Goal: Task Accomplishment & Management: Use online tool/utility

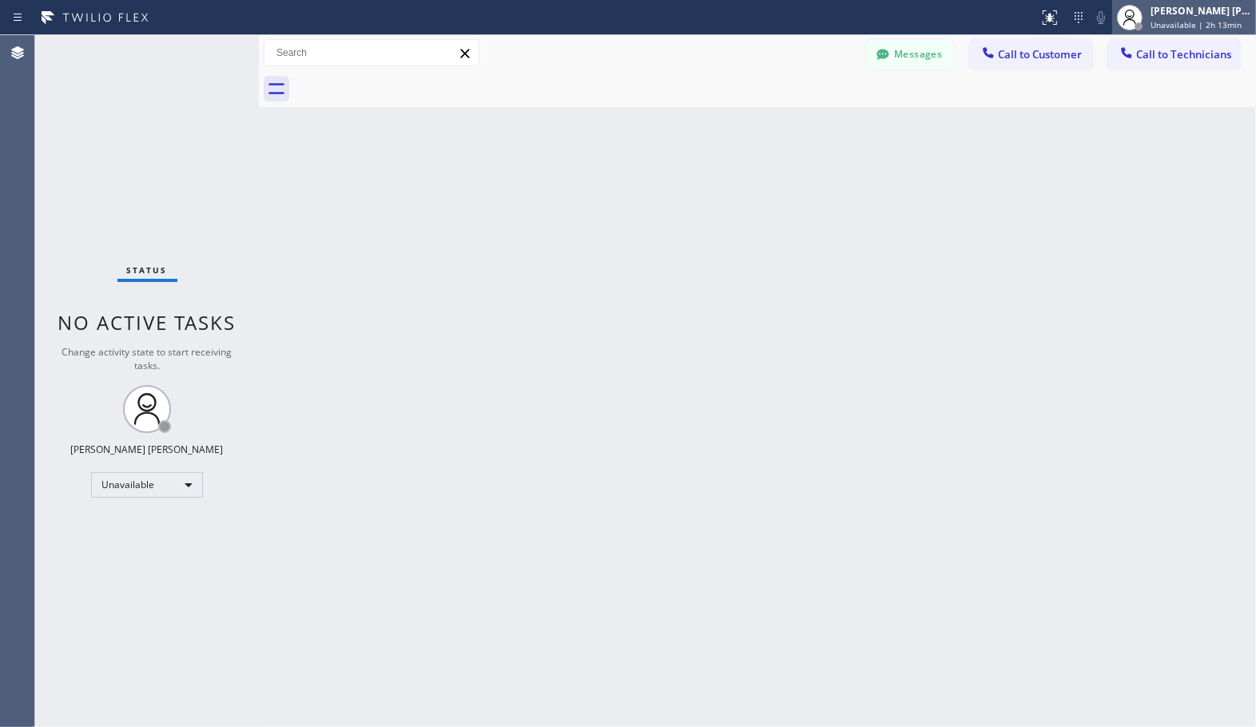
click at [1170, 20] on span "Unavailable | 2h 13min" at bounding box center [1195, 24] width 91 height 11
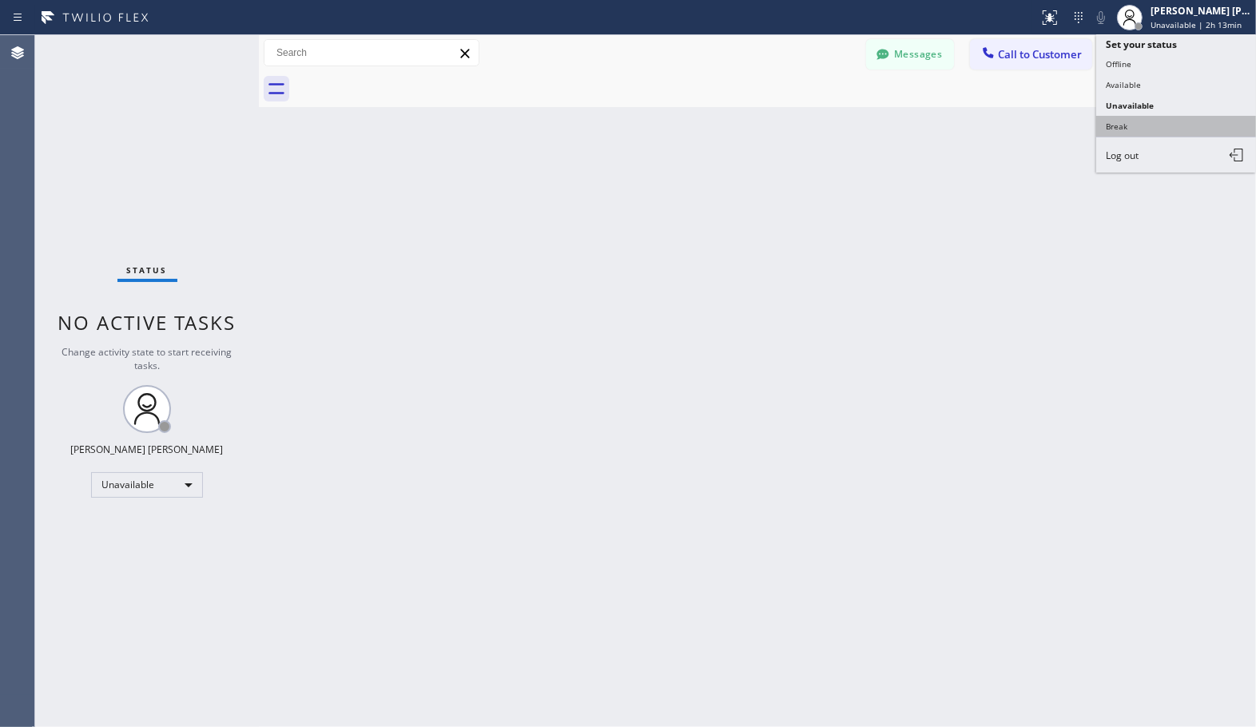
click at [1169, 136] on button "Break" at bounding box center [1176, 126] width 160 height 21
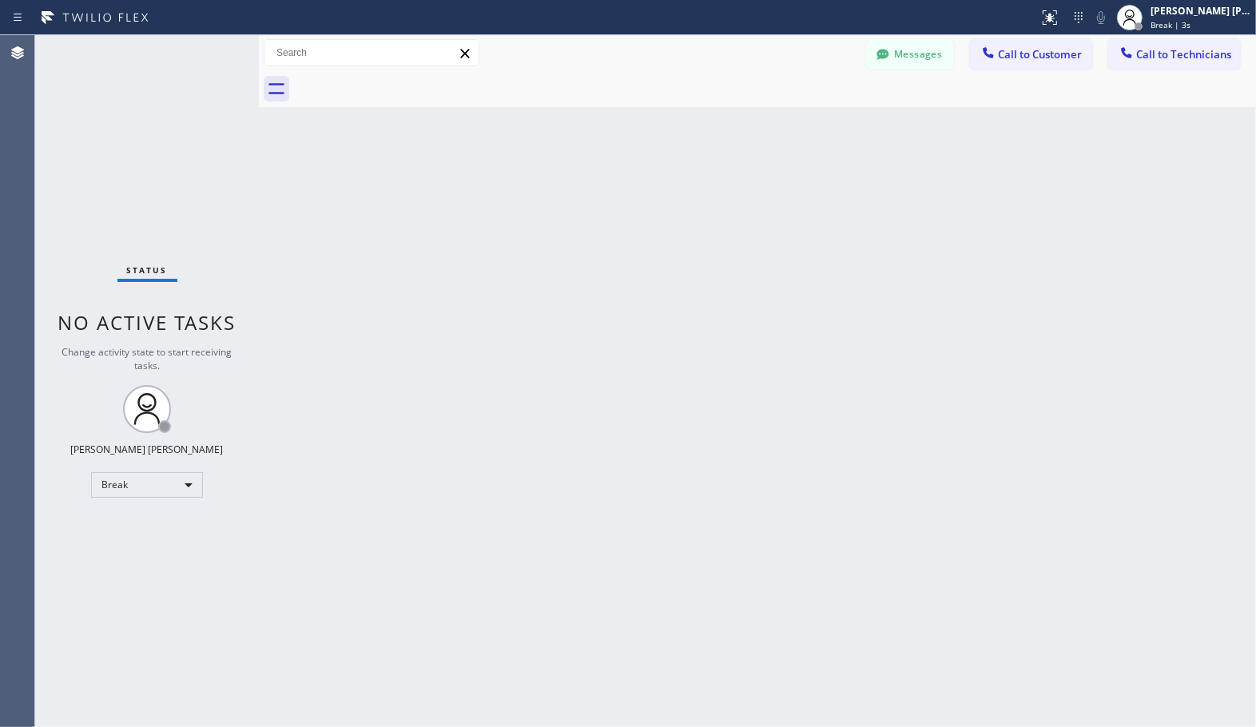
click at [1185, 546] on div "Back to Dashboard Change Sender ID Customers Technicians Select a contact Outbo…" at bounding box center [757, 381] width 997 height 692
click at [1165, 570] on div "Back to Dashboard Change Sender ID Customers Technicians Select a contact Outbo…" at bounding box center [757, 381] width 997 height 692
drag, startPoint x: 395, startPoint y: 240, endPoint x: 448, endPoint y: 201, distance: 66.1
click at [399, 236] on div "Back to Dashboard Change Sender ID Customers Technicians Select a contact Outbo…" at bounding box center [757, 381] width 997 height 692
click at [684, 96] on div at bounding box center [775, 89] width 962 height 36
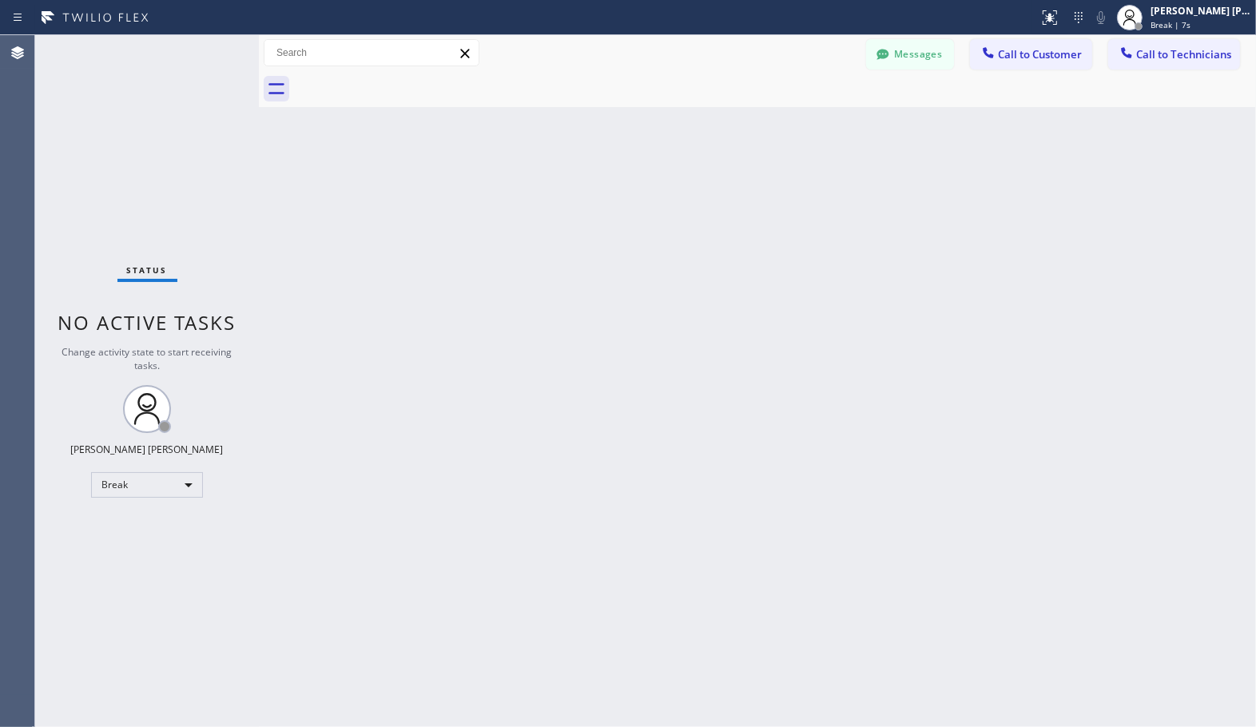
click at [849, 89] on div at bounding box center [775, 89] width 962 height 36
click at [808, 113] on div "Back to Dashboard Change Sender ID Customers Technicians Select a contact Outbo…" at bounding box center [757, 381] width 997 height 692
click at [808, 116] on div "Back to Dashboard Change Sender ID Customers Technicians Select a contact Outbo…" at bounding box center [757, 381] width 997 height 692
click at [808, 118] on div "Back to Dashboard Change Sender ID Customers Technicians Select a contact Outbo…" at bounding box center [757, 381] width 997 height 692
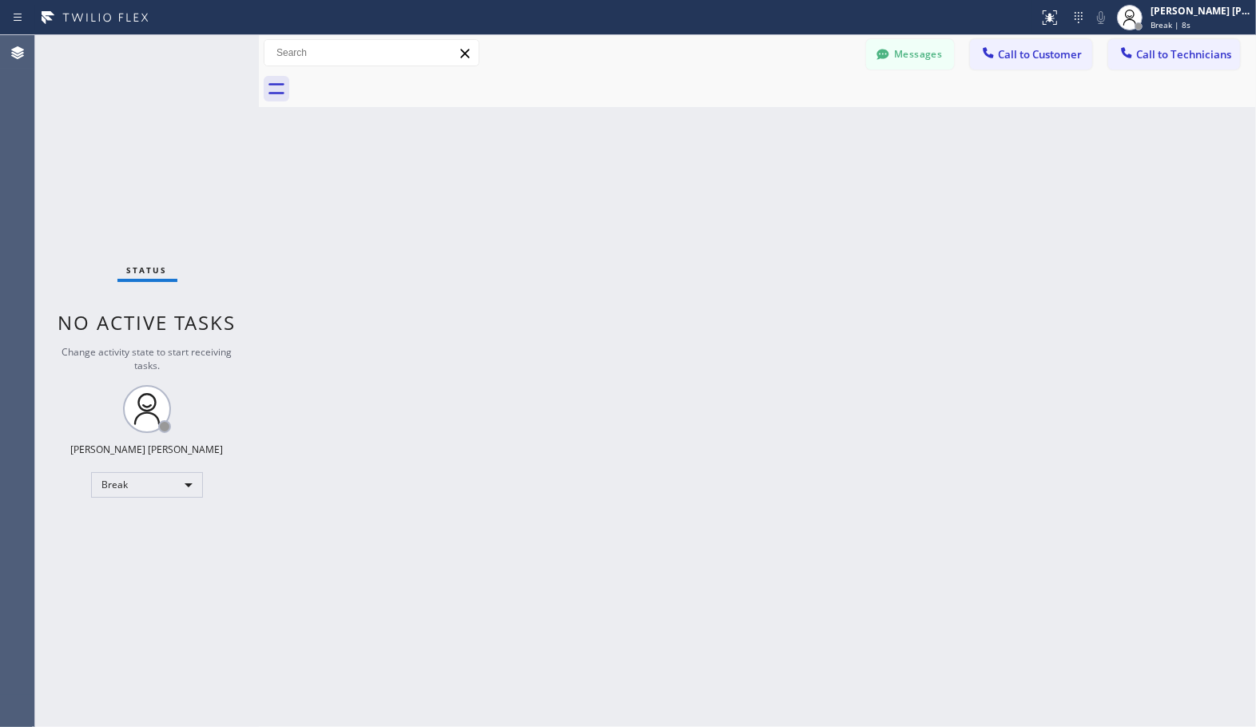
click at [808, 118] on div "Back to Dashboard Change Sender ID Customers Technicians Select a contact Outbo…" at bounding box center [757, 381] width 997 height 692
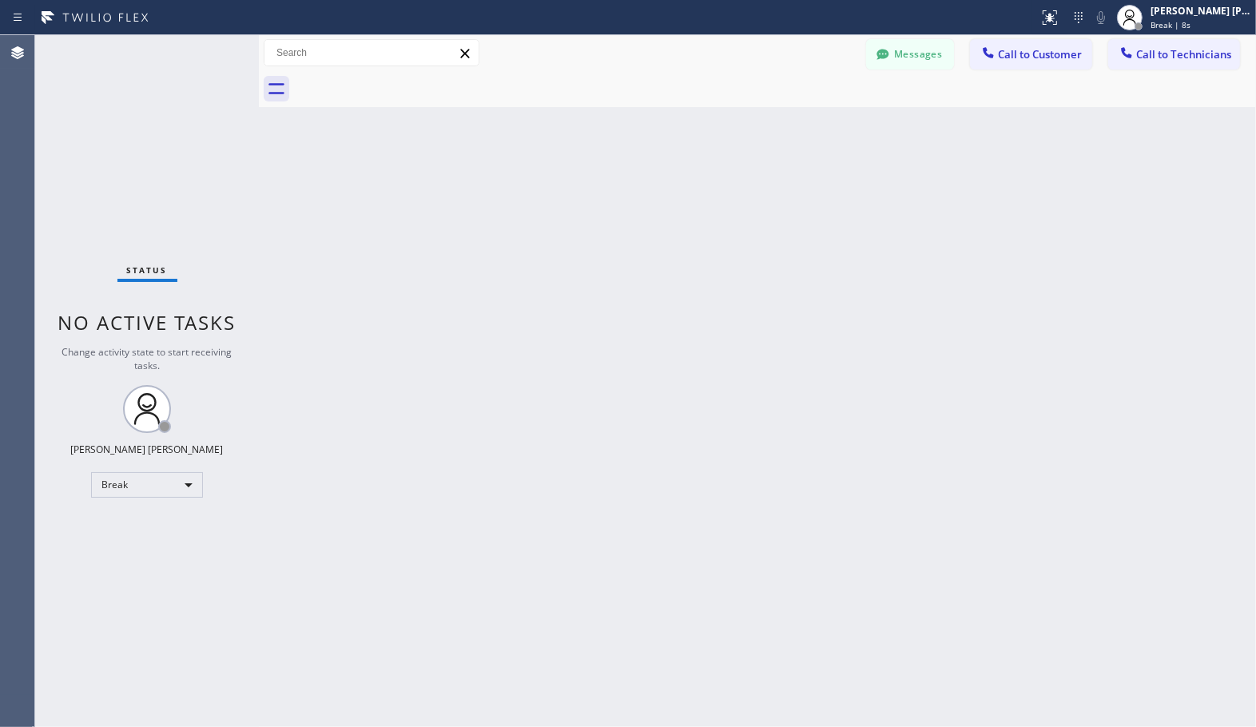
click at [808, 118] on div "Back to Dashboard Change Sender ID Customers Technicians Select a contact Outbo…" at bounding box center [757, 381] width 997 height 692
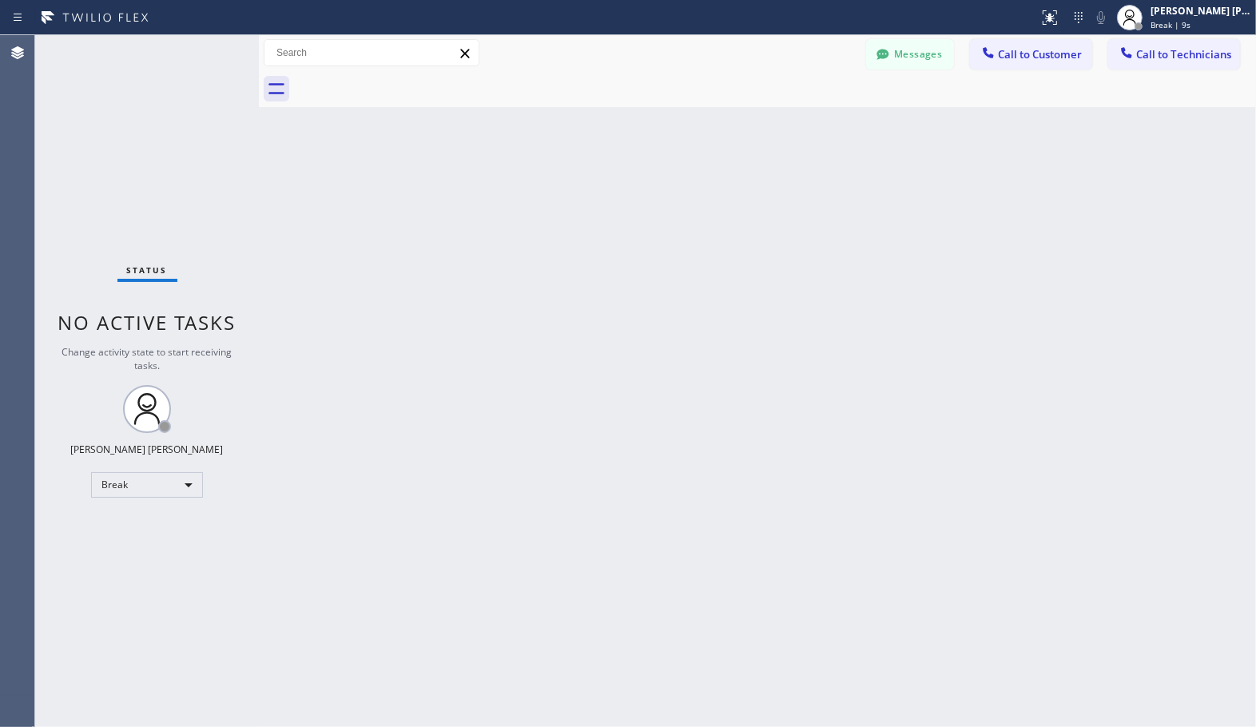
click at [808, 118] on div "Back to Dashboard Change Sender ID Customers Technicians Select a contact Outbo…" at bounding box center [757, 381] width 997 height 692
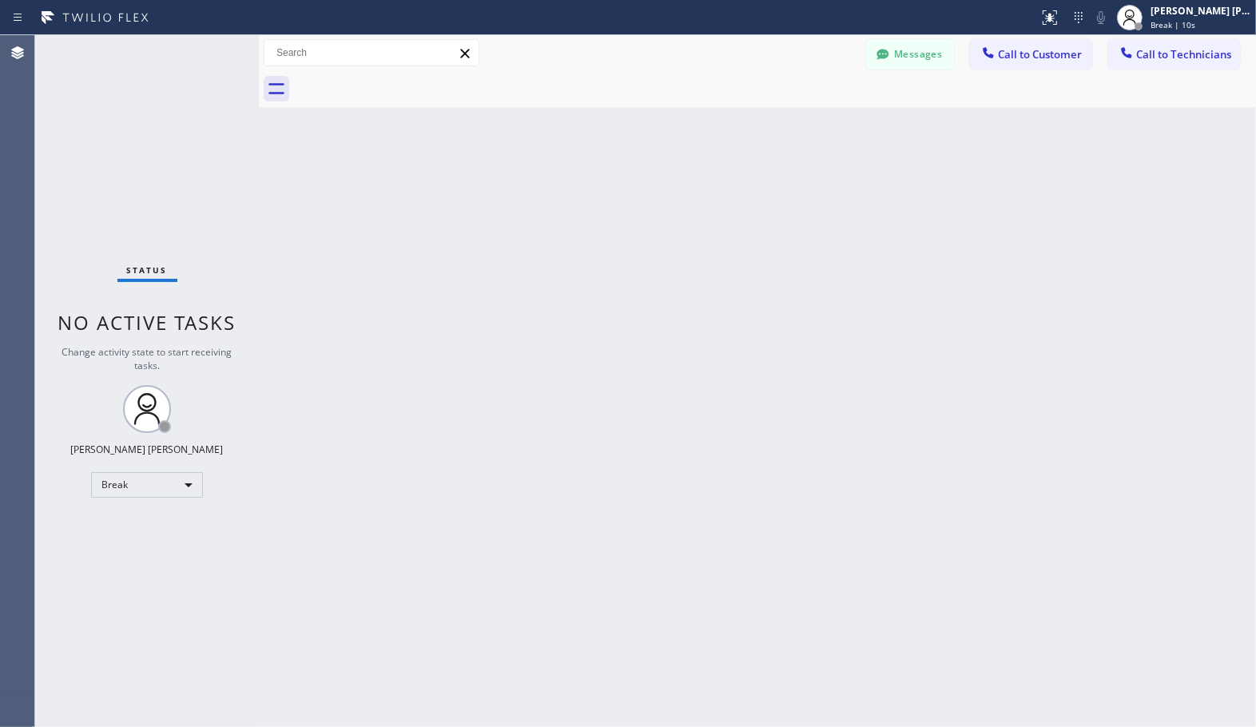
click at [808, 118] on div "Back to Dashboard Change Sender ID Customers Technicians Select a contact Outbo…" at bounding box center [757, 381] width 997 height 692
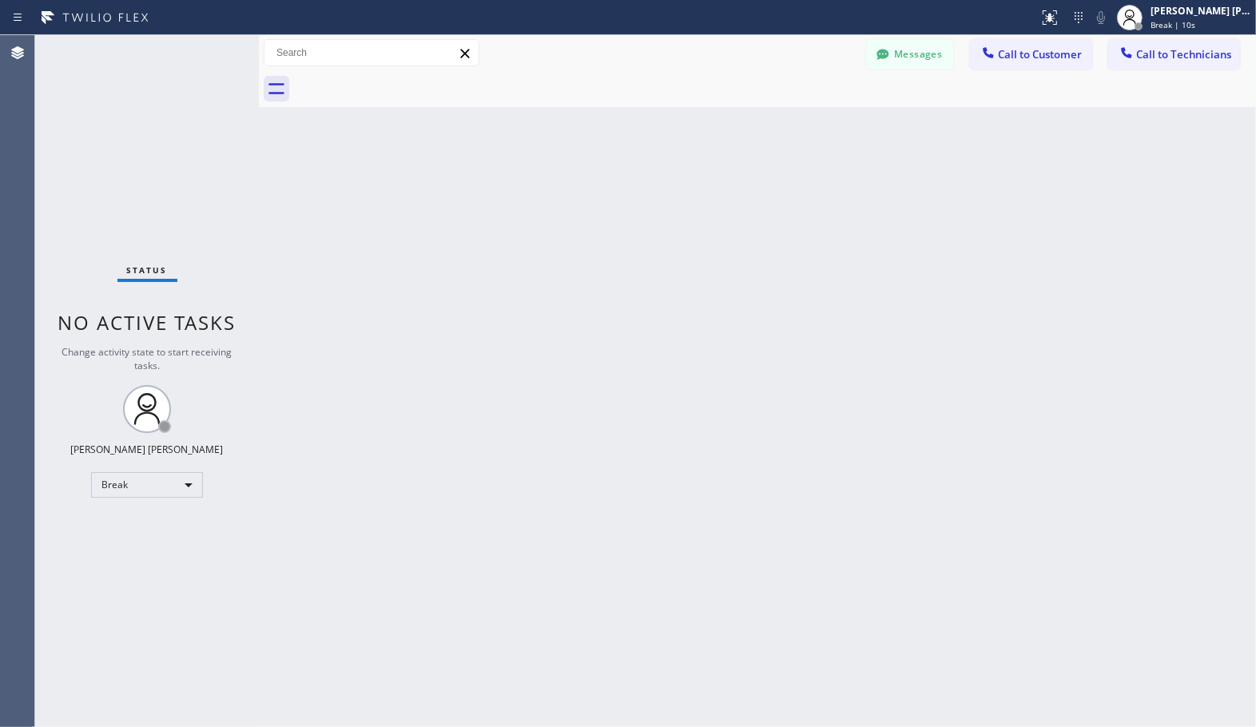
click at [808, 118] on div "Back to Dashboard Change Sender ID Customers Technicians Select a contact Outbo…" at bounding box center [757, 381] width 997 height 692
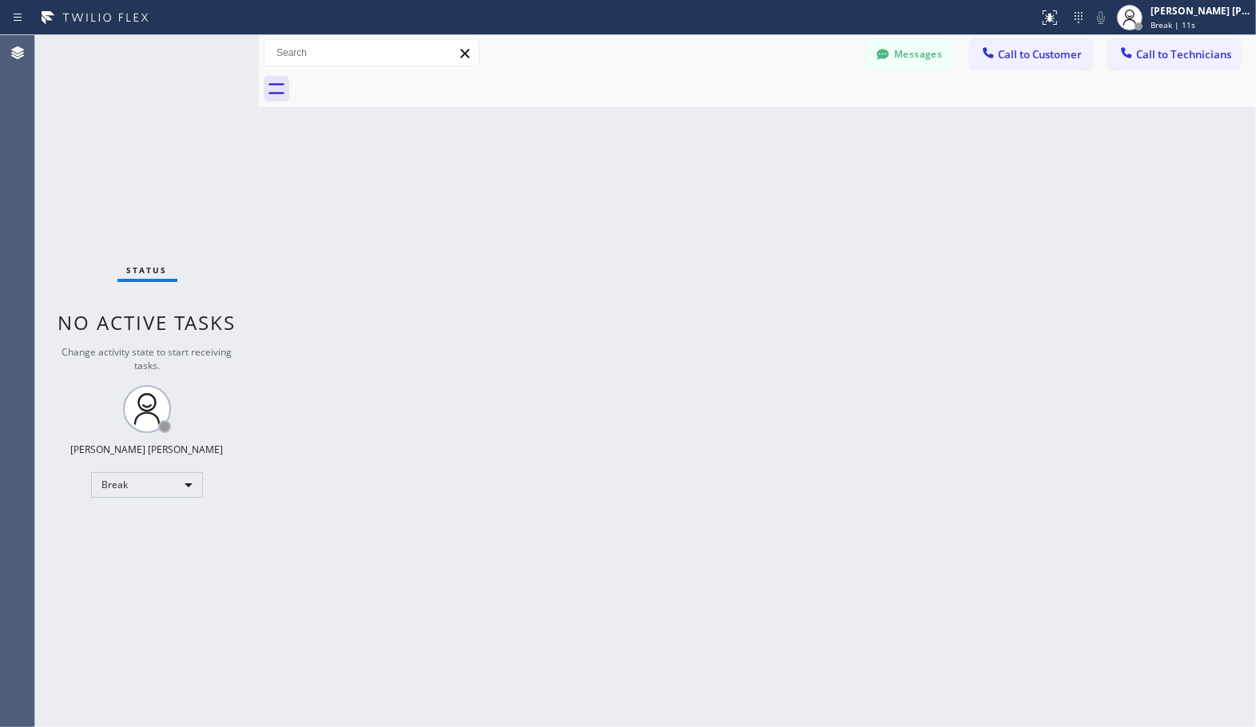
click at [808, 118] on div "Back to Dashboard Change Sender ID Customers Technicians Select a contact Outbo…" at bounding box center [757, 381] width 997 height 692
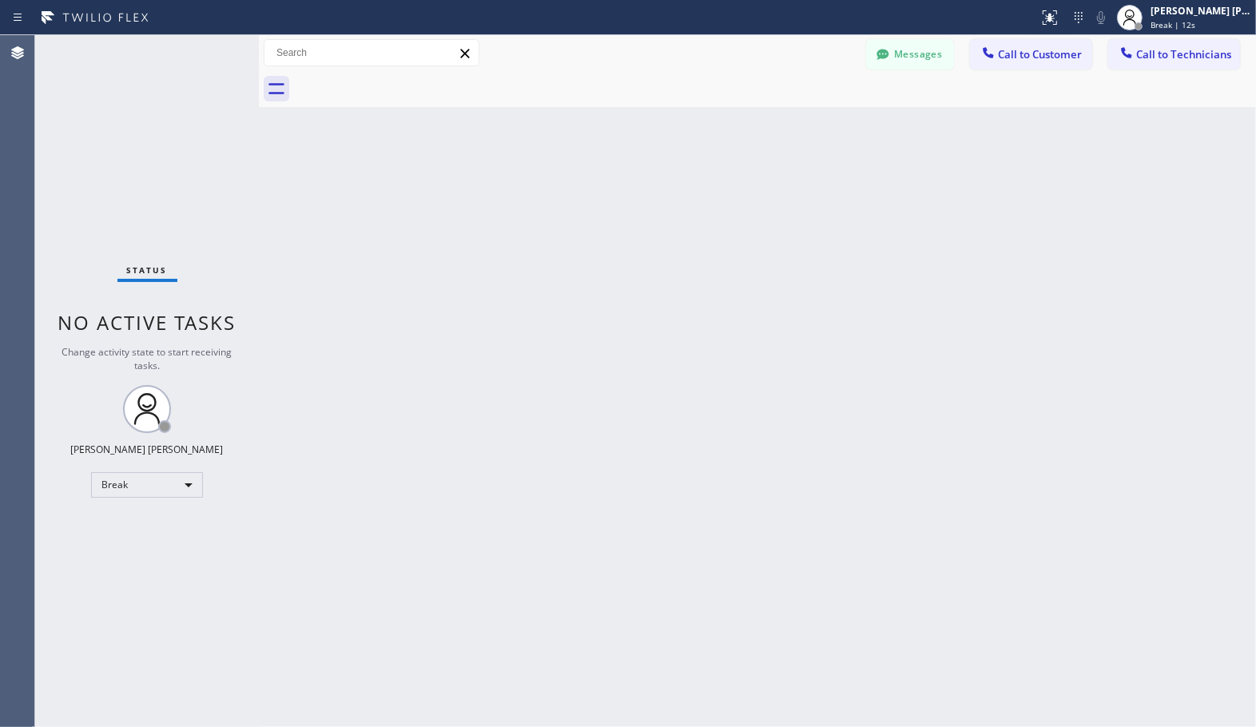
click at [808, 118] on div "Back to Dashboard Change Sender ID Customers Technicians Select a contact Outbo…" at bounding box center [757, 381] width 997 height 692
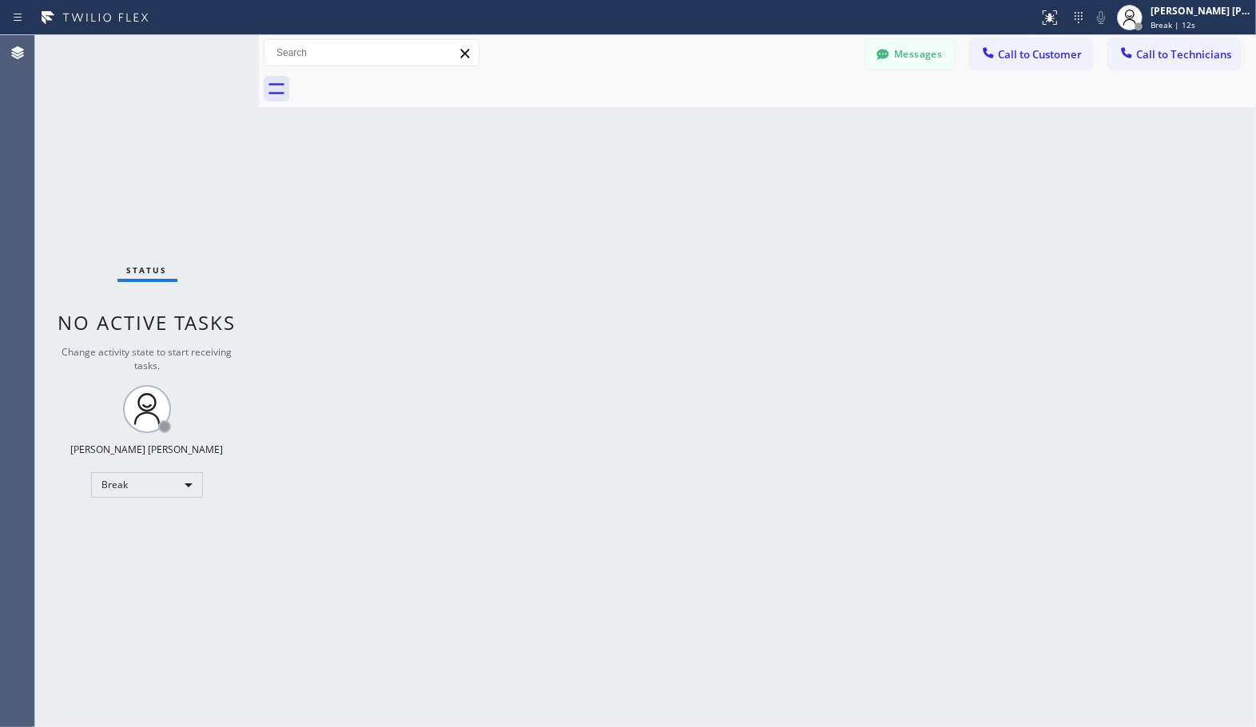
click at [808, 118] on div "Back to Dashboard Change Sender ID Customers Technicians Select a contact Outbo…" at bounding box center [757, 381] width 997 height 692
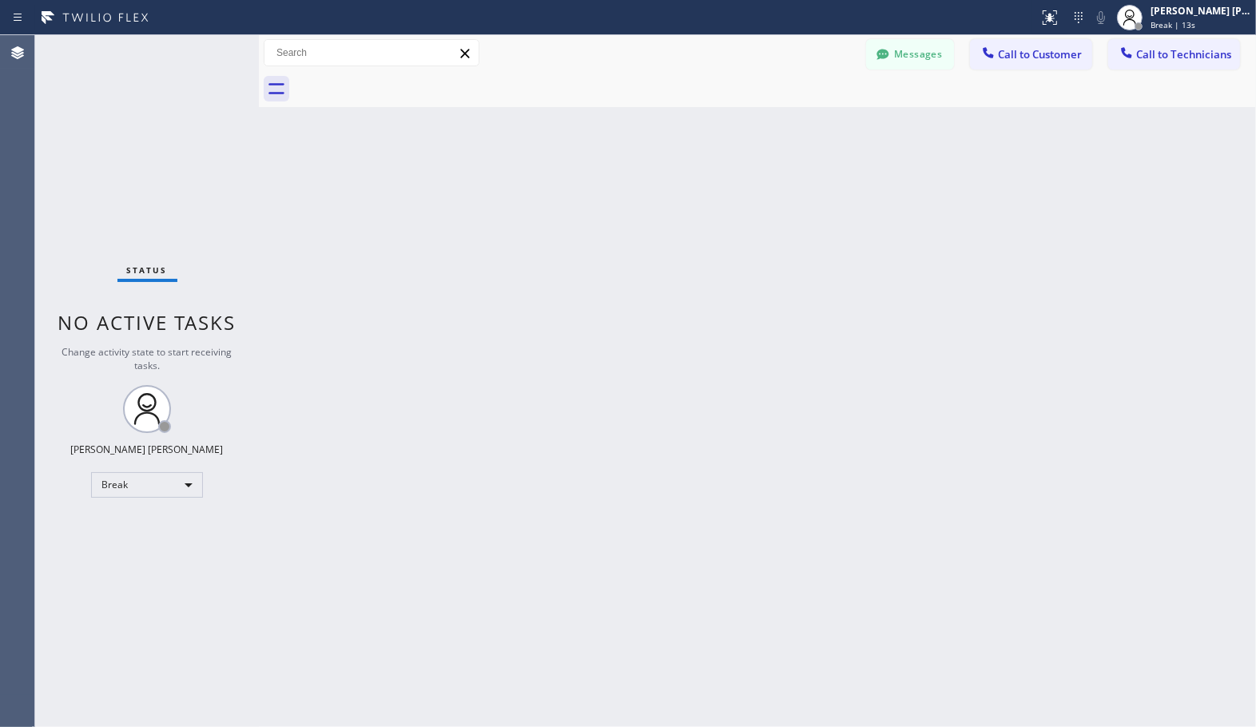
click at [808, 118] on div "Back to Dashboard Change Sender ID Customers Technicians Select a contact Outbo…" at bounding box center [757, 381] width 997 height 692
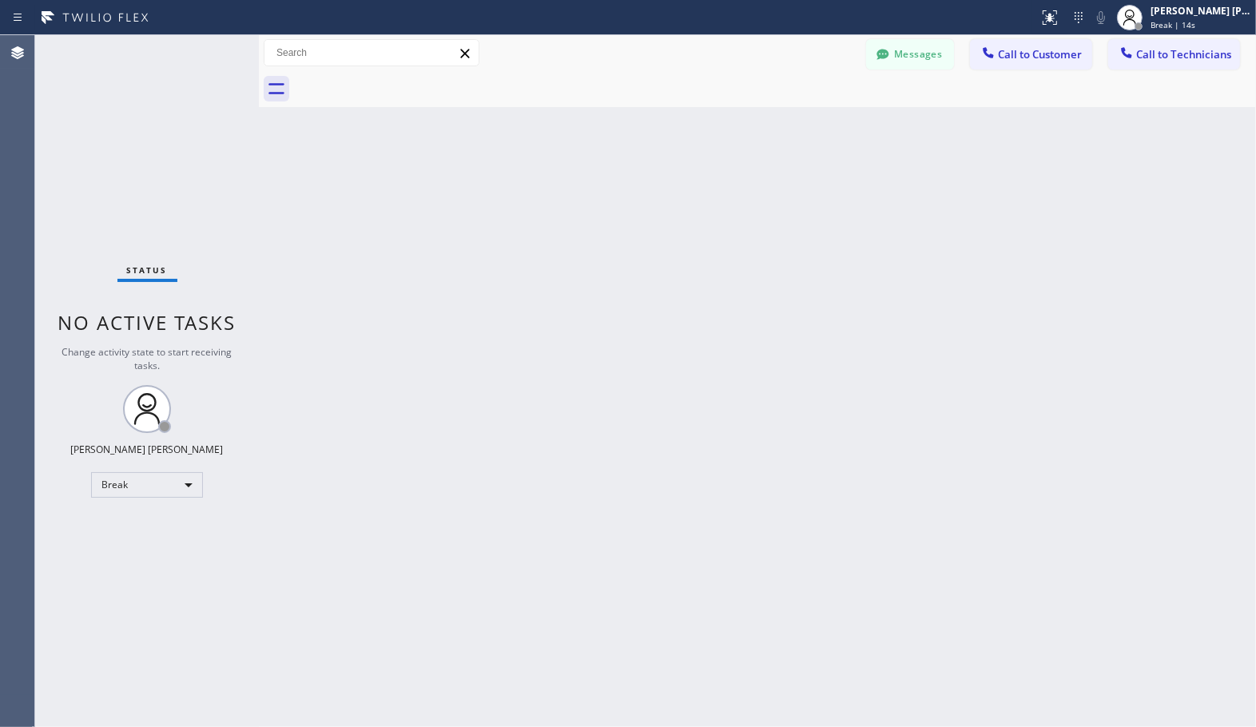
click at [808, 118] on div "Back to Dashboard Change Sender ID Customers Technicians Select a contact Outbo…" at bounding box center [757, 381] width 997 height 692
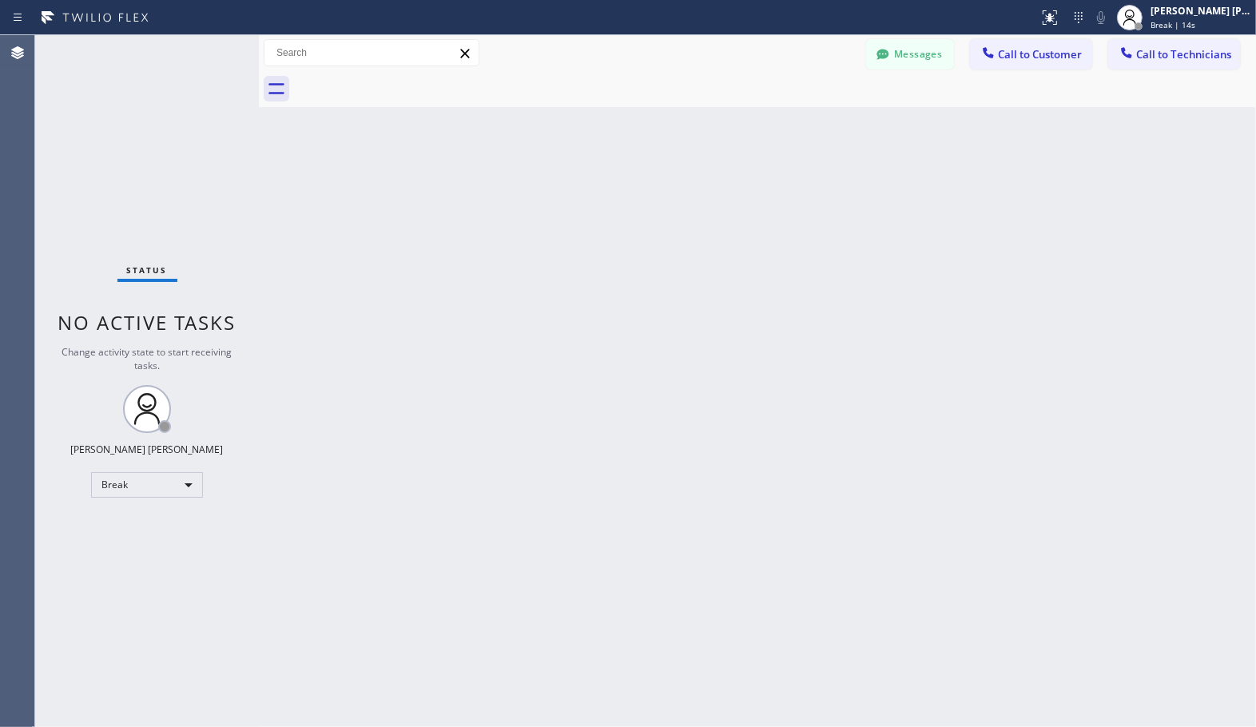
click at [808, 118] on div "Back to Dashboard Change Sender ID Customers Technicians Select a contact Outbo…" at bounding box center [757, 381] width 997 height 692
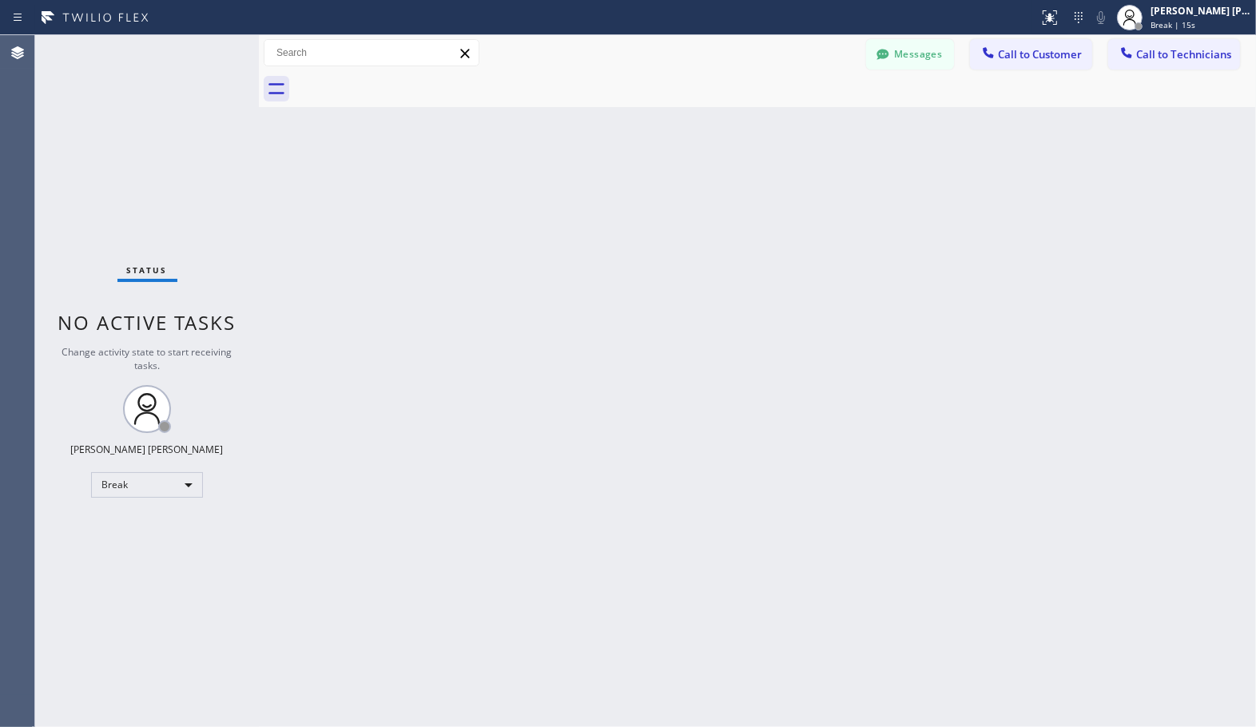
click at [808, 118] on div "Back to Dashboard Change Sender ID Customers Technicians Select a contact Outbo…" at bounding box center [757, 381] width 997 height 692
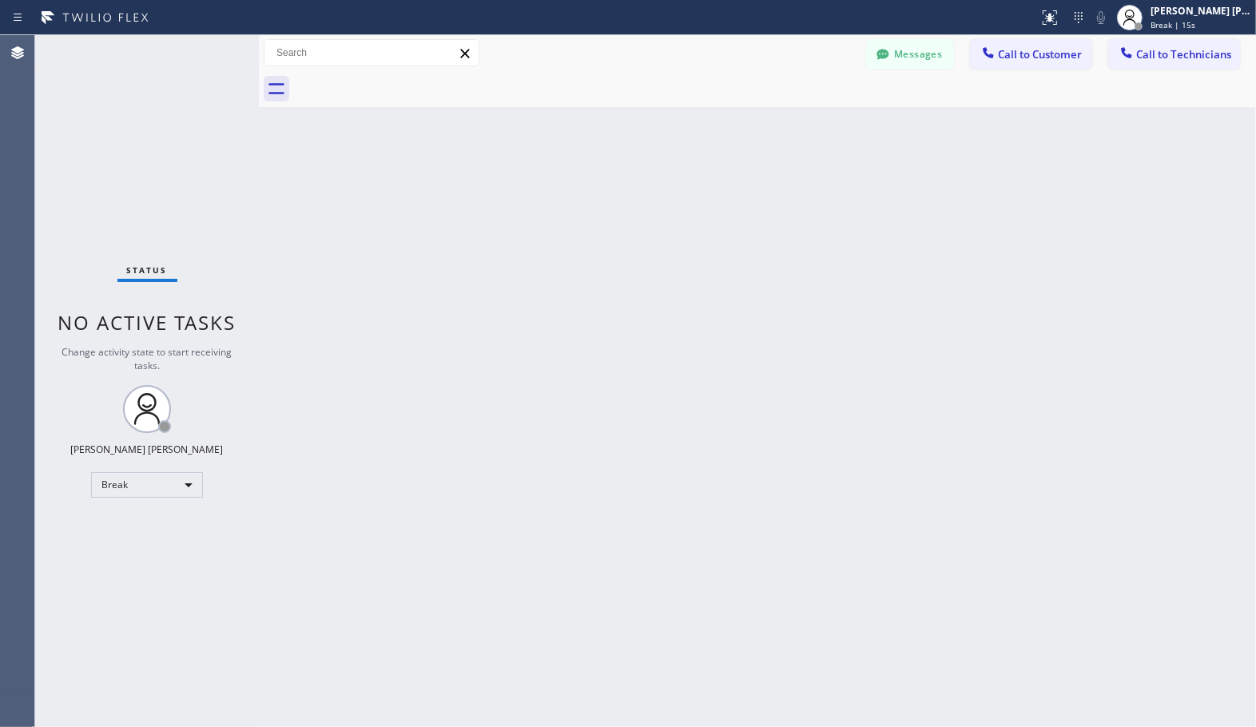
click at [808, 118] on div "Back to Dashboard Change Sender ID Customers Technicians Select a contact Outbo…" at bounding box center [757, 381] width 997 height 692
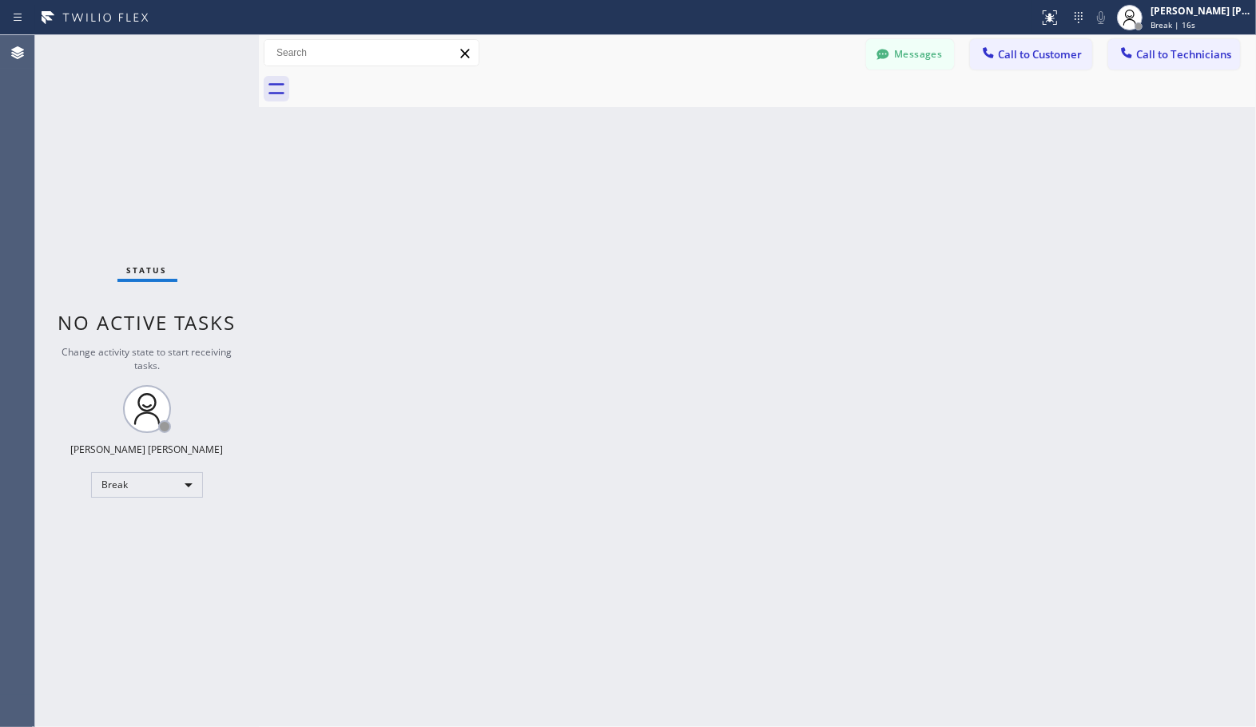
click at [808, 118] on div "Back to Dashboard Change Sender ID Customers Technicians Select a contact Outbo…" at bounding box center [757, 381] width 997 height 692
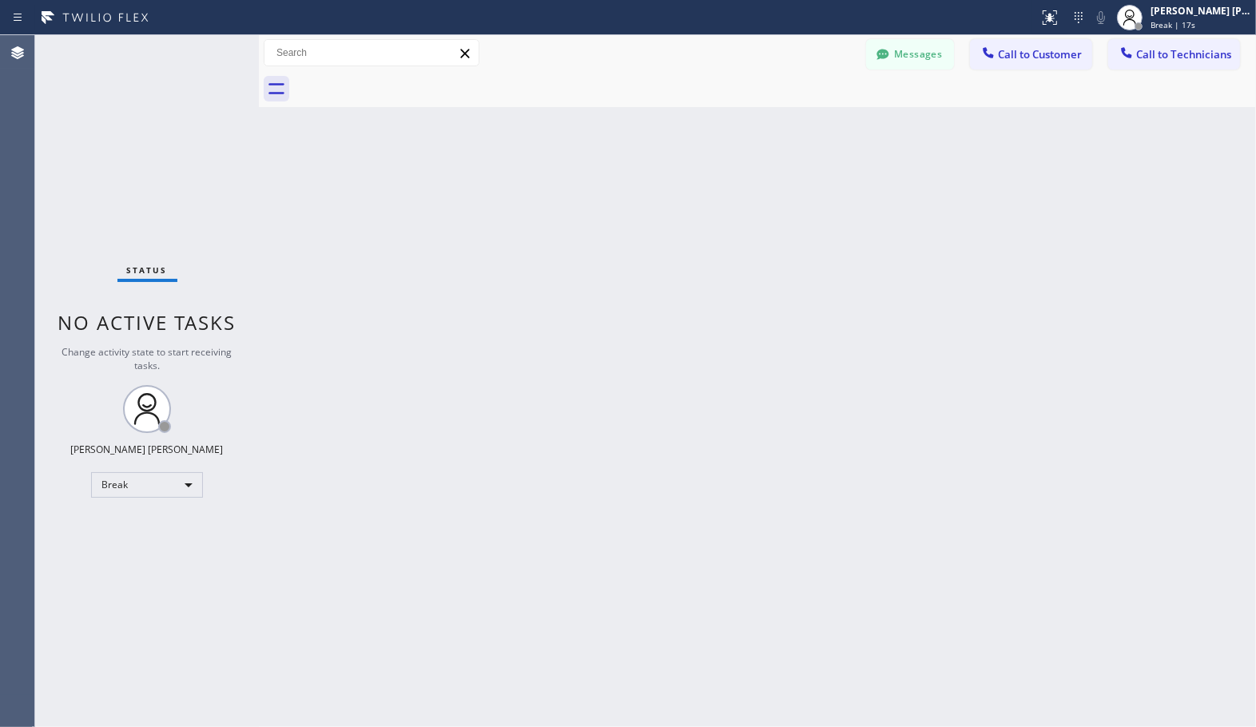
click at [808, 118] on div "Back to Dashboard Change Sender ID Customers Technicians Select a contact Outbo…" at bounding box center [757, 381] width 997 height 692
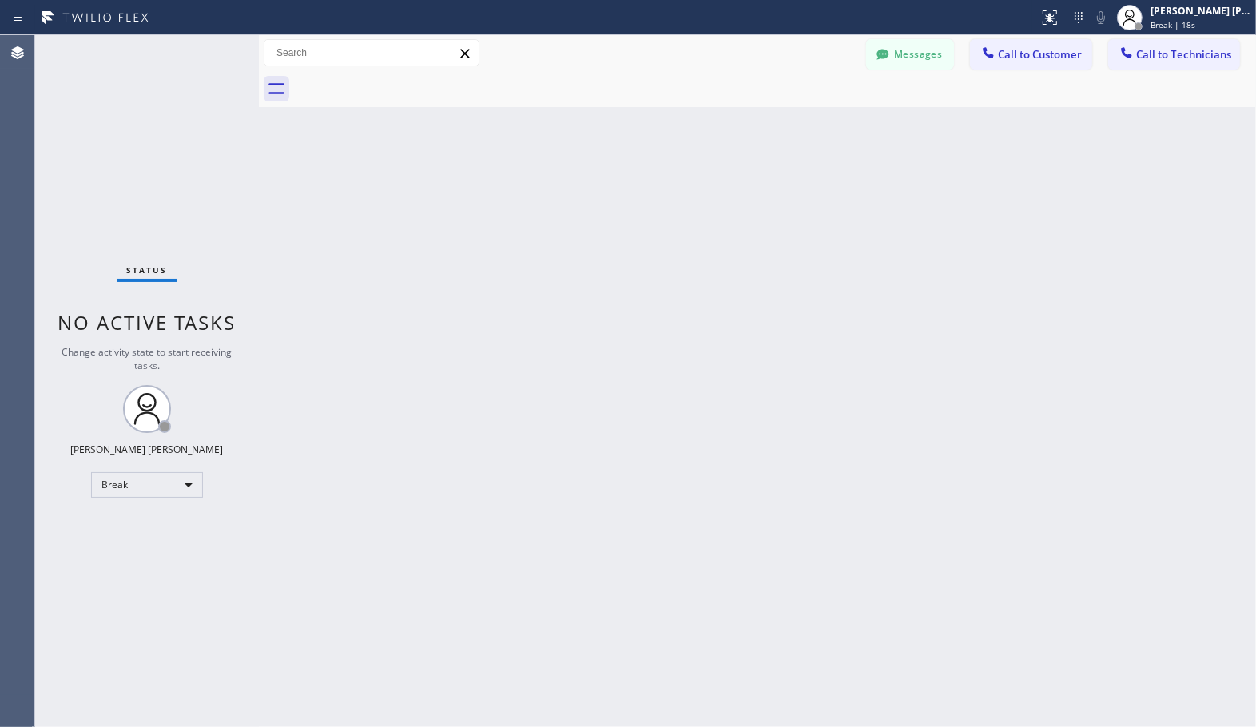
click at [808, 118] on div "Back to Dashboard Change Sender ID Customers Technicians Select a contact Outbo…" at bounding box center [757, 381] width 997 height 692
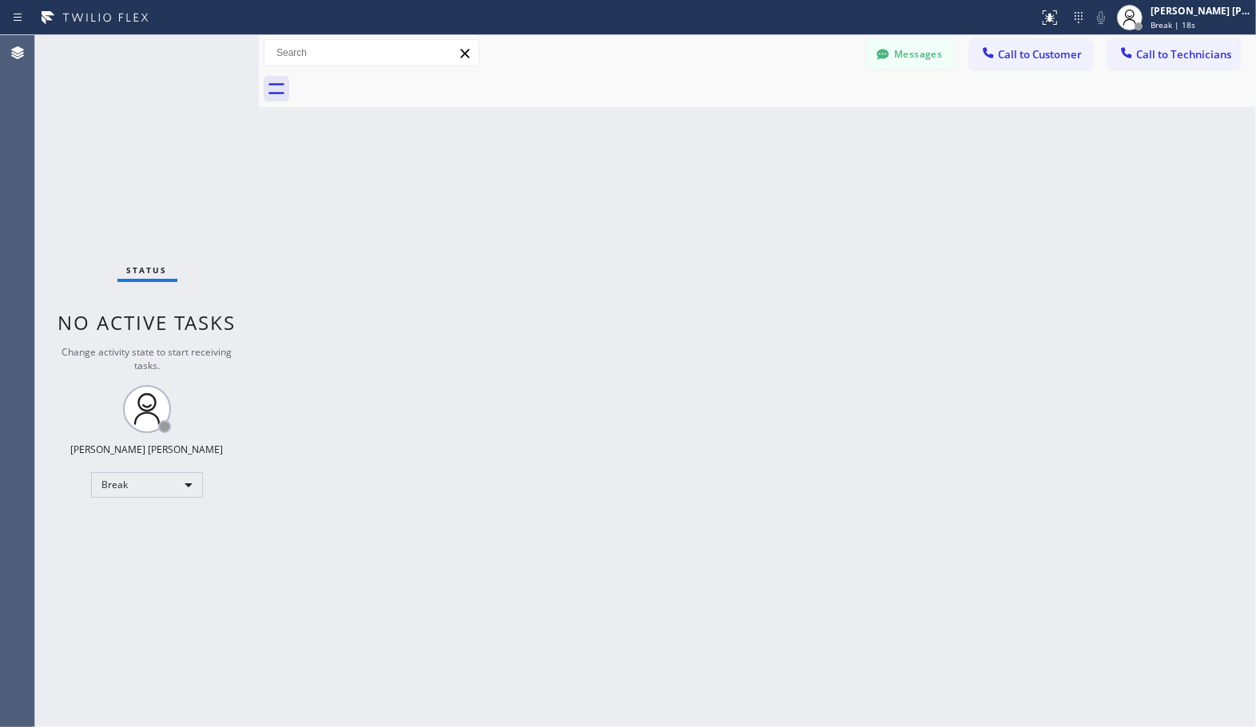
click at [808, 118] on div "Back to Dashboard Change Sender ID Customers Technicians Select a contact Outbo…" at bounding box center [757, 381] width 997 height 692
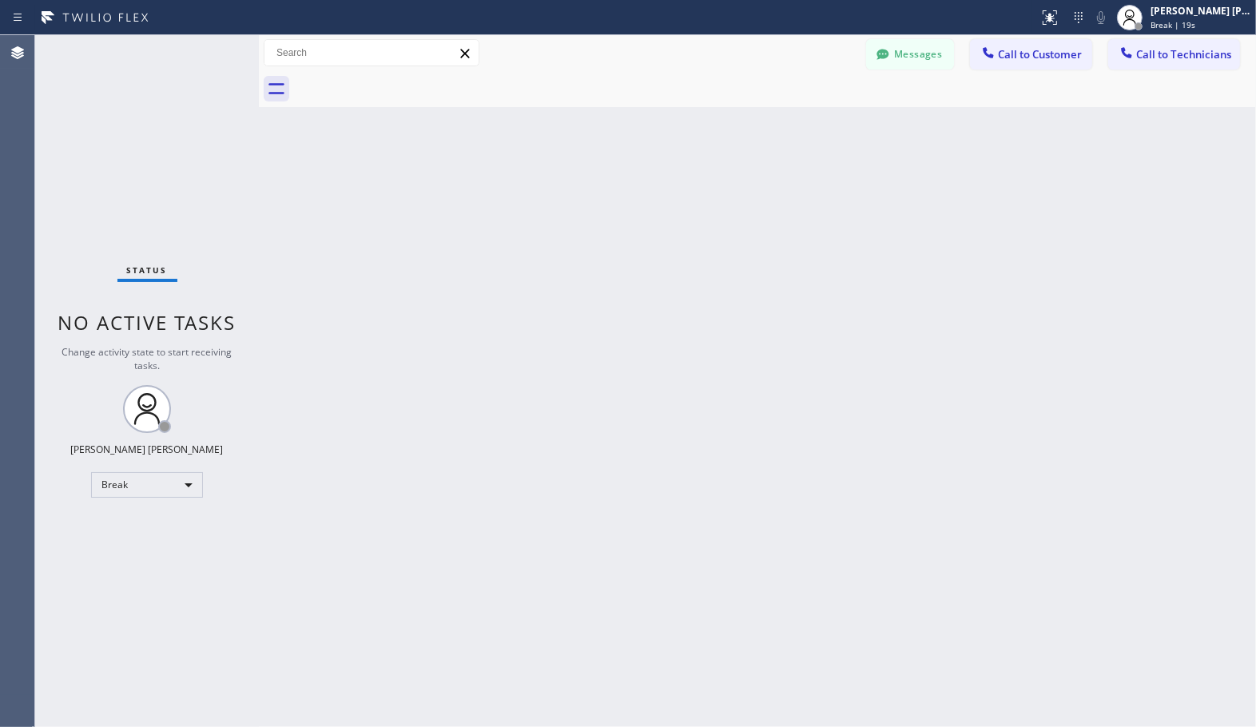
click at [808, 118] on div "Back to Dashboard Change Sender ID Customers Technicians Select a contact Outbo…" at bounding box center [757, 381] width 997 height 692
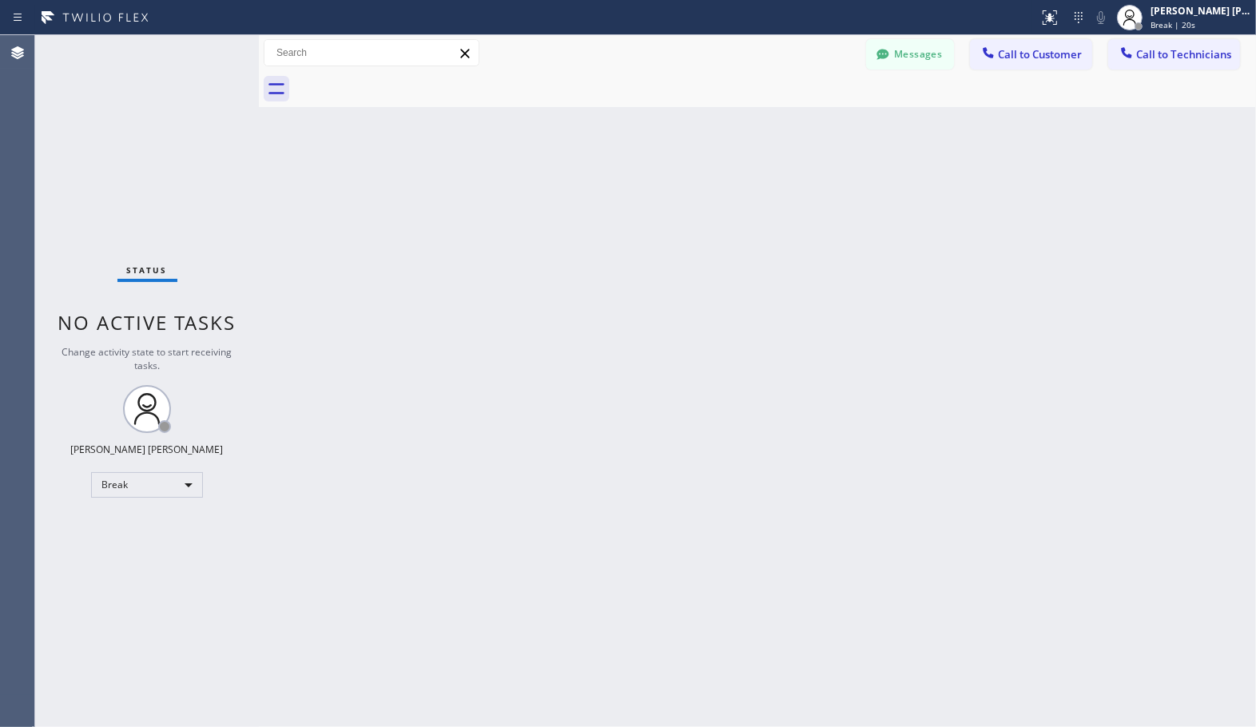
click at [808, 118] on div "Back to Dashboard Change Sender ID Customers Technicians Select a contact Outbo…" at bounding box center [757, 381] width 997 height 692
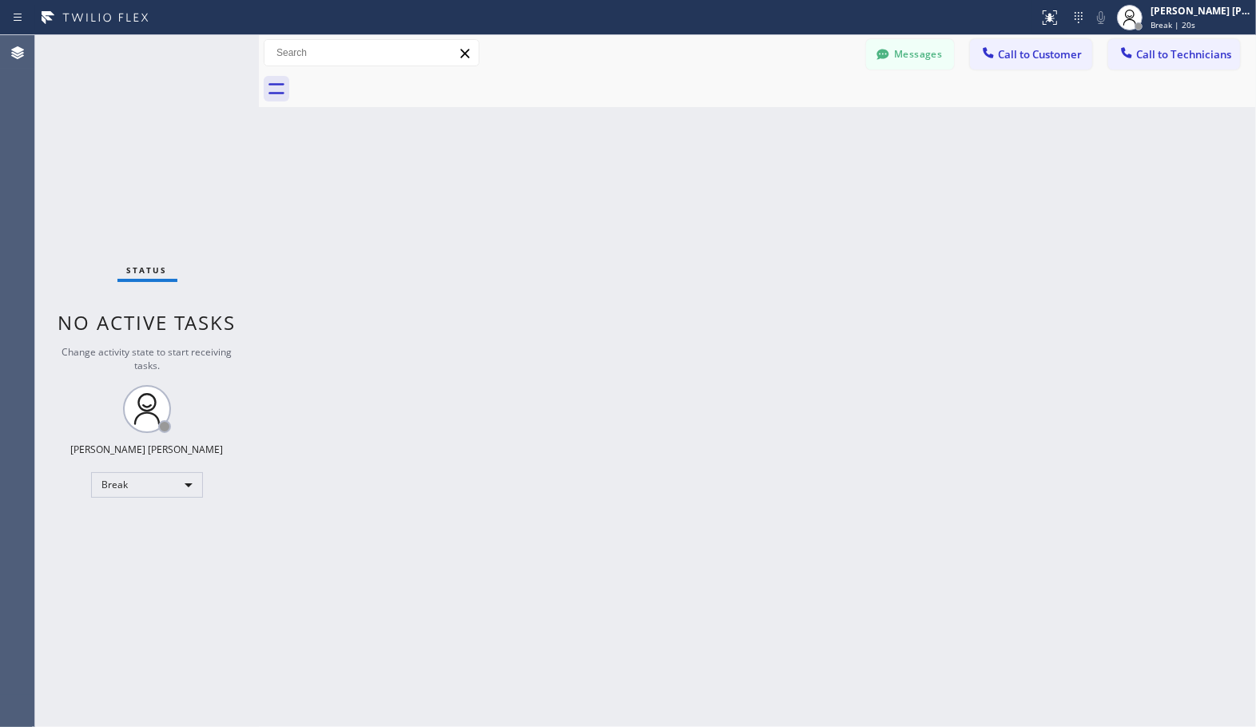
click at [808, 118] on div "Back to Dashboard Change Sender ID Customers Technicians Select a contact Outbo…" at bounding box center [757, 381] width 997 height 692
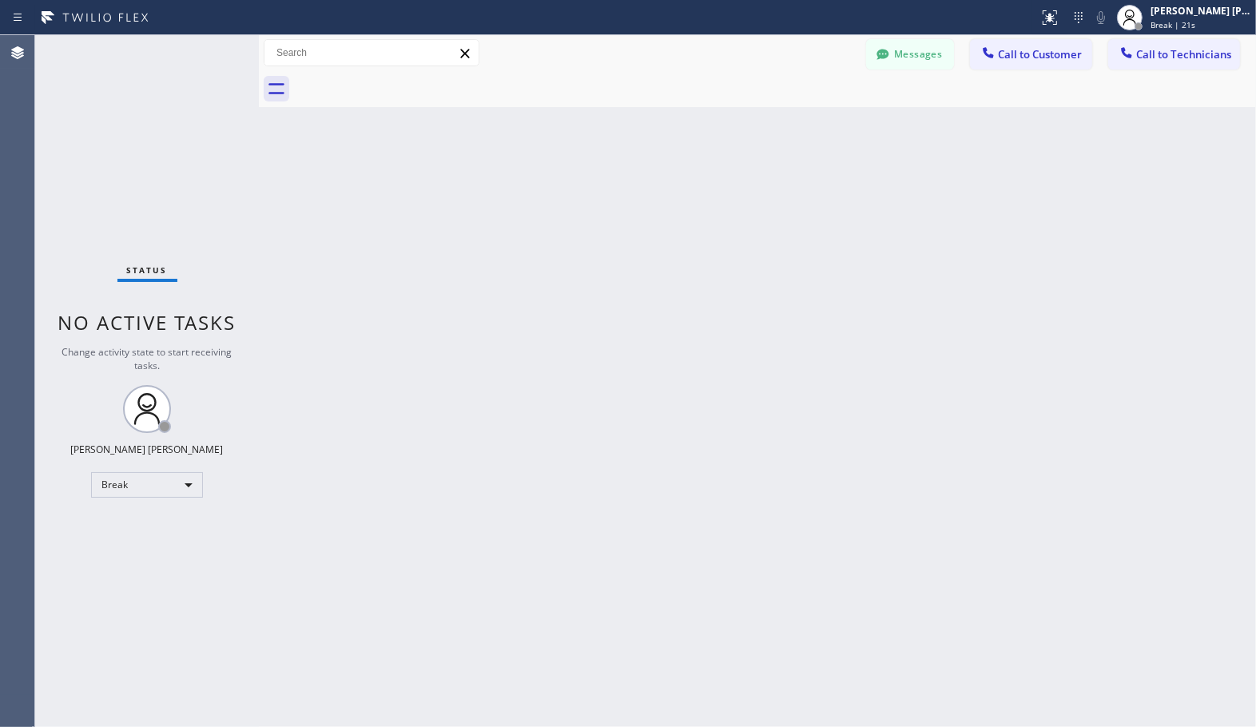
click at [808, 118] on div "Back to Dashboard Change Sender ID Customers Technicians Select a contact Outbo…" at bounding box center [757, 381] width 997 height 692
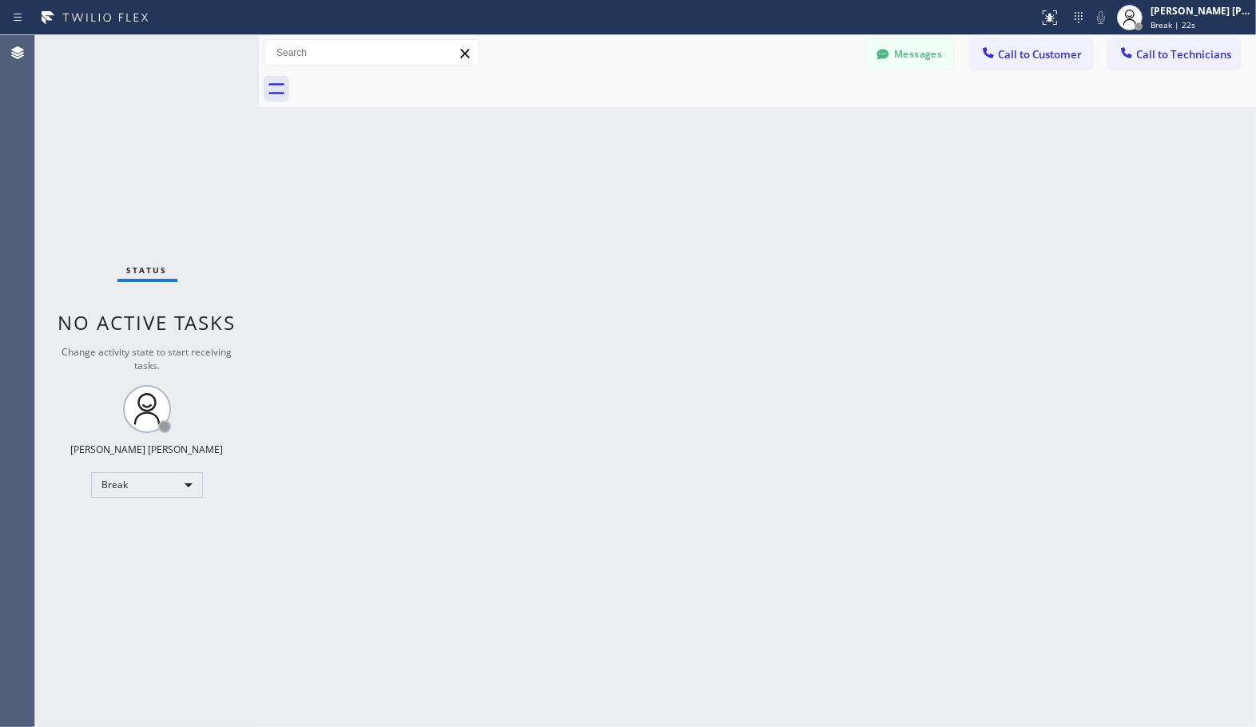
click at [808, 118] on div "Back to Dashboard Change Sender ID Customers Technicians Select a contact Outbo…" at bounding box center [757, 381] width 997 height 692
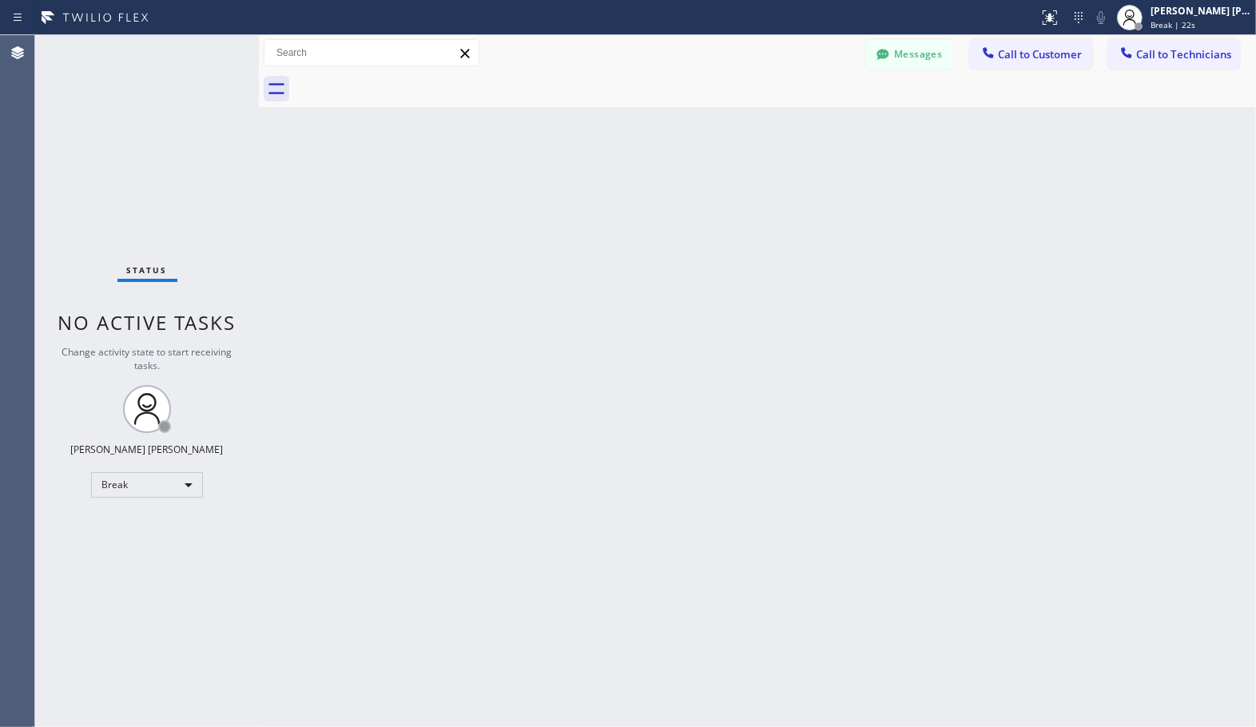
click at [808, 118] on div "Back to Dashboard Change Sender ID Customers Technicians Select a contact Outbo…" at bounding box center [757, 381] width 997 height 692
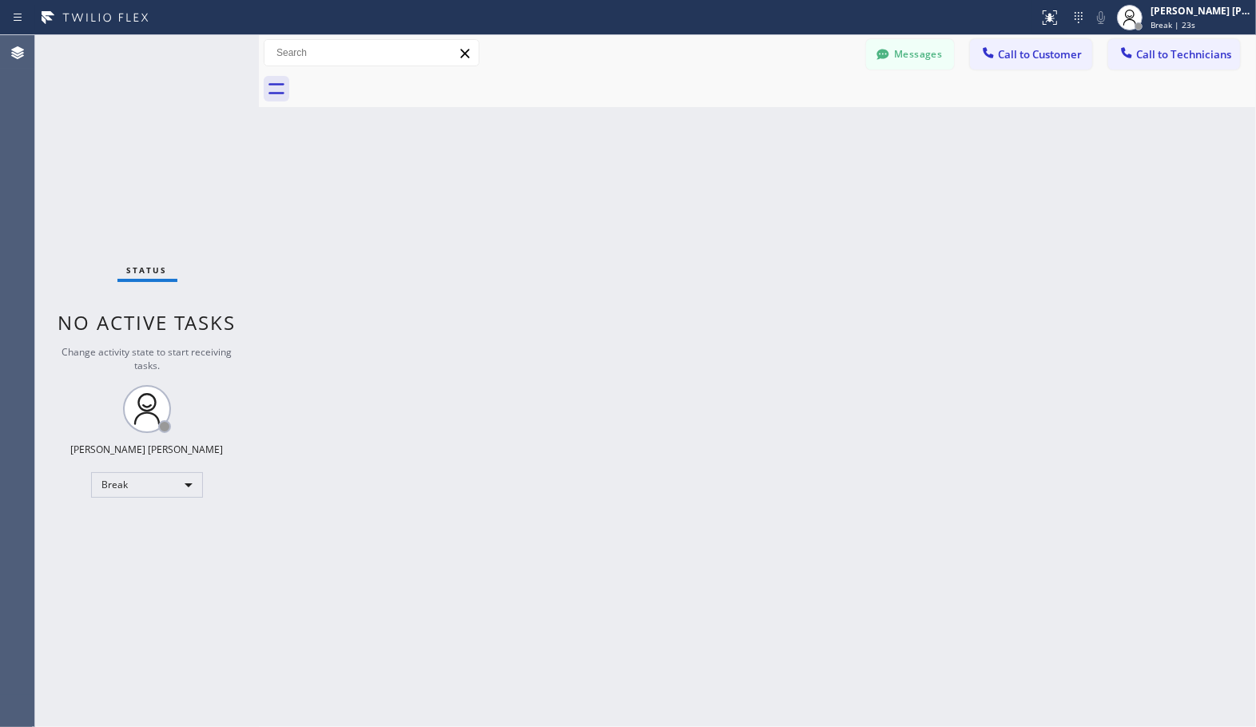
click at [808, 118] on div "Back to Dashboard Change Sender ID Customers Technicians Select a contact Outbo…" at bounding box center [757, 381] width 997 height 692
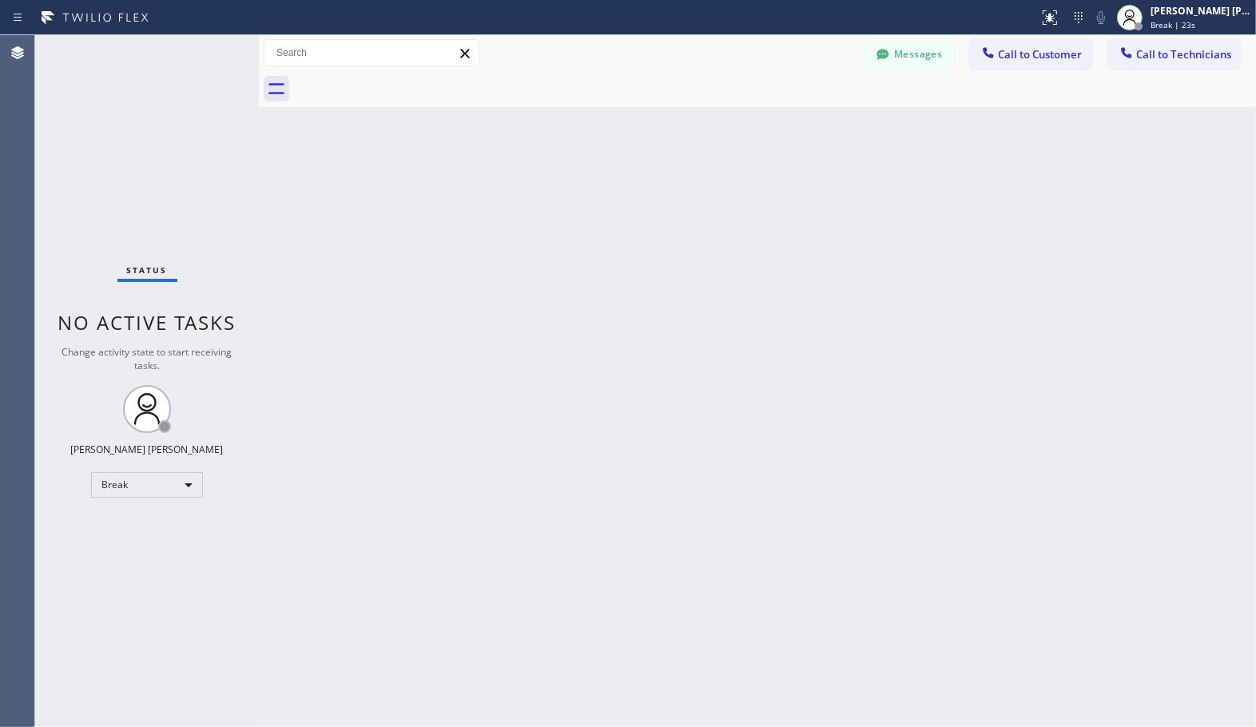
click at [808, 118] on div "Back to Dashboard Change Sender ID Customers Technicians Select a contact Outbo…" at bounding box center [757, 381] width 997 height 692
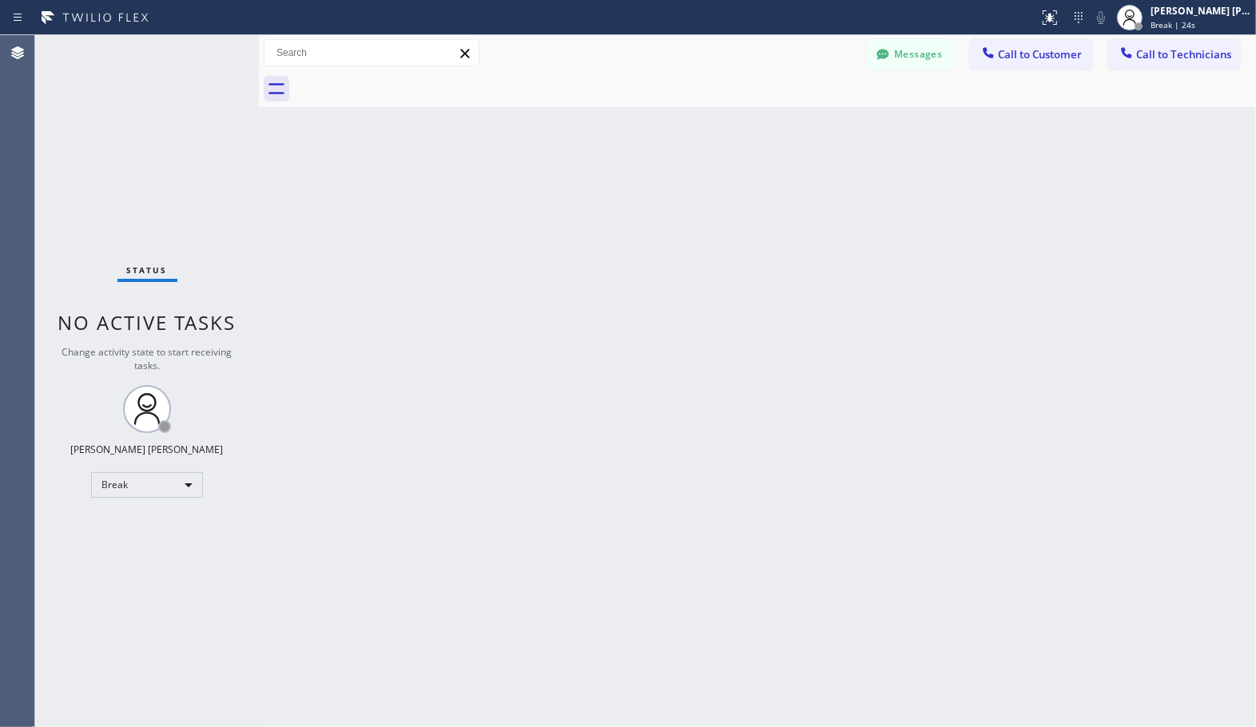
click at [808, 118] on div "Back to Dashboard Change Sender ID Customers Technicians Select a contact Outbo…" at bounding box center [757, 381] width 997 height 692
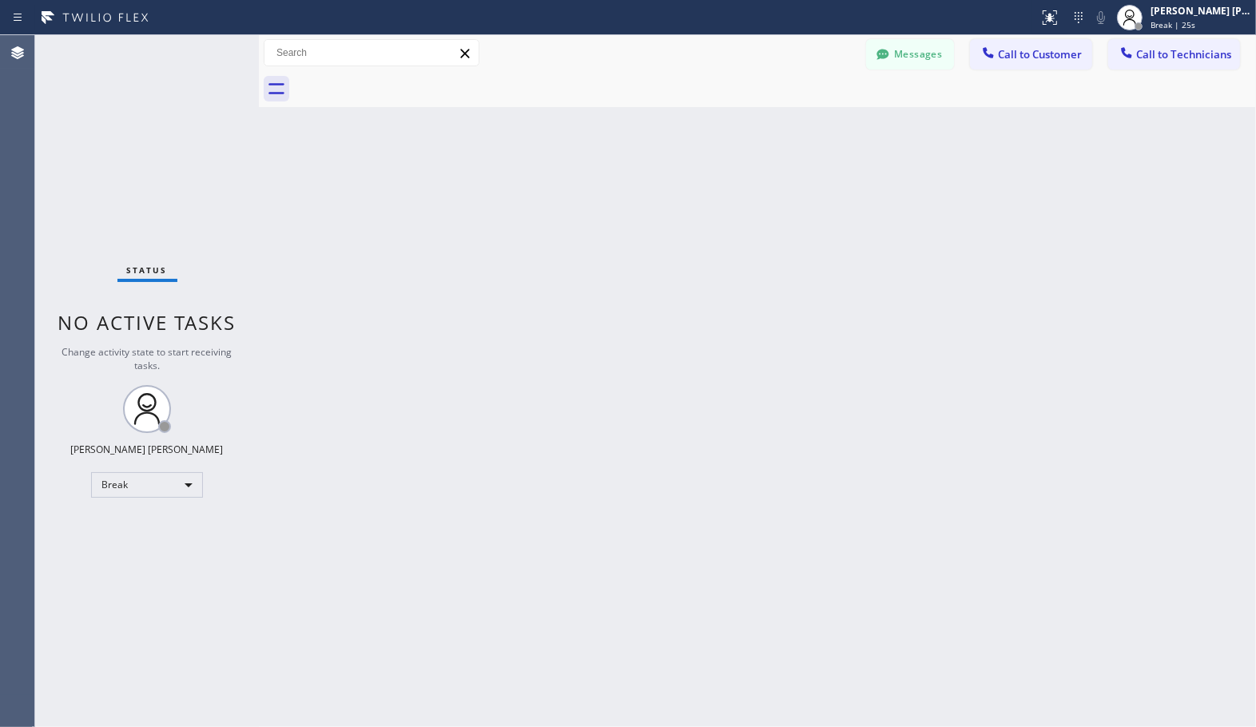
click at [808, 118] on div "Back to Dashboard Change Sender ID Customers Technicians Select a contact Outbo…" at bounding box center [757, 381] width 997 height 692
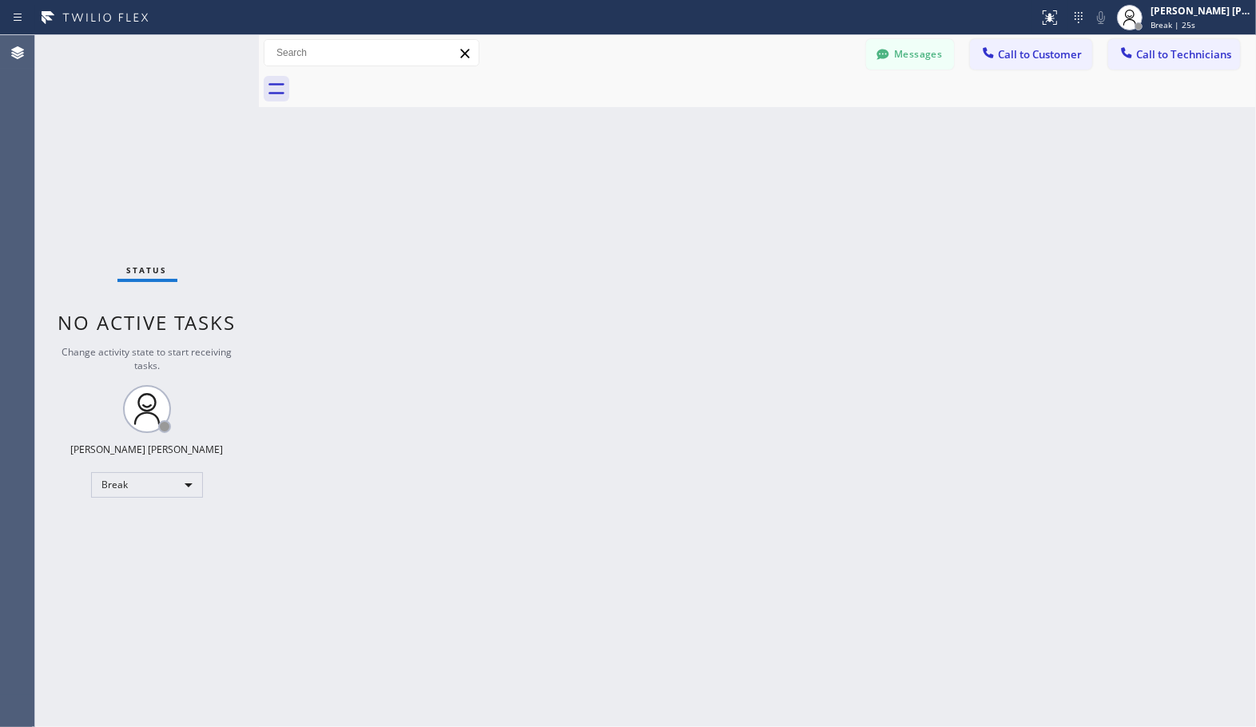
click at [808, 118] on div "Back to Dashboard Change Sender ID Customers Technicians Select a contact Outbo…" at bounding box center [757, 381] width 997 height 692
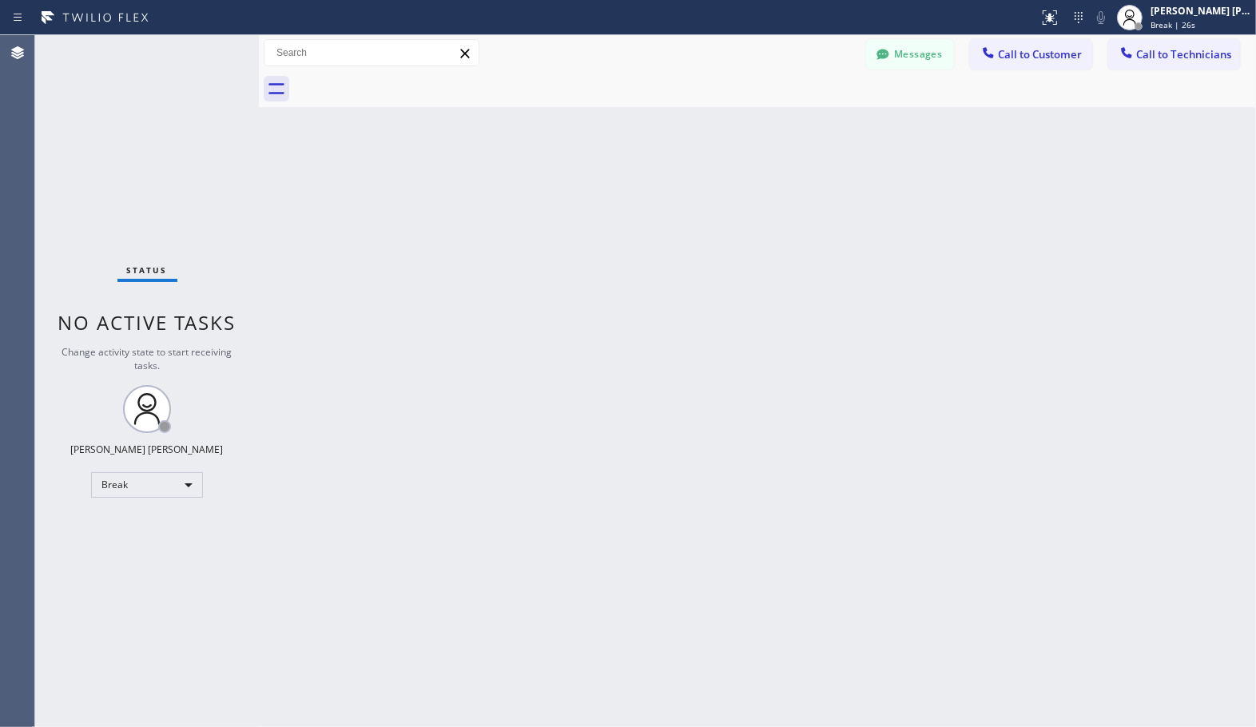
click at [808, 118] on div "Back to Dashboard Change Sender ID Customers Technicians Select a contact Outbo…" at bounding box center [757, 381] width 997 height 692
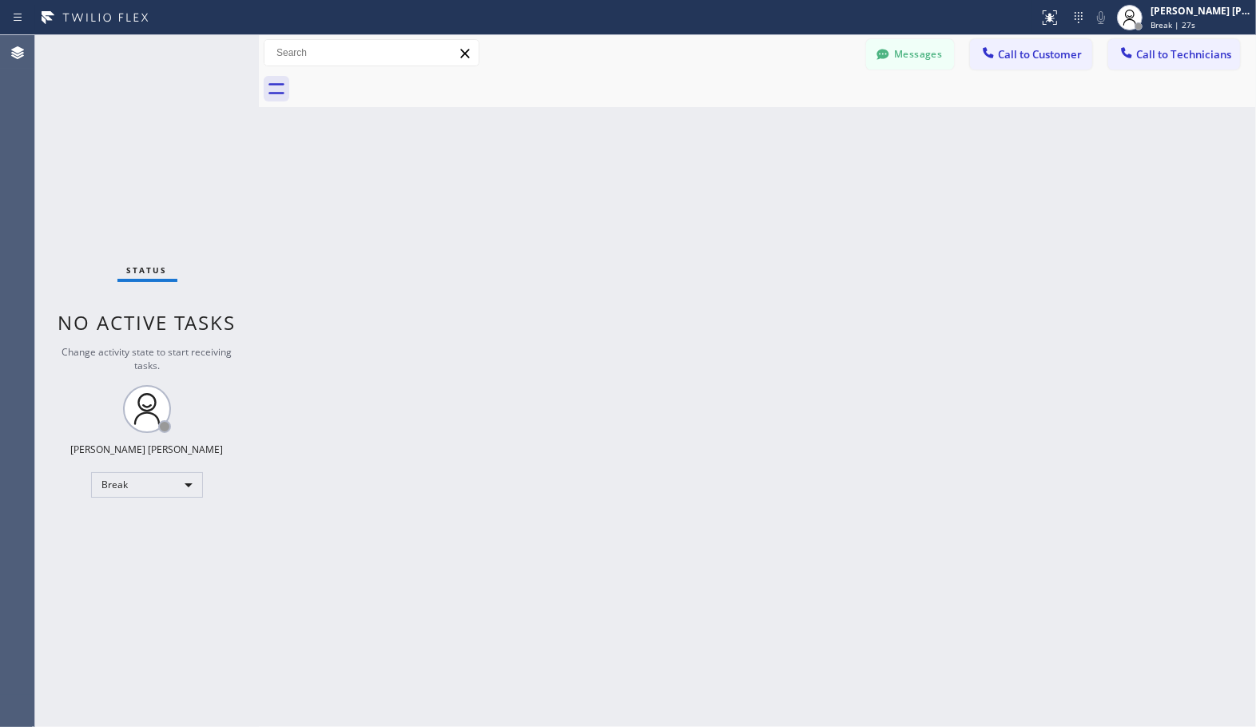
click at [808, 118] on div "Back to Dashboard Change Sender ID Customers Technicians Select a contact Outbo…" at bounding box center [757, 381] width 997 height 692
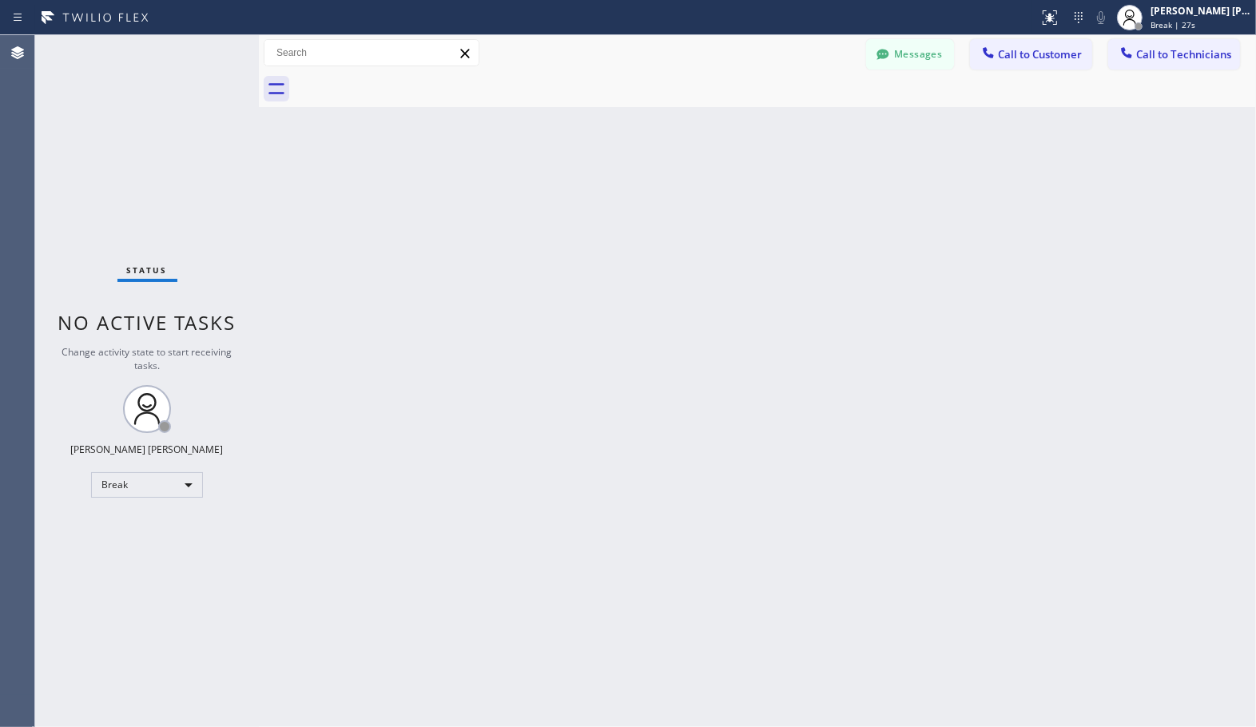
click at [808, 118] on div "Back to Dashboard Change Sender ID Customers Technicians Select a contact Outbo…" at bounding box center [757, 381] width 997 height 692
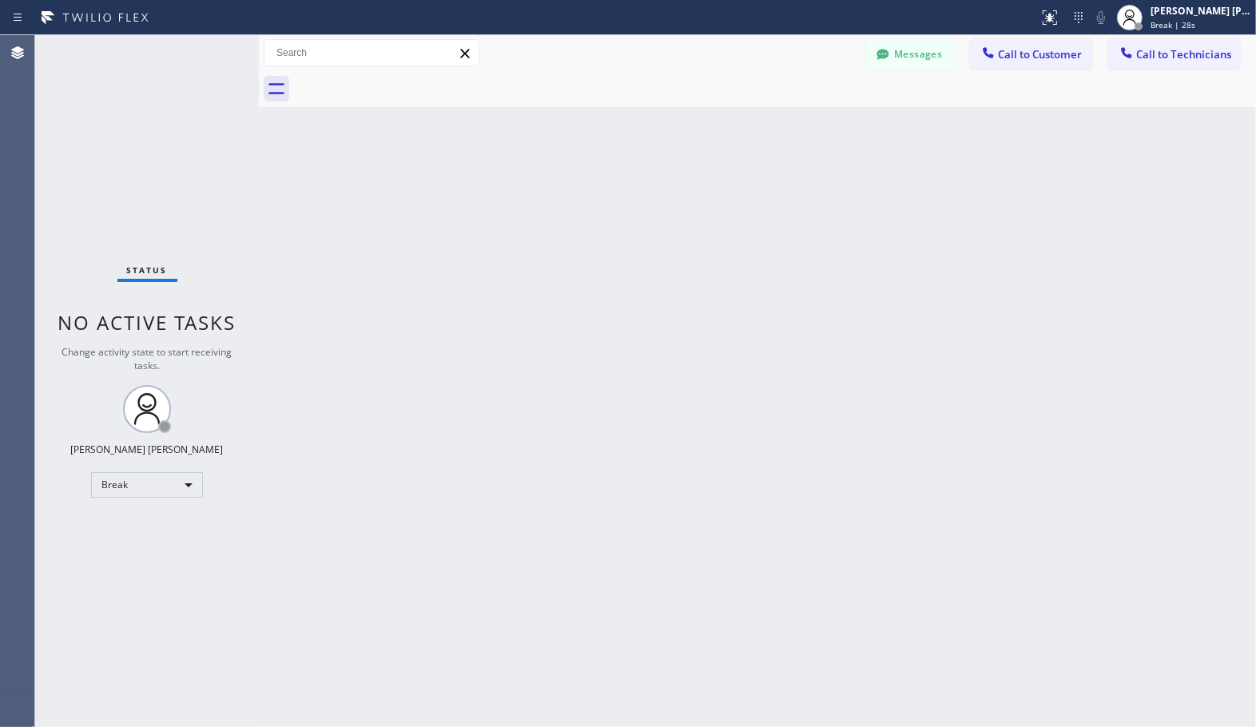
click at [808, 118] on div "Back to Dashboard Change Sender ID Customers Technicians Select a contact Outbo…" at bounding box center [757, 381] width 997 height 692
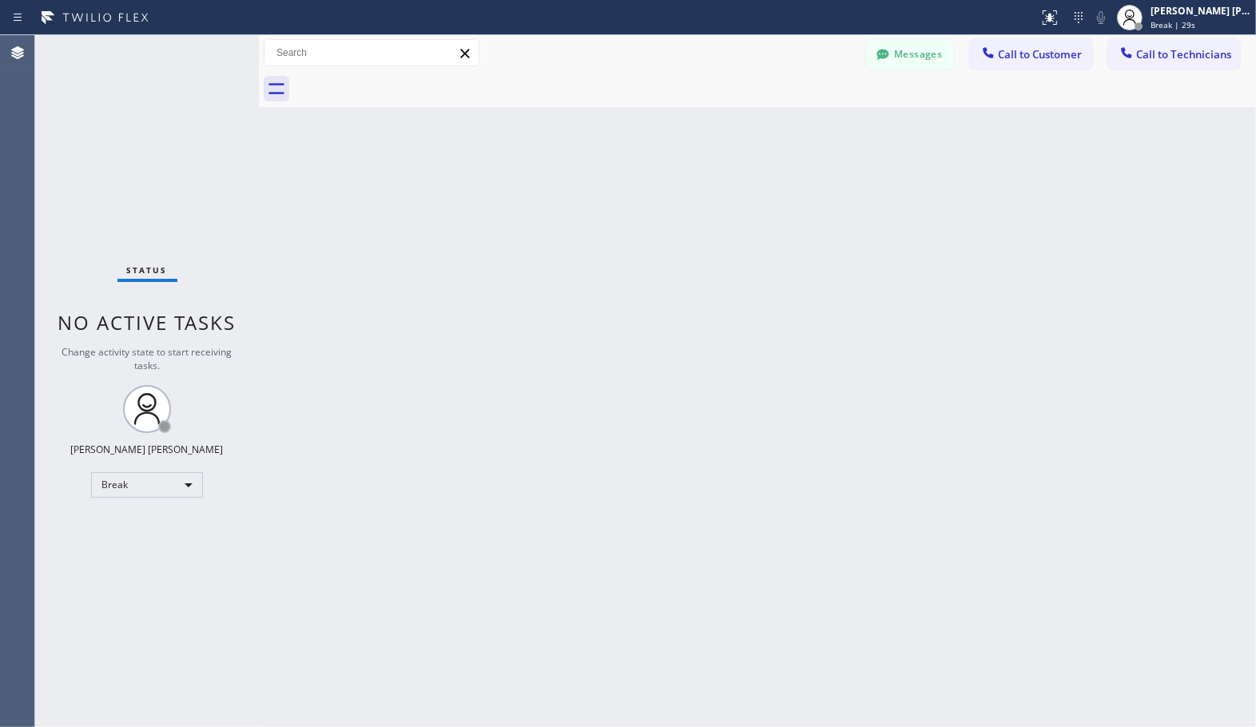
click at [808, 118] on div "Back to Dashboard Change Sender ID Customers Technicians Select a contact Outbo…" at bounding box center [757, 381] width 997 height 692
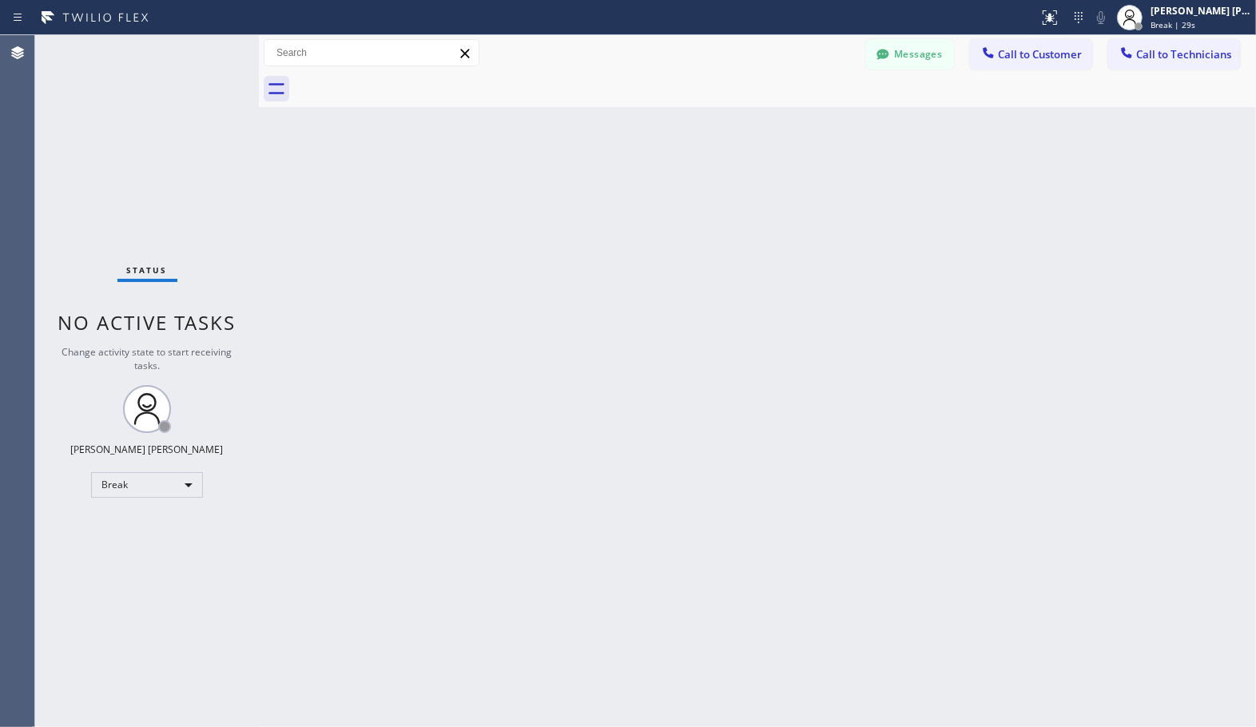
click at [808, 118] on div "Back to Dashboard Change Sender ID Customers Technicians Select a contact Outbo…" at bounding box center [757, 381] width 997 height 692
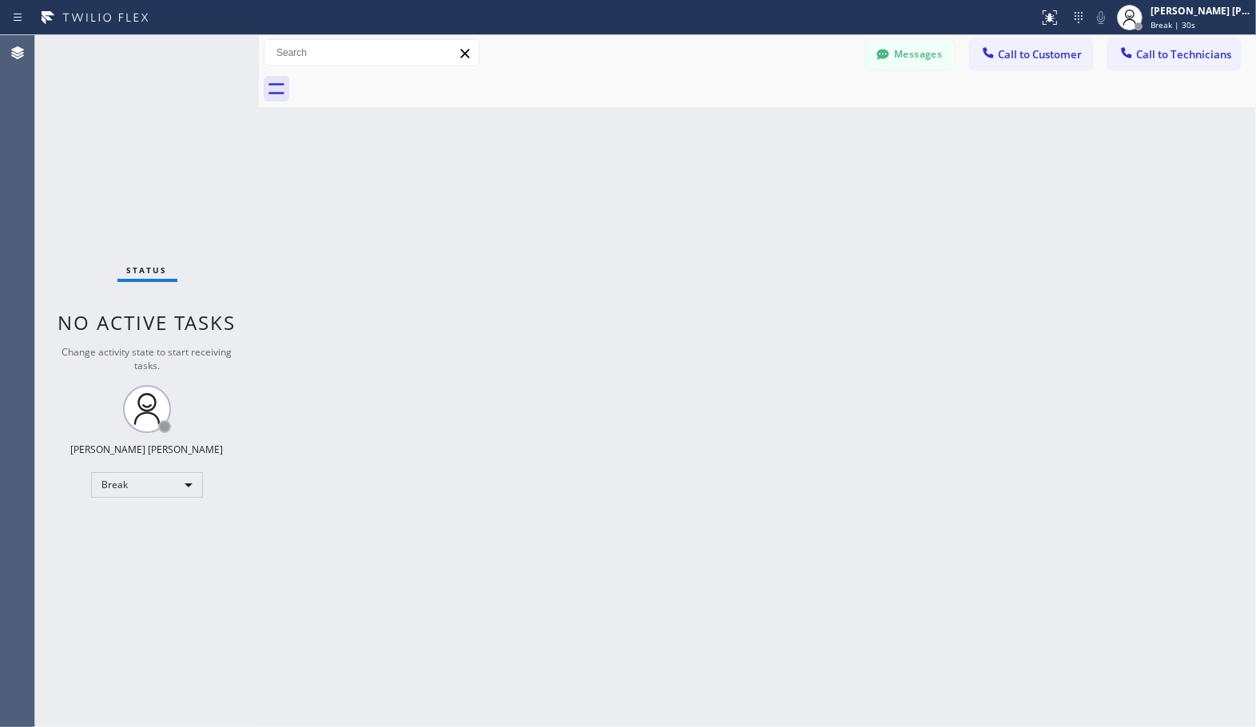
click at [808, 118] on div "Back to Dashboard Change Sender ID Customers Technicians Select a contact Outbo…" at bounding box center [757, 381] width 997 height 692
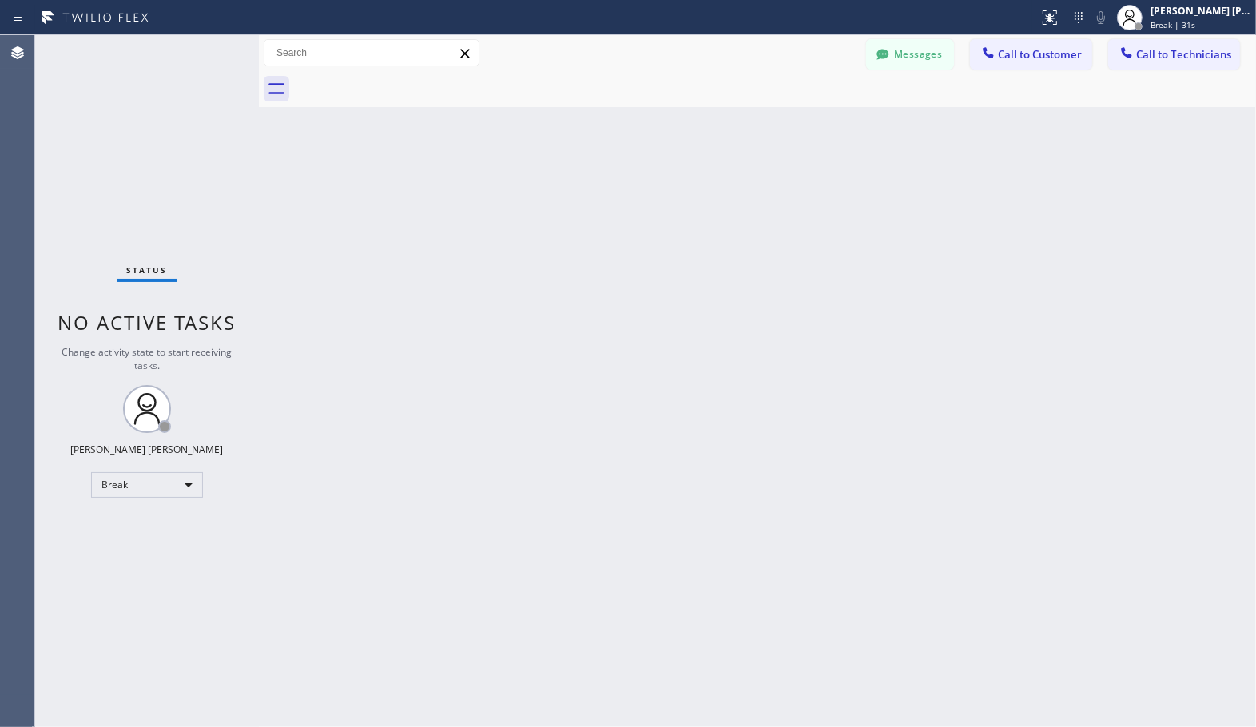
click at [808, 118] on div "Back to Dashboard Change Sender ID Customers Technicians Select a contact Outbo…" at bounding box center [757, 381] width 997 height 692
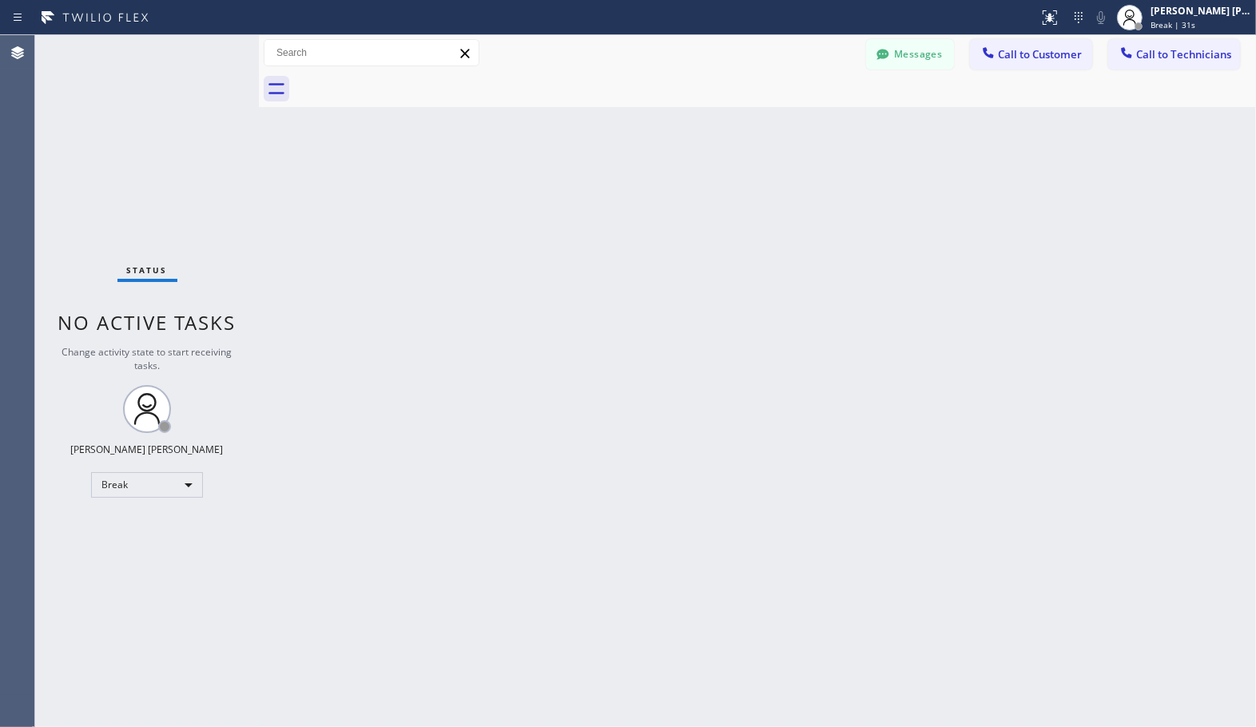
click at [808, 118] on div "Back to Dashboard Change Sender ID Customers Technicians Select a contact Outbo…" at bounding box center [757, 381] width 997 height 692
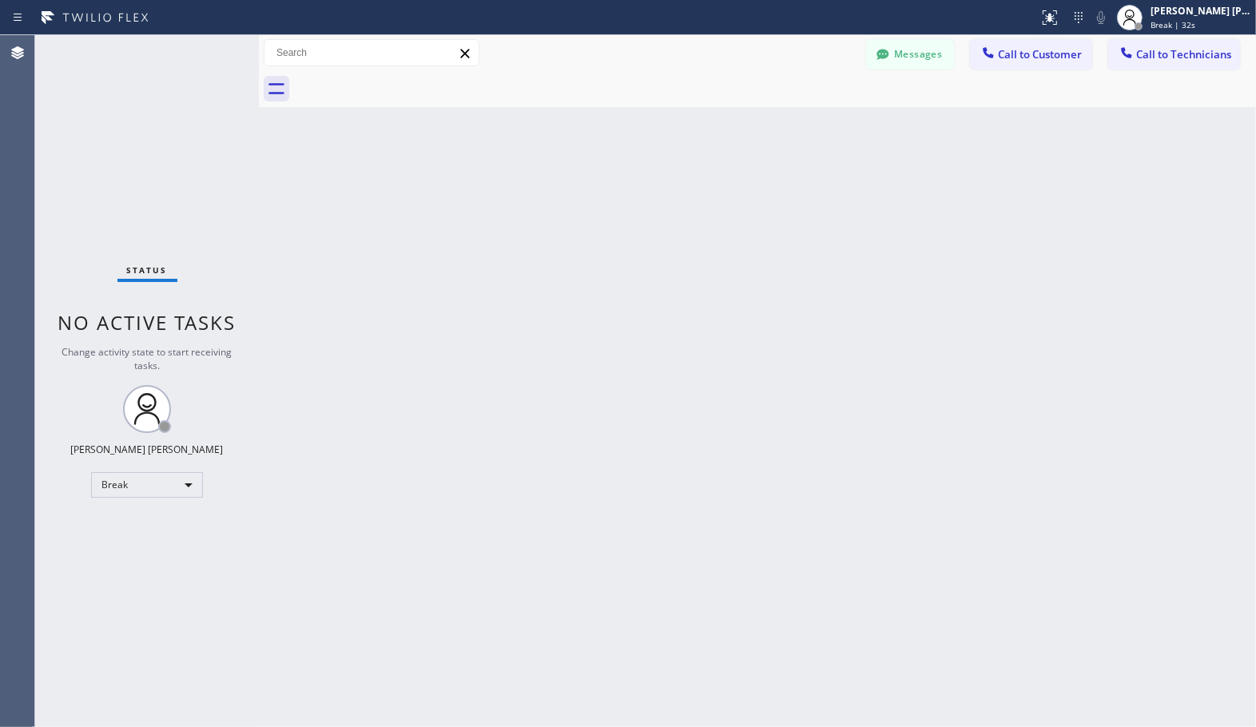
click at [808, 118] on div "Back to Dashboard Change Sender ID Customers Technicians Select a contact Outbo…" at bounding box center [757, 381] width 997 height 692
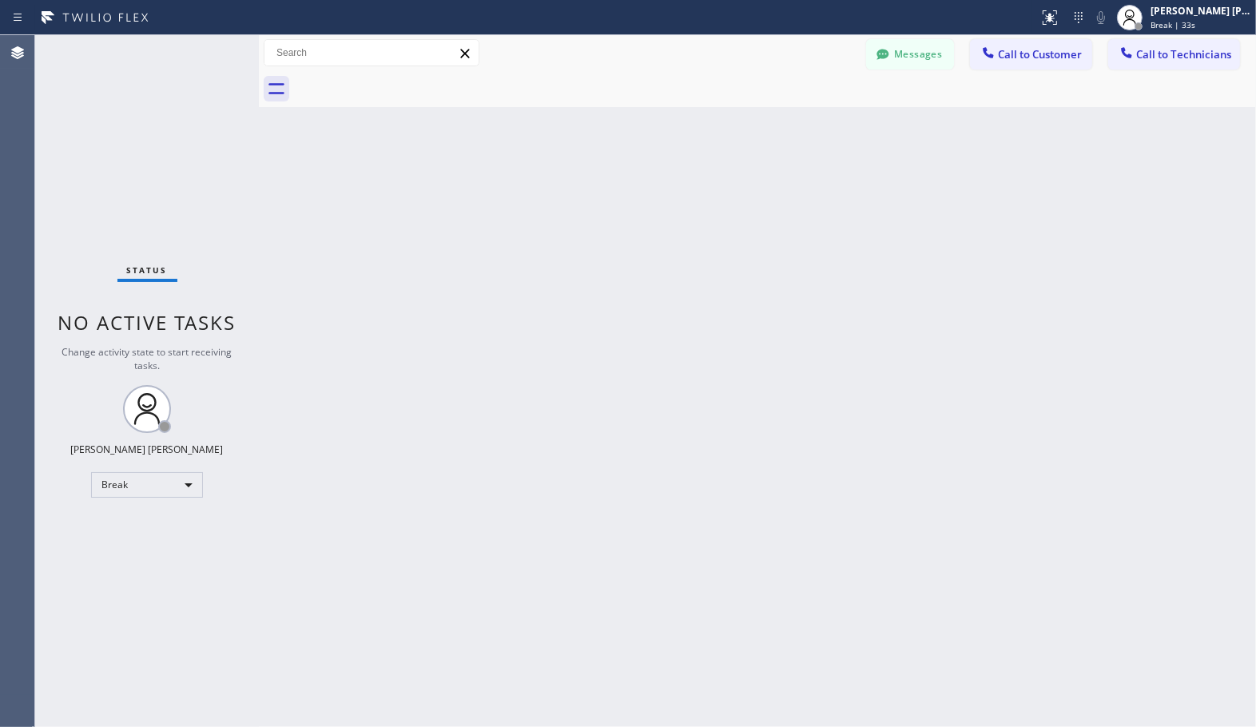
click at [808, 118] on div "Back to Dashboard Change Sender ID Customers Technicians Select a contact Outbo…" at bounding box center [757, 381] width 997 height 692
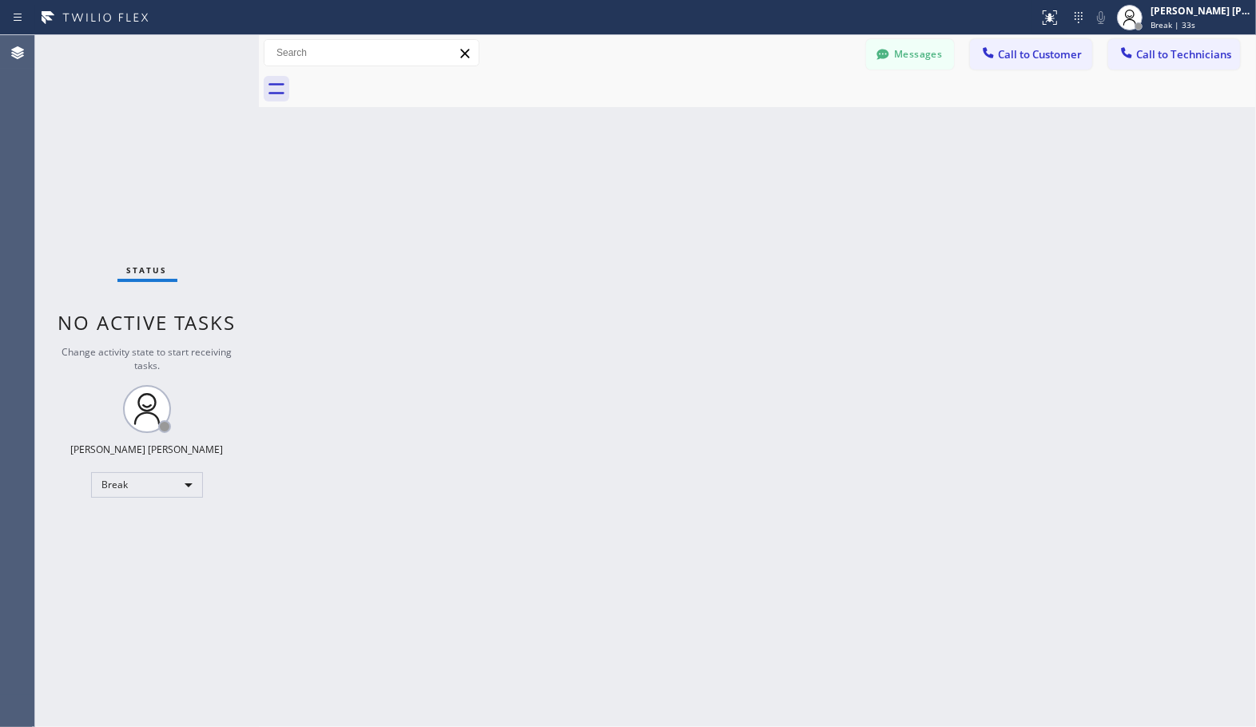
click at [808, 118] on div "Back to Dashboard Change Sender ID Customers Technicians Select a contact Outbo…" at bounding box center [757, 381] width 997 height 692
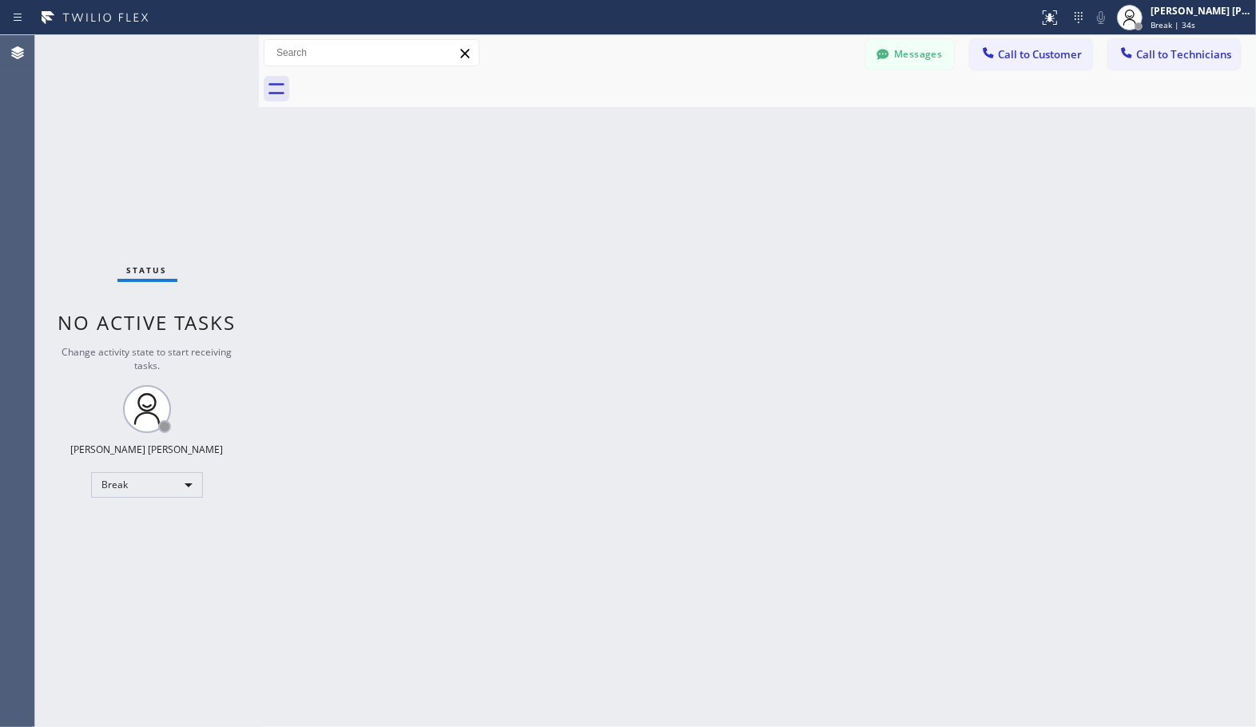
click at [808, 118] on div "Back to Dashboard Change Sender ID Customers Technicians Select a contact Outbo…" at bounding box center [757, 381] width 997 height 692
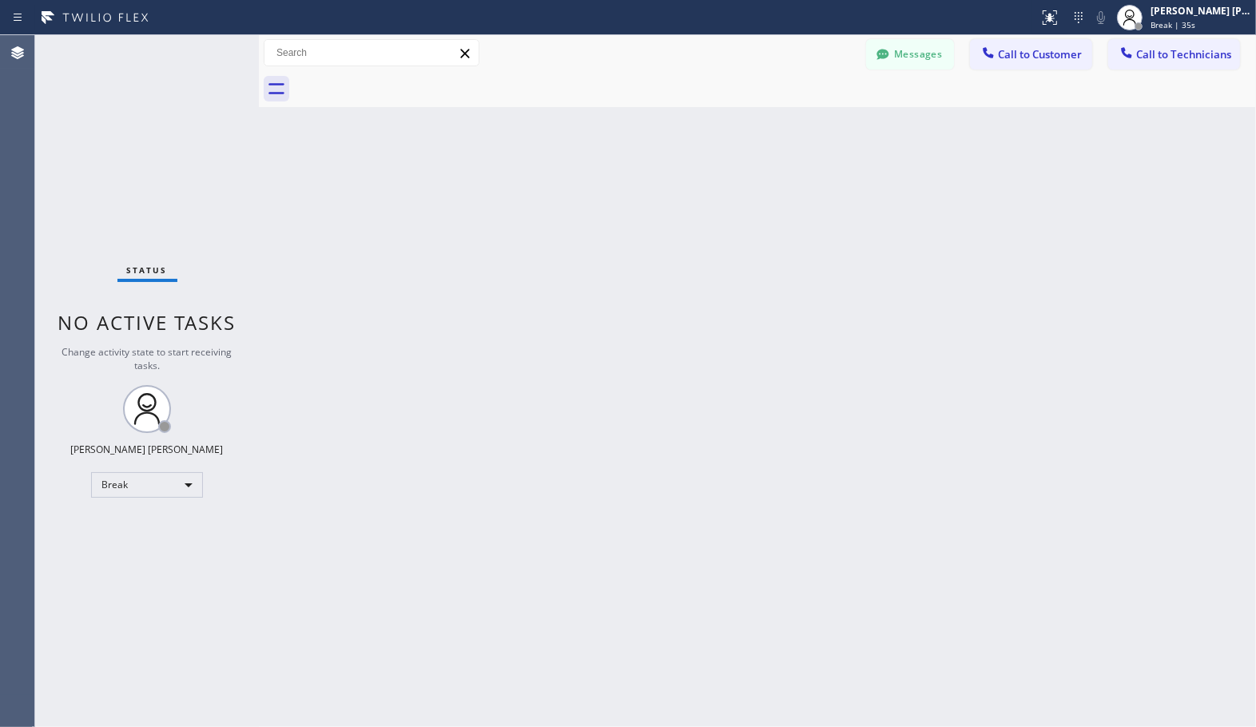
click at [808, 118] on div "Back to Dashboard Change Sender ID Customers Technicians Select a contact Outbo…" at bounding box center [757, 381] width 997 height 692
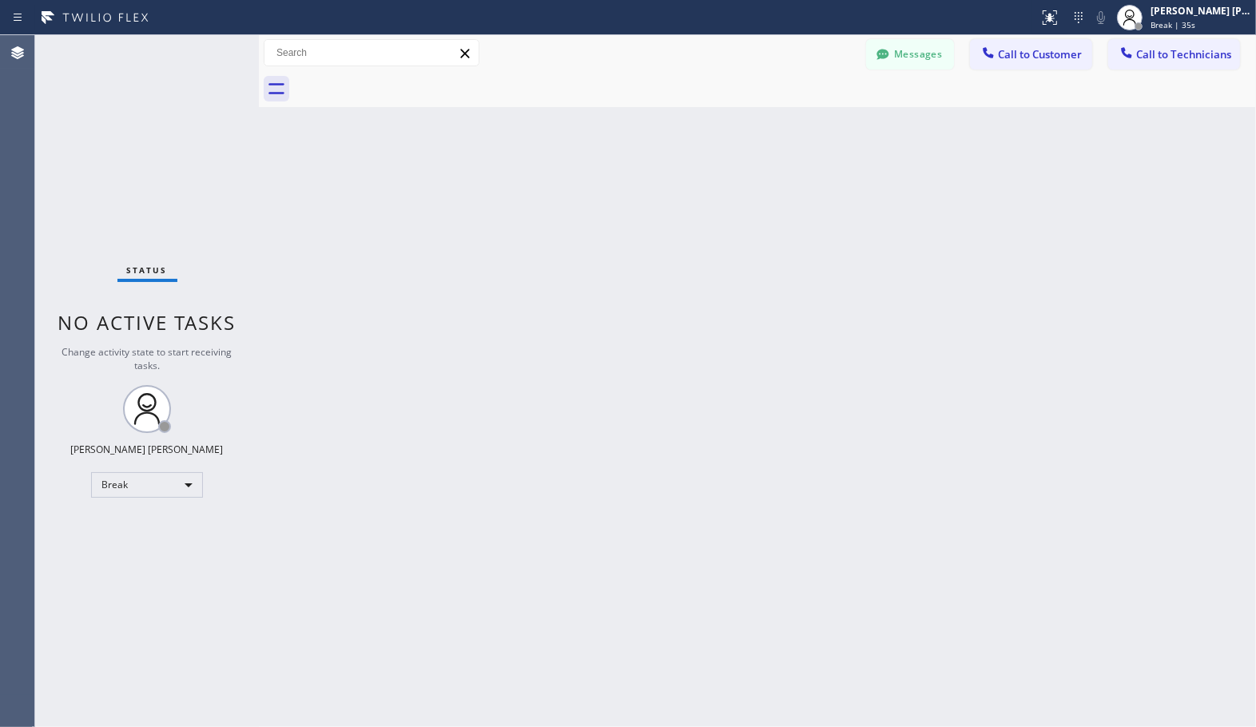
click at [808, 118] on div "Back to Dashboard Change Sender ID Customers Technicians Select a contact Outbo…" at bounding box center [757, 381] width 997 height 692
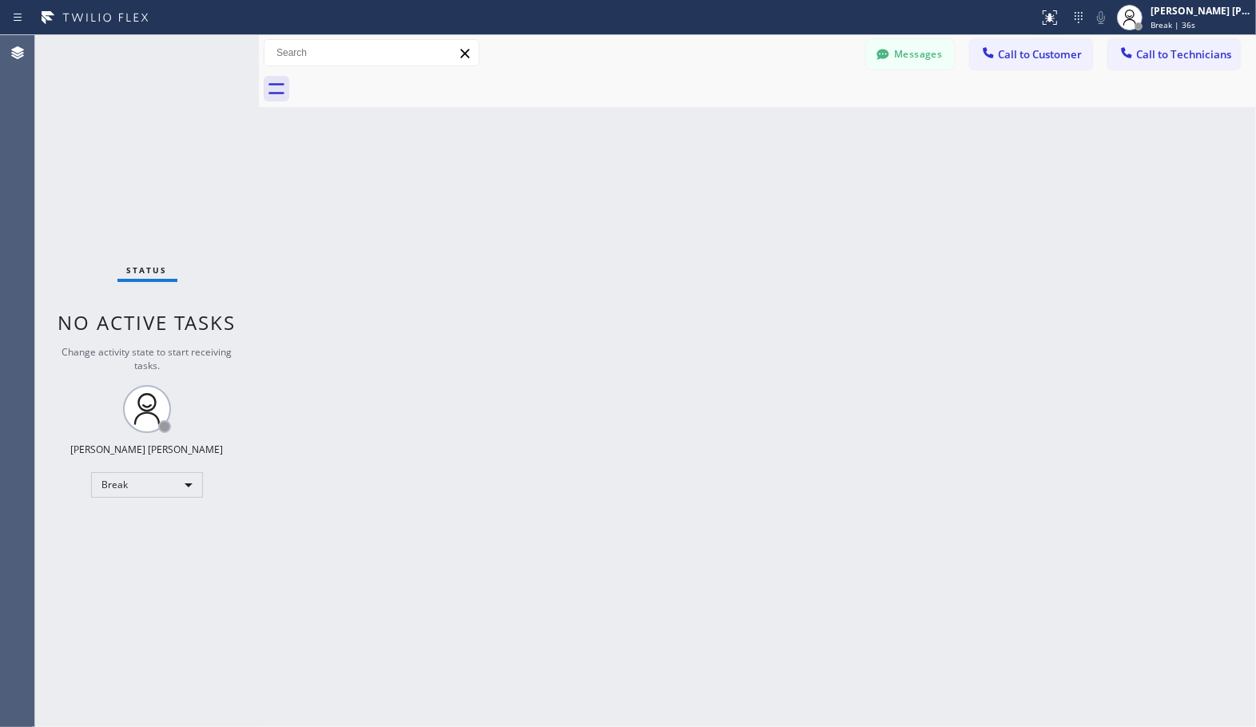
click at [808, 118] on div "Back to Dashboard Change Sender ID Customers Technicians Select a contact Outbo…" at bounding box center [757, 381] width 997 height 692
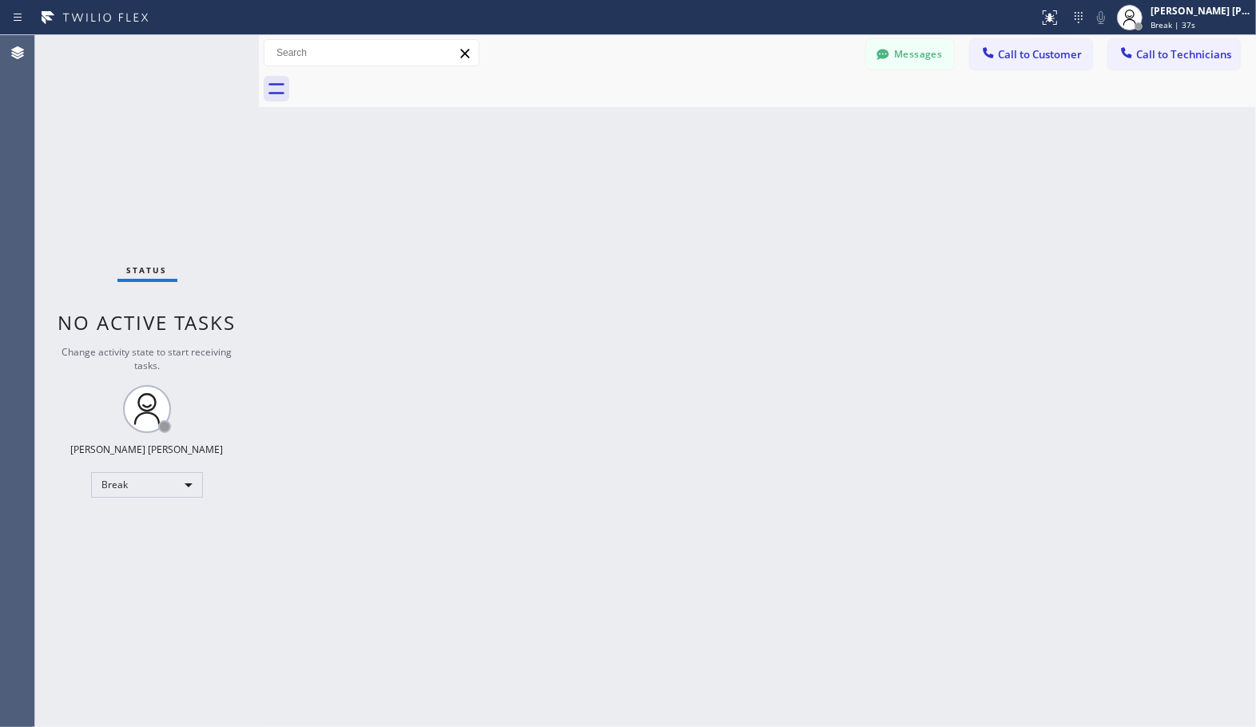
click at [808, 118] on div "Back to Dashboard Change Sender ID Customers Technicians Select a contact Outbo…" at bounding box center [757, 381] width 997 height 692
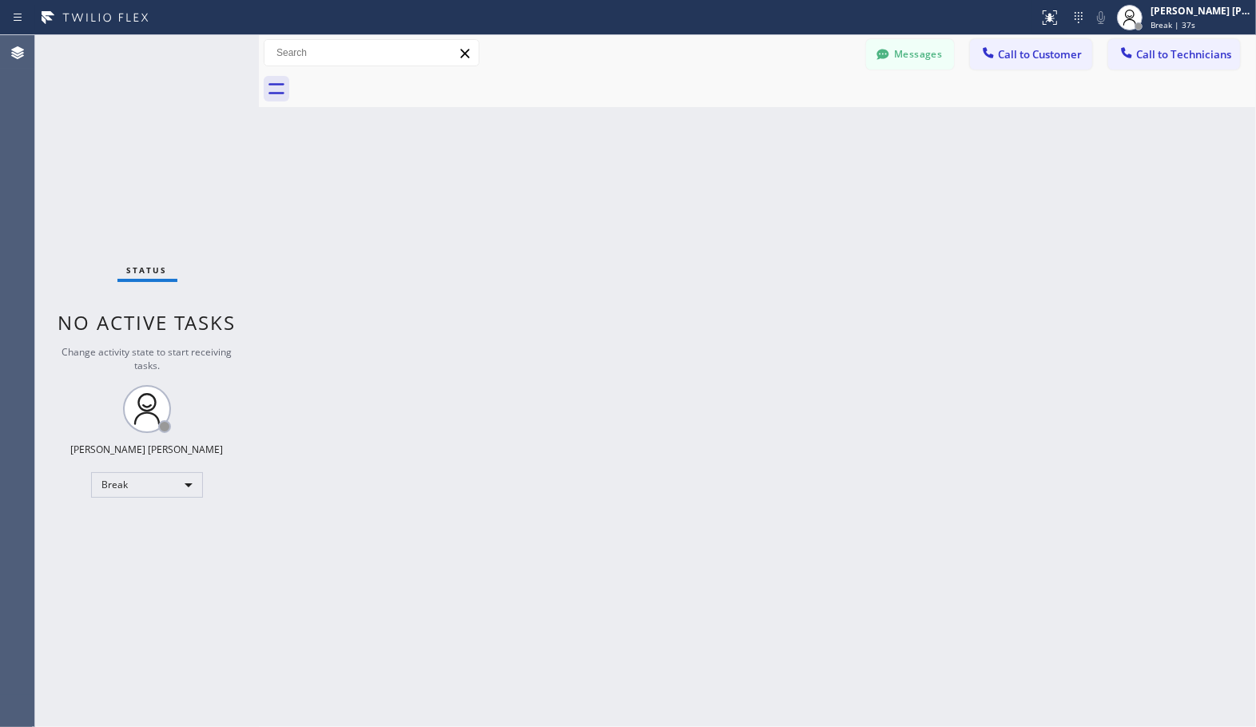
click at [808, 118] on div "Back to Dashboard Change Sender ID Customers Technicians Select a contact Outbo…" at bounding box center [757, 381] width 997 height 692
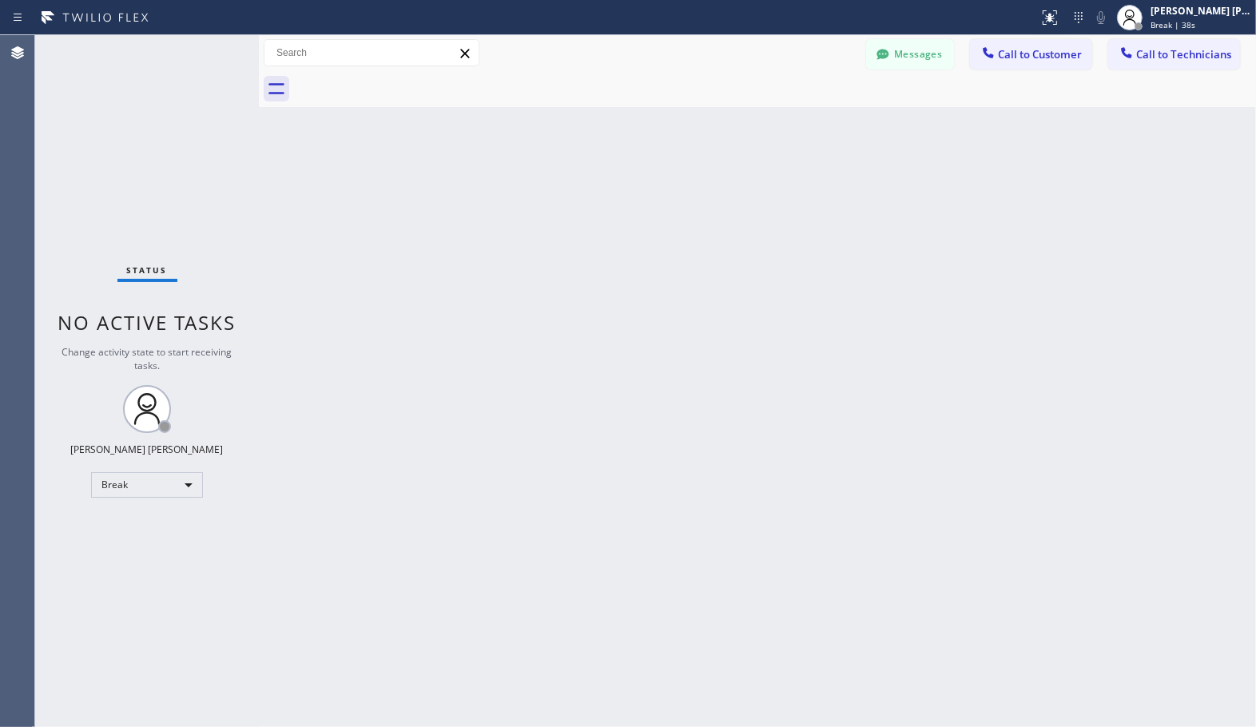
click at [808, 118] on div "Back to Dashboard Change Sender ID Customers Technicians Select a contact Outbo…" at bounding box center [757, 381] width 997 height 692
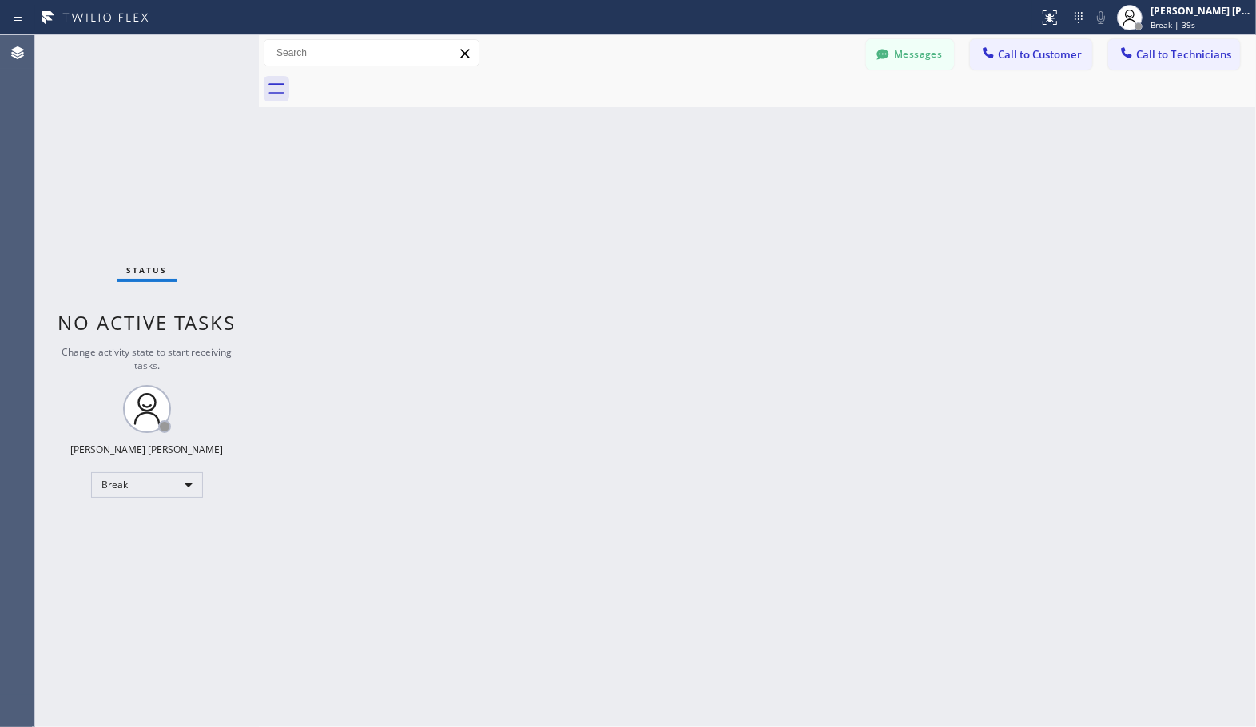
click at [808, 118] on div "Back to Dashboard Change Sender ID Customers Technicians Select a contact Outbo…" at bounding box center [757, 381] width 997 height 692
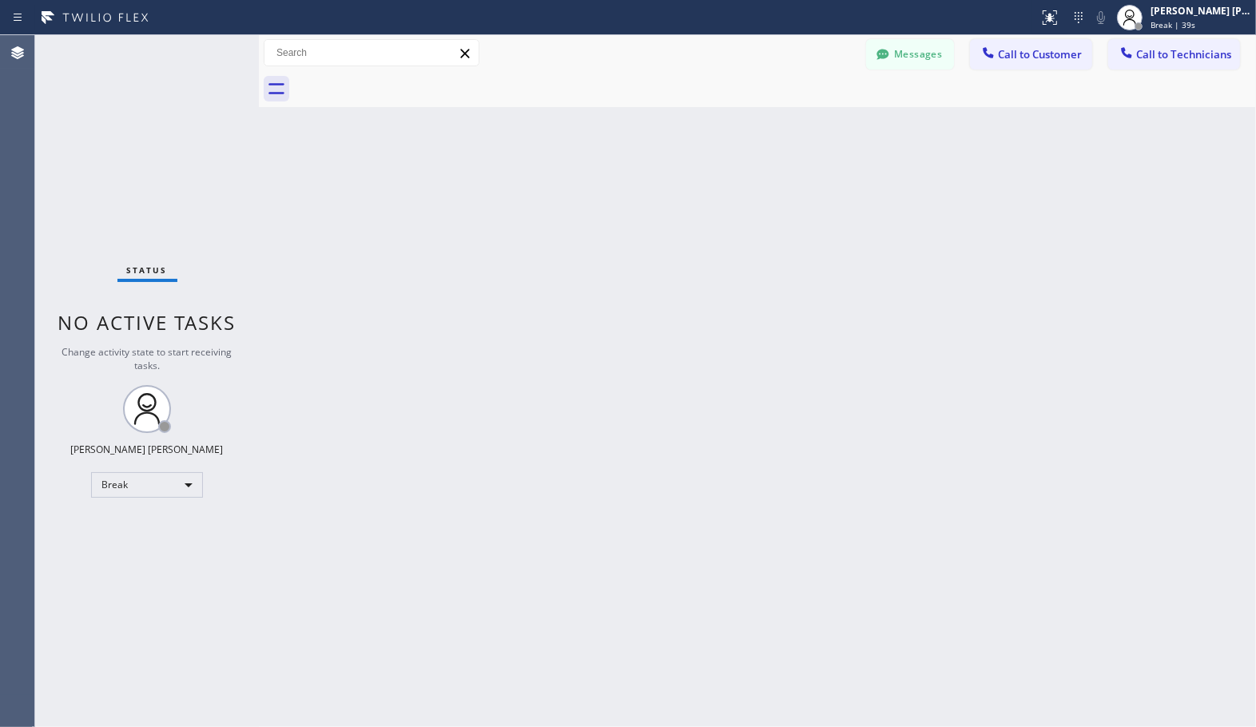
click at [808, 118] on div "Back to Dashboard Change Sender ID Customers Technicians Select a contact Outbo…" at bounding box center [757, 381] width 997 height 692
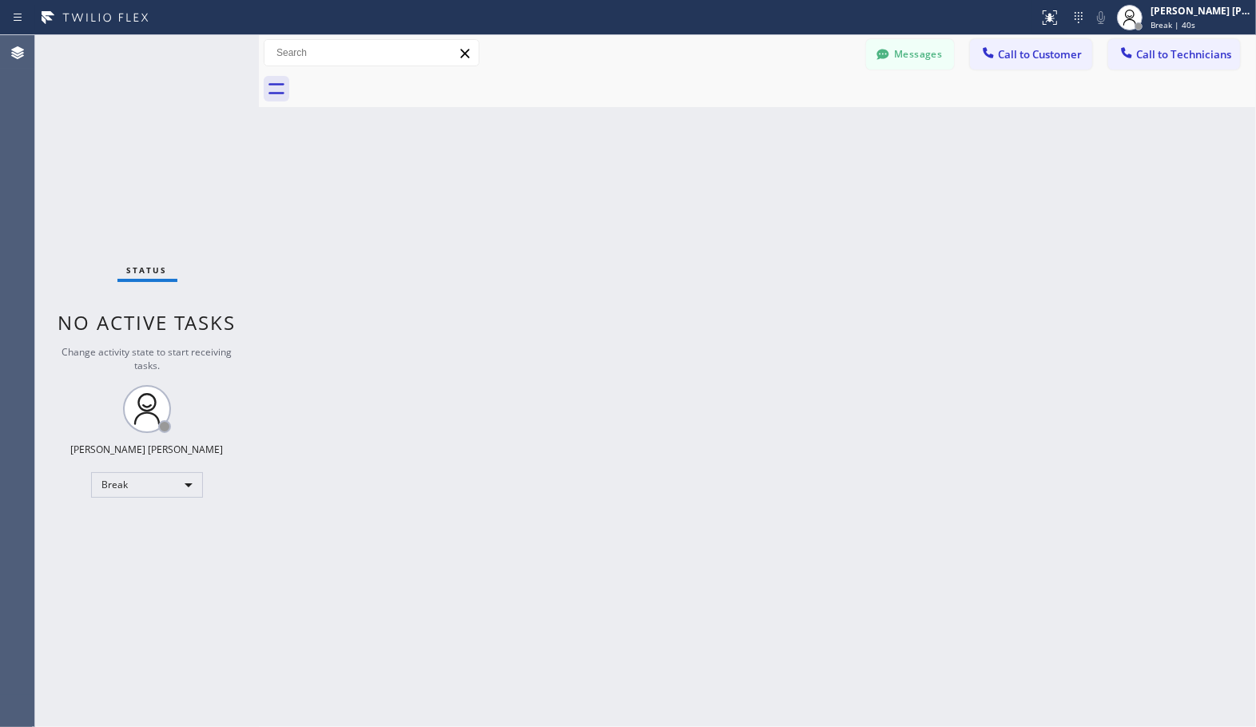
click at [808, 118] on div "Back to Dashboard Change Sender ID Customers Technicians Select a contact Outbo…" at bounding box center [757, 381] width 997 height 692
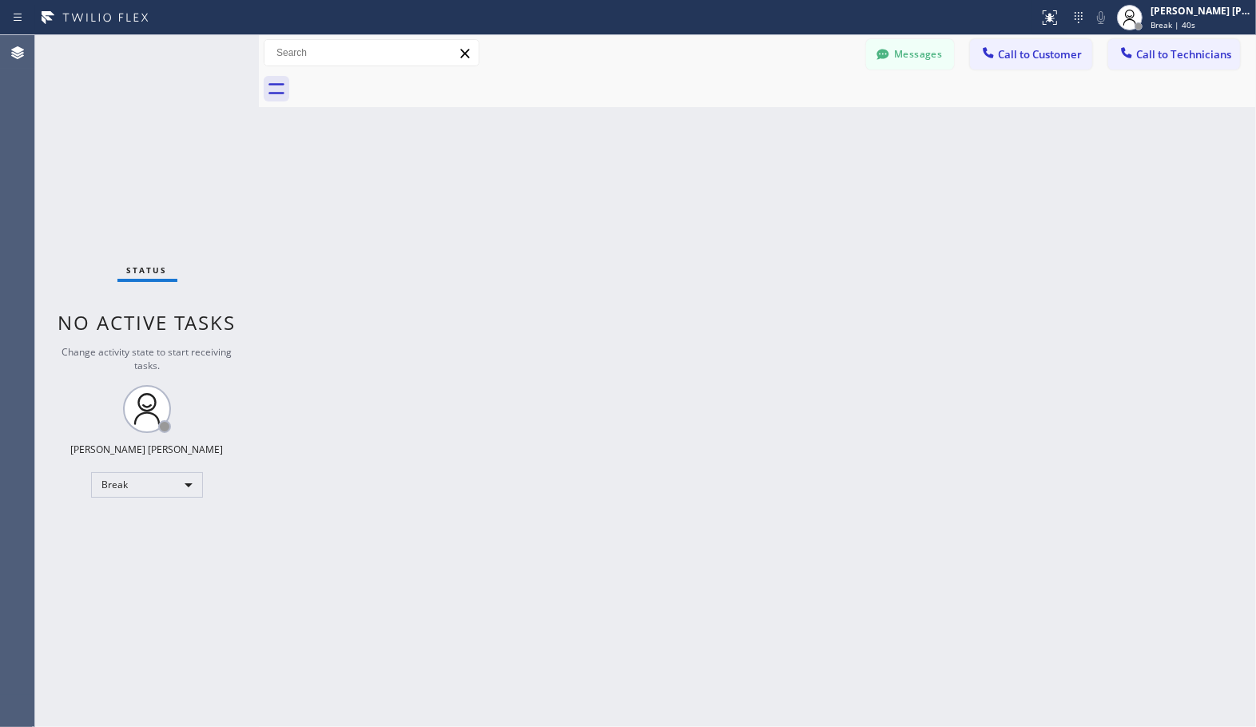
click at [808, 118] on div "Back to Dashboard Change Sender ID Customers Technicians Select a contact Outbo…" at bounding box center [757, 381] width 997 height 692
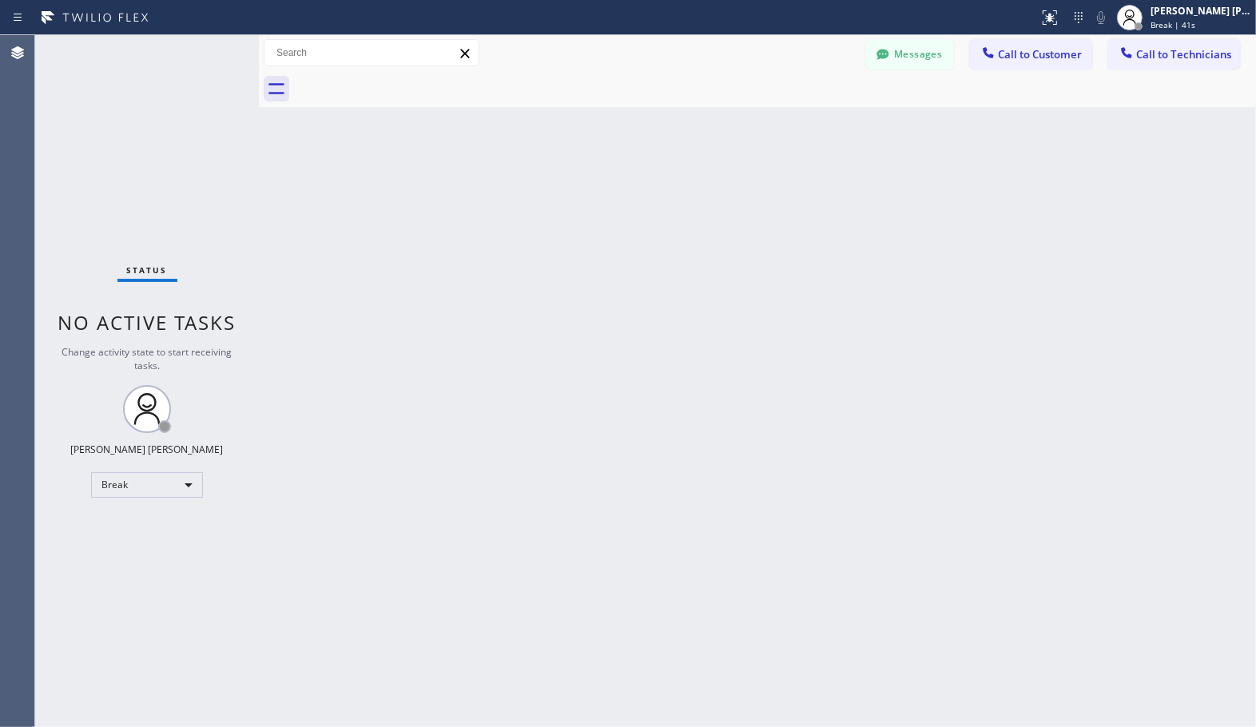
click at [808, 118] on div "Back to Dashboard Change Sender ID Customers Technicians Select a contact Outbo…" at bounding box center [757, 381] width 997 height 692
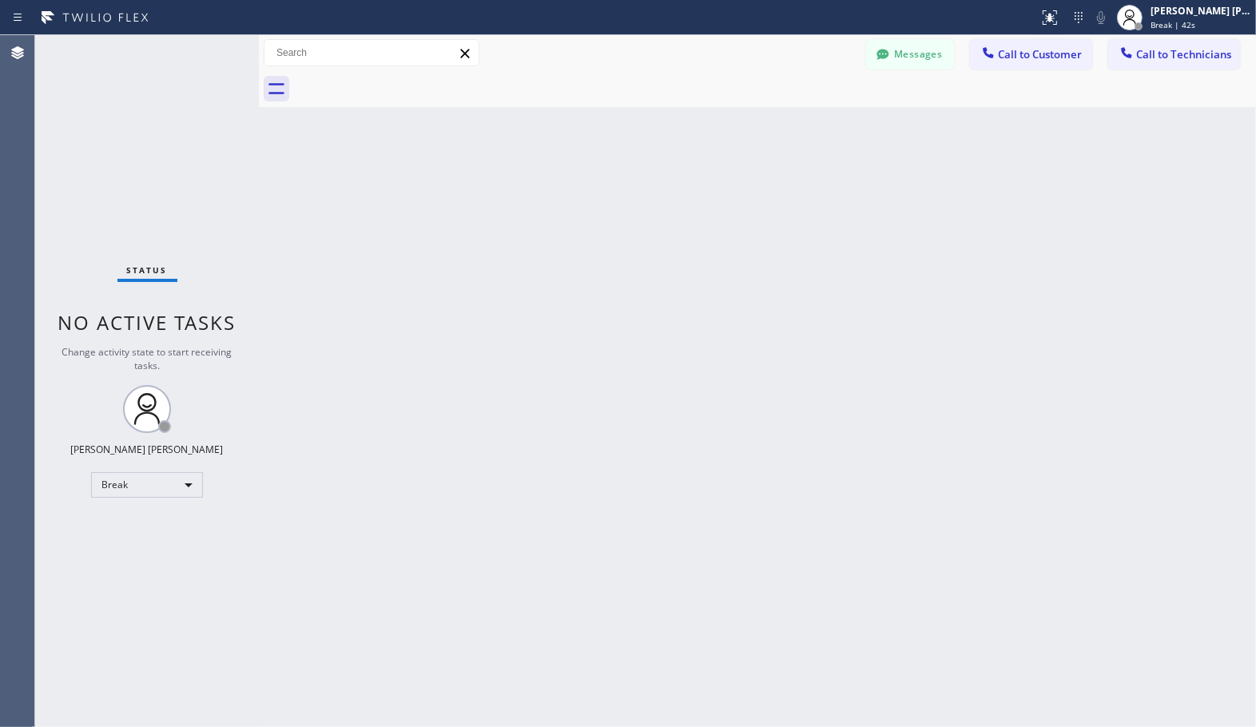
click at [808, 118] on div "Back to Dashboard Change Sender ID Customers Technicians Select a contact Outbo…" at bounding box center [757, 381] width 997 height 692
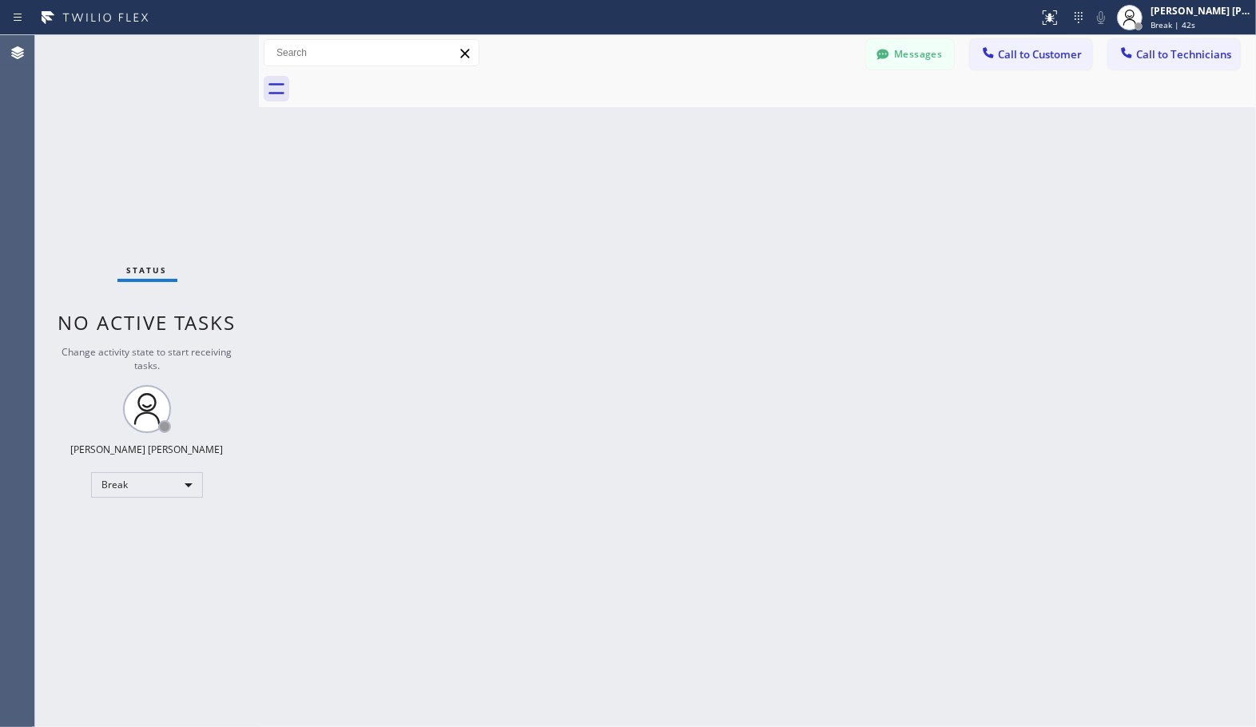
click at [808, 118] on div "Back to Dashboard Change Sender ID Customers Technicians Select a contact Outbo…" at bounding box center [757, 381] width 997 height 692
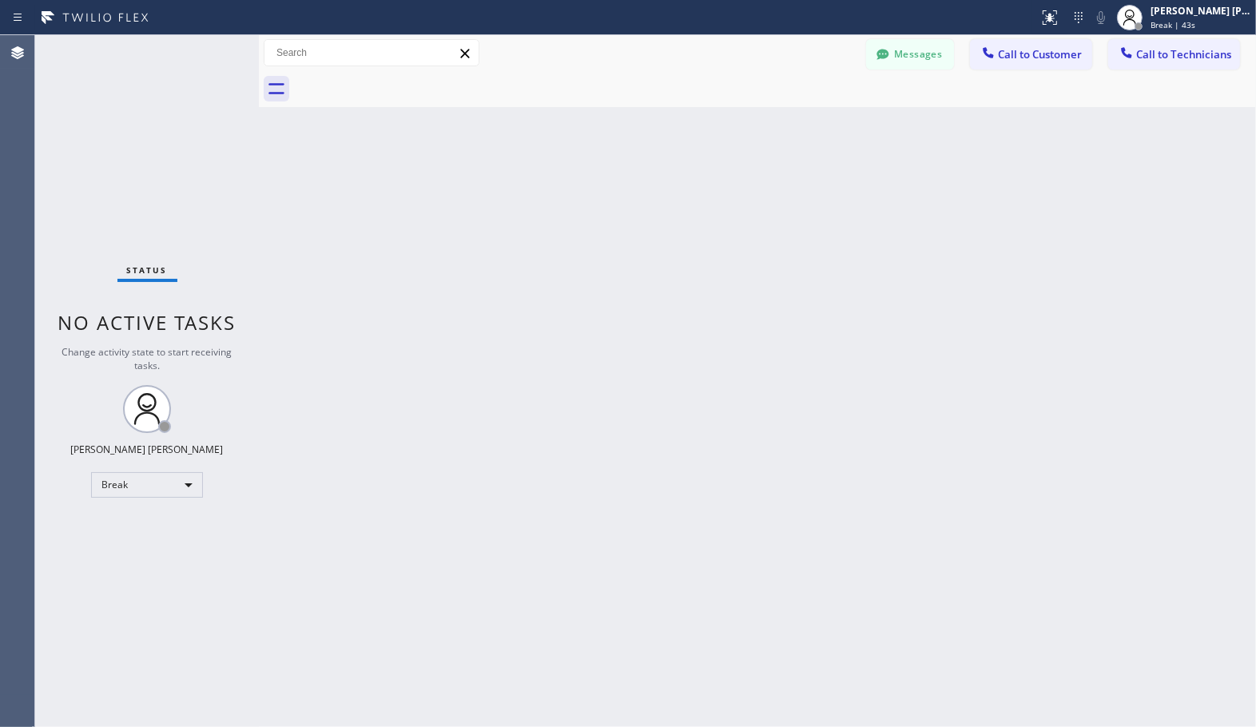
click at [808, 118] on div "Back to Dashboard Change Sender ID Customers Technicians Select a contact Outbo…" at bounding box center [757, 381] width 997 height 692
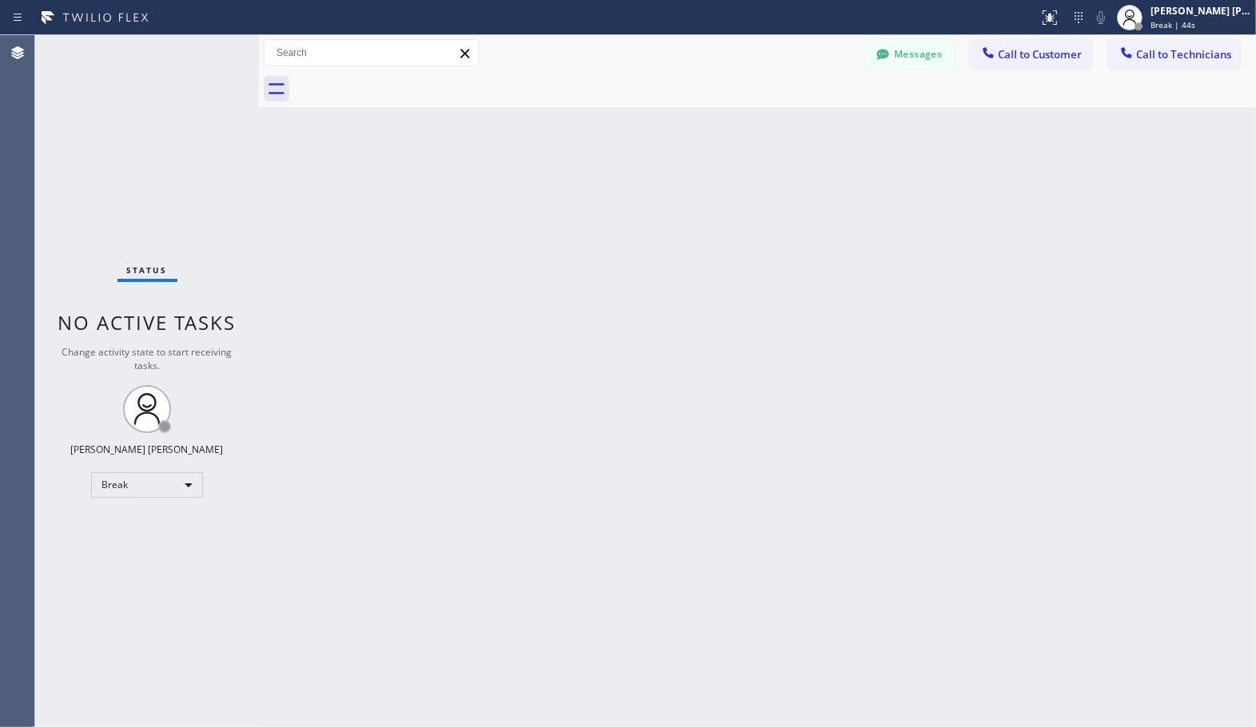
click at [808, 118] on div "Back to Dashboard Change Sender ID Customers Technicians Select a contact Outbo…" at bounding box center [757, 381] width 997 height 692
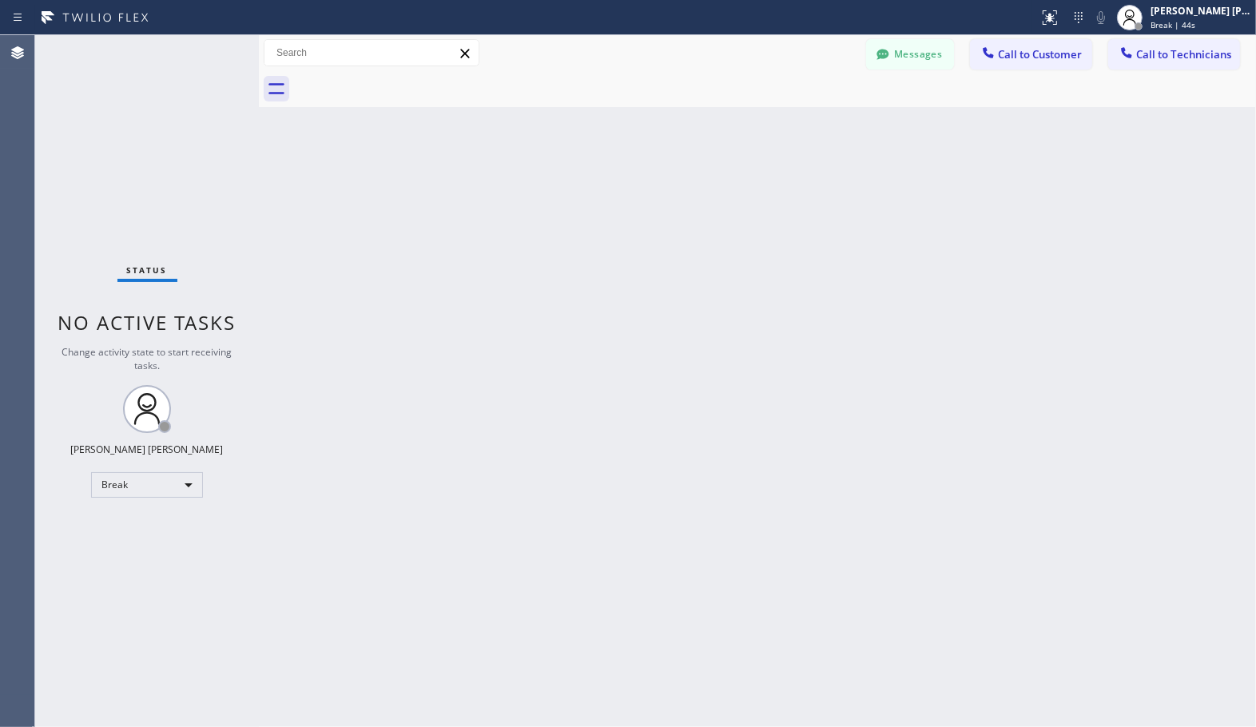
click at [808, 118] on div "Back to Dashboard Change Sender ID Customers Technicians Select a contact Outbo…" at bounding box center [757, 381] width 997 height 692
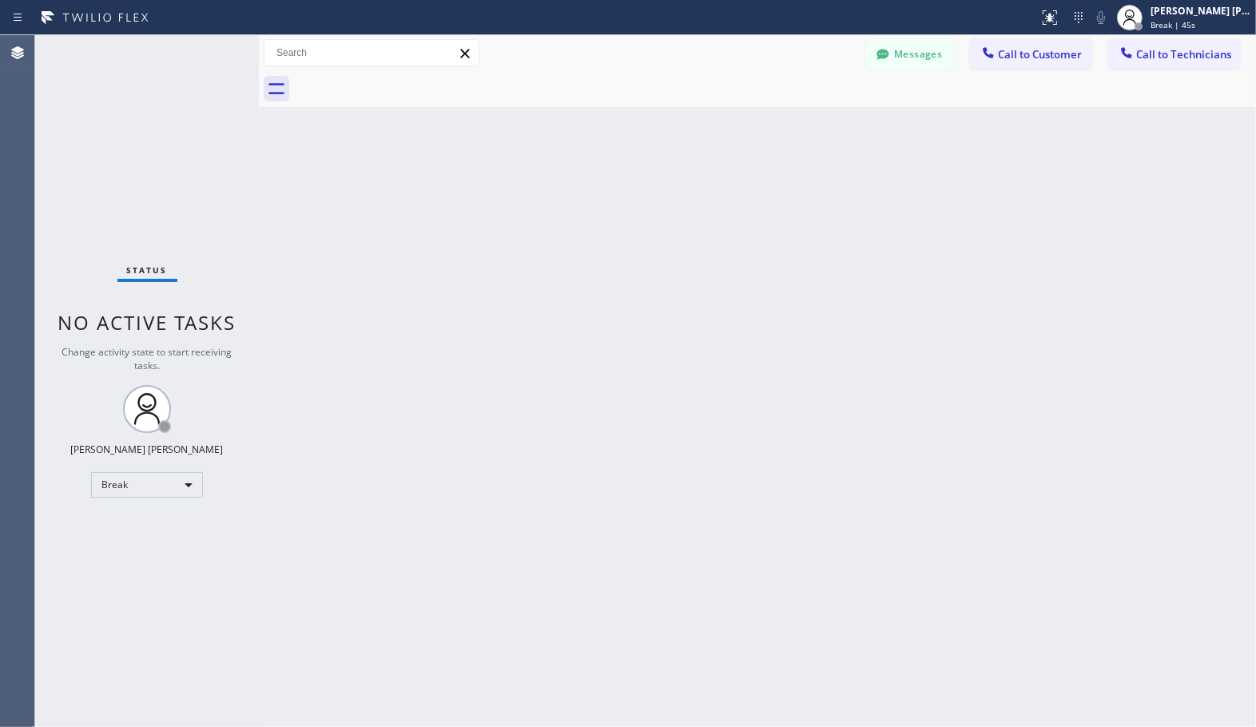
click at [808, 118] on div "Back to Dashboard Change Sender ID Customers Technicians Select a contact Outbo…" at bounding box center [757, 381] width 997 height 692
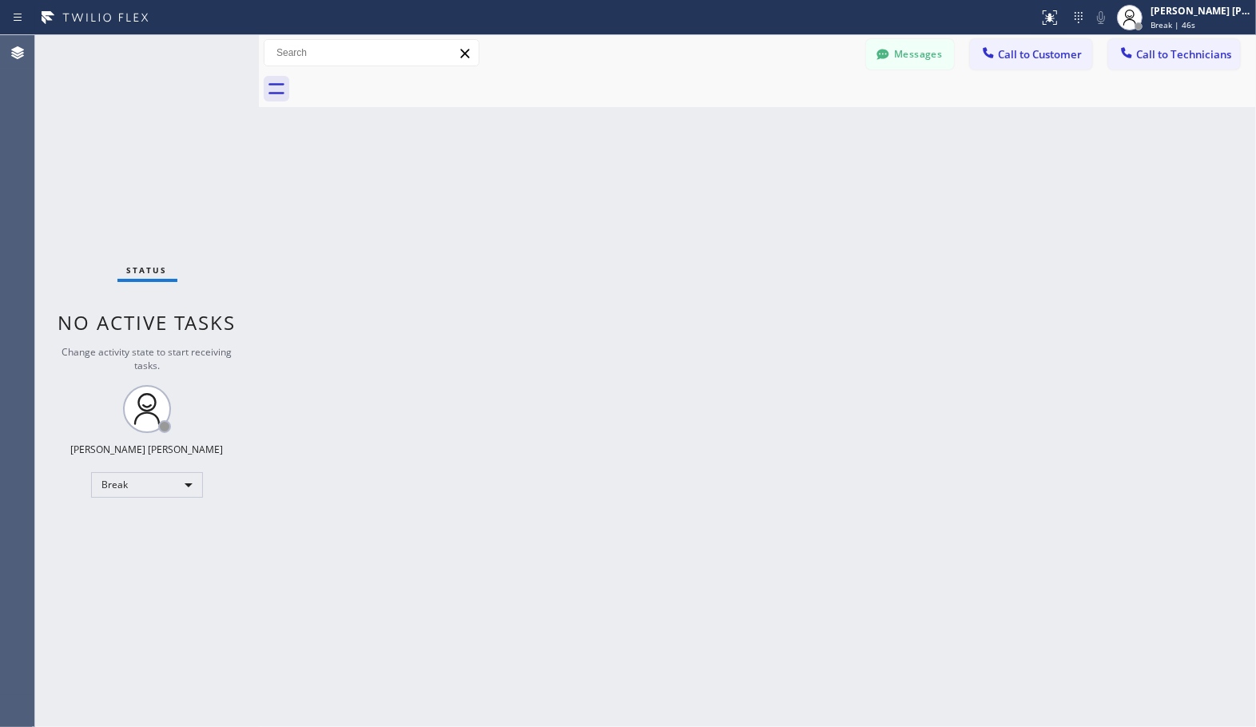
click at [808, 118] on div "Back to Dashboard Change Sender ID Customers Technicians Select a contact Outbo…" at bounding box center [757, 381] width 997 height 692
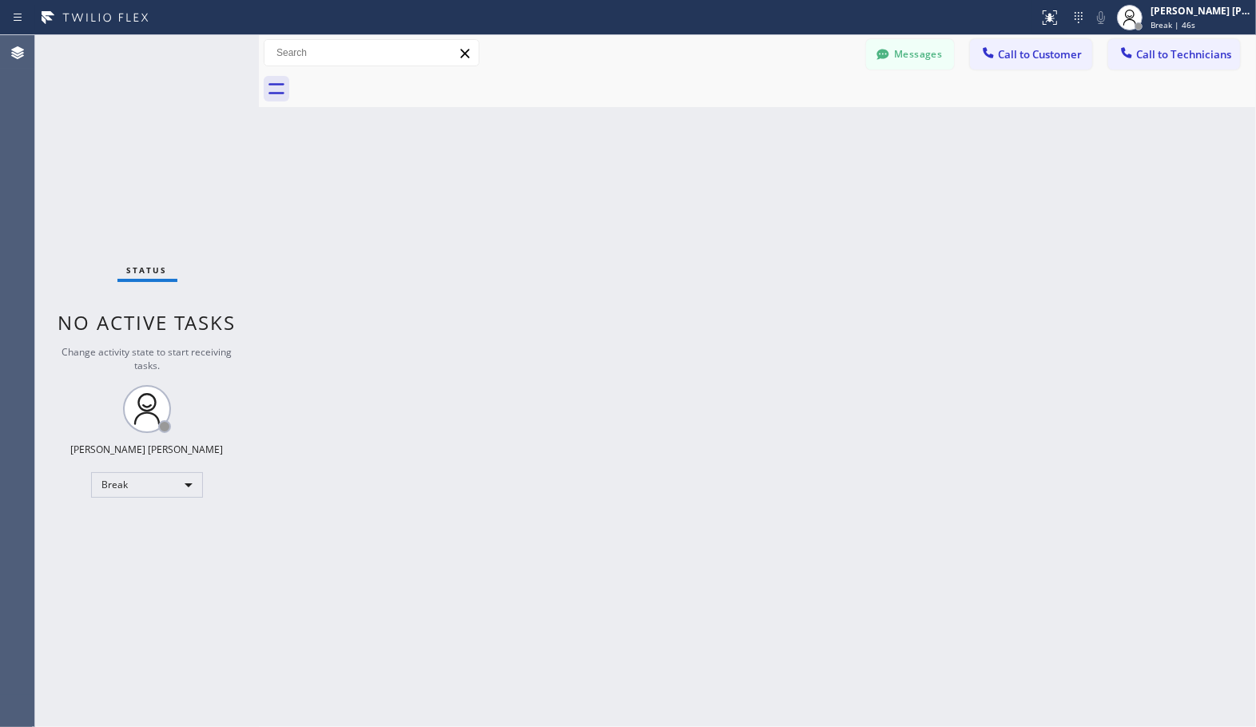
click at [808, 118] on div "Back to Dashboard Change Sender ID Customers Technicians Select a contact Outbo…" at bounding box center [757, 381] width 997 height 692
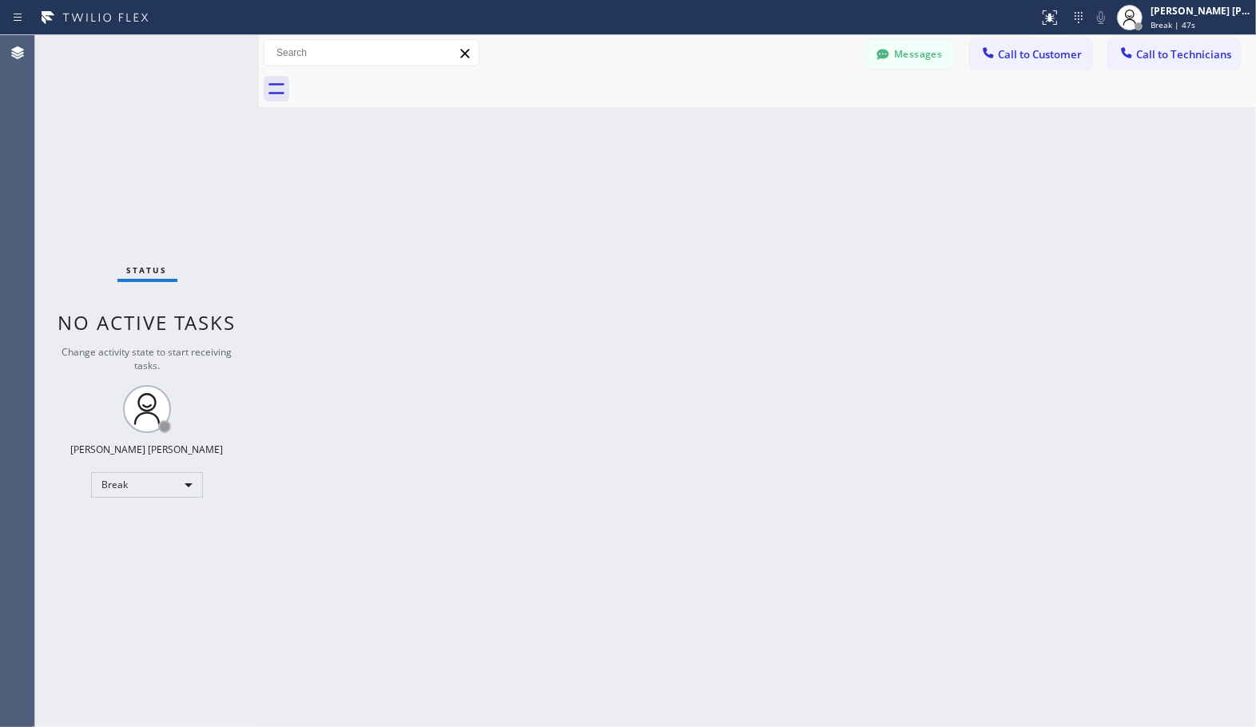
click at [808, 118] on div "Back to Dashboard Change Sender ID Customers Technicians Select a contact Outbo…" at bounding box center [757, 381] width 997 height 692
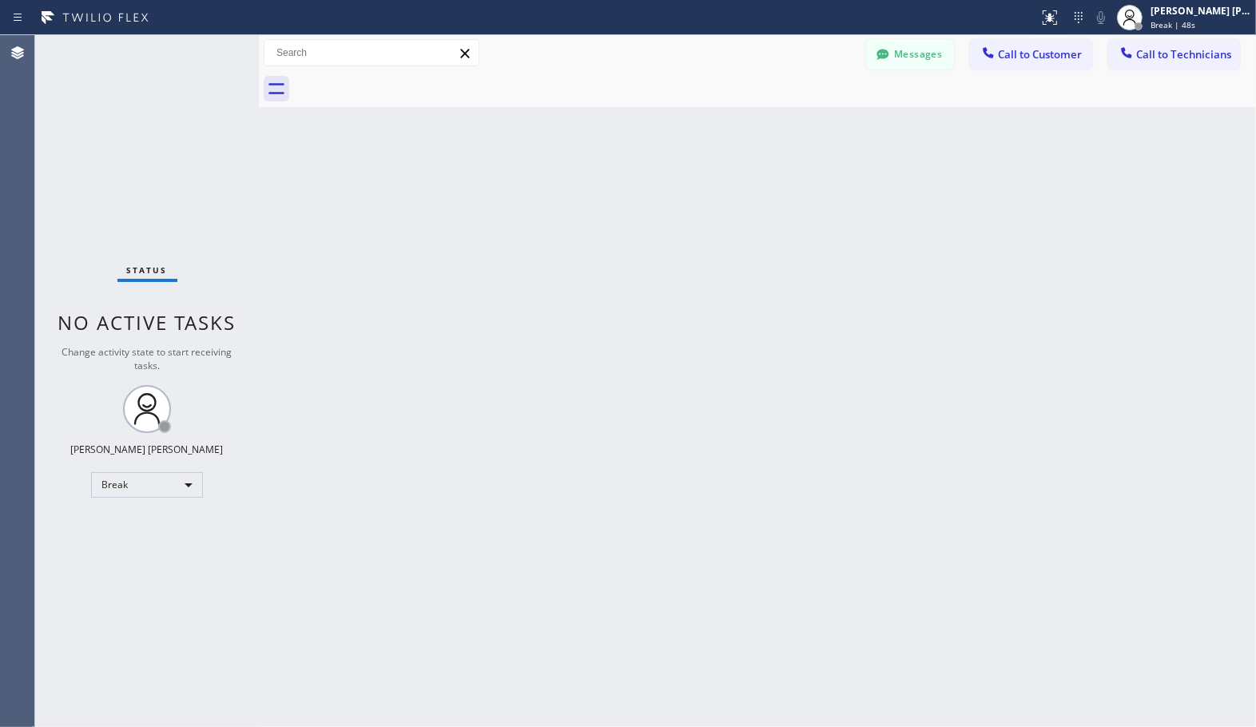
click at [808, 118] on div "Back to Dashboard Change Sender ID Customers Technicians Select a contact Outbo…" at bounding box center [757, 381] width 997 height 692
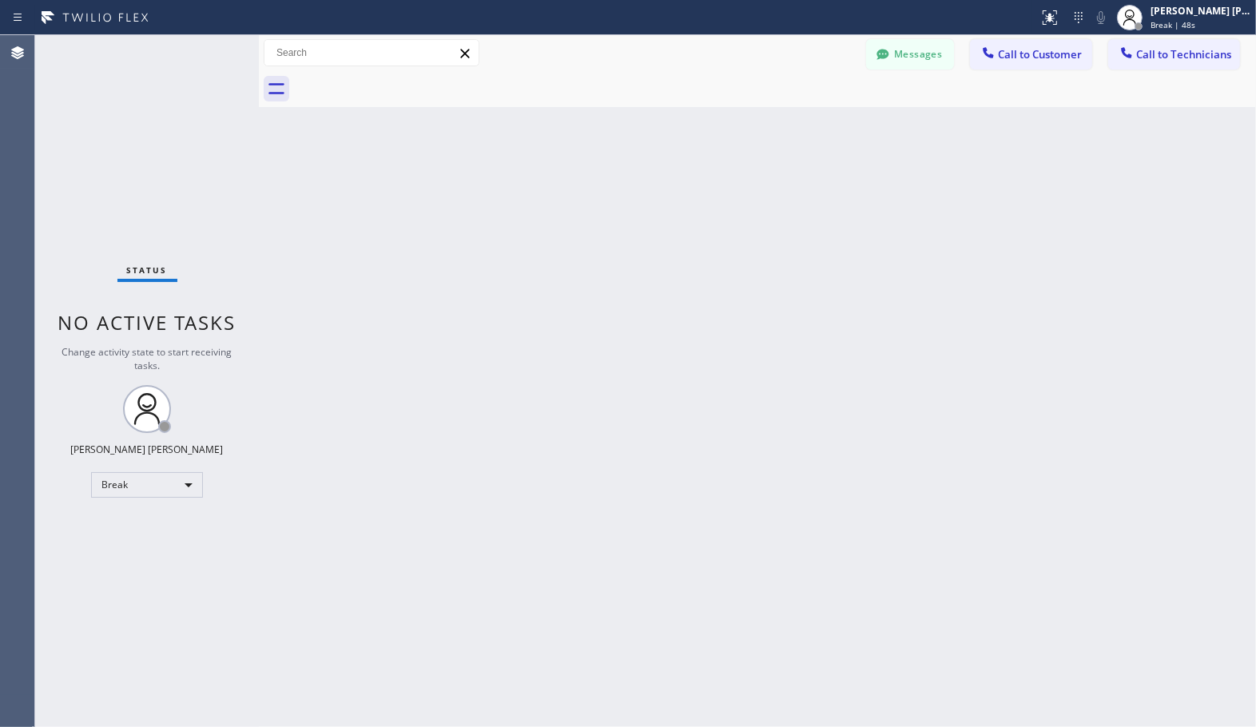
click at [808, 118] on div "Back to Dashboard Change Sender ID Customers Technicians Select a contact Outbo…" at bounding box center [757, 381] width 997 height 692
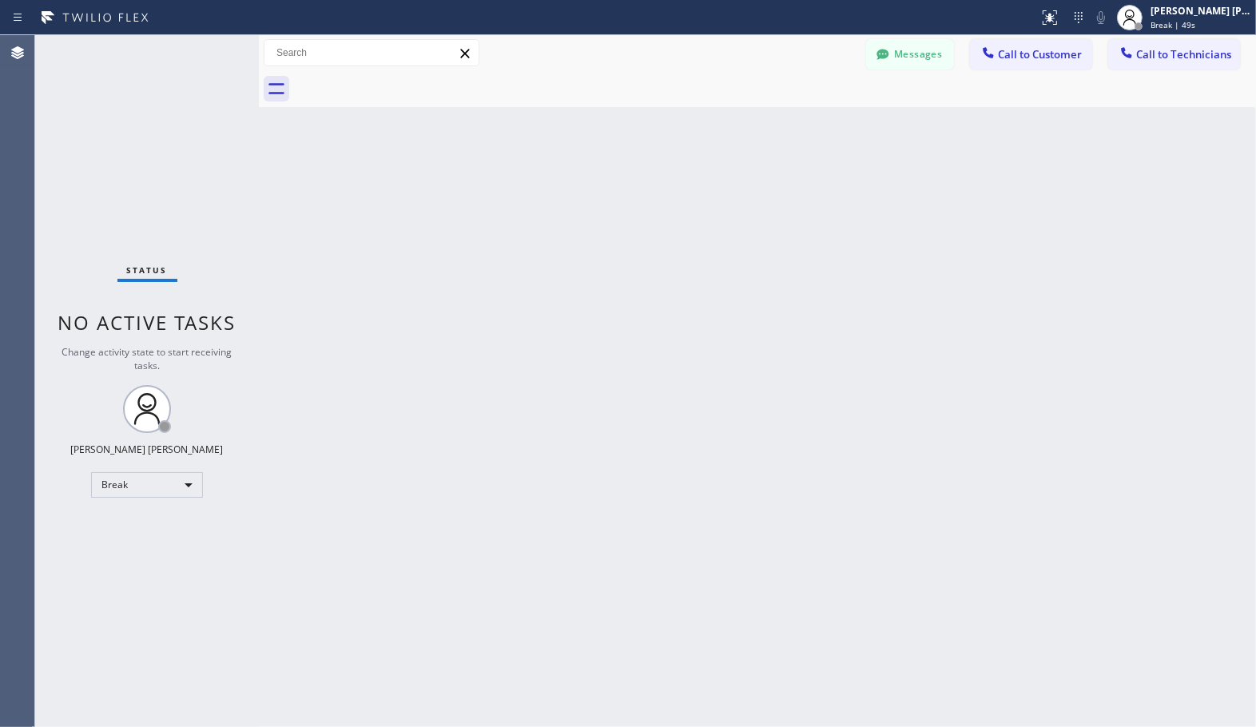
click at [808, 118] on div "Back to Dashboard Change Sender ID Customers Technicians Select a contact Outbo…" at bounding box center [757, 381] width 997 height 692
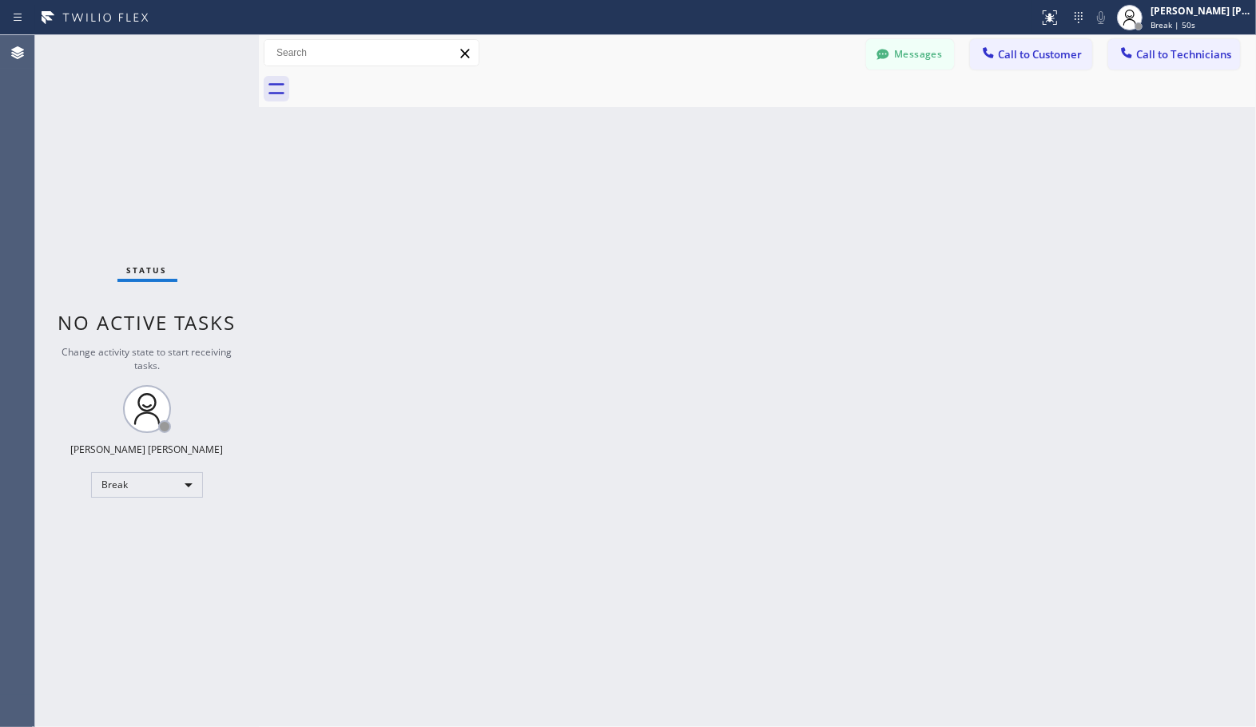
click at [808, 118] on div "Back to Dashboard Change Sender ID Customers Technicians Select a contact Outbo…" at bounding box center [757, 381] width 997 height 692
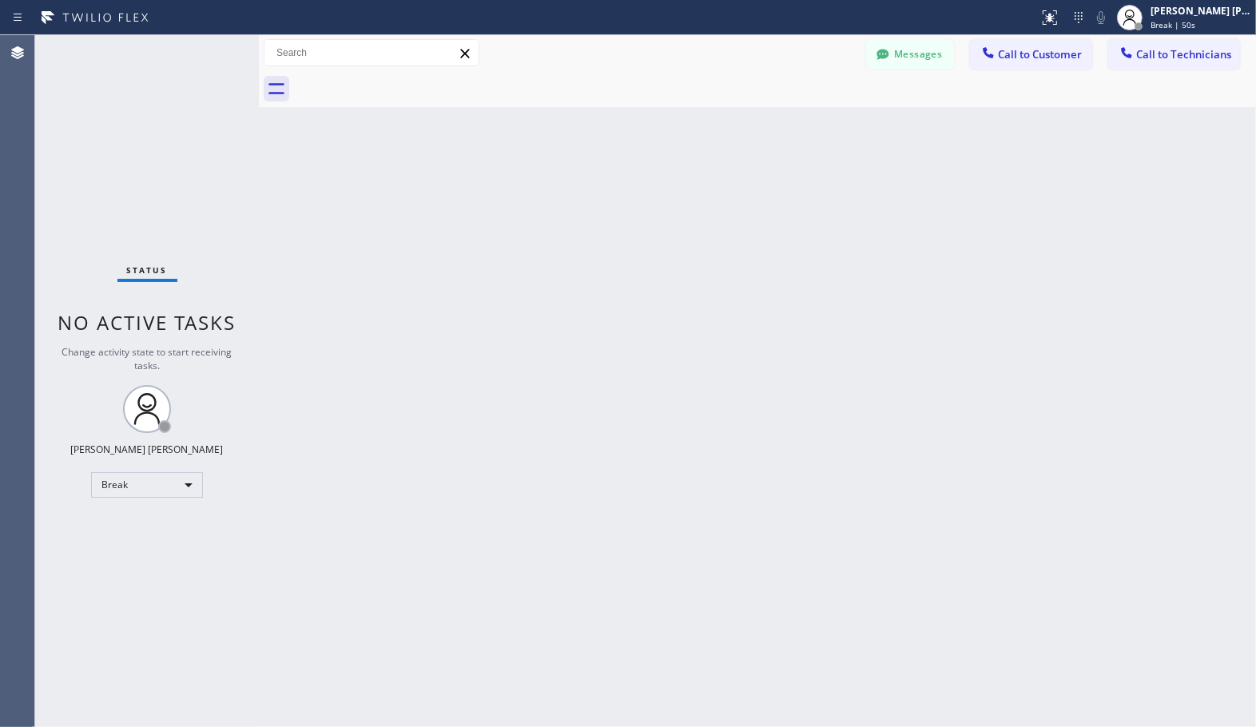
click at [808, 118] on div "Back to Dashboard Change Sender ID Customers Technicians Select a contact Outbo…" at bounding box center [757, 381] width 997 height 692
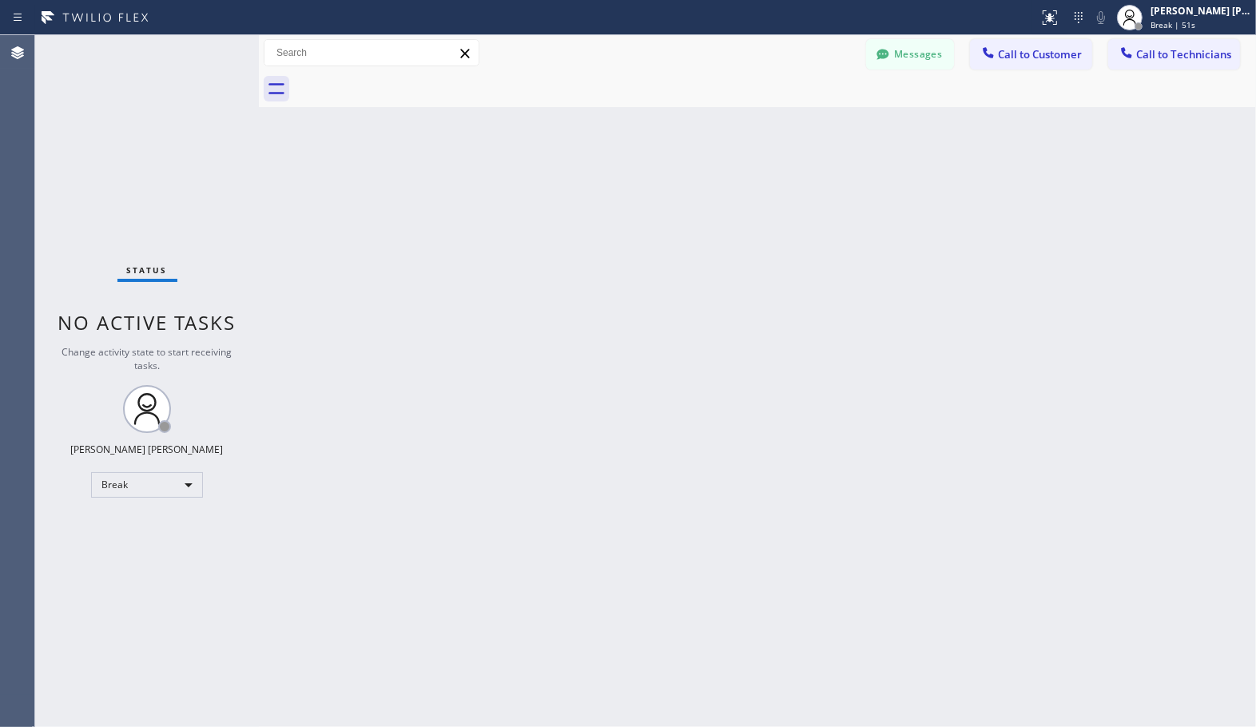
click at [808, 118] on div "Back to Dashboard Change Sender ID Customers Technicians Select a contact Outbo…" at bounding box center [757, 381] width 997 height 692
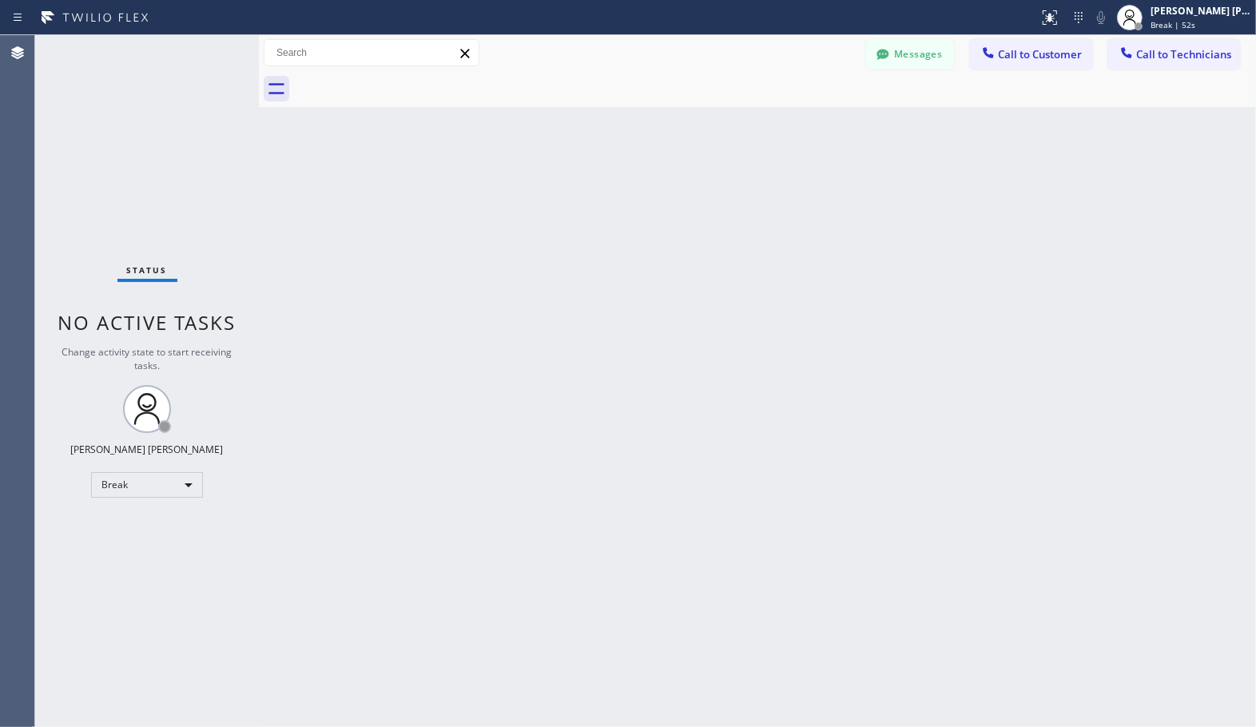
click at [808, 118] on div "Back to Dashboard Change Sender ID Customers Technicians Select a contact Outbo…" at bounding box center [757, 381] width 997 height 692
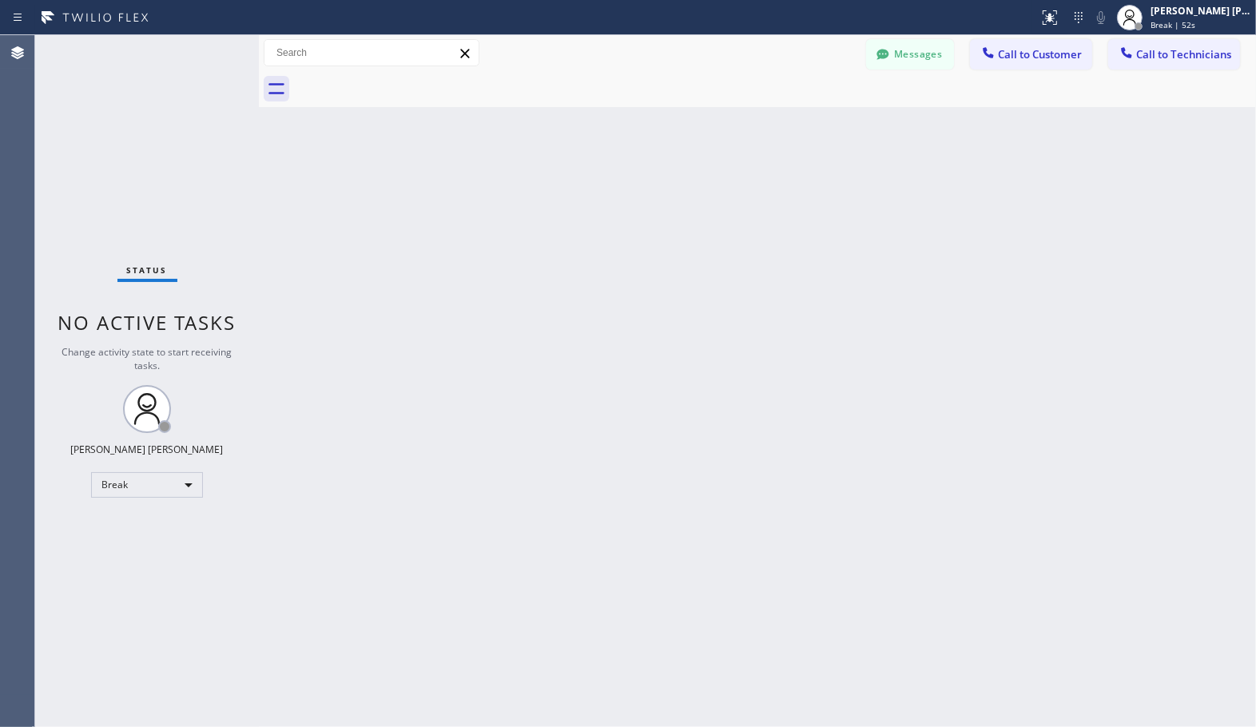
click at [808, 118] on div "Back to Dashboard Change Sender ID Customers Technicians Select a contact Outbo…" at bounding box center [757, 381] width 997 height 692
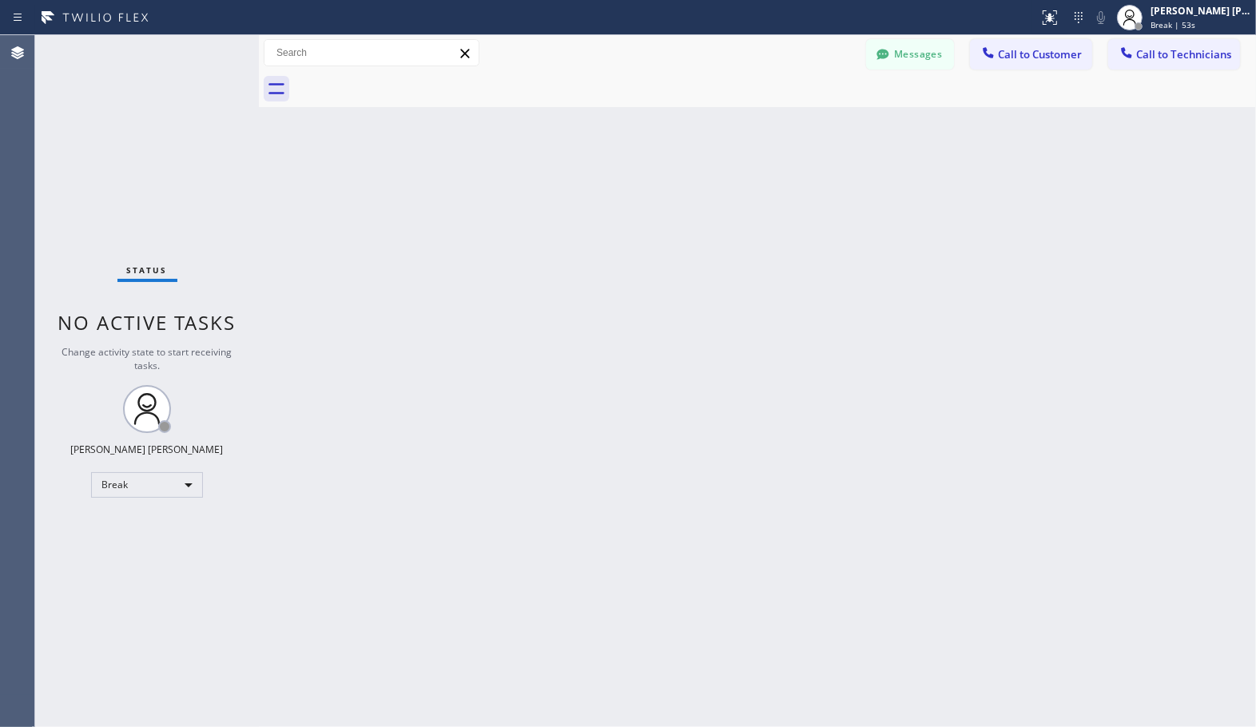
click at [808, 118] on div "Back to Dashboard Change Sender ID Customers Technicians Select a contact Outbo…" at bounding box center [757, 381] width 997 height 692
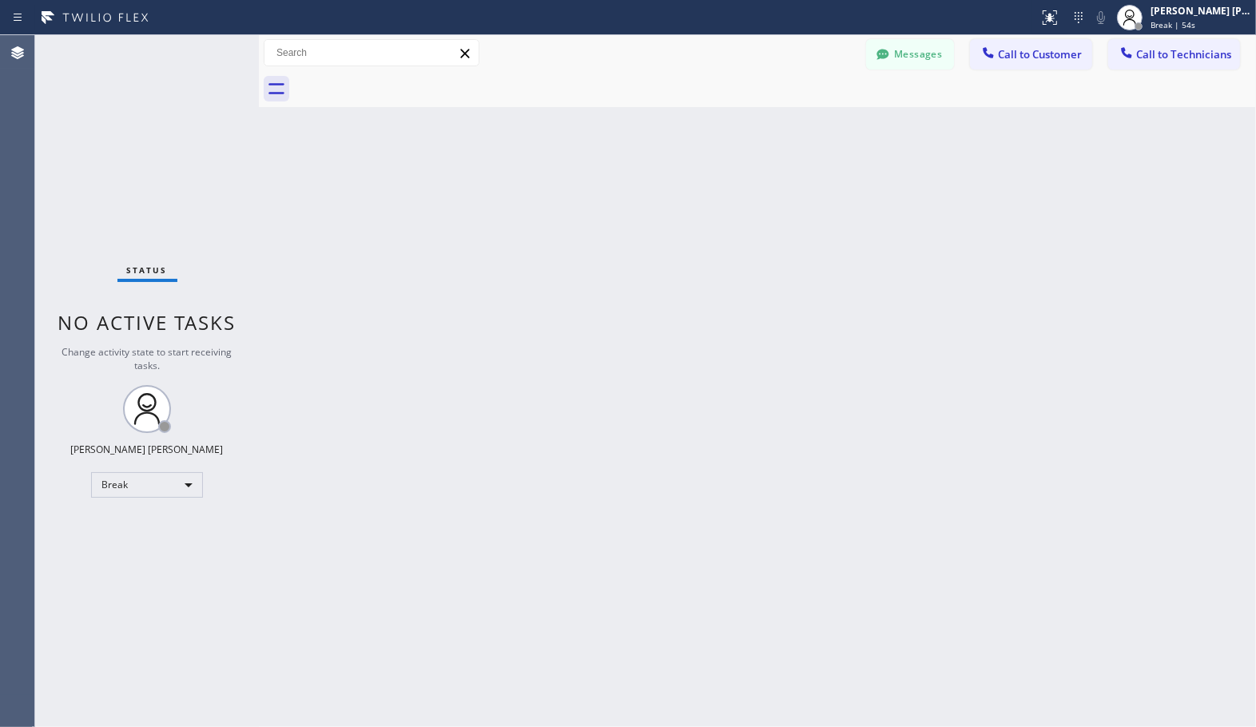
click at [808, 118] on div "Back to Dashboard Change Sender ID Customers Technicians Select a contact Outbo…" at bounding box center [757, 381] width 997 height 692
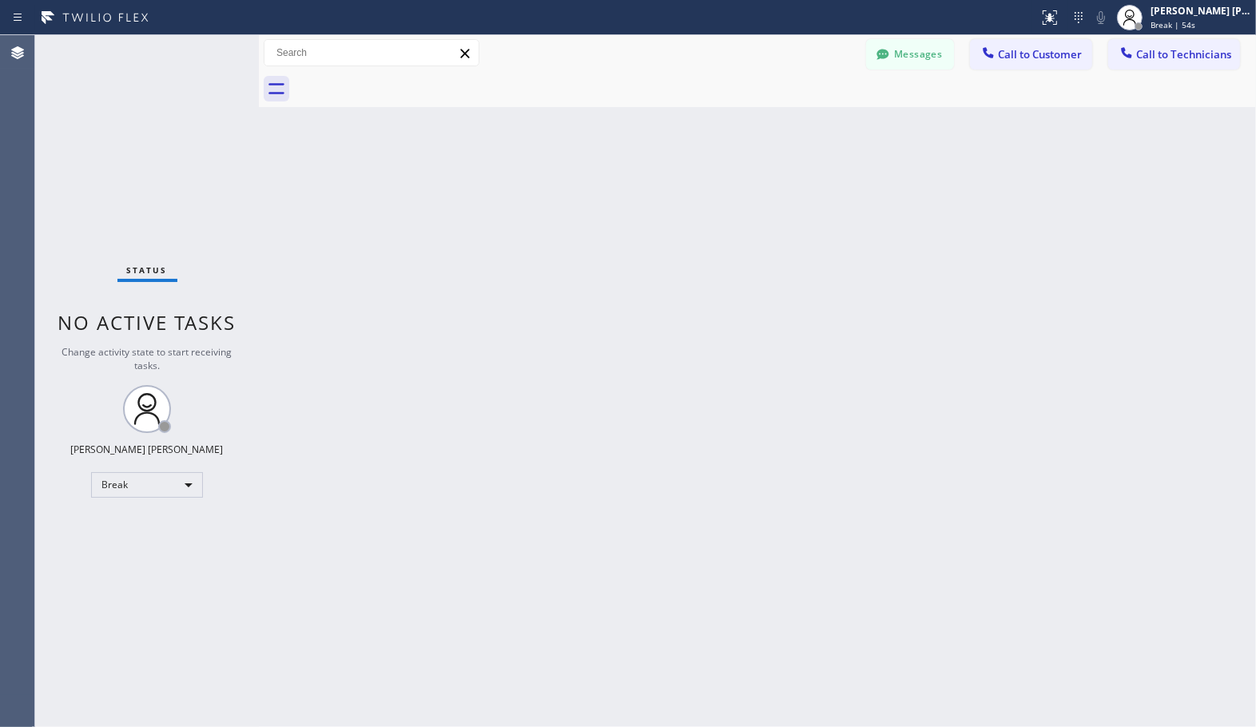
click at [808, 118] on div "Back to Dashboard Change Sender ID Customers Technicians Select a contact Outbo…" at bounding box center [757, 381] width 997 height 692
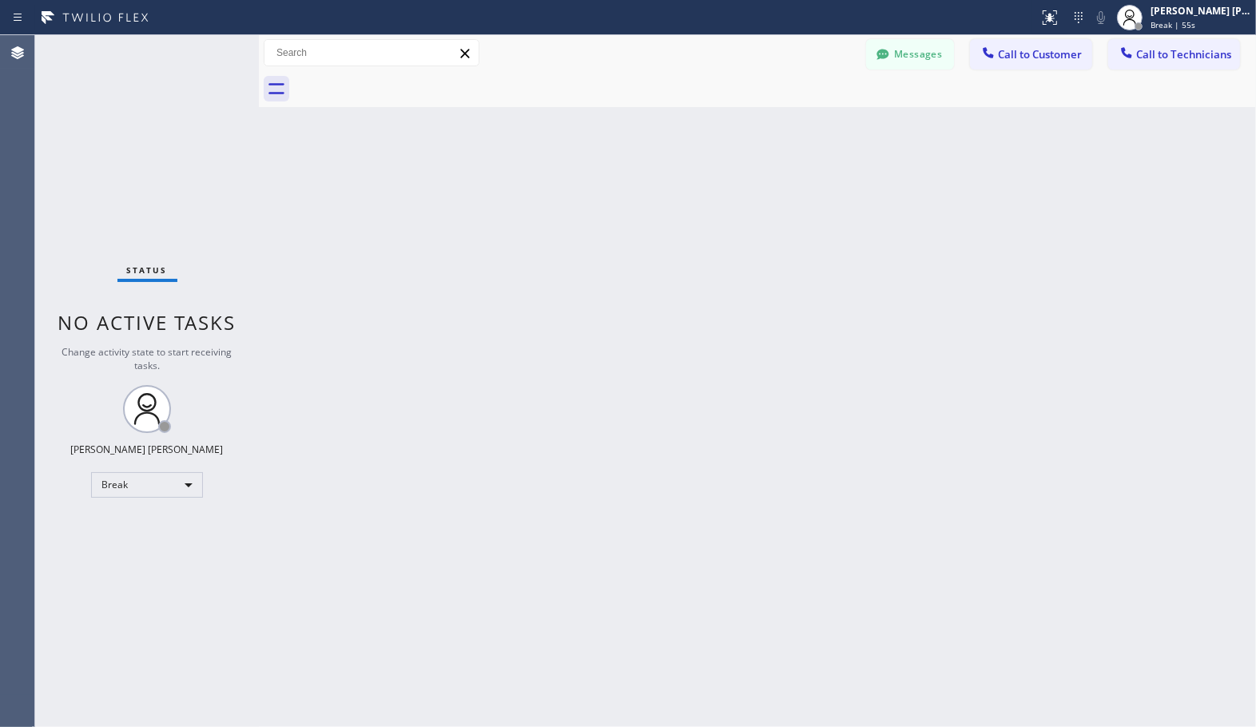
click at [808, 118] on div "Back to Dashboard Change Sender ID Customers Technicians Select a contact Outbo…" at bounding box center [757, 381] width 997 height 692
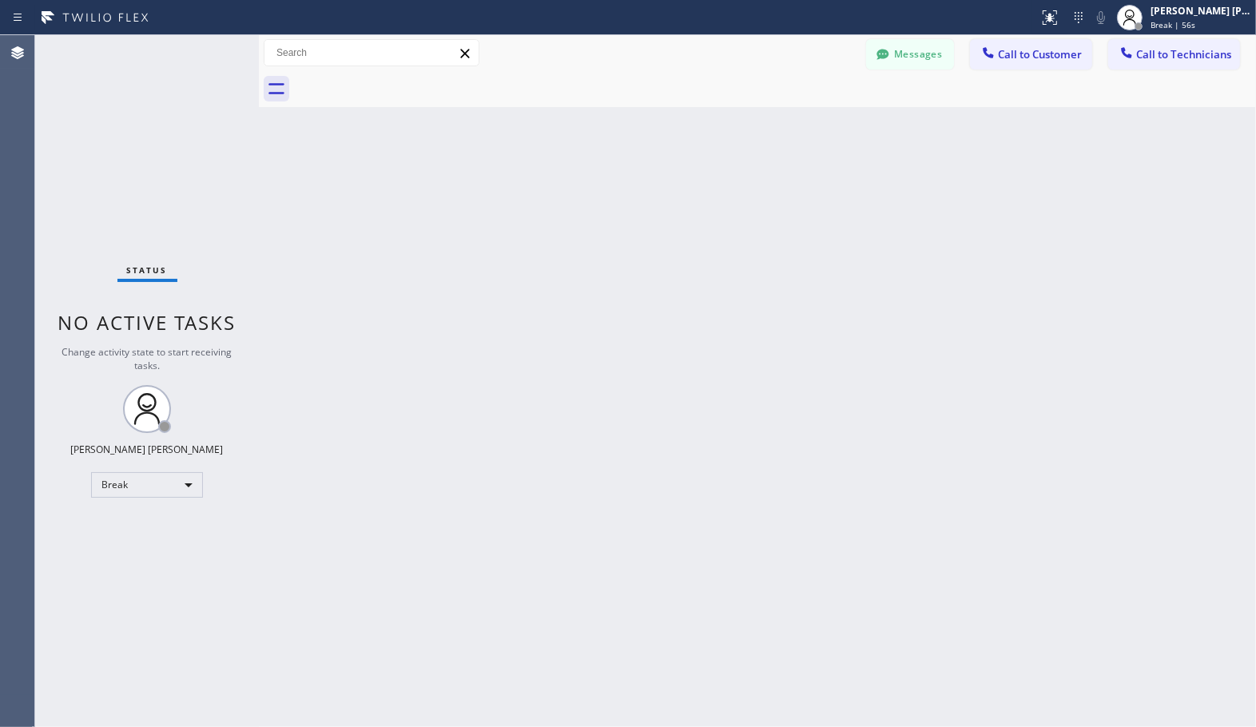
click at [808, 118] on div "Back to Dashboard Change Sender ID Customers Technicians Select a contact Outbo…" at bounding box center [757, 381] width 997 height 692
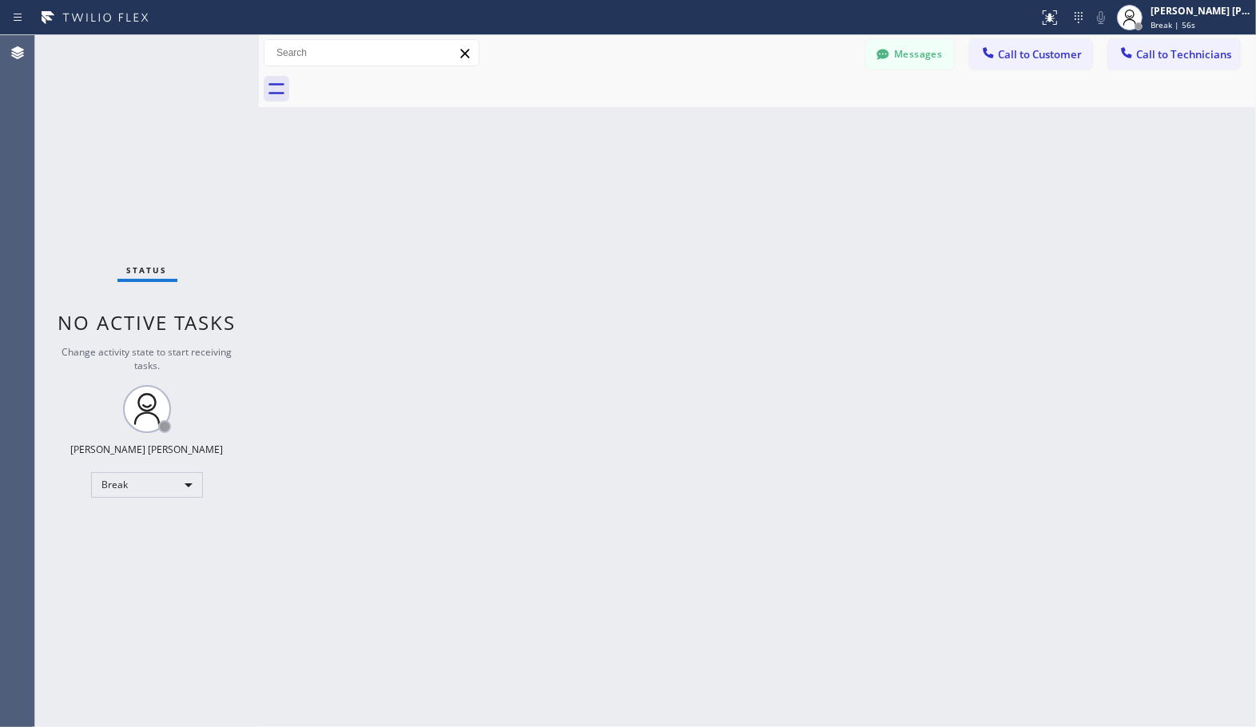
click at [808, 118] on div "Back to Dashboard Change Sender ID Customers Technicians Select a contact Outbo…" at bounding box center [757, 381] width 997 height 692
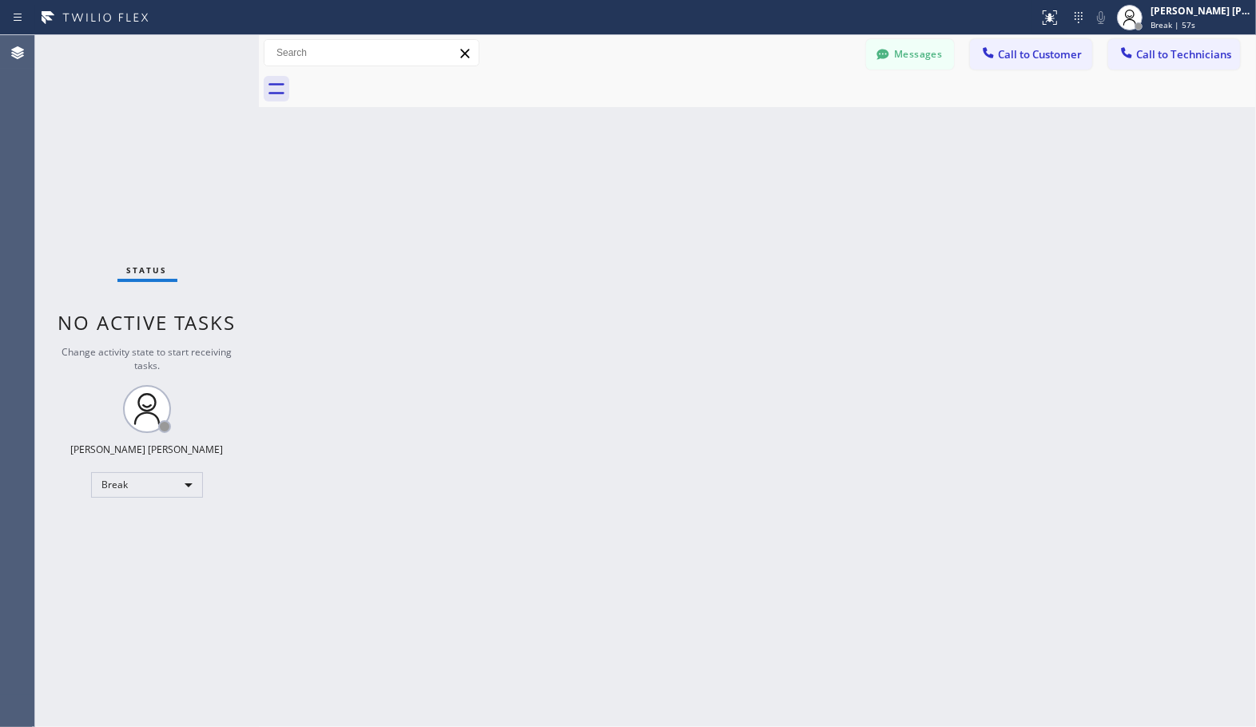
click at [808, 118] on div "Back to Dashboard Change Sender ID Customers Technicians Select a contact Outbo…" at bounding box center [757, 381] width 997 height 692
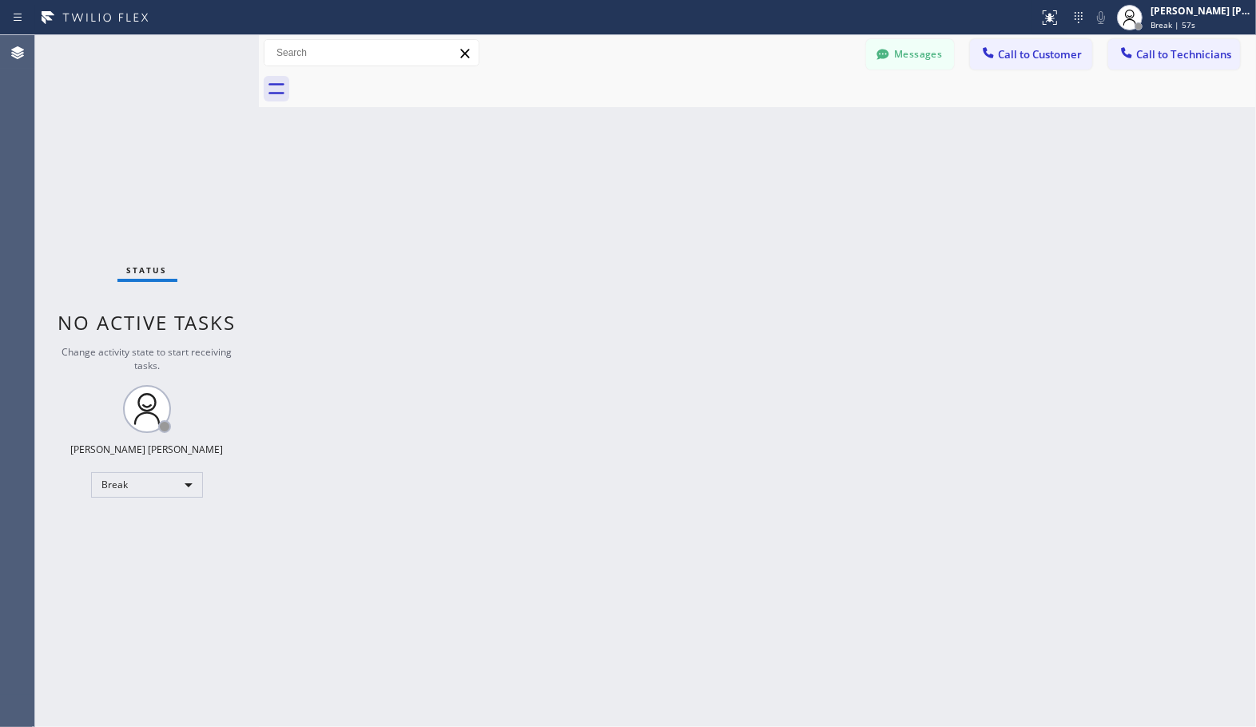
click at [808, 118] on div "Back to Dashboard Change Sender ID Customers Technicians Select a contact Outbo…" at bounding box center [757, 381] width 997 height 692
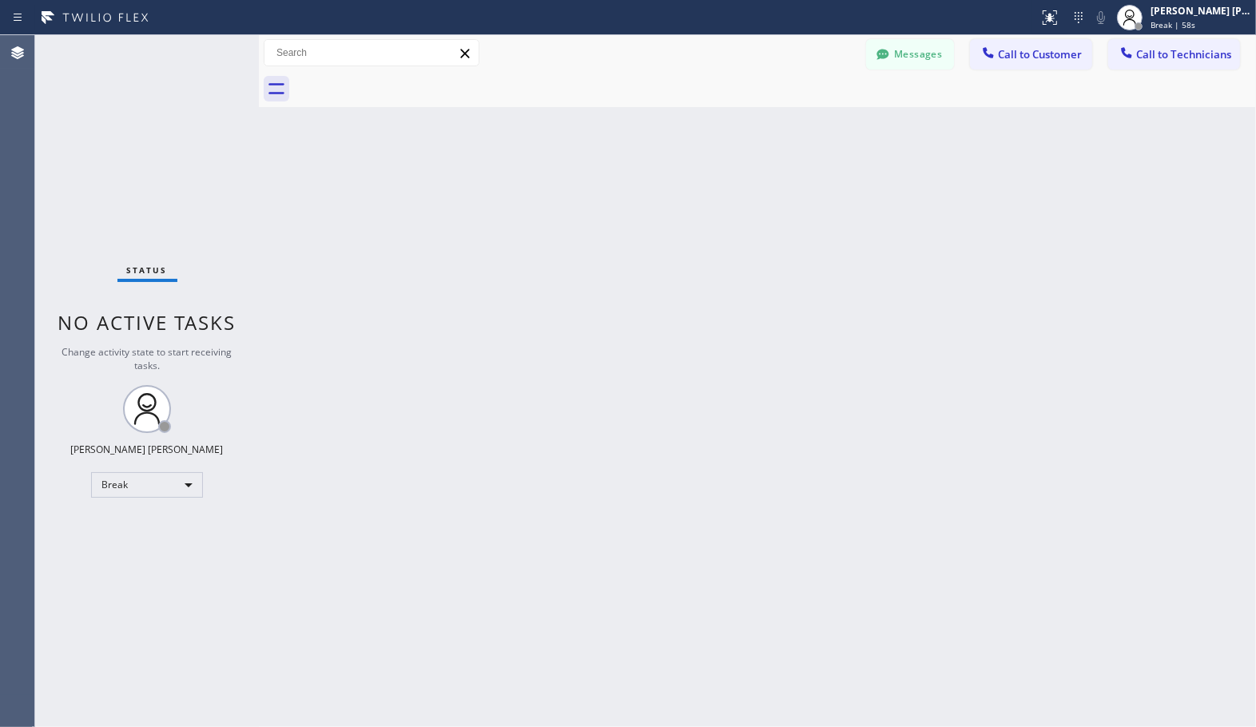
click at [808, 118] on div "Back to Dashboard Change Sender ID Customers Technicians Select a contact Outbo…" at bounding box center [757, 381] width 997 height 692
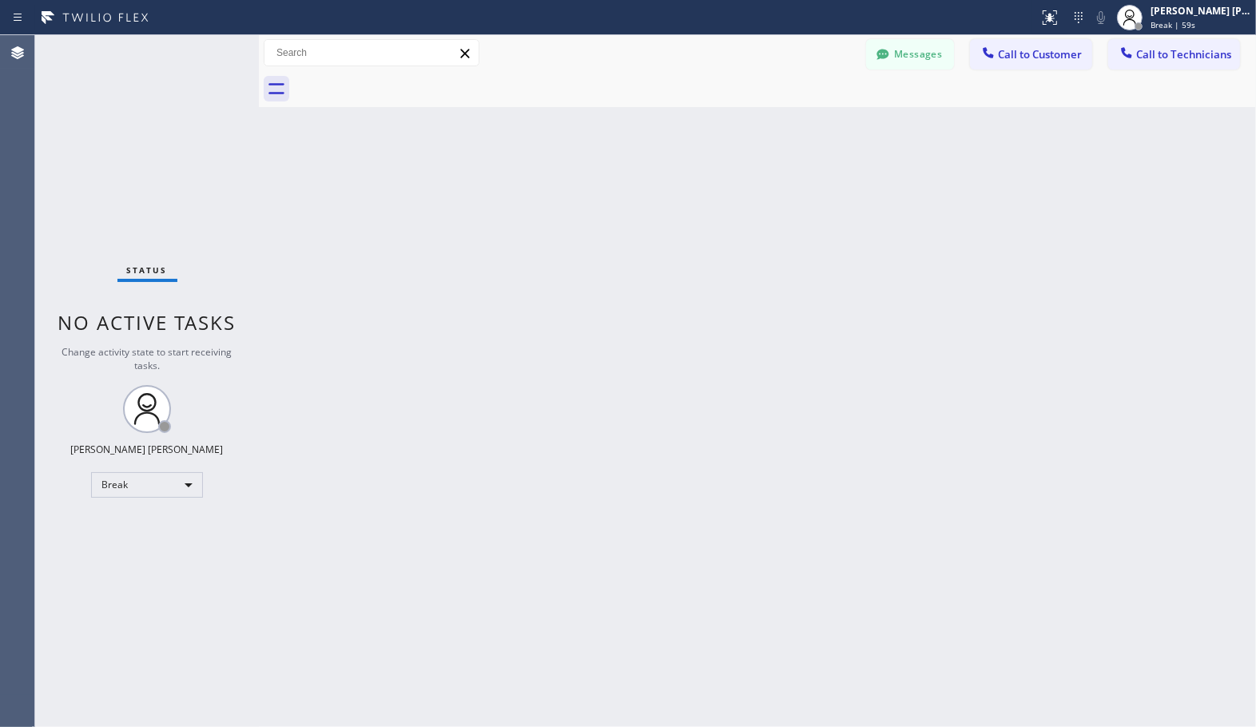
click at [808, 118] on div "Back to Dashboard Change Sender ID Customers Technicians Select a contact Outbo…" at bounding box center [757, 381] width 997 height 692
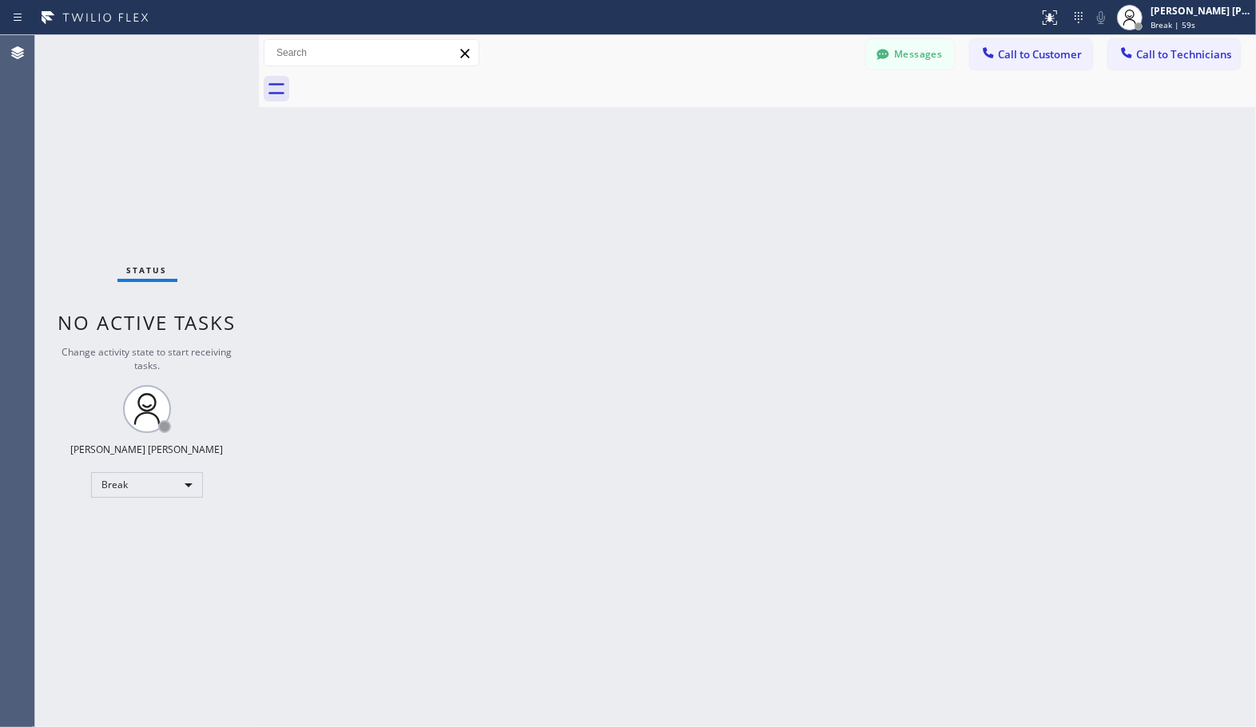
click at [808, 118] on div "Back to Dashboard Change Sender ID Customers Technicians Select a contact Outbo…" at bounding box center [757, 381] width 997 height 692
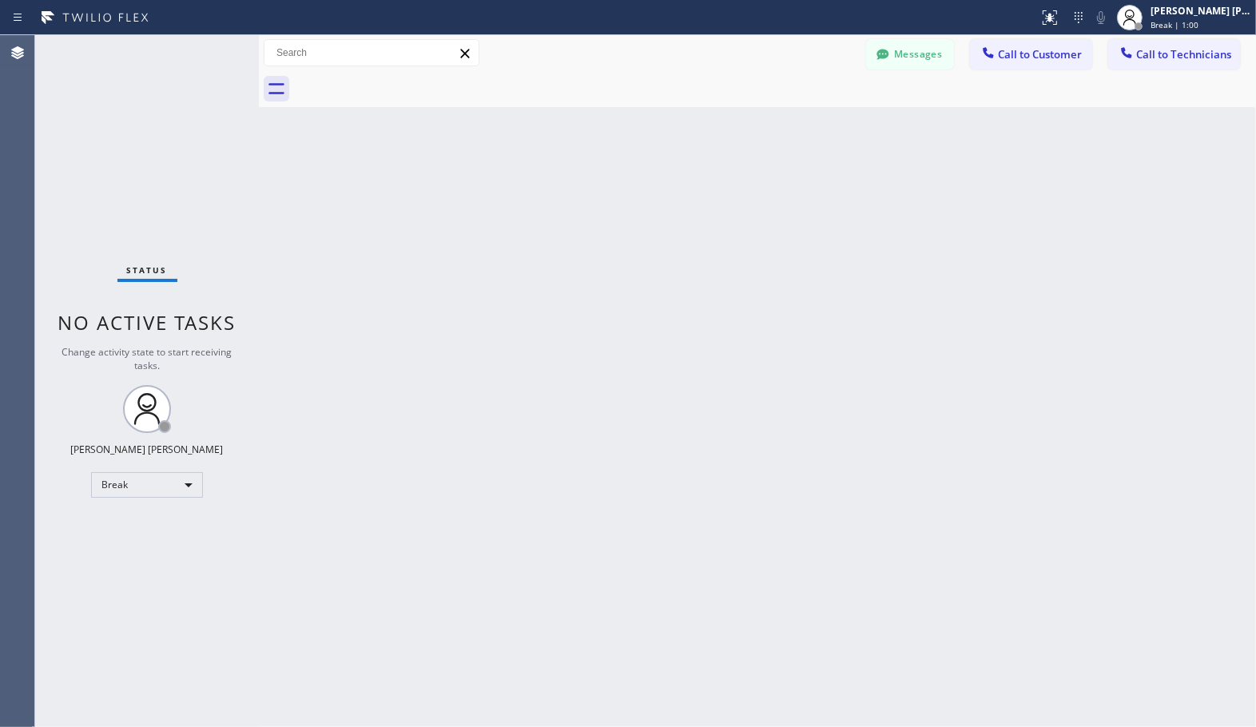
click at [808, 118] on div "Back to Dashboard Change Sender ID Customers Technicians Select a contact Outbo…" at bounding box center [757, 381] width 997 height 692
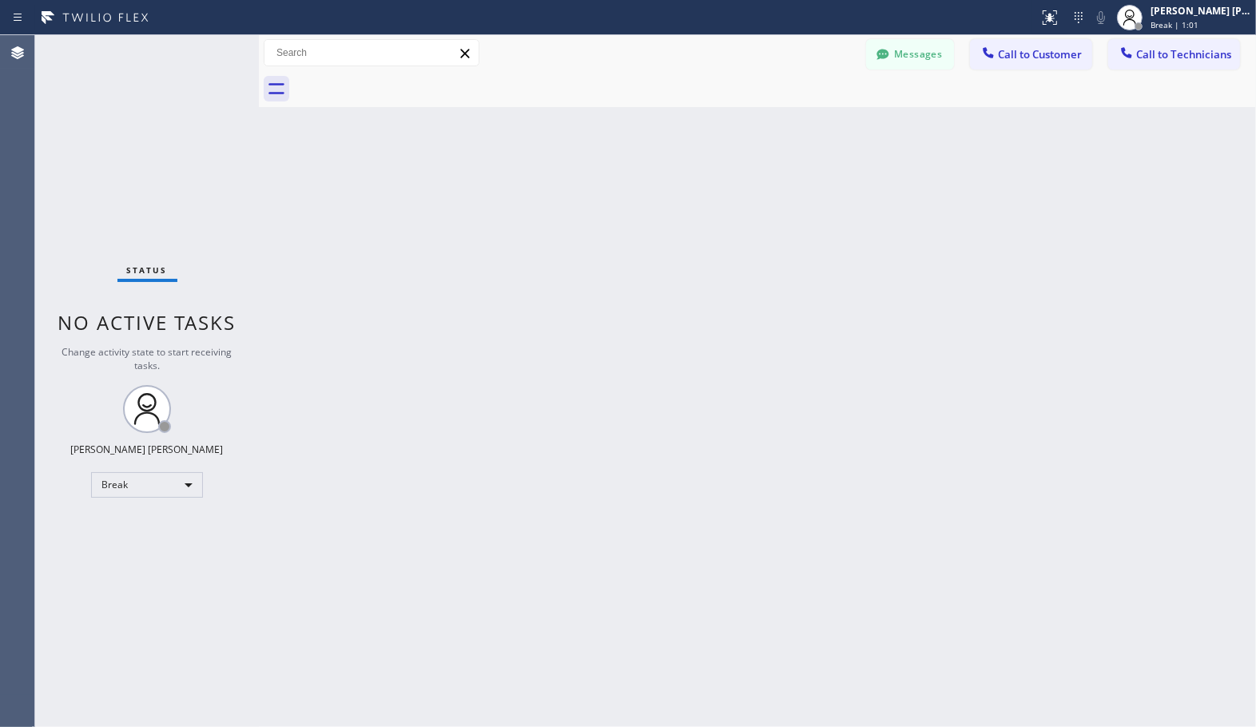
click at [808, 118] on div "Back to Dashboard Change Sender ID Customers Technicians Select a contact Outbo…" at bounding box center [757, 381] width 997 height 692
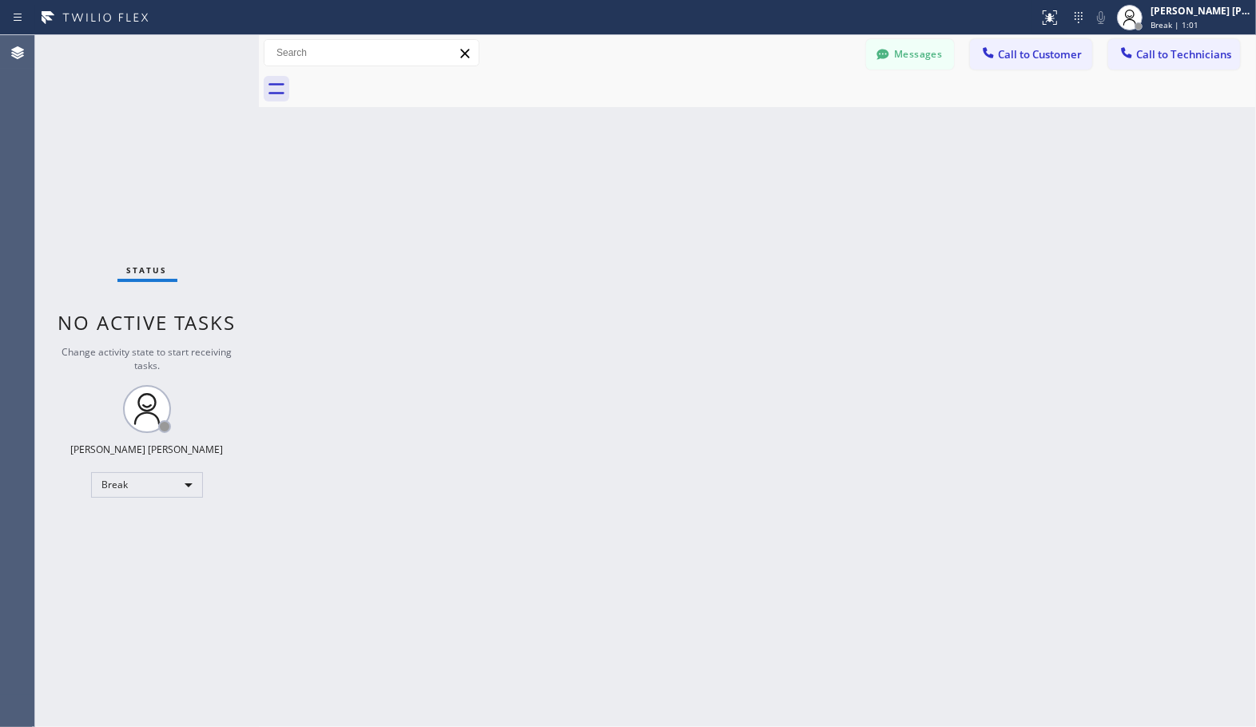
click at [808, 118] on div "Back to Dashboard Change Sender ID Customers Technicians Select a contact Outbo…" at bounding box center [757, 381] width 997 height 692
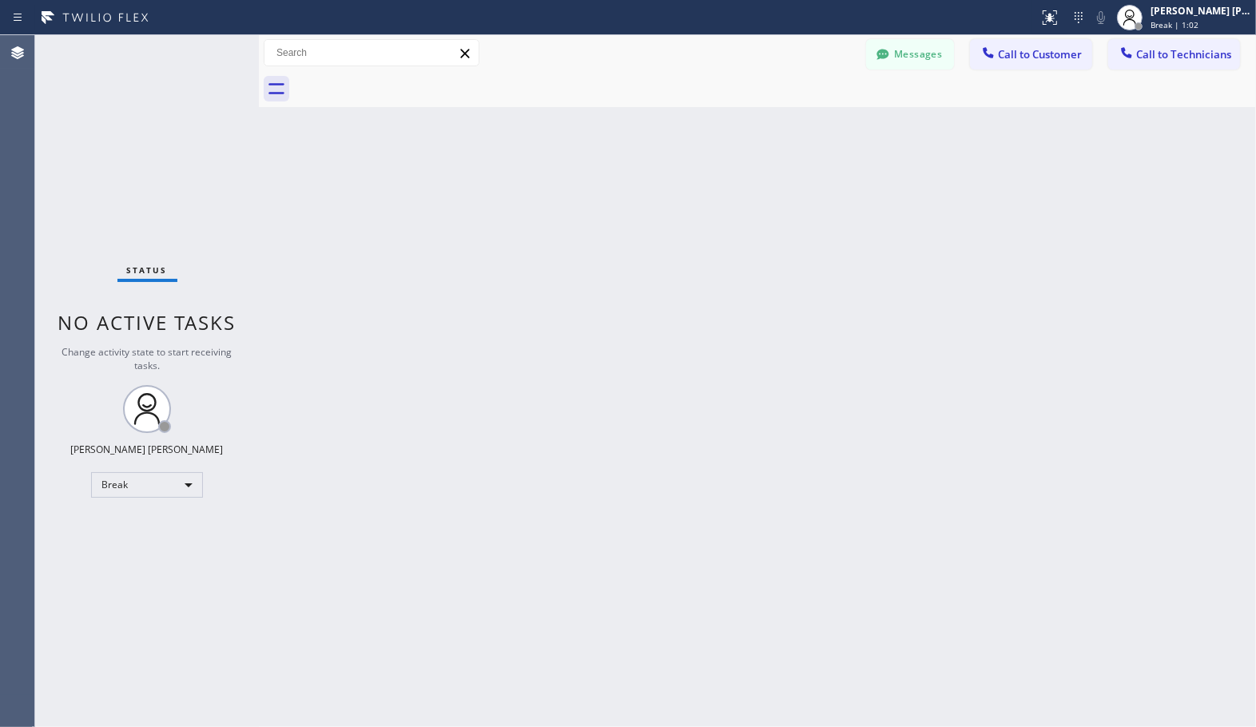
click at [808, 118] on div "Back to Dashboard Change Sender ID Customers Technicians Select a contact Outbo…" at bounding box center [757, 381] width 997 height 692
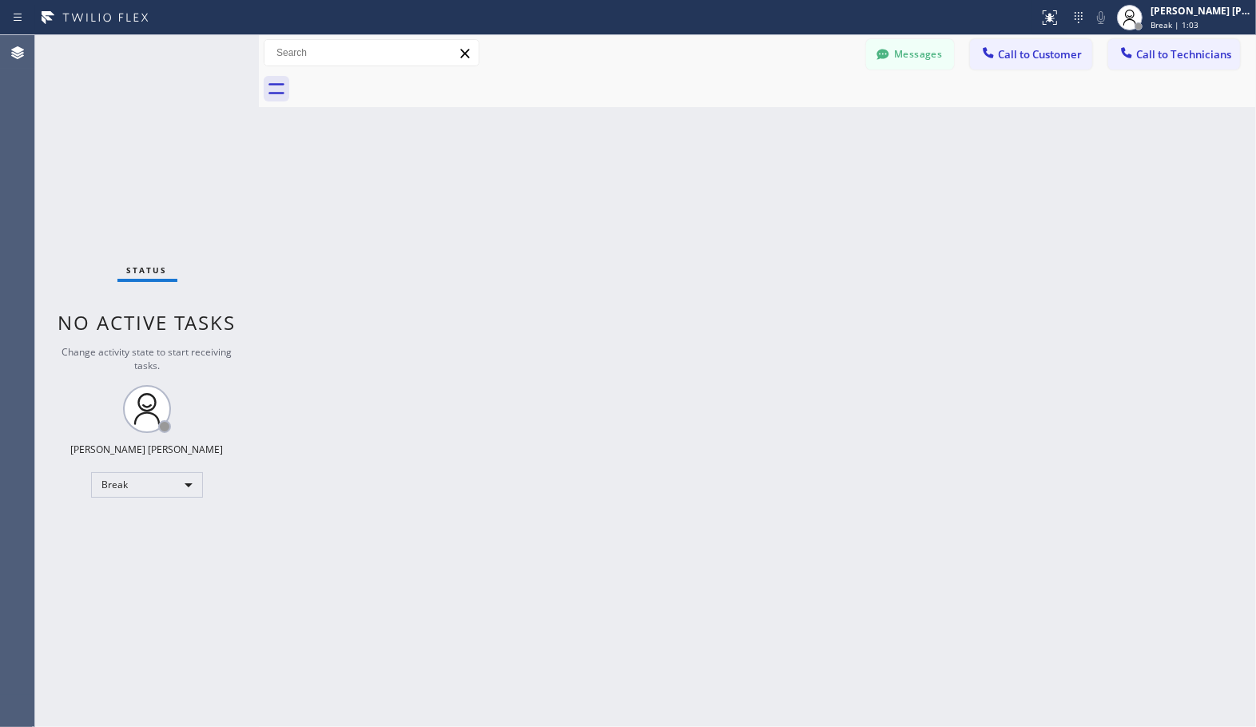
click at [808, 118] on div "Back to Dashboard Change Sender ID Customers Technicians Select a contact Outbo…" at bounding box center [757, 381] width 997 height 692
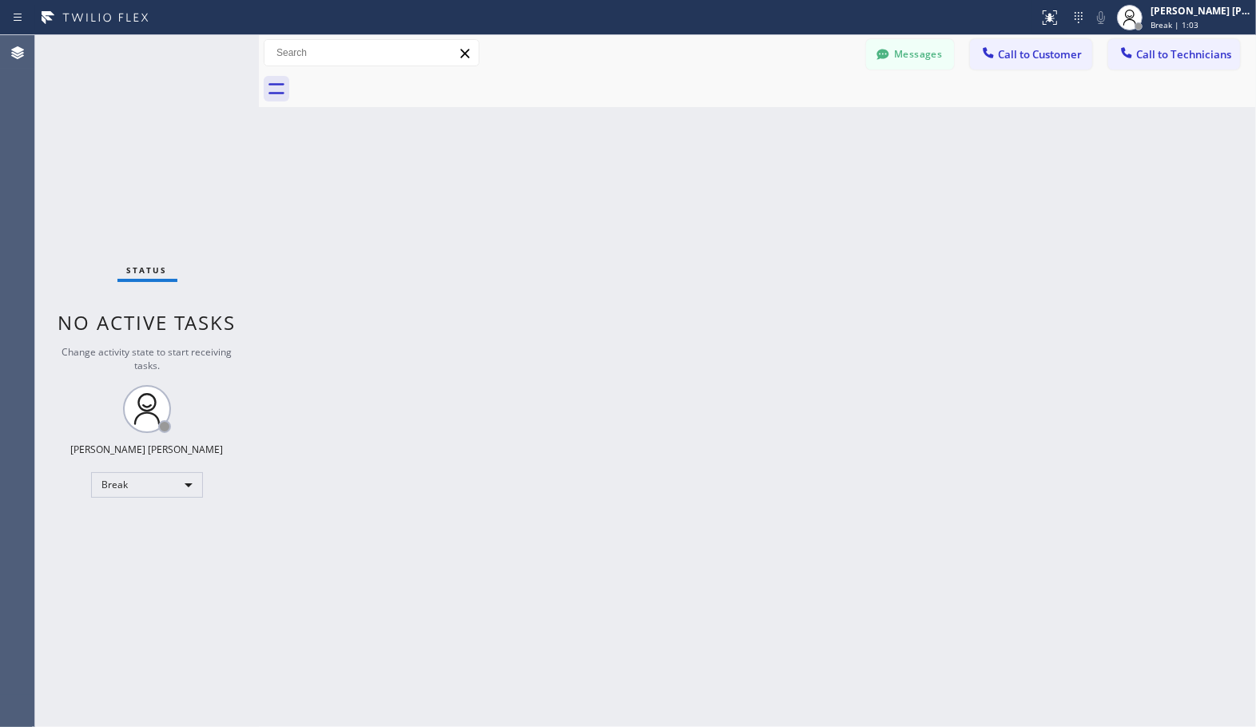
click at [808, 118] on div "Back to Dashboard Change Sender ID Customers Technicians Select a contact Outbo…" at bounding box center [757, 381] width 997 height 692
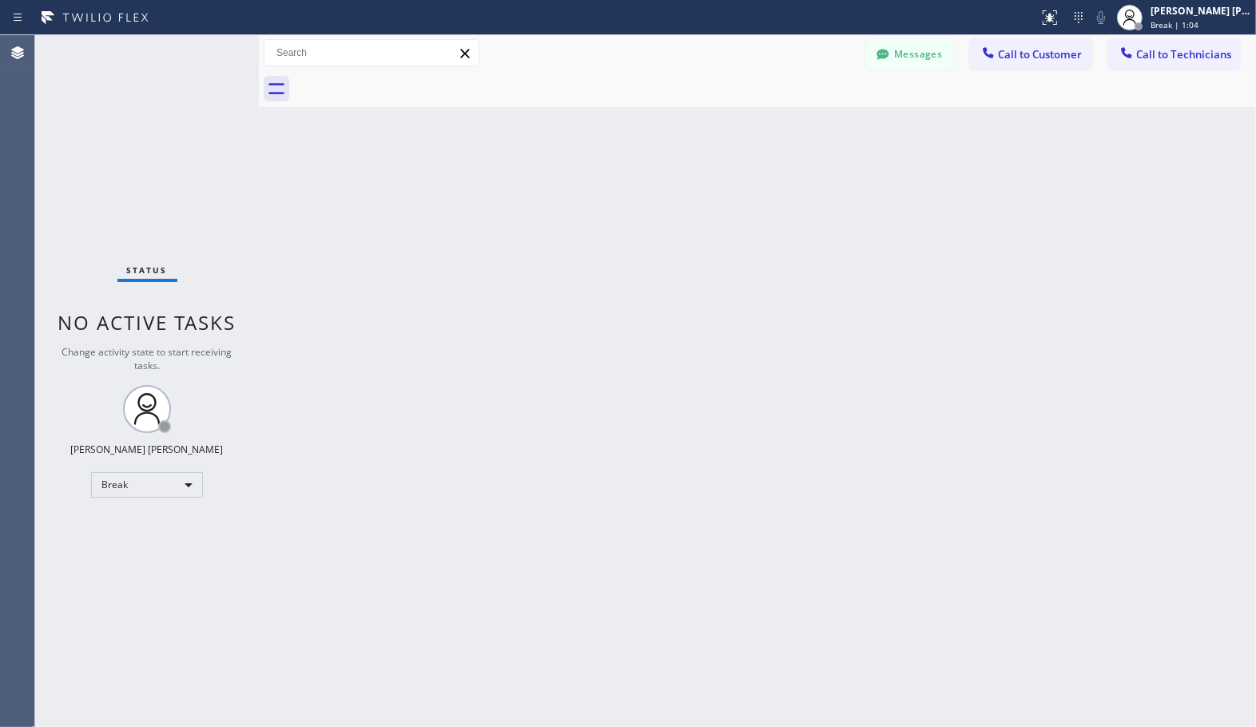
click at [808, 118] on div "Back to Dashboard Change Sender ID Customers Technicians Select a contact Outbo…" at bounding box center [757, 381] width 997 height 692
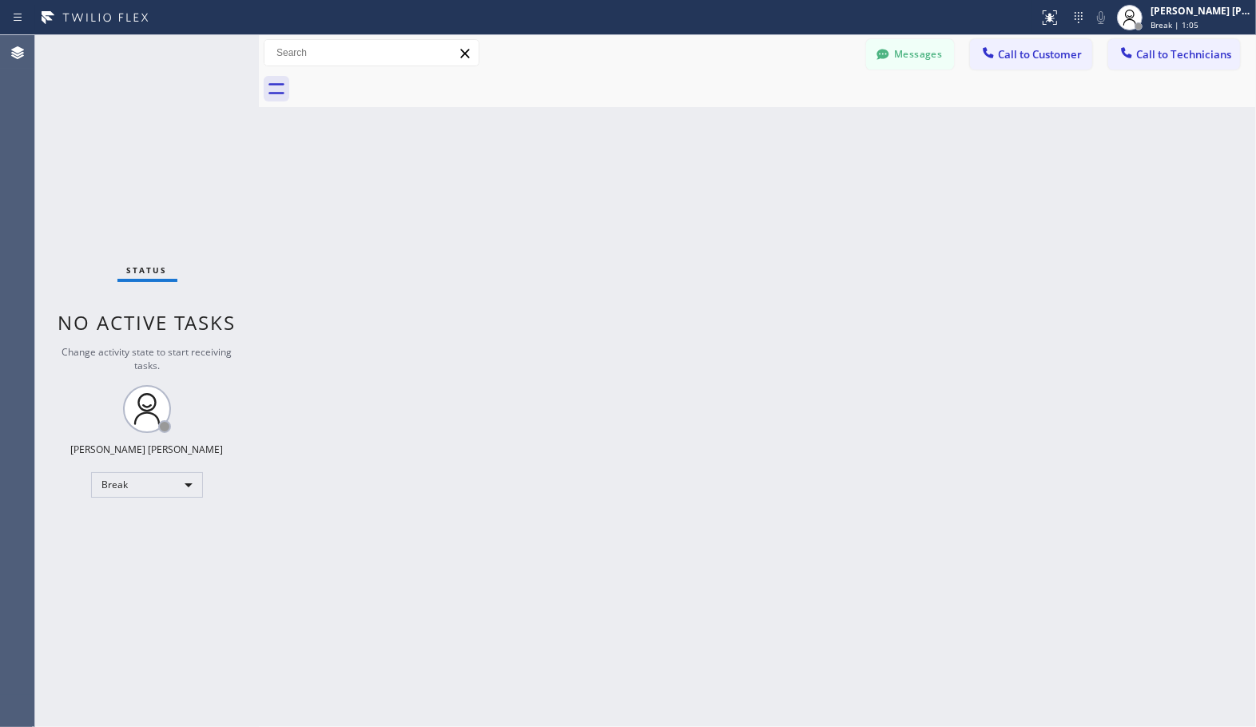
click at [808, 118] on div "Back to Dashboard Change Sender ID Customers Technicians Select a contact Outbo…" at bounding box center [757, 381] width 997 height 692
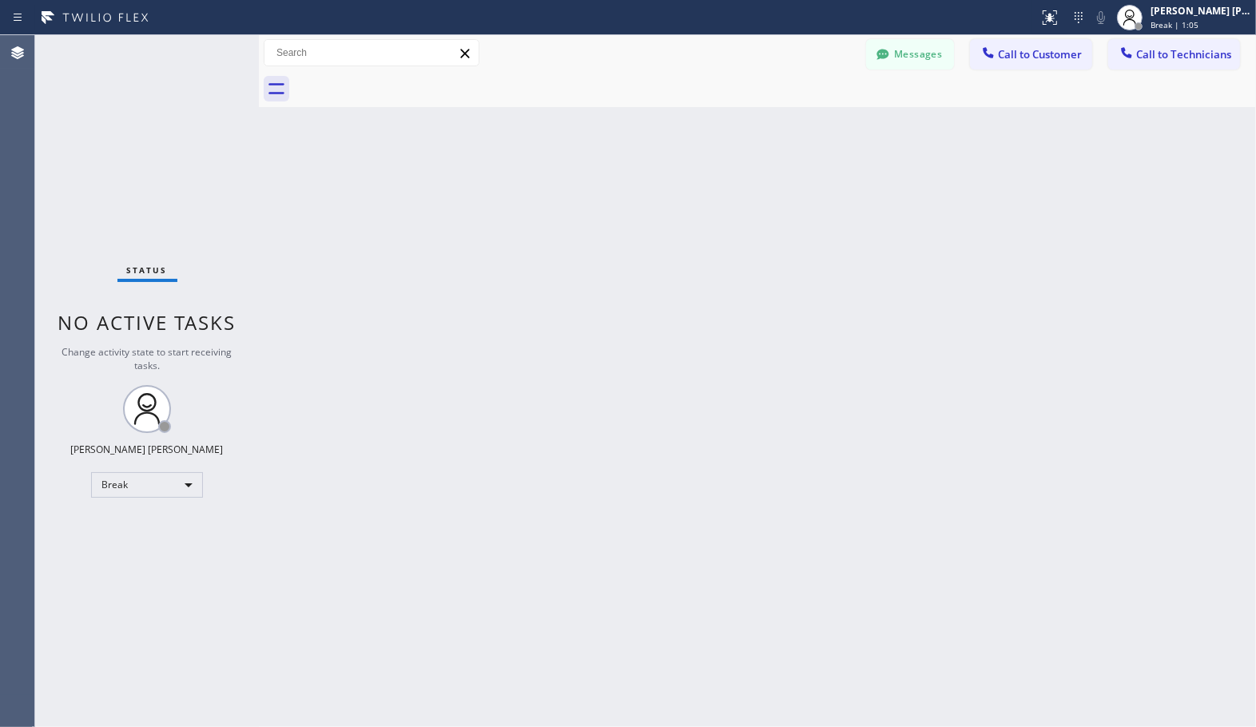
click at [808, 118] on div "Back to Dashboard Change Sender ID Customers Technicians Select a contact Outbo…" at bounding box center [757, 381] width 997 height 692
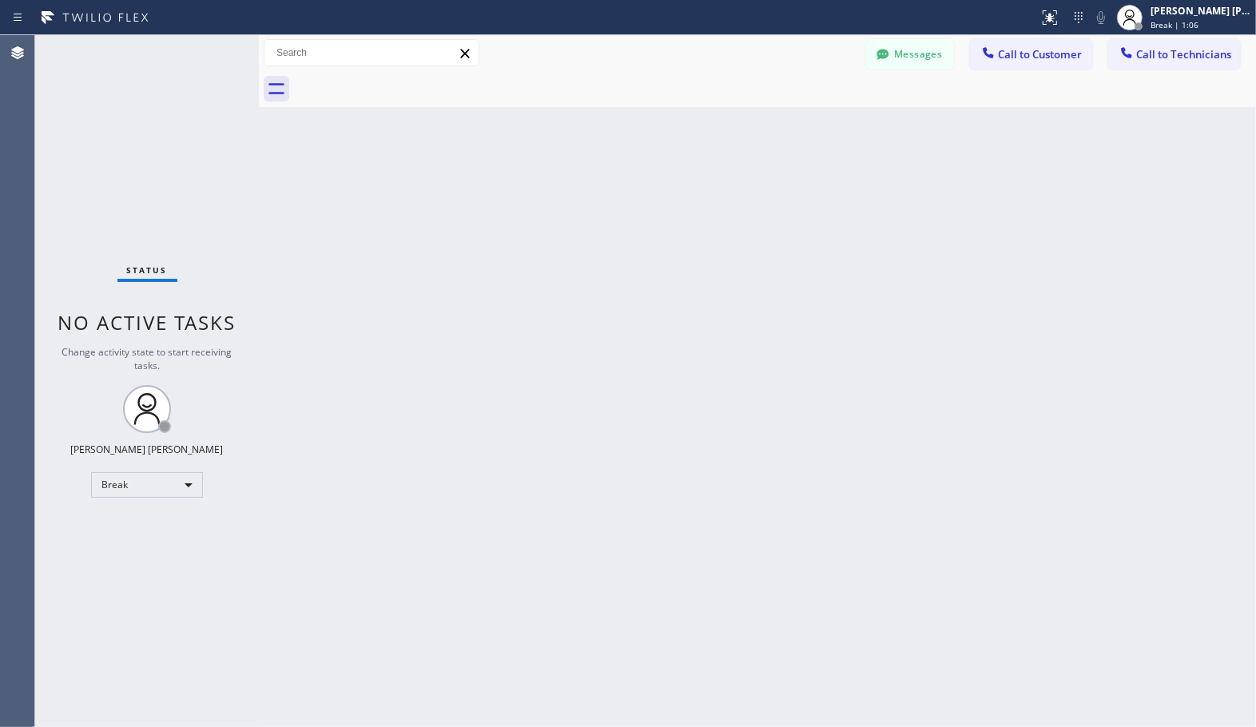
click at [808, 118] on div "Back to Dashboard Change Sender ID Customers Technicians Select a contact Outbo…" at bounding box center [757, 381] width 997 height 692
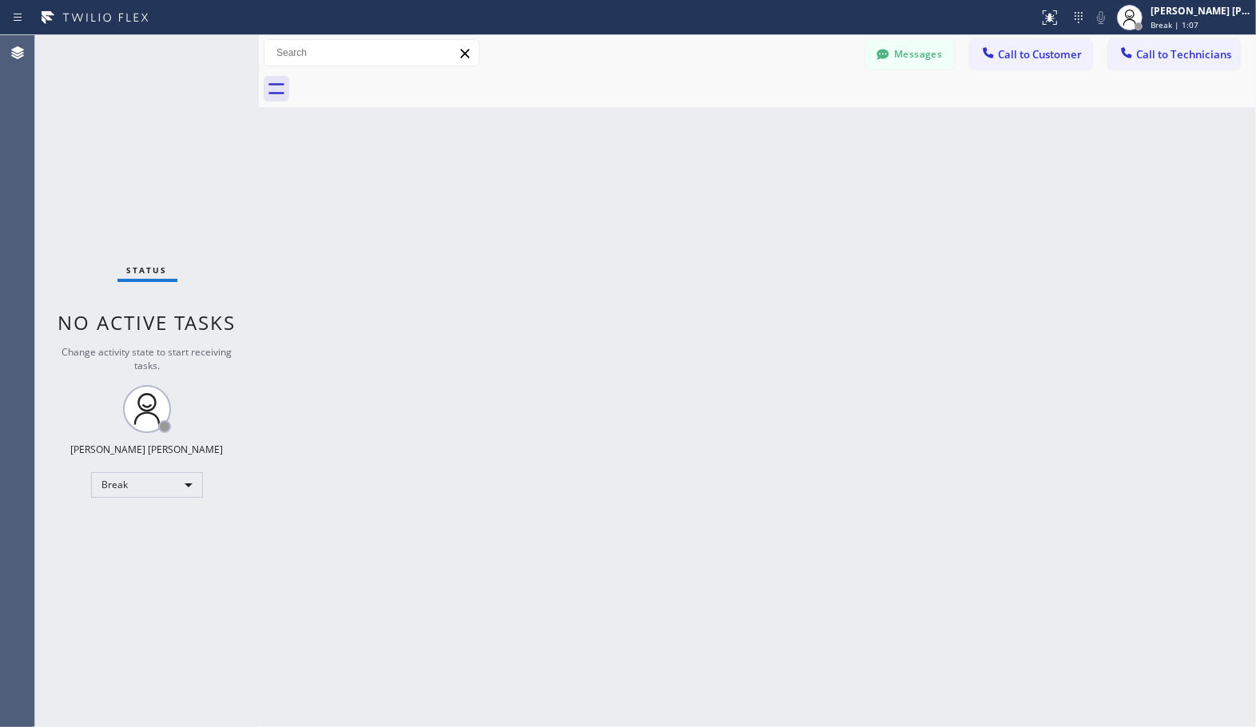
click at [808, 118] on div "Back to Dashboard Change Sender ID Customers Technicians Select a contact Outbo…" at bounding box center [757, 381] width 997 height 692
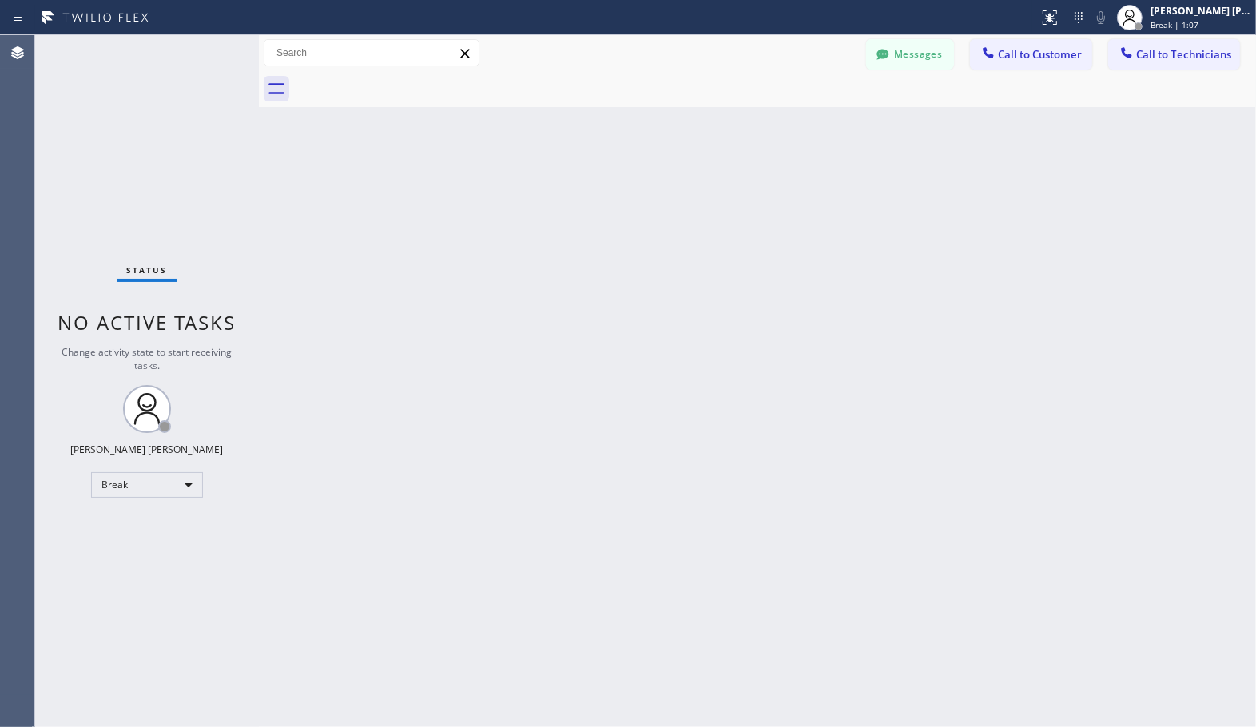
click at [808, 118] on div "Back to Dashboard Change Sender ID Customers Technicians Select a contact Outbo…" at bounding box center [757, 381] width 997 height 692
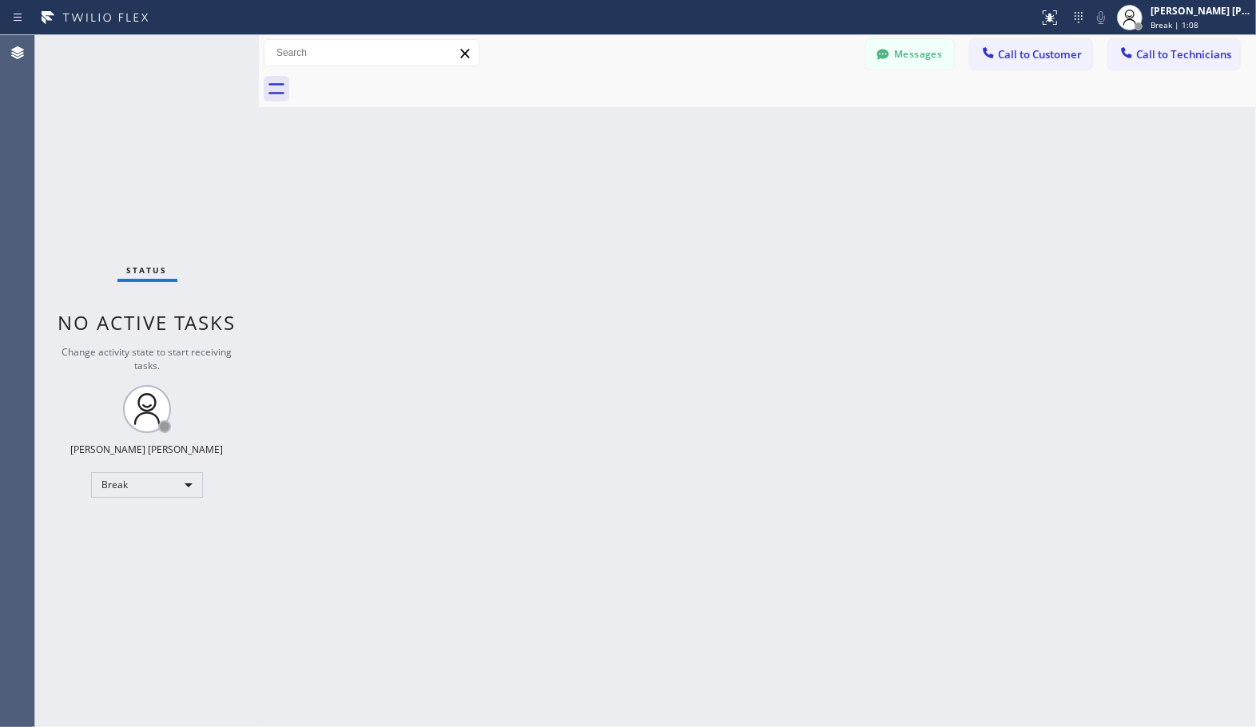
click at [808, 118] on div "Back to Dashboard Change Sender ID Customers Technicians Select a contact Outbo…" at bounding box center [757, 381] width 997 height 692
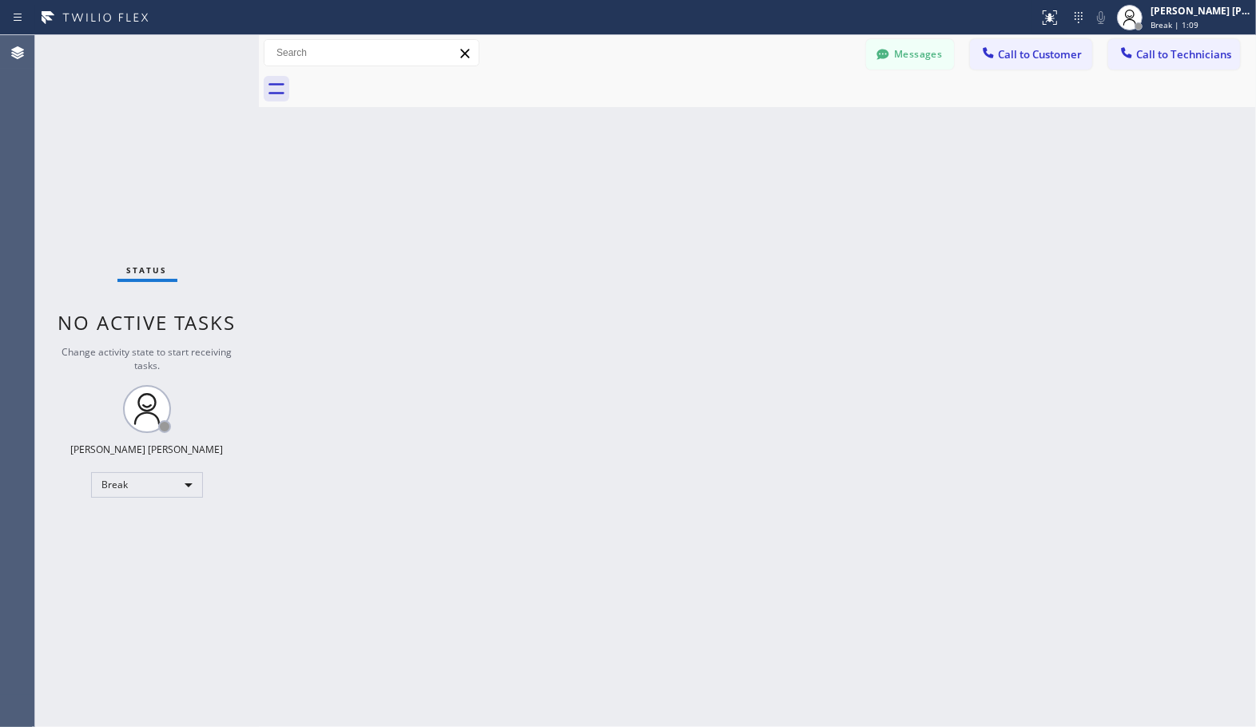
click at [808, 118] on div "Back to Dashboard Change Sender ID Customers Technicians Select a contact Outbo…" at bounding box center [757, 381] width 997 height 692
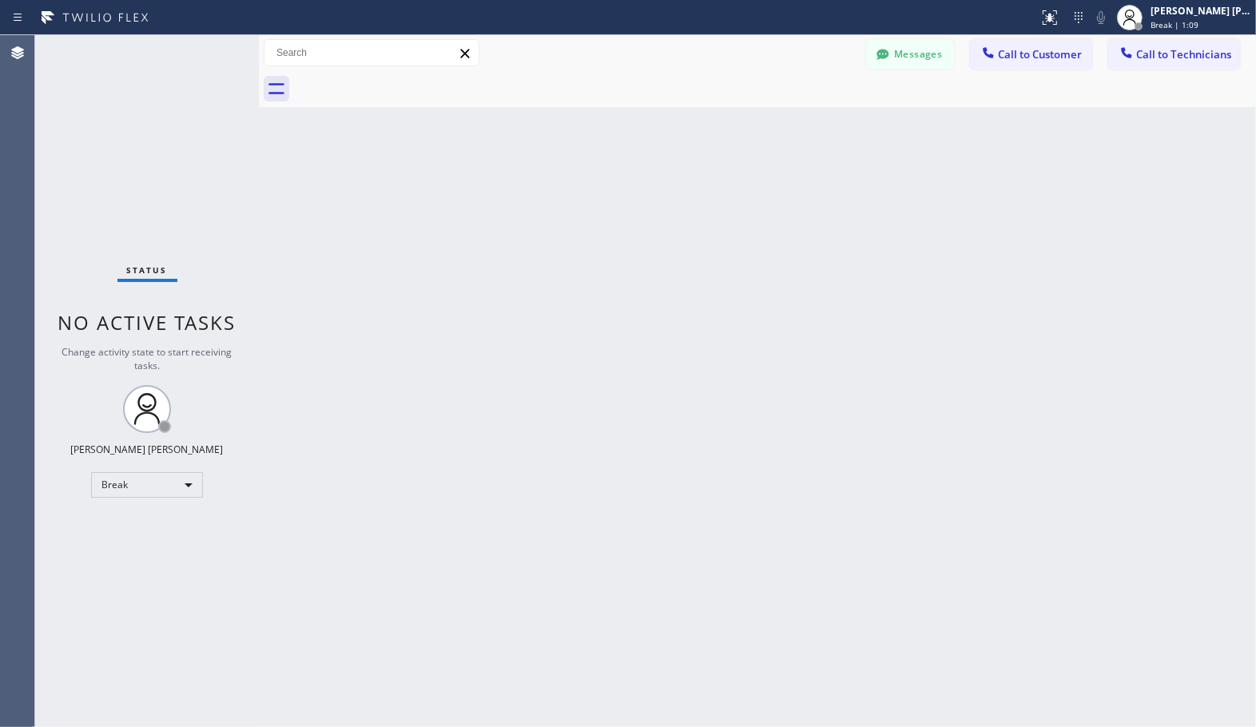
click at [808, 118] on div "Back to Dashboard Change Sender ID Customers Technicians Select a contact Outbo…" at bounding box center [757, 381] width 997 height 692
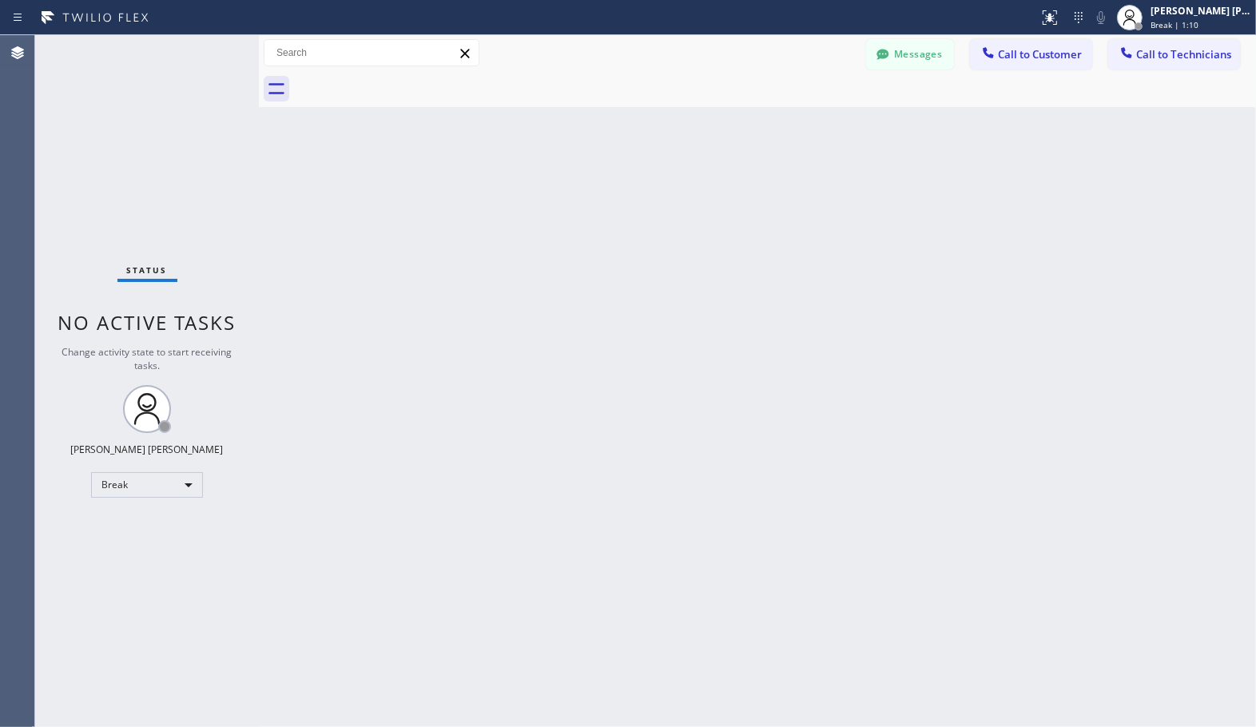
click at [808, 118] on div "Back to Dashboard Change Sender ID Customers Technicians Select a contact Outbo…" at bounding box center [757, 381] width 997 height 692
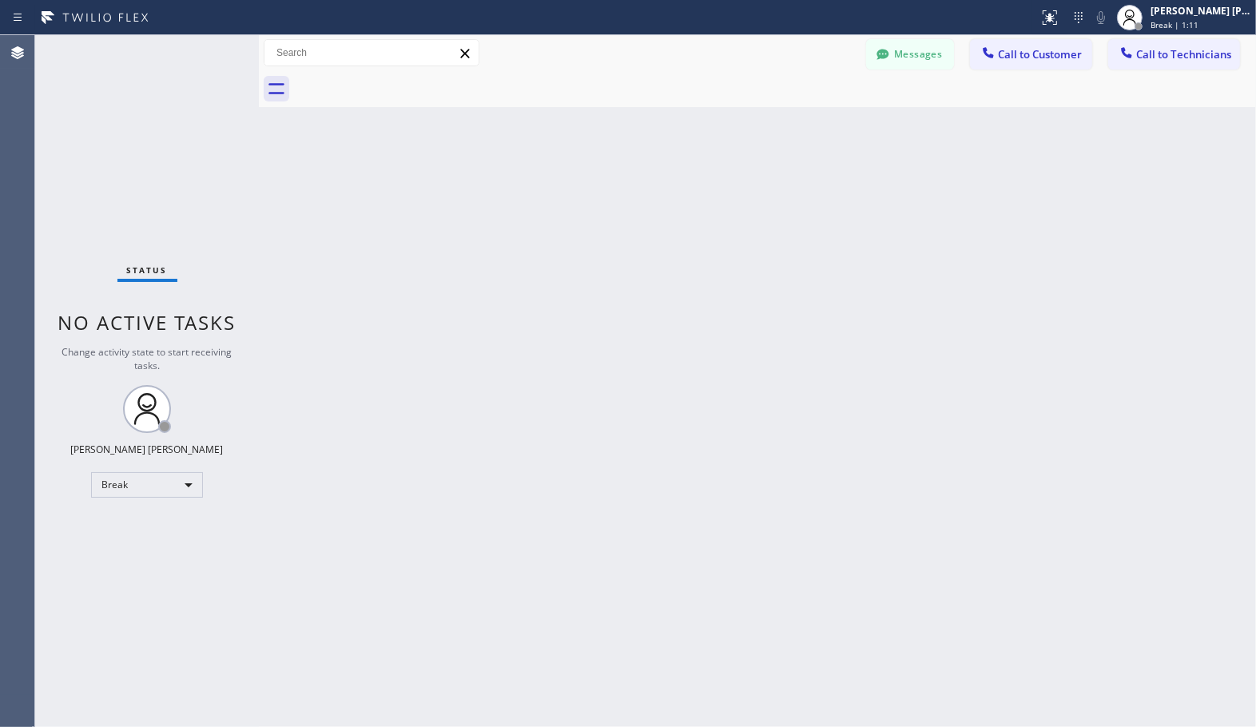
click at [808, 118] on div "Back to Dashboard Change Sender ID Customers Technicians Select a contact Outbo…" at bounding box center [757, 381] width 997 height 692
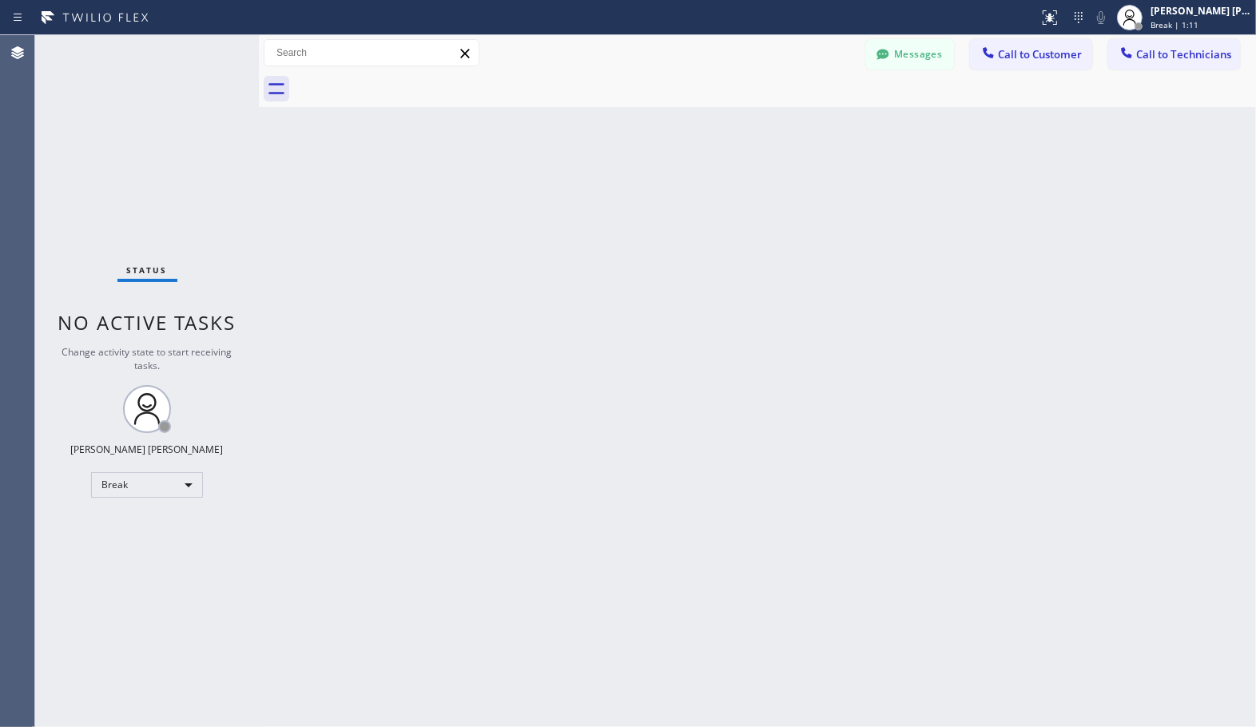
click at [808, 118] on div "Back to Dashboard Change Sender ID Customers Technicians Select a contact Outbo…" at bounding box center [757, 381] width 997 height 692
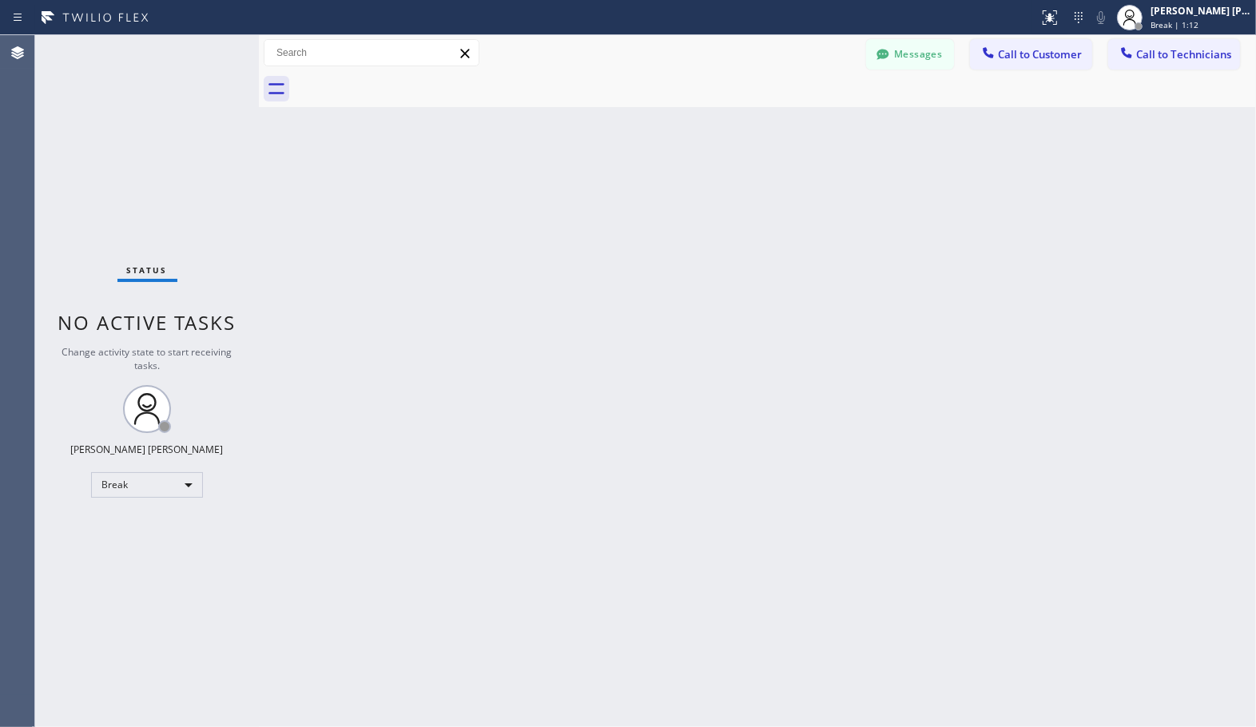
click at [808, 118] on div "Back to Dashboard Change Sender ID Customers Technicians Select a contact Outbo…" at bounding box center [757, 381] width 997 height 692
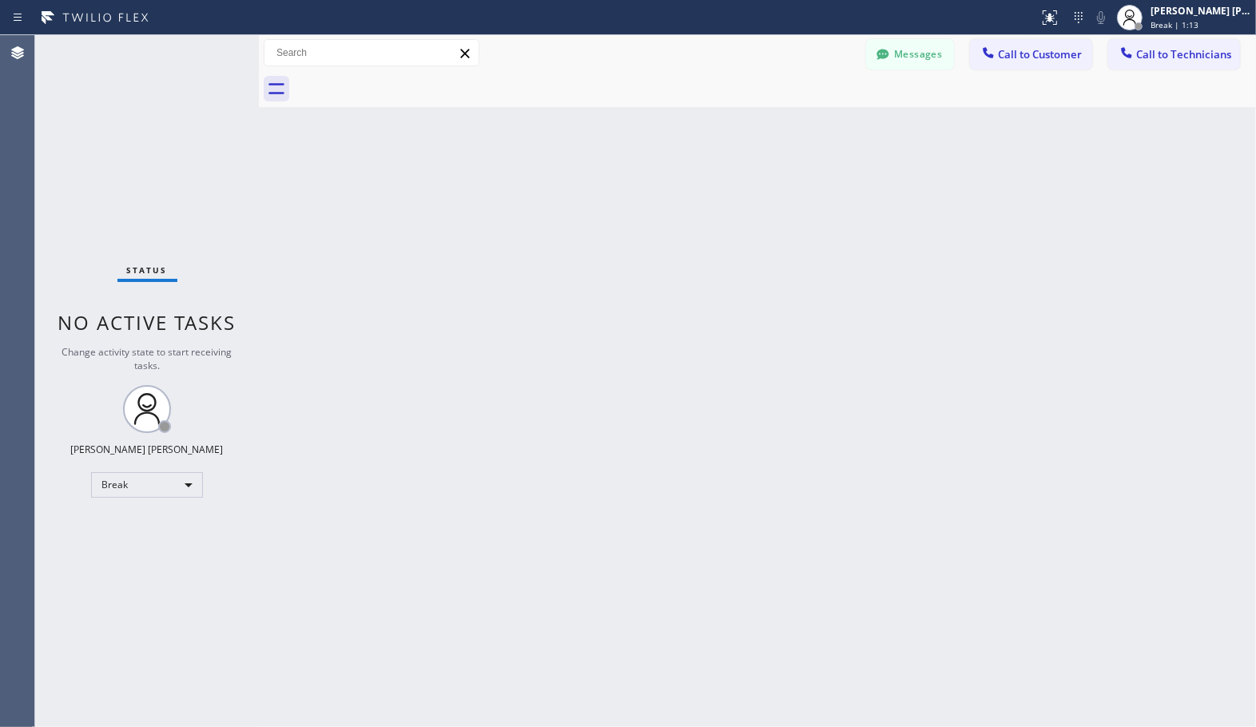
click at [808, 118] on div "Back to Dashboard Change Sender ID Customers Technicians Select a contact Outbo…" at bounding box center [757, 381] width 997 height 692
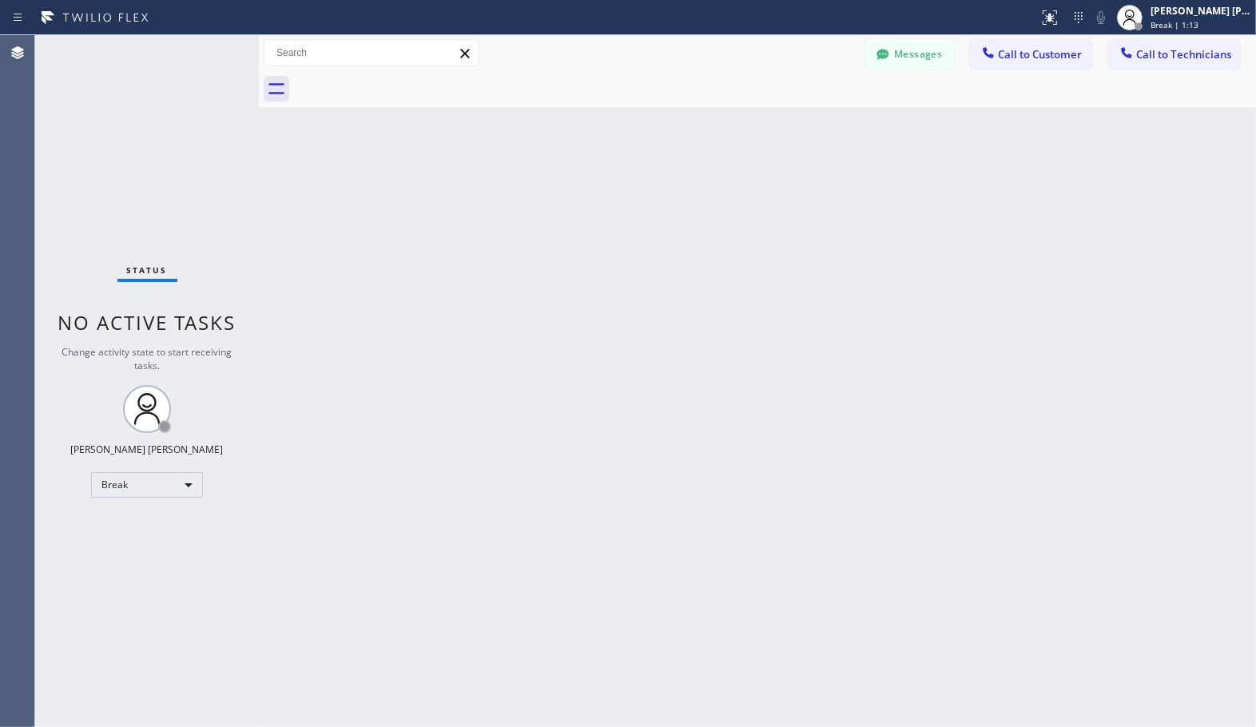
click at [808, 118] on div "Back to Dashboard Change Sender ID Customers Technicians Select a contact Outbo…" at bounding box center [757, 381] width 997 height 692
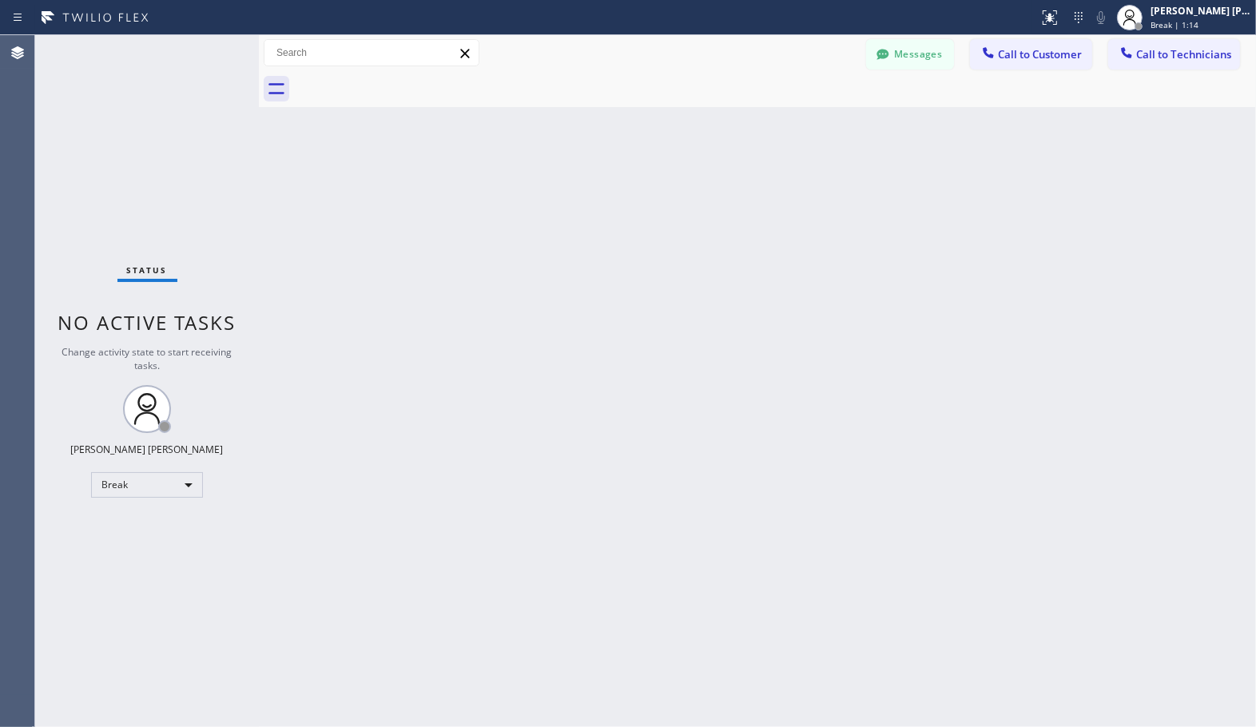
click at [808, 118] on div "Back to Dashboard Change Sender ID Customers Technicians Select a contact Outbo…" at bounding box center [757, 381] width 997 height 692
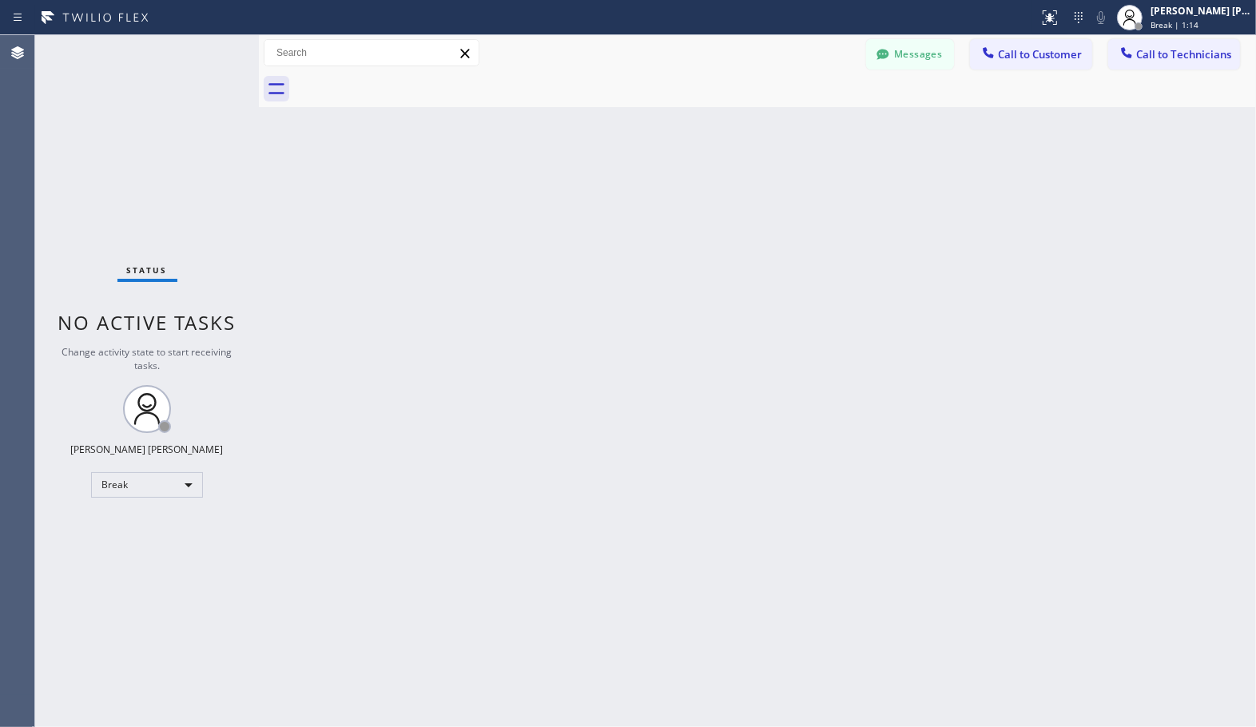
click at [808, 118] on div "Back to Dashboard Change Sender ID Customers Technicians Select a contact Outbo…" at bounding box center [757, 381] width 997 height 692
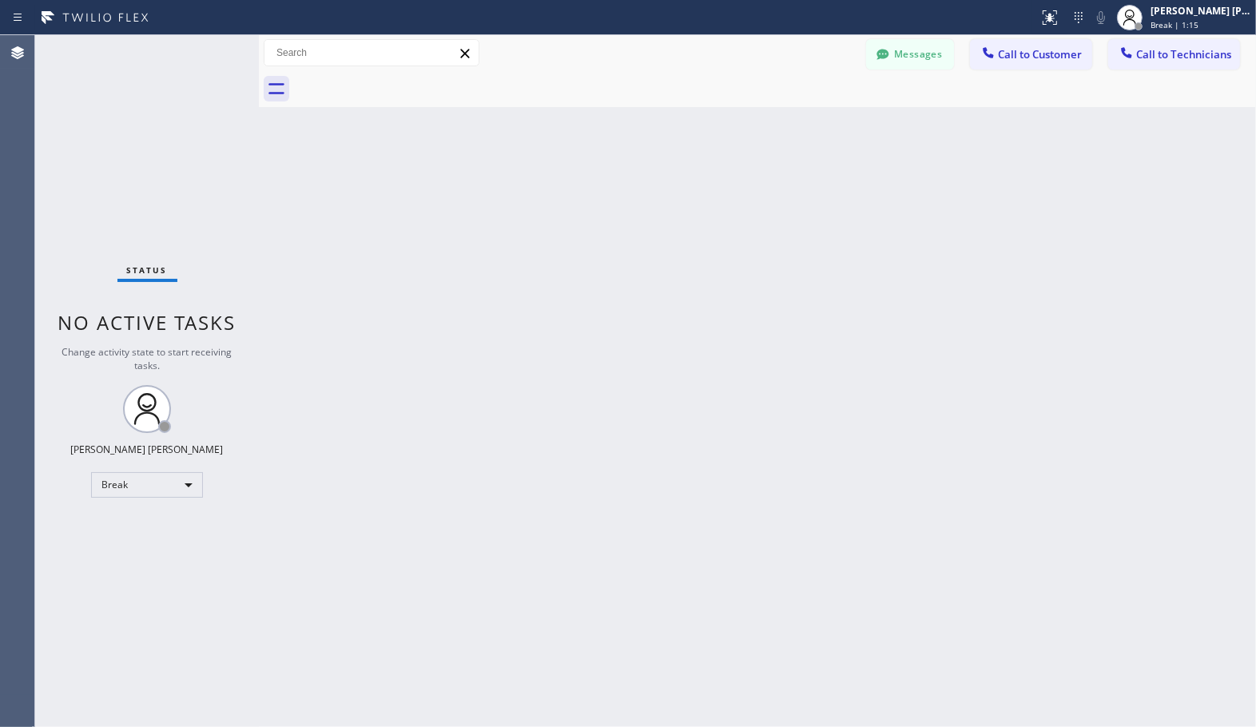
click at [808, 118] on div "Back to Dashboard Change Sender ID Customers Technicians Select a contact Outbo…" at bounding box center [757, 381] width 997 height 692
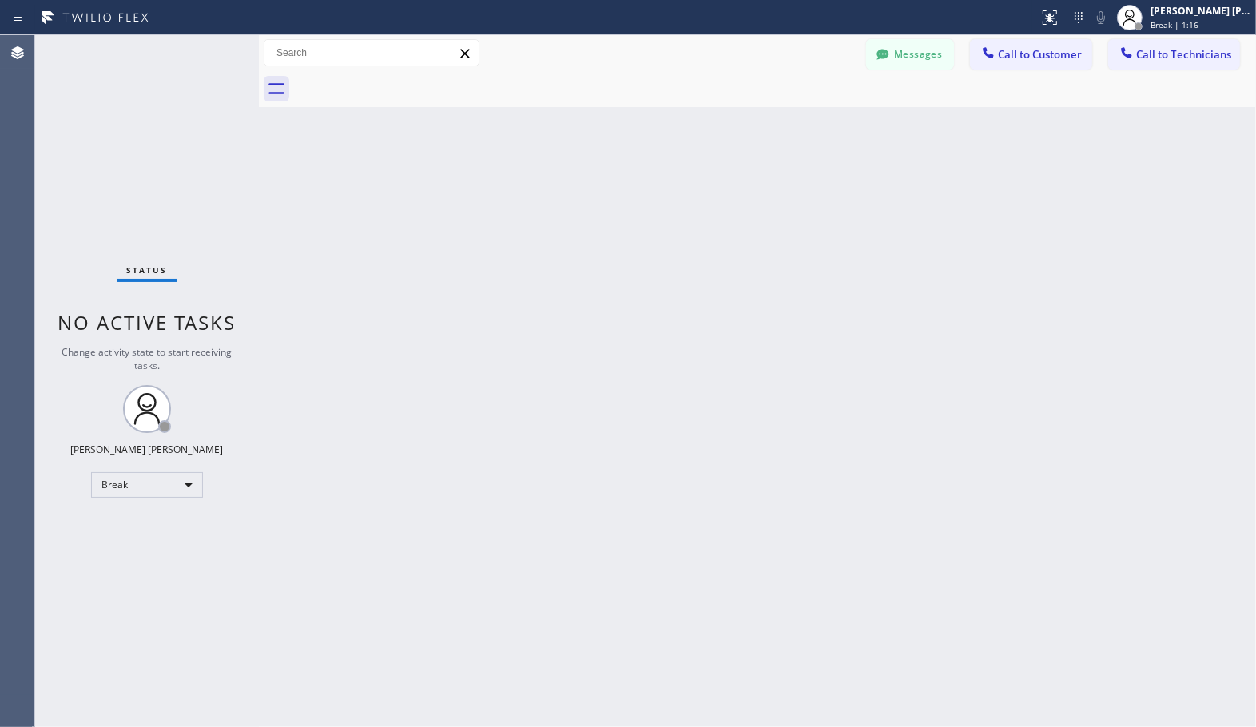
click at [808, 118] on div "Back to Dashboard Change Sender ID Customers Technicians Select a contact Outbo…" at bounding box center [757, 381] width 997 height 692
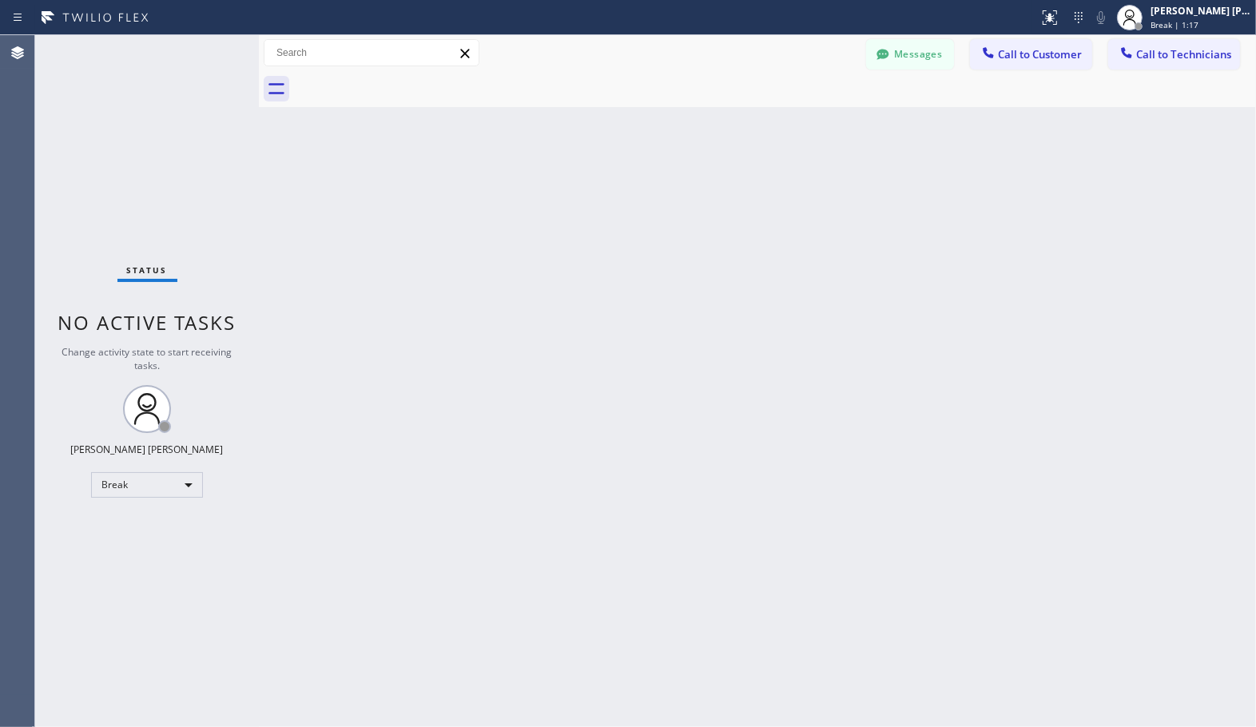
click at [808, 118] on div "Back to Dashboard Change Sender ID Customers Technicians Select a contact Outbo…" at bounding box center [757, 381] width 997 height 692
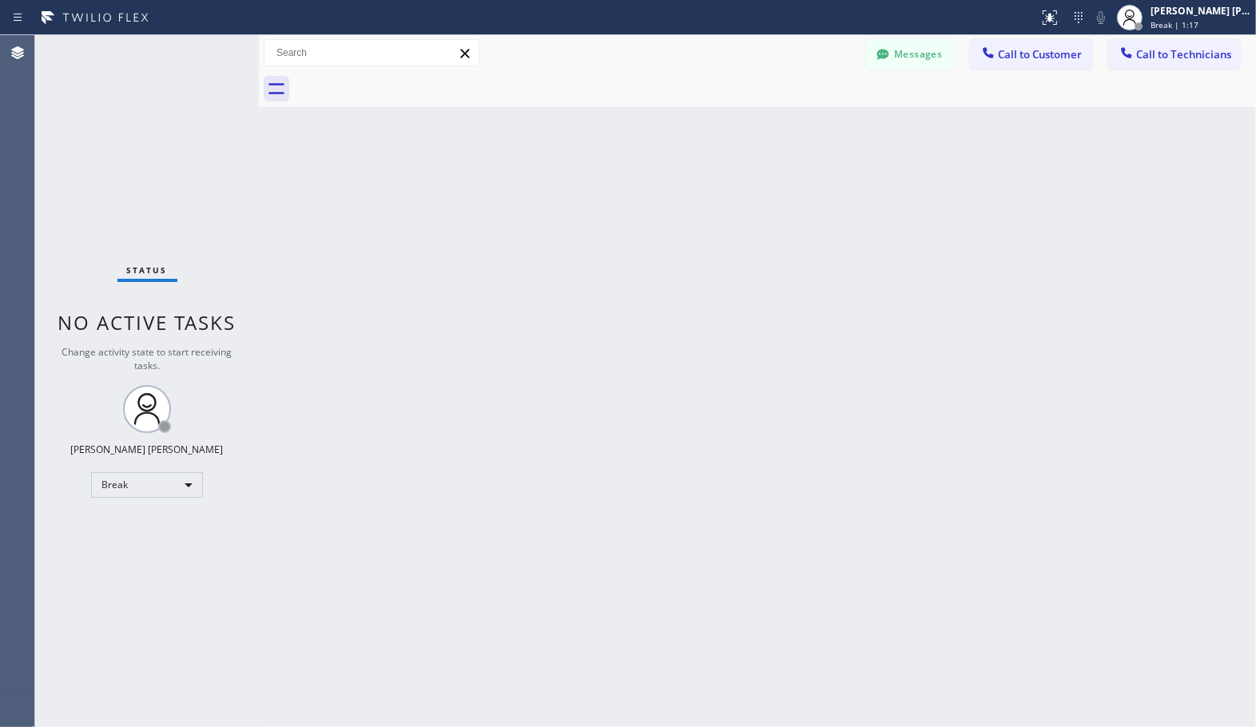
click at [808, 118] on div "Back to Dashboard Change Sender ID Customers Technicians Select a contact Outbo…" at bounding box center [757, 381] width 997 height 692
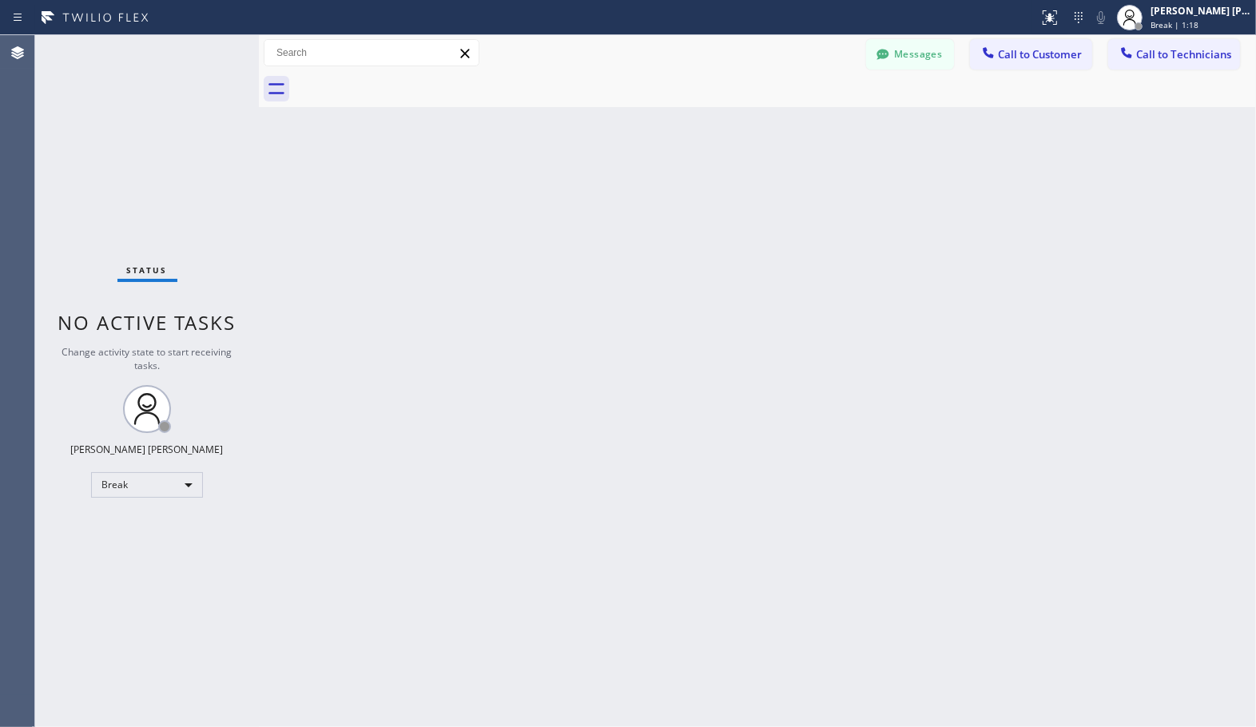
click at [808, 118] on div "Back to Dashboard Change Sender ID Customers Technicians Select a contact Outbo…" at bounding box center [757, 381] width 997 height 692
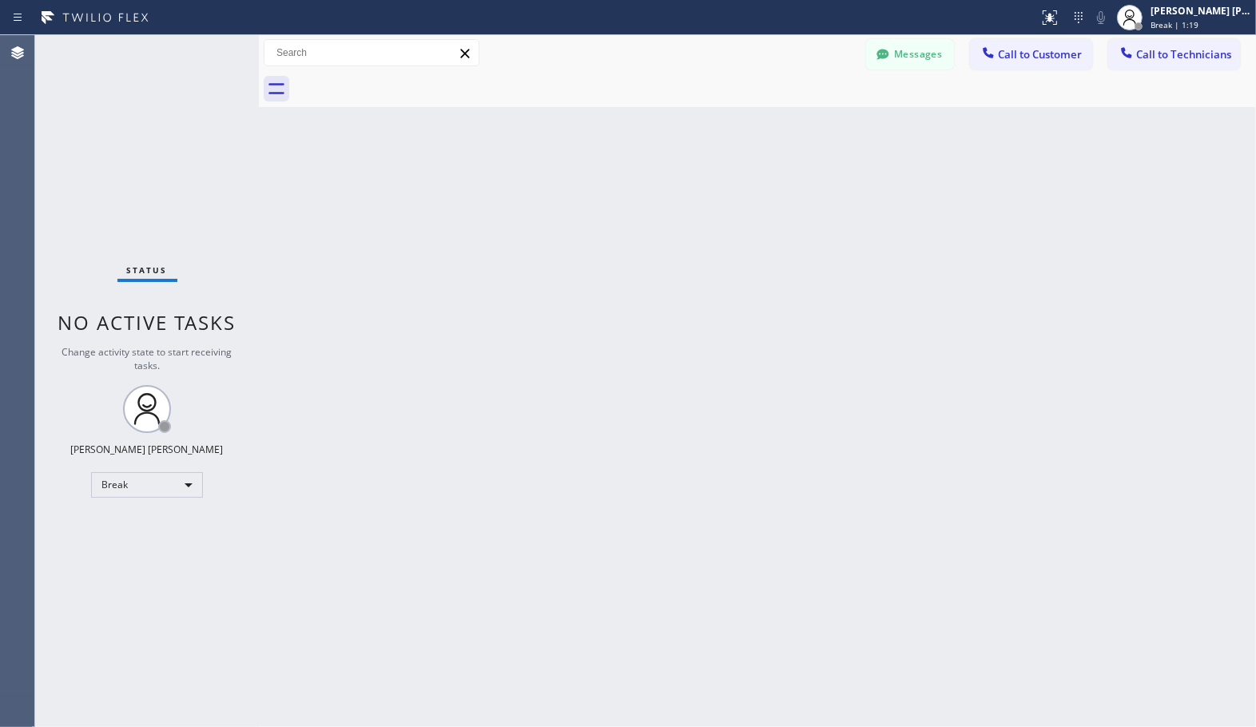
click at [808, 118] on div "Back to Dashboard Change Sender ID Customers Technicians Select a contact Outbo…" at bounding box center [757, 381] width 997 height 692
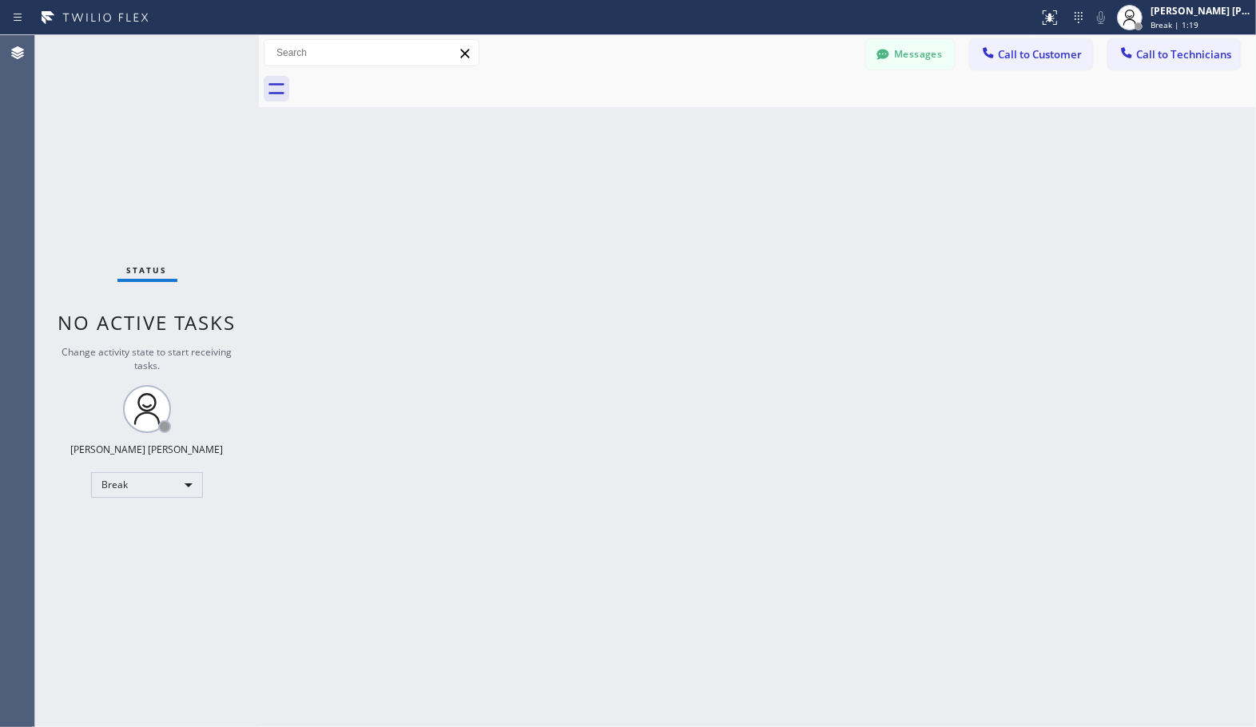
click at [808, 118] on div "Back to Dashboard Change Sender ID Customers Technicians Select a contact Outbo…" at bounding box center [757, 381] width 997 height 692
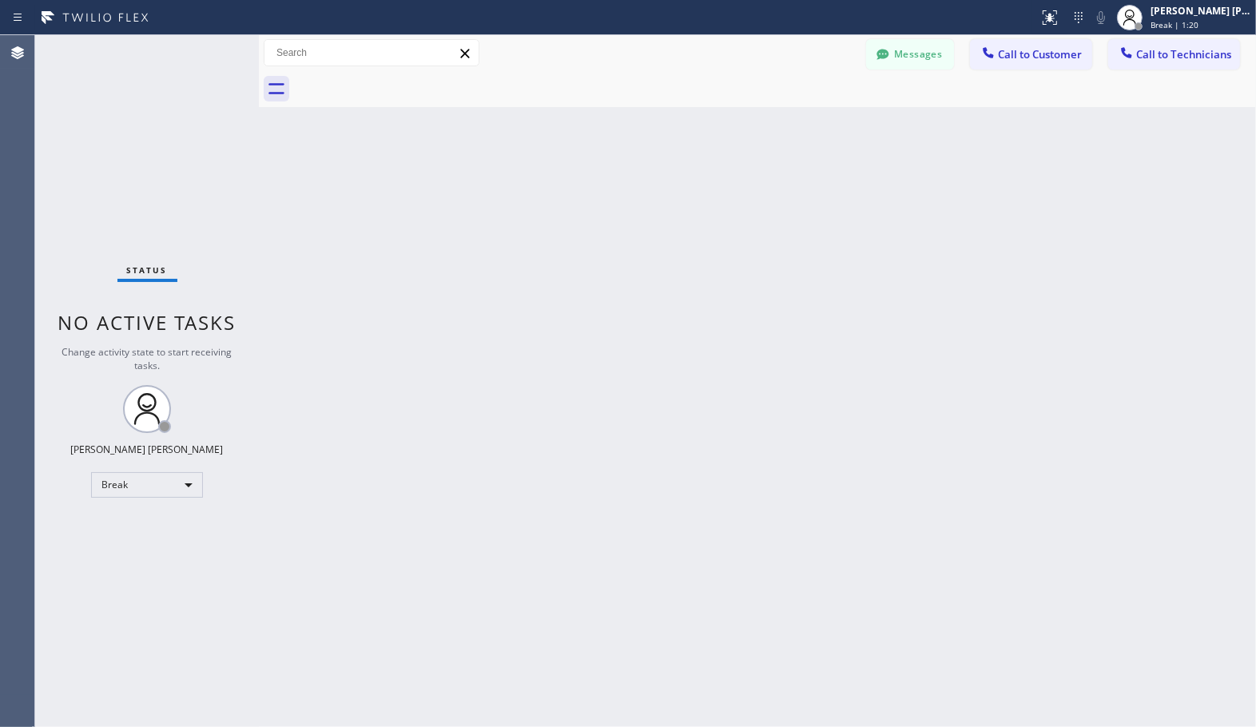
click at [808, 118] on div "Back to Dashboard Change Sender ID Customers Technicians Select a contact Outbo…" at bounding box center [757, 381] width 997 height 692
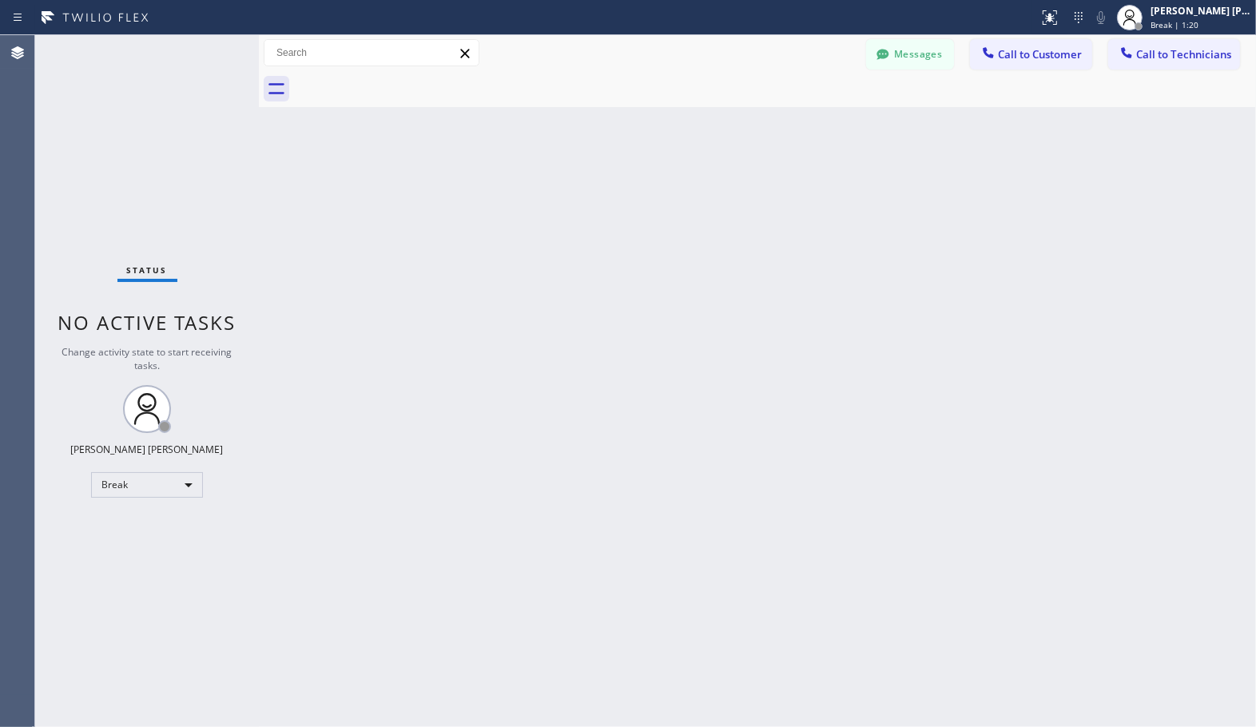
click at [808, 118] on div "Back to Dashboard Change Sender ID Customers Technicians Select a contact Outbo…" at bounding box center [757, 381] width 997 height 692
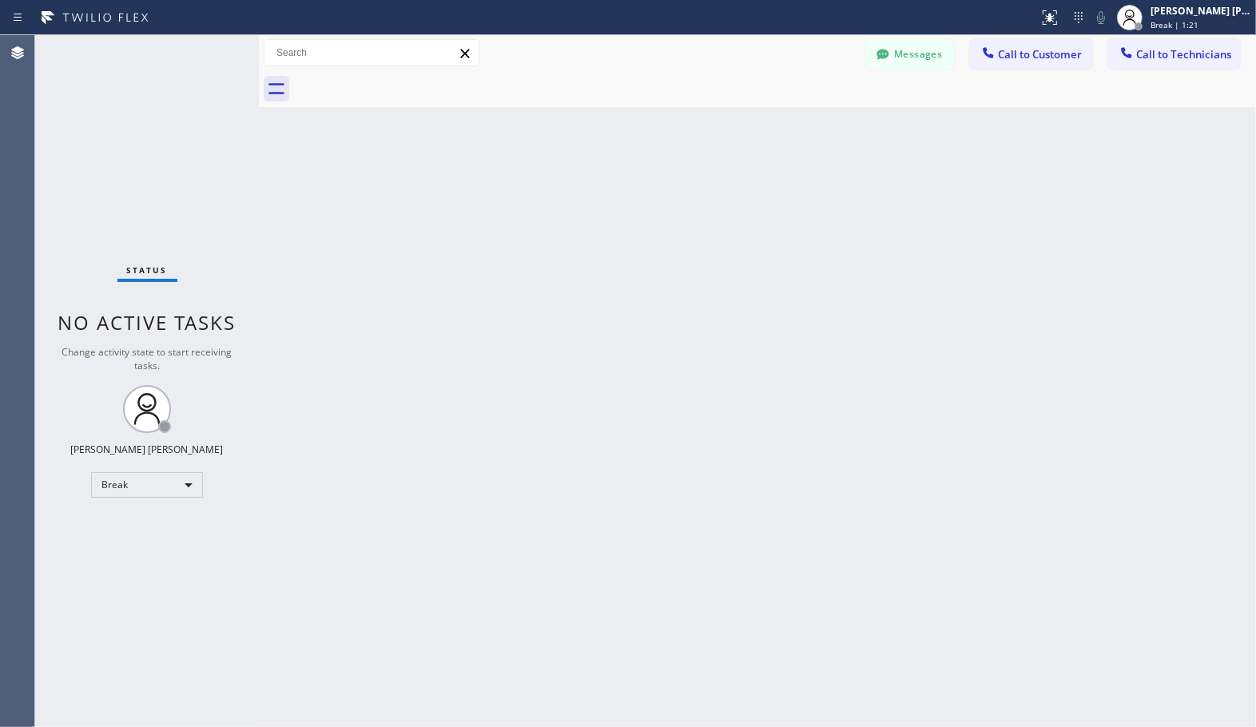
click at [808, 118] on div "Back to Dashboard Change Sender ID Customers Technicians Select a contact Outbo…" at bounding box center [757, 381] width 997 height 692
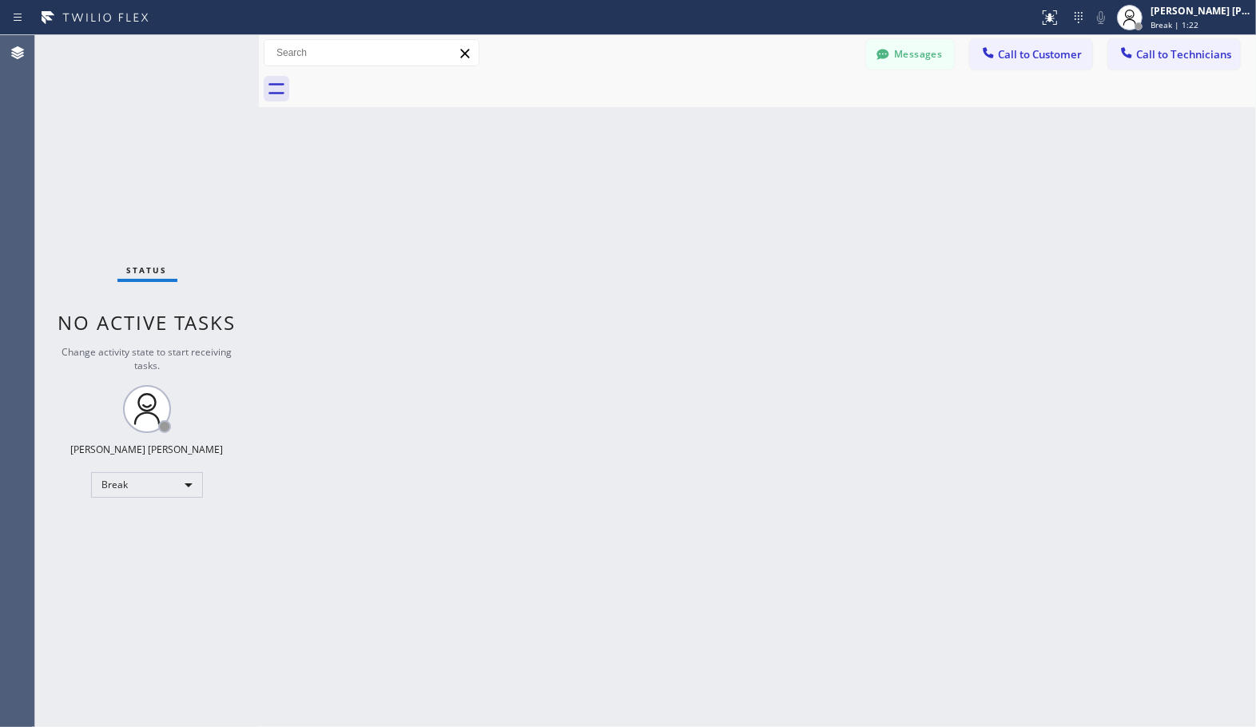
click at [808, 118] on div "Back to Dashboard Change Sender ID Customers Technicians Select a contact Outbo…" at bounding box center [757, 381] width 997 height 692
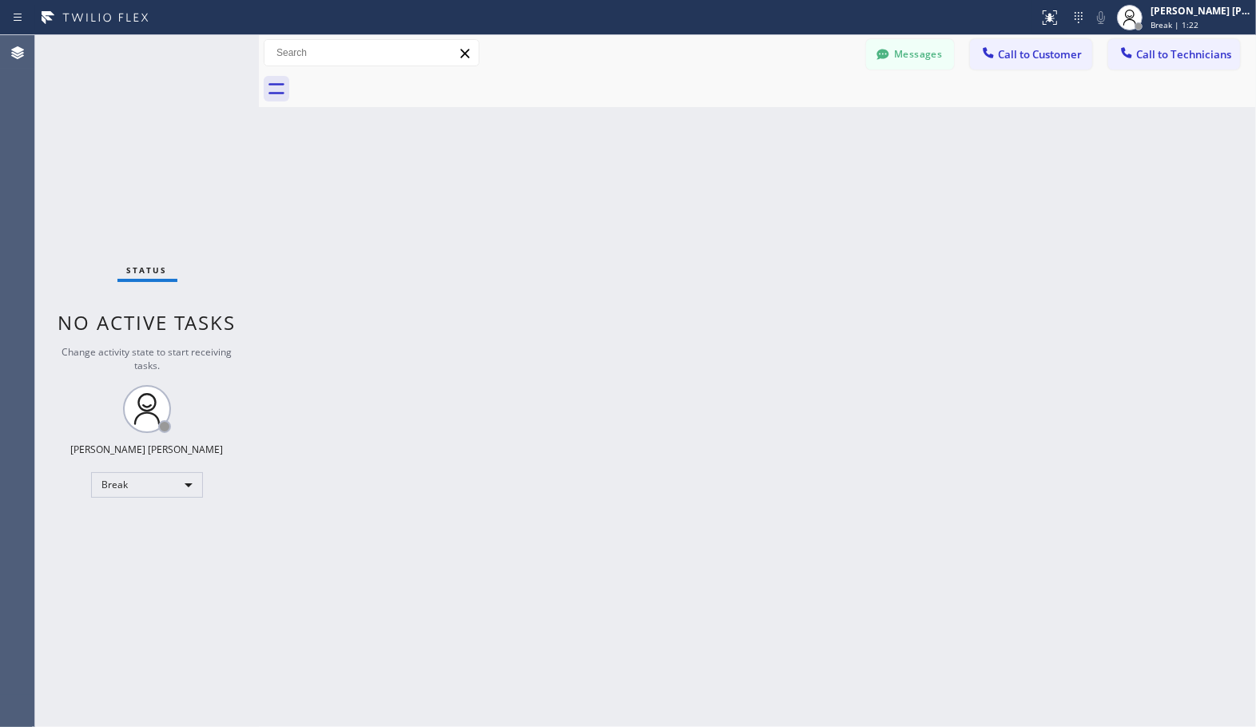
click at [808, 118] on div "Back to Dashboard Change Sender ID Customers Technicians Select a contact Outbo…" at bounding box center [757, 381] width 997 height 692
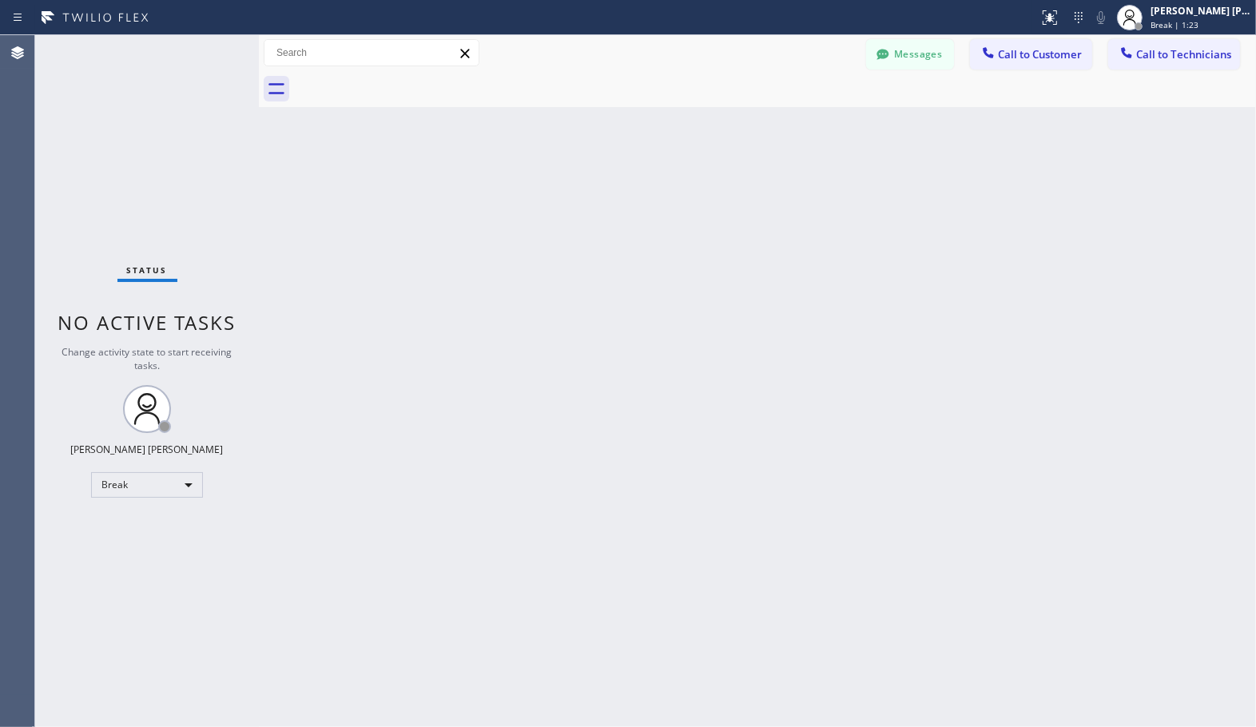
click at [808, 118] on div "Back to Dashboard Change Sender ID Customers Technicians Select a contact Outbo…" at bounding box center [757, 381] width 997 height 692
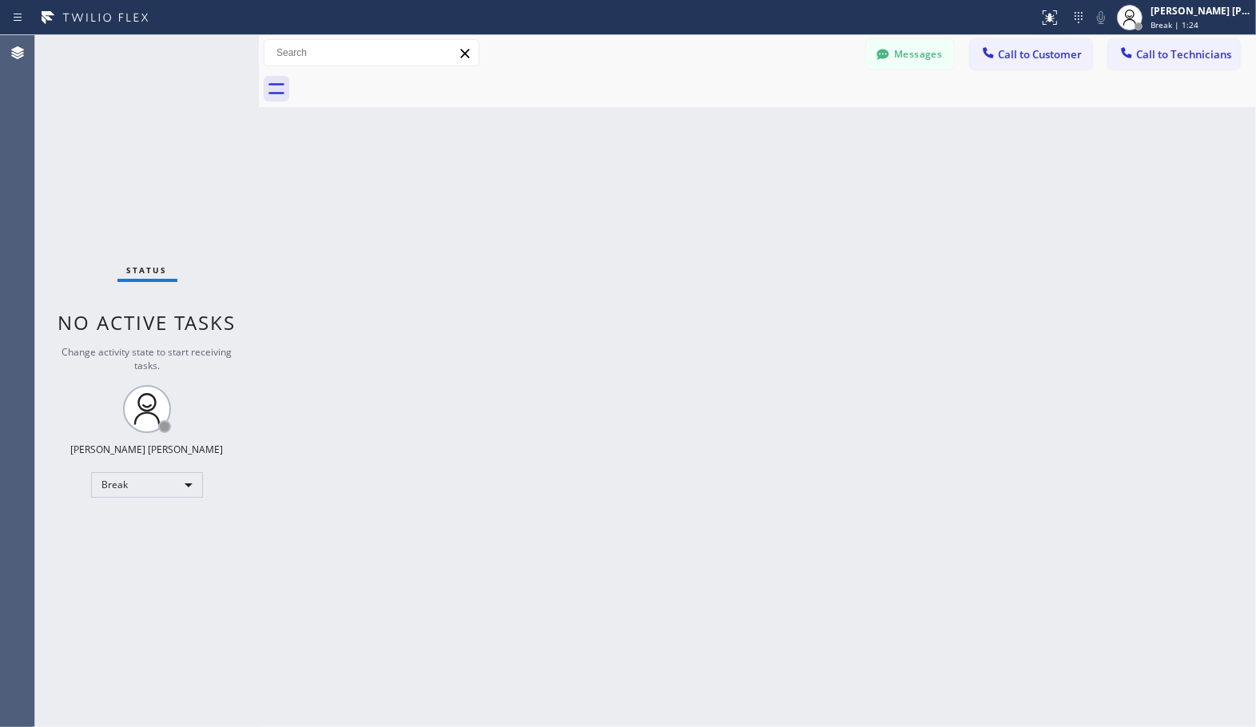
click at [808, 118] on div "Back to Dashboard Change Sender ID Customers Technicians Select a contact Outbo…" at bounding box center [757, 381] width 997 height 692
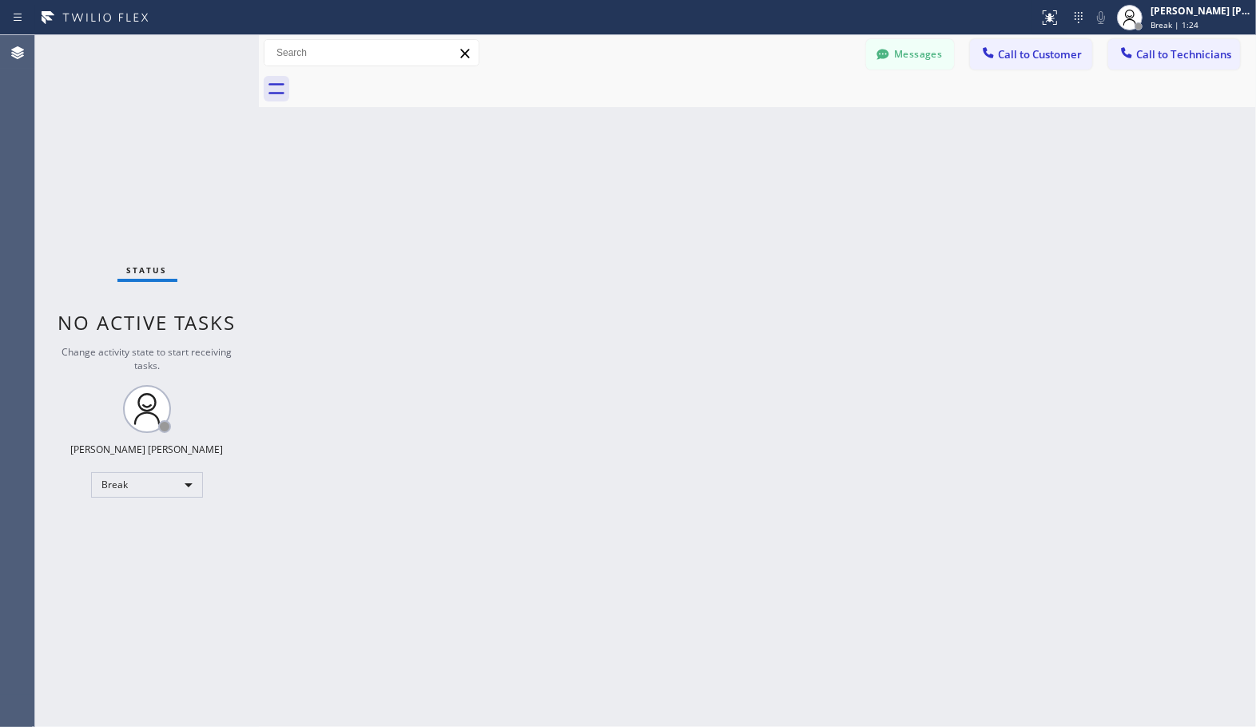
click at [808, 118] on div "Back to Dashboard Change Sender ID Customers Technicians Select a contact Outbo…" at bounding box center [757, 381] width 997 height 692
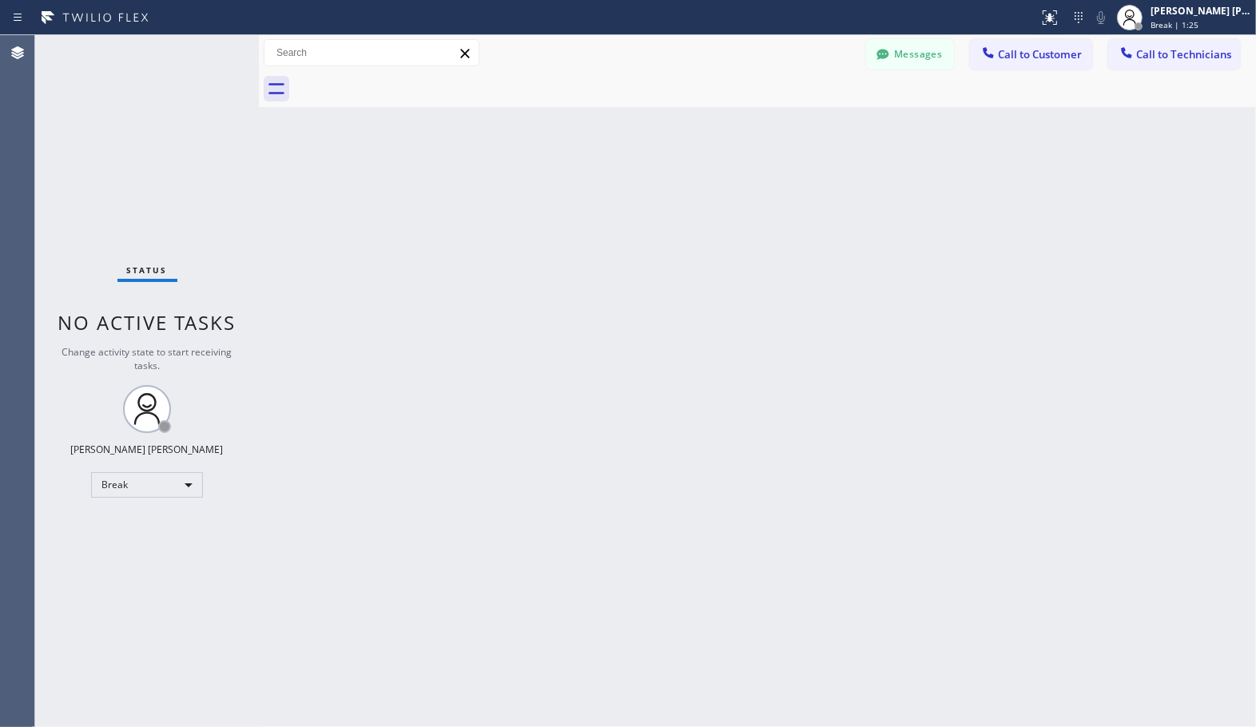
click at [808, 118] on div "Back to Dashboard Change Sender ID Customers Technicians Select a contact Outbo…" at bounding box center [757, 381] width 997 height 692
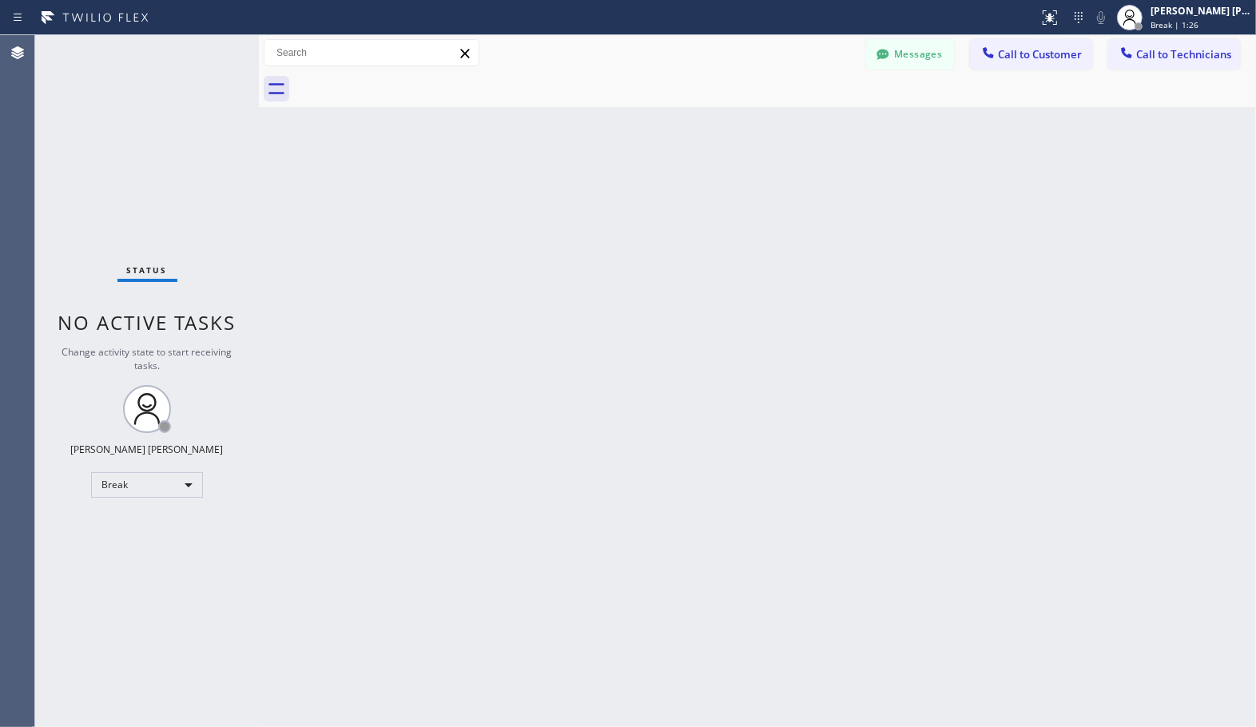
click at [808, 118] on div "Back to Dashboard Change Sender ID Customers Technicians Select a contact Outbo…" at bounding box center [757, 381] width 997 height 692
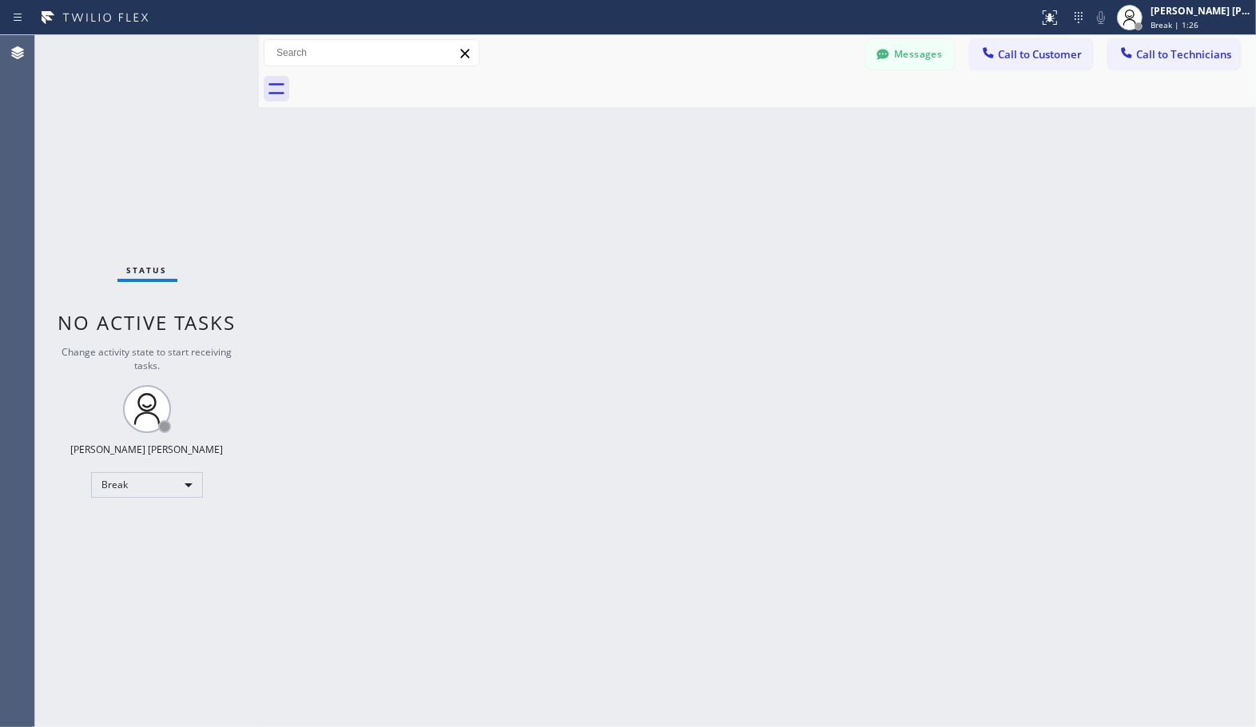
click at [808, 118] on div "Back to Dashboard Change Sender ID Customers Technicians Select a contact Outbo…" at bounding box center [757, 381] width 997 height 692
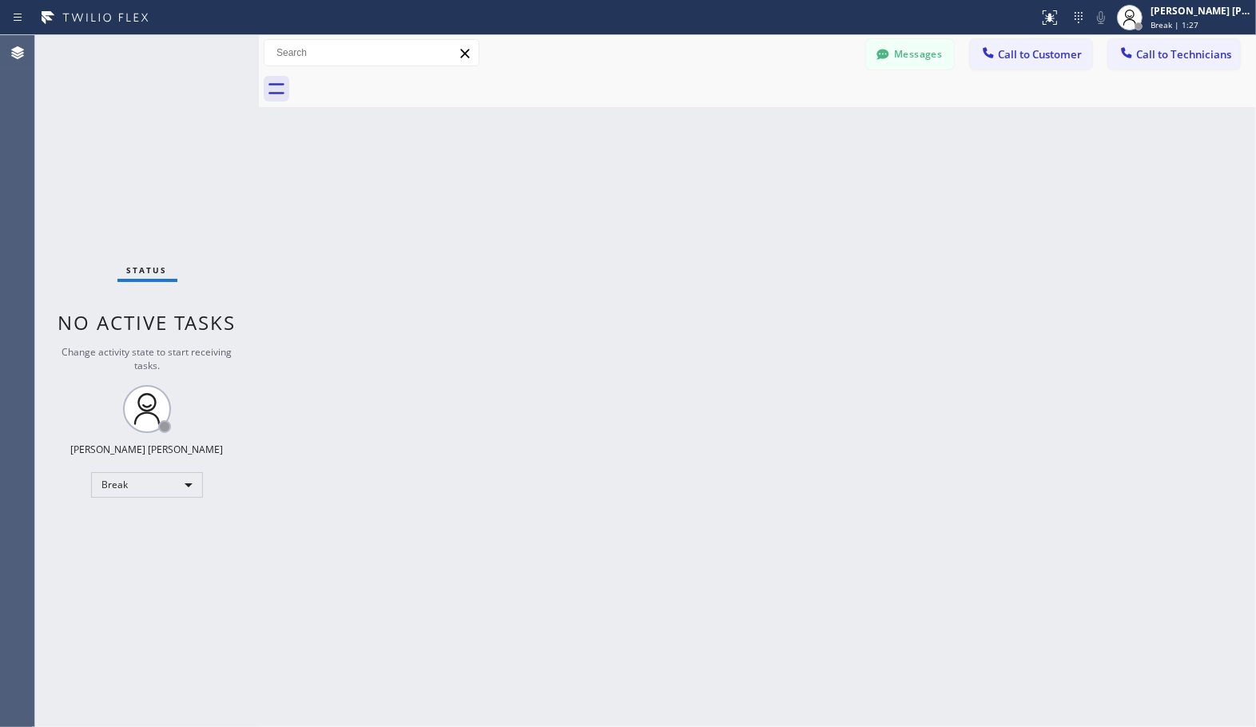
click at [808, 118] on div "Back to Dashboard Change Sender ID Customers Technicians Select a contact Outbo…" at bounding box center [757, 381] width 997 height 692
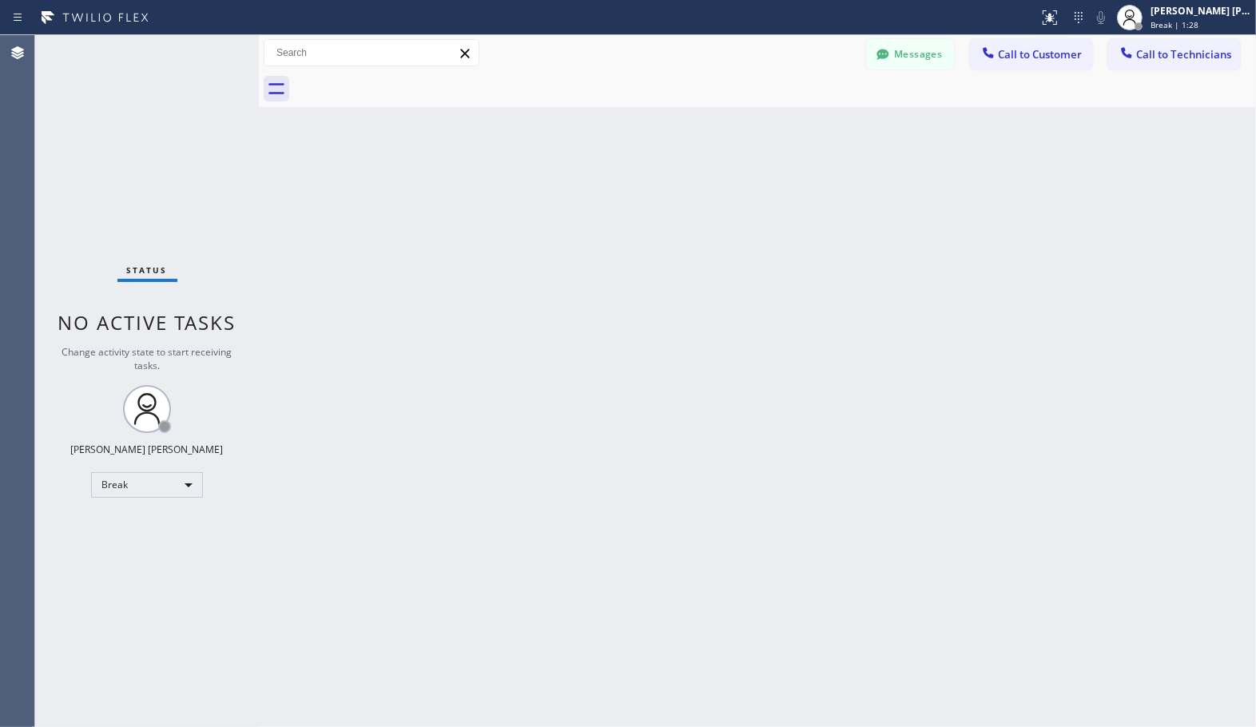
click at [808, 118] on div "Back to Dashboard Change Sender ID Customers Technicians Select a contact Outbo…" at bounding box center [757, 381] width 997 height 692
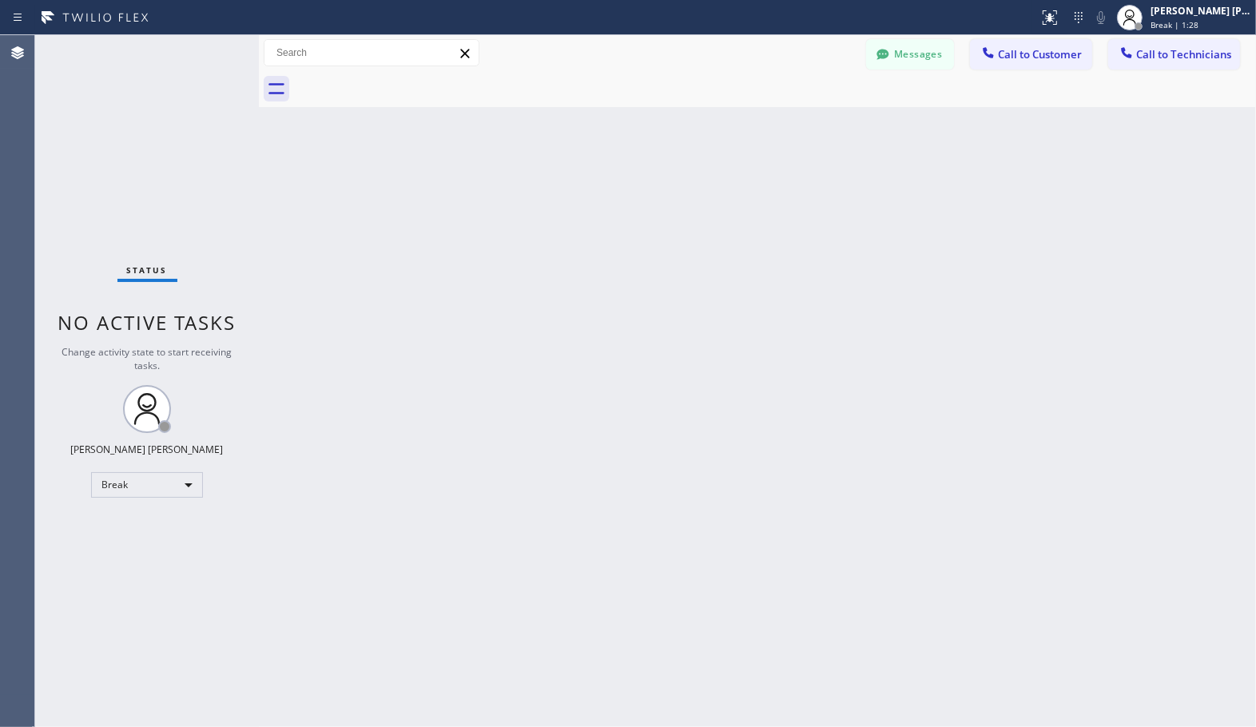
click at [808, 118] on div "Back to Dashboard Change Sender ID Customers Technicians Select a contact Outbo…" at bounding box center [757, 381] width 997 height 692
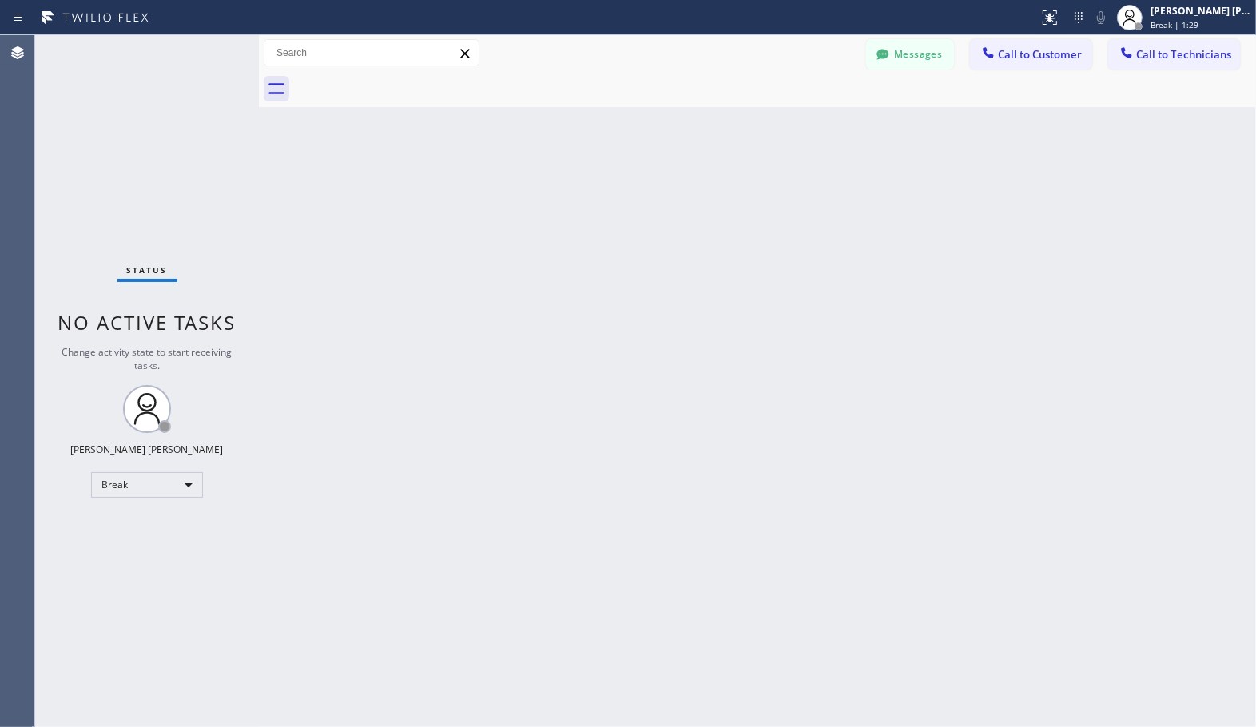
click at [808, 118] on div "Back to Dashboard Change Sender ID Customers Technicians Select a contact Outbo…" at bounding box center [757, 381] width 997 height 692
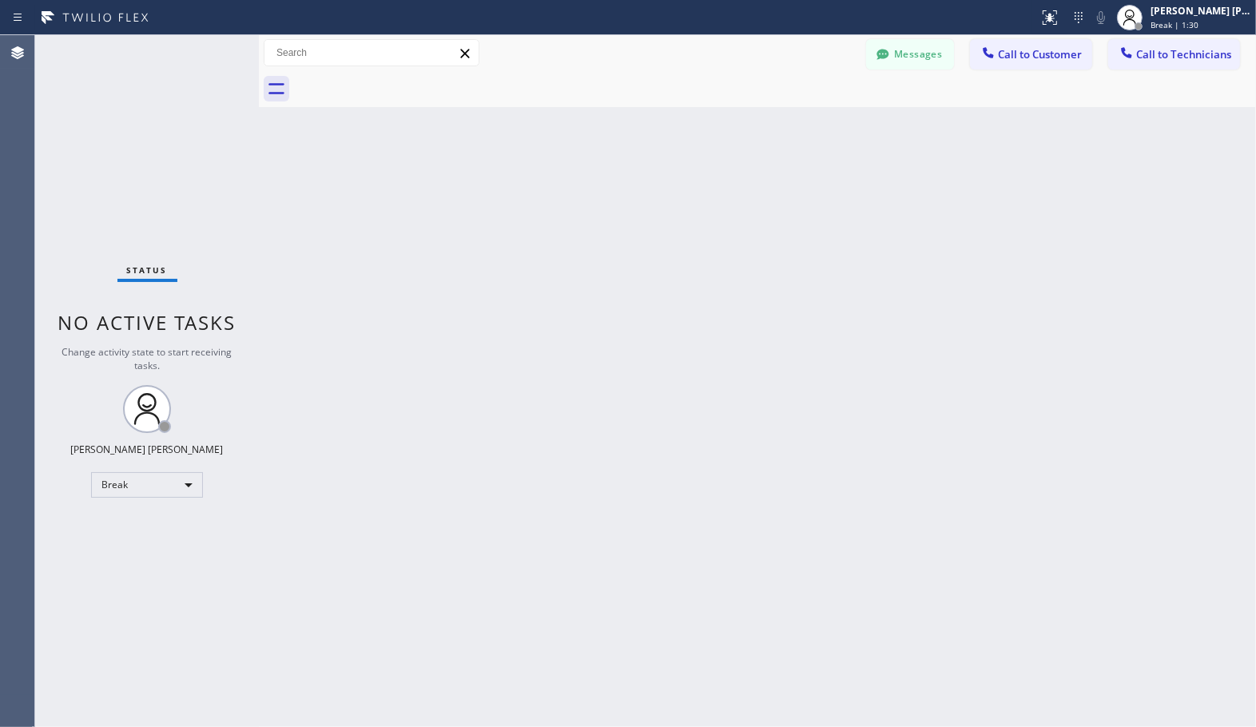
click at [808, 118] on div "Back to Dashboard Change Sender ID Customers Technicians Select a contact Outbo…" at bounding box center [757, 381] width 997 height 692
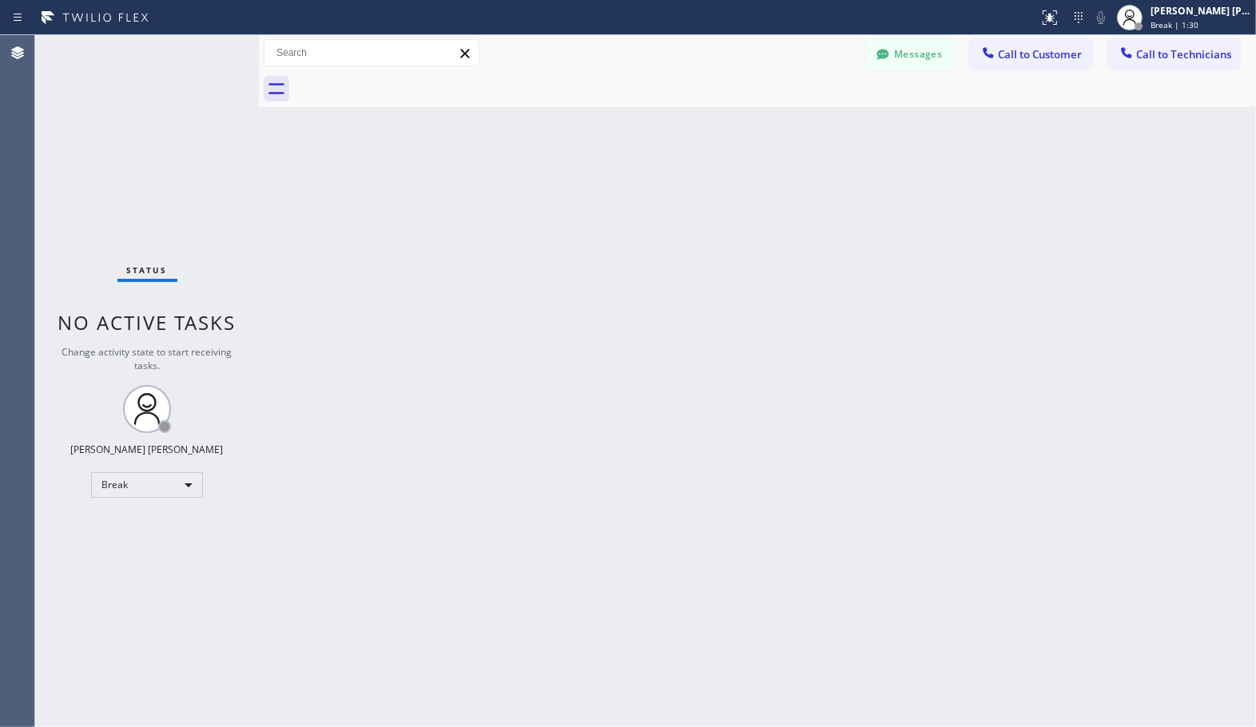
click at [808, 118] on div "Back to Dashboard Change Sender ID Customers Technicians Select a contact Outbo…" at bounding box center [757, 381] width 997 height 692
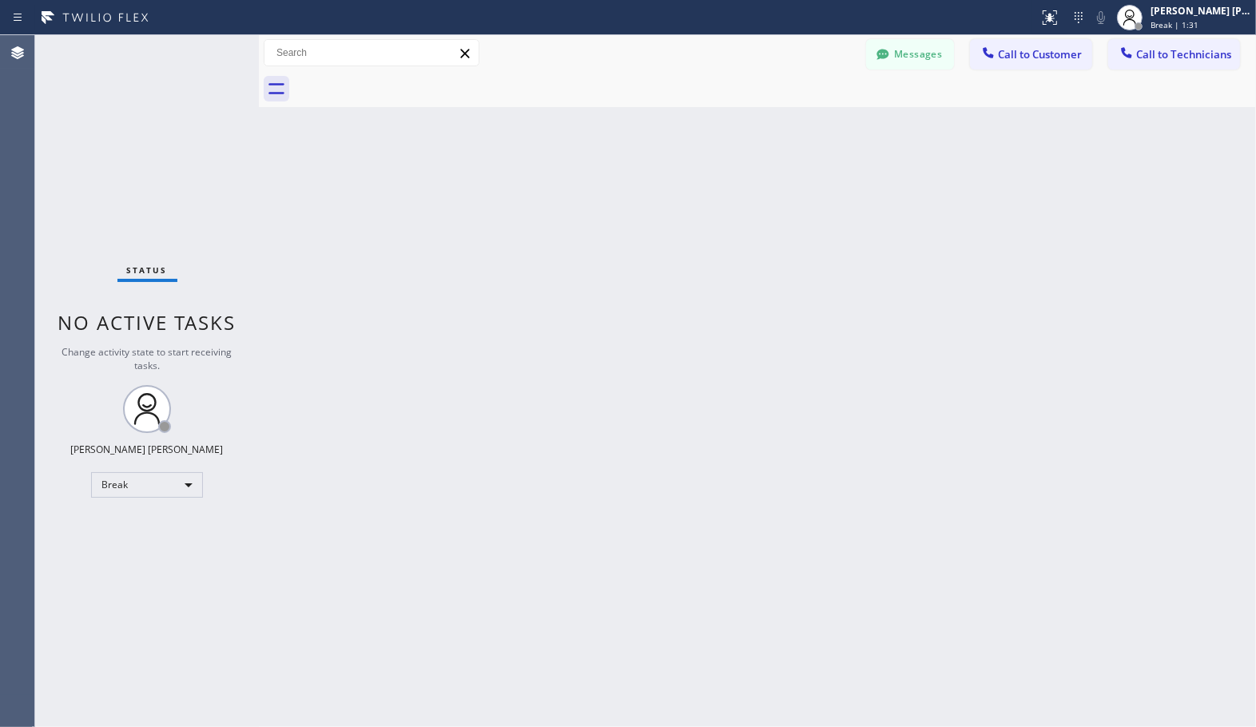
click at [808, 118] on div "Back to Dashboard Change Sender ID Customers Technicians Select a contact Outbo…" at bounding box center [757, 381] width 997 height 692
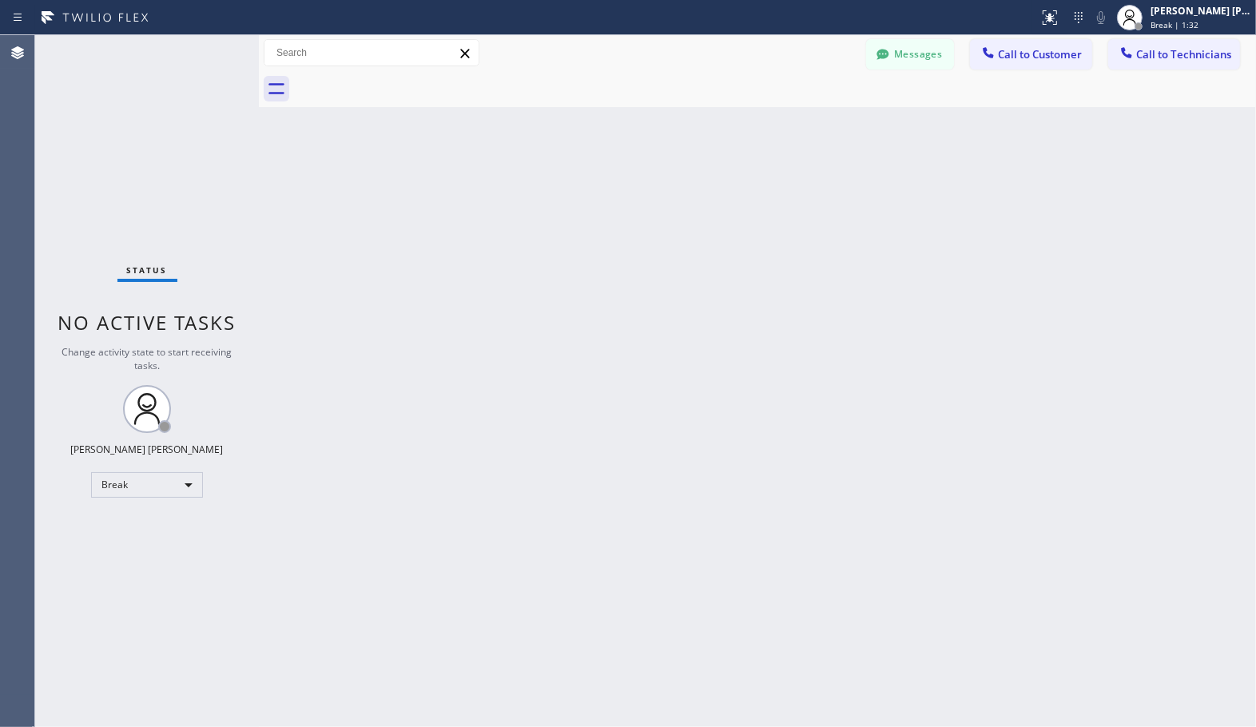
click at [808, 118] on div "Back to Dashboard Change Sender ID Customers Technicians Select a contact Outbo…" at bounding box center [757, 381] width 997 height 692
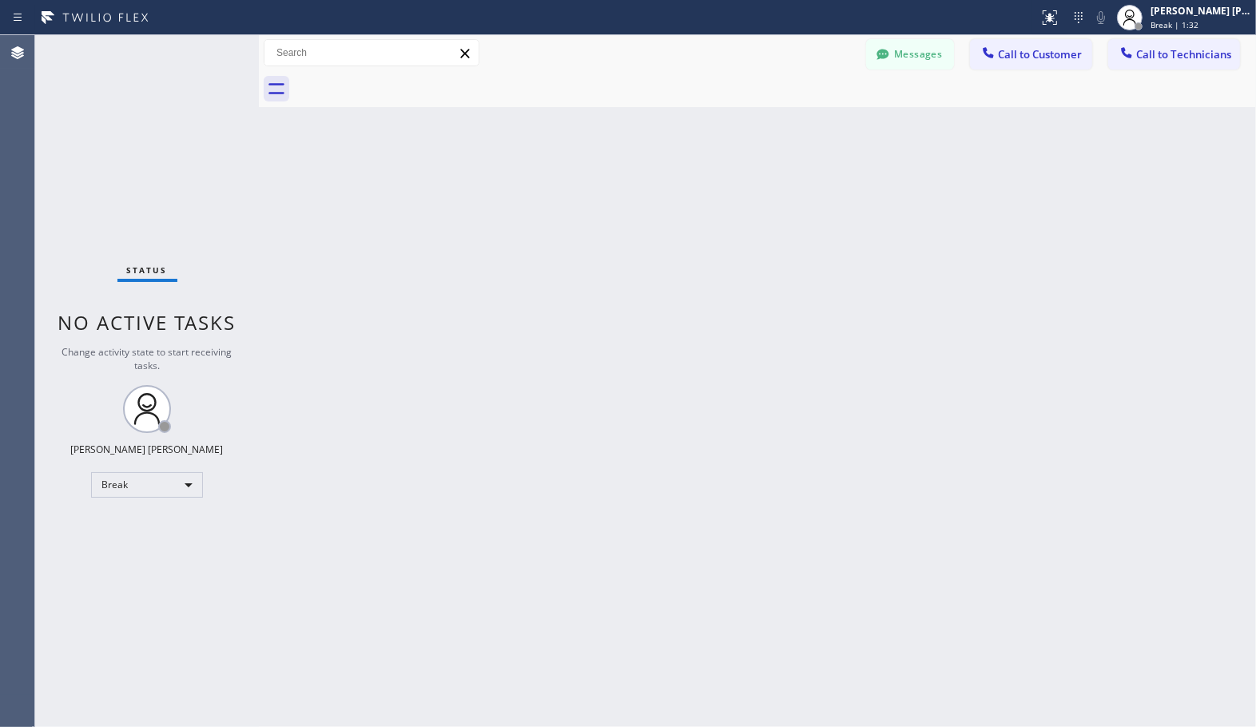
click at [808, 118] on div "Back to Dashboard Change Sender ID Customers Technicians Select a contact Outbo…" at bounding box center [757, 381] width 997 height 692
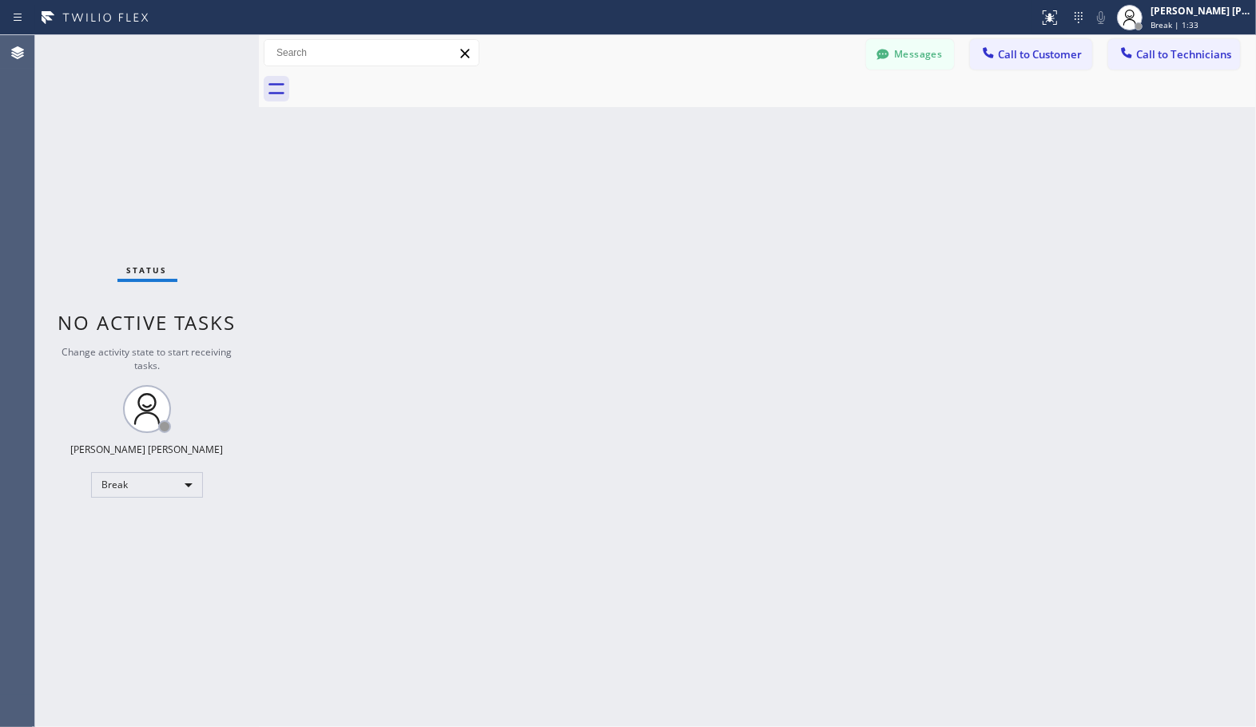
click at [808, 118] on div "Back to Dashboard Change Sender ID Customers Technicians Select a contact Outbo…" at bounding box center [757, 381] width 997 height 692
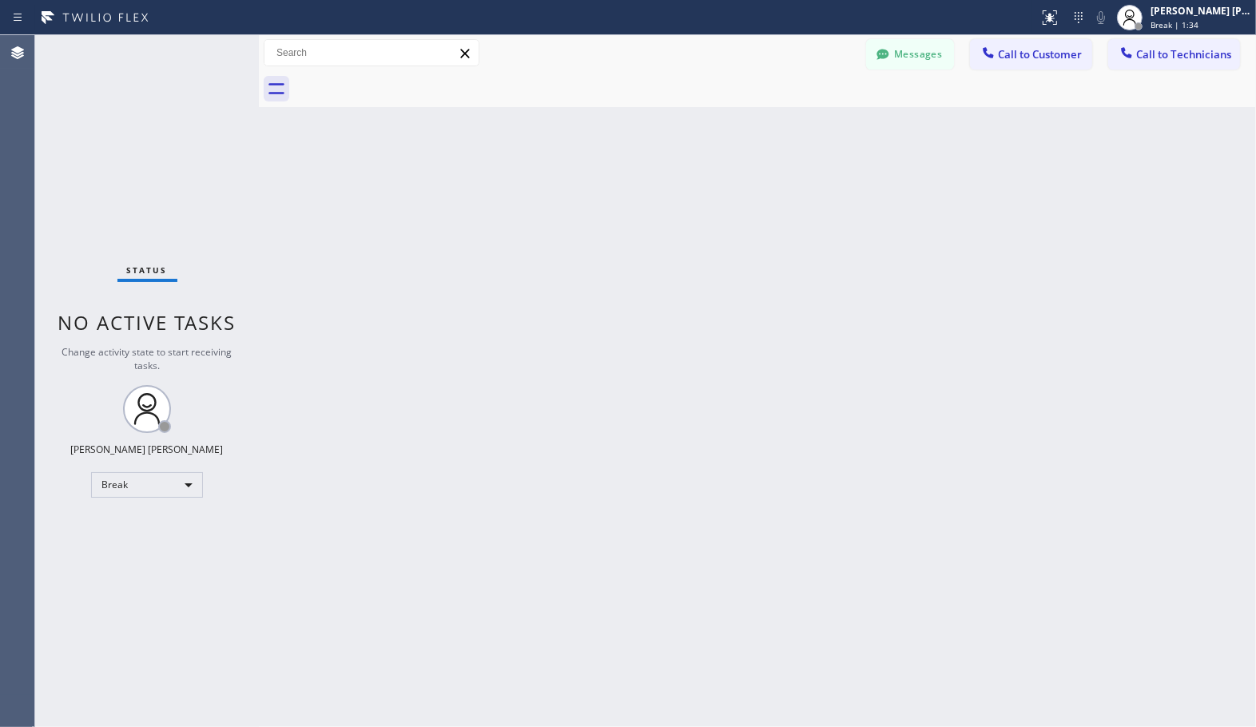
click at [808, 118] on div "Back to Dashboard Change Sender ID Customers Technicians Select a contact Outbo…" at bounding box center [757, 381] width 997 height 692
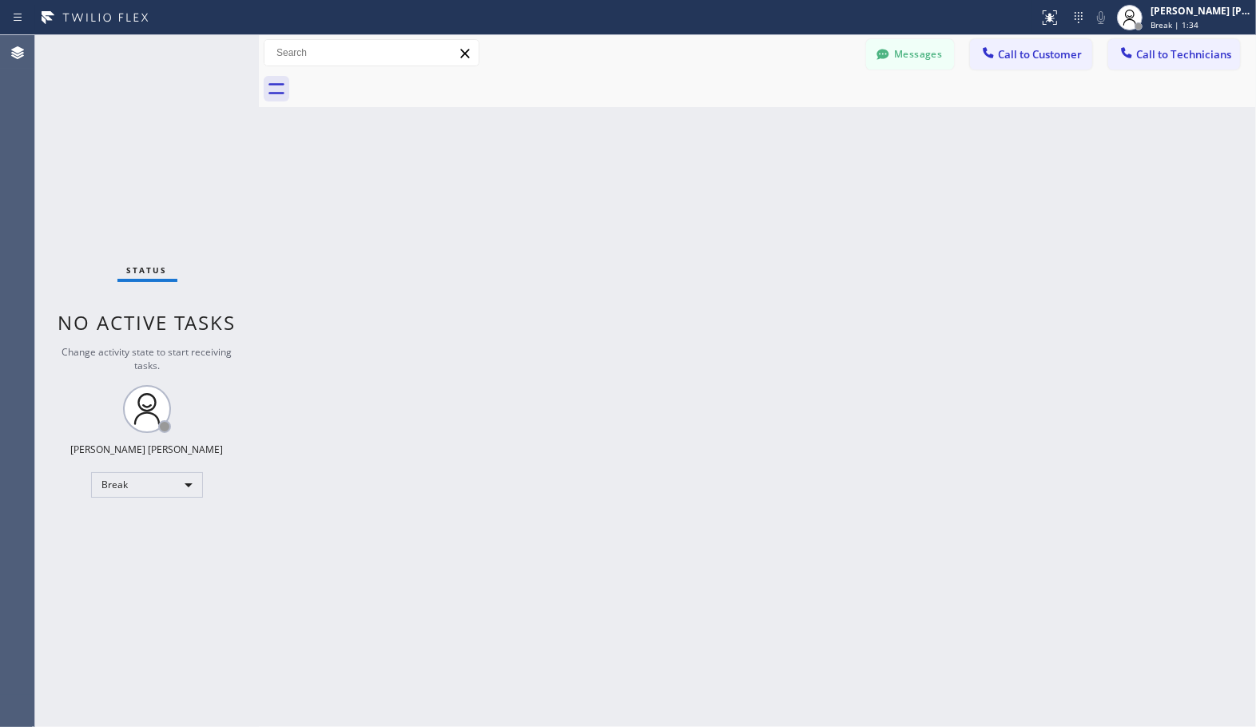
click at [808, 118] on div "Back to Dashboard Change Sender ID Customers Technicians Select a contact Outbo…" at bounding box center [757, 381] width 997 height 692
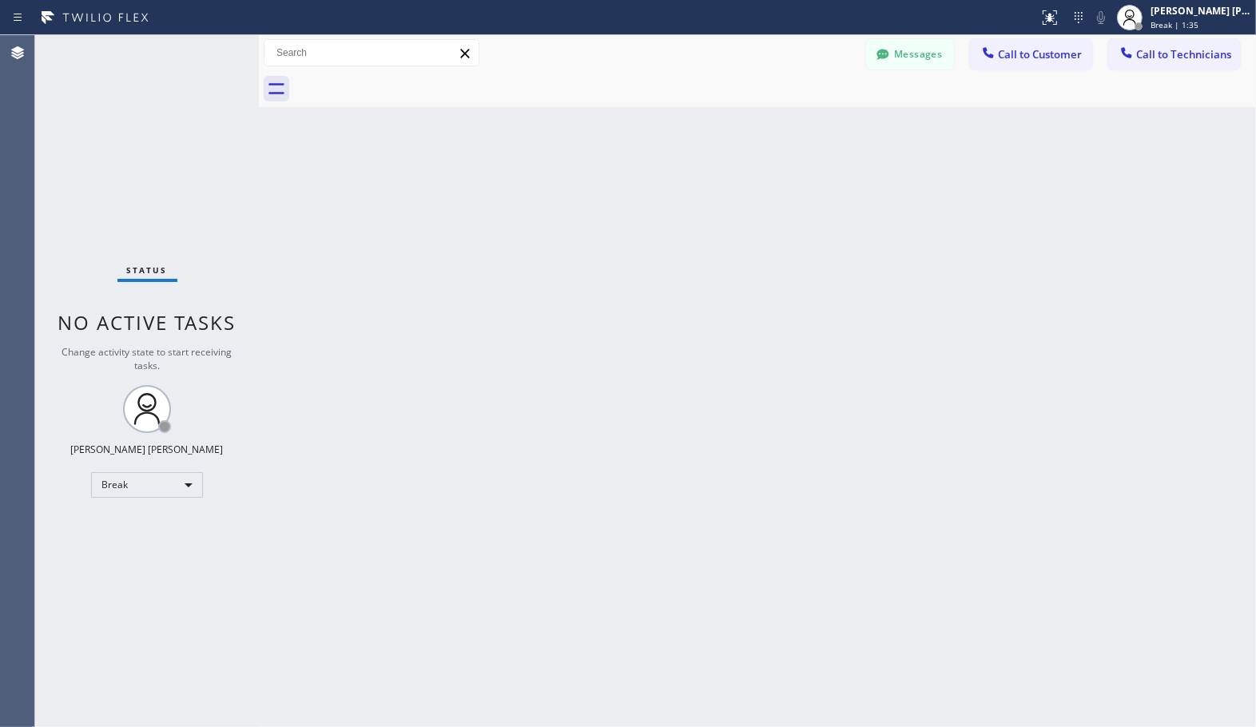
click at [808, 118] on div "Back to Dashboard Change Sender ID Customers Technicians Select a contact Outbo…" at bounding box center [757, 381] width 997 height 692
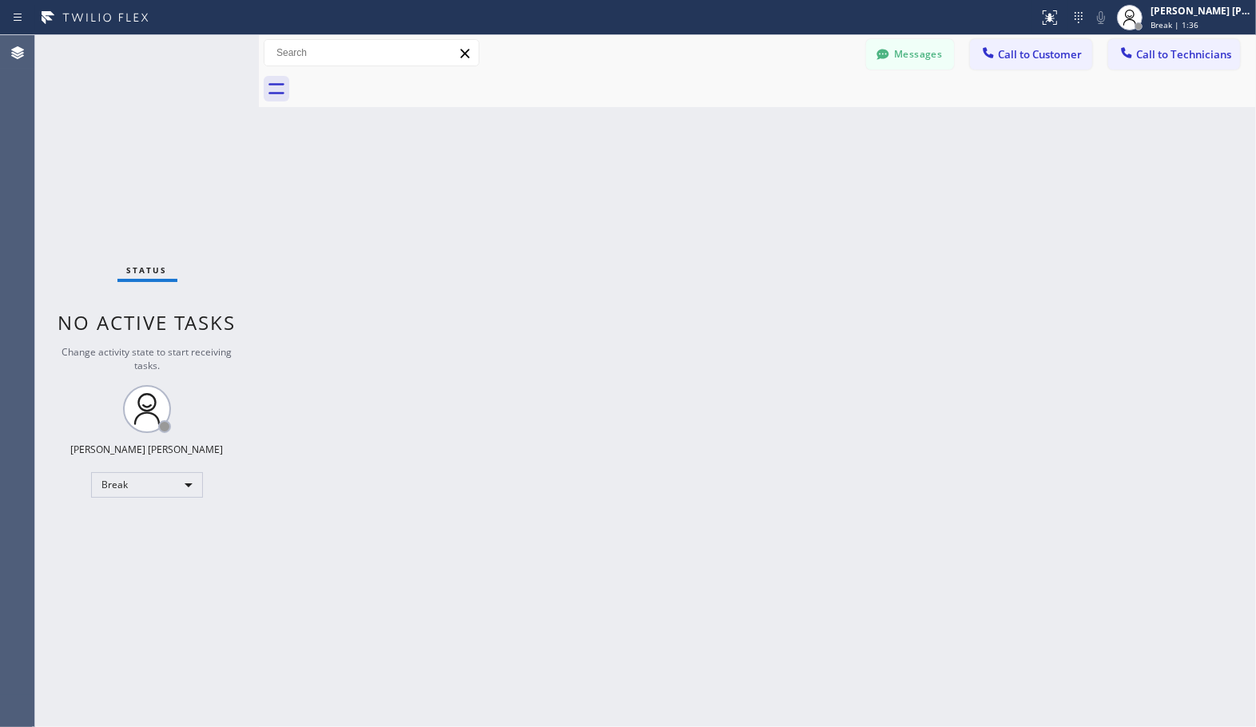
click at [808, 118] on div "Back to Dashboard Change Sender ID Customers Technicians Select a contact Outbo…" at bounding box center [757, 381] width 997 height 692
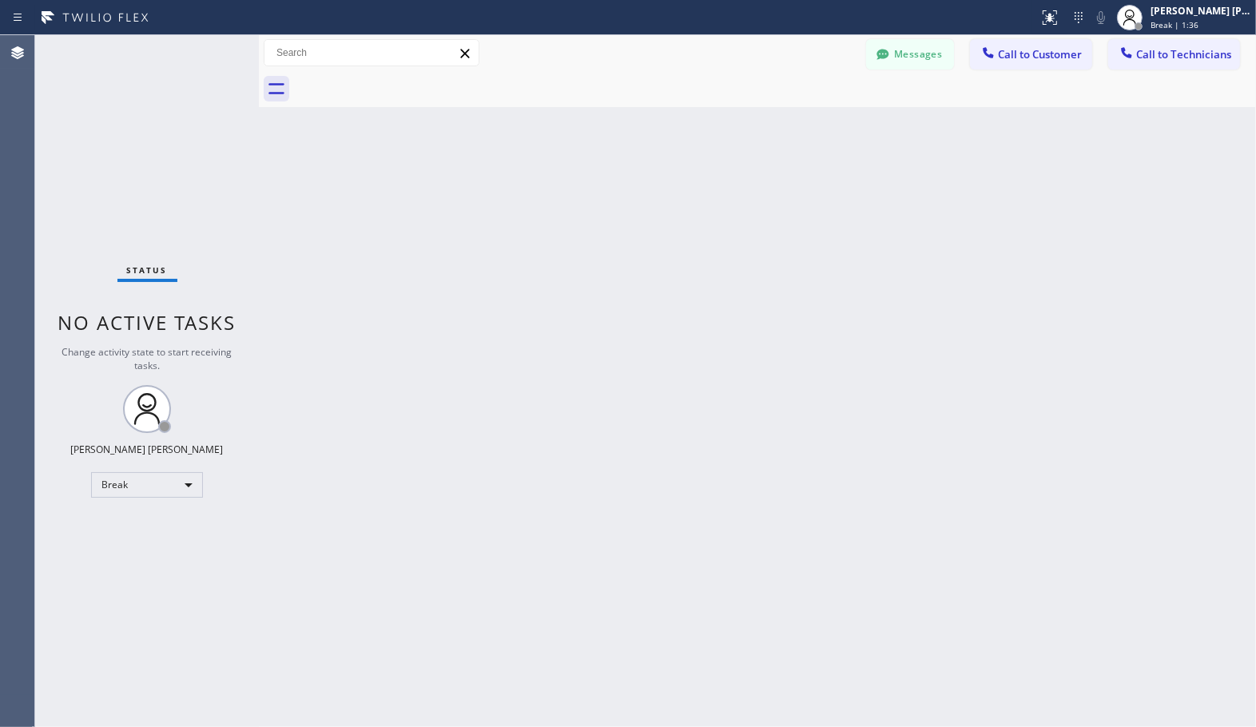
click at [808, 118] on div "Back to Dashboard Change Sender ID Customers Technicians Select a contact Outbo…" at bounding box center [757, 381] width 997 height 692
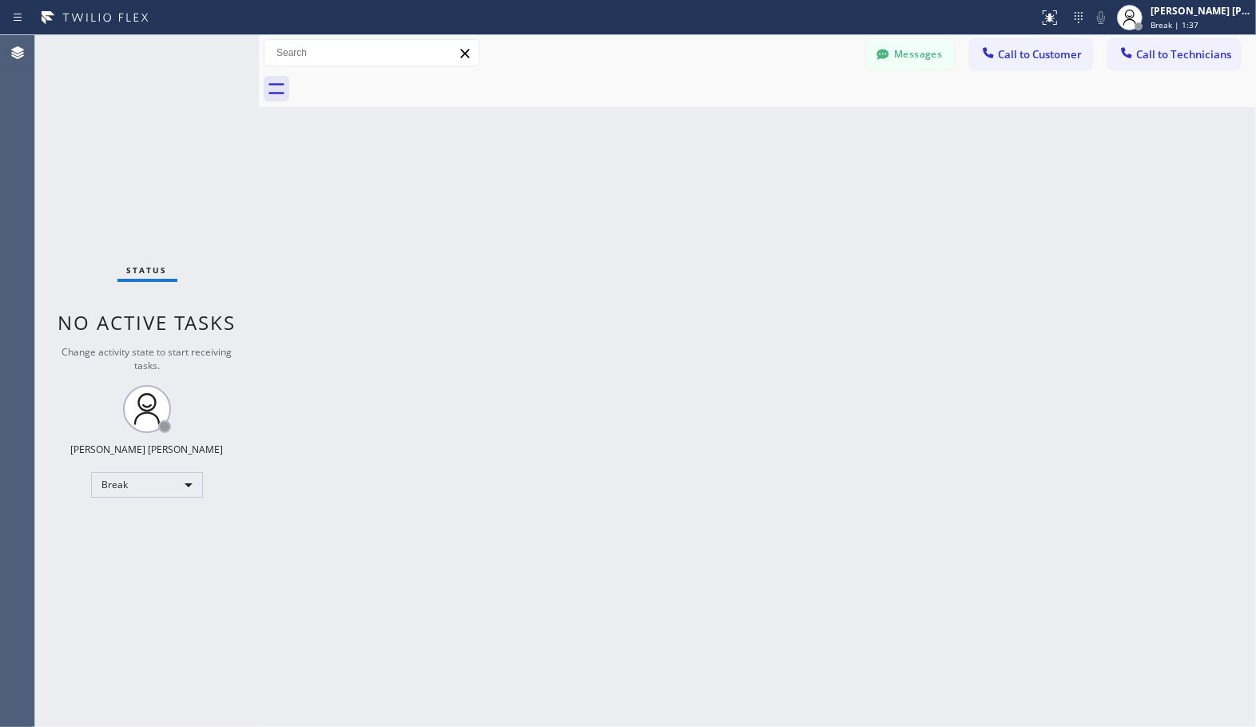
click at [808, 118] on div "Back to Dashboard Change Sender ID Customers Technicians Select a contact Outbo…" at bounding box center [757, 381] width 997 height 692
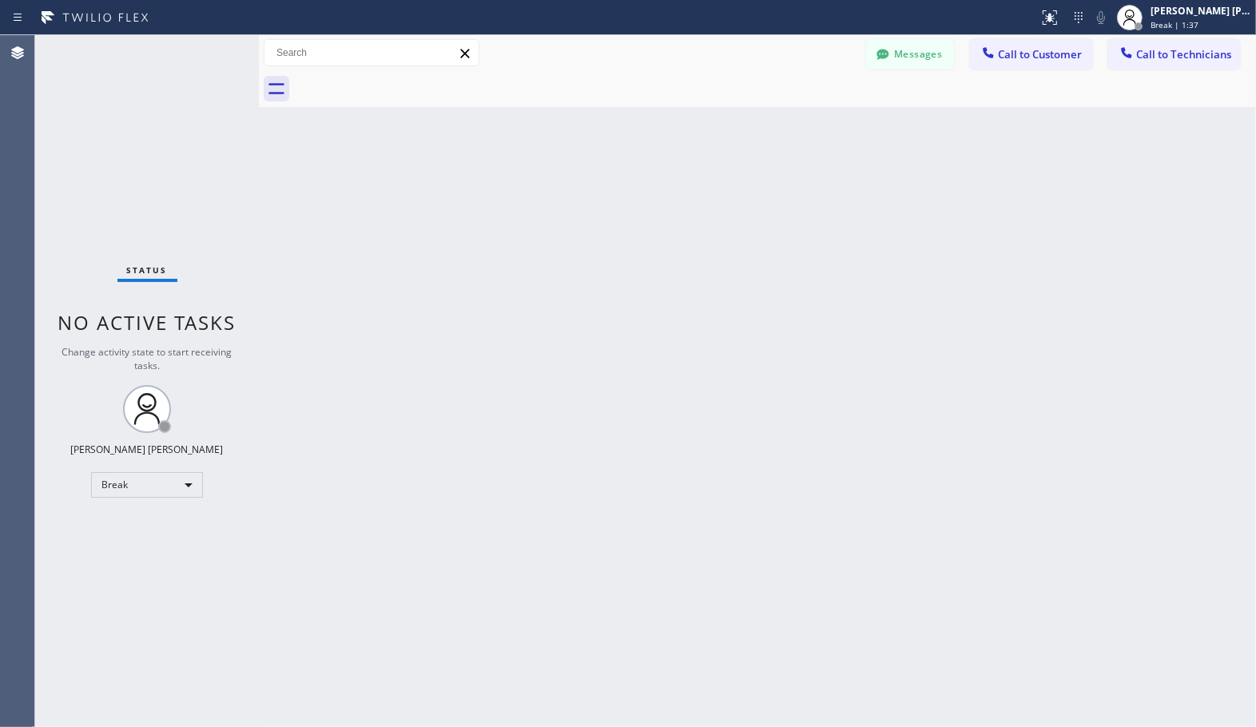
click at [808, 118] on div "Back to Dashboard Change Sender ID Customers Technicians Select a contact Outbo…" at bounding box center [757, 381] width 997 height 692
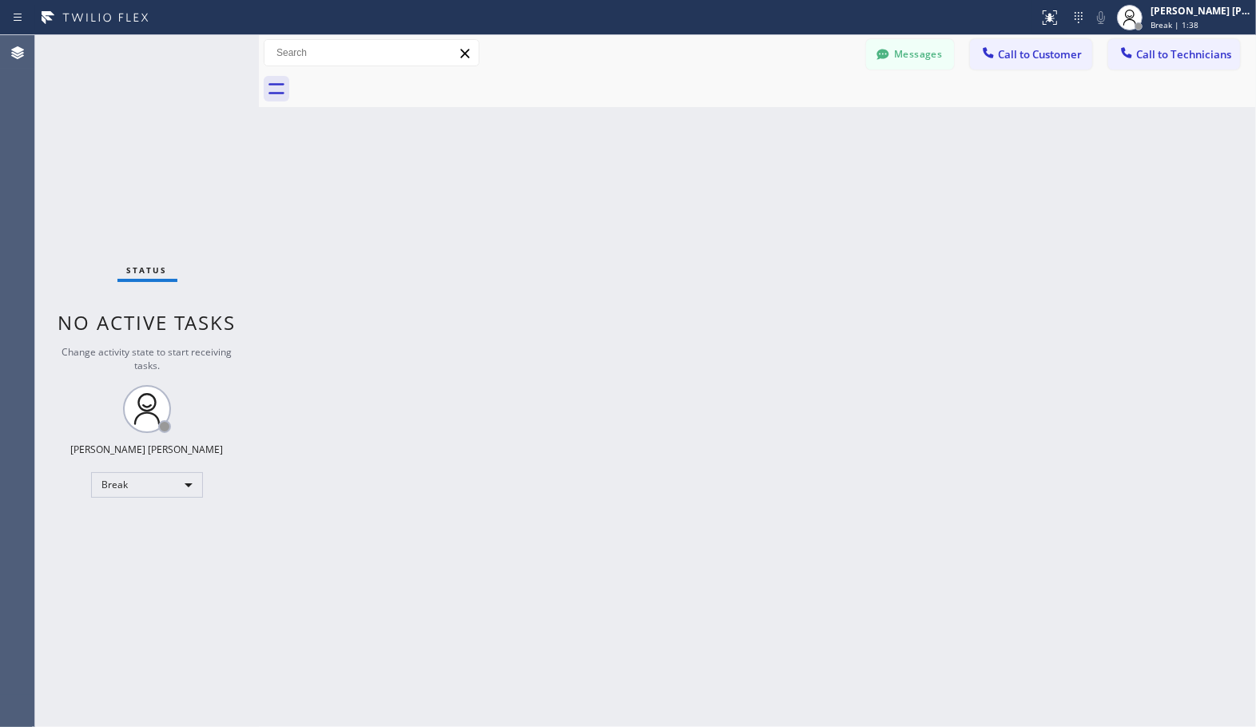
click at [808, 118] on div "Back to Dashboard Change Sender ID Customers Technicians Select a contact Outbo…" at bounding box center [757, 381] width 997 height 692
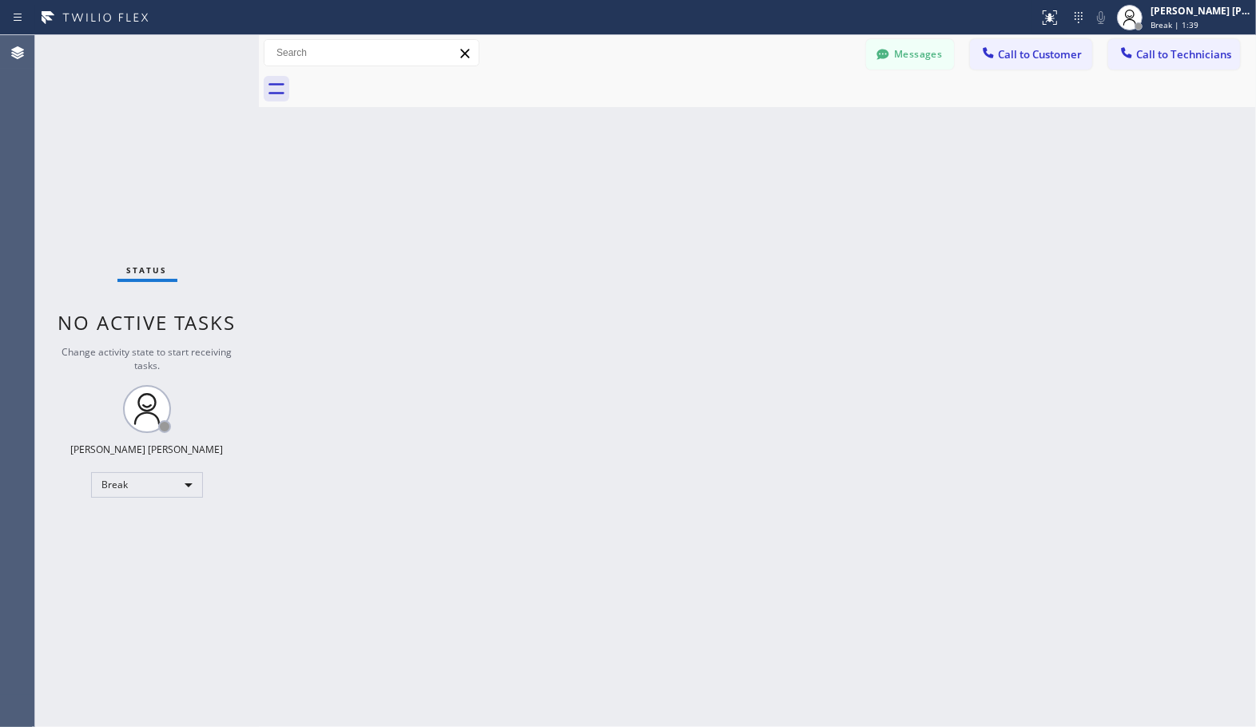
click at [808, 118] on div "Back to Dashboard Change Sender ID Customers Technicians Select a contact Outbo…" at bounding box center [757, 381] width 997 height 692
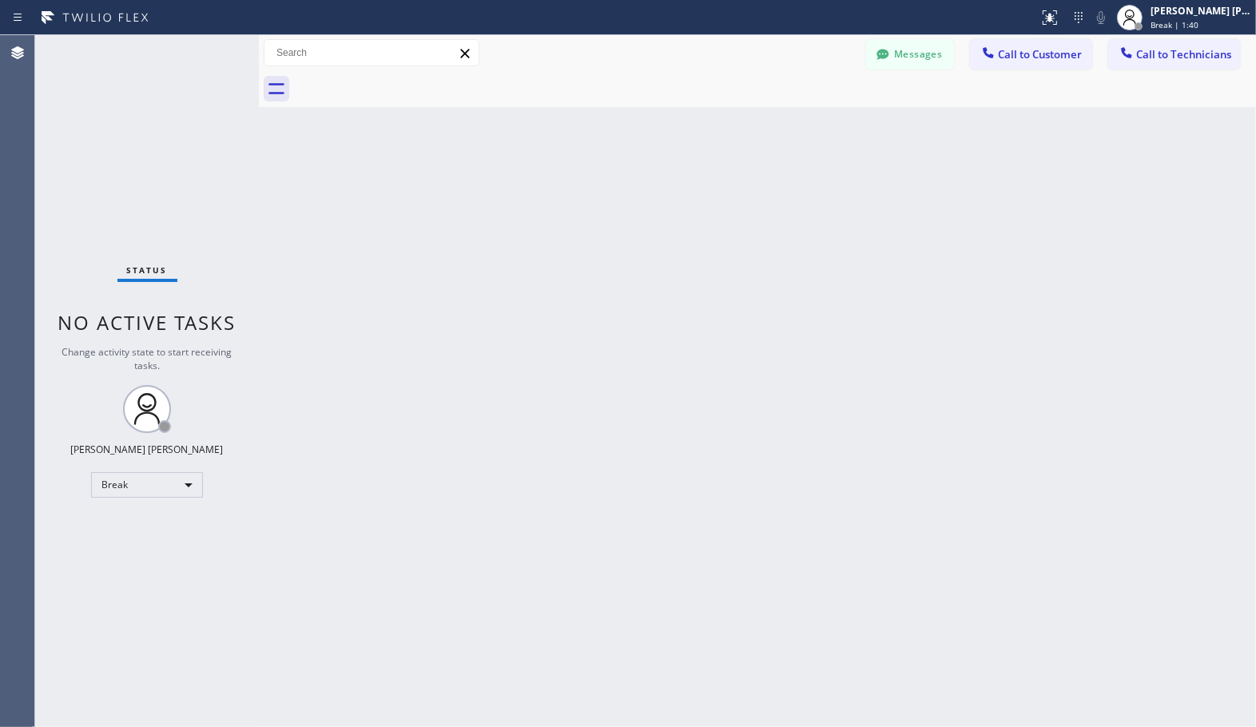
click at [808, 118] on div "Back to Dashboard Change Sender ID Customers Technicians Select a contact Outbo…" at bounding box center [757, 381] width 997 height 692
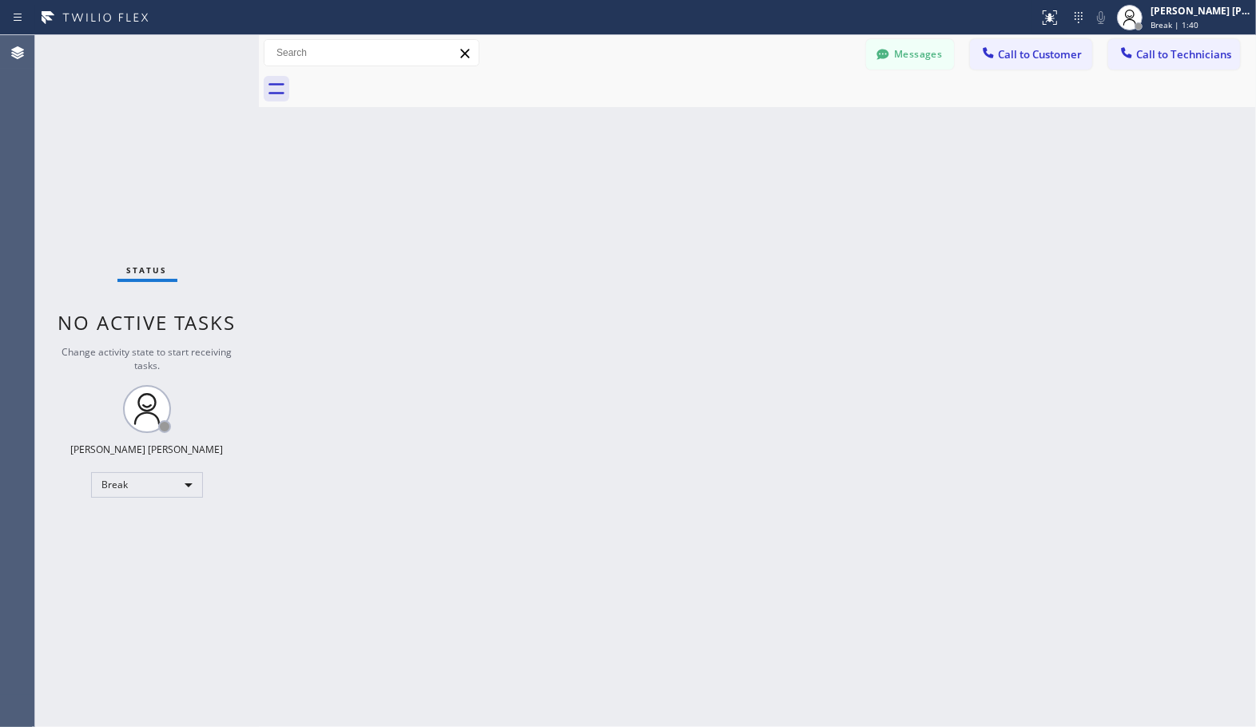
click at [808, 118] on div "Back to Dashboard Change Sender ID Customers Technicians Select a contact Outbo…" at bounding box center [757, 381] width 997 height 692
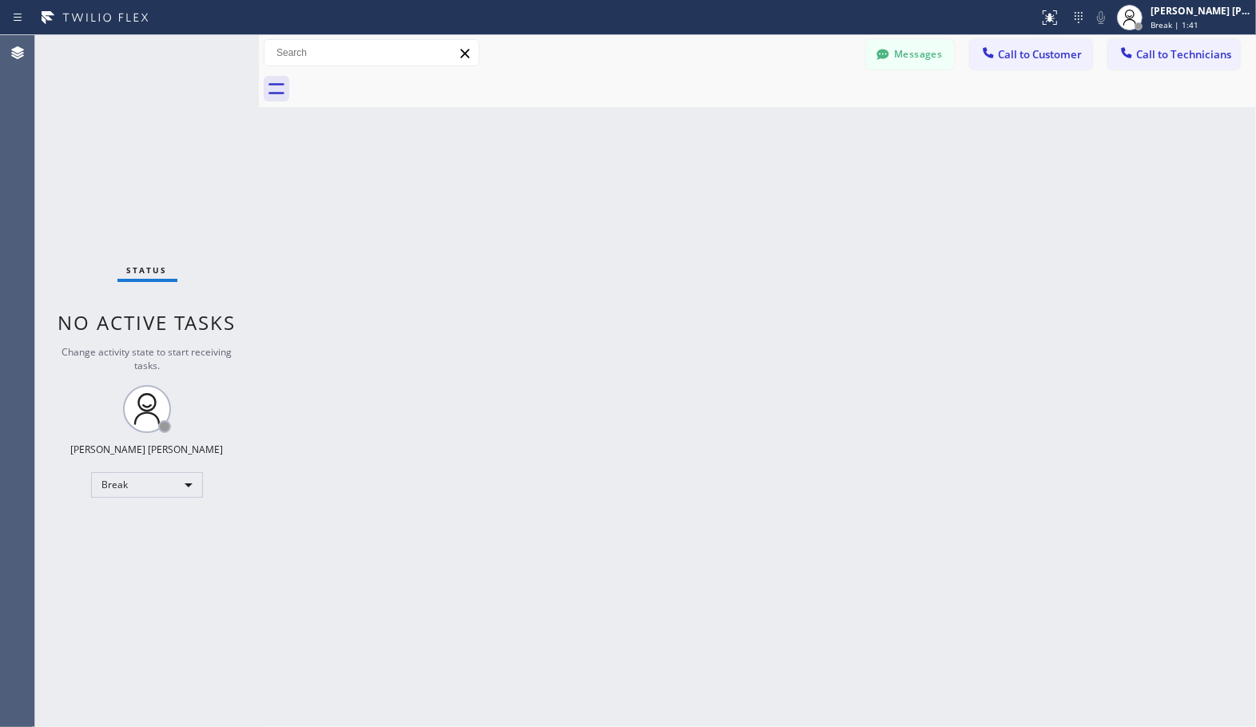
click at [808, 118] on div "Back to Dashboard Change Sender ID Customers Technicians Select a contact Outbo…" at bounding box center [757, 381] width 997 height 692
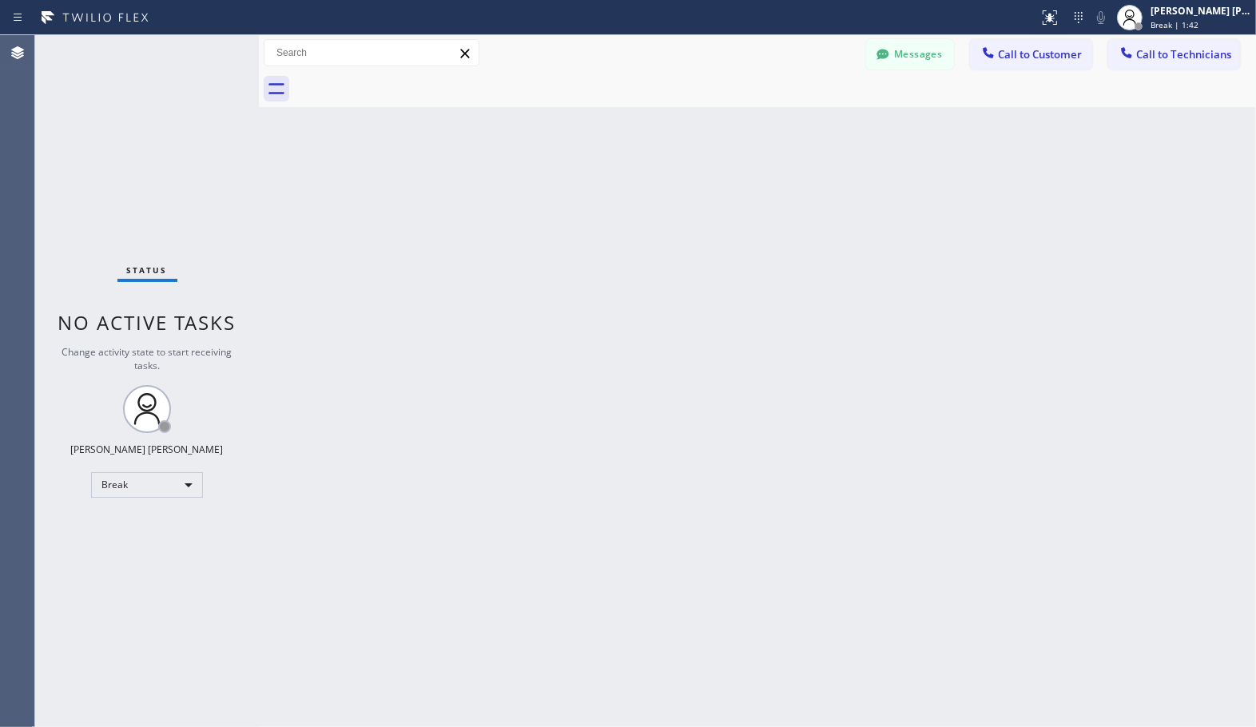
click at [808, 118] on div "Back to Dashboard Change Sender ID Customers Technicians Select a contact Outbo…" at bounding box center [757, 381] width 997 height 692
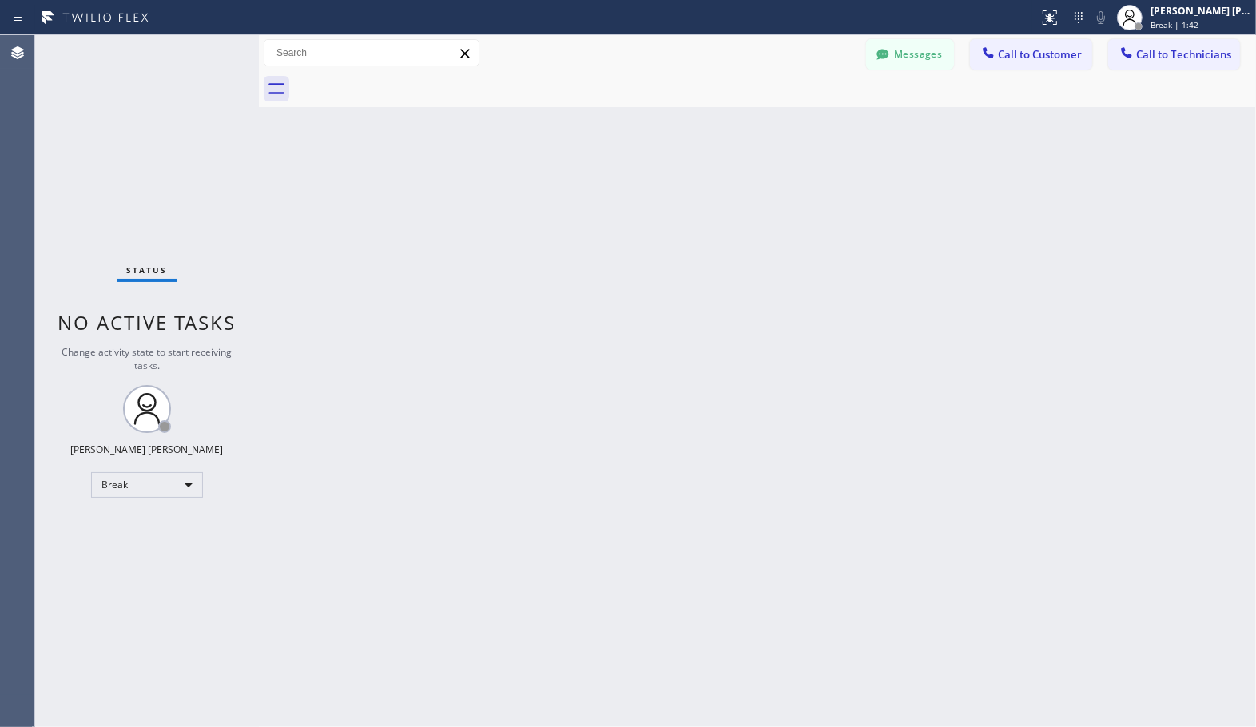
click at [808, 118] on div "Back to Dashboard Change Sender ID Customers Technicians Select a contact Outbo…" at bounding box center [757, 381] width 997 height 692
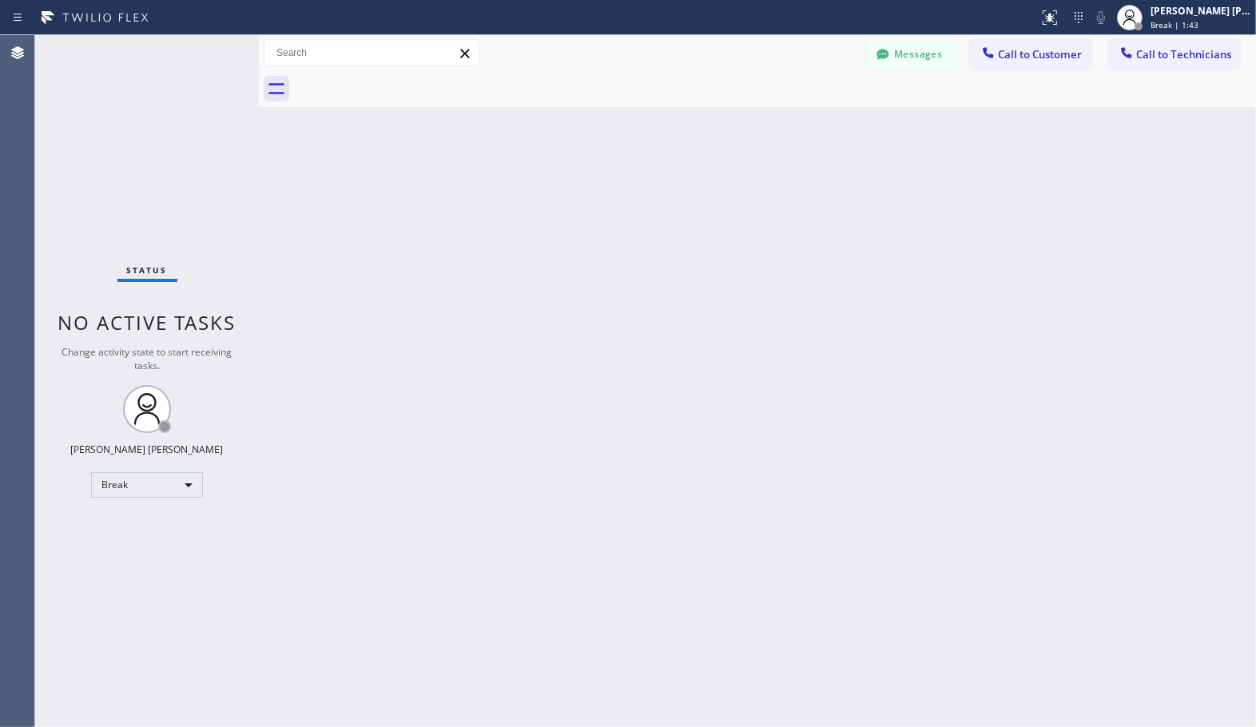
click at [808, 118] on div "Back to Dashboard Change Sender ID Customers Technicians Select a contact Outbo…" at bounding box center [757, 381] width 997 height 692
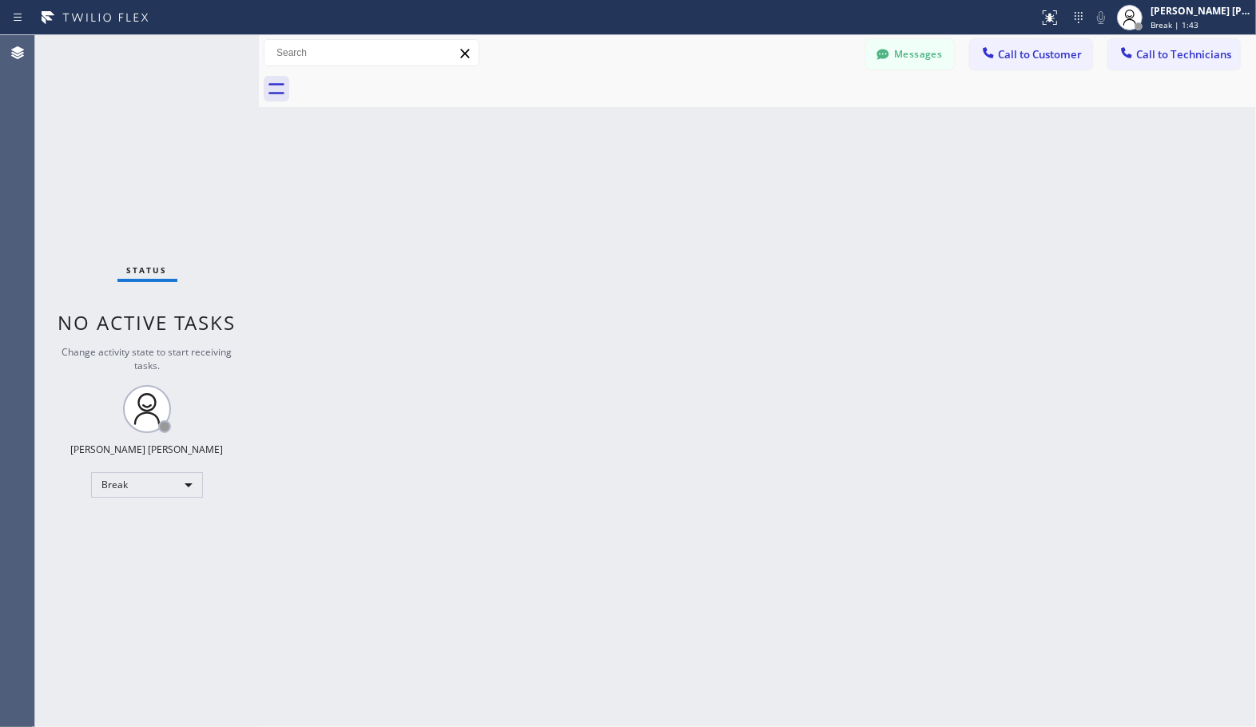
click at [808, 118] on div "Back to Dashboard Change Sender ID Customers Technicians Select a contact Outbo…" at bounding box center [757, 381] width 997 height 692
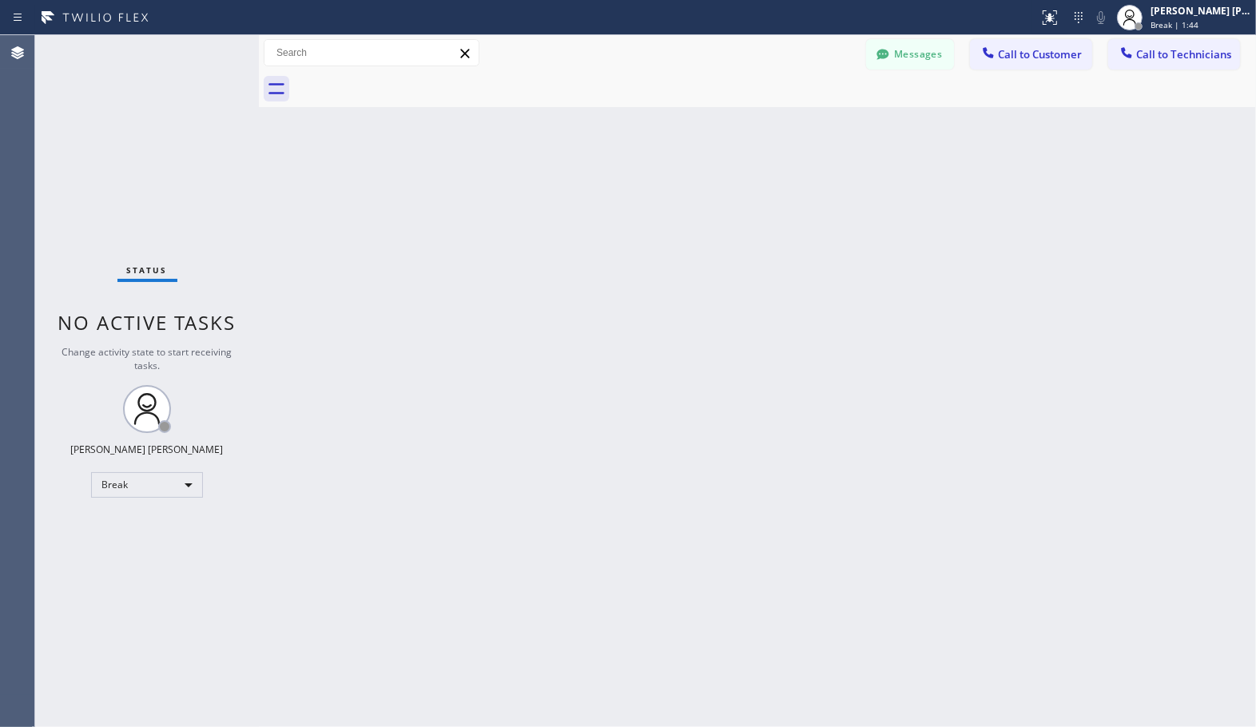
click at [808, 118] on div "Back to Dashboard Change Sender ID Customers Technicians Select a contact Outbo…" at bounding box center [757, 381] width 997 height 692
click
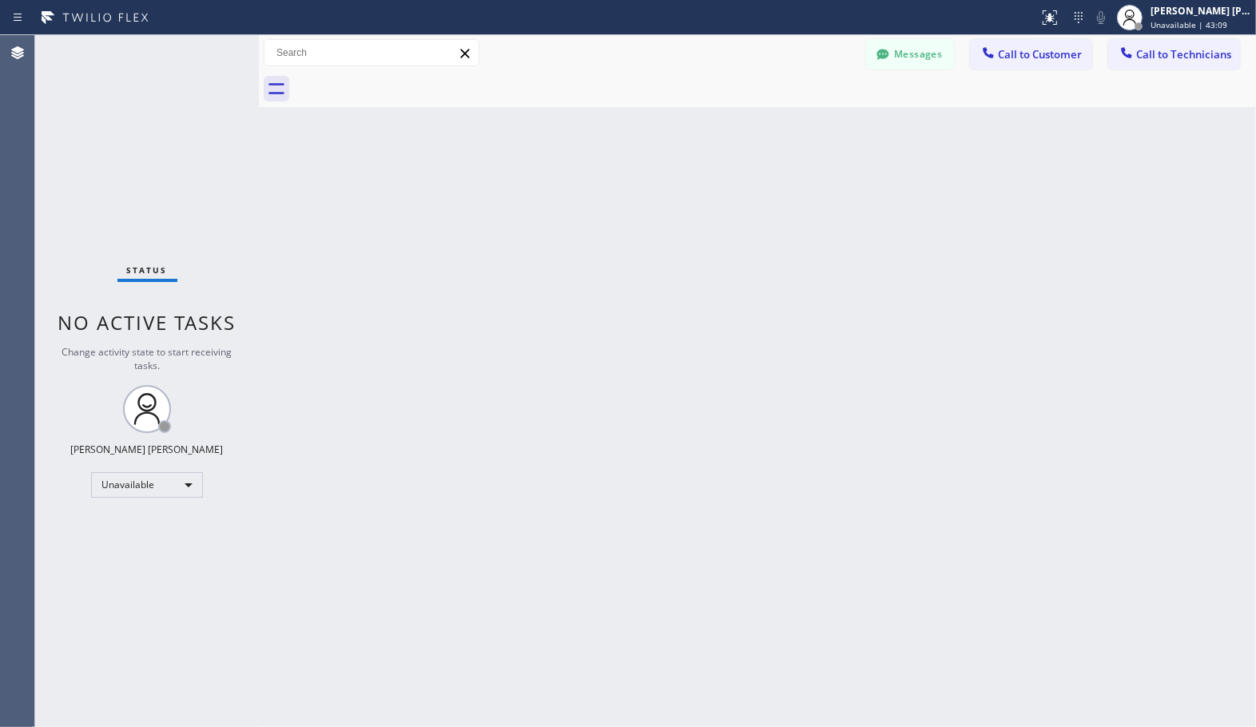
drag, startPoint x: 614, startPoint y: 105, endPoint x: 586, endPoint y: 189, distance: 87.4
click at [1226, 35] on div "Messages Call to Customer Call to Technicians Outbound call Location Search loc…" at bounding box center [757, 53] width 997 height 36
click at [1218, 21] on span "Unavailable | 1h 27min" at bounding box center [1195, 24] width 91 height 11
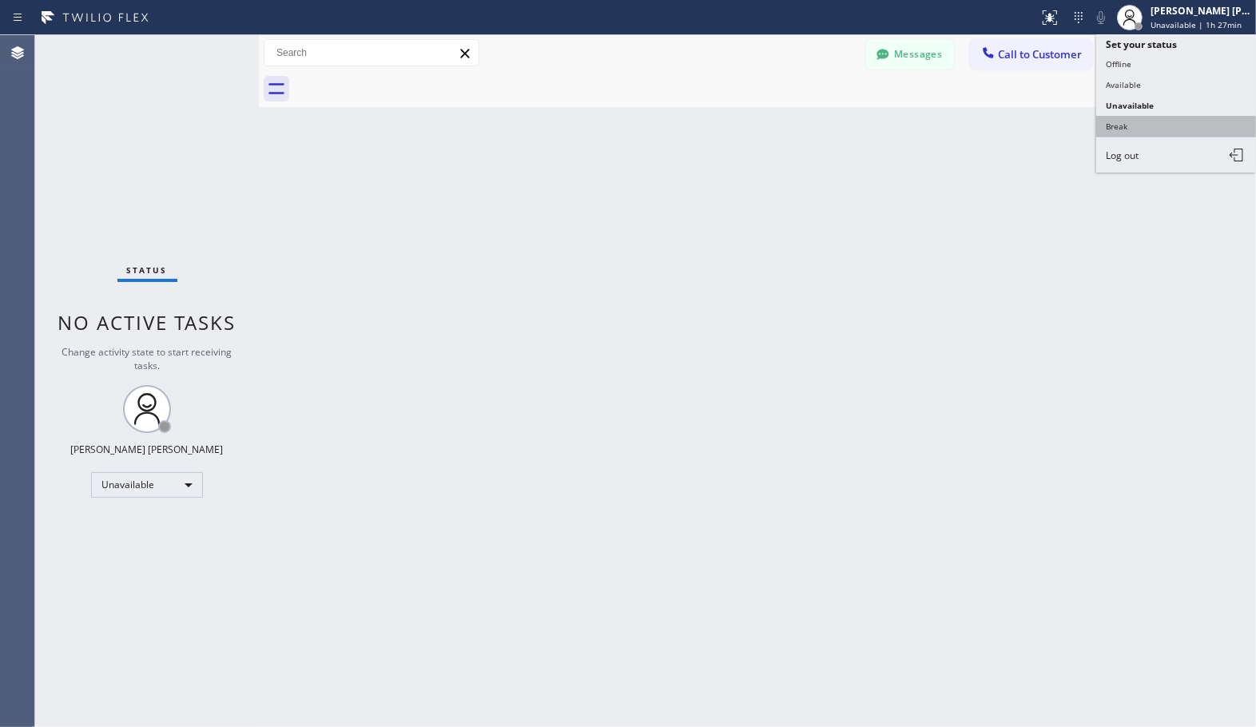
click at [1158, 129] on button "Break" at bounding box center [1176, 126] width 160 height 21
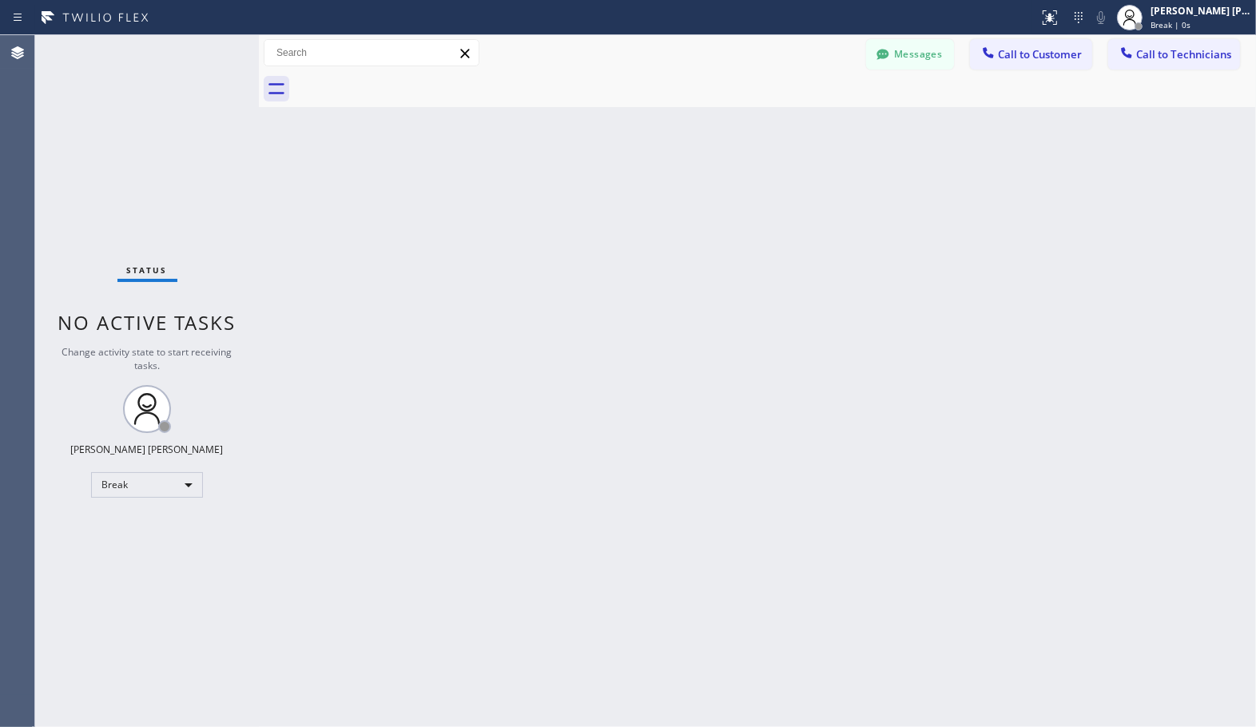
click at [812, 101] on div at bounding box center [775, 89] width 962 height 36
click at [808, 102] on div at bounding box center [775, 89] width 962 height 36
click at [807, 112] on div "Back to Dashboard Change Sender ID Customers Technicians Select a contact Outbo…" at bounding box center [757, 381] width 997 height 692
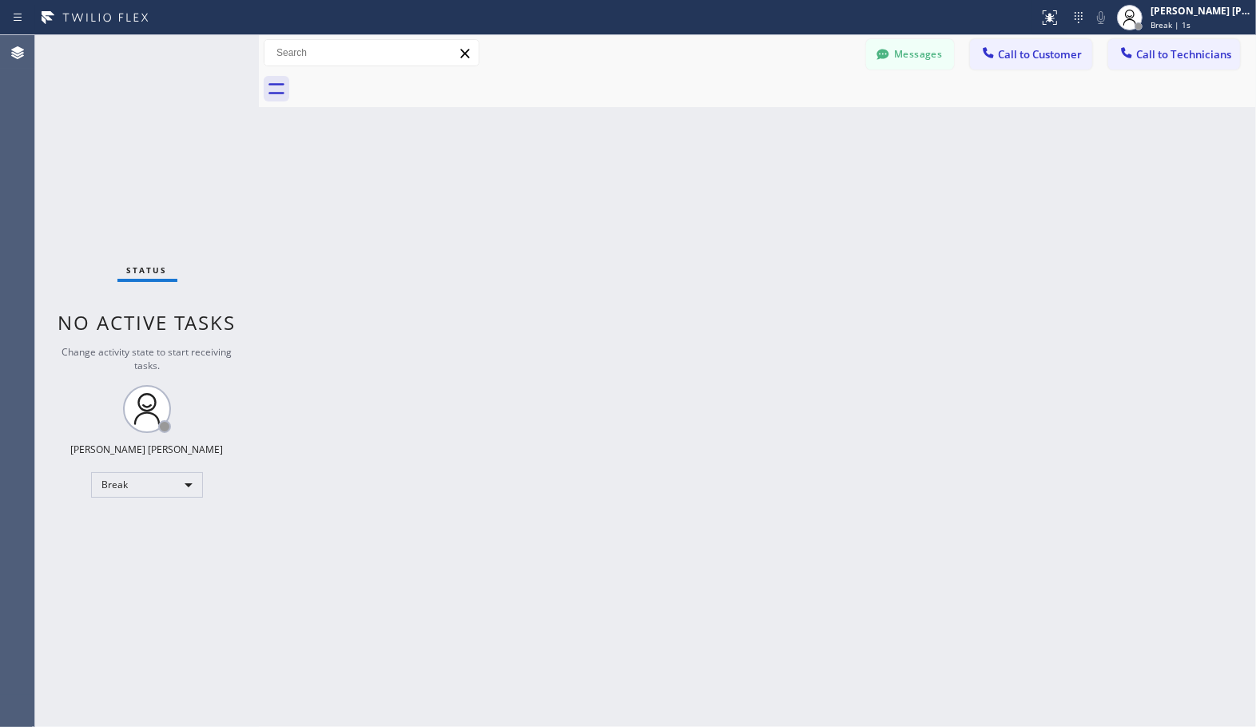
click at [807, 112] on div "Back to Dashboard Change Sender ID Customers Technicians Select a contact Outbo…" at bounding box center [757, 381] width 997 height 692
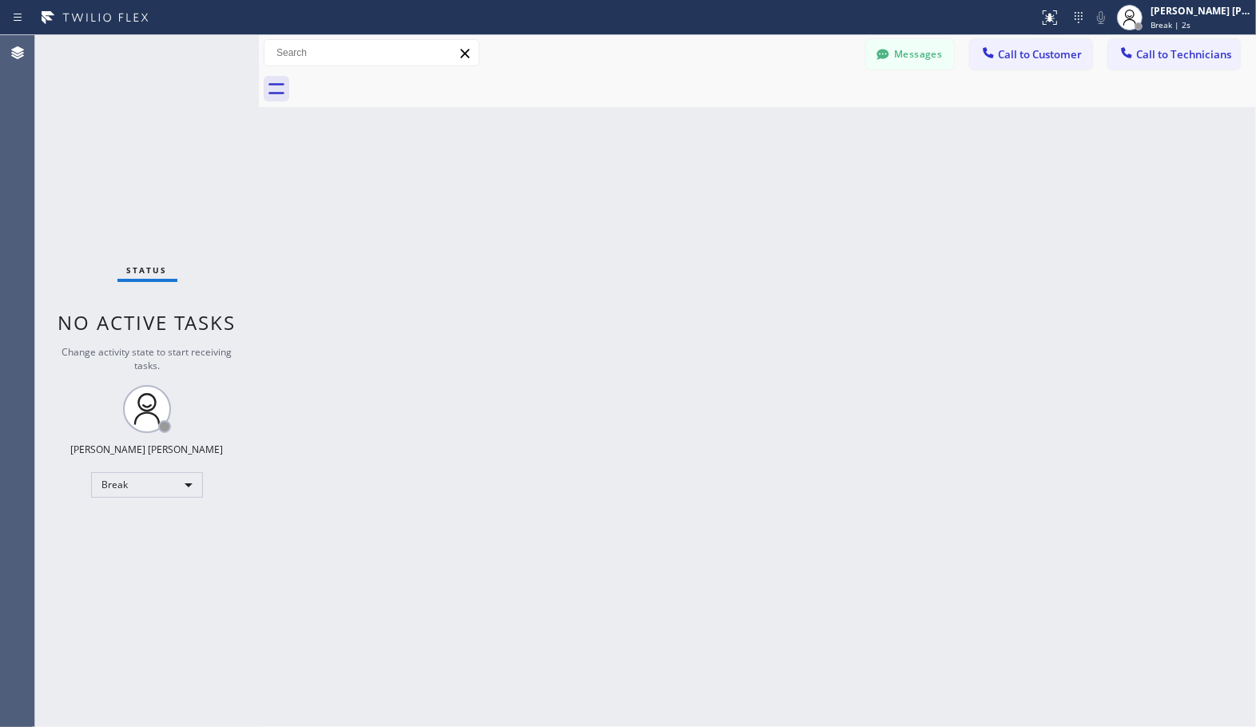
click at [807, 112] on div "Back to Dashboard Change Sender ID Customers Technicians Select a contact Outbo…" at bounding box center [757, 381] width 997 height 692
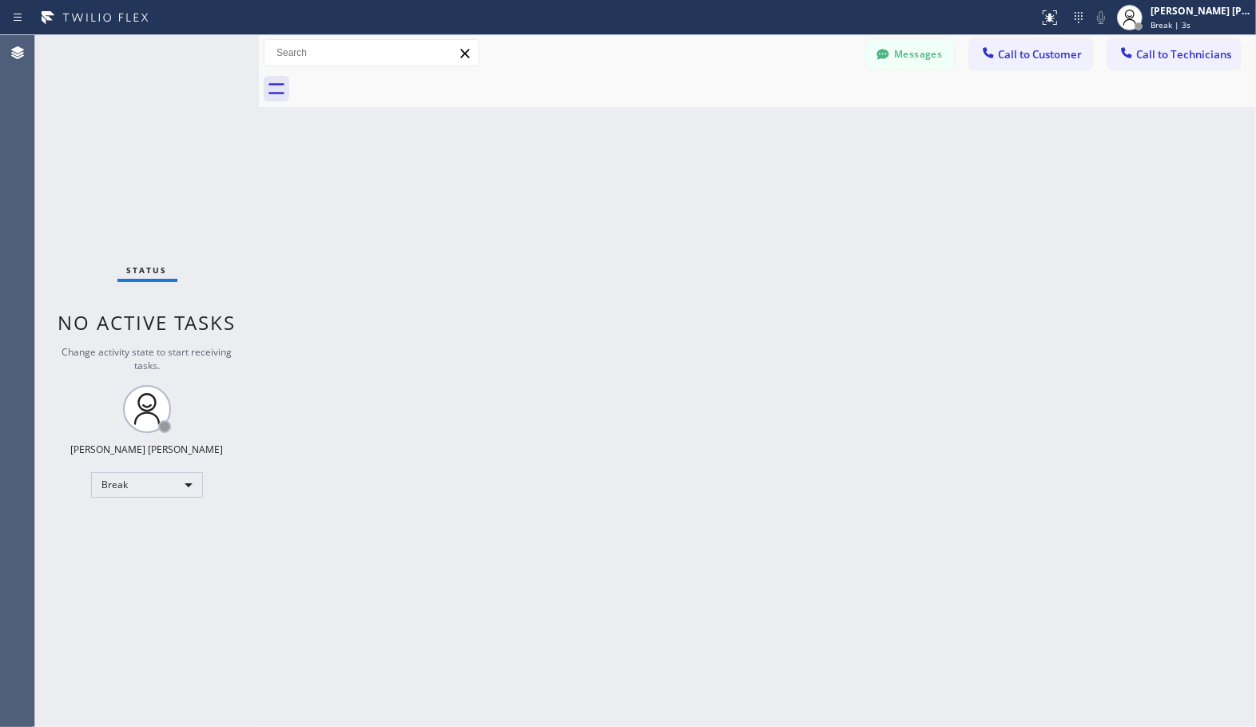
click at [807, 112] on div "Back to Dashboard Change Sender ID Customers Technicians Select a contact Outbo…" at bounding box center [757, 381] width 997 height 692
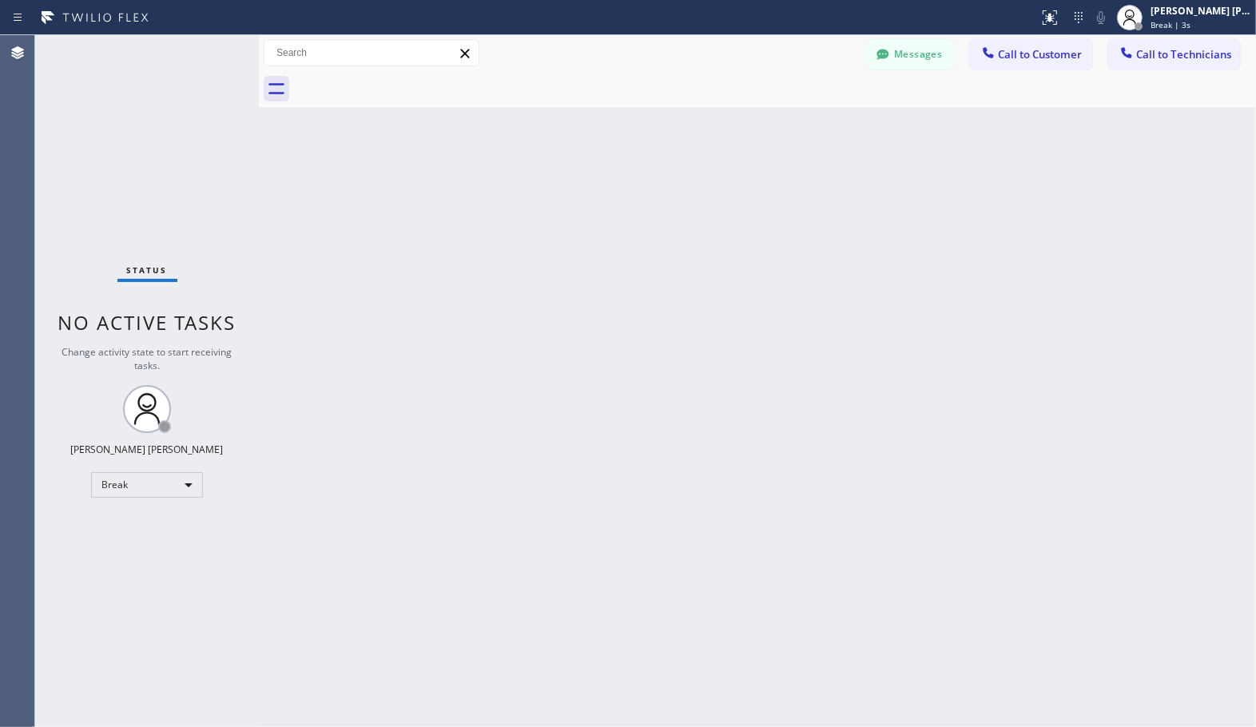
click at [807, 112] on div "Back to Dashboard Change Sender ID Customers Technicians Select a contact Outbo…" at bounding box center [757, 381] width 997 height 692
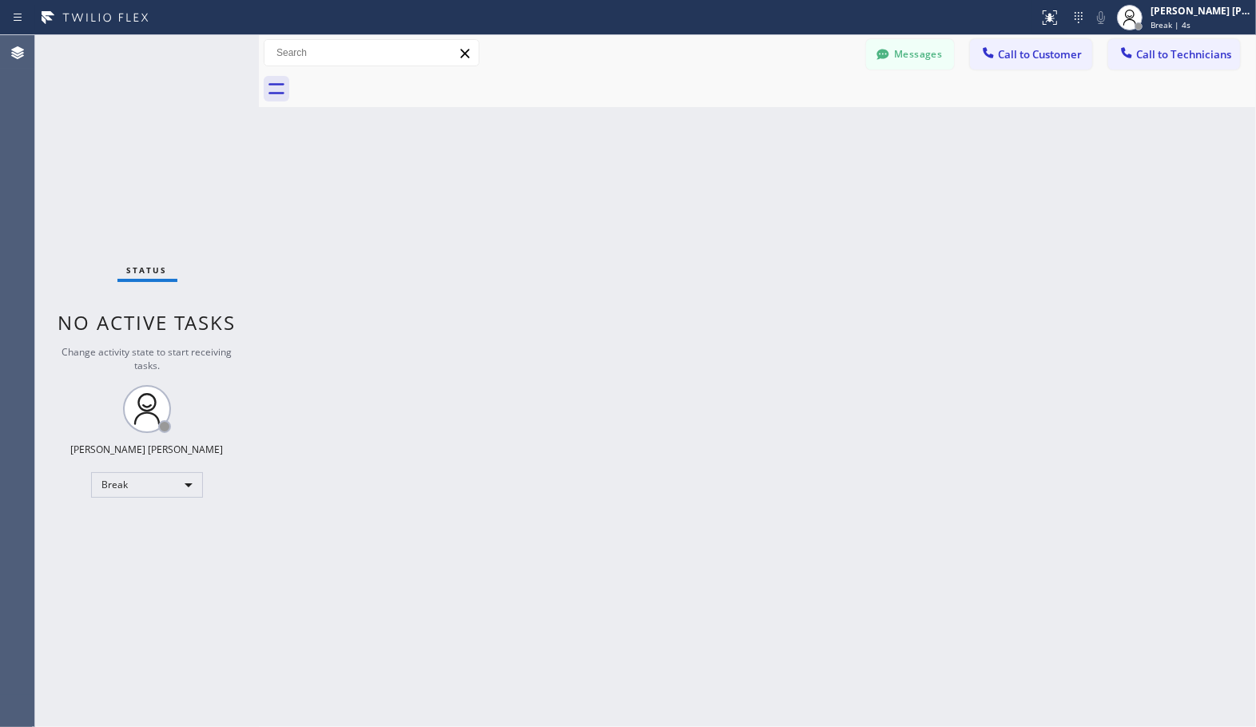
click at [807, 112] on div "Back to Dashboard Change Sender ID Customers Technicians Select a contact Outbo…" at bounding box center [757, 381] width 997 height 692
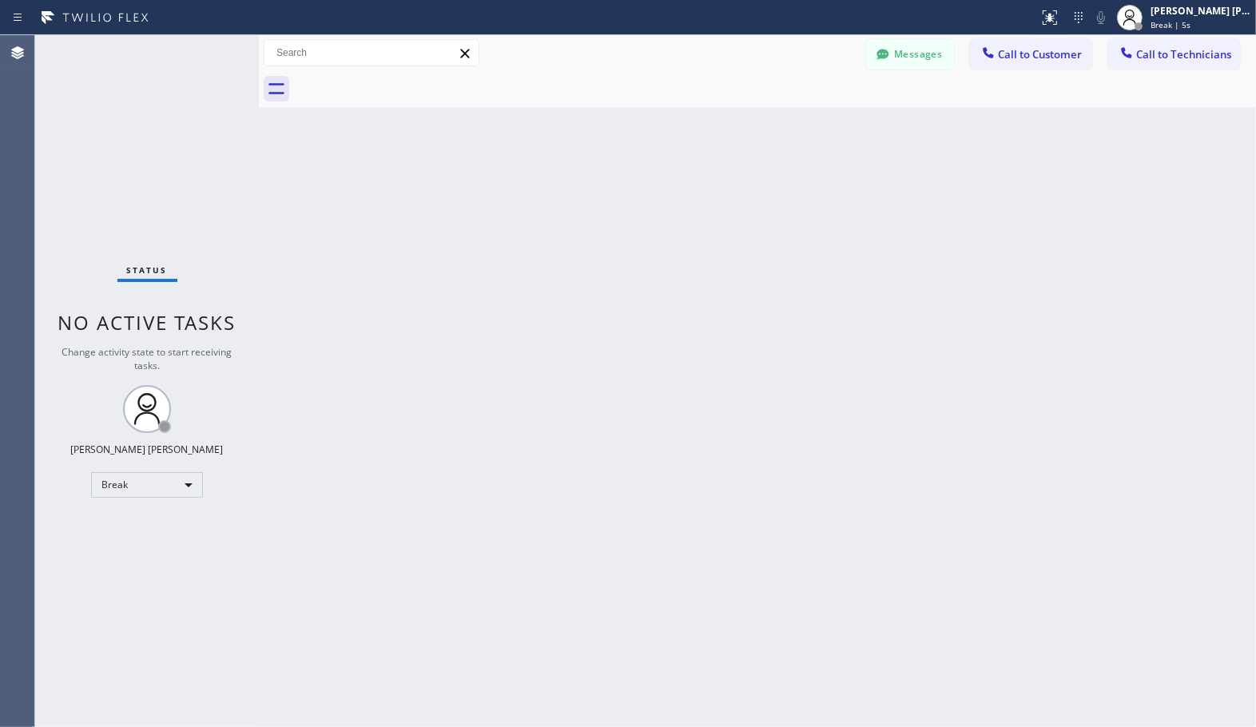
click at [807, 112] on div "Back to Dashboard Change Sender ID Customers Technicians Select a contact Outbo…" at bounding box center [757, 381] width 997 height 692
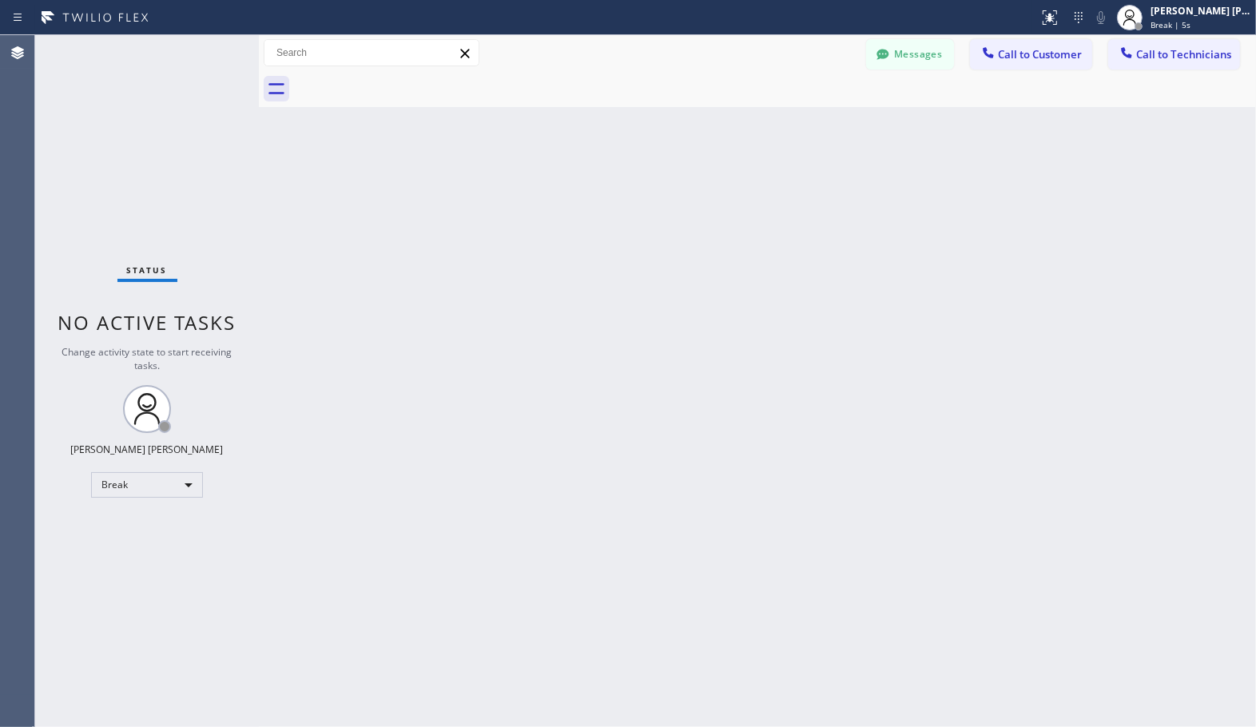
click at [807, 112] on div "Back to Dashboard Change Sender ID Customers Technicians Select a contact Outbo…" at bounding box center [757, 381] width 997 height 692
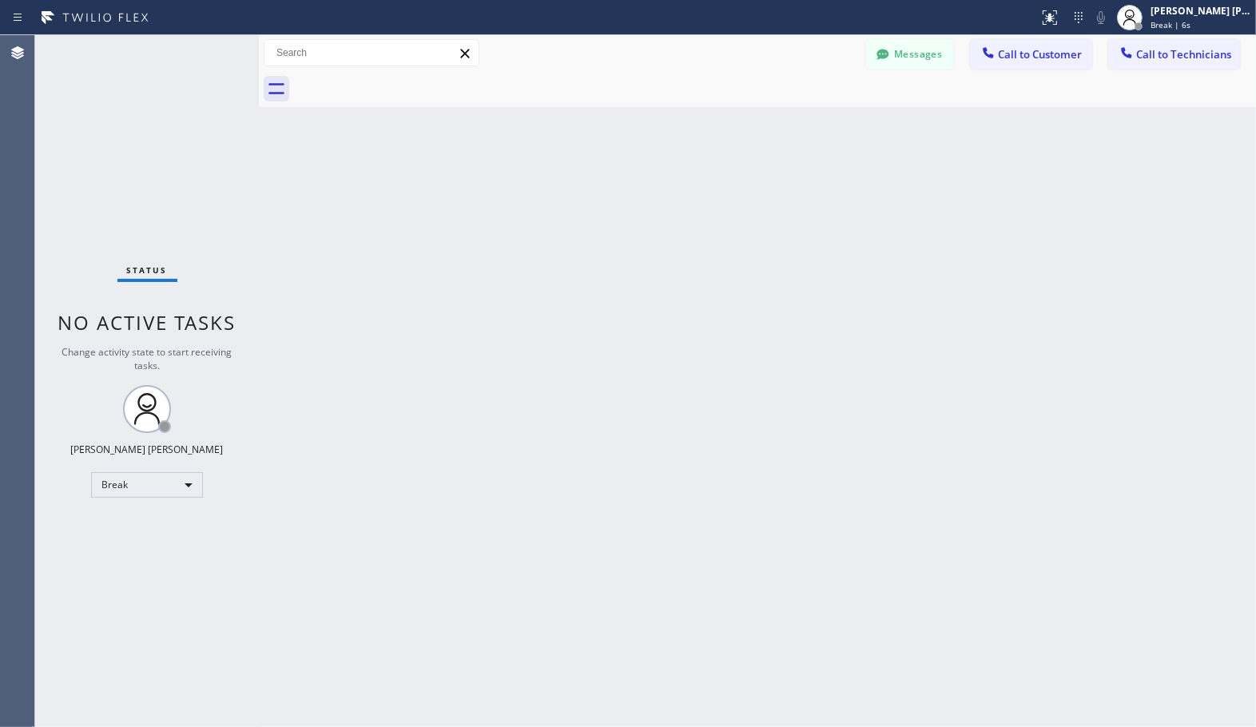
click at [807, 112] on div "Back to Dashboard Change Sender ID Customers Technicians Select a contact Outbo…" at bounding box center [757, 381] width 997 height 692
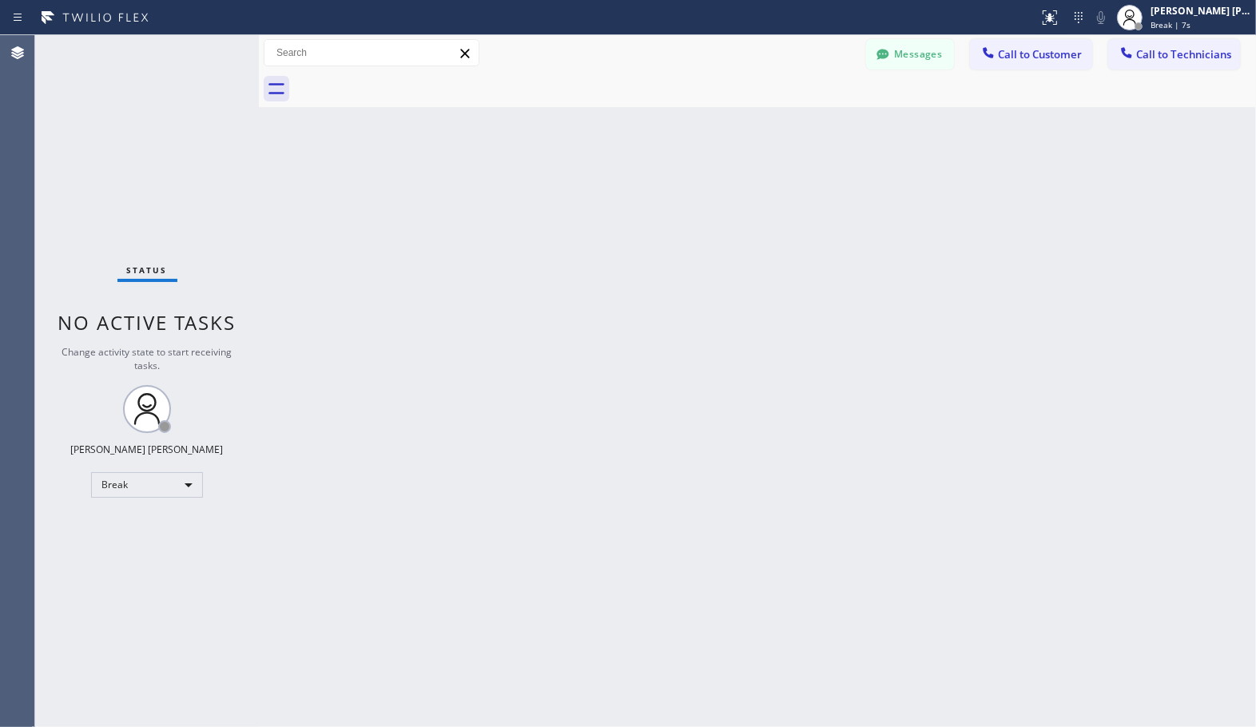
click at [807, 112] on div "Back to Dashboard Change Sender ID Customers Technicians Select a contact Outbo…" at bounding box center [757, 381] width 997 height 692
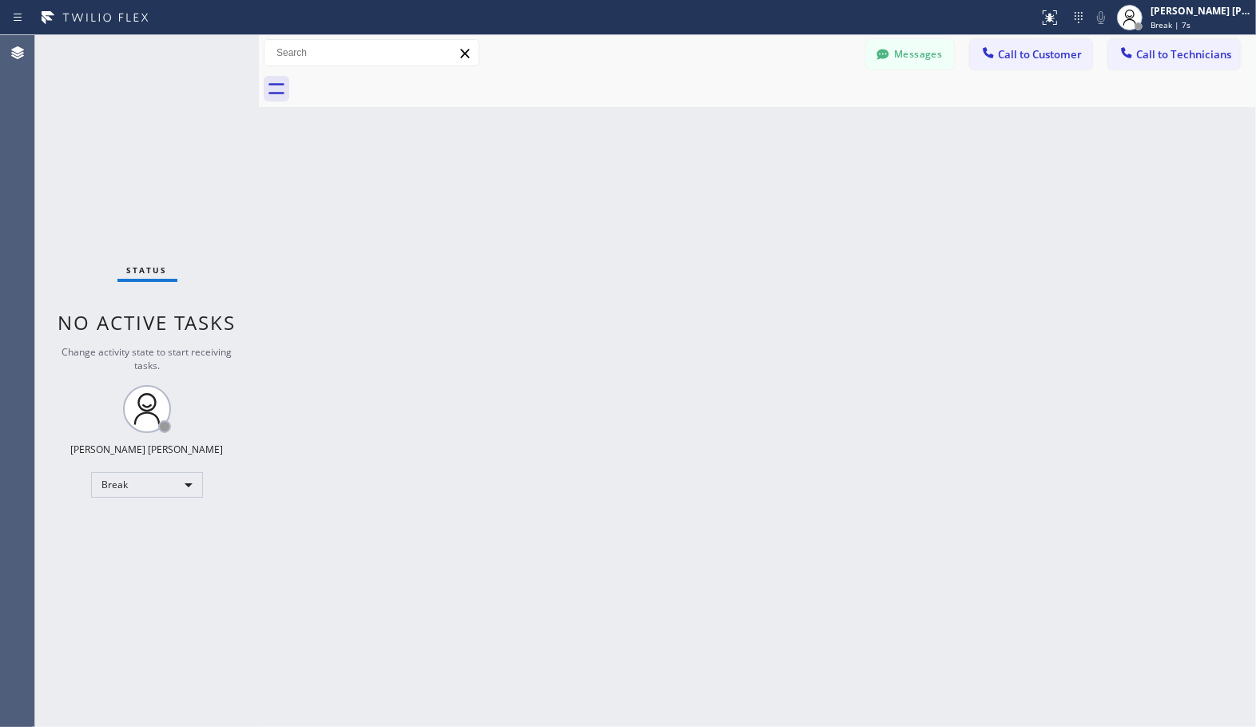
click at [807, 112] on div "Back to Dashboard Change Sender ID Customers Technicians Select a contact Outbo…" at bounding box center [757, 381] width 997 height 692
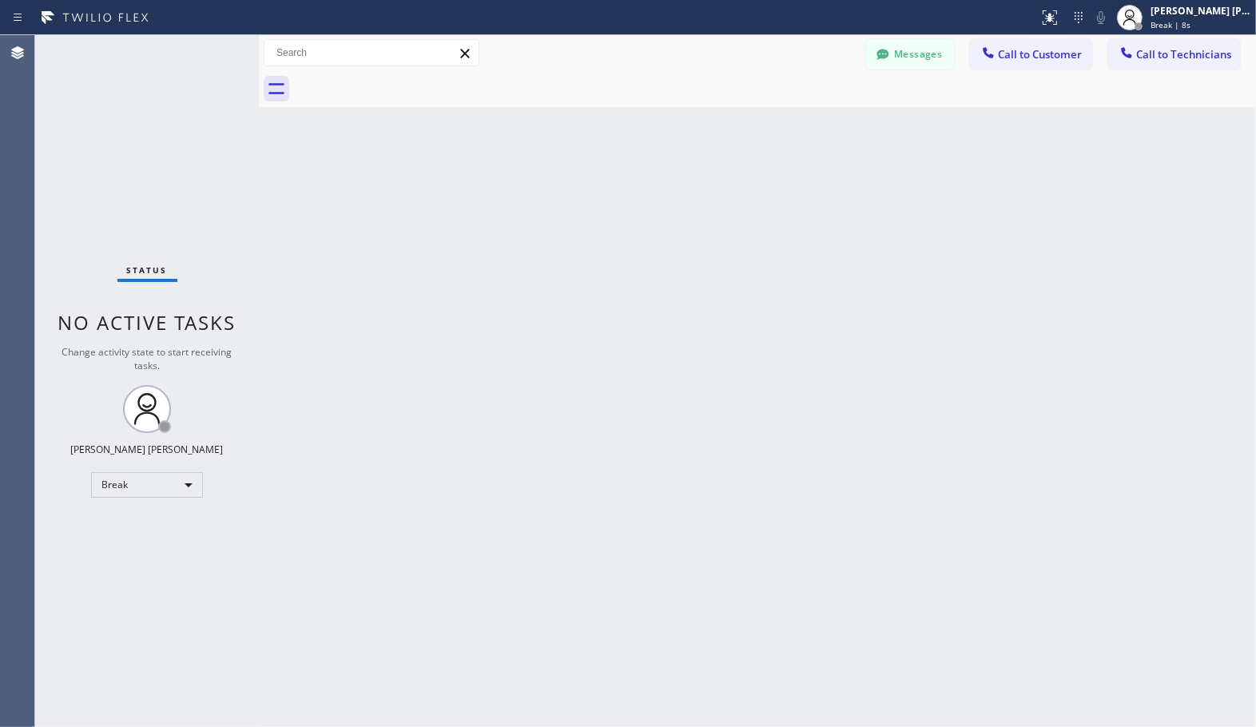
click at [807, 112] on div "Back to Dashboard Change Sender ID Customers Technicians Select a contact Outbo…" at bounding box center [757, 381] width 997 height 692
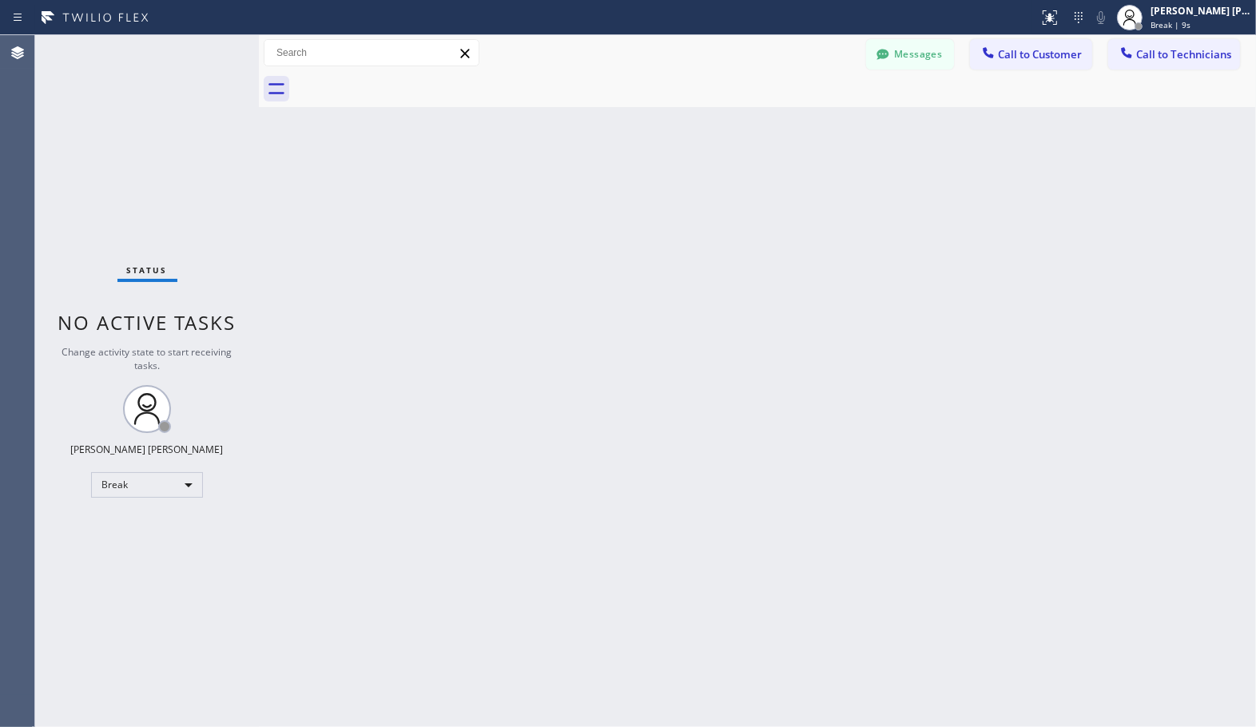
click at [807, 112] on div "Back to Dashboard Change Sender ID Customers Technicians Select a contact Outbo…" at bounding box center [757, 381] width 997 height 692
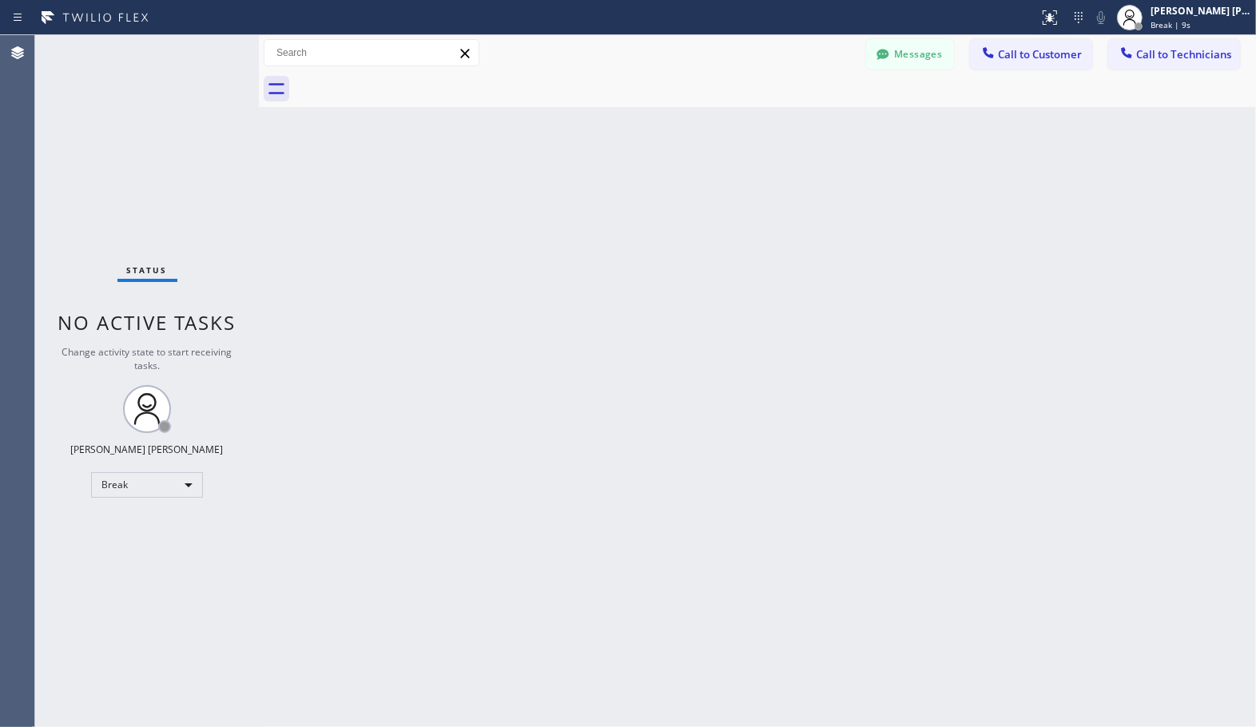
click at [807, 112] on div "Back to Dashboard Change Sender ID Customers Technicians Select a contact Outbo…" at bounding box center [757, 381] width 997 height 692
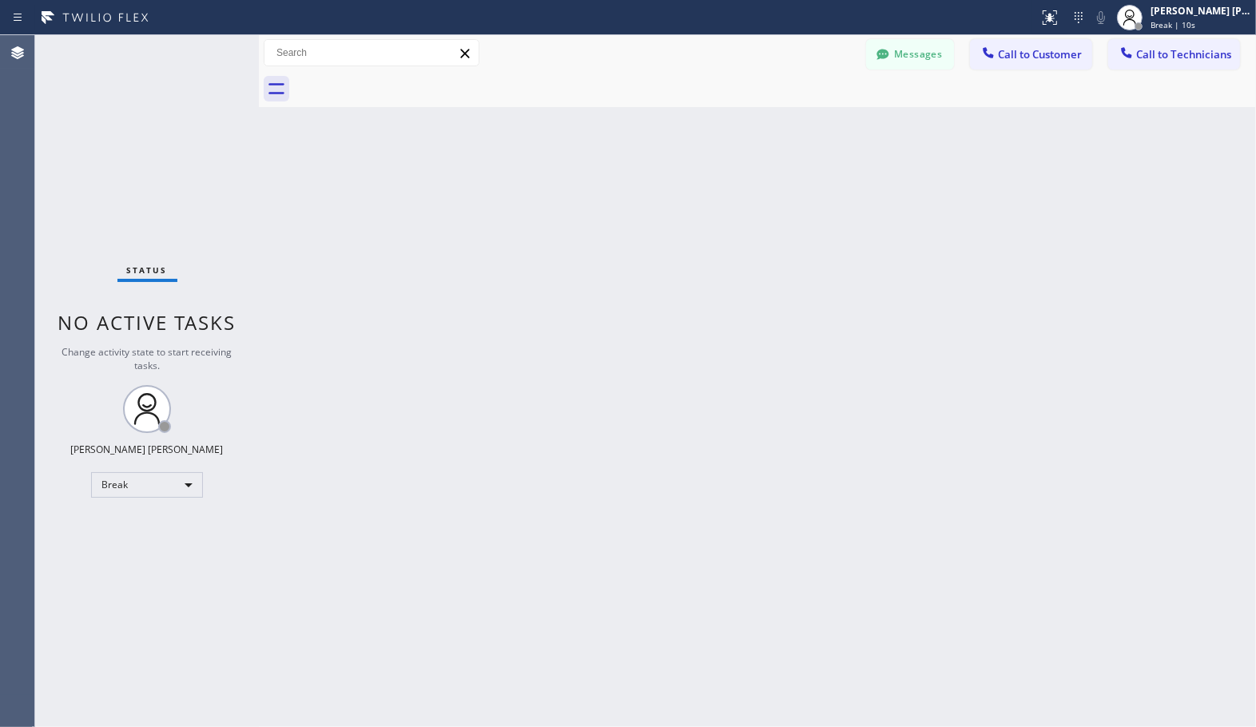
click at [807, 112] on div "Back to Dashboard Change Sender ID Customers Technicians Select a contact Outbo…" at bounding box center [757, 381] width 997 height 692
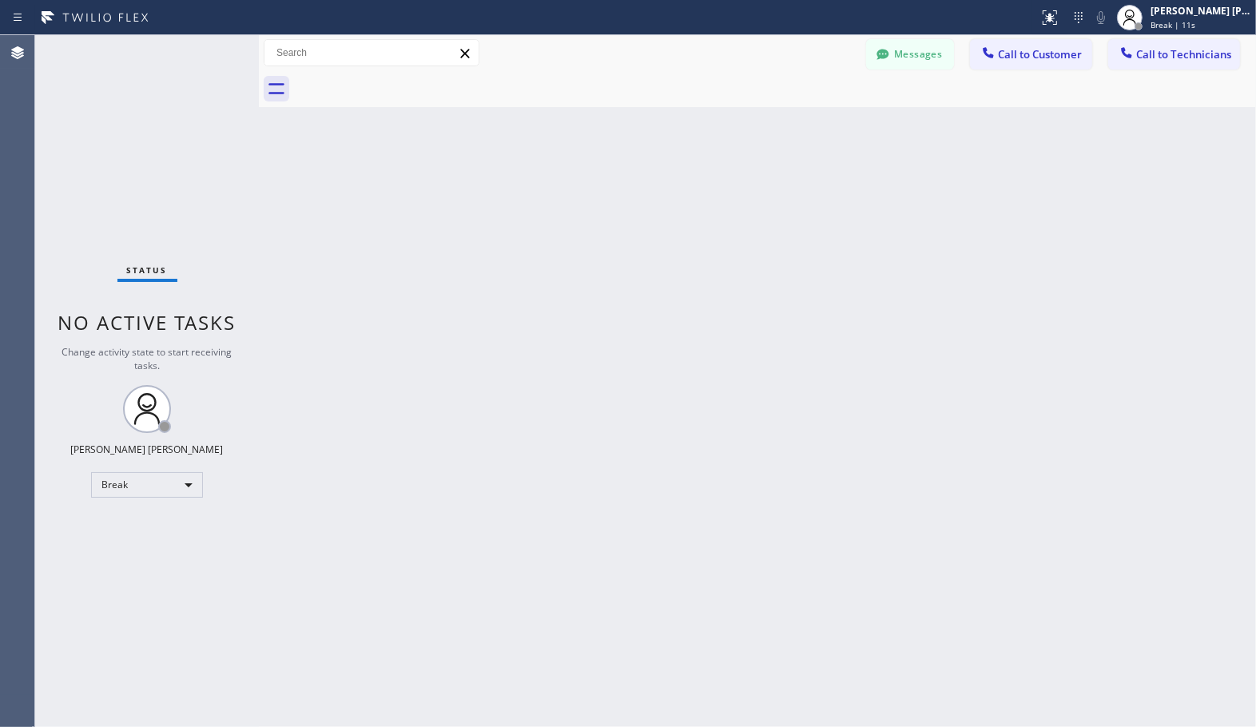
click at [807, 112] on div "Back to Dashboard Change Sender ID Customers Technicians Select a contact Outbo…" at bounding box center [757, 381] width 997 height 692
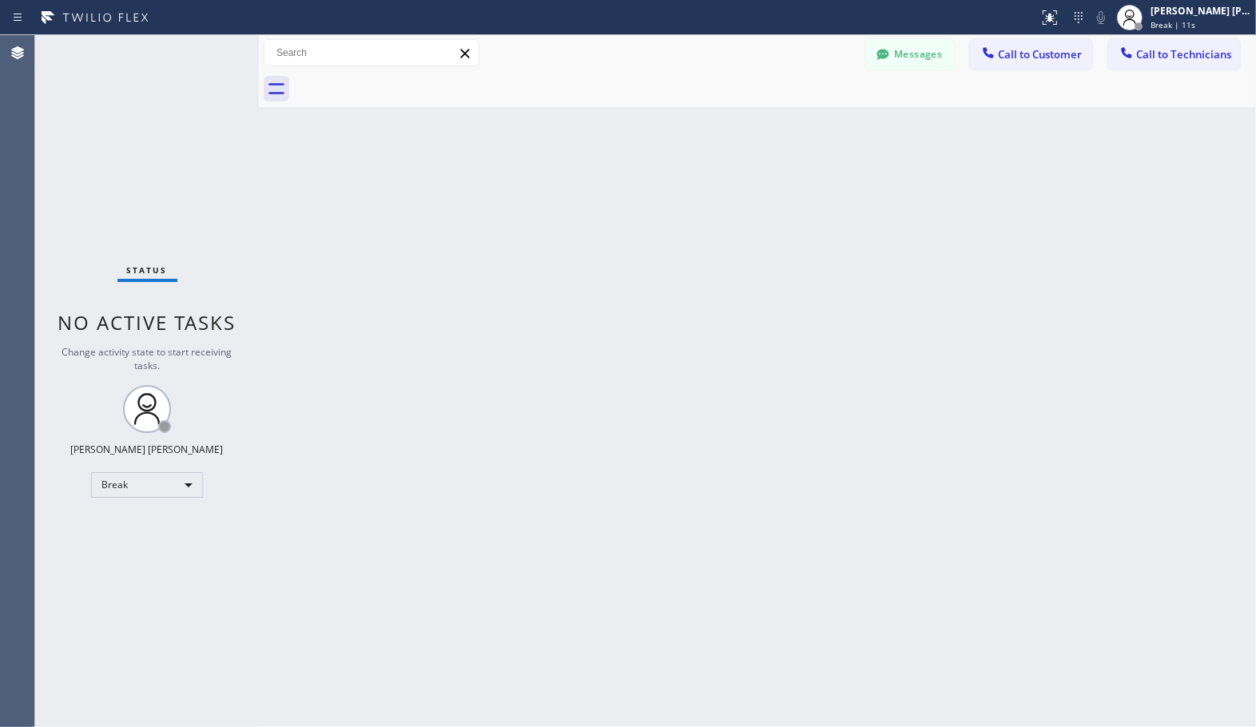
click at [807, 112] on div "Back to Dashboard Change Sender ID Customers Technicians Select a contact Outbo…" at bounding box center [757, 381] width 997 height 692
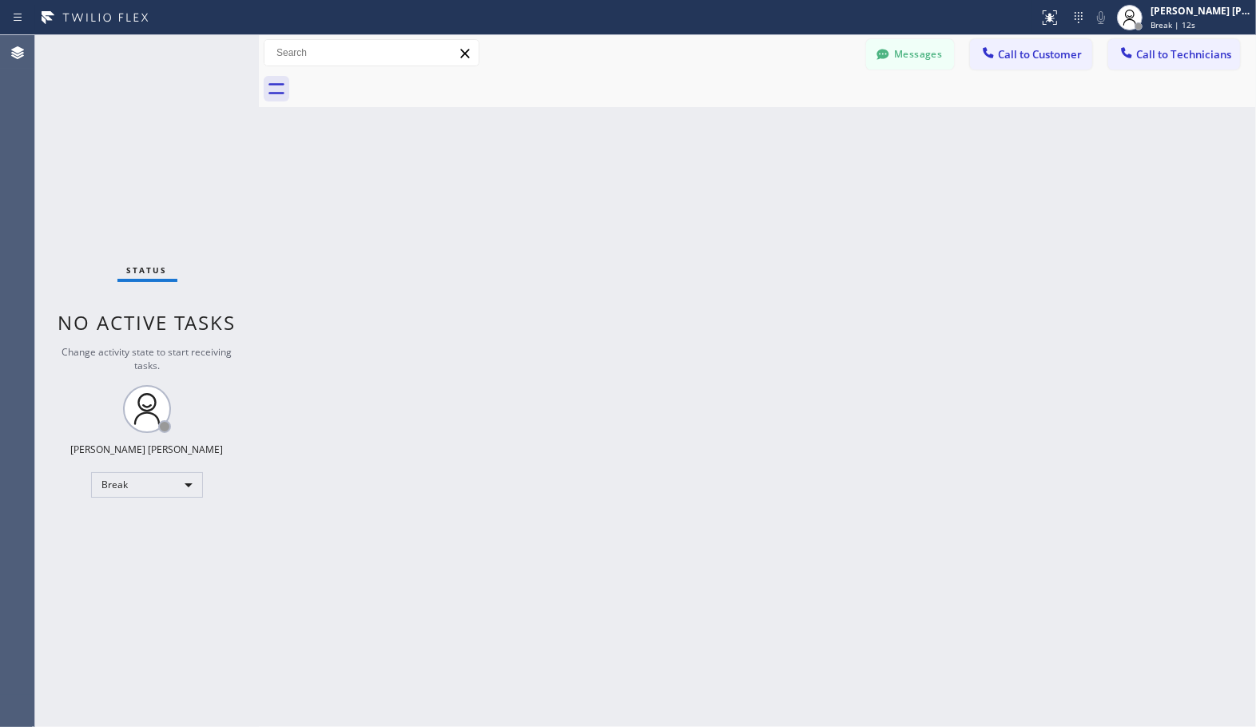
click at [807, 112] on div "Back to Dashboard Change Sender ID Customers Technicians Select a contact Outbo…" at bounding box center [757, 381] width 997 height 692
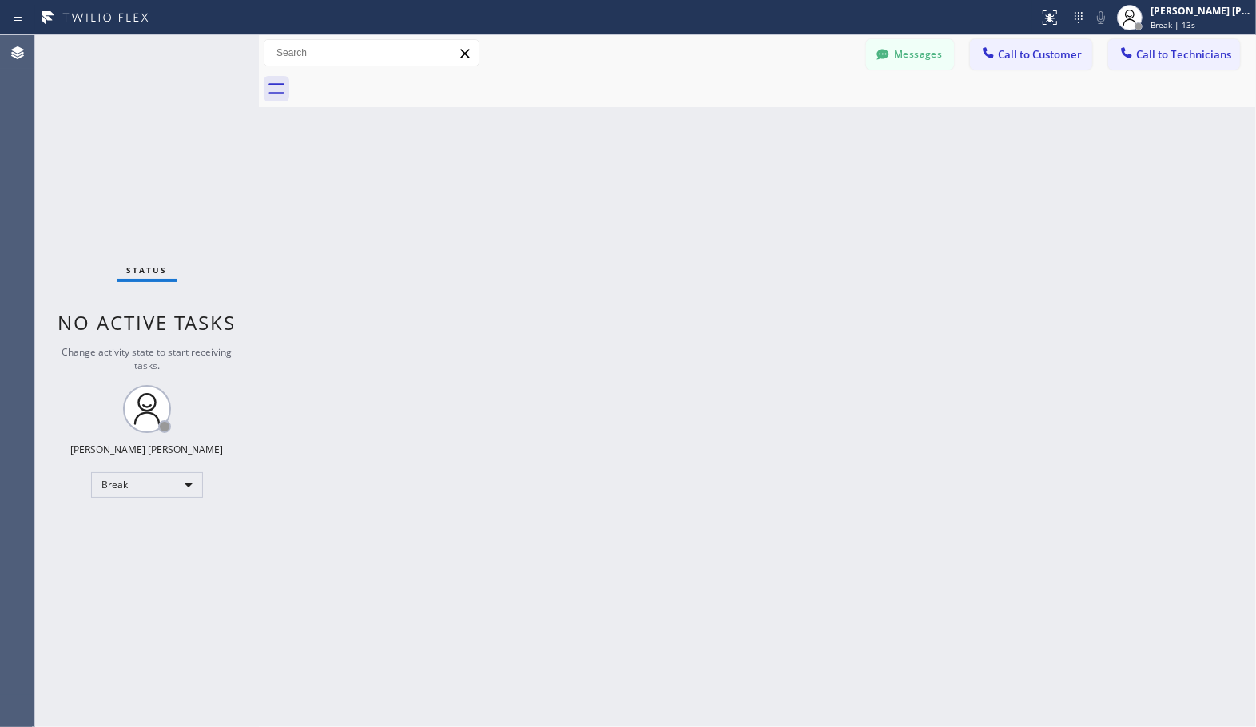
click at [807, 112] on div "Back to Dashboard Change Sender ID Customers Technicians Select a contact Outbo…" at bounding box center [757, 381] width 997 height 692
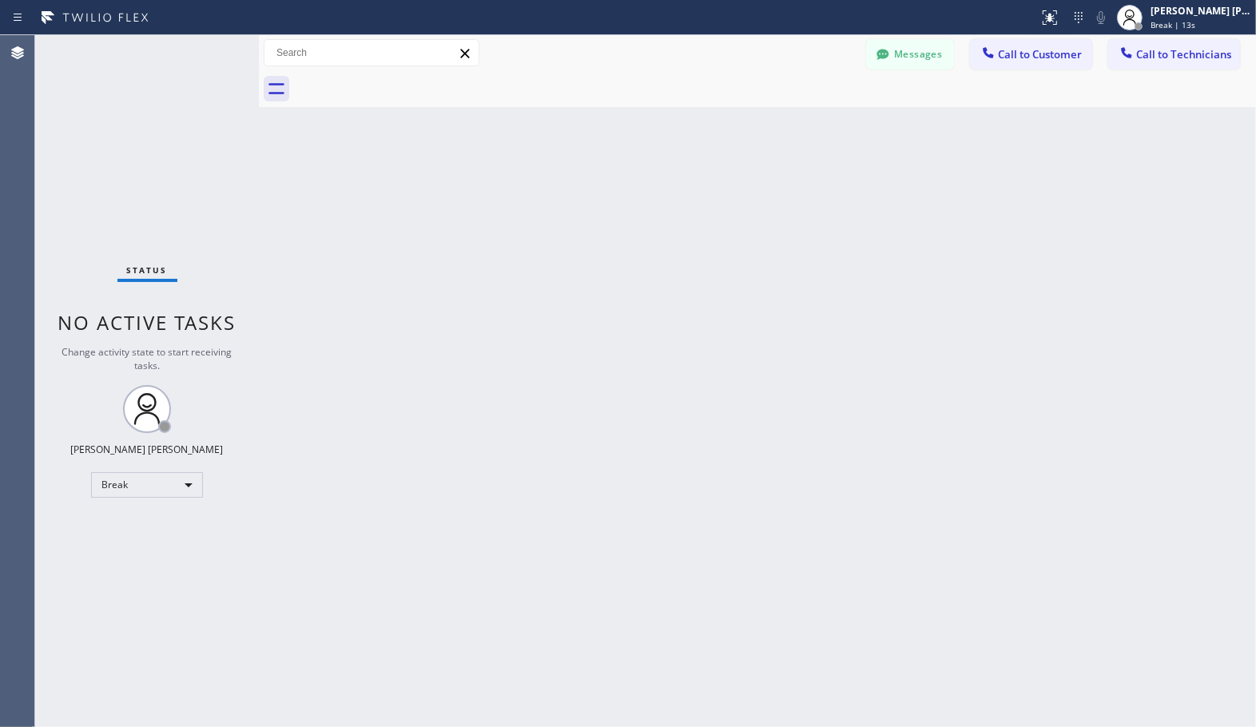
click at [807, 112] on div "Back to Dashboard Change Sender ID Customers Technicians Select a contact Outbo…" at bounding box center [757, 381] width 997 height 692
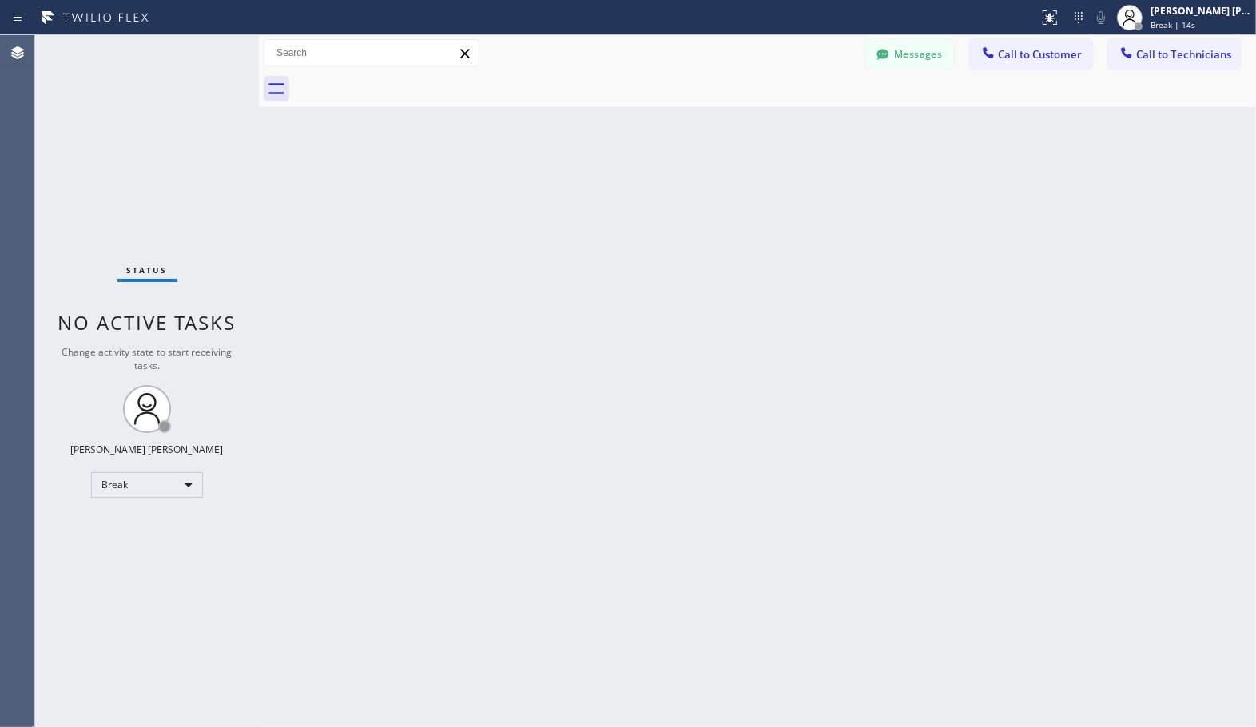
click at [807, 112] on div "Back to Dashboard Change Sender ID Customers Technicians Select a contact Outbo…" at bounding box center [757, 381] width 997 height 692
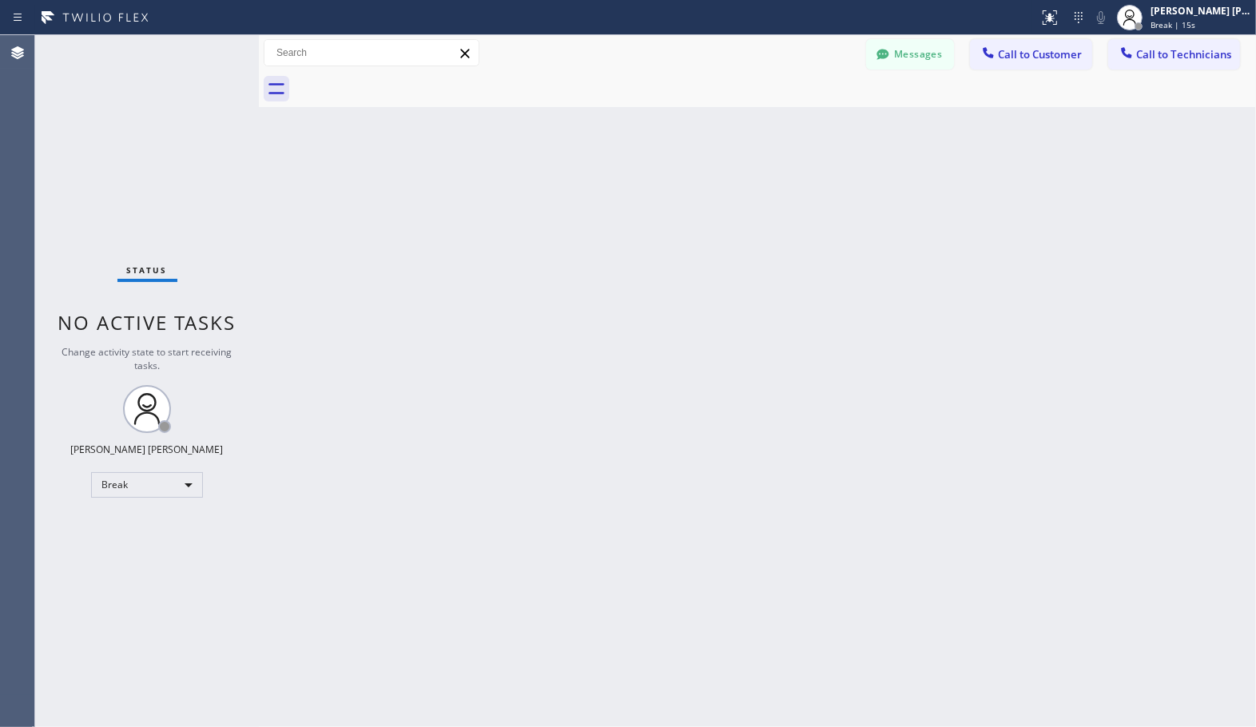
click at [807, 112] on div "Back to Dashboard Change Sender ID Customers Technicians Select a contact Outbo…" at bounding box center [757, 381] width 997 height 692
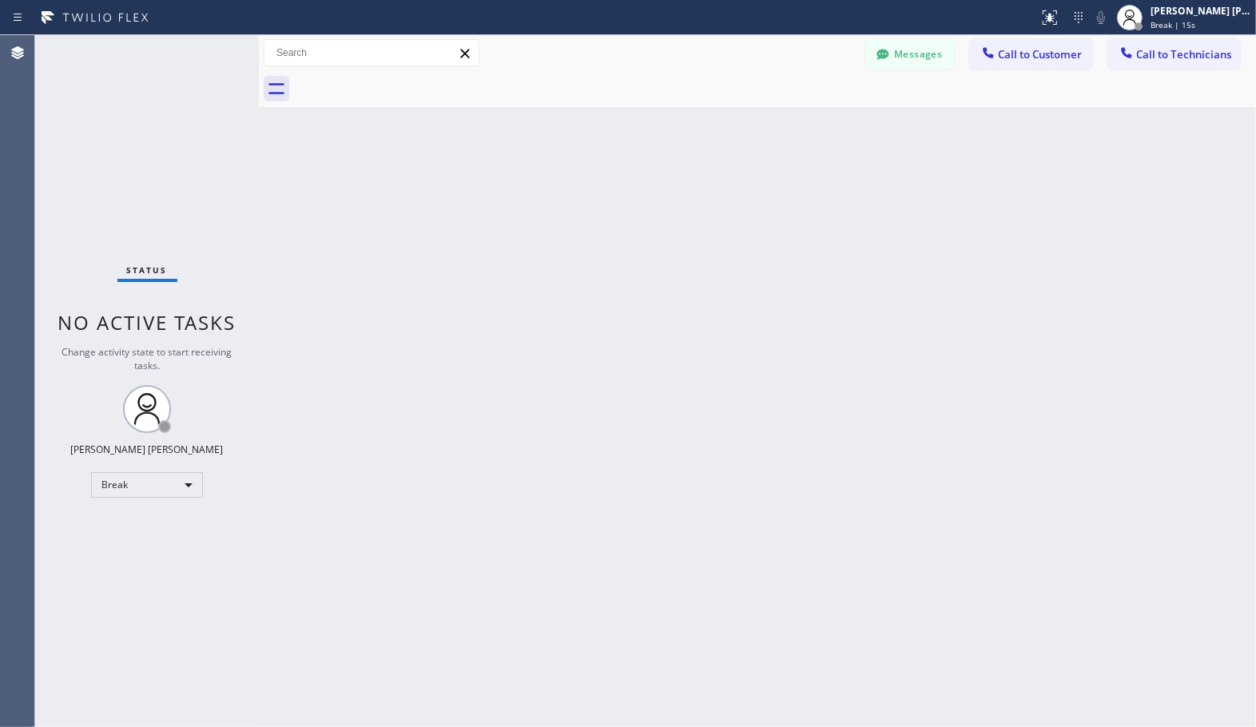
click at [807, 112] on div "Back to Dashboard Change Sender ID Customers Technicians Select a contact Outbo…" at bounding box center [757, 381] width 997 height 692
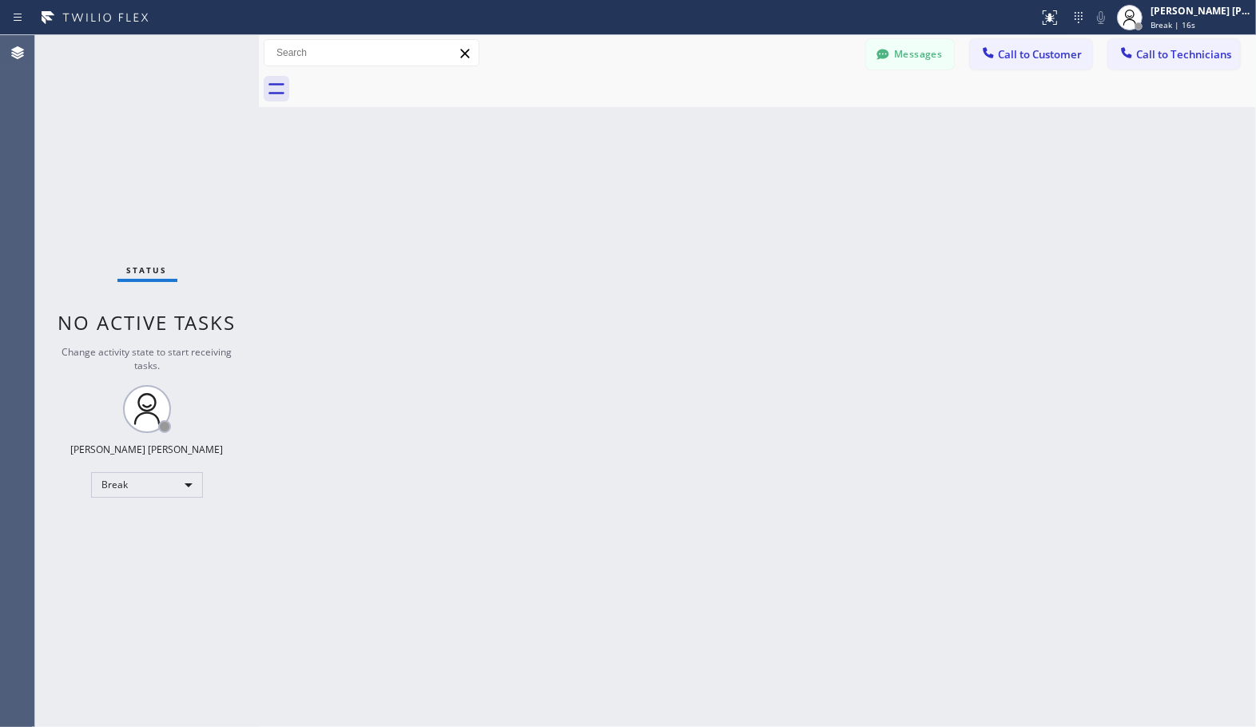
click at [807, 112] on div "Back to Dashboard Change Sender ID Customers Technicians Select a contact Outbo…" at bounding box center [757, 381] width 997 height 692
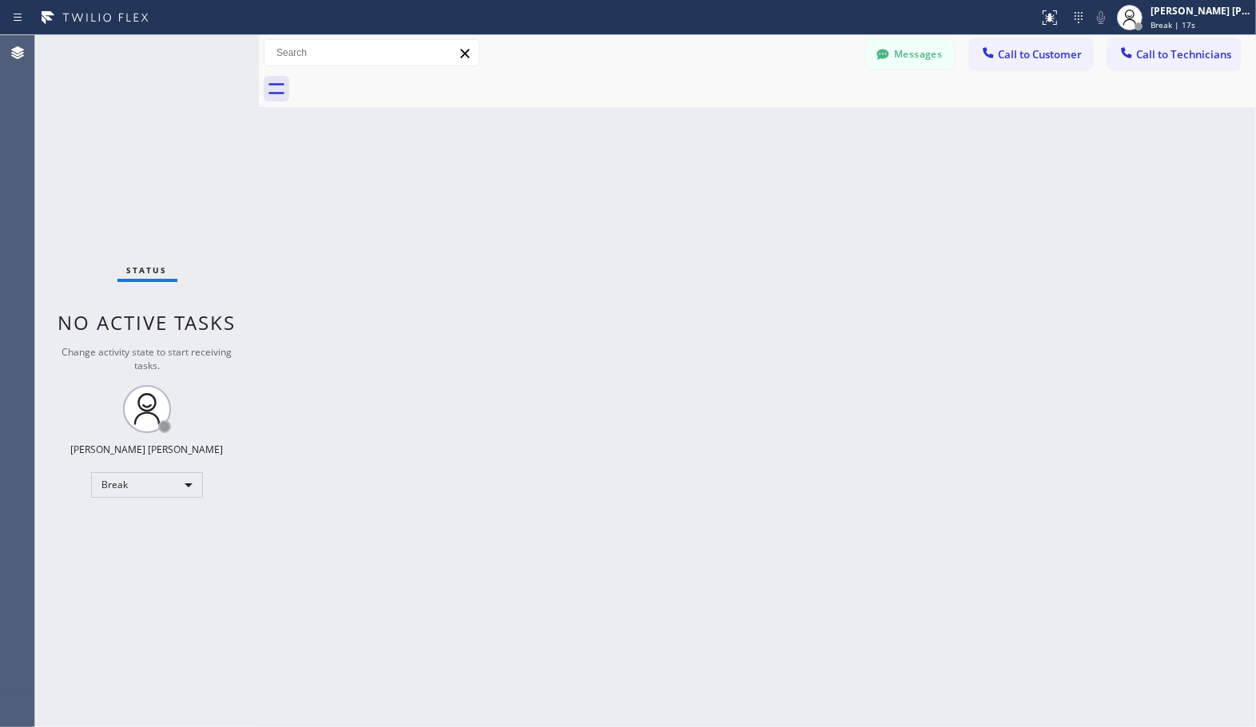
click at [807, 112] on div "Back to Dashboard Change Sender ID Customers Technicians Select a contact Outbo…" at bounding box center [757, 381] width 997 height 692
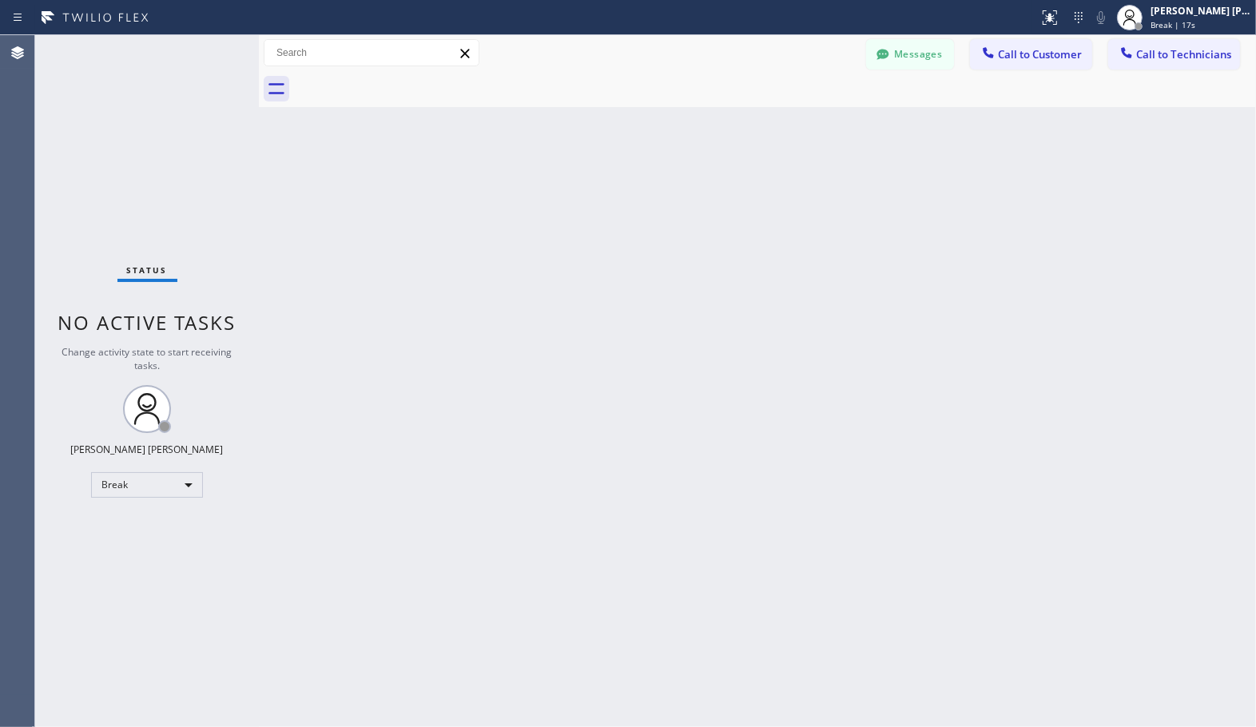
click at [807, 112] on div "Back to Dashboard Change Sender ID Customers Technicians Select a contact Outbo…" at bounding box center [757, 381] width 997 height 692
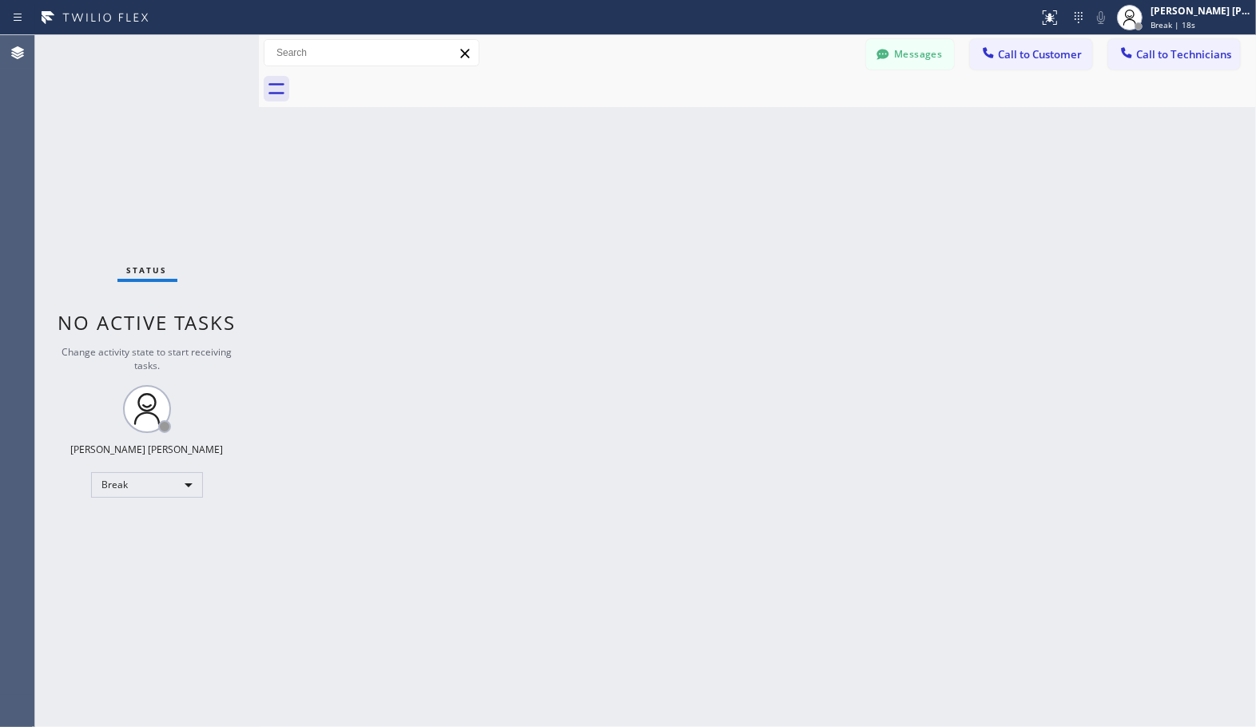
click at [807, 112] on div "Back to Dashboard Change Sender ID Customers Technicians Select a contact Outbo…" at bounding box center [757, 381] width 997 height 692
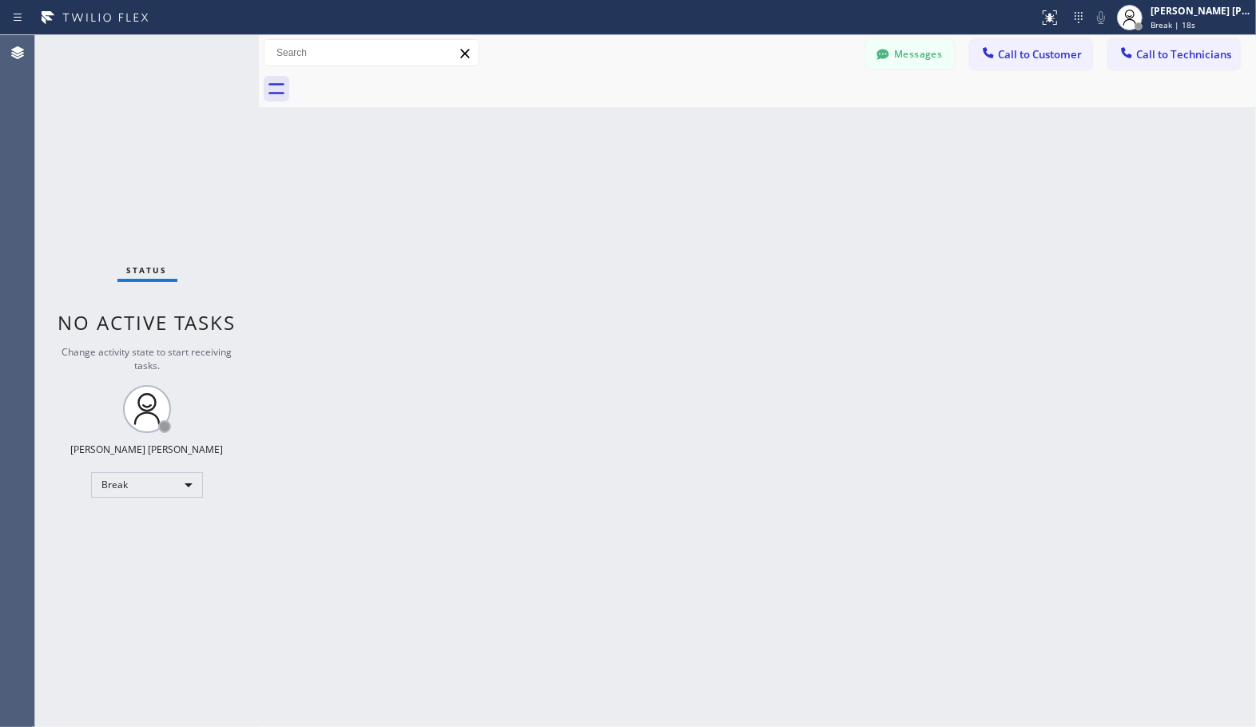
click at [807, 112] on div "Back to Dashboard Change Sender ID Customers Technicians Select a contact Outbo…" at bounding box center [757, 381] width 997 height 692
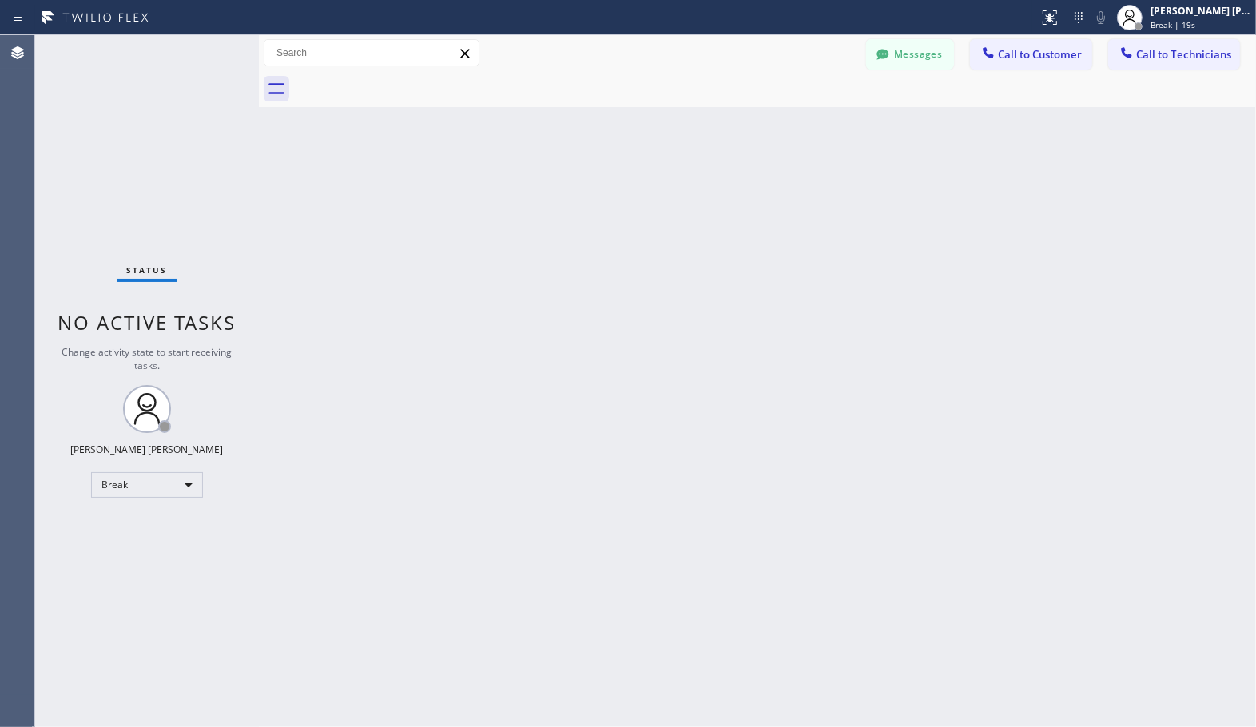
click at [807, 112] on div "Back to Dashboard Change Sender ID Customers Technicians Select a contact Outbo…" at bounding box center [757, 381] width 997 height 692
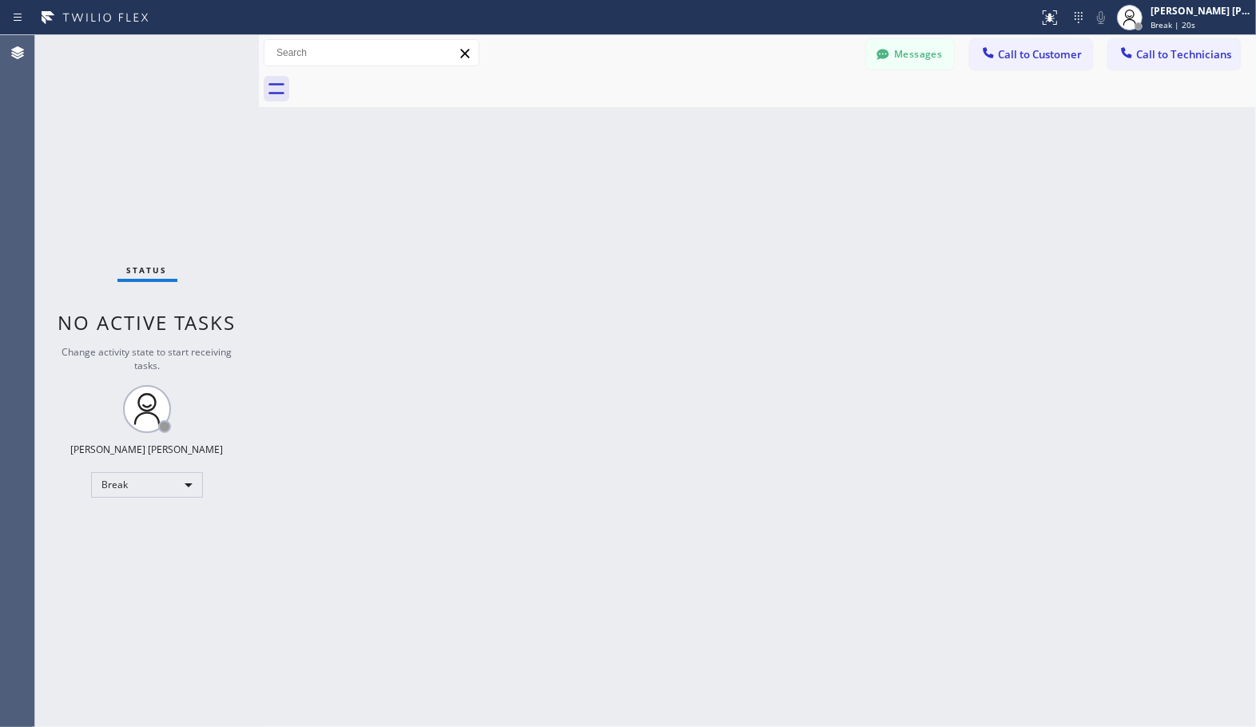
click at [807, 112] on div "Back to Dashboard Change Sender ID Customers Technicians Select a contact Outbo…" at bounding box center [757, 381] width 997 height 692
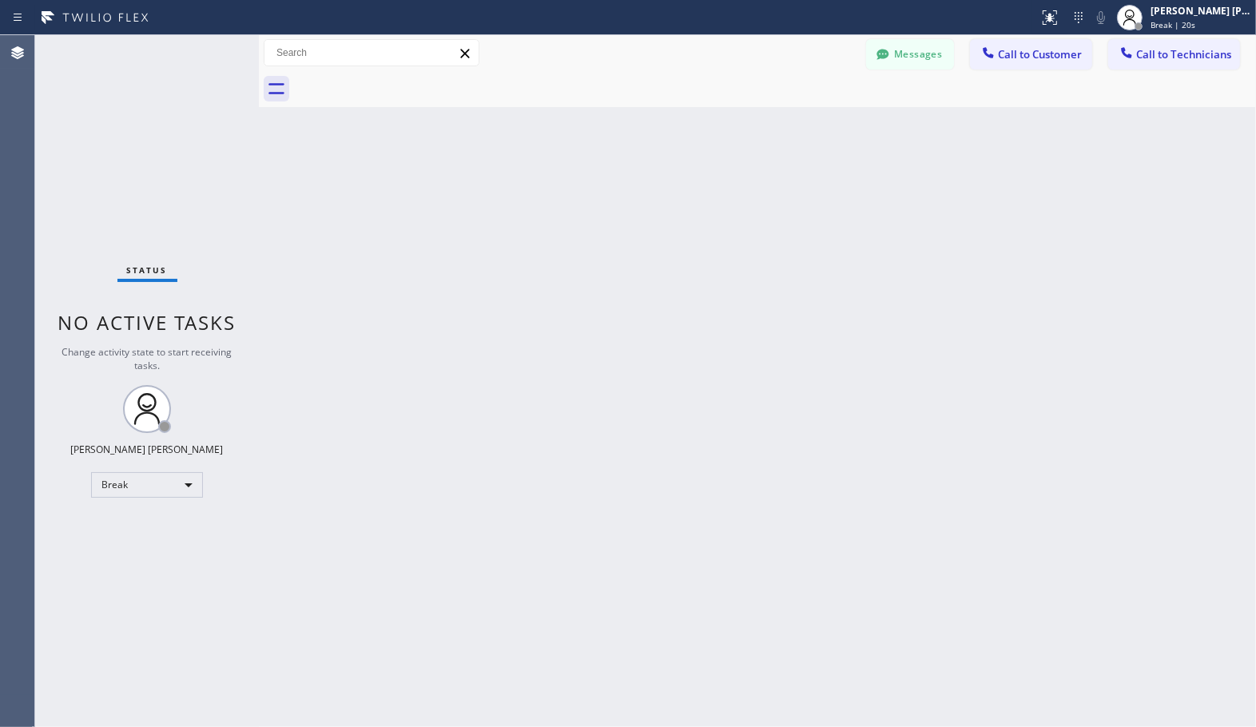
click at [807, 112] on div "Back to Dashboard Change Sender ID Customers Technicians Select a contact Outbo…" at bounding box center [757, 381] width 997 height 692
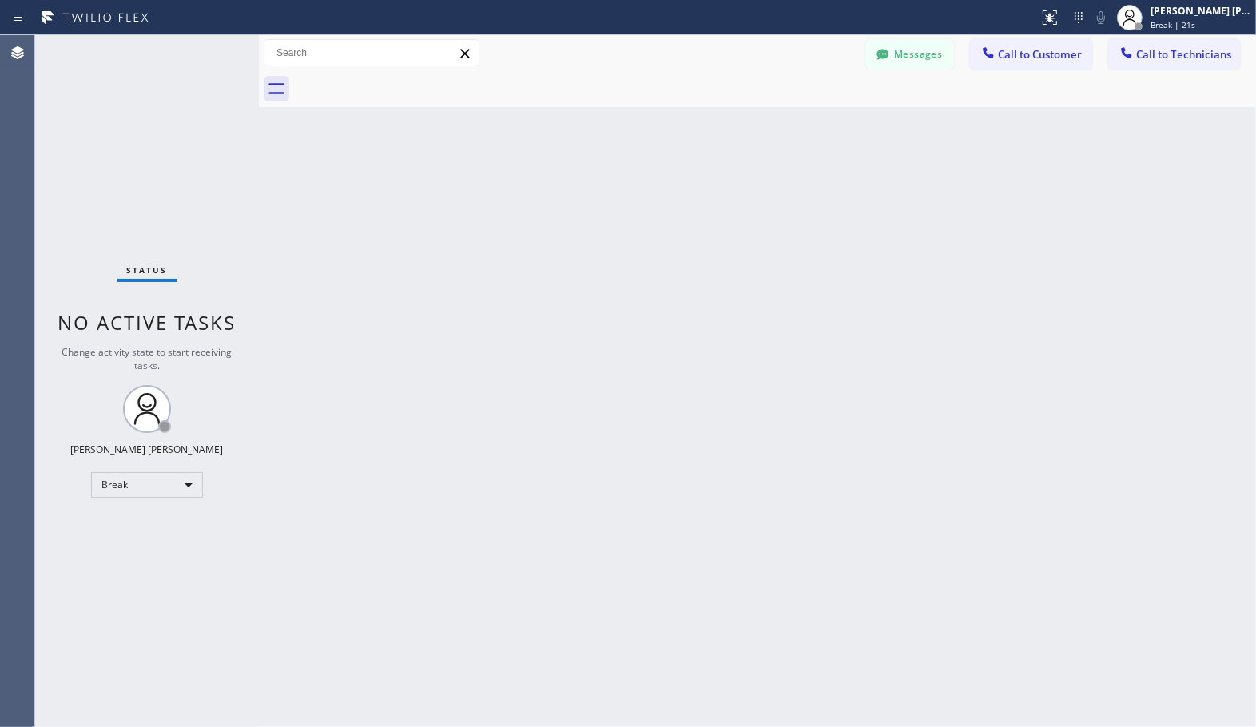
click at [807, 112] on div "Back to Dashboard Change Sender ID Customers Technicians Select a contact Outbo…" at bounding box center [757, 381] width 997 height 692
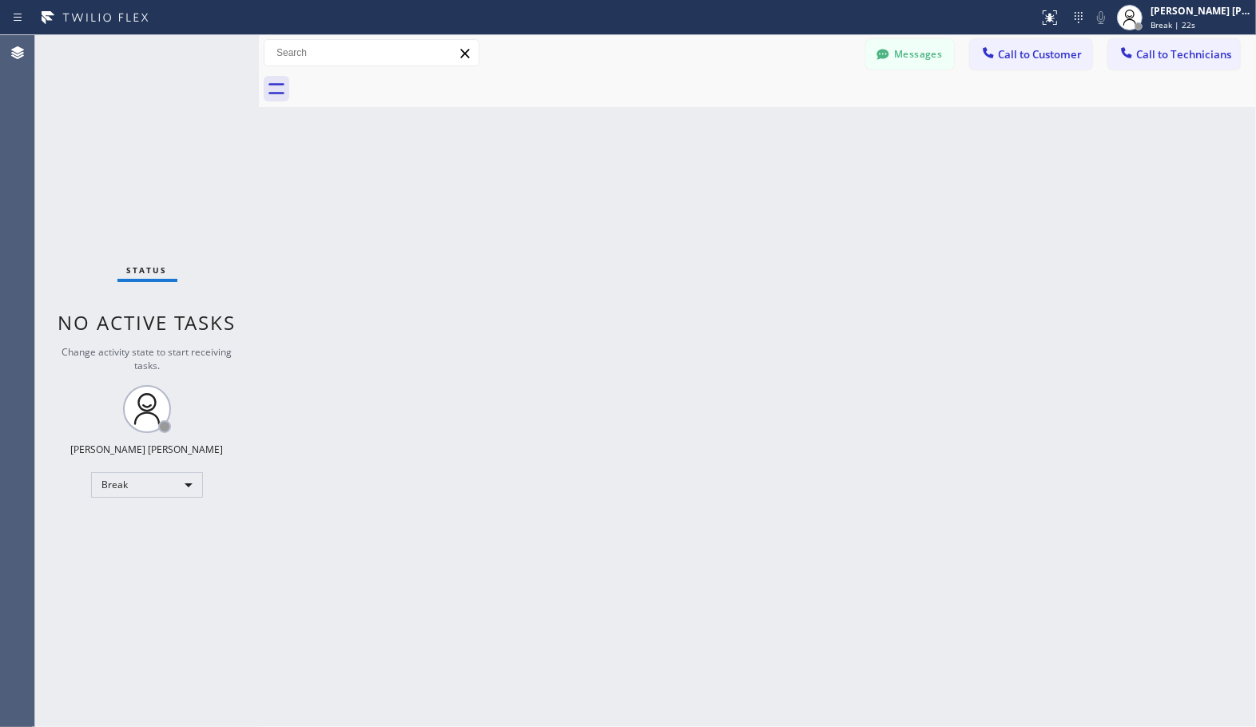
click at [807, 112] on div "Back to Dashboard Change Sender ID Customers Technicians Select a contact Outbo…" at bounding box center [757, 381] width 997 height 692
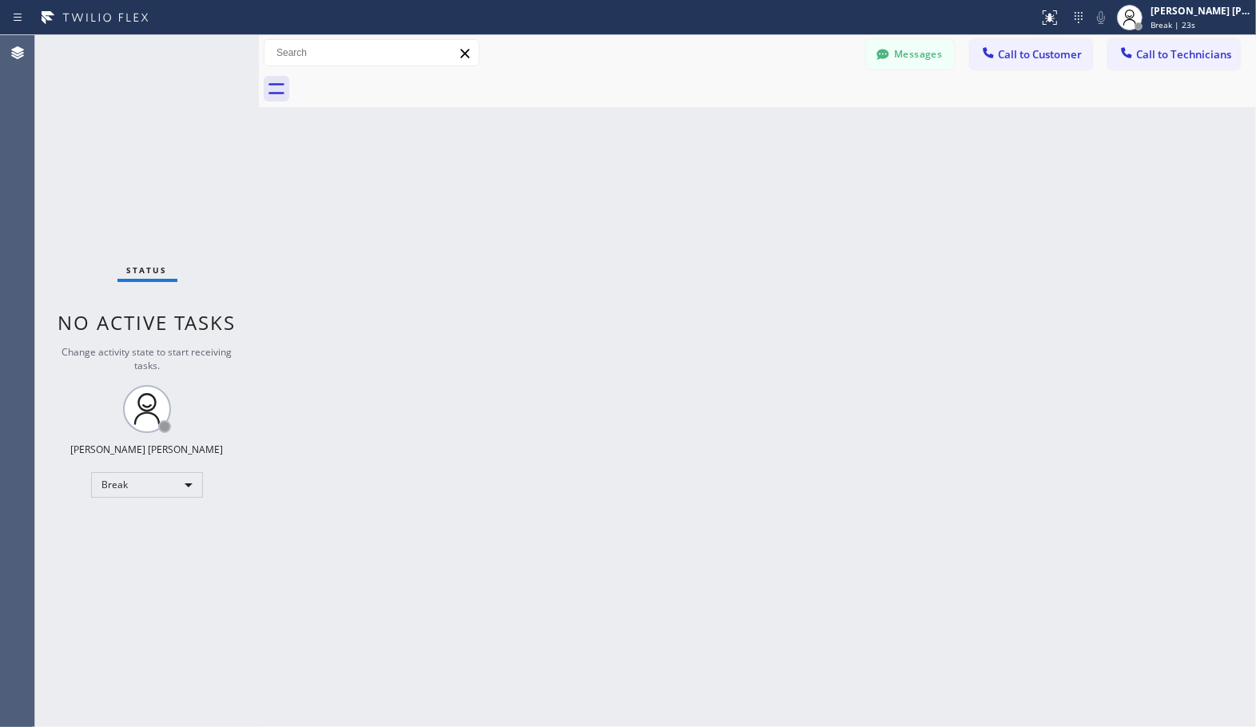
click at [807, 112] on div "Back to Dashboard Change Sender ID Customers Technicians Select a contact Outbo…" at bounding box center [757, 381] width 997 height 692
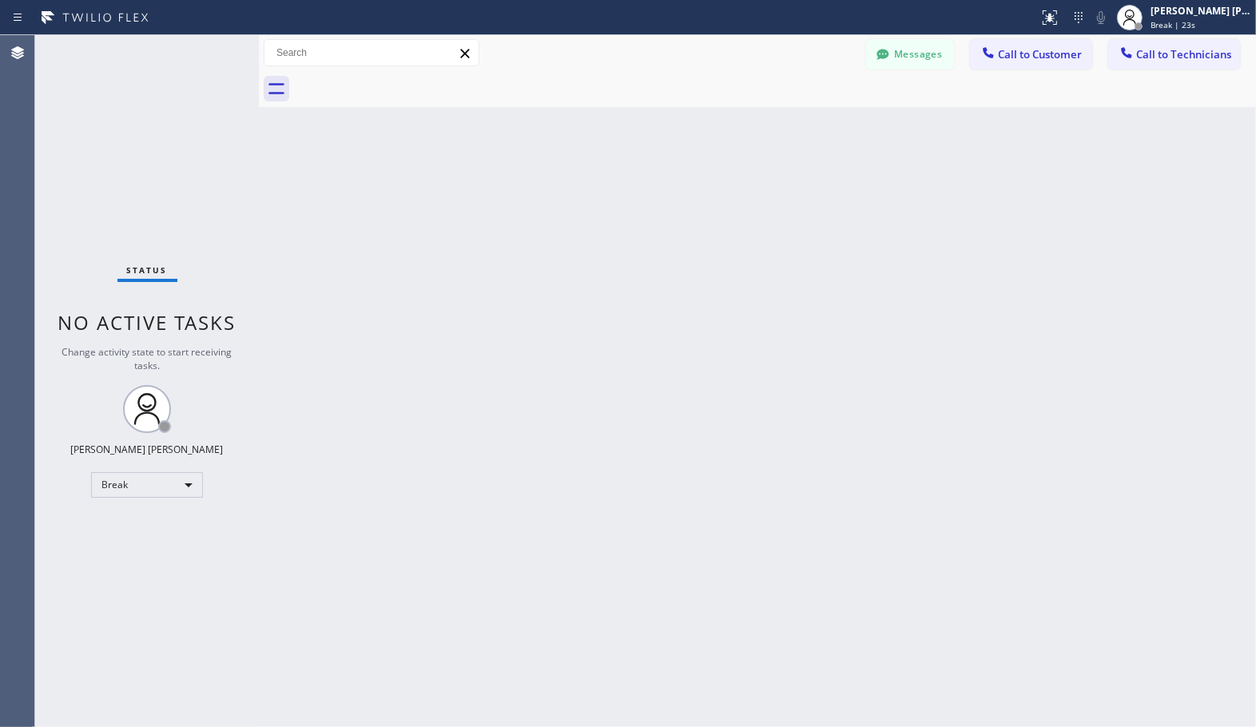
click at [807, 112] on div "Back to Dashboard Change Sender ID Customers Technicians Select a contact Outbo…" at bounding box center [757, 381] width 997 height 692
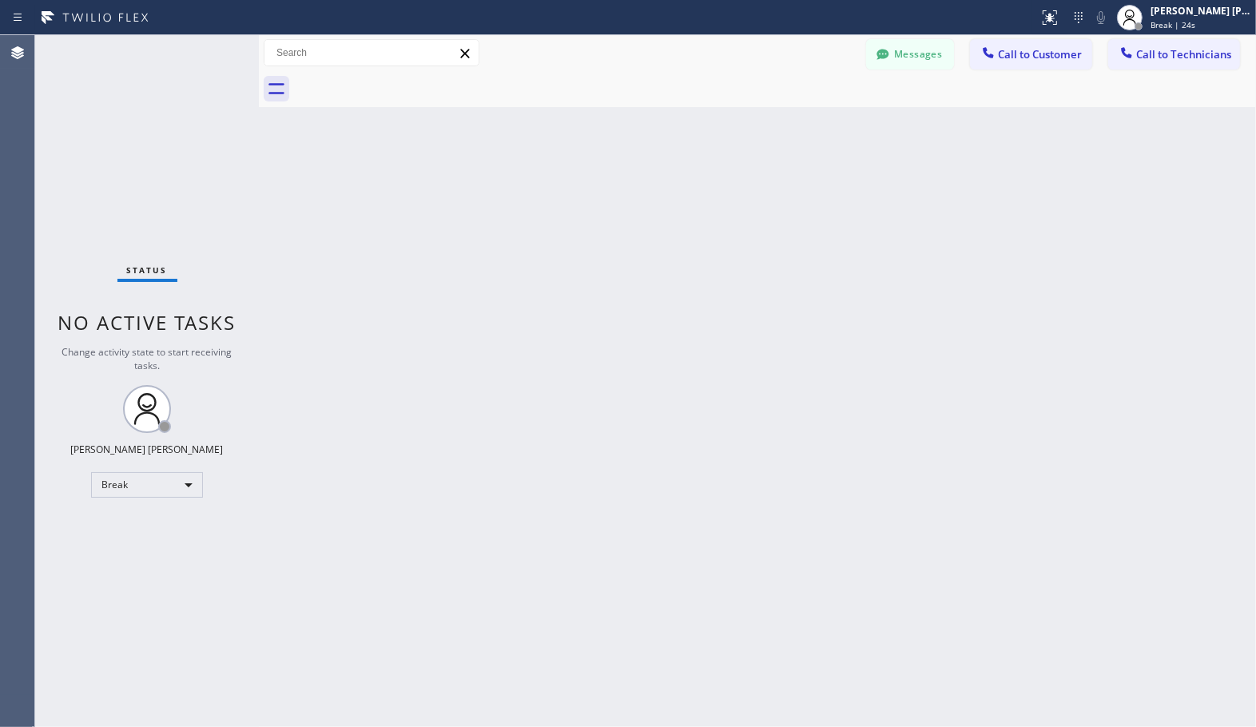
click at [807, 112] on div "Back to Dashboard Change Sender ID Customers Technicians Select a contact Outbo…" at bounding box center [757, 381] width 997 height 692
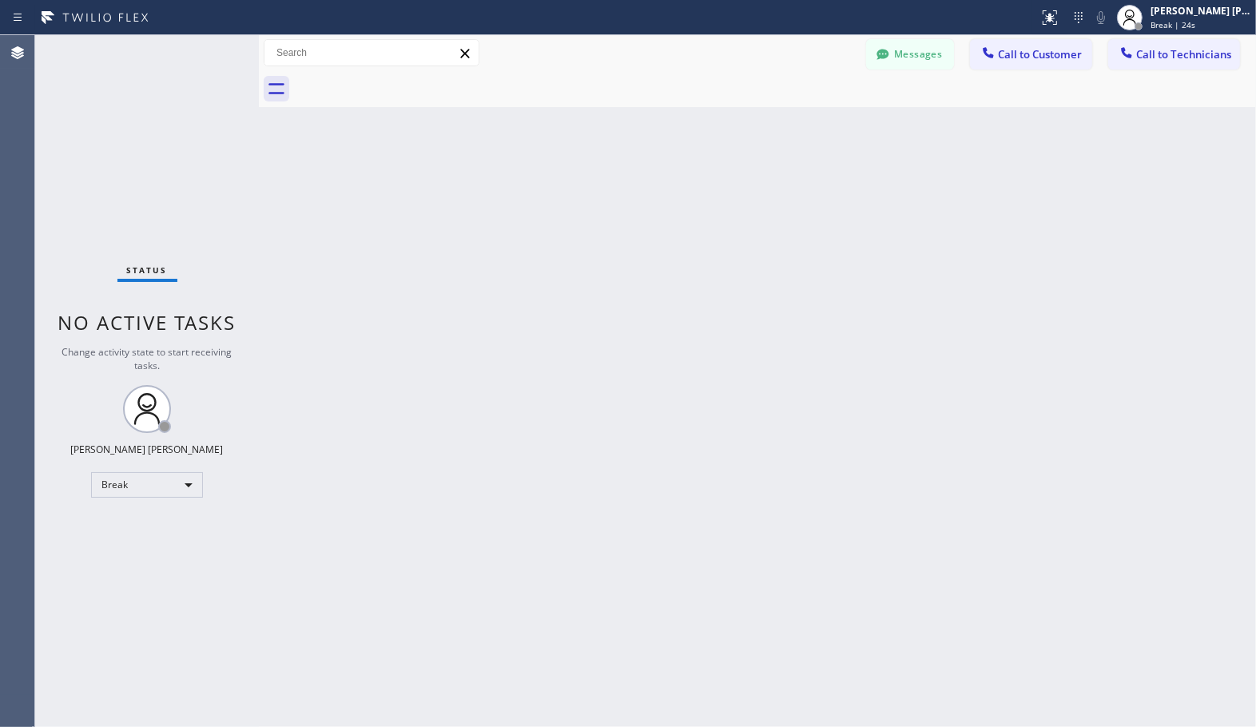
click at [807, 112] on div "Back to Dashboard Change Sender ID Customers Technicians Select a contact Outbo…" at bounding box center [757, 381] width 997 height 692
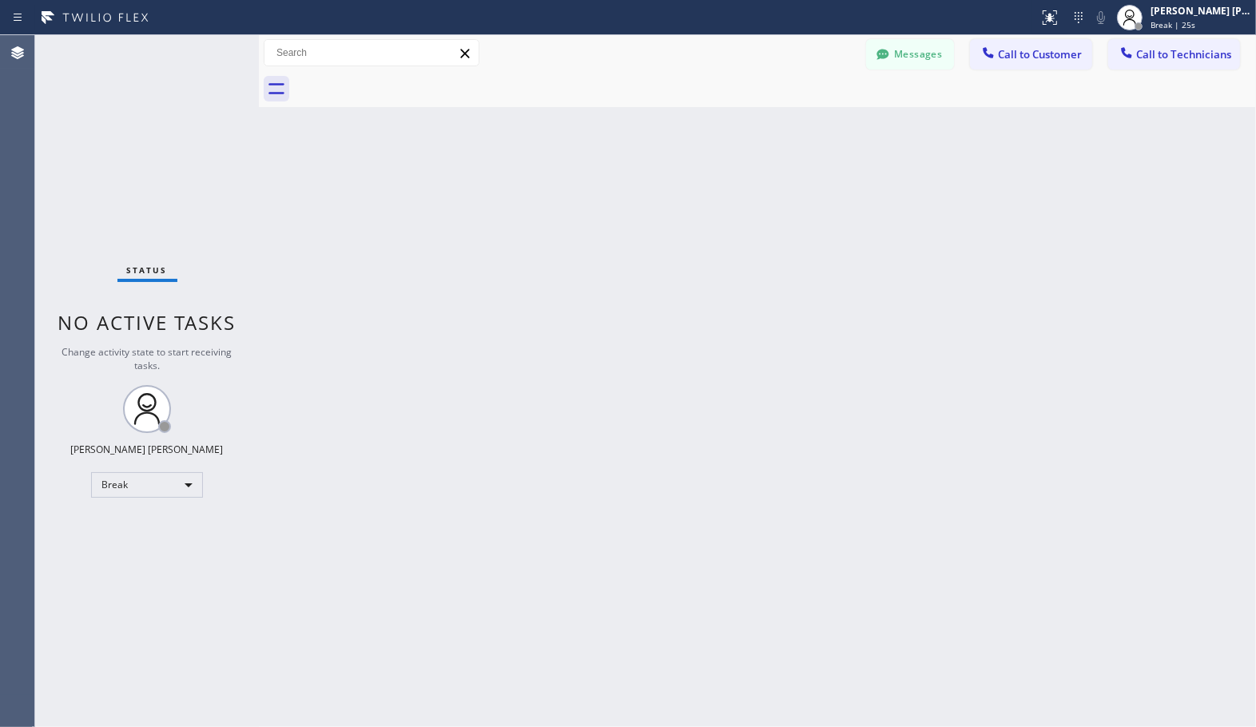
click at [807, 112] on div "Back to Dashboard Change Sender ID Customers Technicians Select a contact Outbo…" at bounding box center [757, 381] width 997 height 692
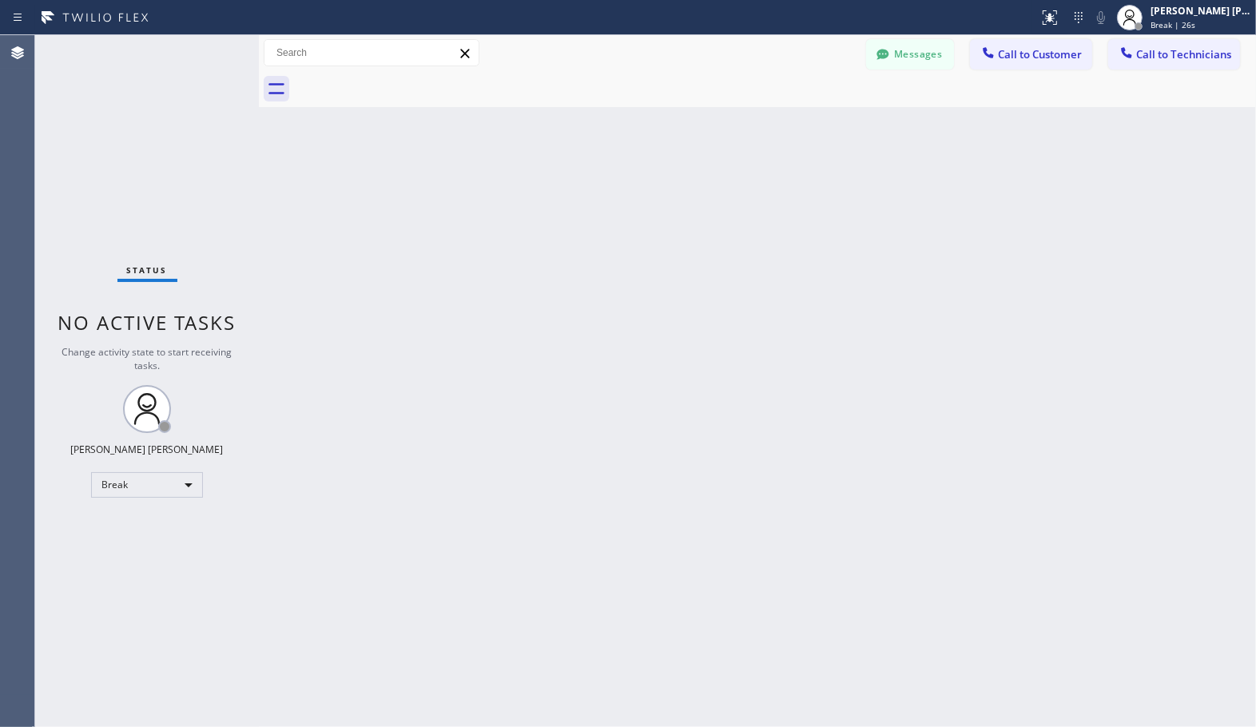
click at [807, 112] on div "Back to Dashboard Change Sender ID Customers Technicians Select a contact Outbo…" at bounding box center [757, 381] width 997 height 692
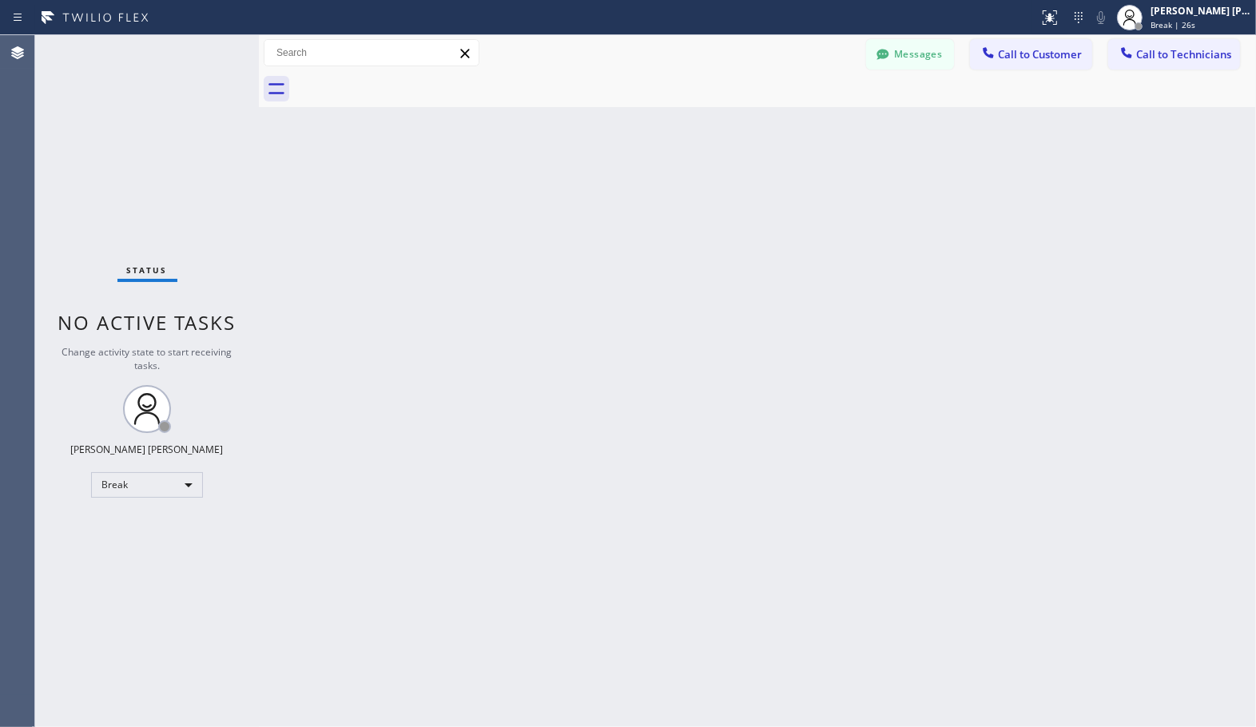
click at [807, 112] on div "Back to Dashboard Change Sender ID Customers Technicians Select a contact Outbo…" at bounding box center [757, 381] width 997 height 692
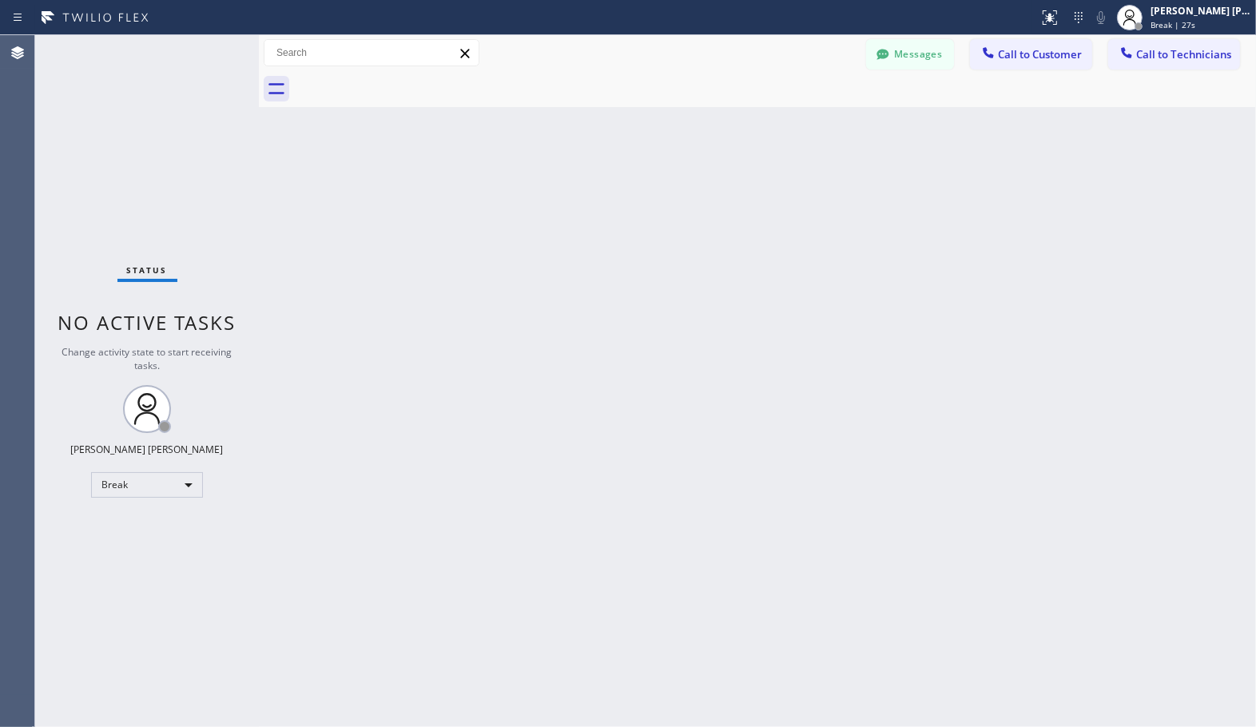
click at [807, 112] on div "Back to Dashboard Change Sender ID Customers Technicians Select a contact Outbo…" at bounding box center [757, 381] width 997 height 692
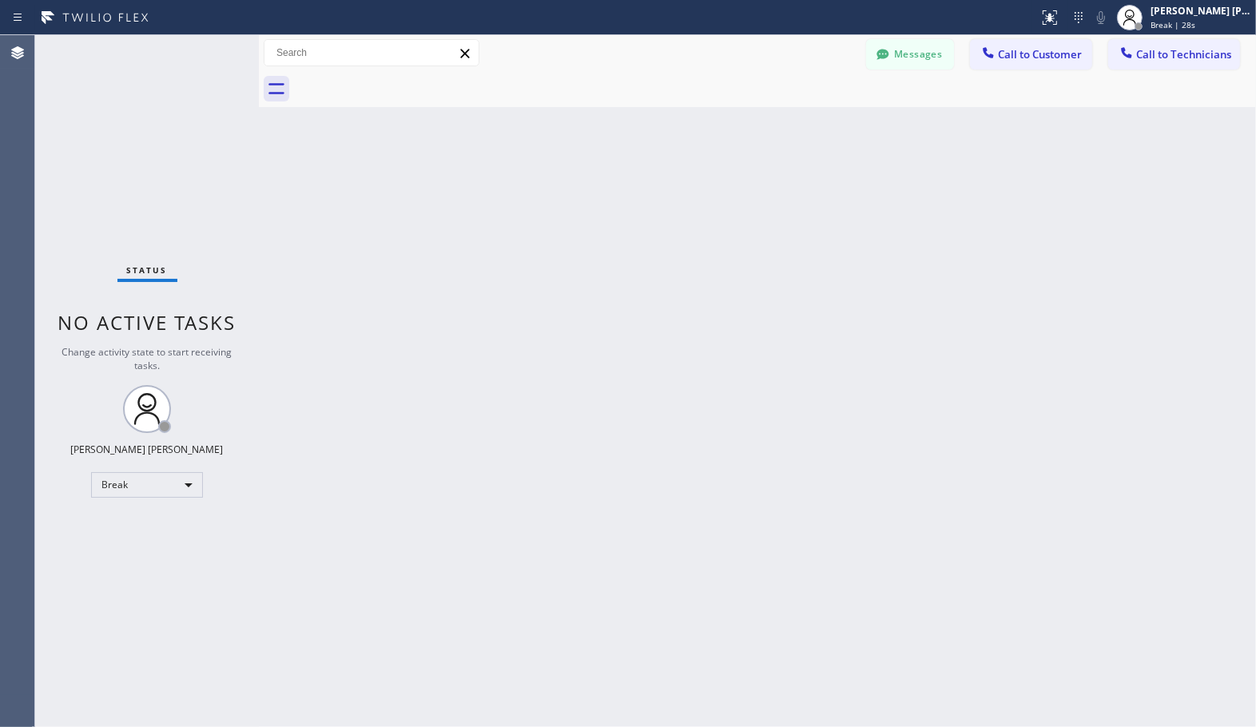
click at [807, 112] on div "Back to Dashboard Change Sender ID Customers Technicians Select a contact Outbo…" at bounding box center [757, 381] width 997 height 692
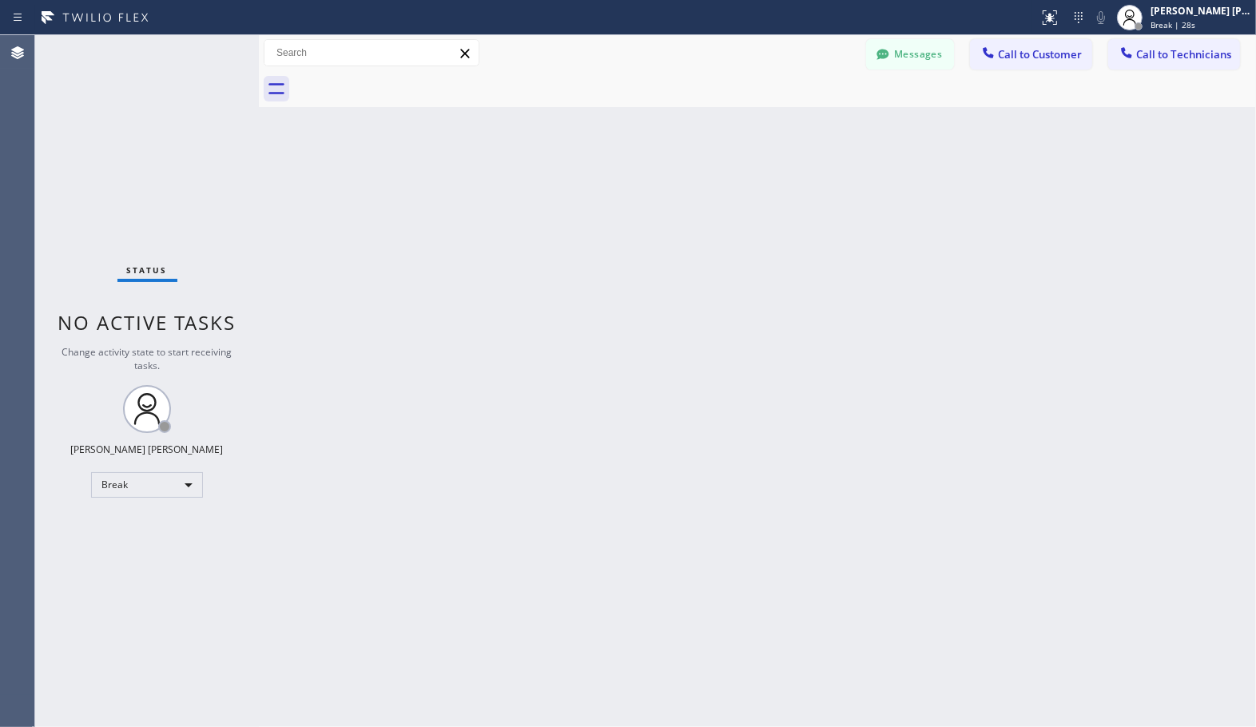
click at [807, 112] on div "Back to Dashboard Change Sender ID Customers Technicians Select a contact Outbo…" at bounding box center [757, 381] width 997 height 692
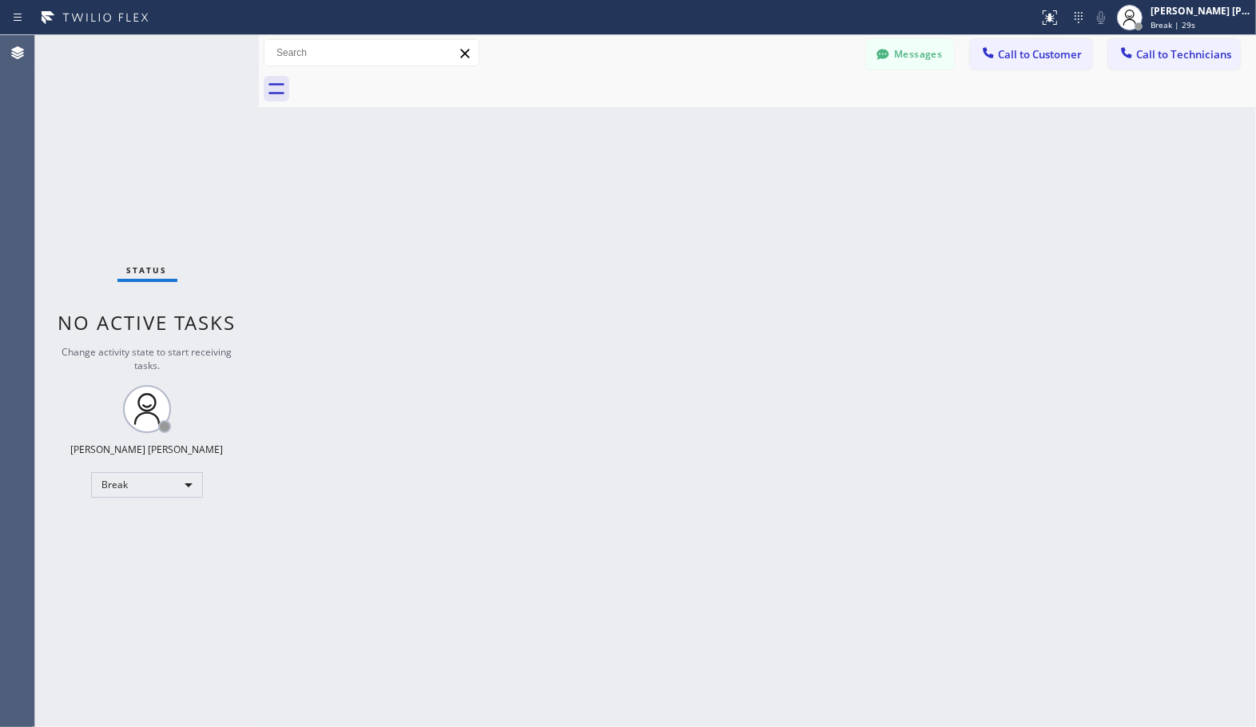
click at [807, 112] on div "Back to Dashboard Change Sender ID Customers Technicians Select a contact Outbo…" at bounding box center [757, 381] width 997 height 692
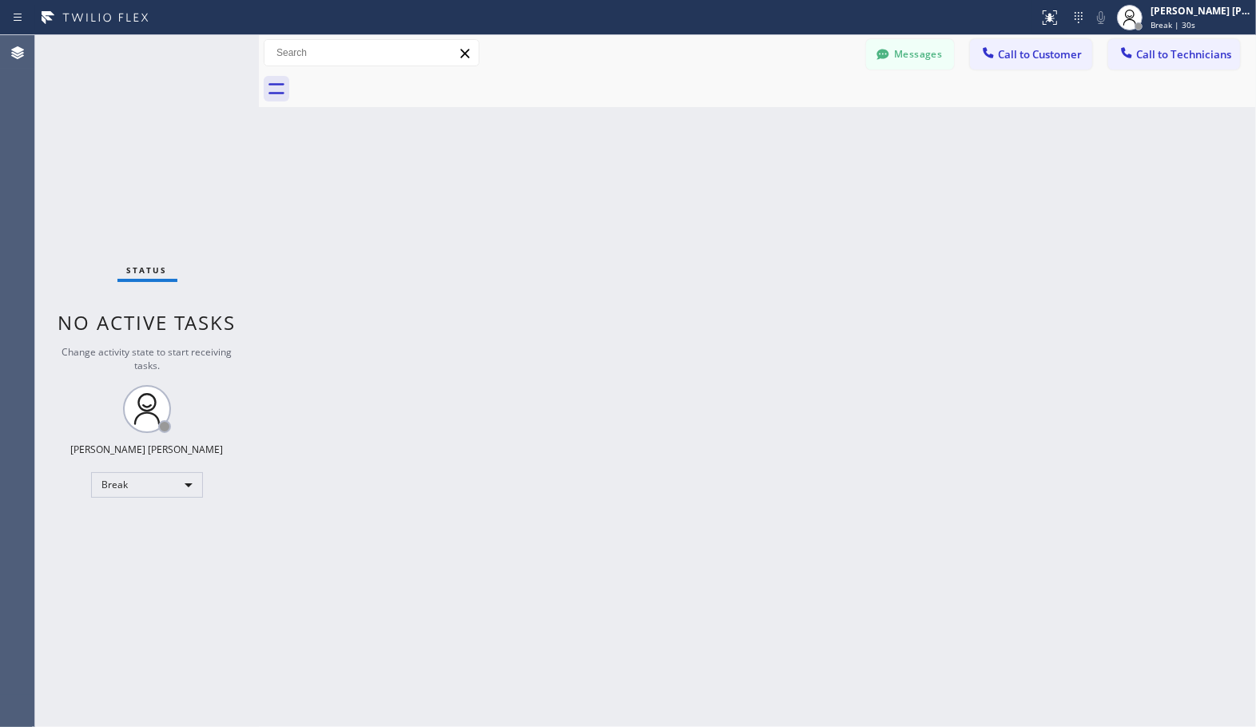
click at [807, 112] on div "Back to Dashboard Change Sender ID Customers Technicians Select a contact Outbo…" at bounding box center [757, 381] width 997 height 692
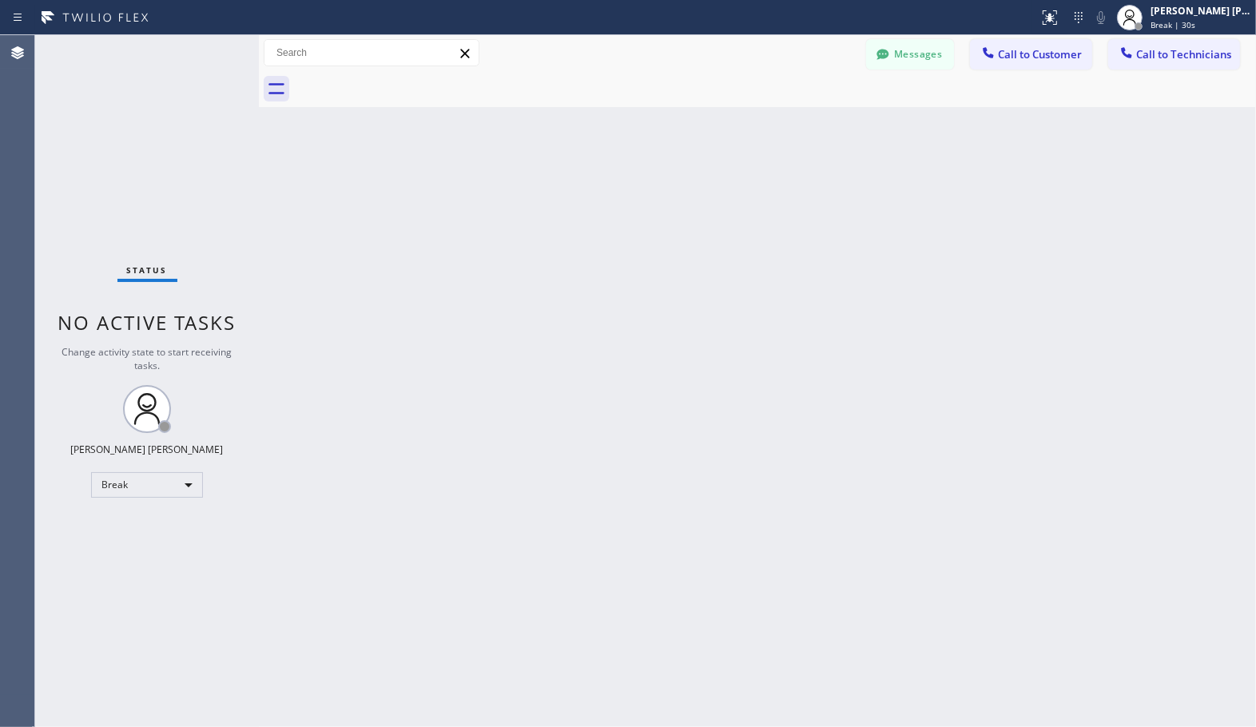
click at [807, 112] on div "Back to Dashboard Change Sender ID Customers Technicians Select a contact Outbo…" at bounding box center [757, 381] width 997 height 692
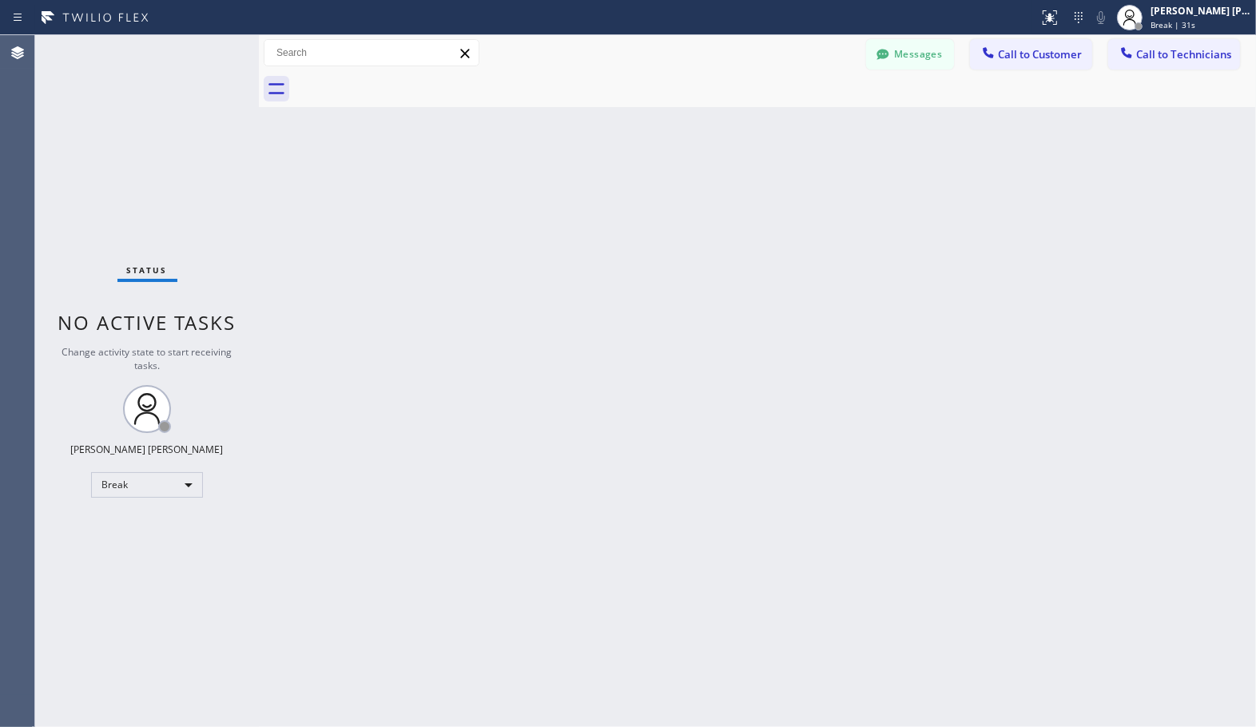
click at [807, 112] on div "Back to Dashboard Change Sender ID Customers Technicians Select a contact Outbo…" at bounding box center [757, 381] width 997 height 692
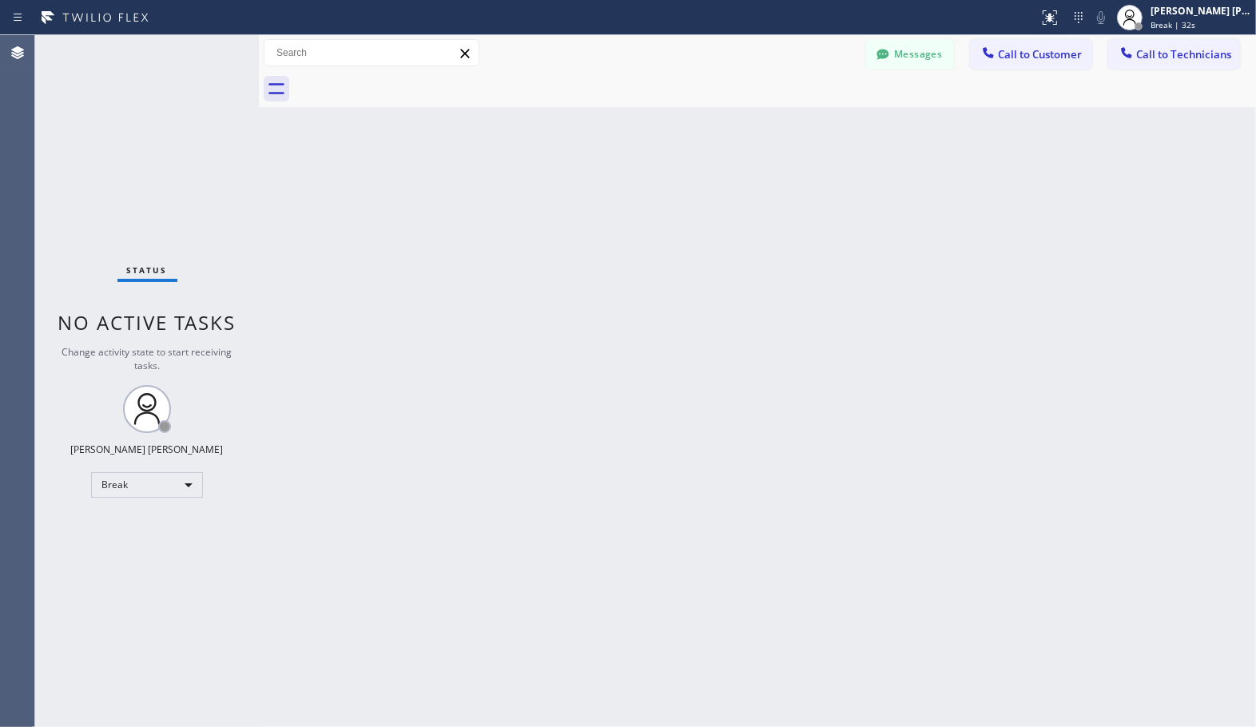
click at [807, 112] on div "Back to Dashboard Change Sender ID Customers Technicians Select a contact Outbo…" at bounding box center [757, 381] width 997 height 692
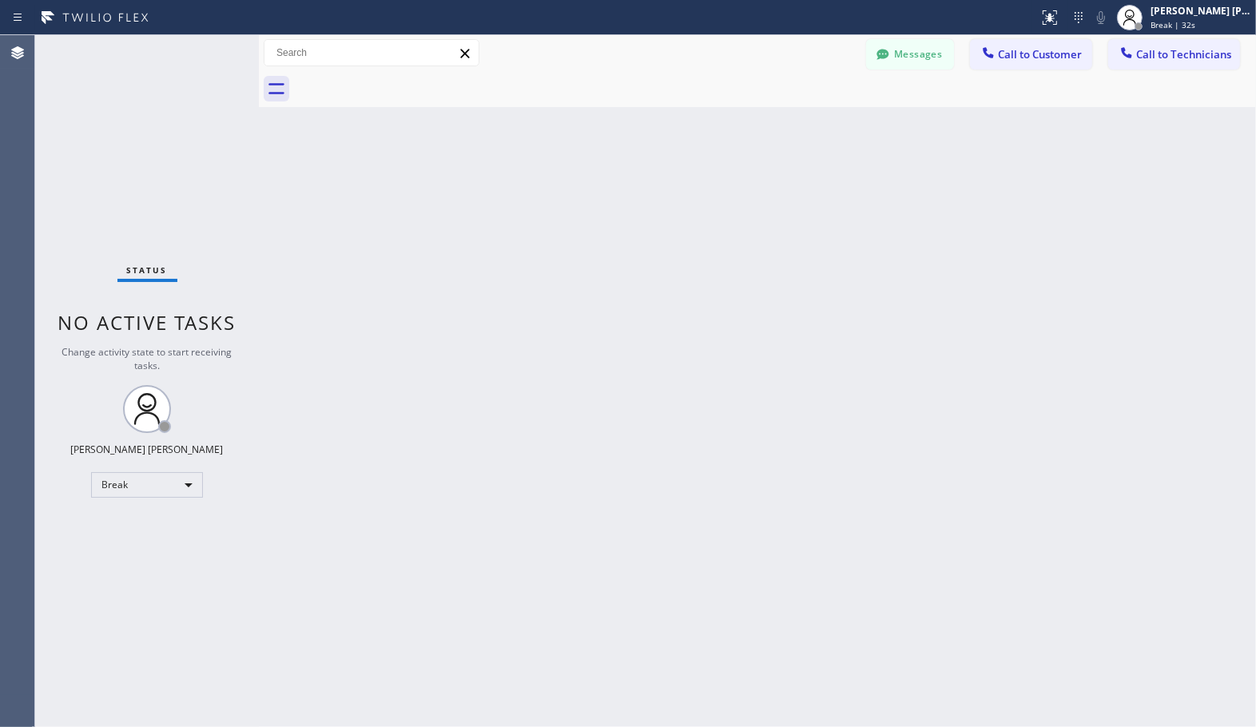
click at [807, 112] on div "Back to Dashboard Change Sender ID Customers Technicians Select a contact Outbo…" at bounding box center [757, 381] width 997 height 692
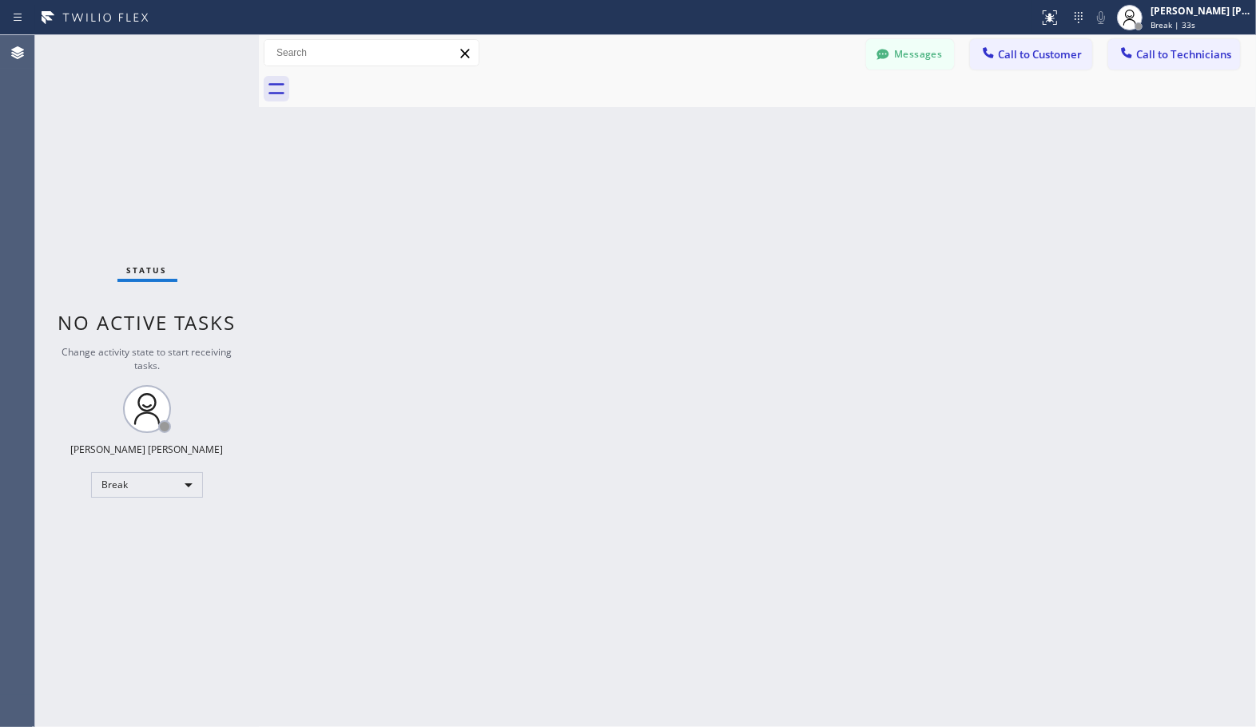
click at [807, 112] on div "Back to Dashboard Change Sender ID Customers Technicians Select a contact Outbo…" at bounding box center [757, 381] width 997 height 692
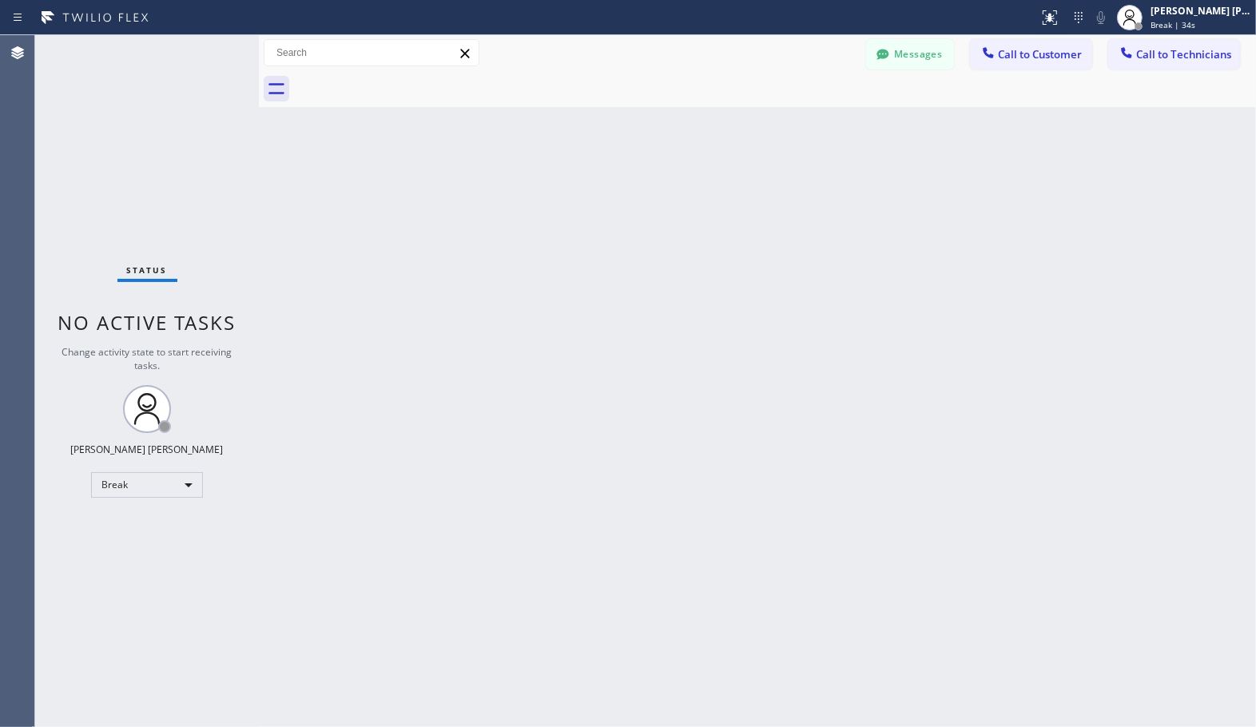
click at [807, 112] on div "Back to Dashboard Change Sender ID Customers Technicians Select a contact Outbo…" at bounding box center [757, 381] width 997 height 692
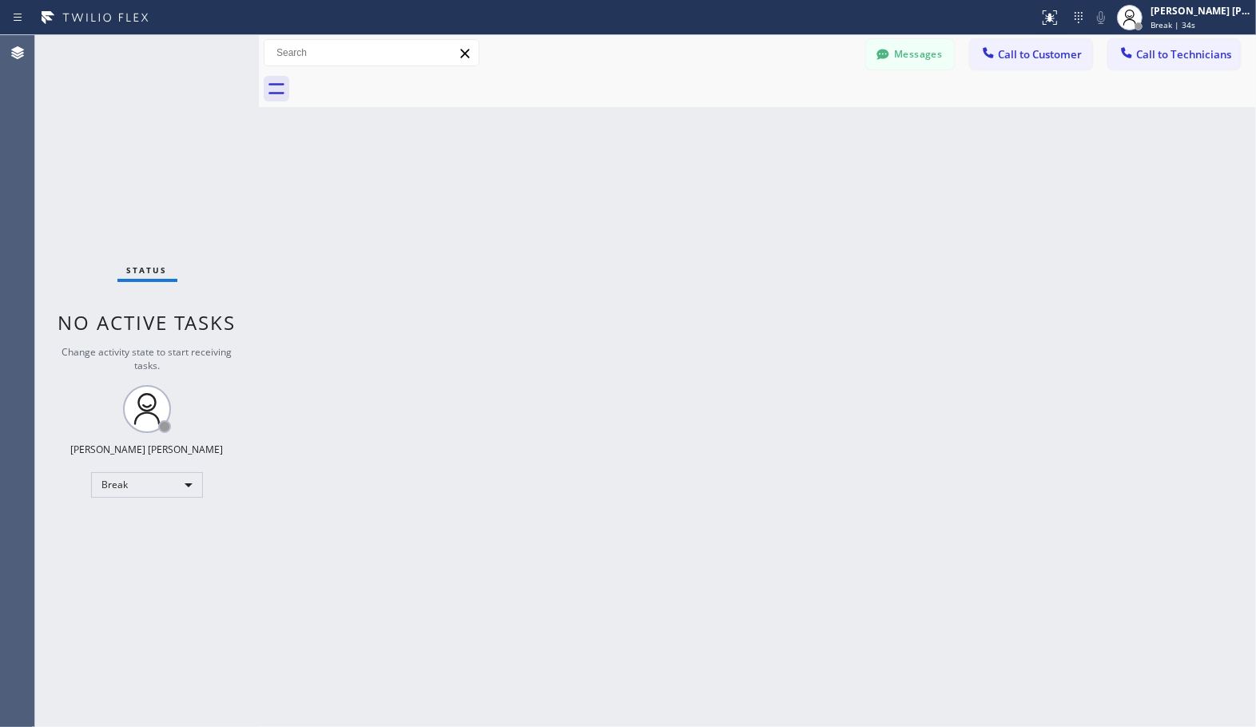
click at [807, 112] on div "Back to Dashboard Change Sender ID Customers Technicians Select a contact Outbo…" at bounding box center [757, 381] width 997 height 692
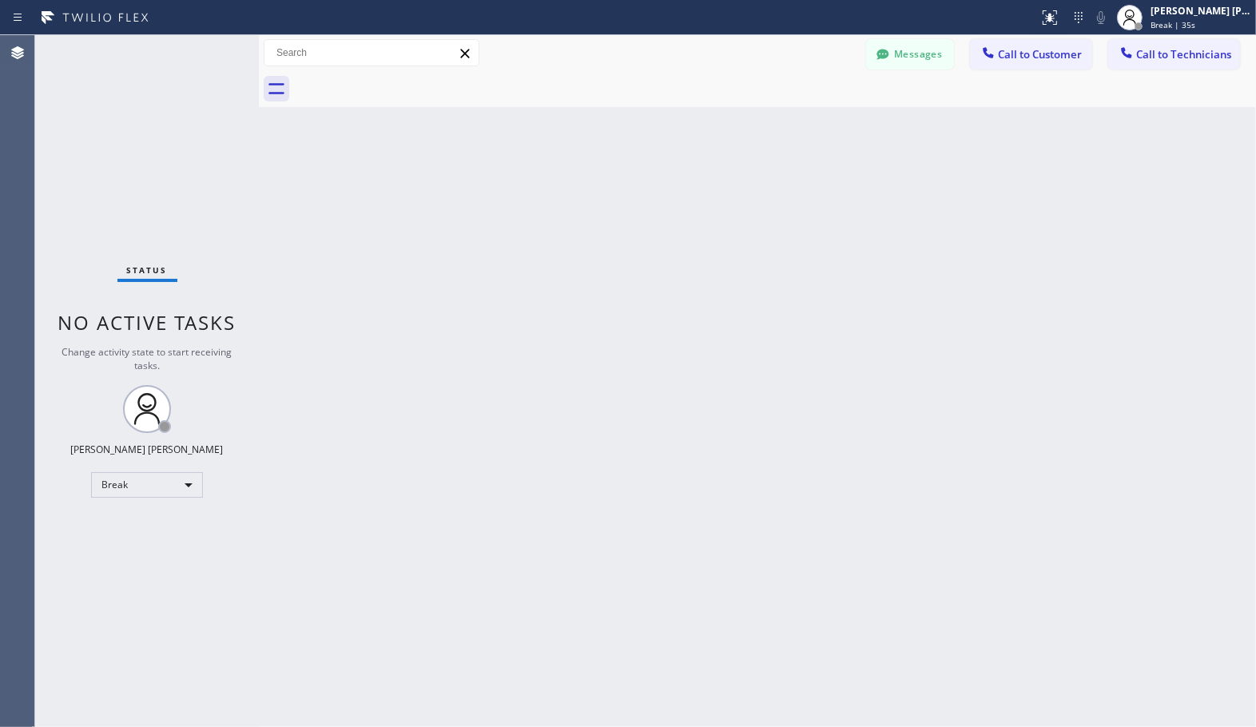
click at [807, 112] on div "Back to Dashboard Change Sender ID Customers Technicians Select a contact Outbo…" at bounding box center [757, 381] width 997 height 692
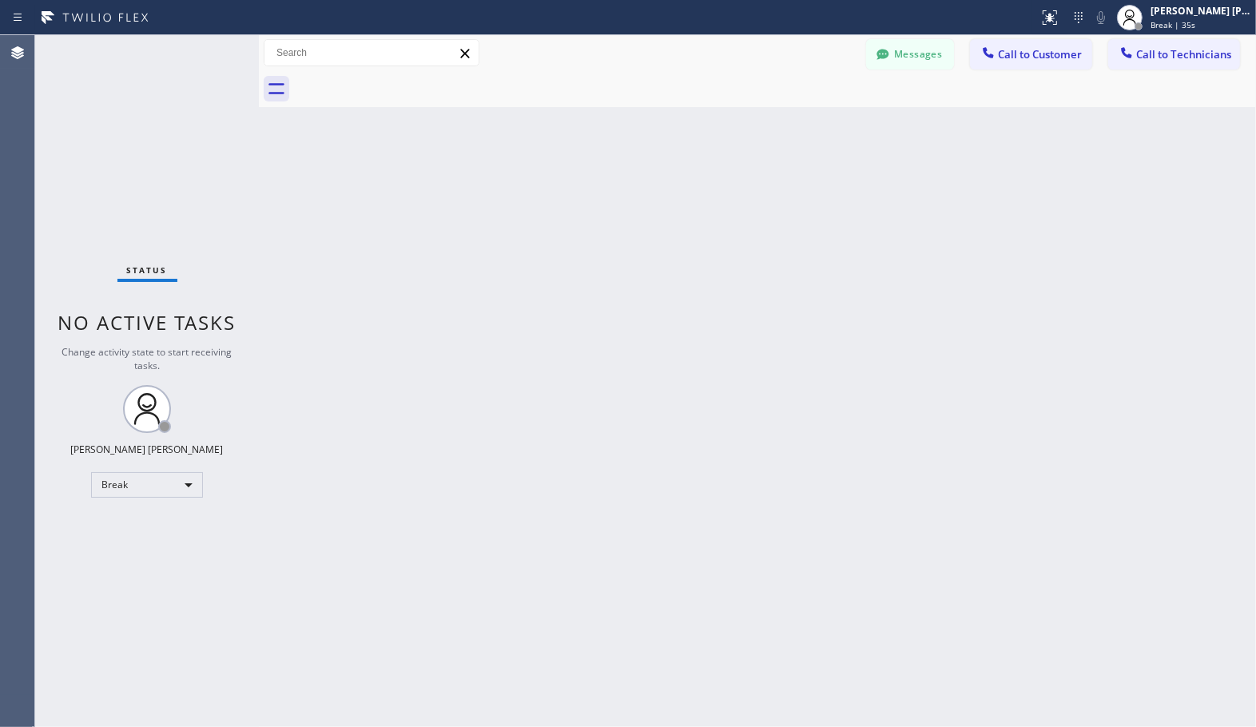
click at [807, 112] on div "Back to Dashboard Change Sender ID Customers Technicians Select a contact Outbo…" at bounding box center [757, 381] width 997 height 692
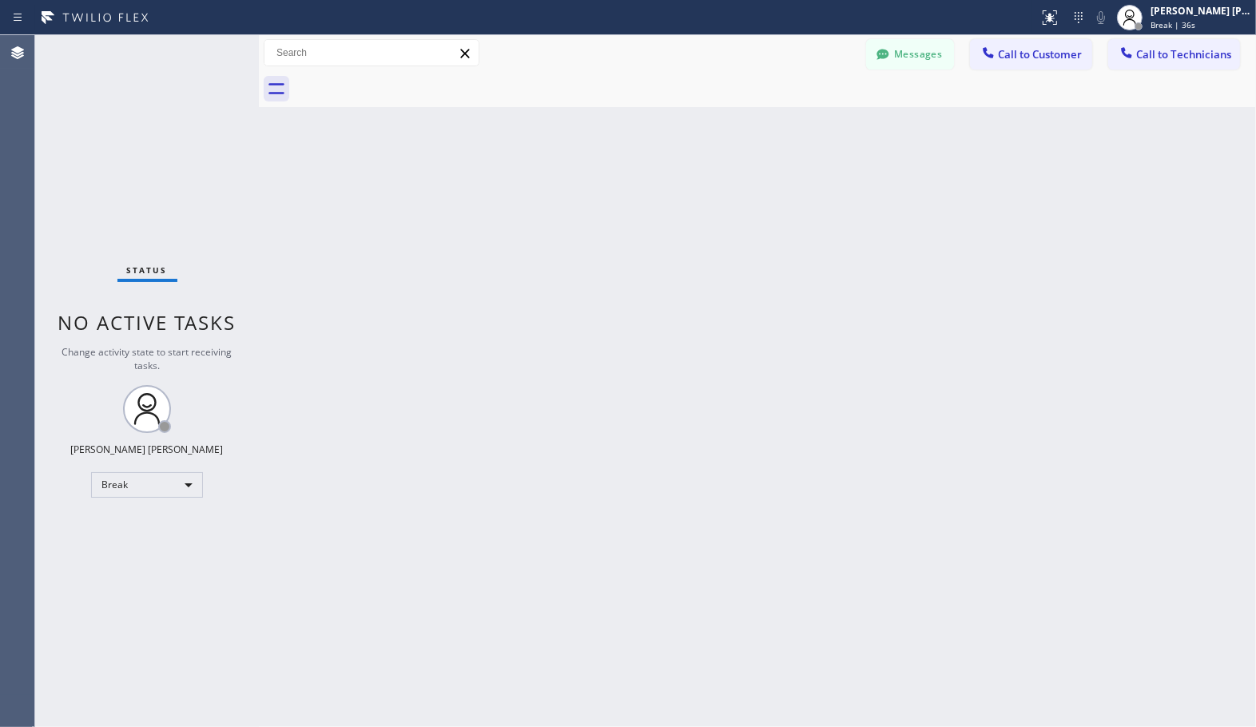
click at [807, 112] on div "Back to Dashboard Change Sender ID Customers Technicians Select a contact Outbo…" at bounding box center [757, 381] width 997 height 692
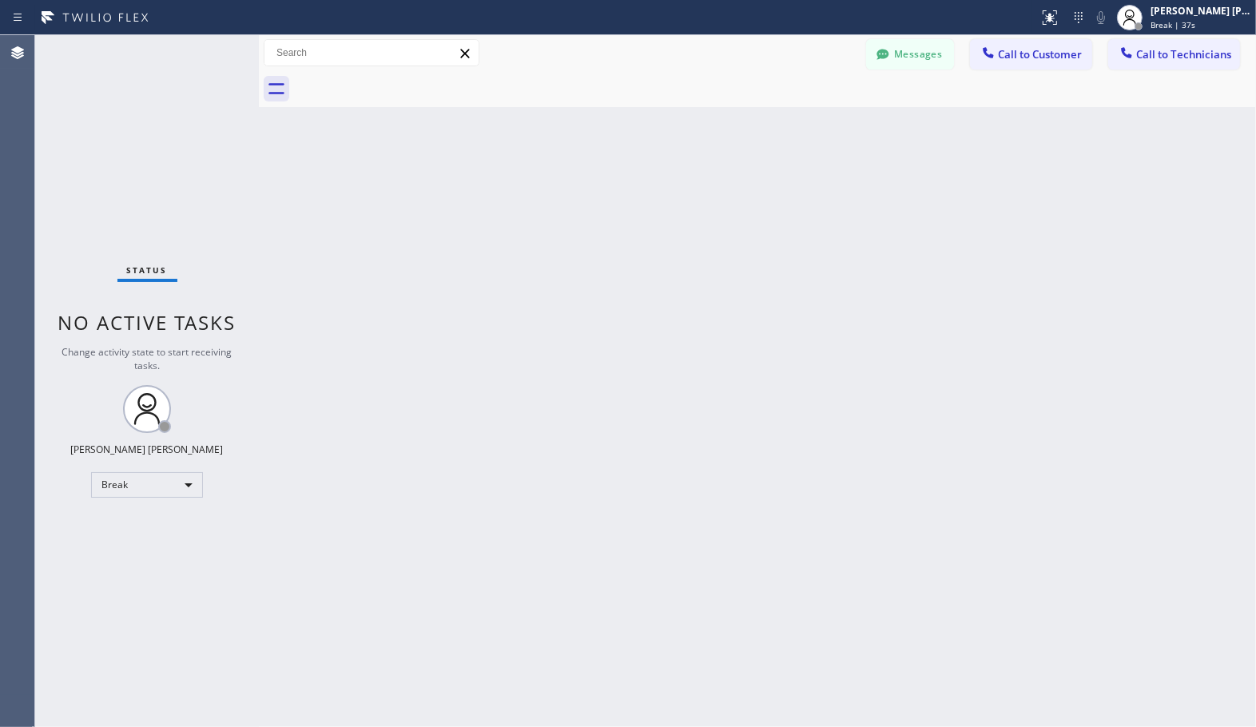
click at [807, 112] on div "Back to Dashboard Change Sender ID Customers Technicians Select a contact Outbo…" at bounding box center [757, 381] width 997 height 692
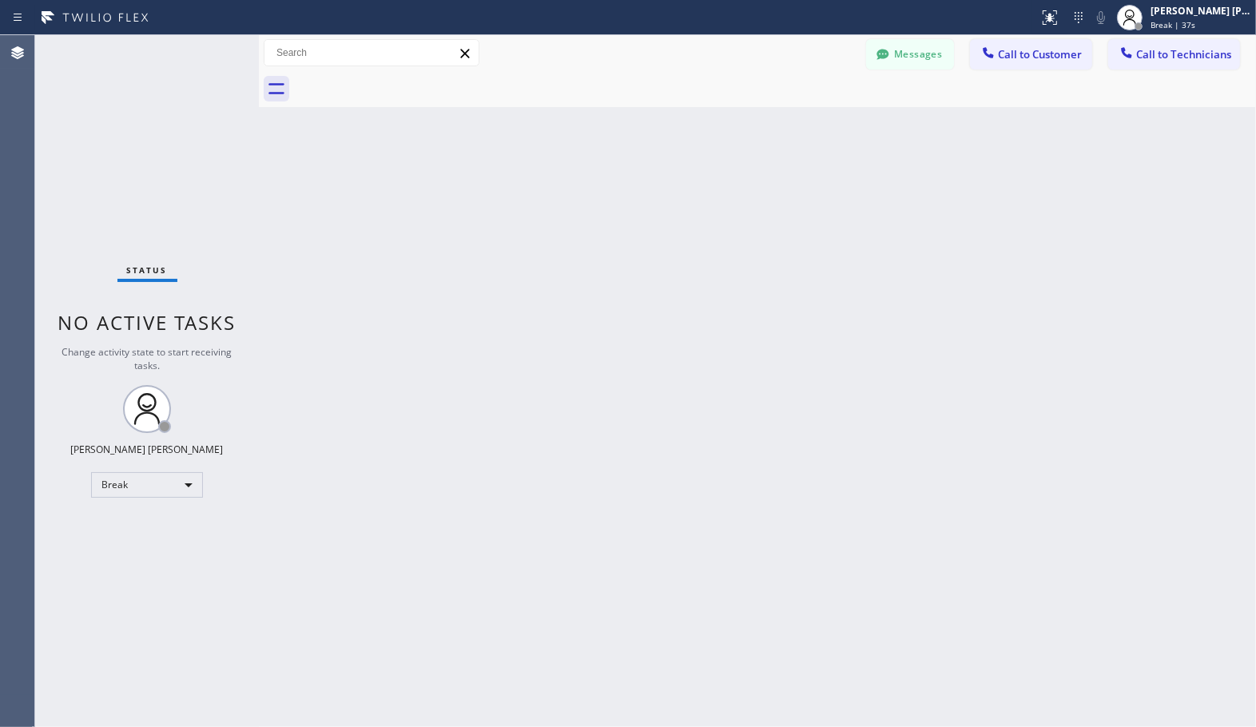
click at [807, 112] on div "Back to Dashboard Change Sender ID Customers Technicians Select a contact Outbo…" at bounding box center [757, 381] width 997 height 692
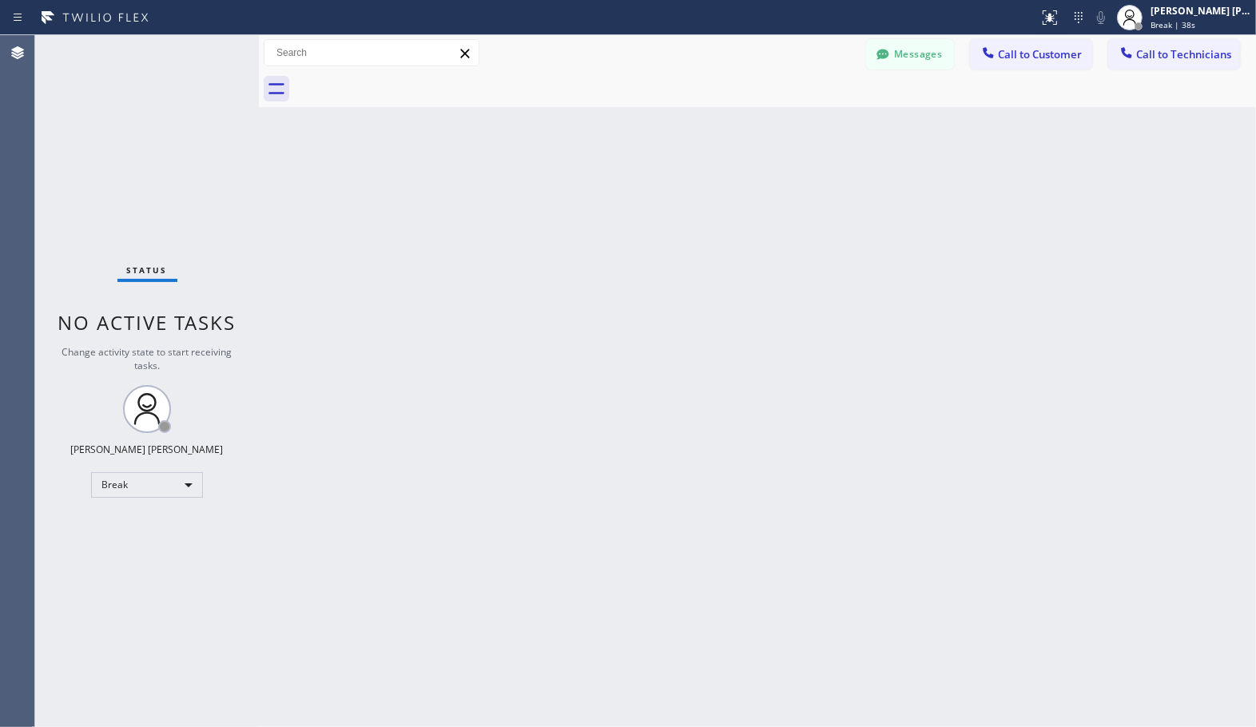
click at [807, 112] on div "Back to Dashboard Change Sender ID Customers Technicians Select a contact Outbo…" at bounding box center [757, 381] width 997 height 692
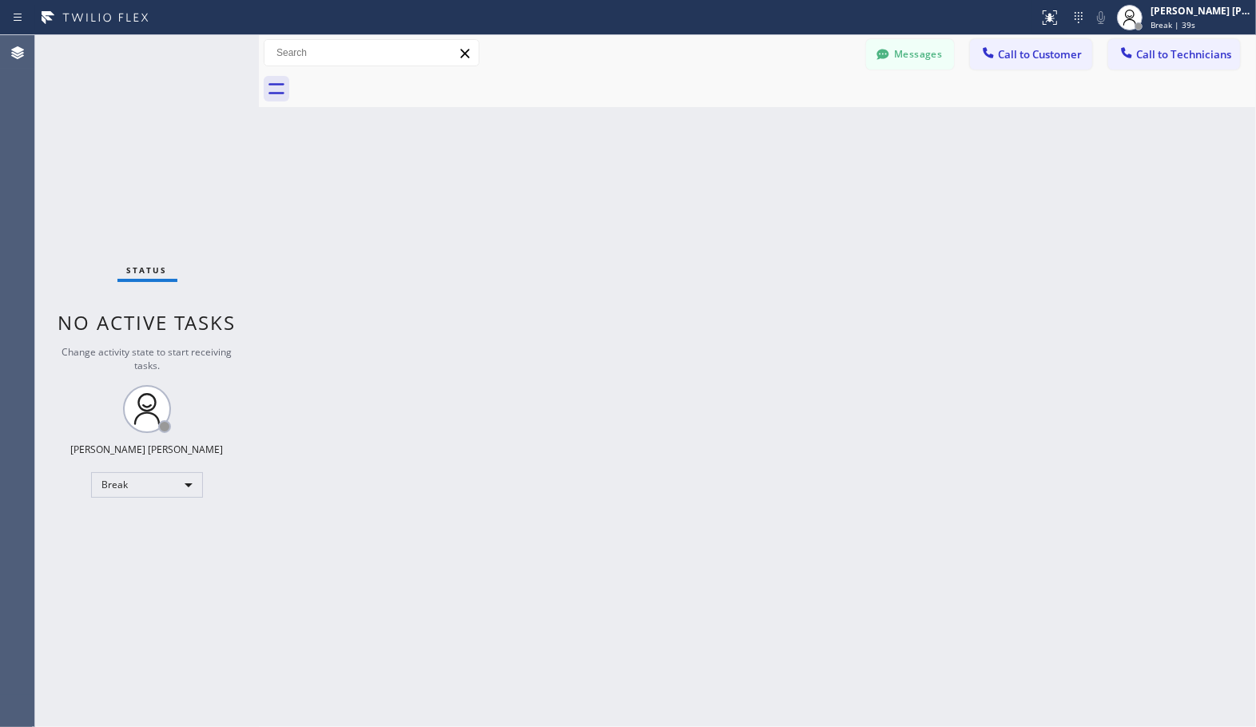
click at [807, 112] on div "Back to Dashboard Change Sender ID Customers Technicians Select a contact Outbo…" at bounding box center [757, 381] width 997 height 692
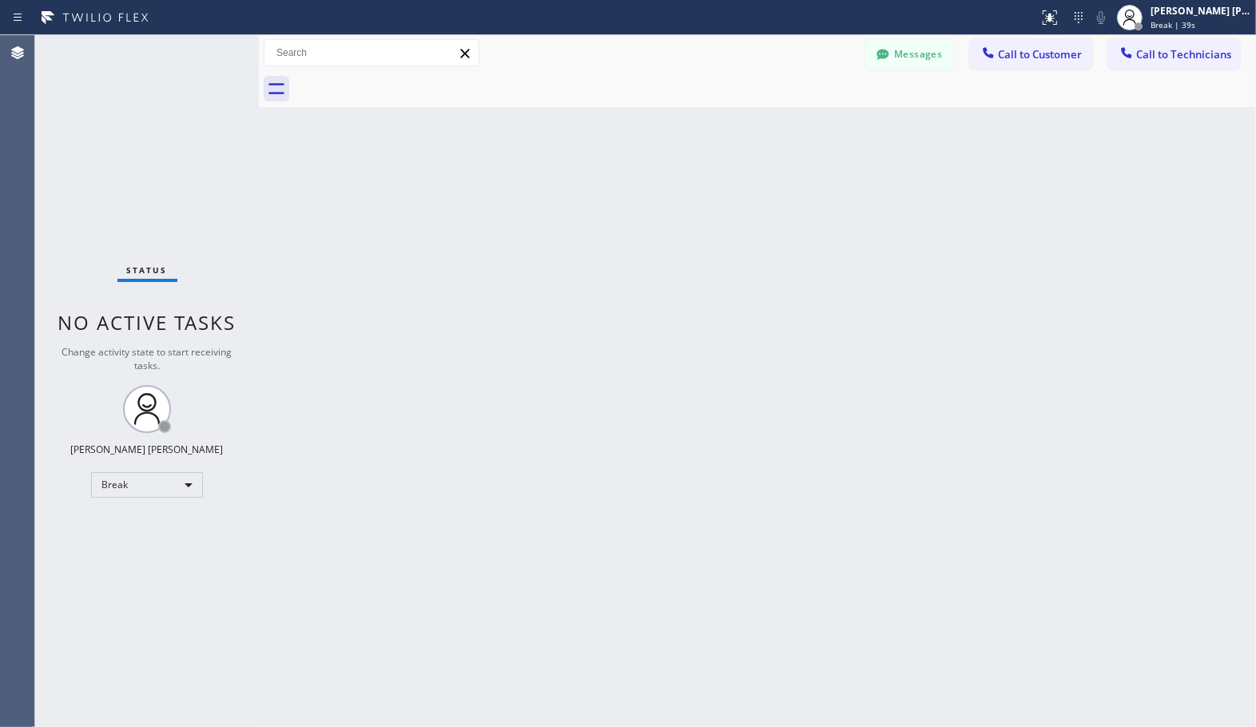
click at [807, 112] on div "Back to Dashboard Change Sender ID Customers Technicians Select a contact Outbo…" at bounding box center [757, 381] width 997 height 692
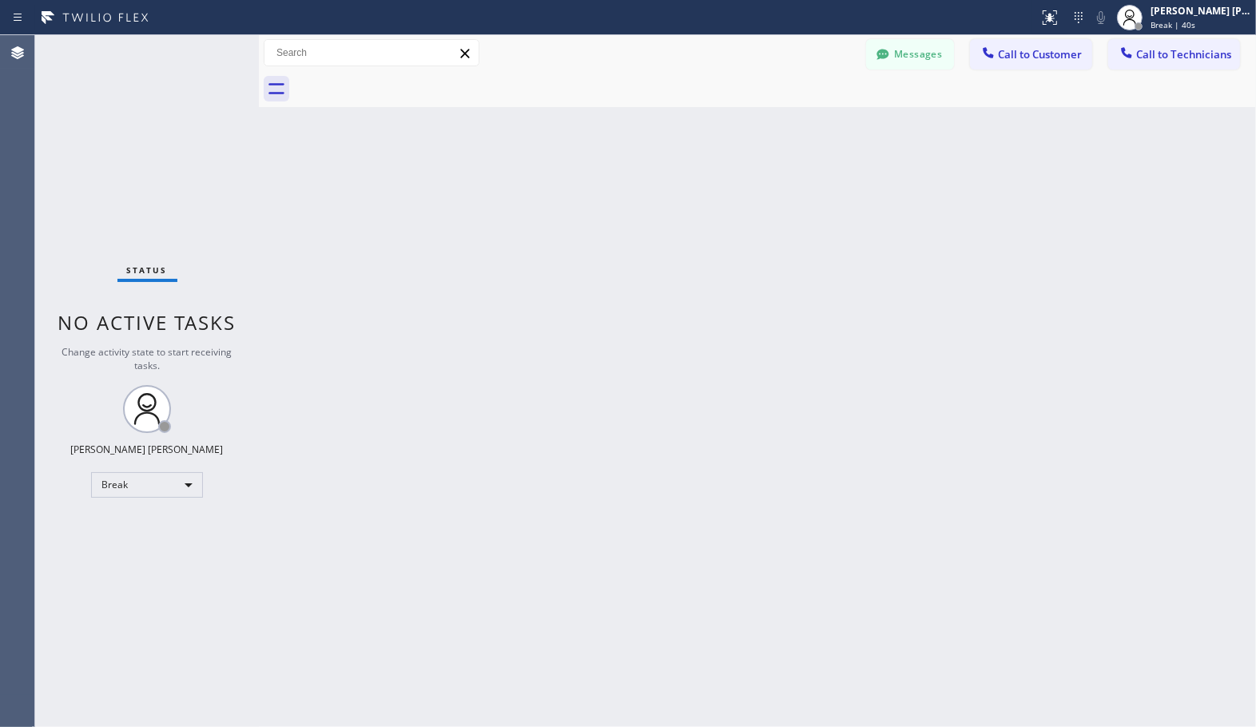
click at [807, 112] on div "Back to Dashboard Change Sender ID Customers Technicians Select a contact Outbo…" at bounding box center [757, 381] width 997 height 692
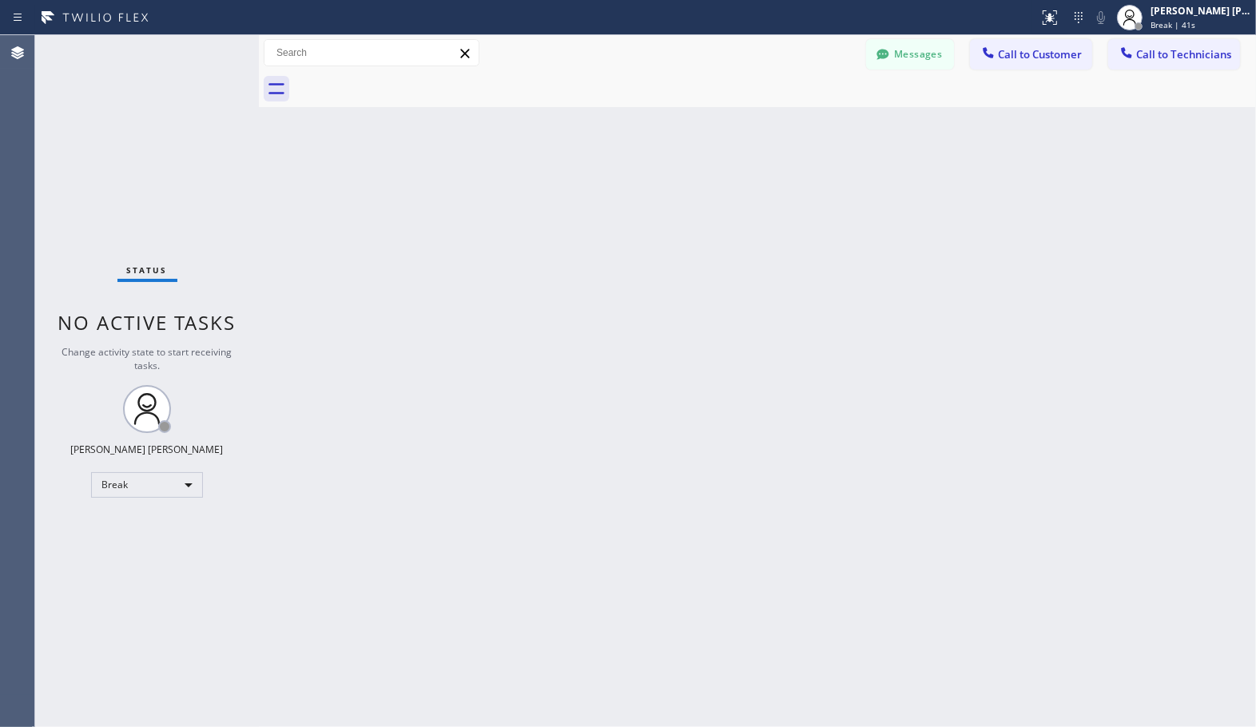
click at [807, 112] on div "Back to Dashboard Change Sender ID Customers Technicians Select a contact Outbo…" at bounding box center [757, 381] width 997 height 692
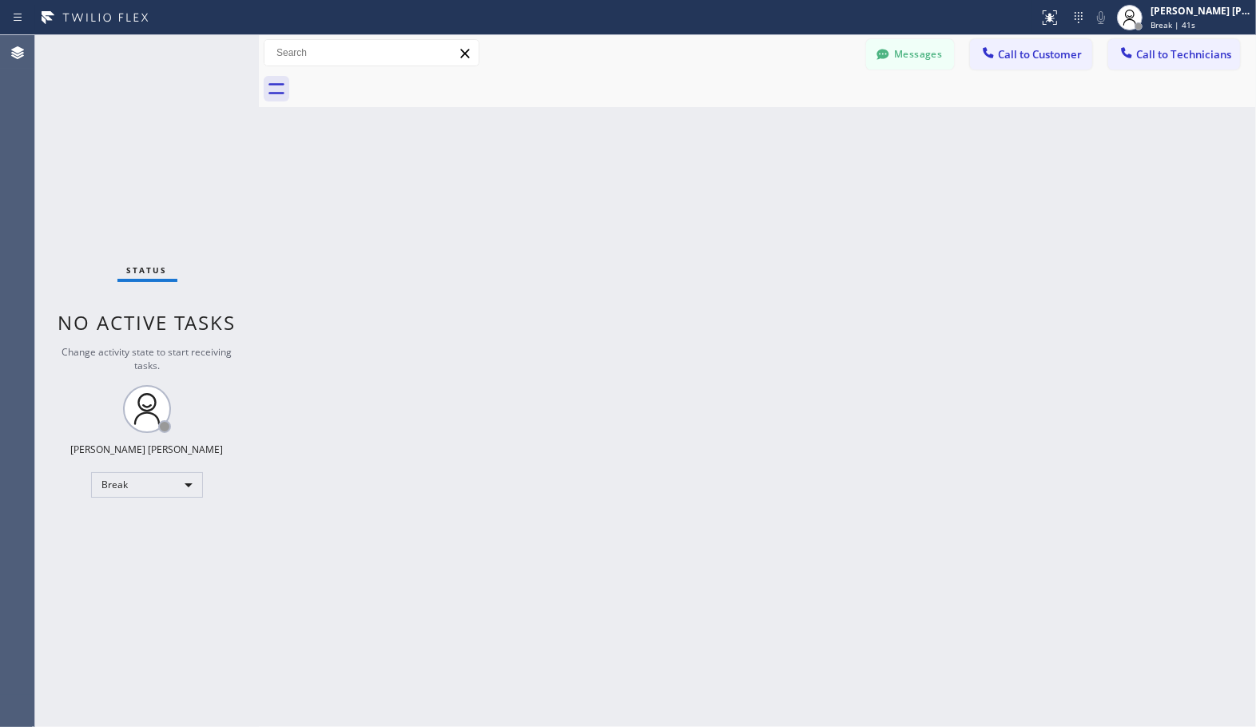
click at [807, 112] on div "Back to Dashboard Change Sender ID Customers Technicians Select a contact Outbo…" at bounding box center [757, 381] width 997 height 692
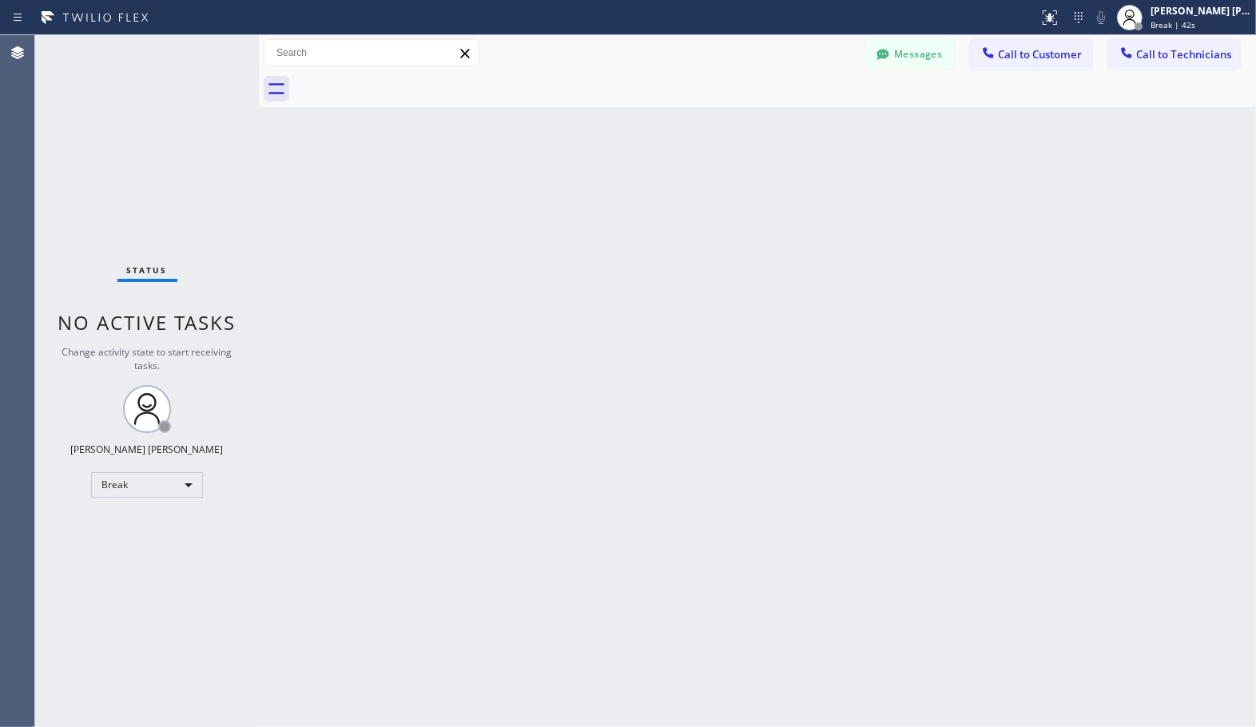
click at [807, 112] on div "Back to Dashboard Change Sender ID Customers Technicians Select a contact Outbo…" at bounding box center [757, 381] width 997 height 692
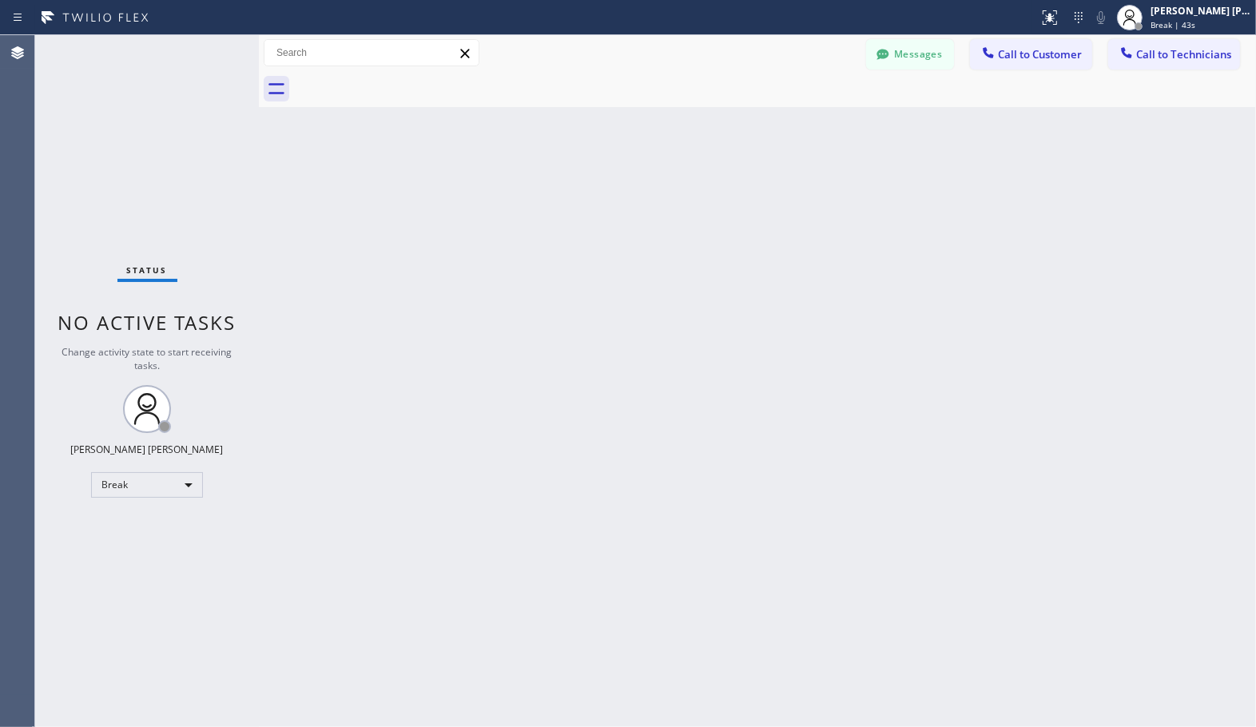
click at [807, 112] on div "Back to Dashboard Change Sender ID Customers Technicians Select a contact Outbo…" at bounding box center [757, 381] width 997 height 692
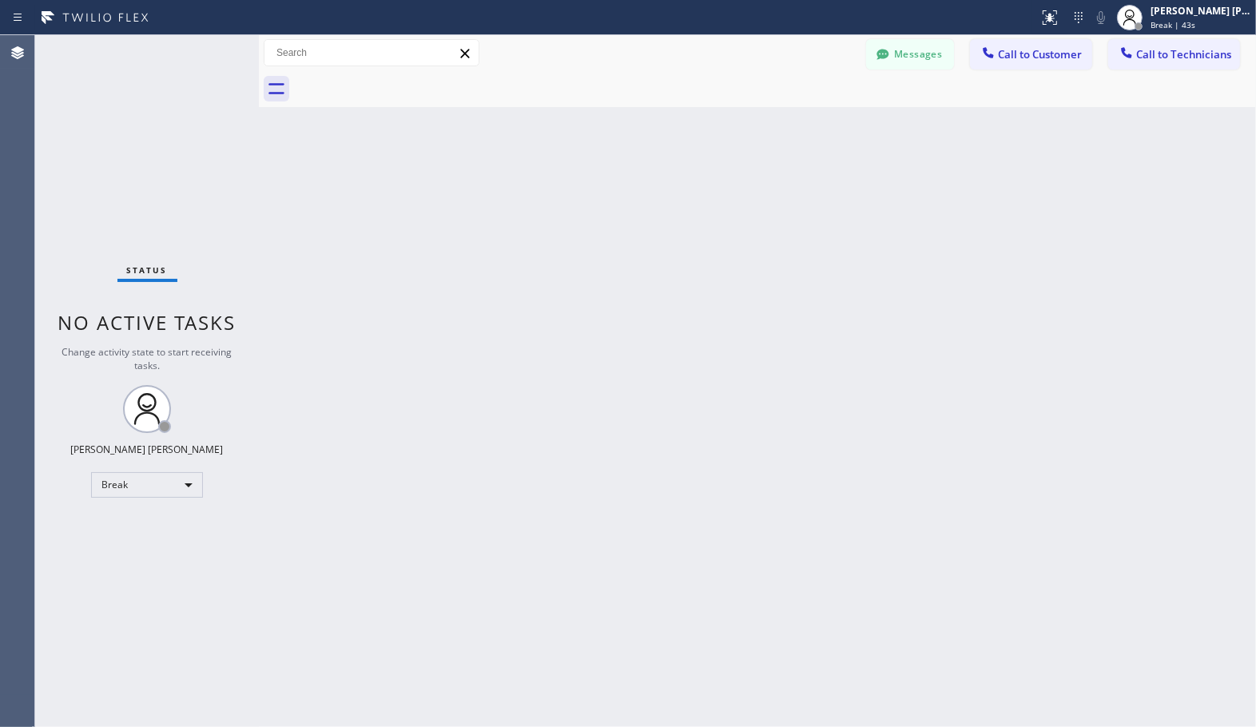
click at [807, 112] on div "Back to Dashboard Change Sender ID Customers Technicians Select a contact Outbo…" at bounding box center [757, 381] width 997 height 692
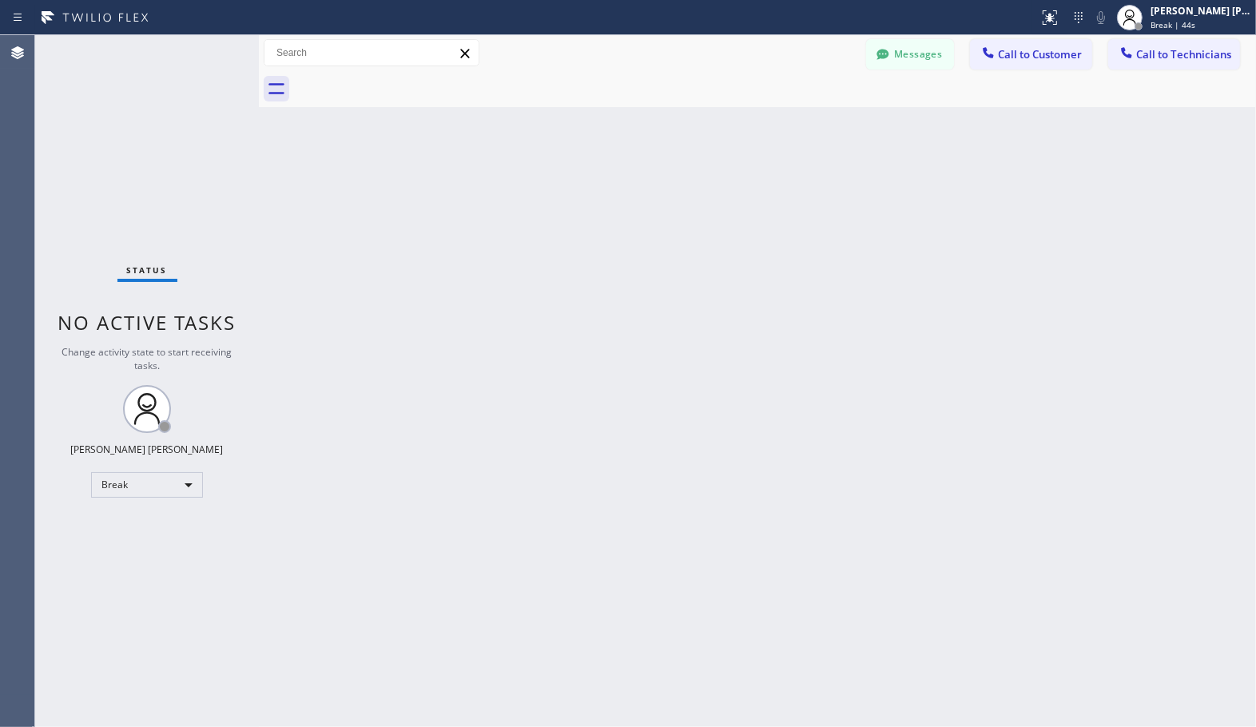
click at [807, 112] on div "Back to Dashboard Change Sender ID Customers Technicians Select a contact Outbo…" at bounding box center [757, 381] width 997 height 692
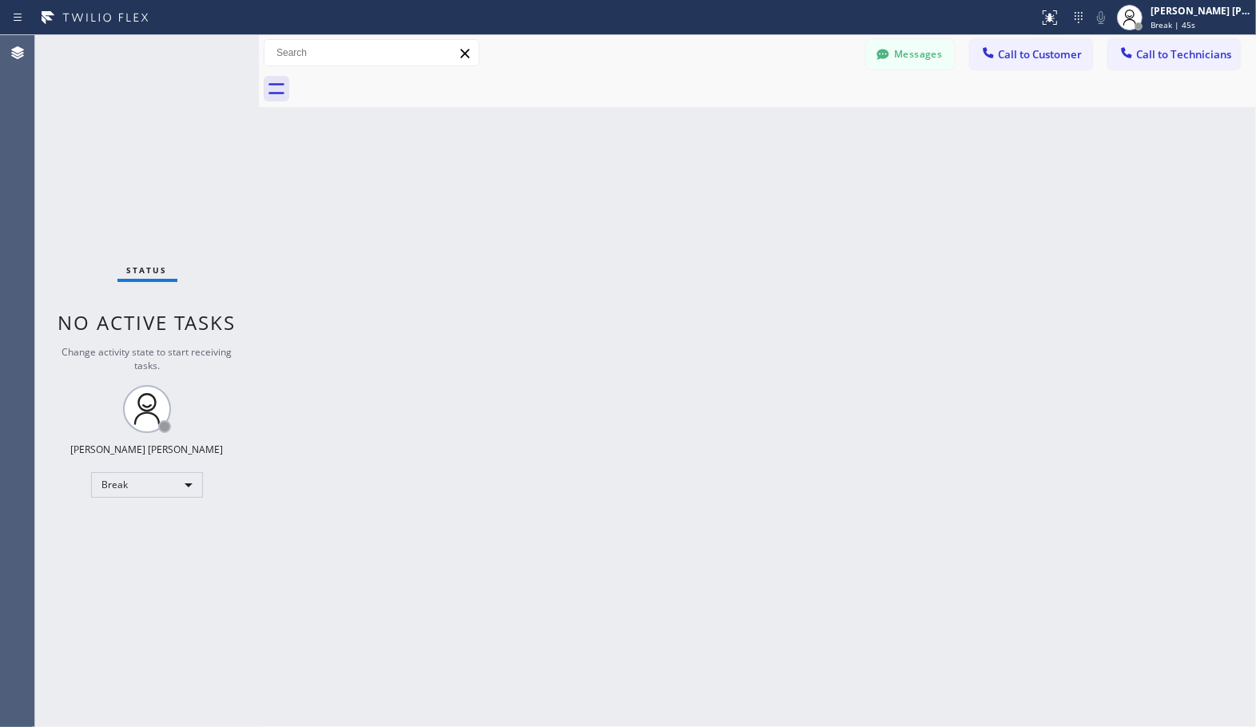
click at [807, 112] on div "Back to Dashboard Change Sender ID Customers Technicians Select a contact Outbo…" at bounding box center [757, 381] width 997 height 692
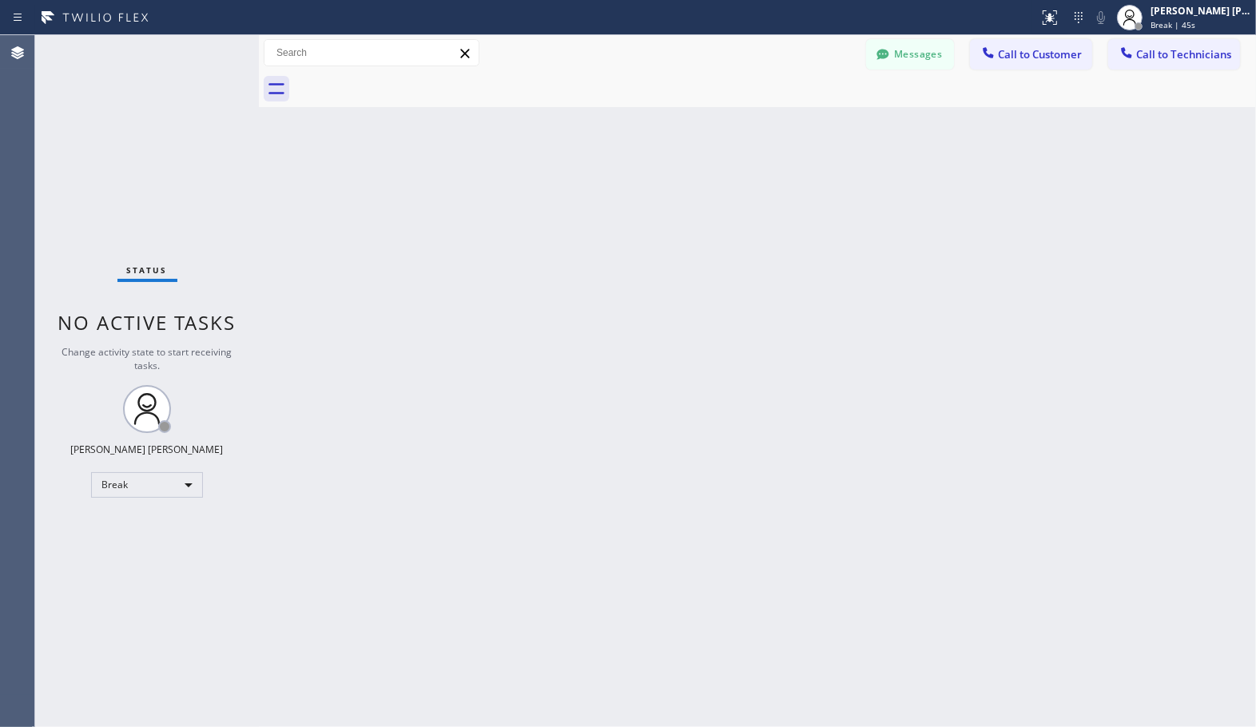
click at [807, 112] on div "Back to Dashboard Change Sender ID Customers Technicians Select a contact Outbo…" at bounding box center [757, 381] width 997 height 692
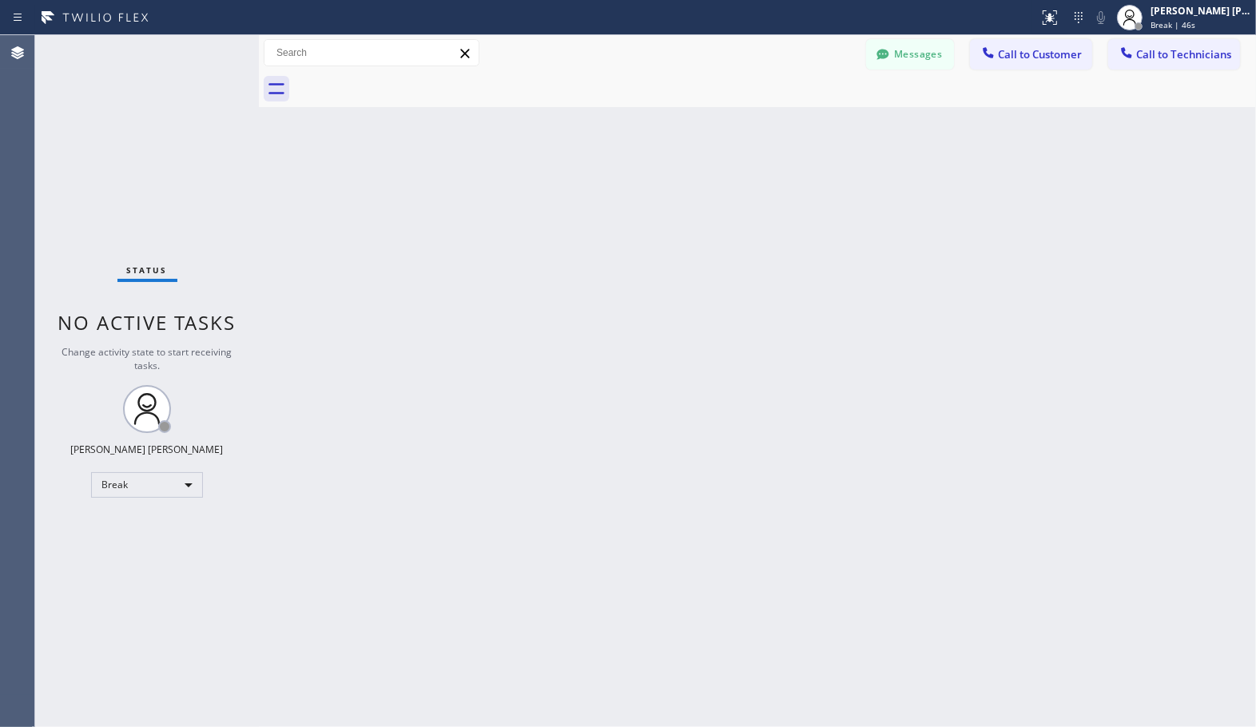
click at [807, 112] on div "Back to Dashboard Change Sender ID Customers Technicians Select a contact Outbo…" at bounding box center [757, 381] width 997 height 692
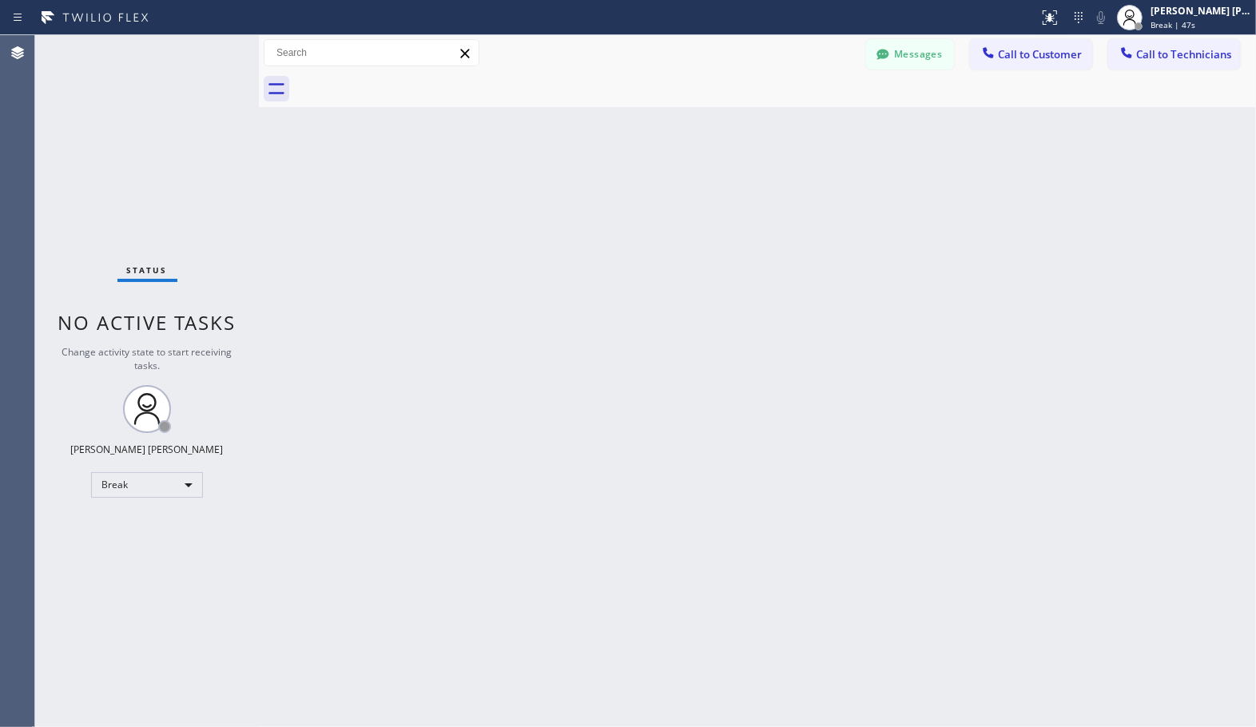
click at [807, 112] on div "Back to Dashboard Change Sender ID Customers Technicians Select a contact Outbo…" at bounding box center [757, 381] width 997 height 692
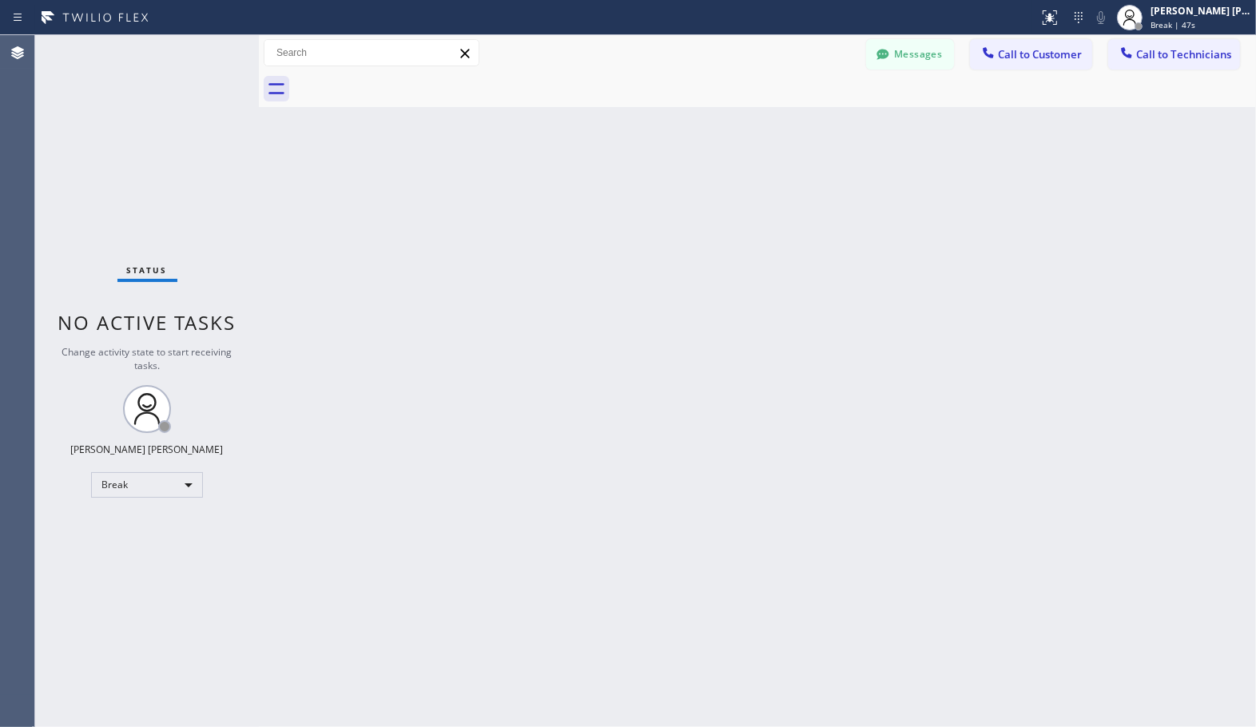
click at [807, 112] on div "Back to Dashboard Change Sender ID Customers Technicians Select a contact Outbo…" at bounding box center [757, 381] width 997 height 692
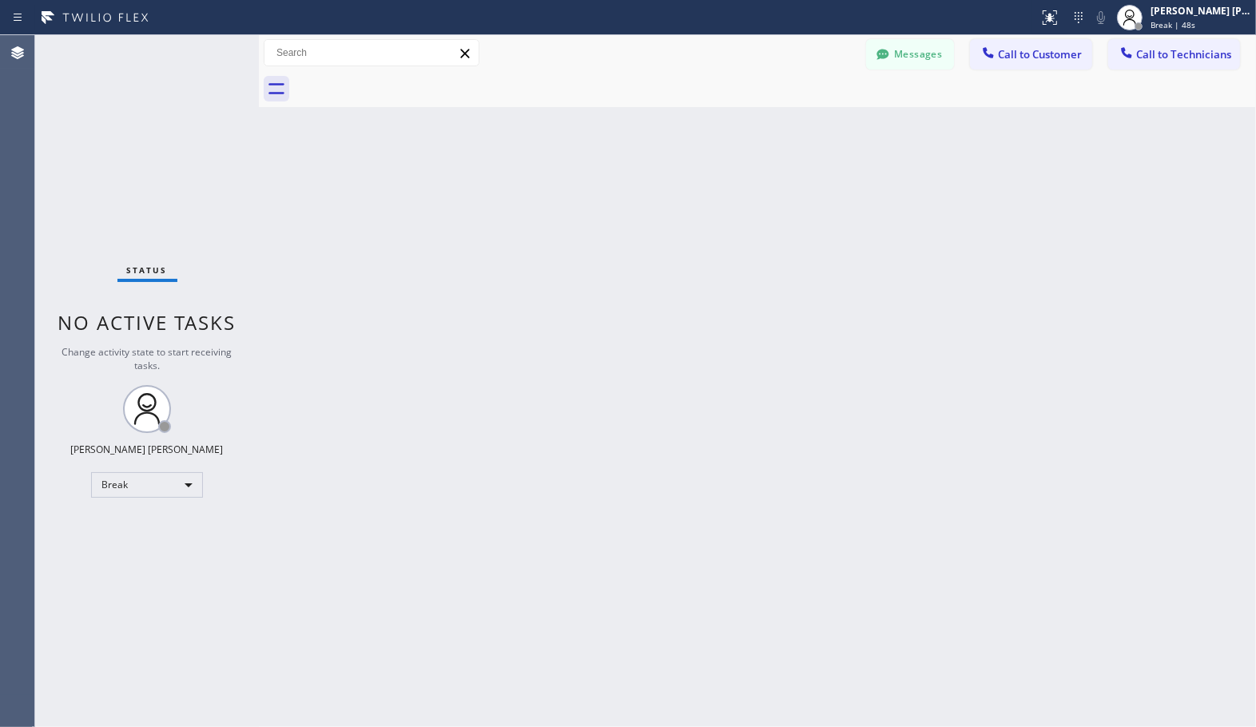
click at [807, 112] on div "Back to Dashboard Change Sender ID Customers Technicians Select a contact Outbo…" at bounding box center [757, 381] width 997 height 692
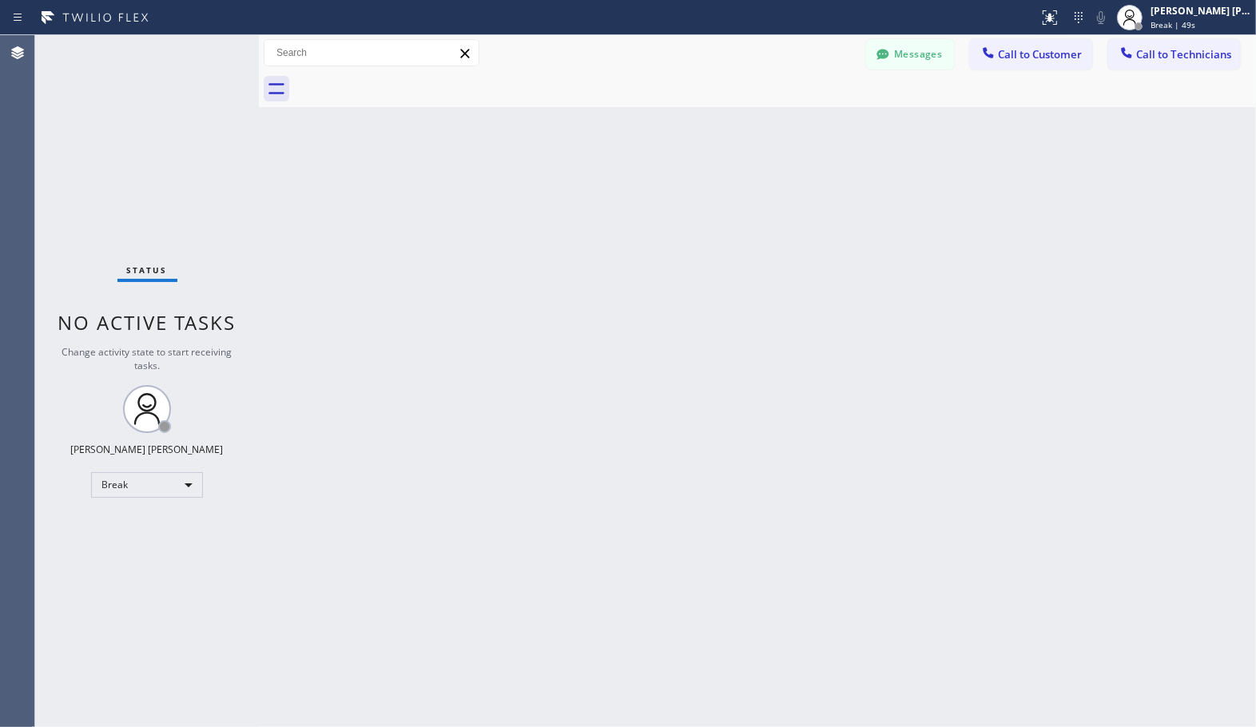
click at [807, 112] on div "Back to Dashboard Change Sender ID Customers Technicians Select a contact Outbo…" at bounding box center [757, 381] width 997 height 692
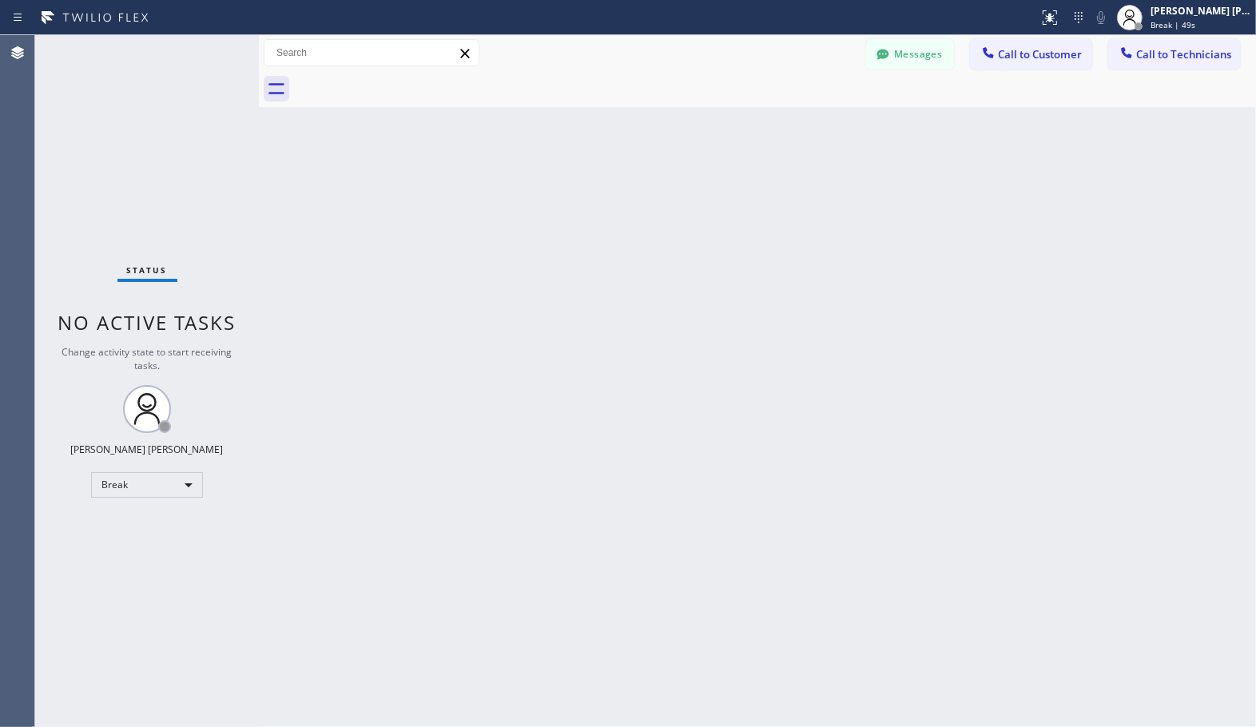
click at [807, 112] on div "Back to Dashboard Change Sender ID Customers Technicians Select a contact Outbo…" at bounding box center [757, 381] width 997 height 692
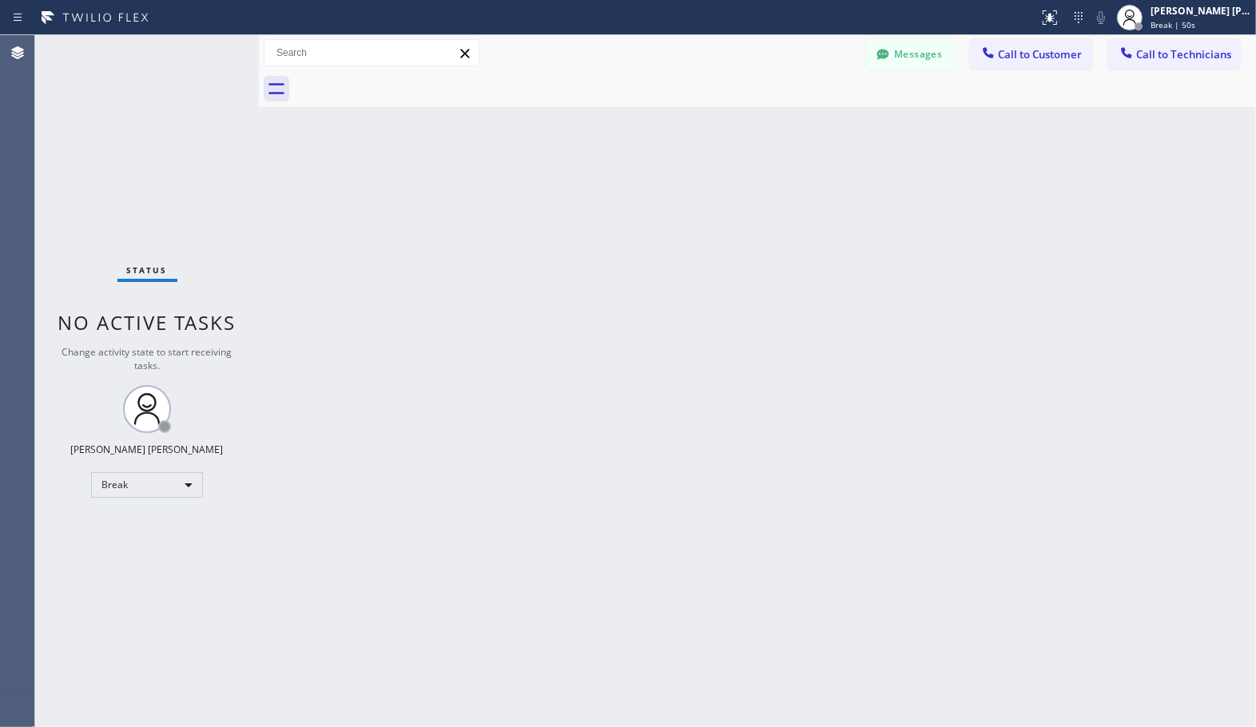
click at [807, 112] on div "Back to Dashboard Change Sender ID Customers Technicians Select a contact Outbo…" at bounding box center [757, 381] width 997 height 692
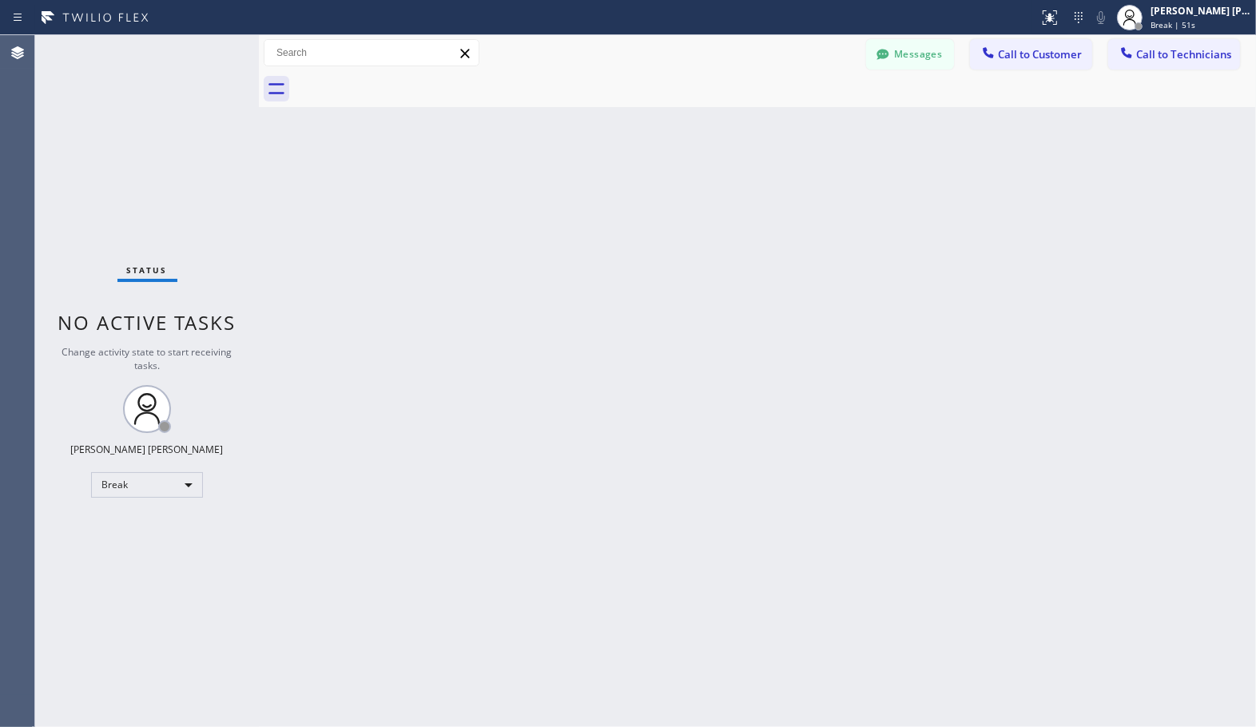
click at [807, 112] on div "Back to Dashboard Change Sender ID Customers Technicians Select a contact Outbo…" at bounding box center [757, 381] width 997 height 692
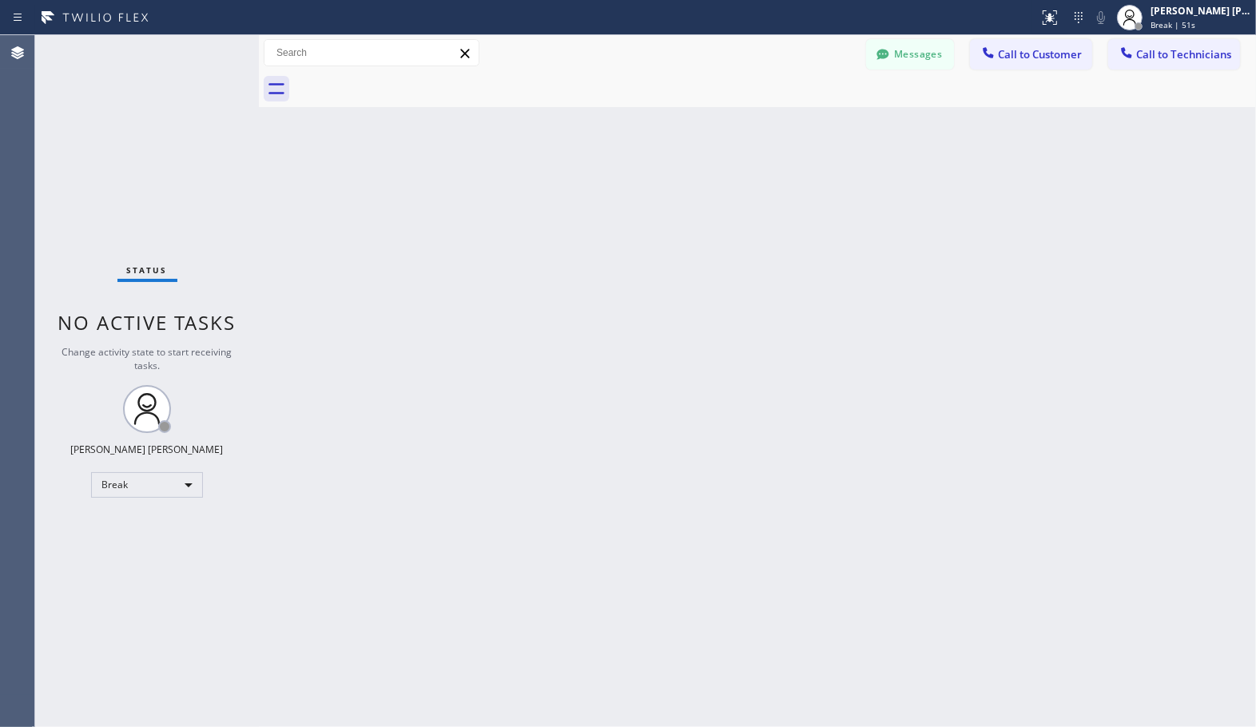
click at [807, 112] on div "Back to Dashboard Change Sender ID Customers Technicians Select a contact Outbo…" at bounding box center [757, 381] width 997 height 692
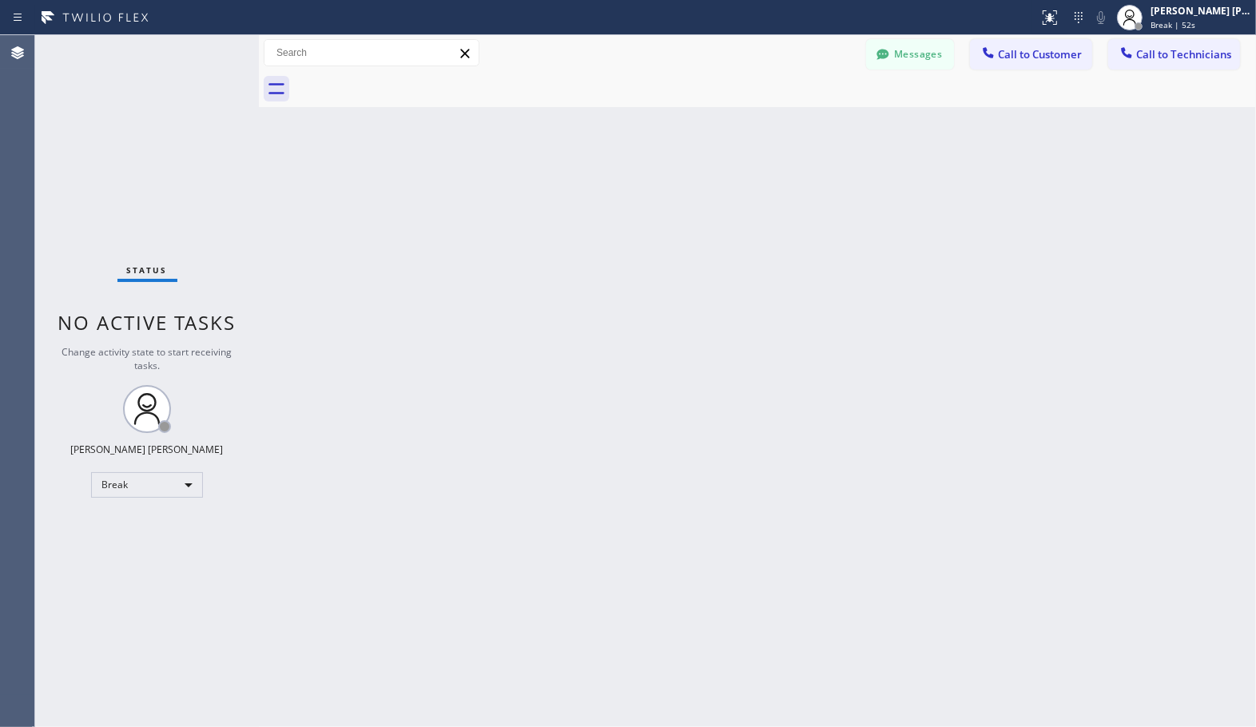
click at [807, 112] on div "Back to Dashboard Change Sender ID Customers Technicians Select a contact Outbo…" at bounding box center [757, 381] width 997 height 692
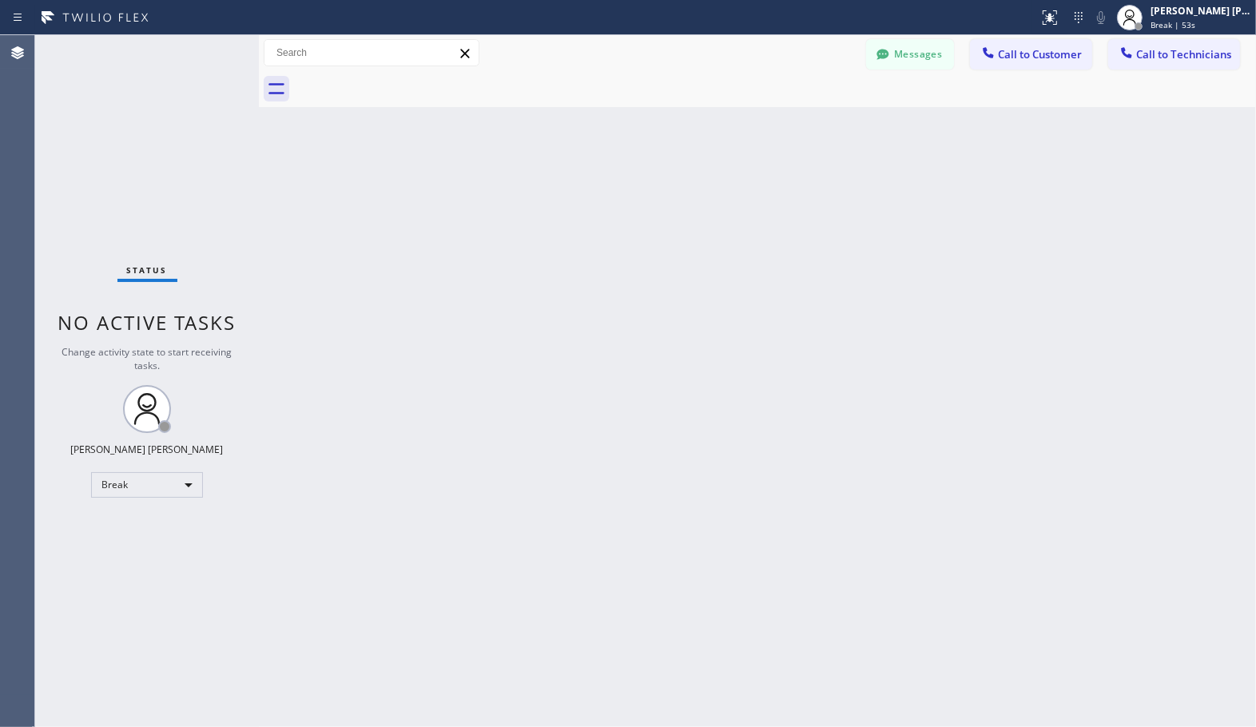
click at [807, 112] on div "Back to Dashboard Change Sender ID Customers Technicians Select a contact Outbo…" at bounding box center [757, 381] width 997 height 692
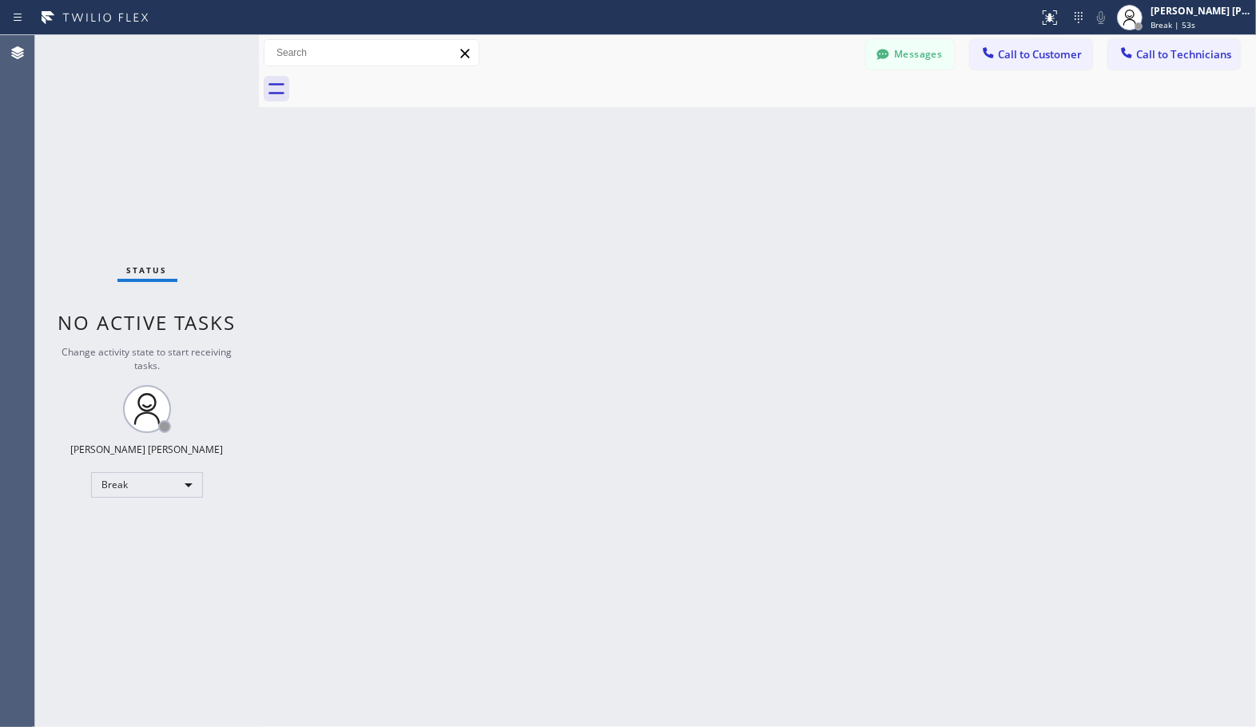
click at [807, 112] on div "Back to Dashboard Change Sender ID Customers Technicians Select a contact Outbo…" at bounding box center [757, 381] width 997 height 692
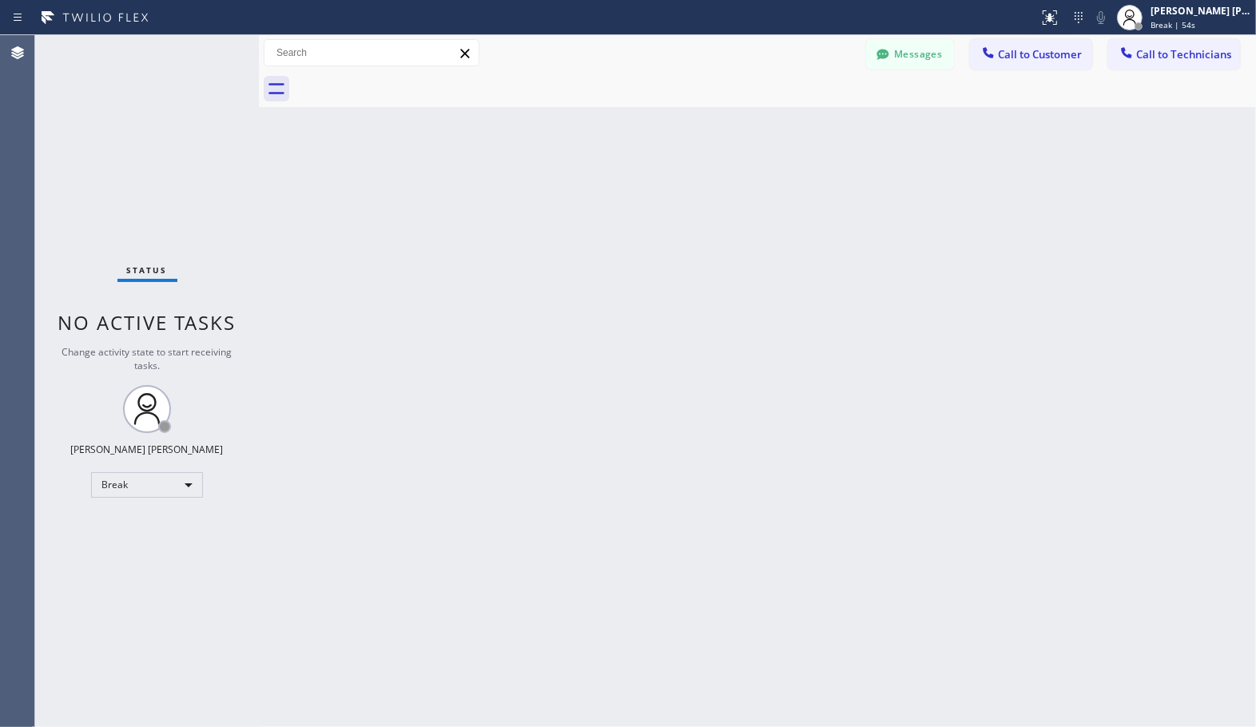
click at [807, 112] on div "Back to Dashboard Change Sender ID Customers Technicians Select a contact Outbo…" at bounding box center [757, 381] width 997 height 692
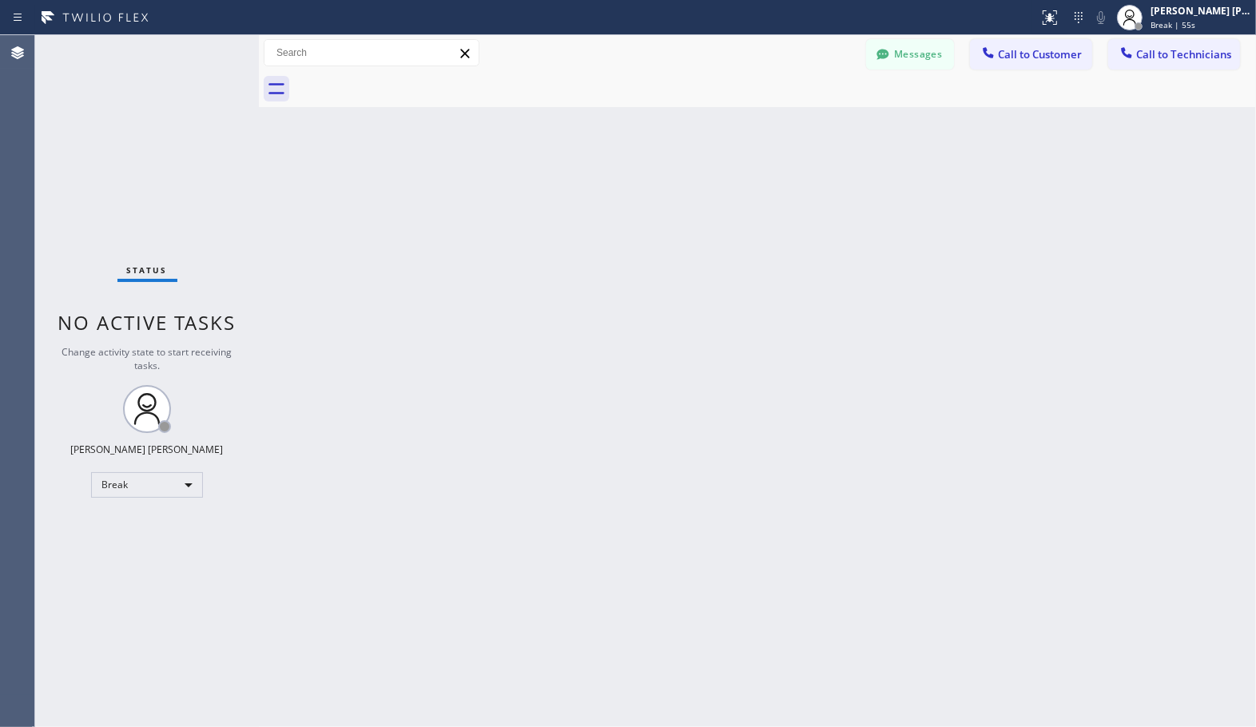
click at [807, 112] on div "Back to Dashboard Change Sender ID Customers Technicians Select a contact Outbo…" at bounding box center [757, 381] width 997 height 692
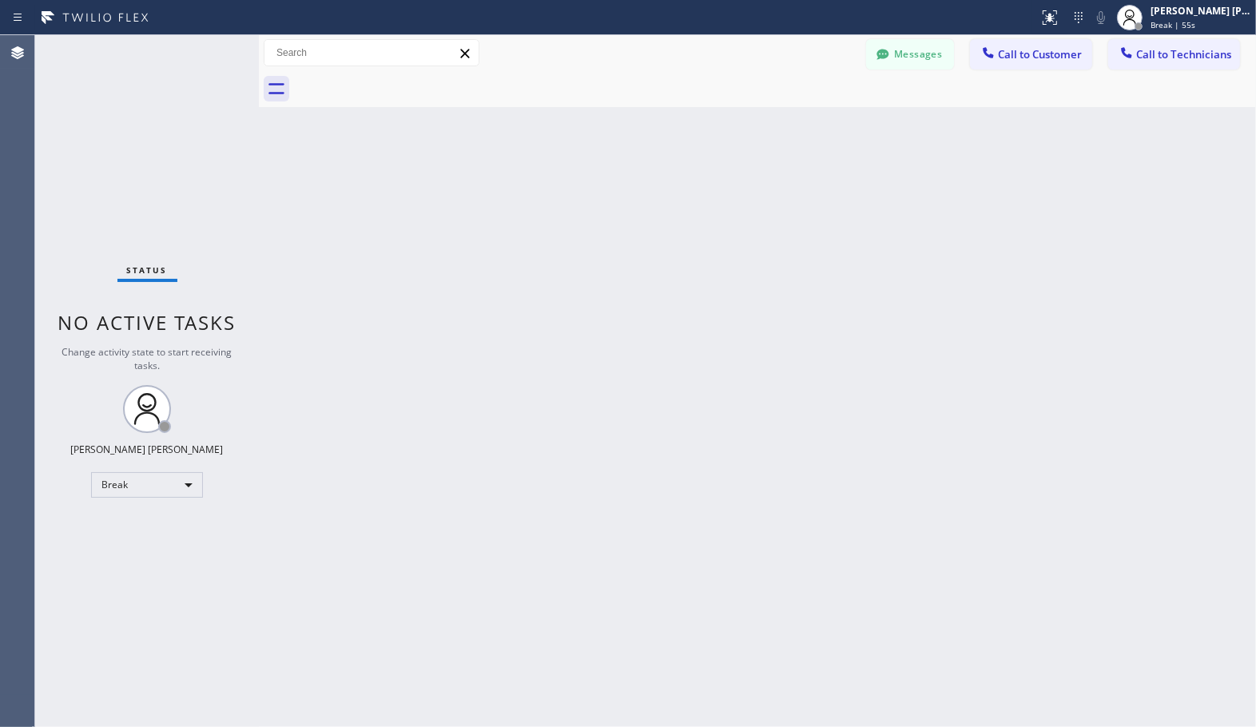
click at [807, 112] on div "Back to Dashboard Change Sender ID Customers Technicians Select a contact Outbo…" at bounding box center [757, 381] width 997 height 692
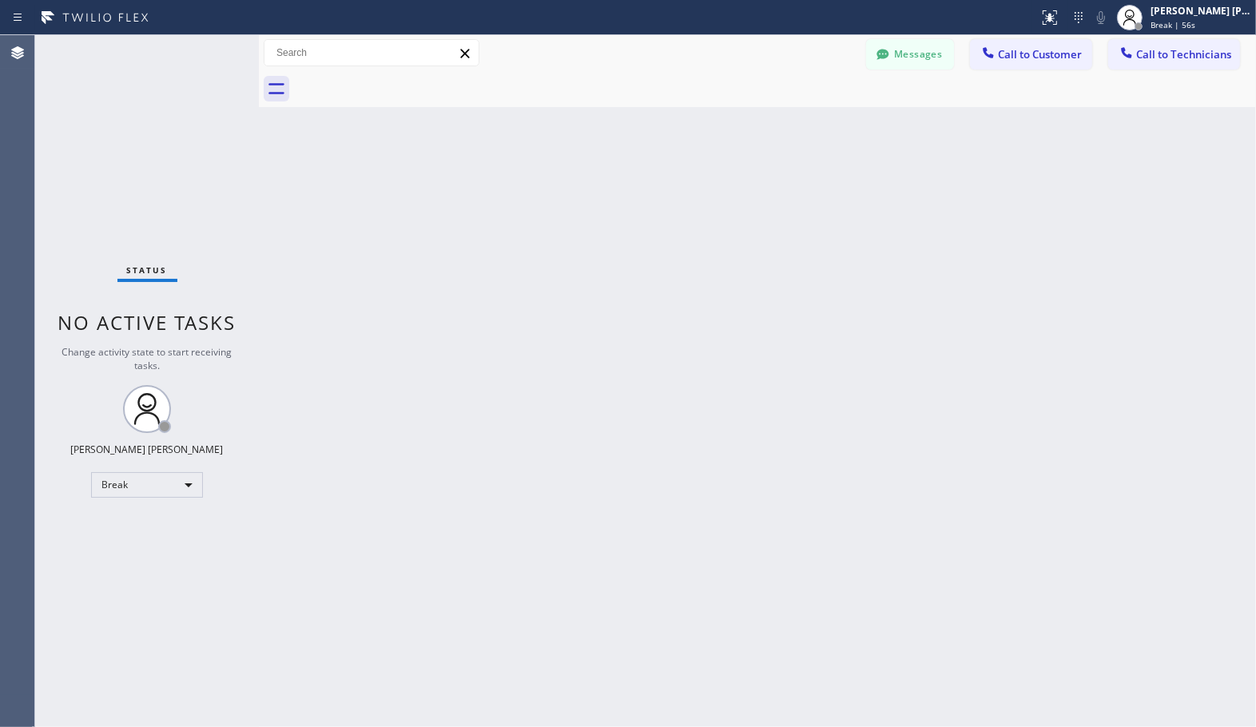
click at [807, 112] on div "Back to Dashboard Change Sender ID Customers Technicians Select a contact Outbo…" at bounding box center [757, 381] width 997 height 692
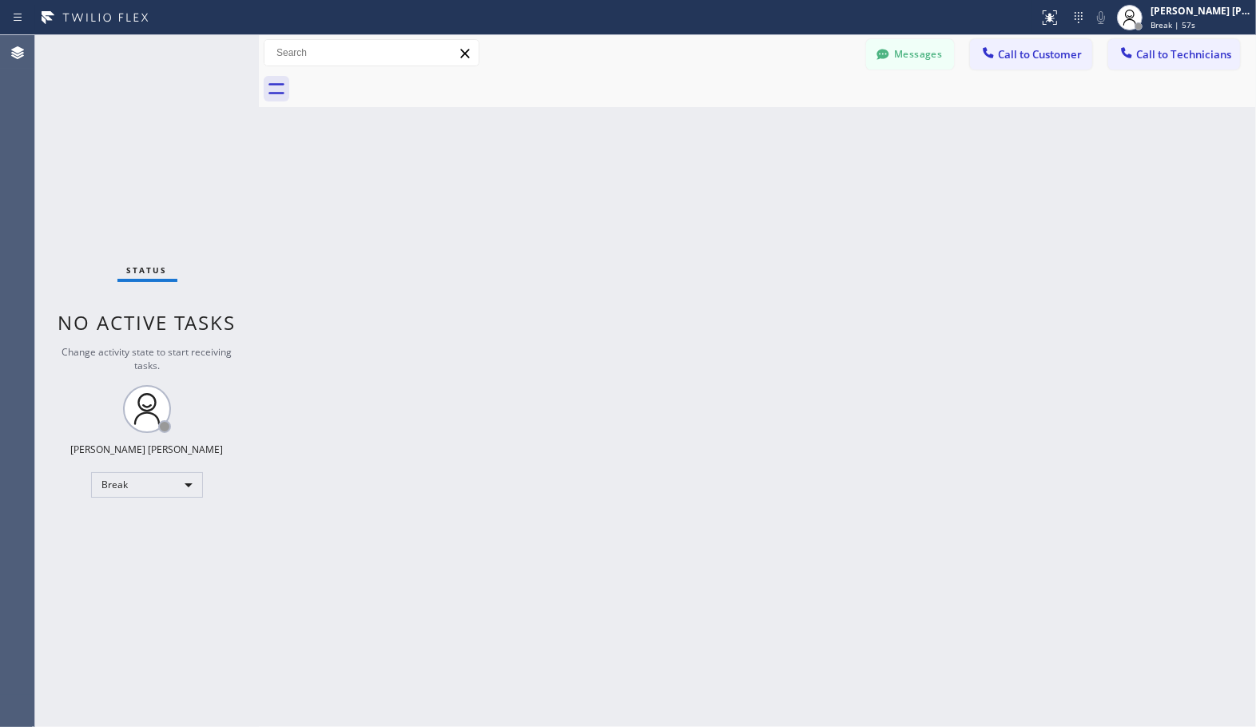
click at [807, 112] on div "Back to Dashboard Change Sender ID Customers Technicians Select a contact Outbo…" at bounding box center [757, 381] width 997 height 692
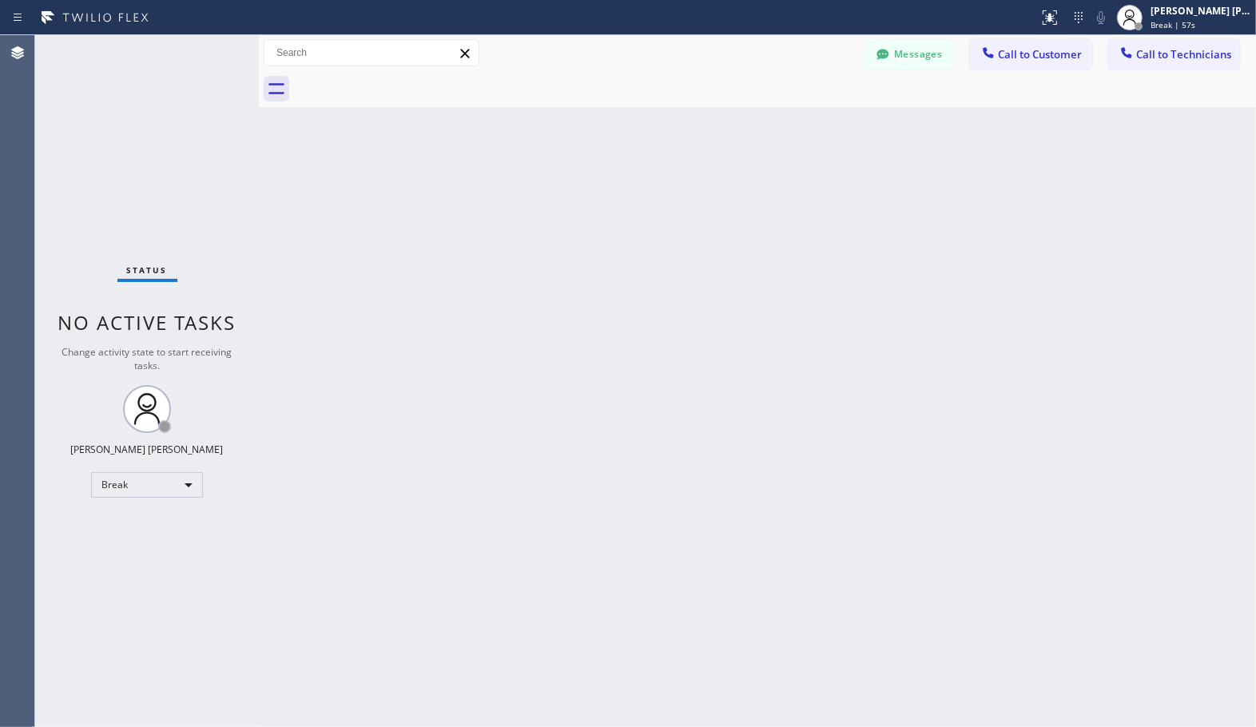
click at [807, 112] on div "Back to Dashboard Change Sender ID Customers Technicians Select a contact Outbo…" at bounding box center [757, 381] width 997 height 692
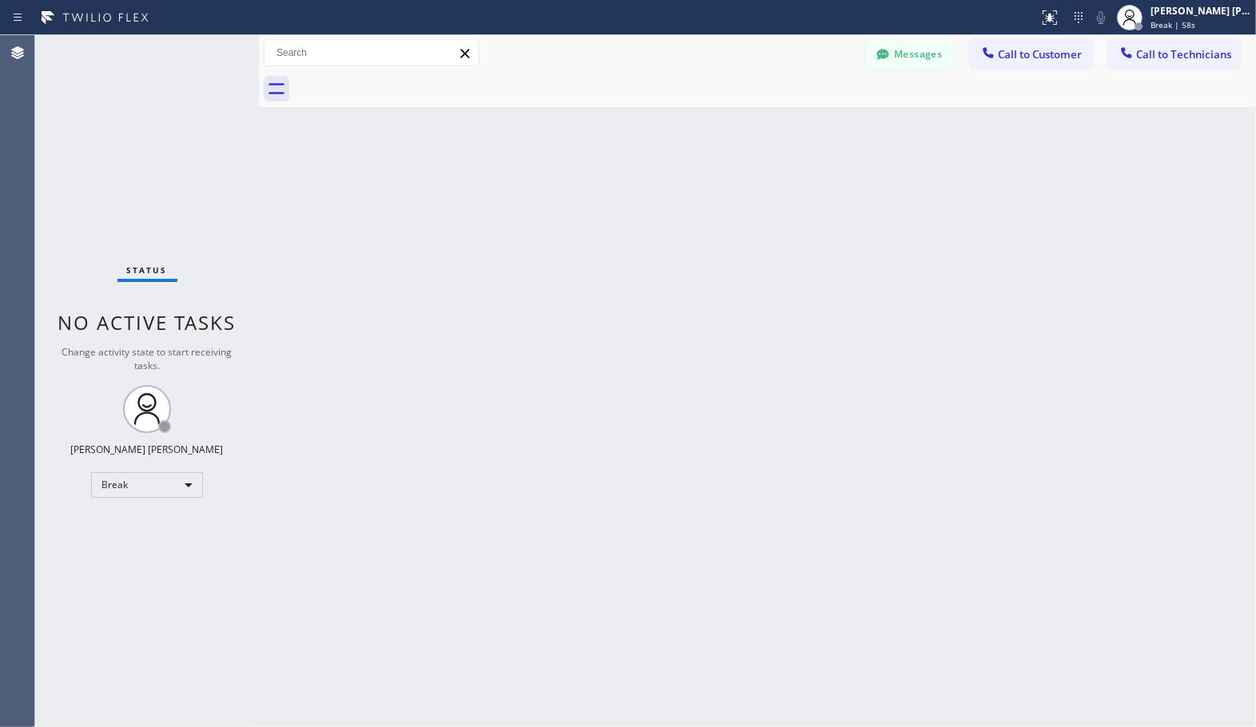
click at [807, 112] on div "Back to Dashboard Change Sender ID Customers Technicians Select a contact Outbo…" at bounding box center [757, 381] width 997 height 692
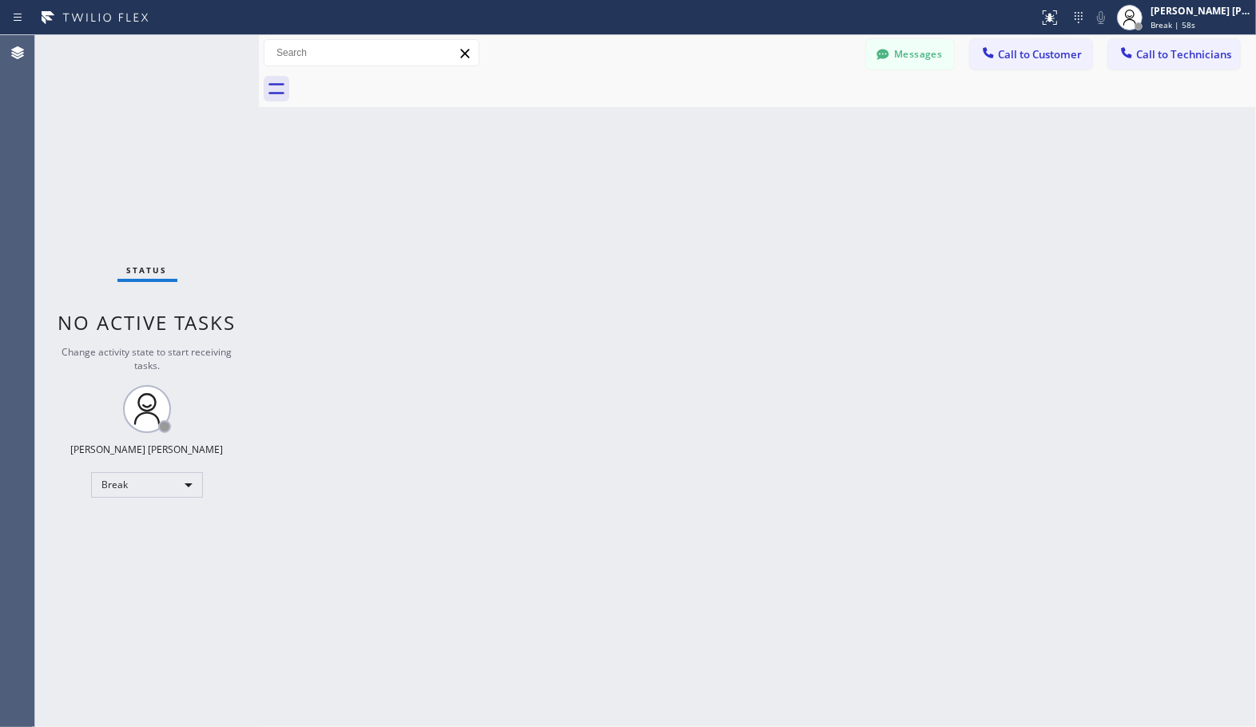
click at [807, 112] on div "Back to Dashboard Change Sender ID Customers Technicians Select a contact Outbo…" at bounding box center [757, 381] width 997 height 692
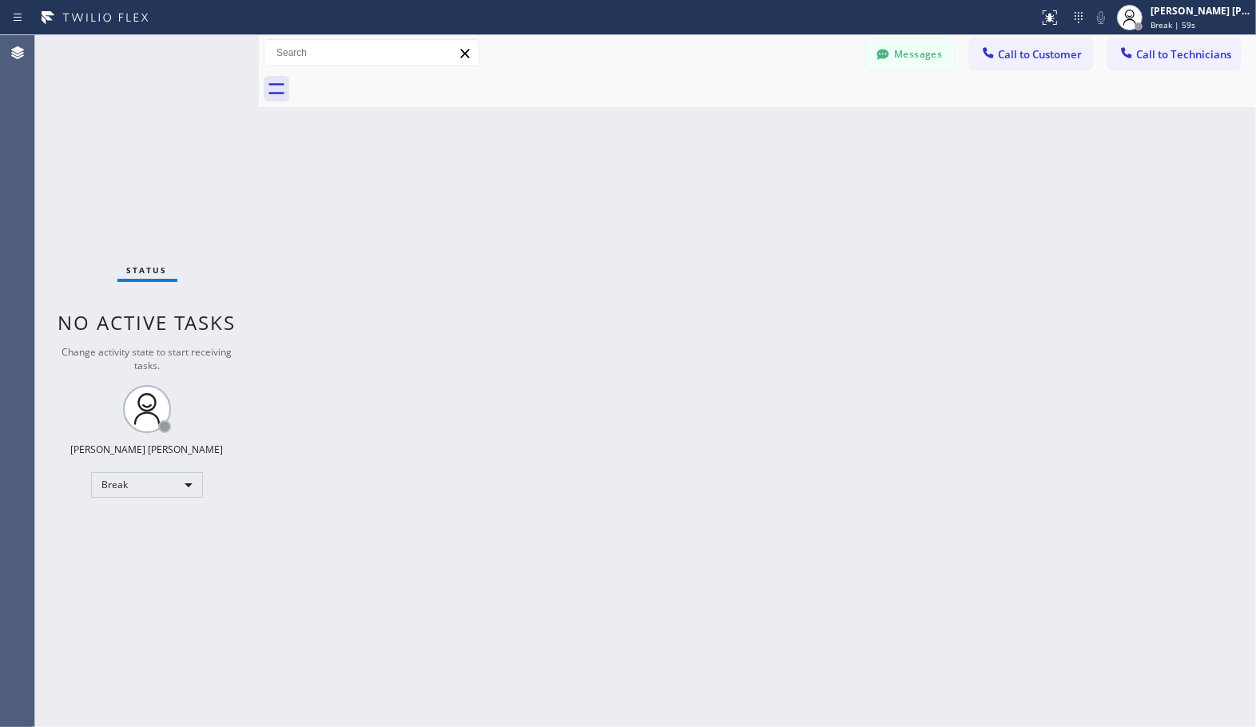
click at [807, 112] on div "Back to Dashboard Change Sender ID Customers Technicians Select a contact Outbo…" at bounding box center [757, 381] width 997 height 692
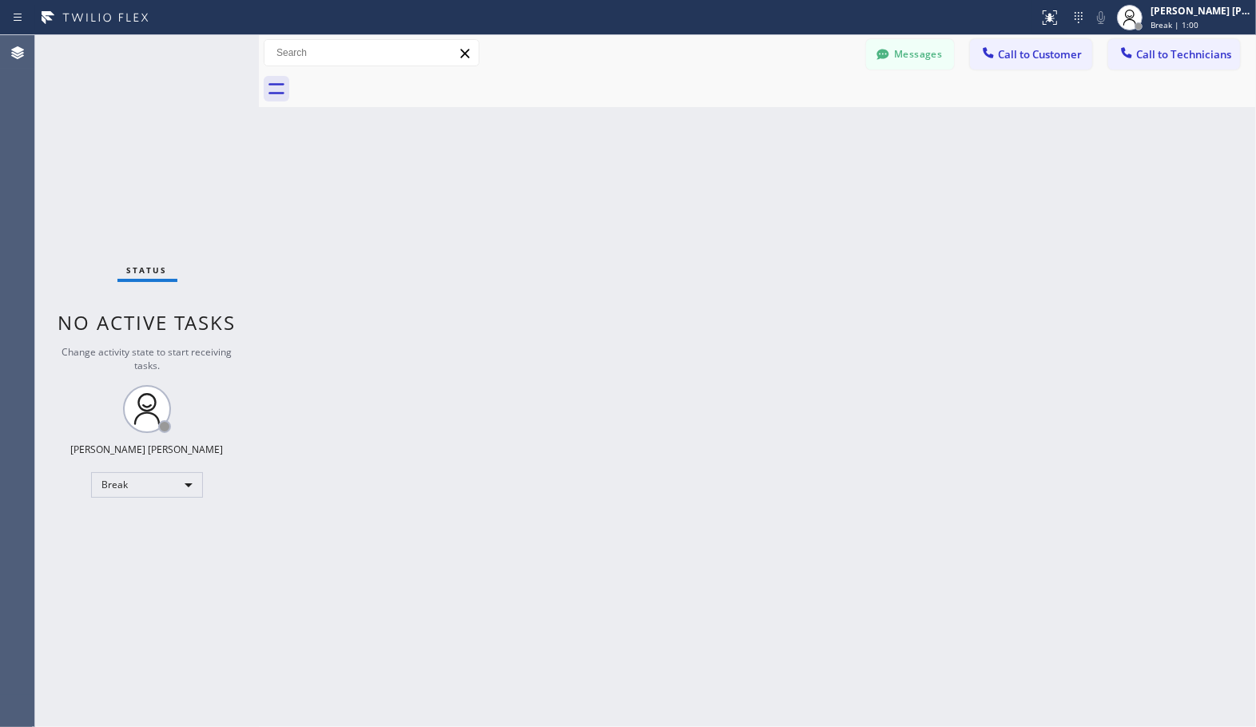
click at [807, 112] on div "Back to Dashboard Change Sender ID Customers Technicians Select a contact Outbo…" at bounding box center [757, 381] width 997 height 692
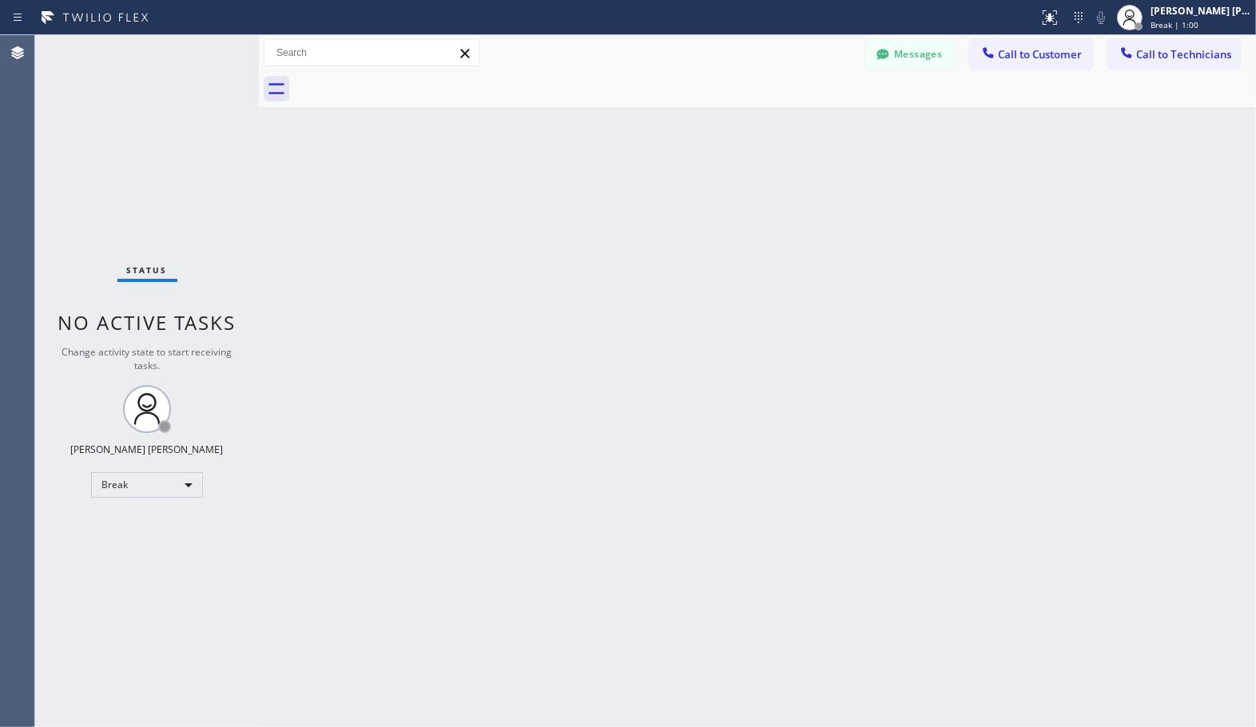
click at [807, 112] on div "Back to Dashboard Change Sender ID Customers Technicians Select a contact Outbo…" at bounding box center [757, 381] width 997 height 692
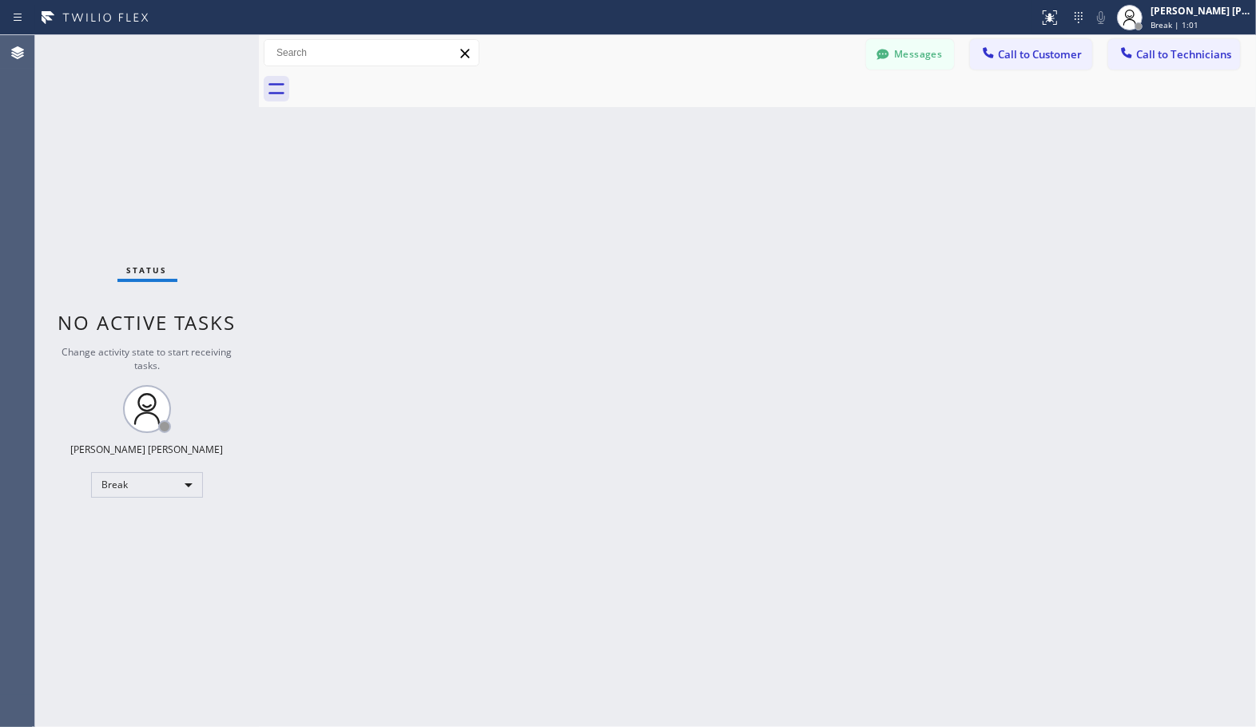
click at [807, 112] on div "Back to Dashboard Change Sender ID Customers Technicians Select a contact Outbo…" at bounding box center [757, 381] width 997 height 692
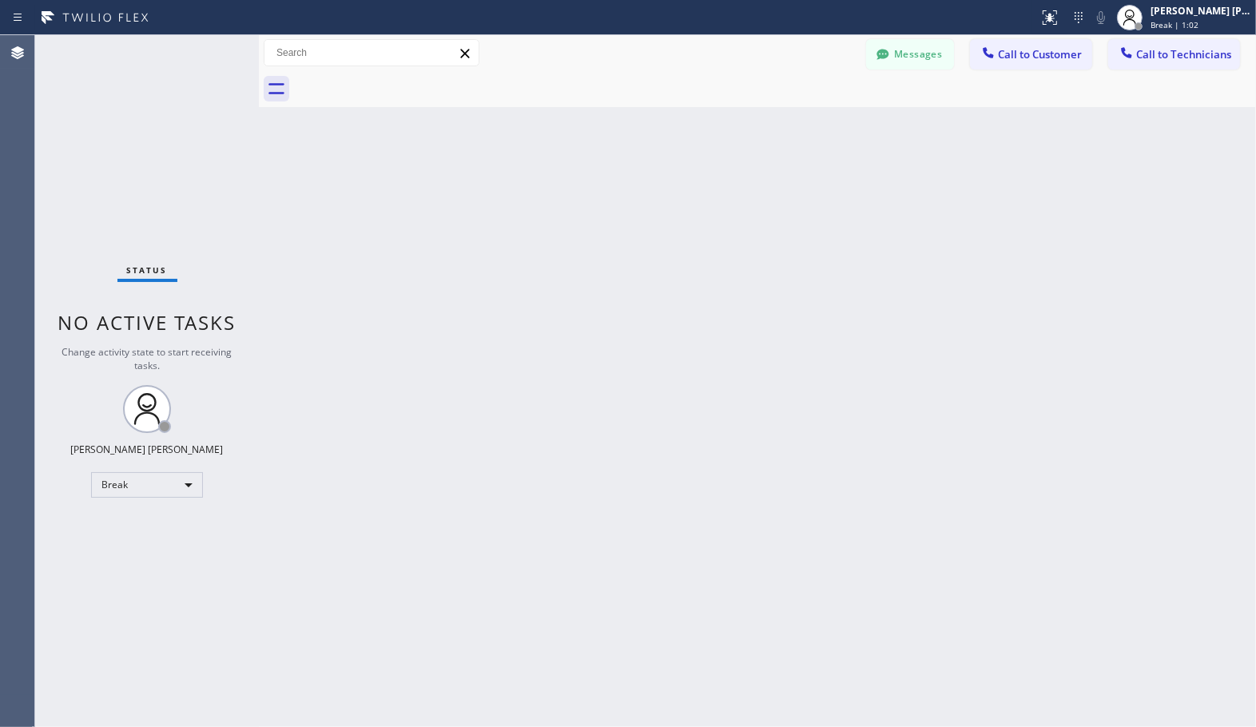
click at [807, 112] on div "Back to Dashboard Change Sender ID Customers Technicians Select a contact Outbo…" at bounding box center [757, 381] width 997 height 692
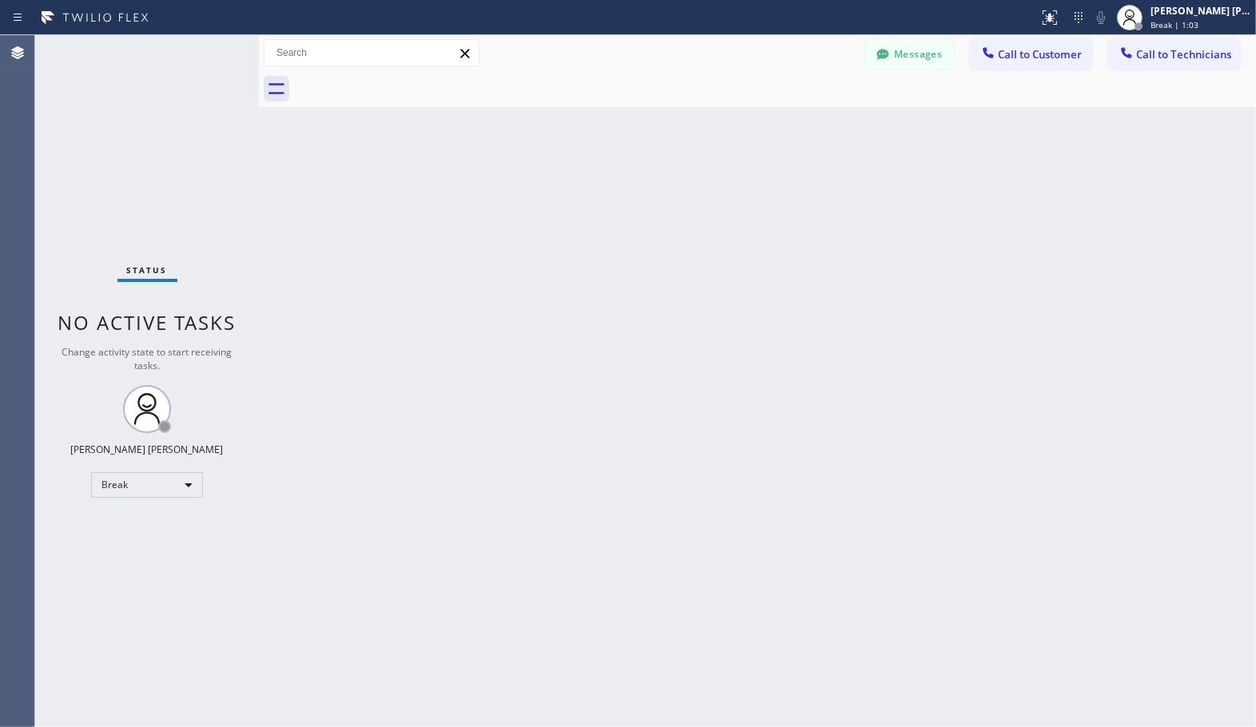
click at [807, 112] on div "Back to Dashboard Change Sender ID Customers Technicians Select a contact Outbo…" at bounding box center [757, 381] width 997 height 692
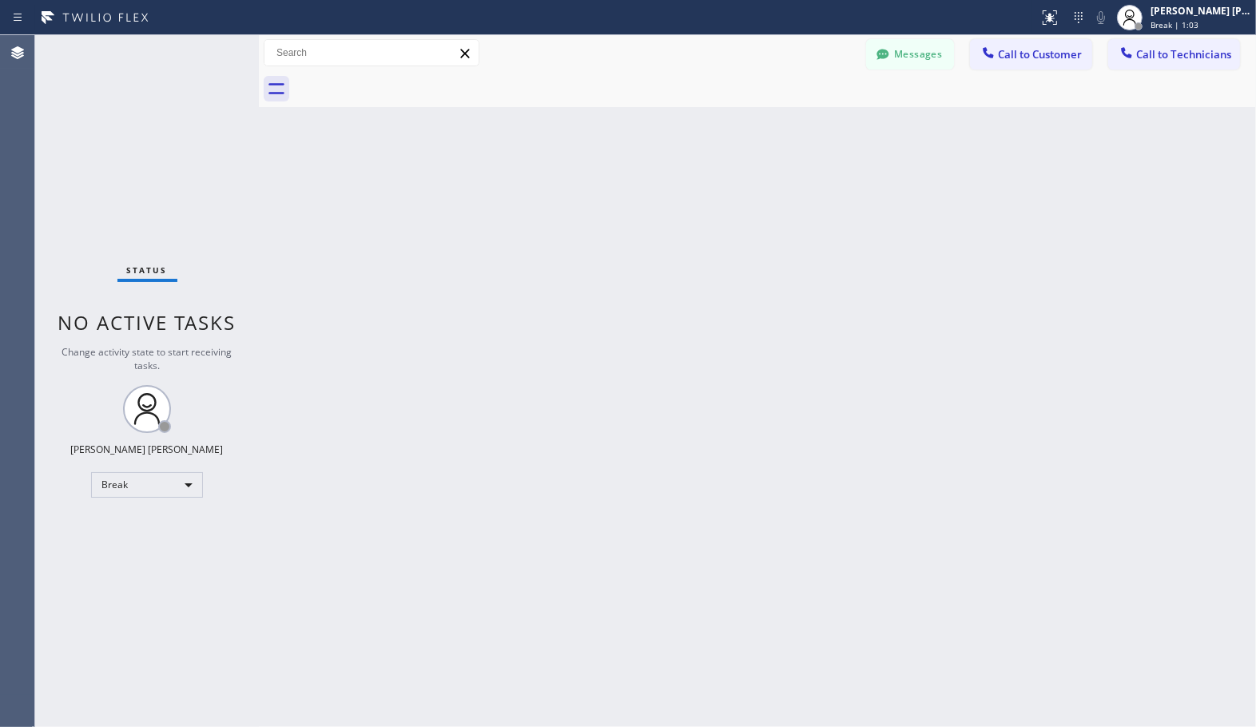
click at [807, 112] on div "Back to Dashboard Change Sender ID Customers Technicians Select a contact Outbo…" at bounding box center [757, 381] width 997 height 692
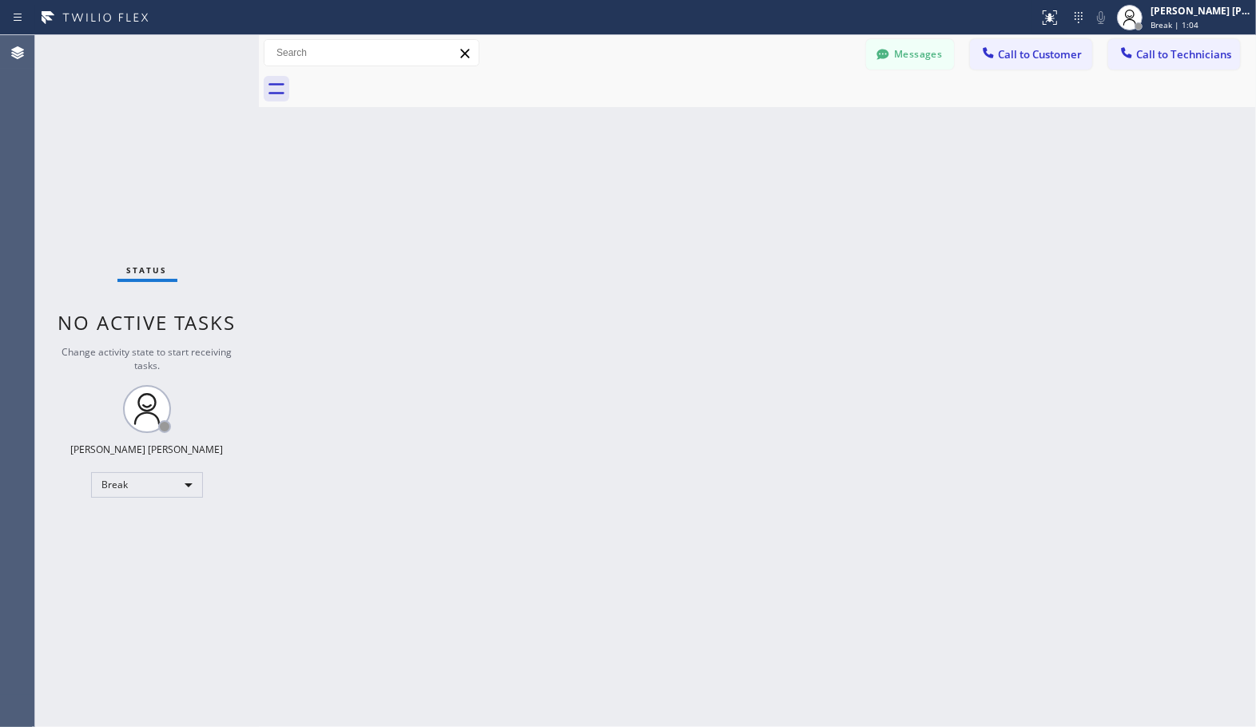
click at [807, 112] on div "Back to Dashboard Change Sender ID Customers Technicians Select a contact Outbo…" at bounding box center [757, 381] width 997 height 692
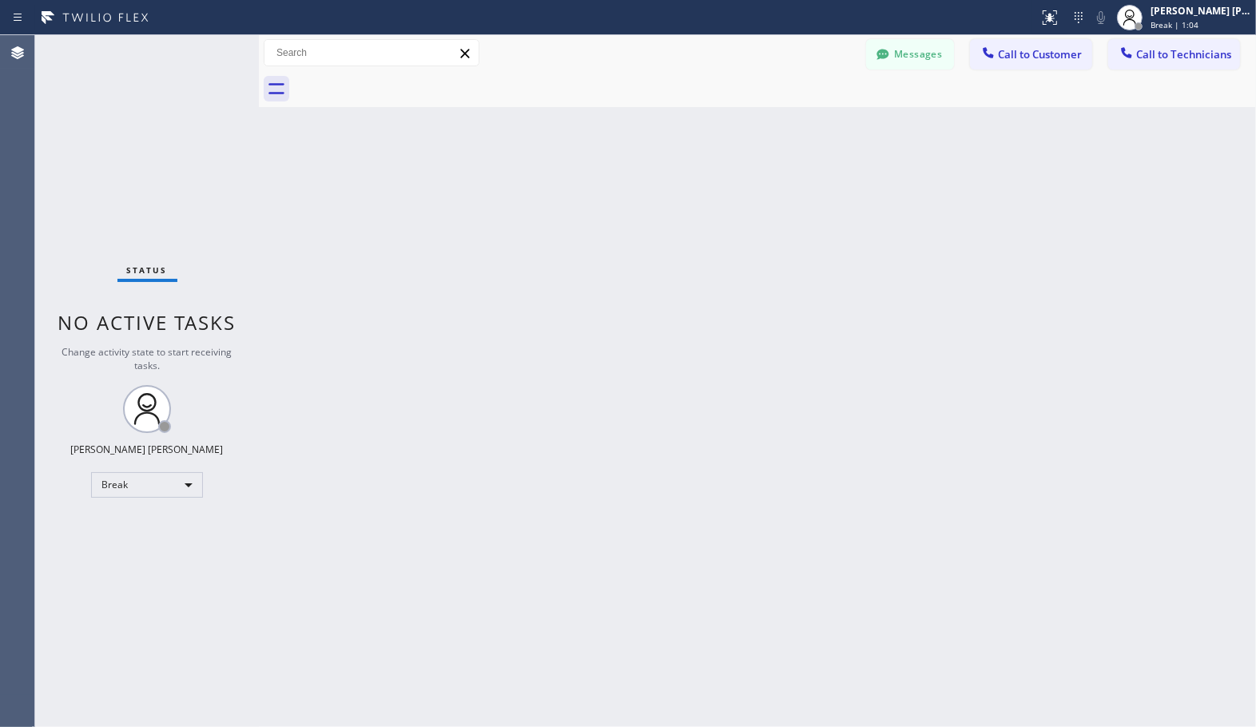
click at [807, 112] on div "Back to Dashboard Change Sender ID Customers Technicians Select a contact Outbo…" at bounding box center [757, 381] width 997 height 692
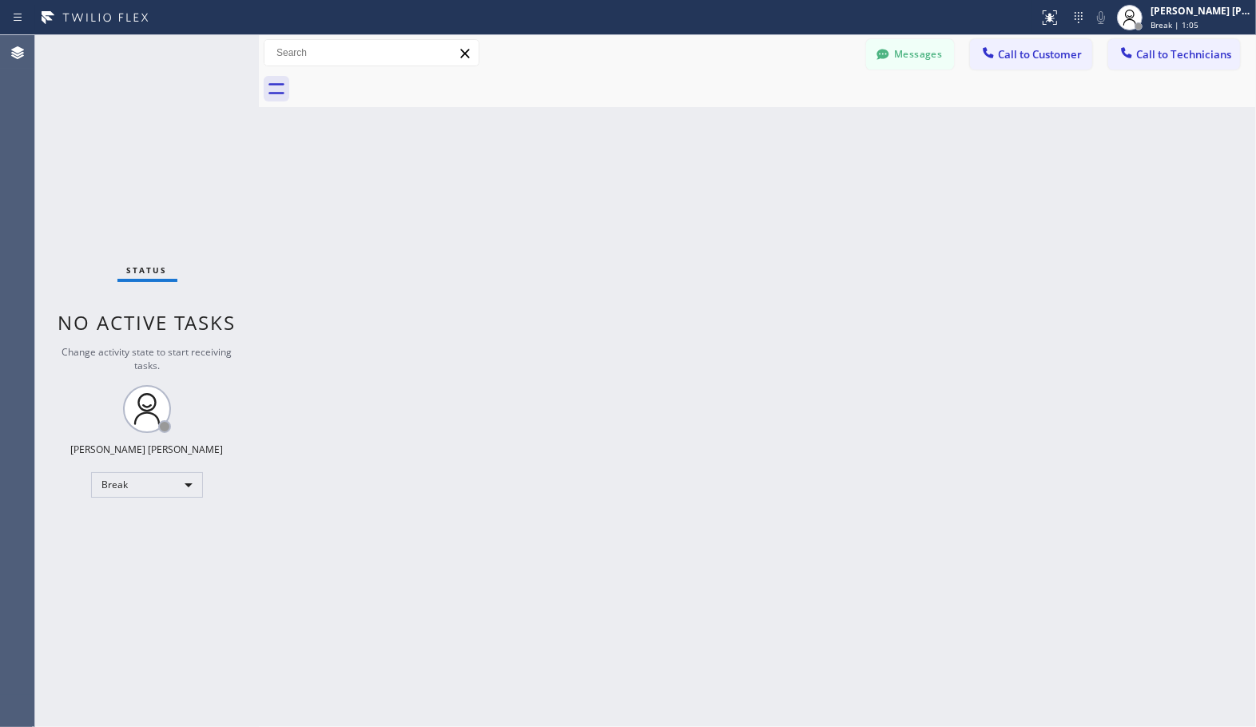
click at [807, 112] on div "Back to Dashboard Change Sender ID Customers Technicians Select a contact Outbo…" at bounding box center [757, 381] width 997 height 692
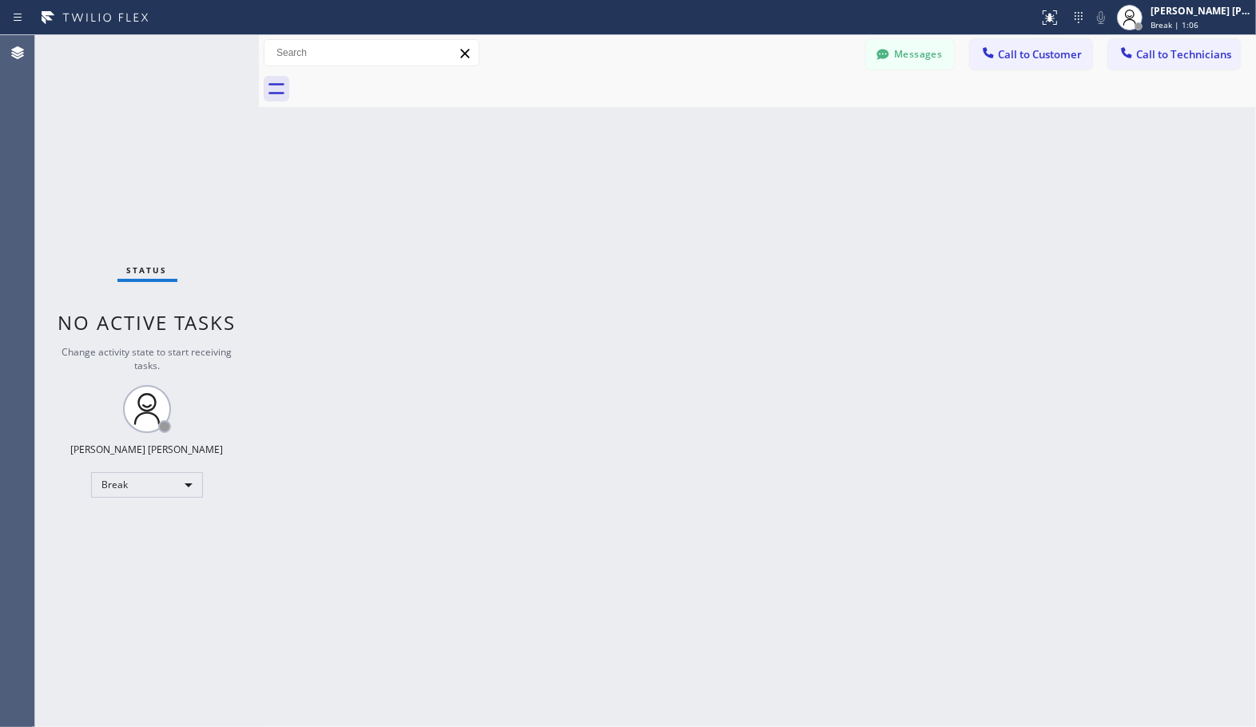
click at [807, 112] on div "Back to Dashboard Change Sender ID Customers Technicians Select a contact Outbo…" at bounding box center [757, 381] width 997 height 692
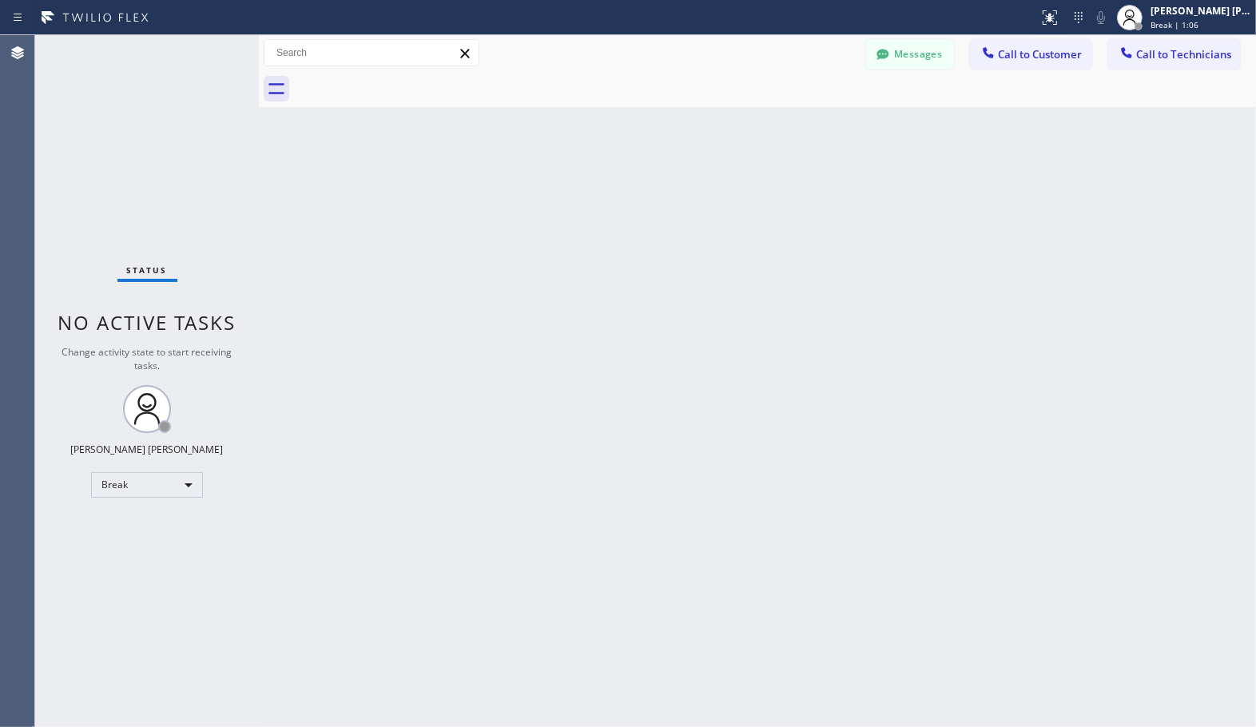
click at [807, 112] on div "Back to Dashboard Change Sender ID Customers Technicians Select a contact Outbo…" at bounding box center [757, 381] width 997 height 692
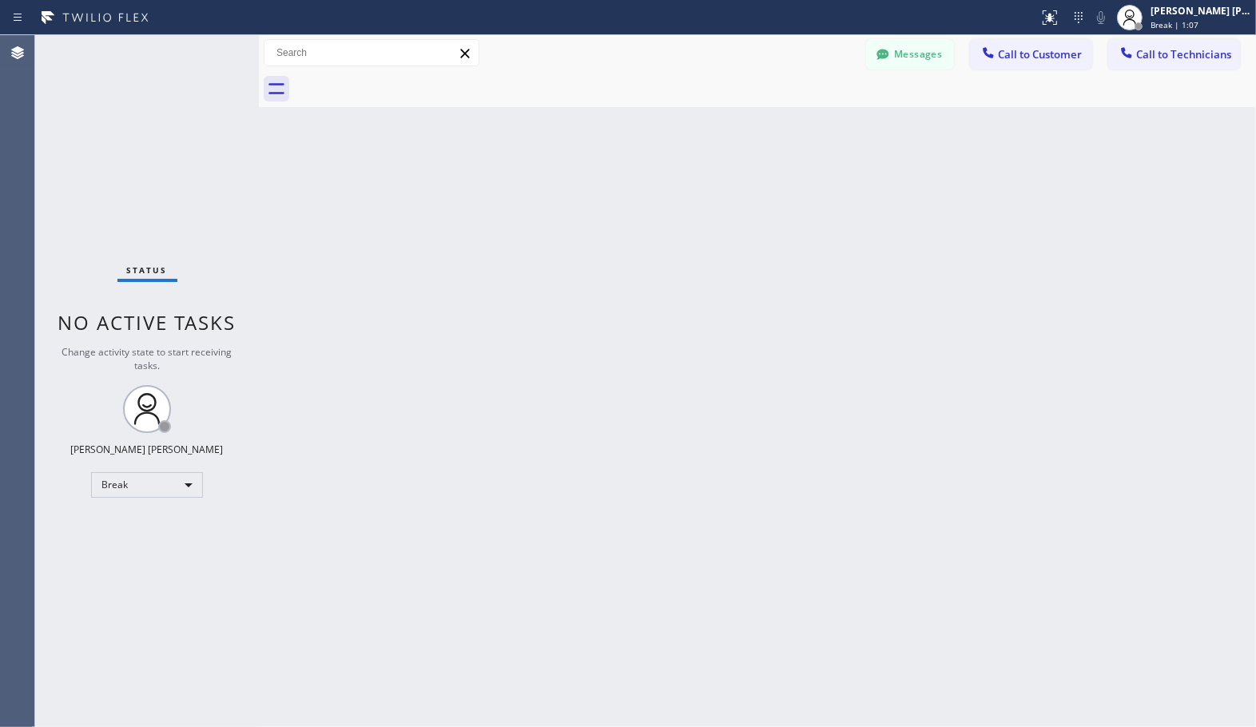
click at [807, 112] on div "Back to Dashboard Change Sender ID Customers Technicians Select a contact Outbo…" at bounding box center [757, 381] width 997 height 692
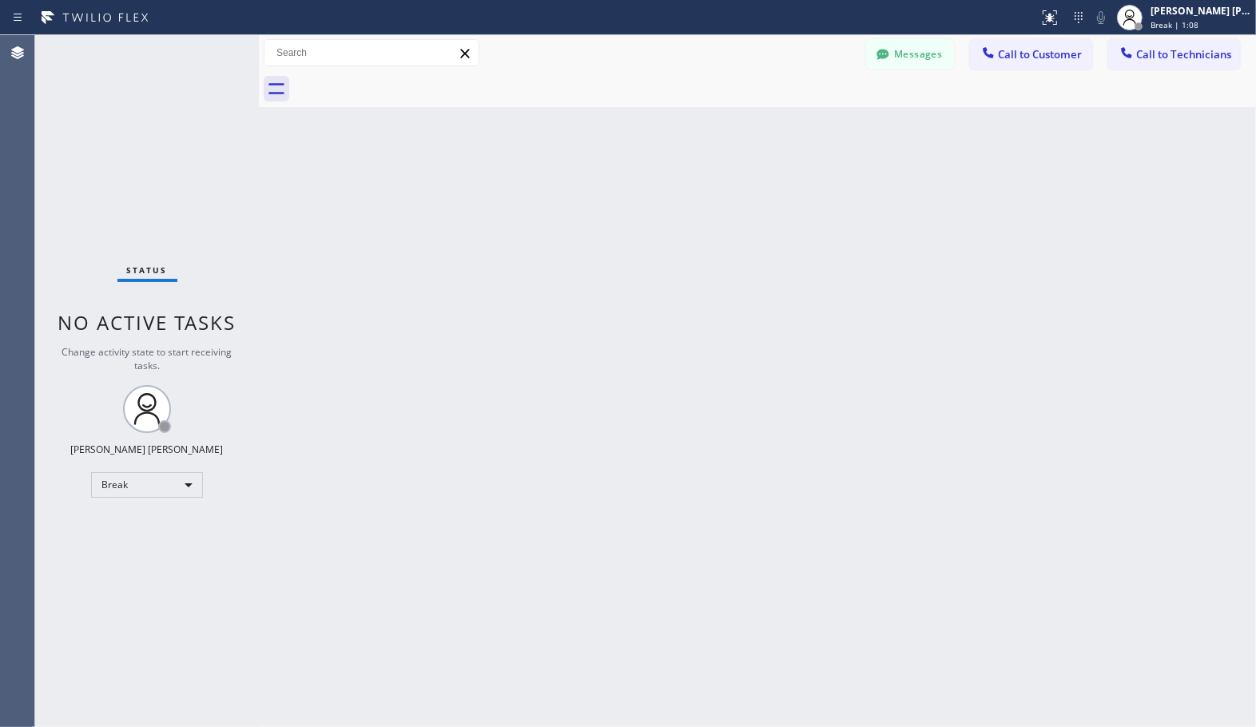
click at [807, 112] on div "Back to Dashboard Change Sender ID Customers Technicians Select a contact Outbo…" at bounding box center [757, 381] width 997 height 692
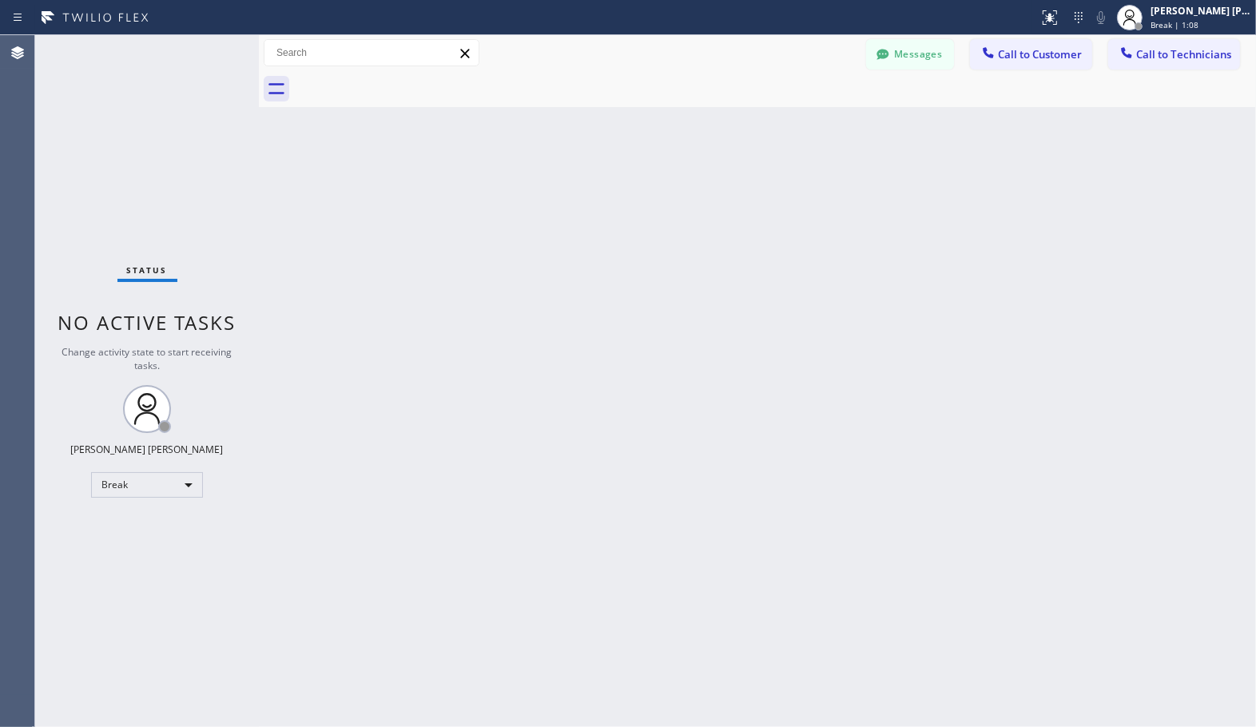
click at [807, 112] on div "Back to Dashboard Change Sender ID Customers Technicians Select a contact Outbo…" at bounding box center [757, 381] width 997 height 692
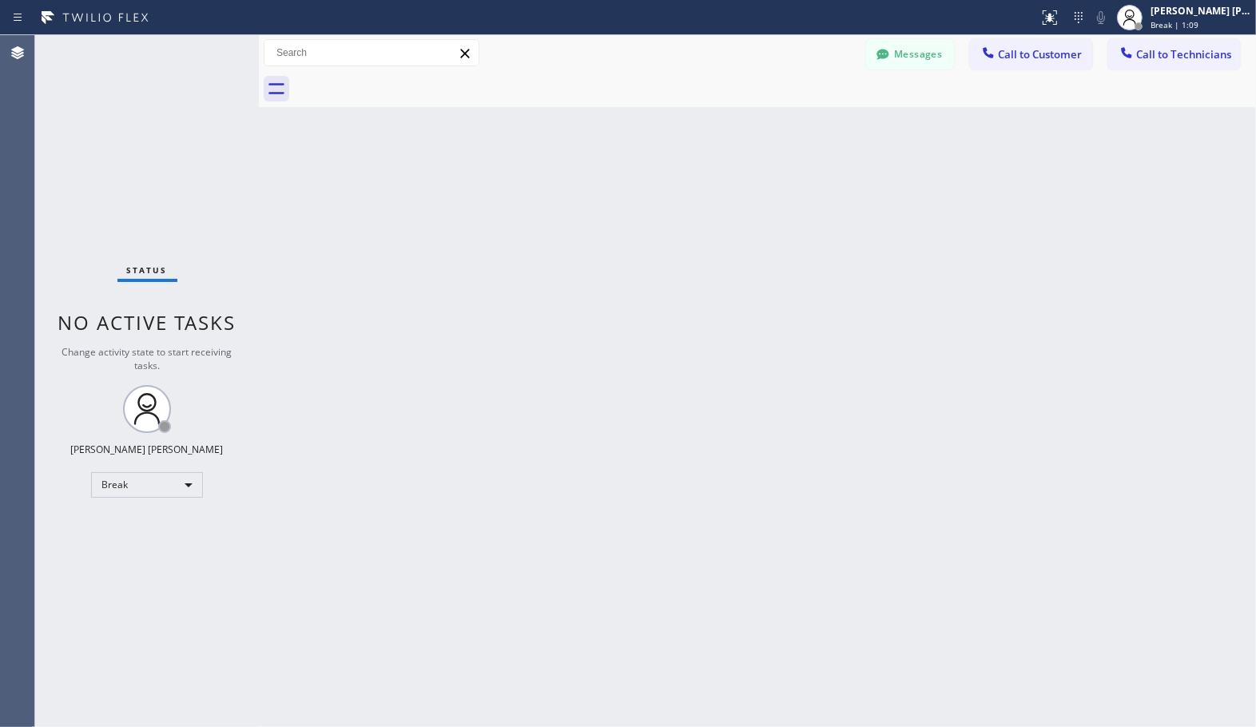
click at [807, 112] on div "Back to Dashboard Change Sender ID Customers Technicians Select a contact Outbo…" at bounding box center [757, 381] width 997 height 692
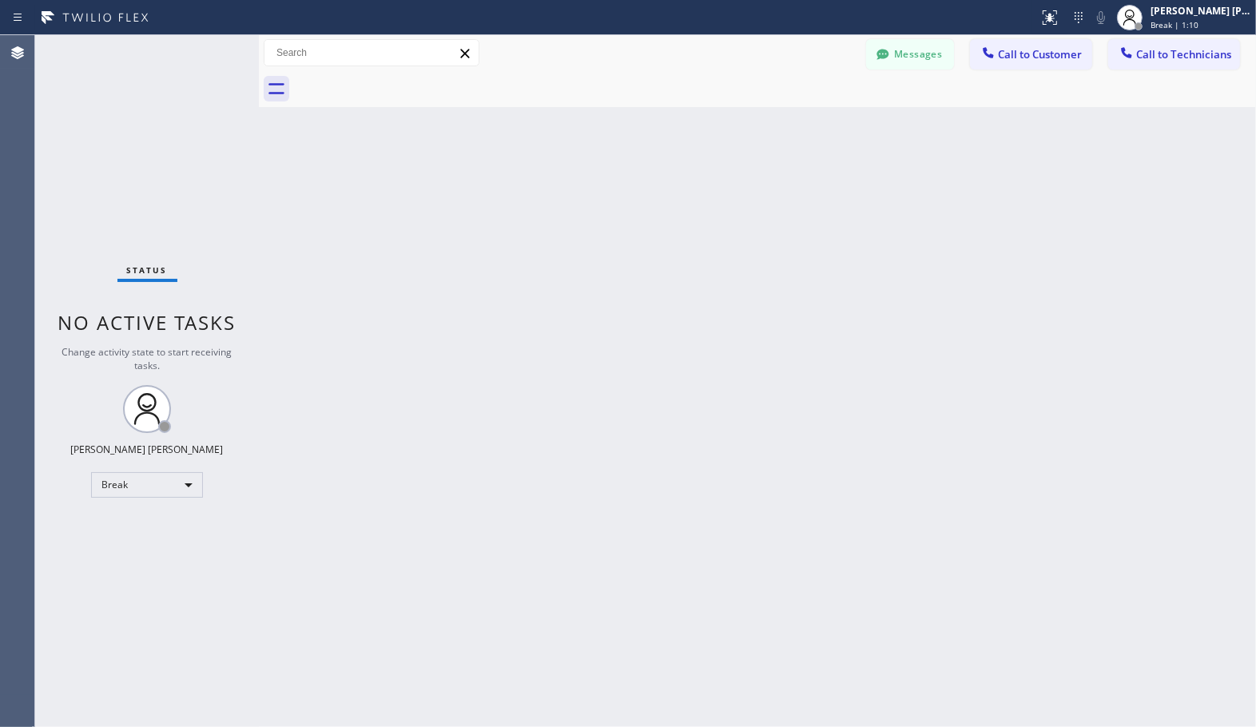
click at [807, 112] on div "Back to Dashboard Change Sender ID Customers Technicians Select a contact Outbo…" at bounding box center [757, 381] width 997 height 692
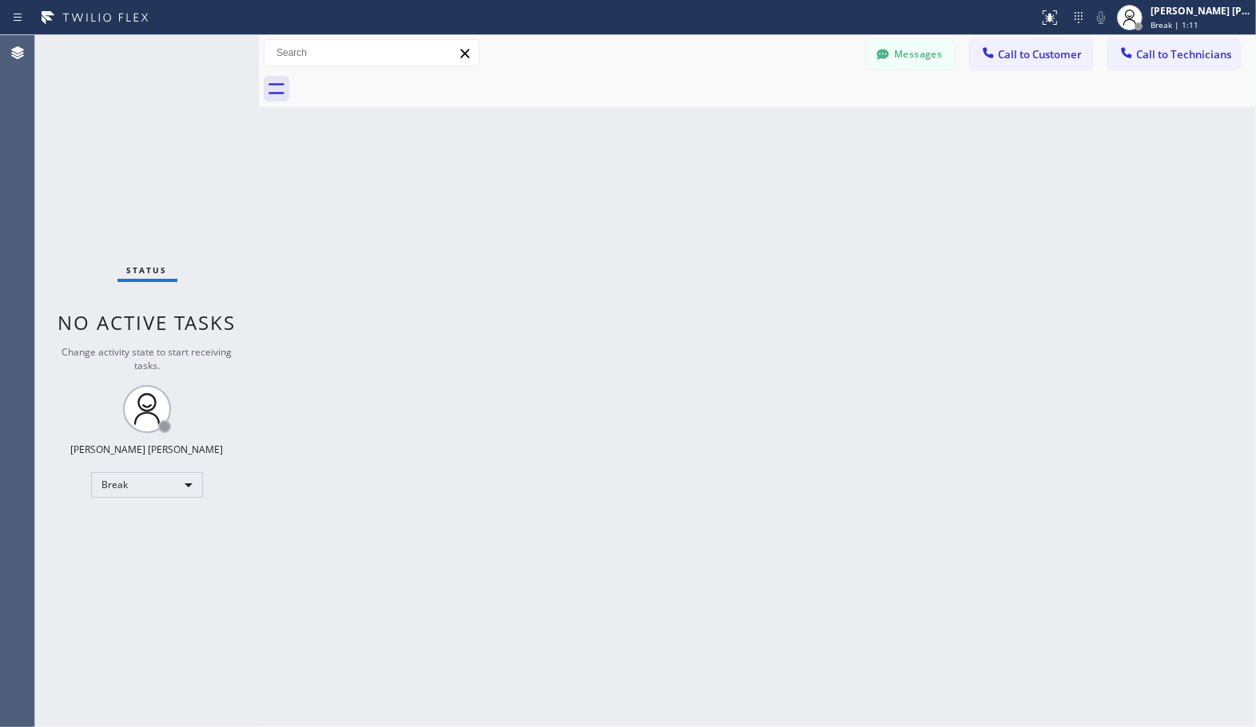
click at [807, 112] on div "Back to Dashboard Change Sender ID Customers Technicians Select a contact Outbo…" at bounding box center [757, 381] width 997 height 692
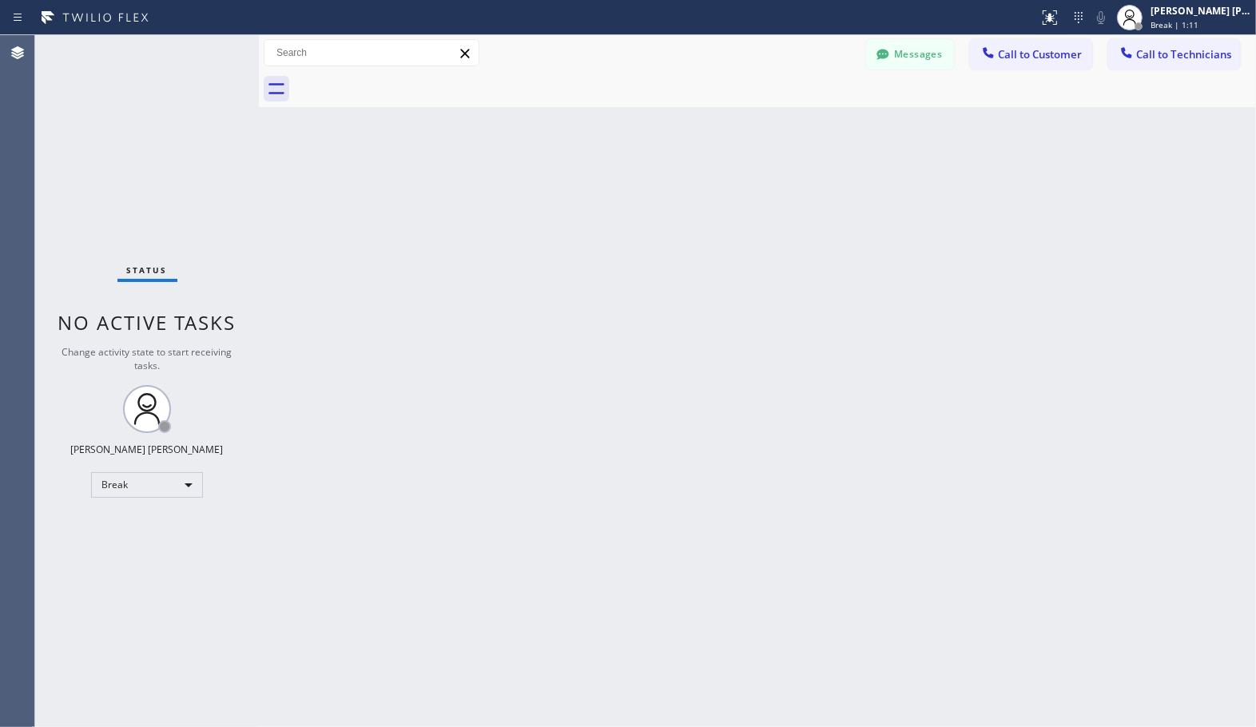
click at [807, 112] on div "Back to Dashboard Change Sender ID Customers Technicians Select a contact Outbo…" at bounding box center [757, 381] width 997 height 692
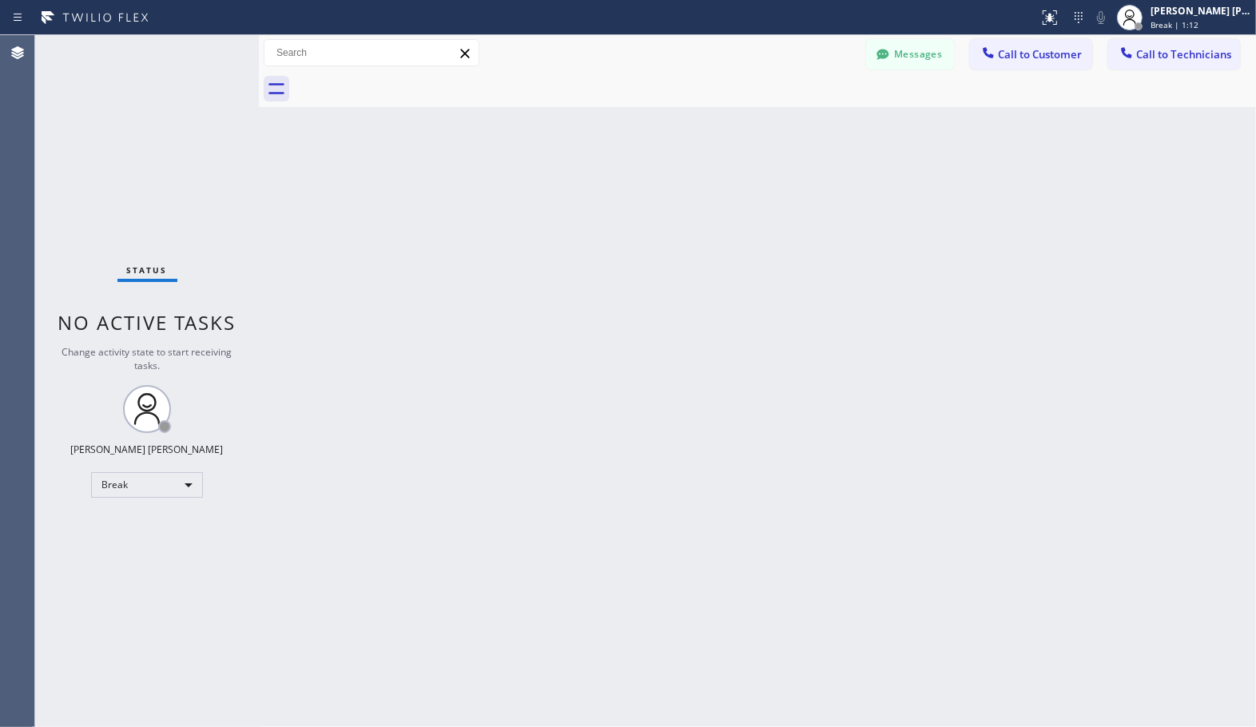
click at [807, 112] on div "Back to Dashboard Change Sender ID Customers Technicians Select a contact Outbo…" at bounding box center [757, 381] width 997 height 692
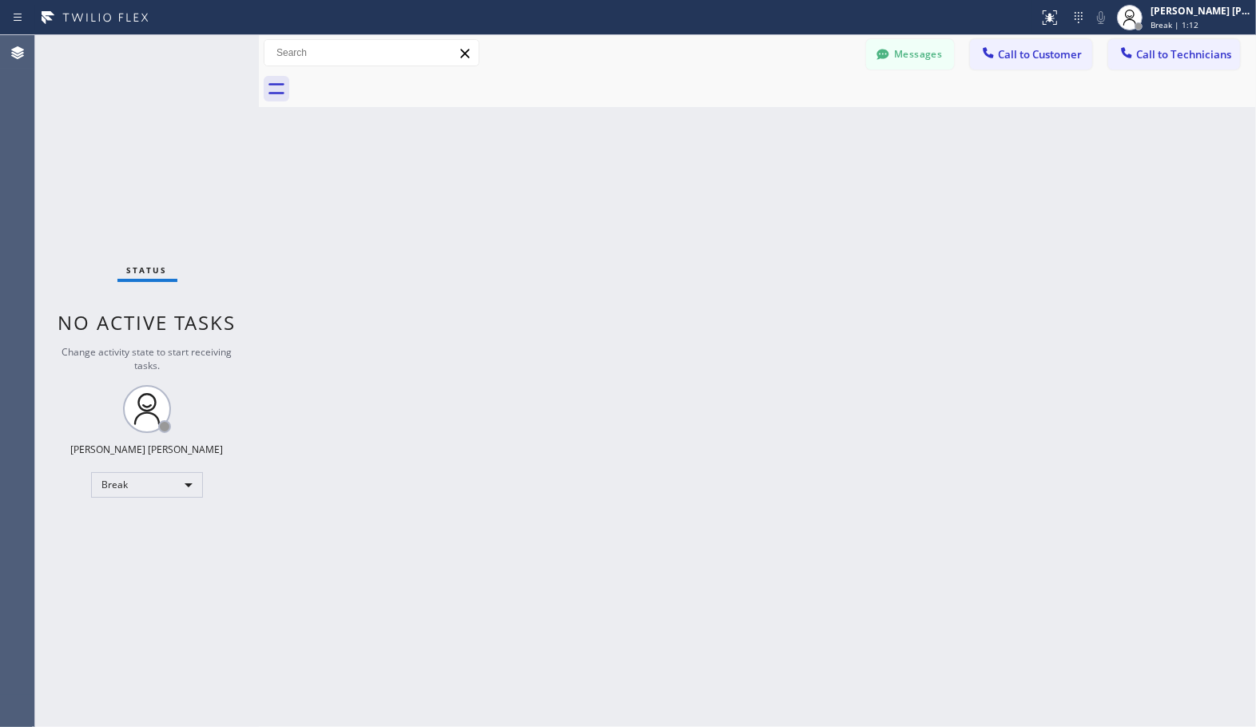
click at [807, 112] on div "Back to Dashboard Change Sender ID Customers Technicians Select a contact Outbo…" at bounding box center [757, 381] width 997 height 692
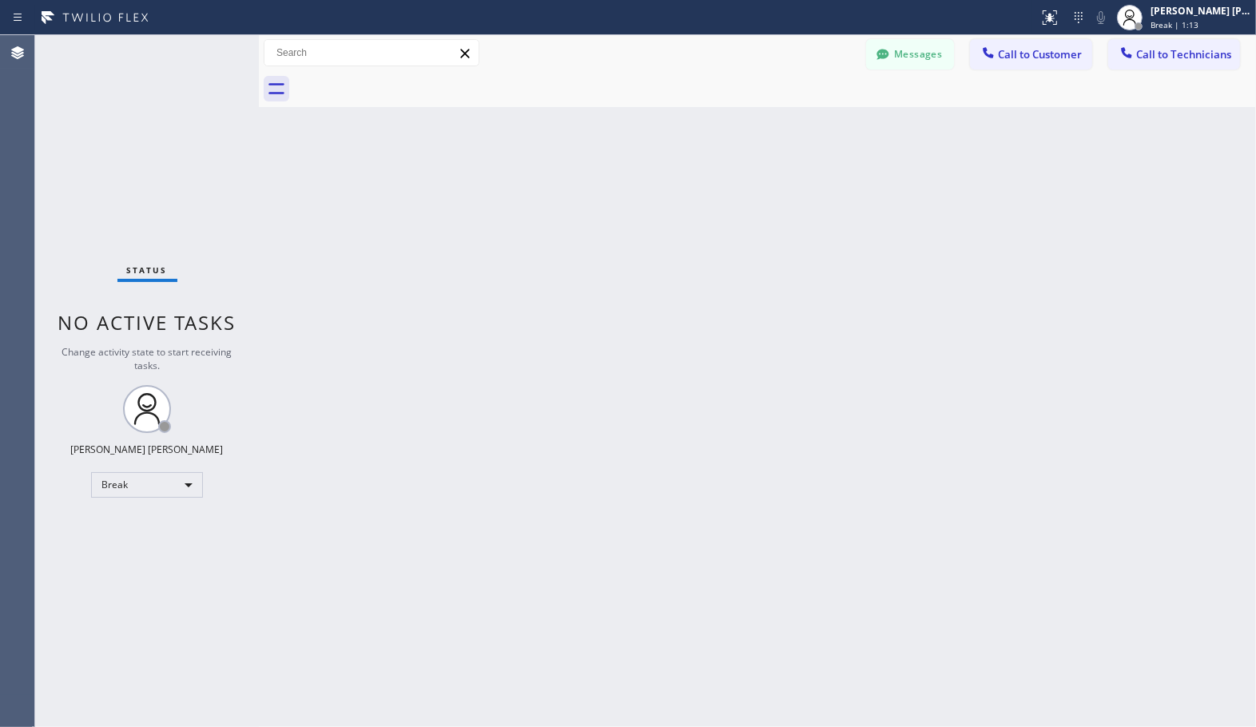
click at [807, 112] on div "Back to Dashboard Change Sender ID Customers Technicians Select a contact Outbo…" at bounding box center [757, 381] width 997 height 692
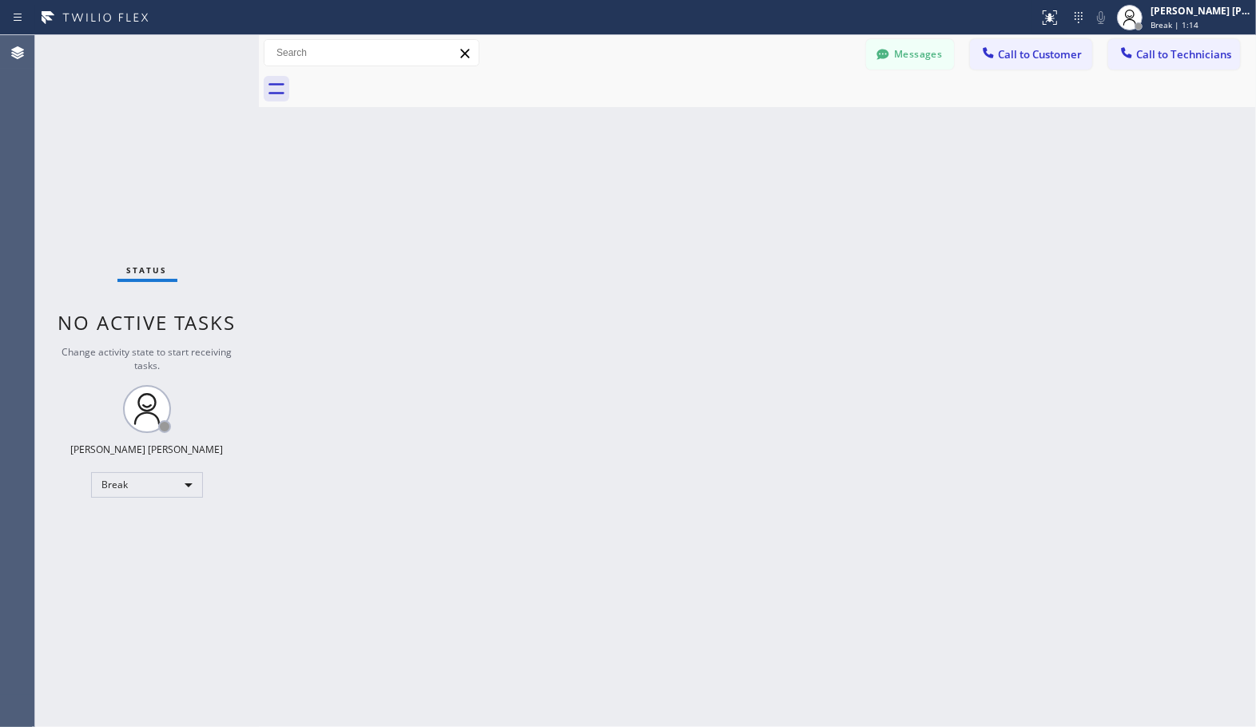
click at [807, 112] on div "Back to Dashboard Change Sender ID Customers Technicians Select a contact Outbo…" at bounding box center [757, 381] width 997 height 692
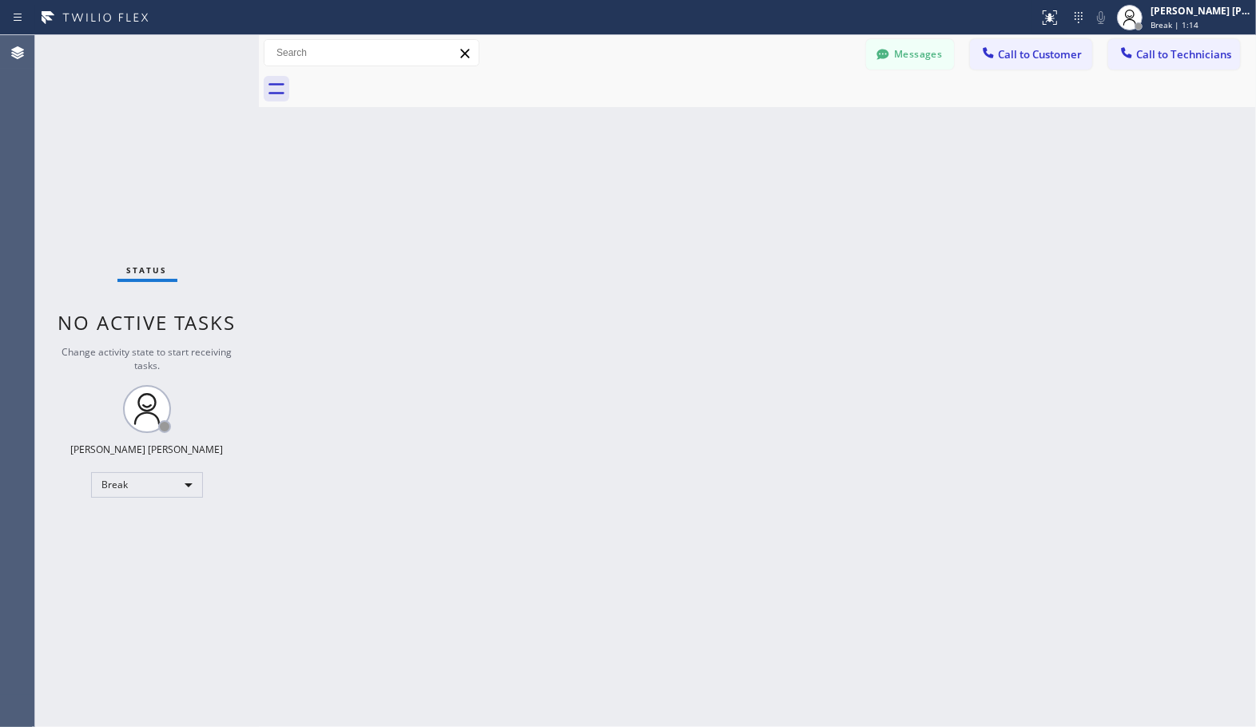
click at [807, 112] on div "Back to Dashboard Change Sender ID Customers Technicians Select a contact Outbo…" at bounding box center [757, 381] width 997 height 692
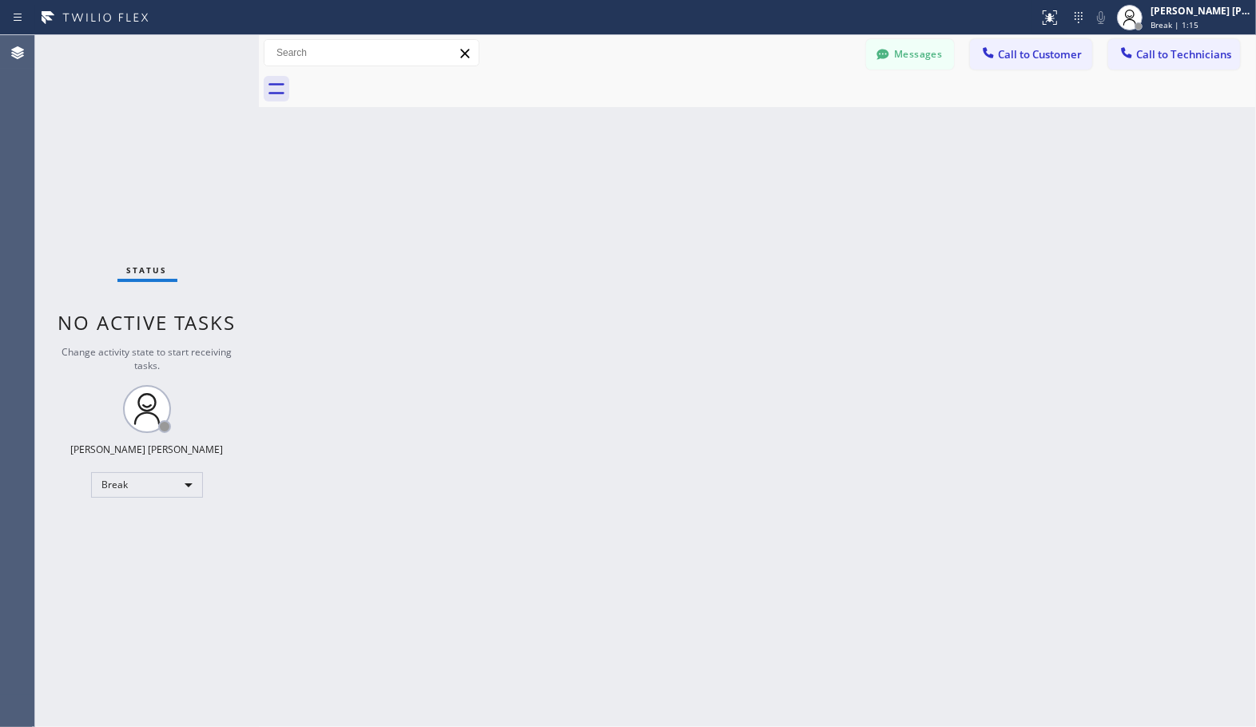
click at [807, 112] on div "Back to Dashboard Change Sender ID Customers Technicians Select a contact Outbo…" at bounding box center [757, 381] width 997 height 692
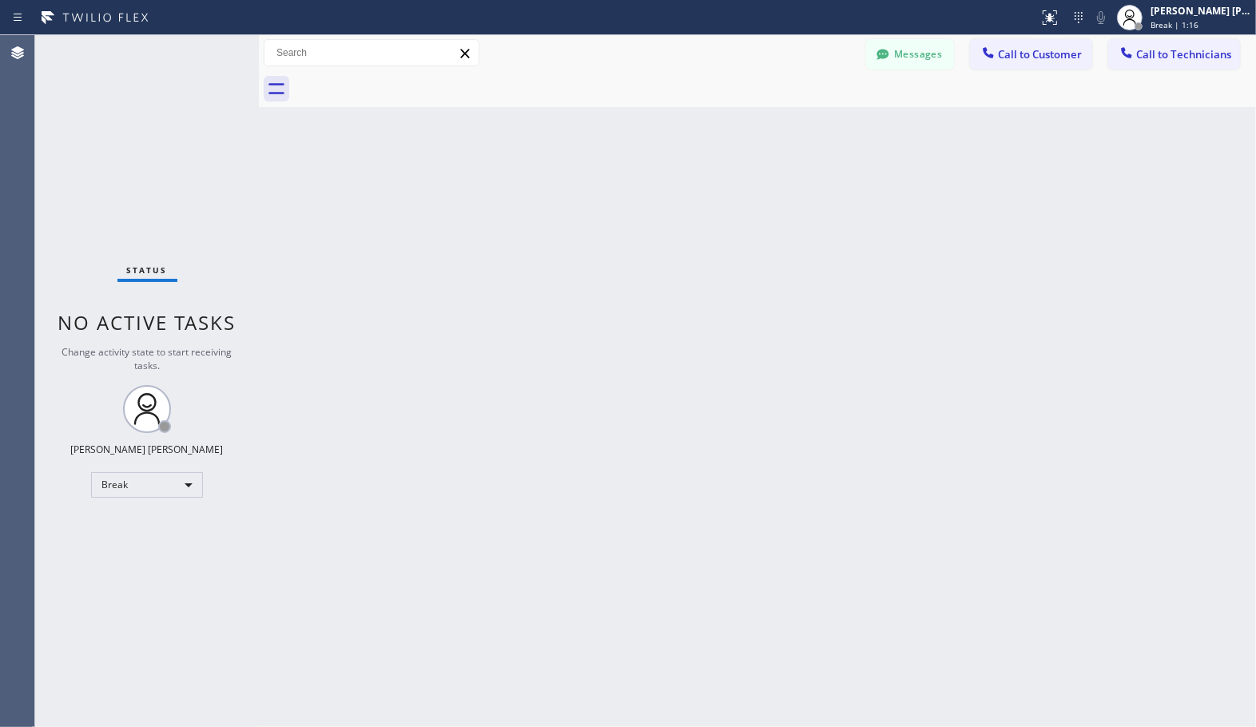
click at [807, 112] on div "Back to Dashboard Change Sender ID Customers Technicians Select a contact Outbo…" at bounding box center [757, 381] width 997 height 692
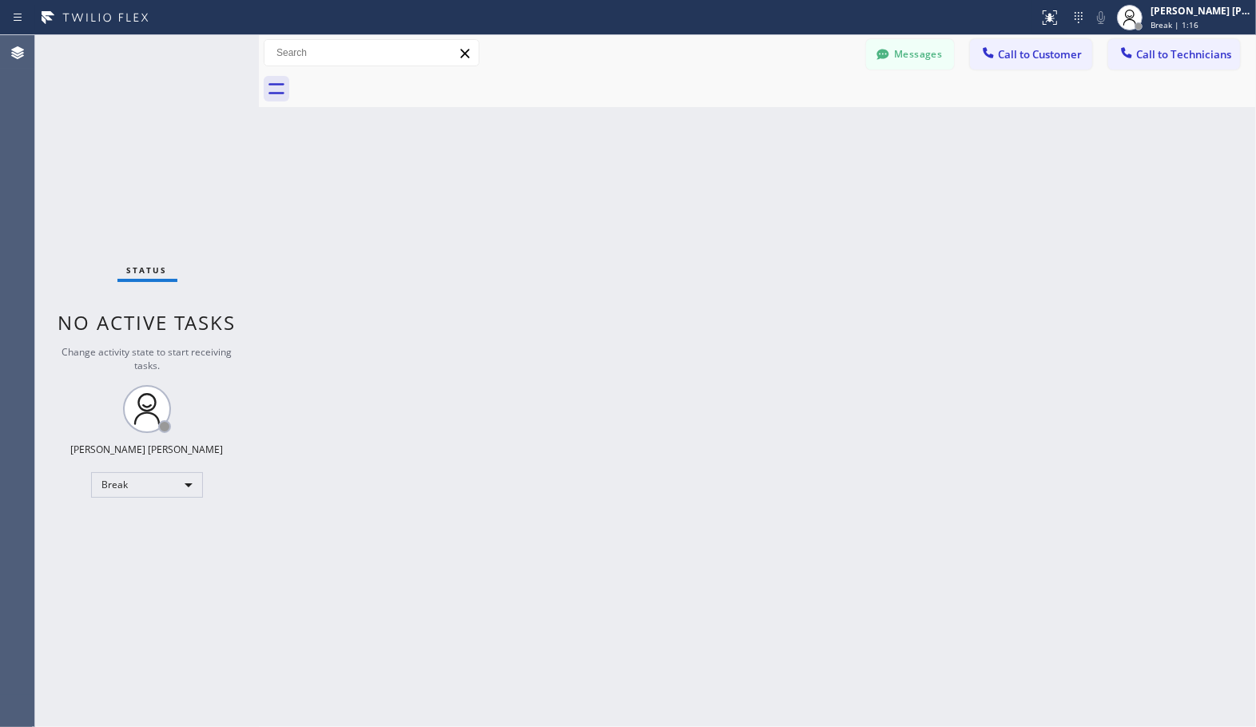
click at [807, 112] on div "Back to Dashboard Change Sender ID Customers Technicians Select a contact Outbo…" at bounding box center [757, 381] width 997 height 692
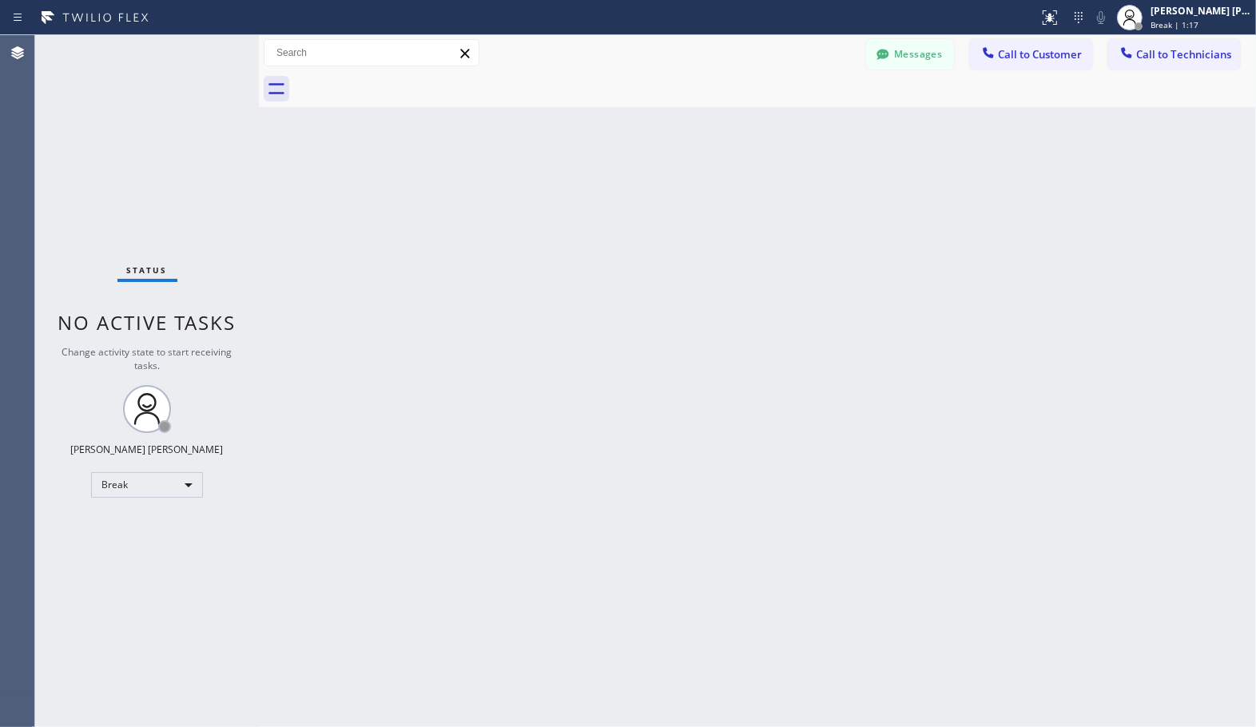
click at [807, 112] on div "Back to Dashboard Change Sender ID Customers Technicians Select a contact Outbo…" at bounding box center [757, 381] width 997 height 692
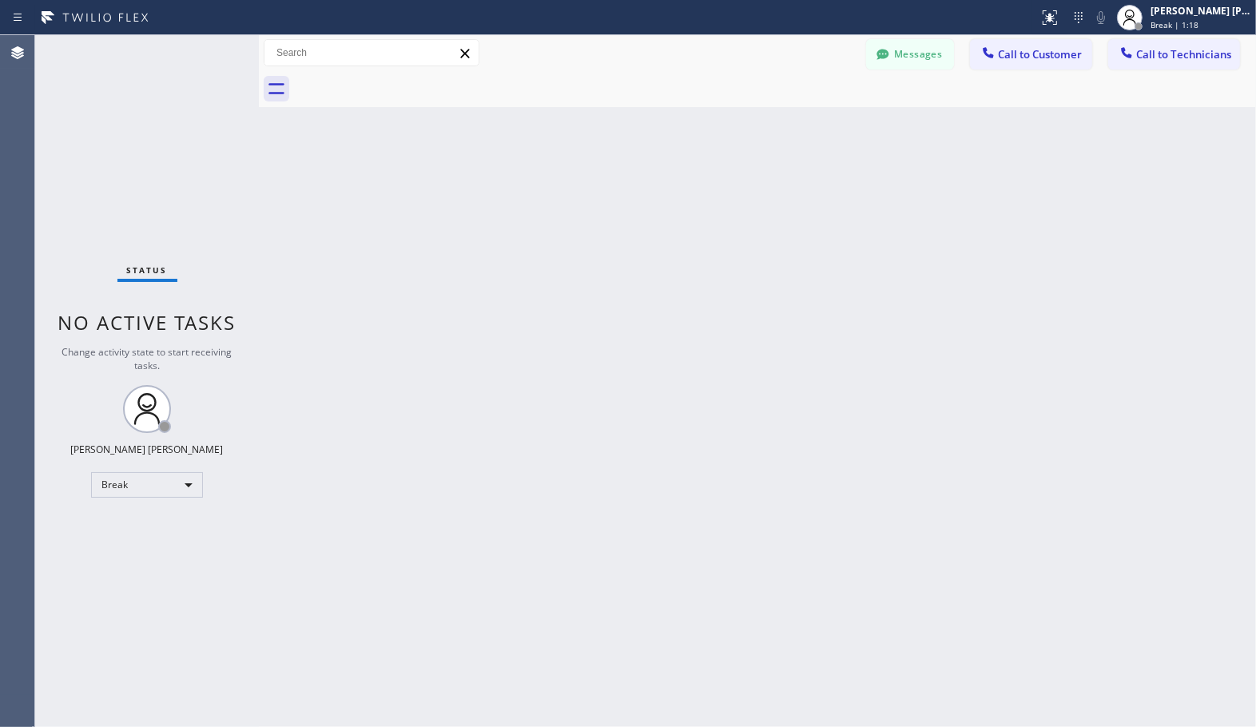
click at [807, 112] on div "Back to Dashboard Change Sender ID Customers Technicians Select a contact Outbo…" at bounding box center [757, 381] width 997 height 692
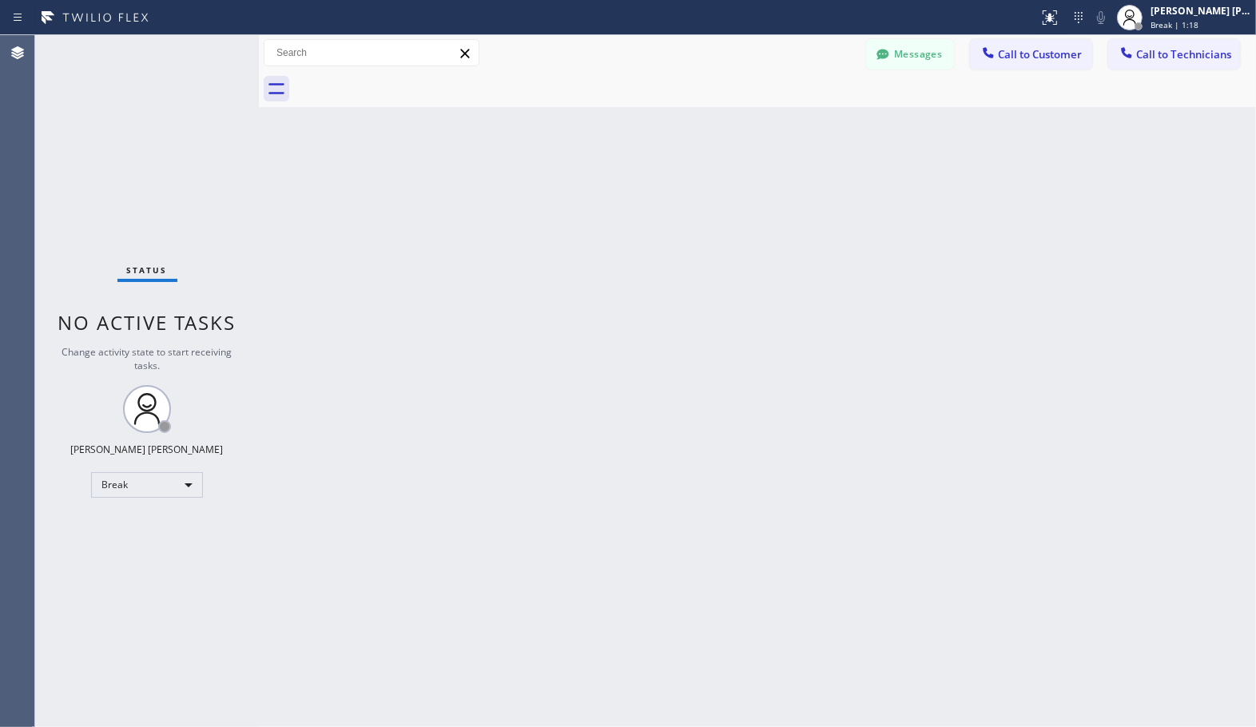
click at [807, 112] on div "Back to Dashboard Change Sender ID Customers Technicians Select a contact Outbo…" at bounding box center [757, 381] width 997 height 692
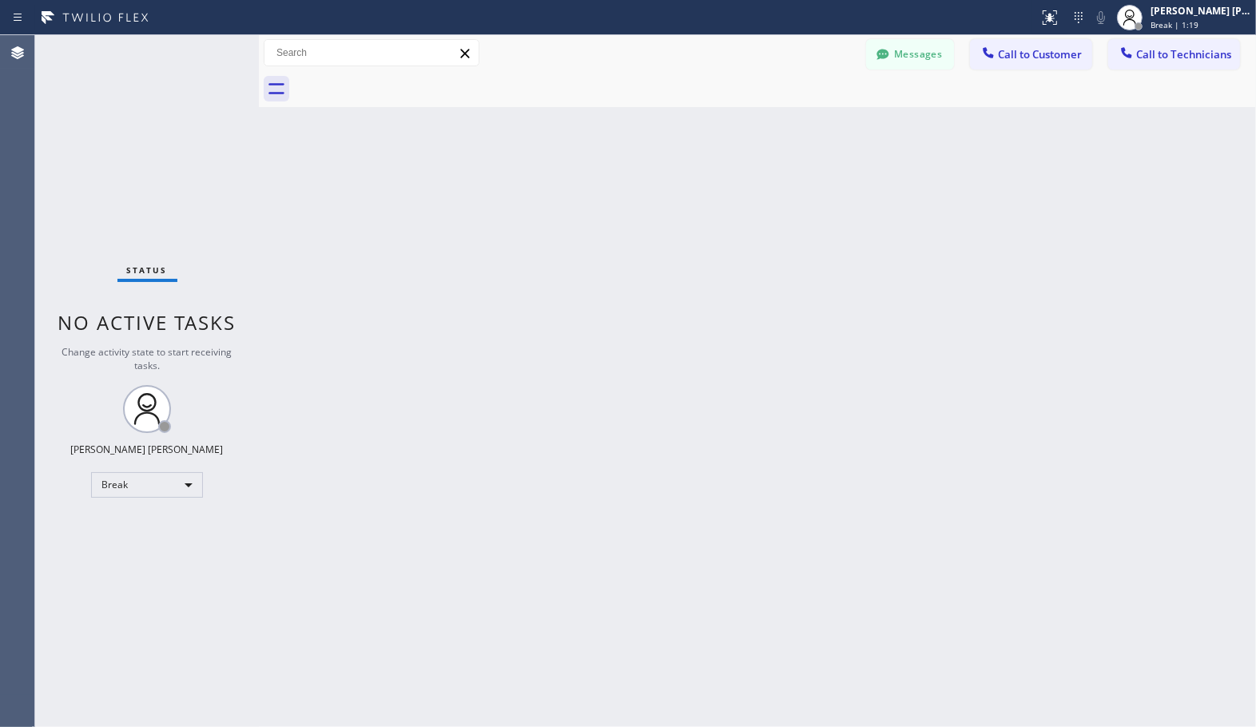
click at [807, 112] on div "Back to Dashboard Change Sender ID Customers Technicians Select a contact Outbo…" at bounding box center [757, 381] width 997 height 692
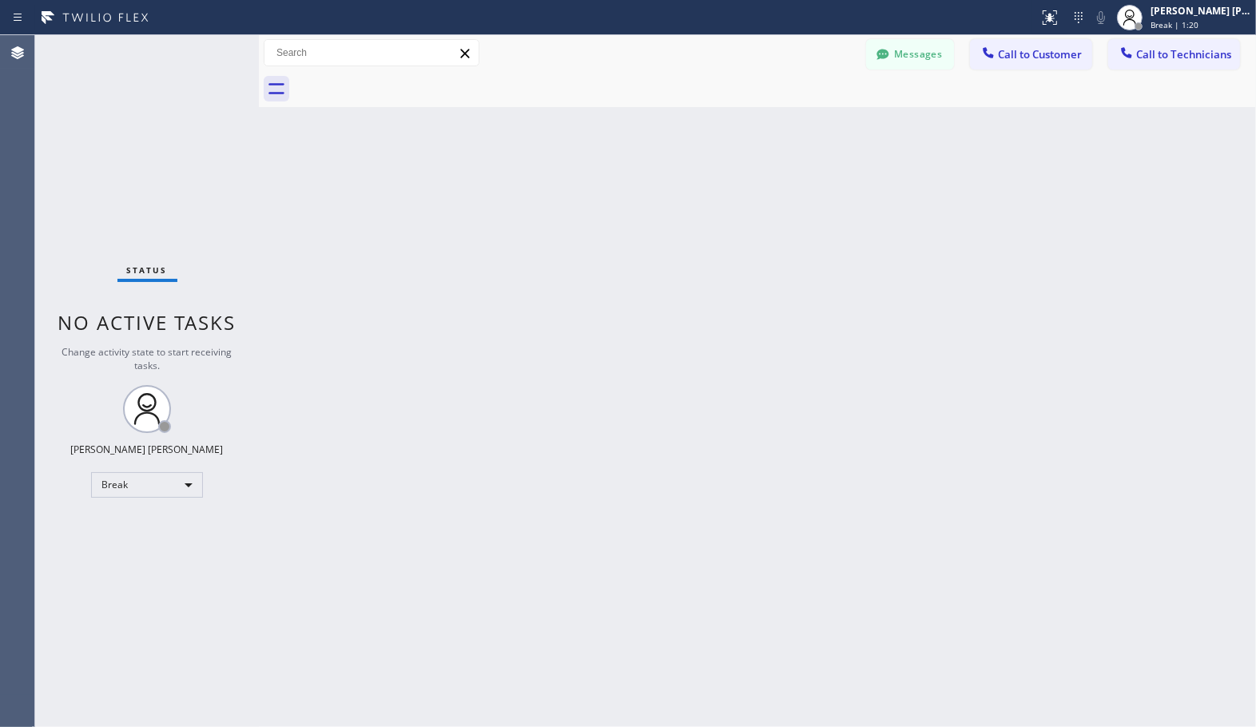
click at [807, 112] on div "Back to Dashboard Change Sender ID Customers Technicians Select a contact Outbo…" at bounding box center [757, 381] width 997 height 692
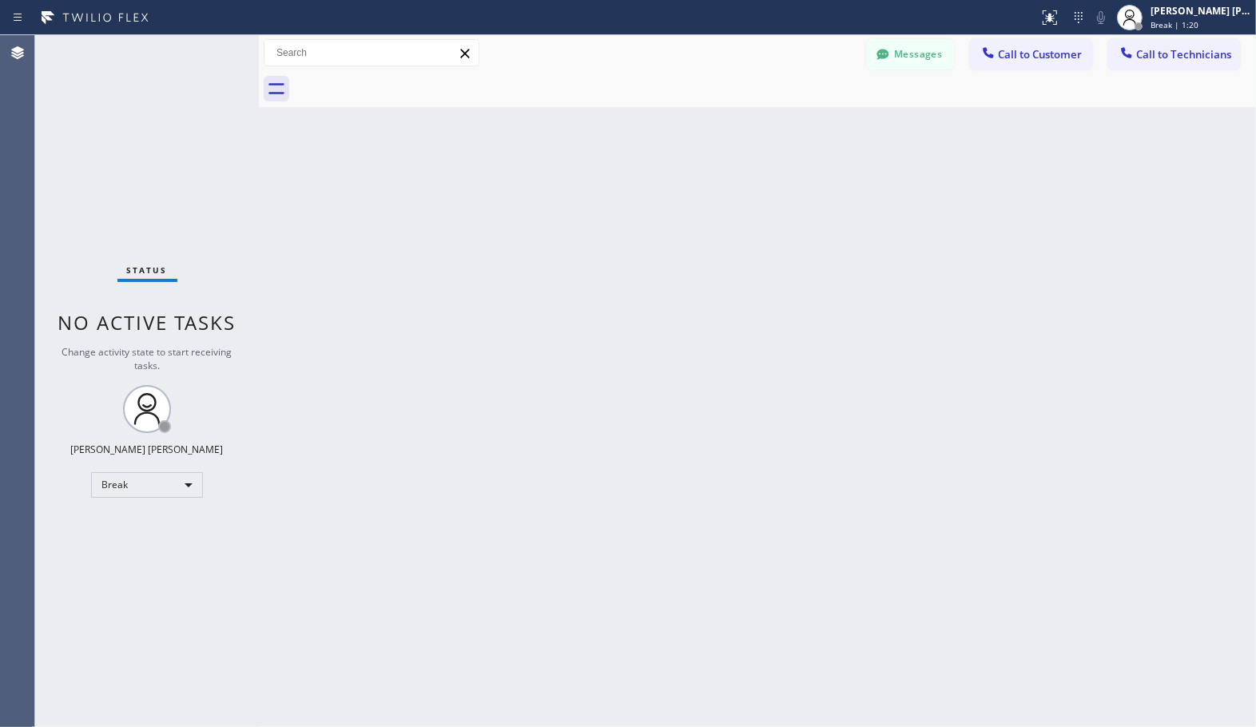
click at [807, 112] on div "Back to Dashboard Change Sender ID Customers Technicians Select a contact Outbo…" at bounding box center [757, 381] width 997 height 692
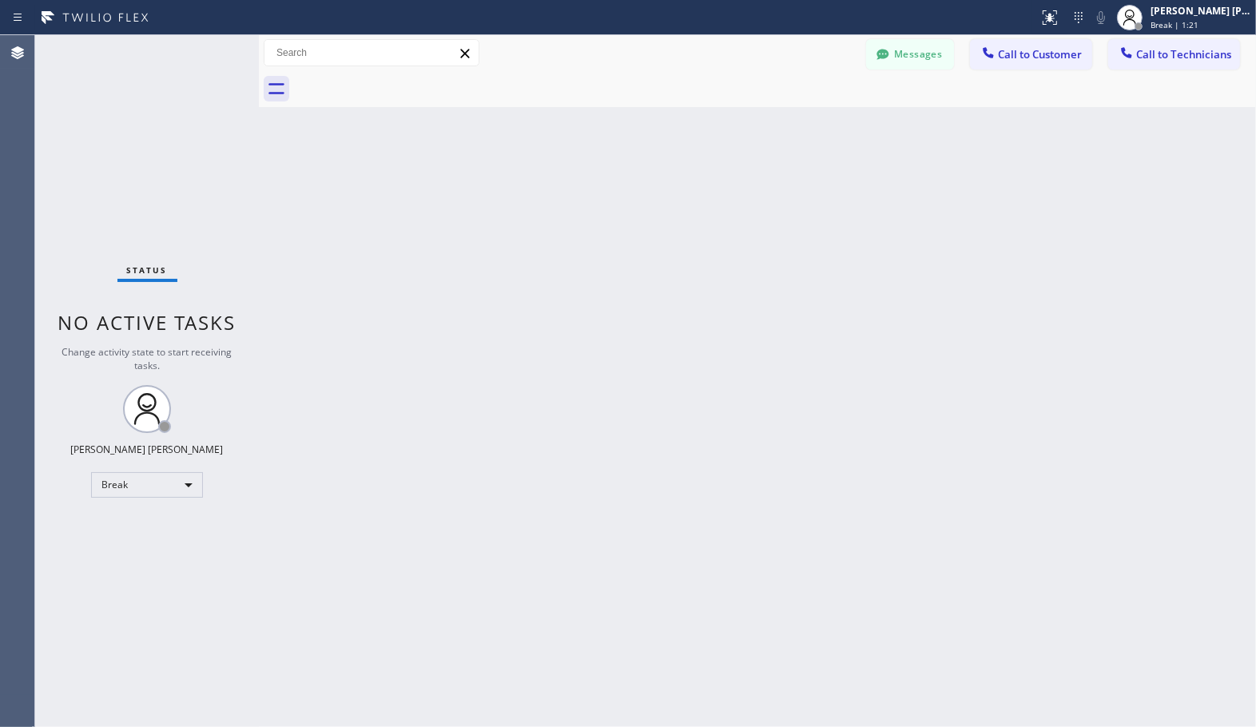
click at [807, 112] on div "Back to Dashboard Change Sender ID Customers Technicians Select a contact Outbo…" at bounding box center [757, 381] width 997 height 692
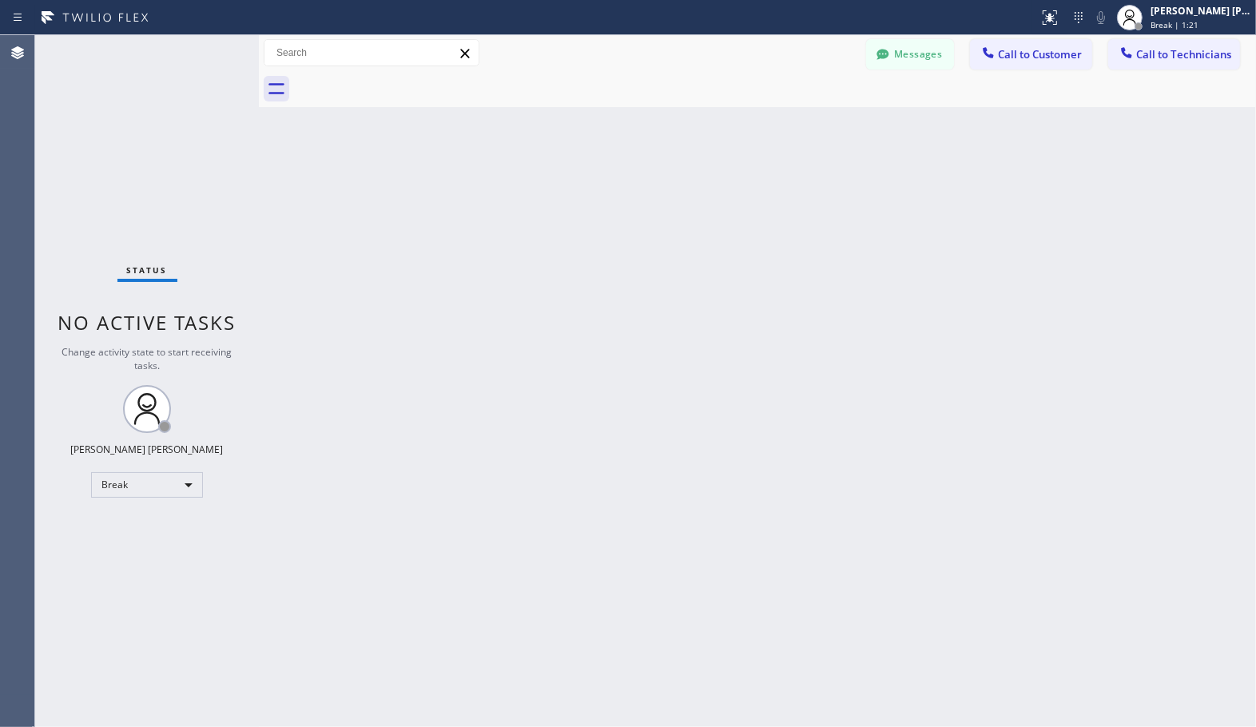
click at [807, 112] on div "Back to Dashboard Change Sender ID Customers Technicians Select a contact Outbo…" at bounding box center [757, 381] width 997 height 692
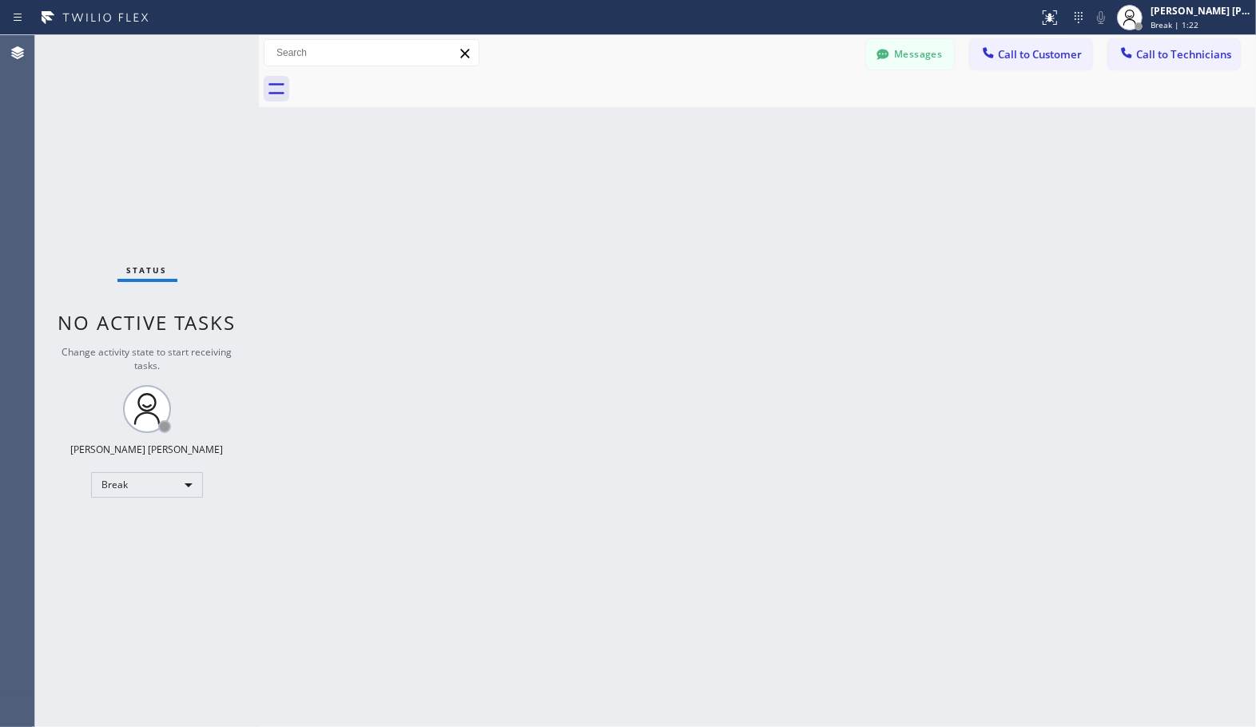
click at [807, 112] on div "Back to Dashboard Change Sender ID Customers Technicians Select a contact Outbo…" at bounding box center [757, 381] width 997 height 692
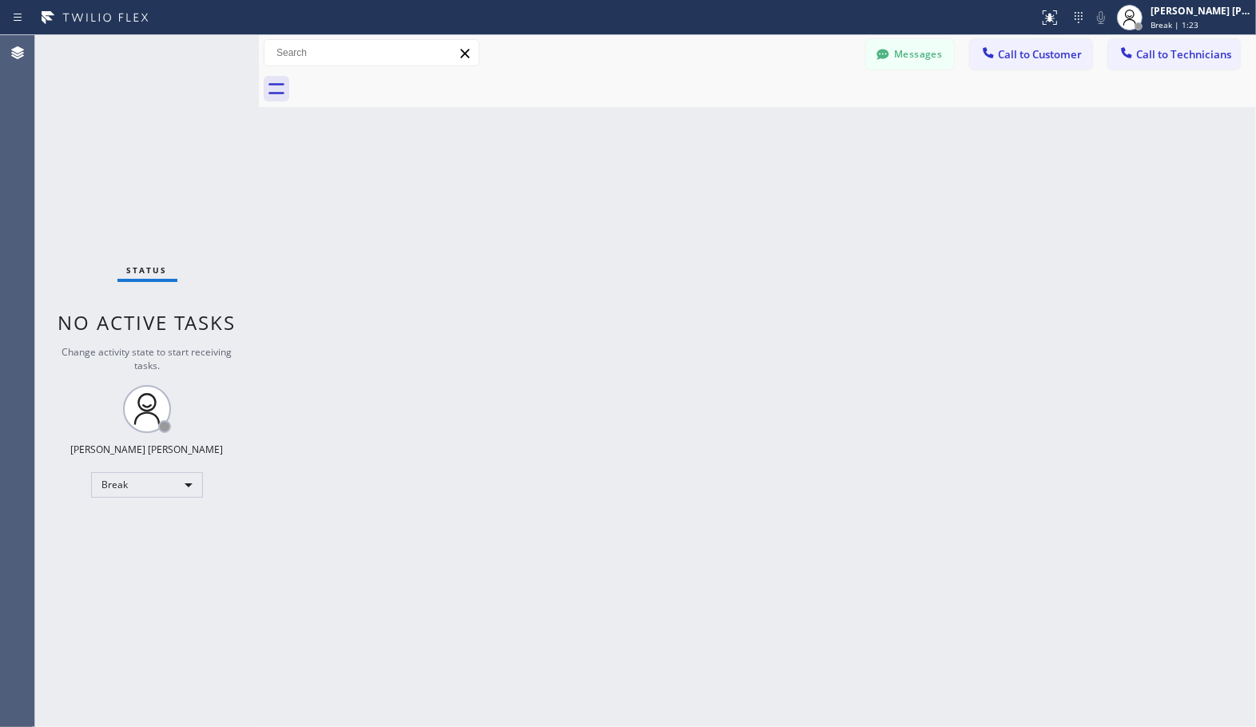
click at [807, 112] on div "Back to Dashboard Change Sender ID Customers Technicians Select a contact Outbo…" at bounding box center [757, 381] width 997 height 692
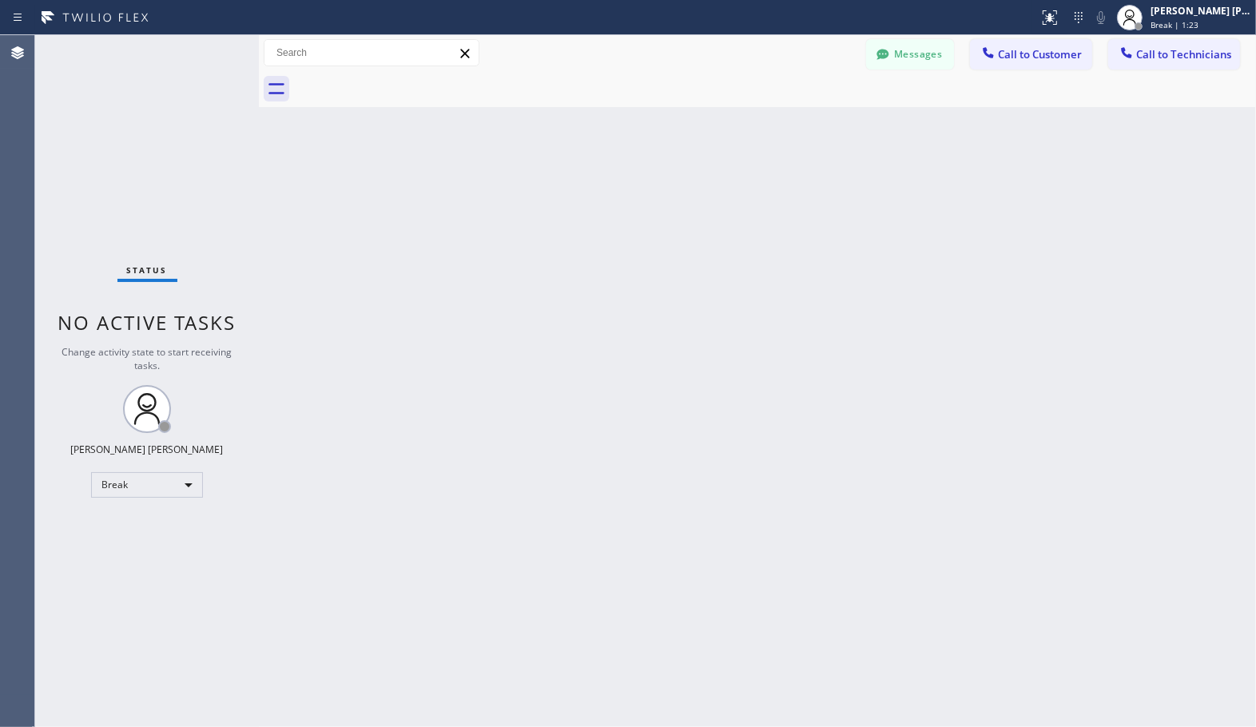
click at [807, 112] on div "Back to Dashboard Change Sender ID Customers Technicians Select a contact Outbo…" at bounding box center [757, 381] width 997 height 692
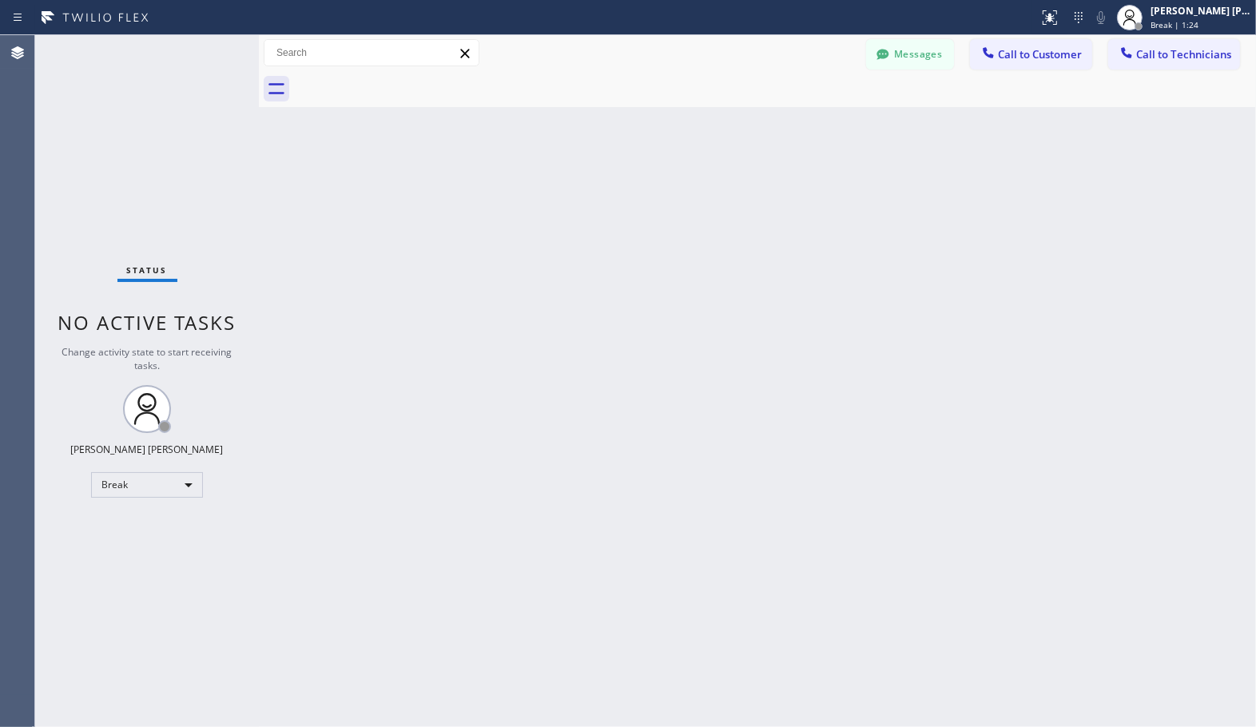
click at [807, 112] on div "Back to Dashboard Change Sender ID Customers Technicians Select a contact Outbo…" at bounding box center [757, 381] width 997 height 692
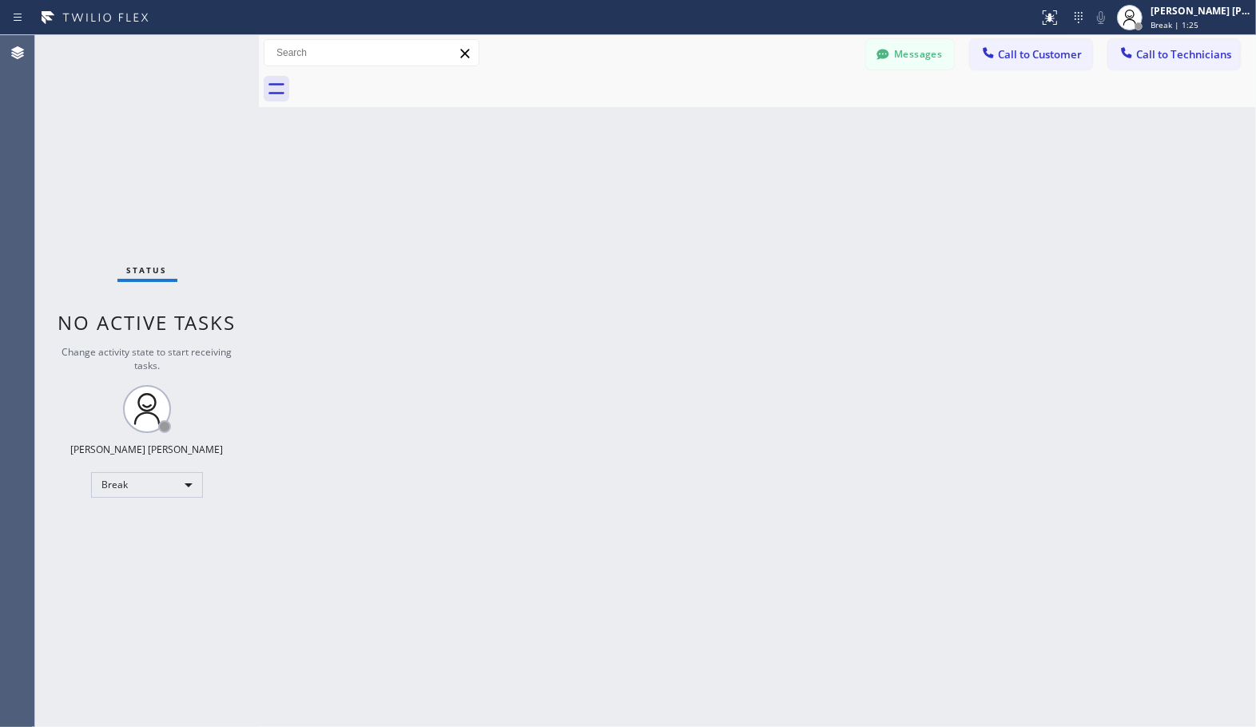
click at [807, 112] on div "Back to Dashboard Change Sender ID Customers Technicians Select a contact Outbo…" at bounding box center [757, 381] width 997 height 692
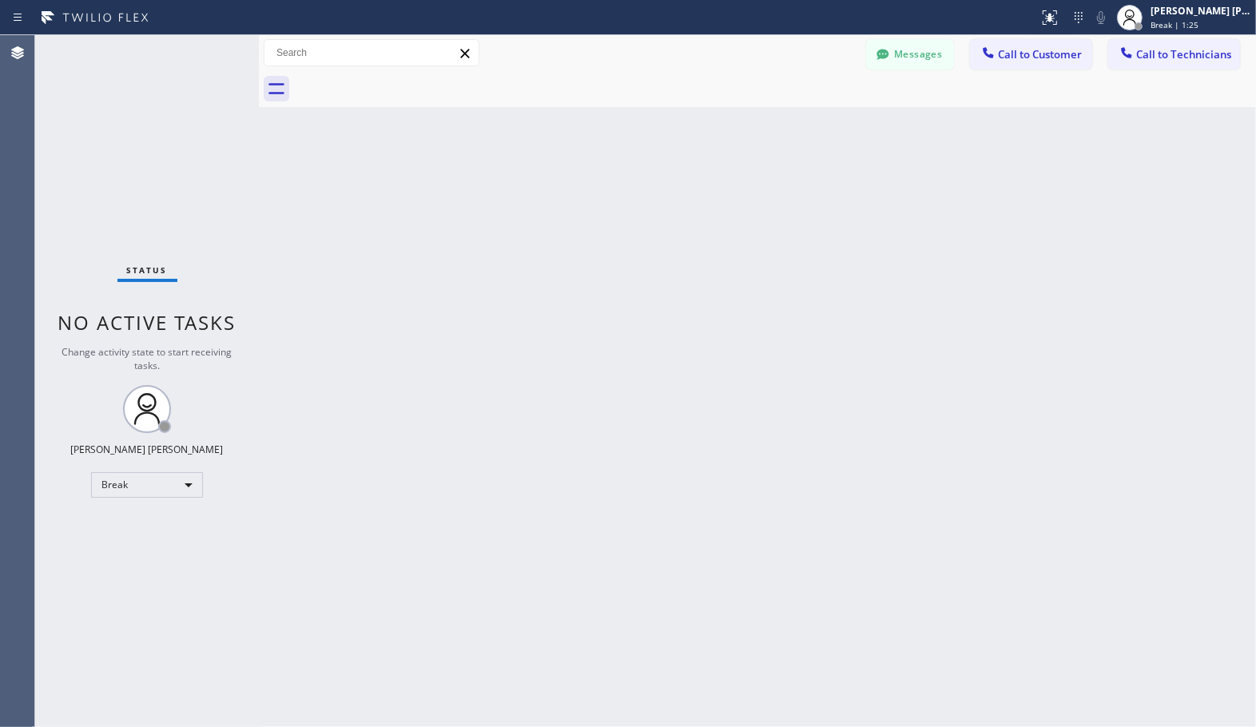
click at [807, 112] on div "Back to Dashboard Change Sender ID Customers Technicians Select a contact Outbo…" at bounding box center [757, 381] width 997 height 692
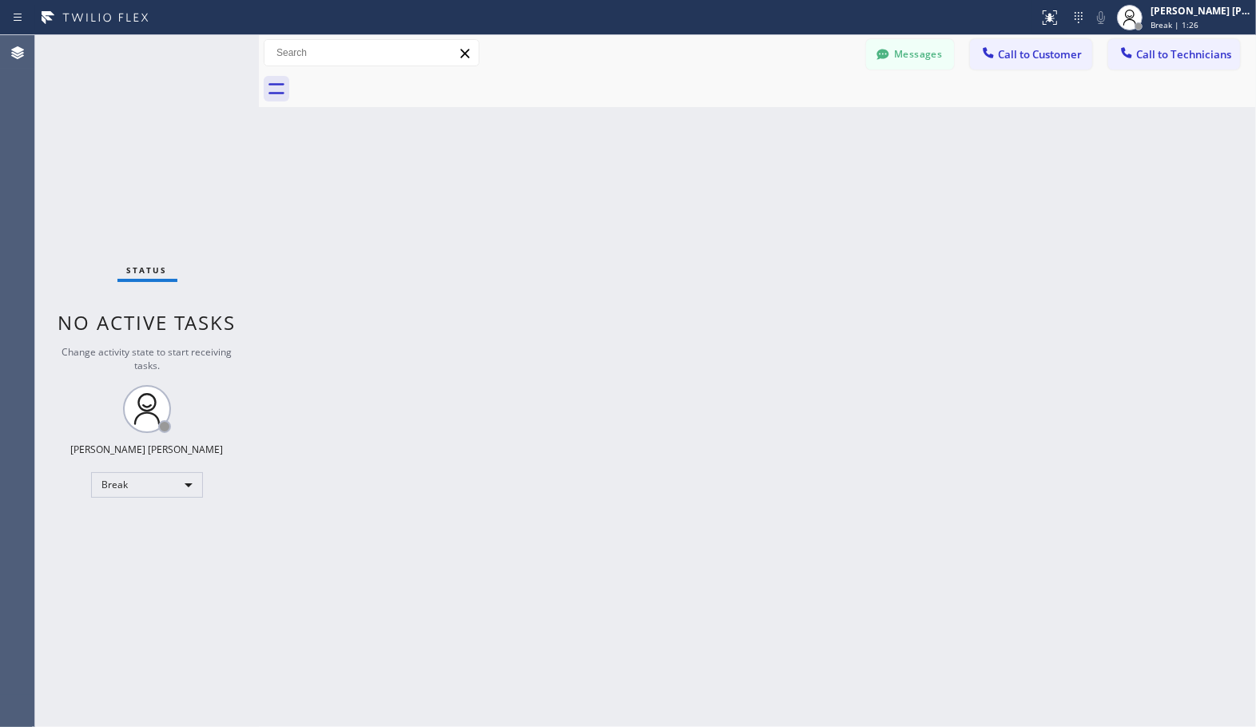
click at [807, 112] on div "Back to Dashboard Change Sender ID Customers Technicians Select a contact Outbo…" at bounding box center [757, 381] width 997 height 692
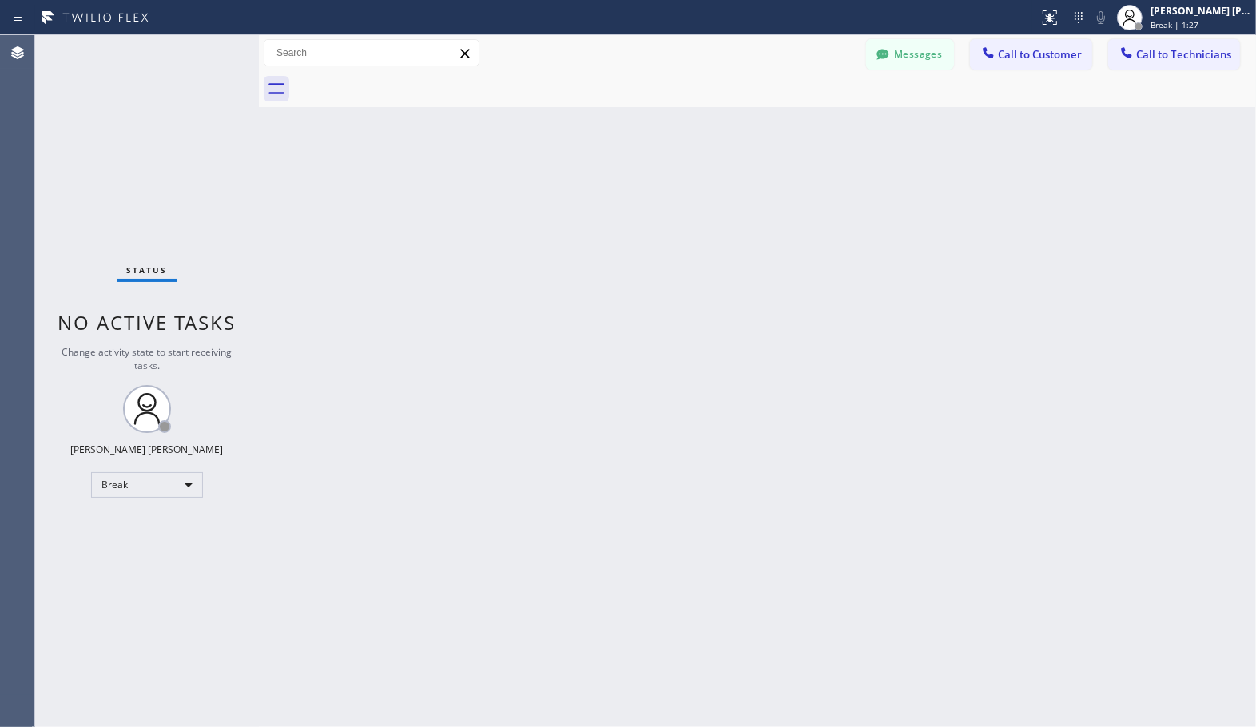
click at [807, 112] on div "Back to Dashboard Change Sender ID Customers Technicians Select a contact Outbo…" at bounding box center [757, 381] width 997 height 692
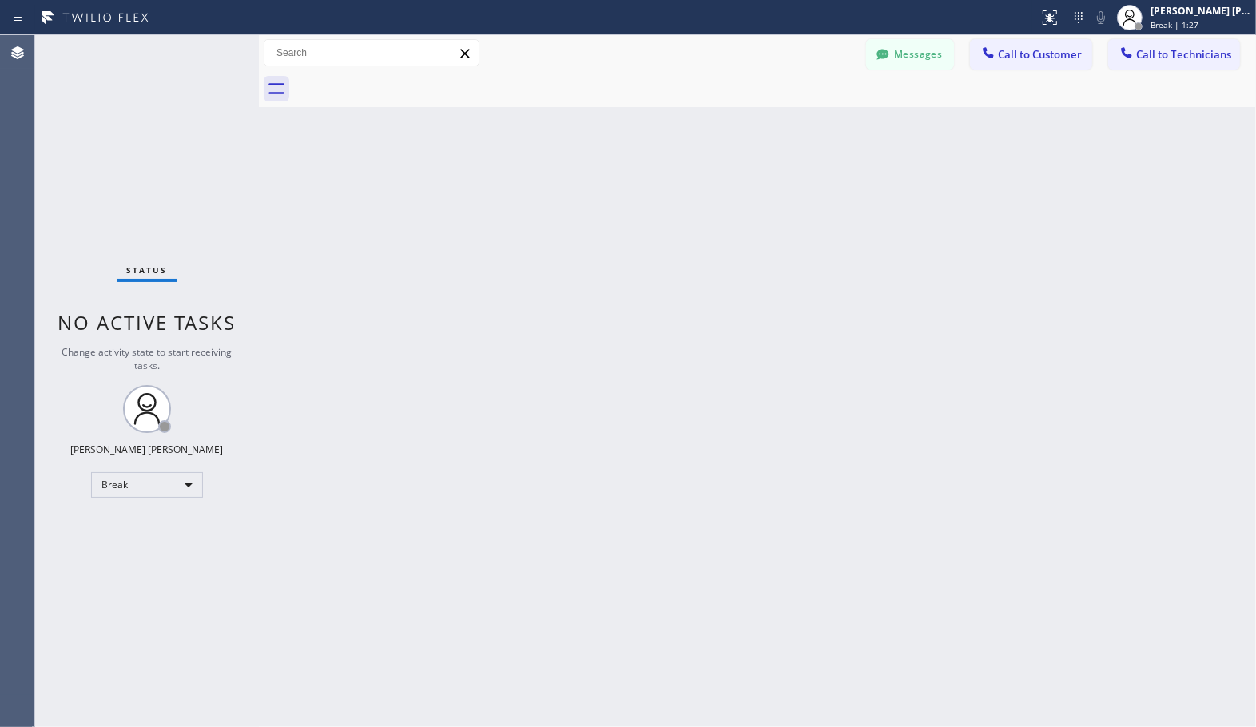
click at [807, 112] on div "Back to Dashboard Change Sender ID Customers Technicians Select a contact Outbo…" at bounding box center [757, 381] width 997 height 692
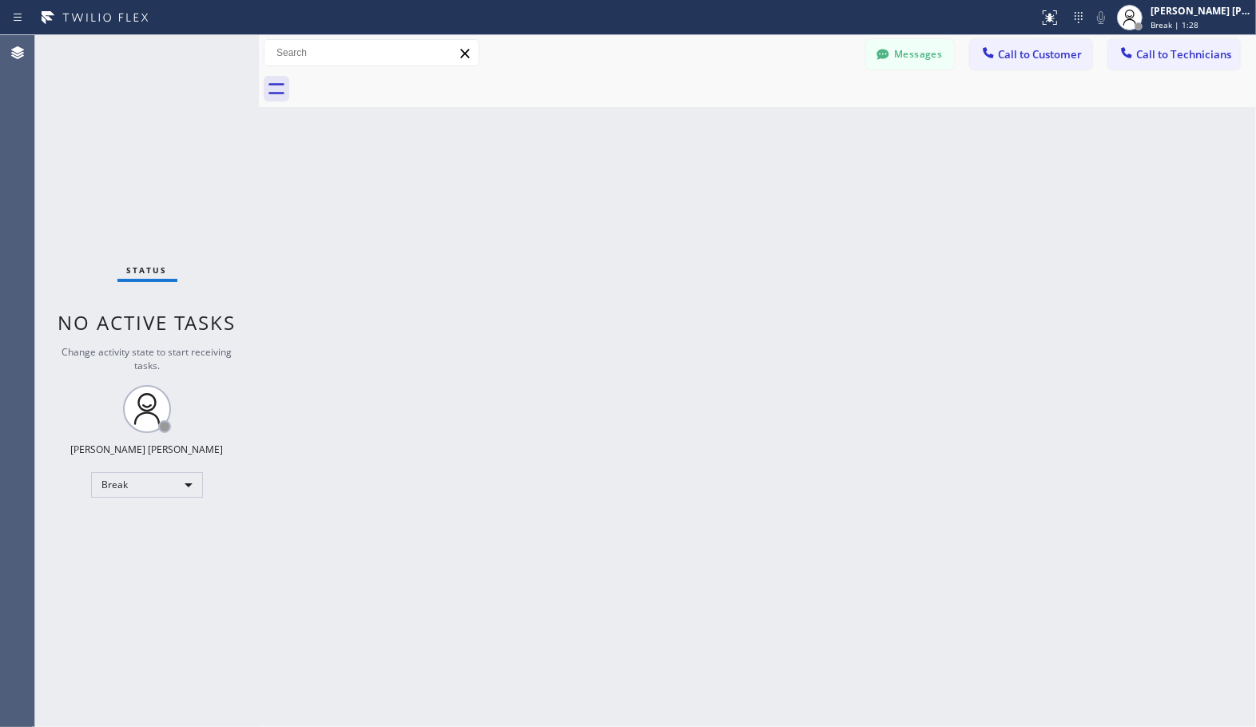
click at [807, 112] on div "Back to Dashboard Change Sender ID Customers Technicians Select a contact Outbo…" at bounding box center [757, 381] width 997 height 692
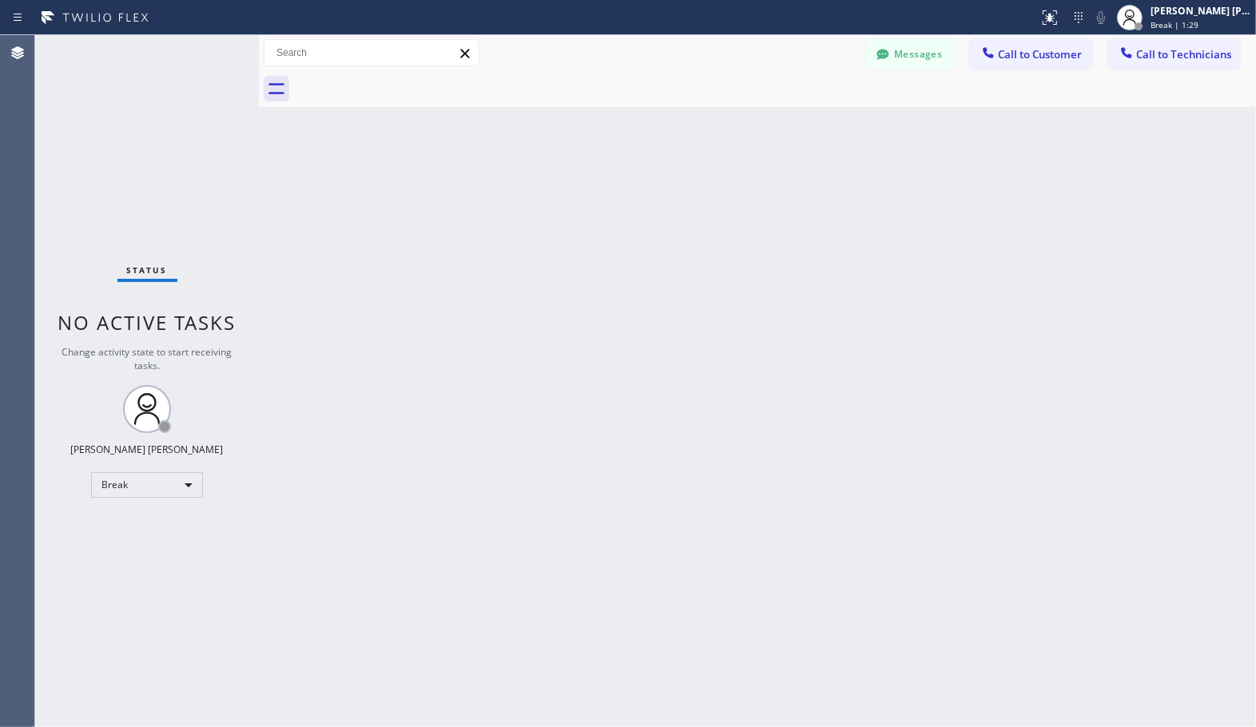
click at [807, 112] on div "Back to Dashboard Change Sender ID Customers Technicians Select a contact Outbo…" at bounding box center [757, 381] width 997 height 692
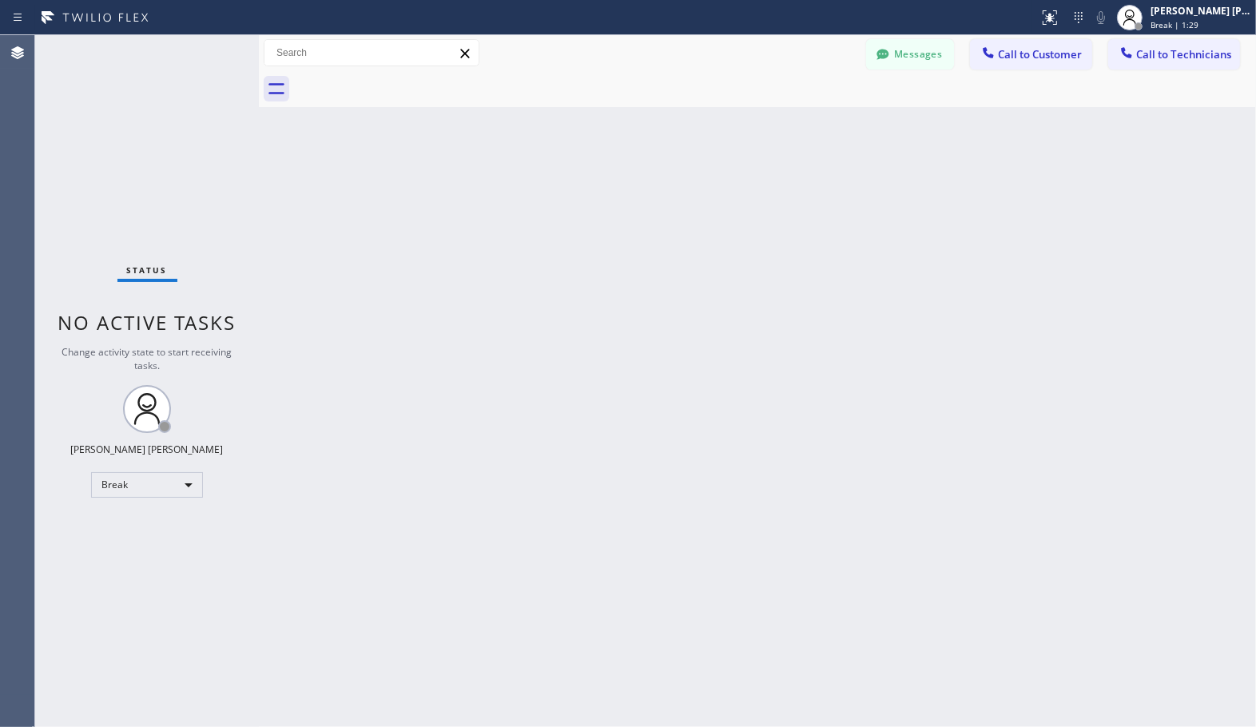
click at [807, 112] on div "Back to Dashboard Change Sender ID Customers Technicians Select a contact Outbo…" at bounding box center [757, 381] width 997 height 692
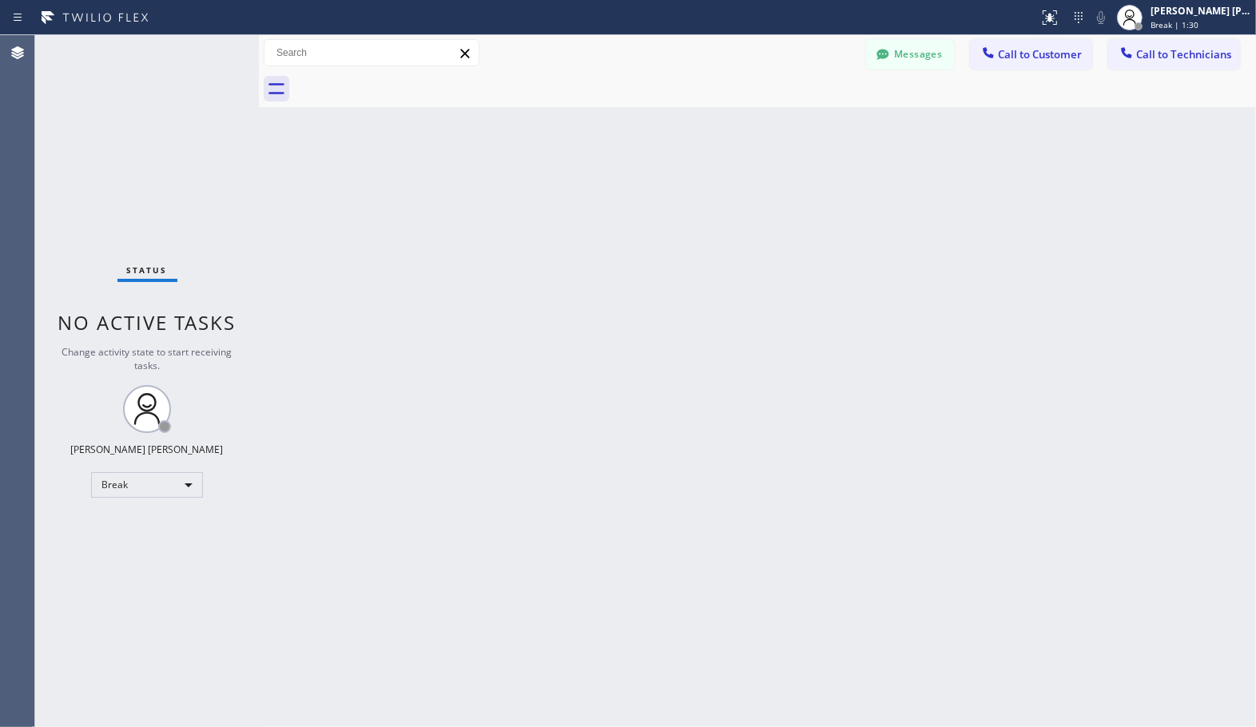
click at [807, 112] on div "Back to Dashboard Change Sender ID Customers Technicians Select a contact Outbo…" at bounding box center [757, 381] width 997 height 692
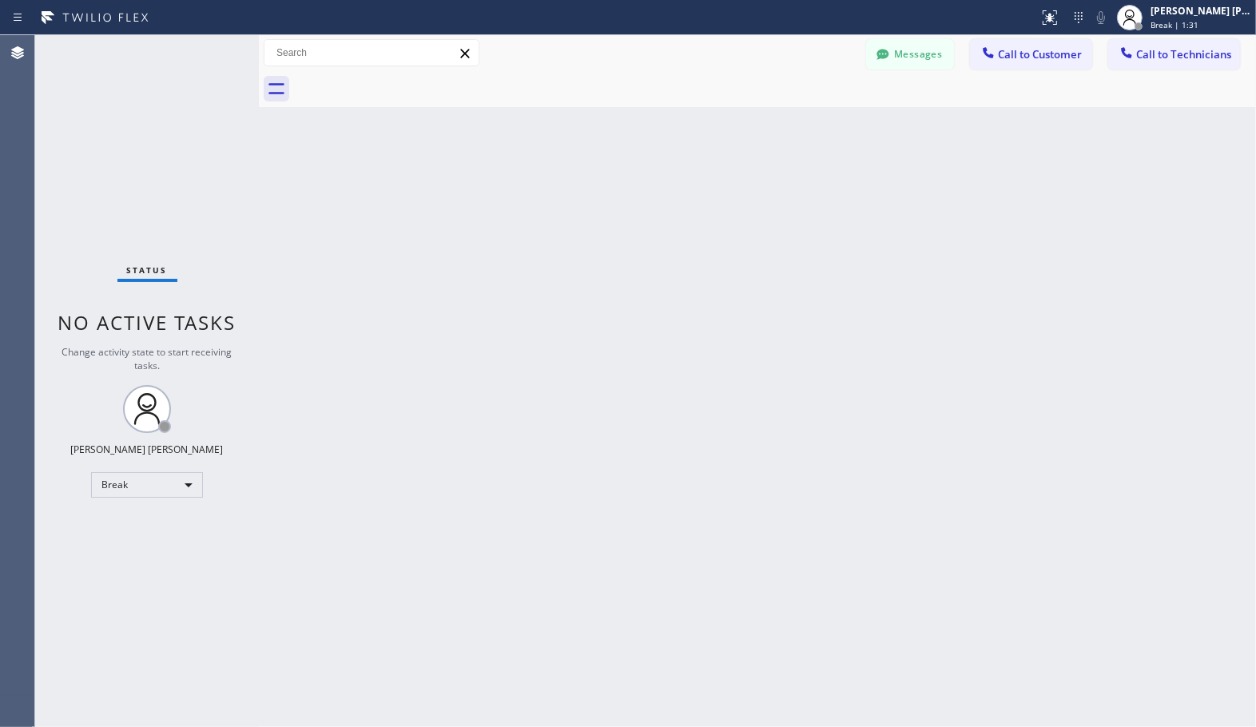
click at [807, 112] on div "Back to Dashboard Change Sender ID Customers Technicians Select a contact Outbo…" at bounding box center [757, 381] width 997 height 692
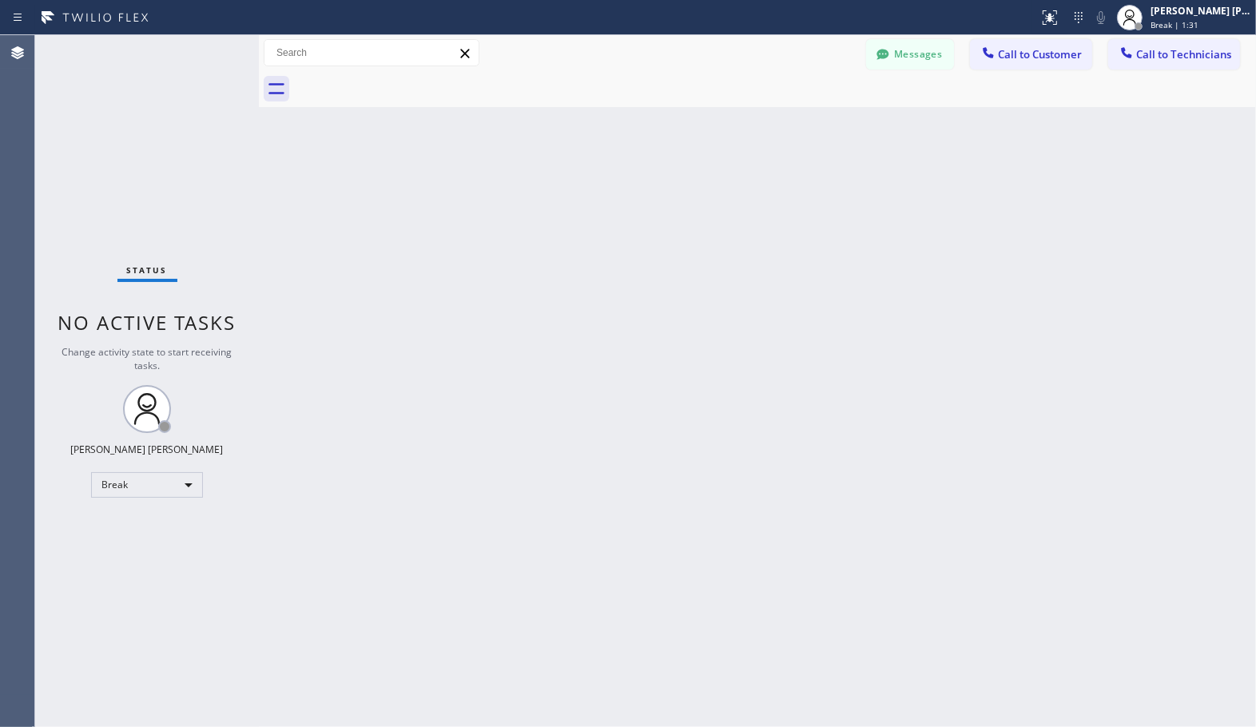
click at [807, 112] on div "Back to Dashboard Change Sender ID Customers Technicians Select a contact Outbo…" at bounding box center [757, 381] width 997 height 692
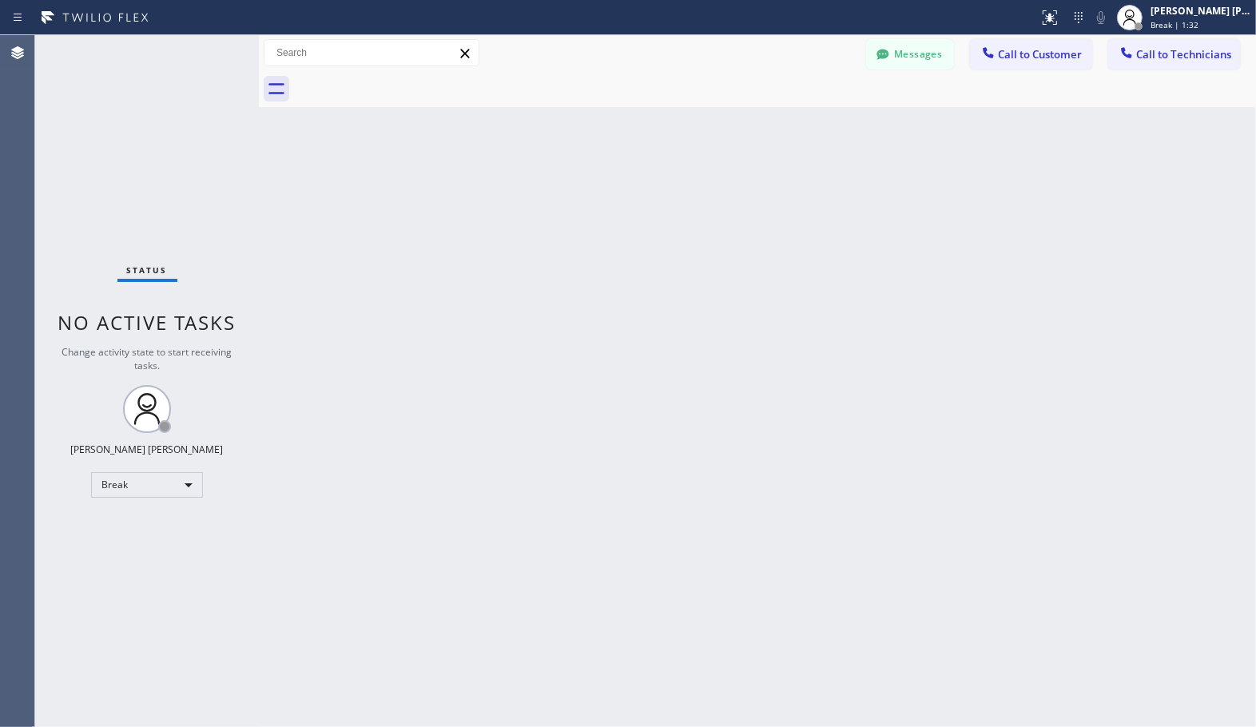
click at [807, 112] on div "Back to Dashboard Change Sender ID Customers Technicians Select a contact Outbo…" at bounding box center [757, 381] width 997 height 692
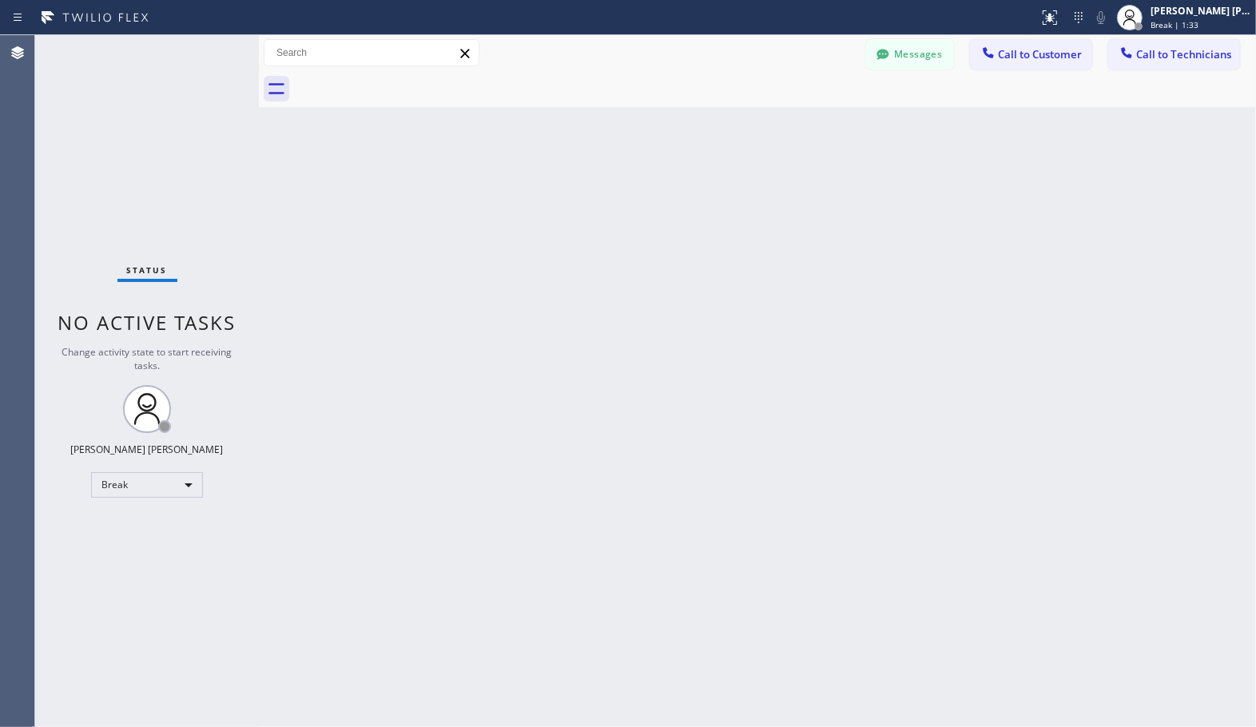
click at [807, 112] on div "Back to Dashboard Change Sender ID Customers Technicians Select a contact Outbo…" at bounding box center [757, 381] width 997 height 692
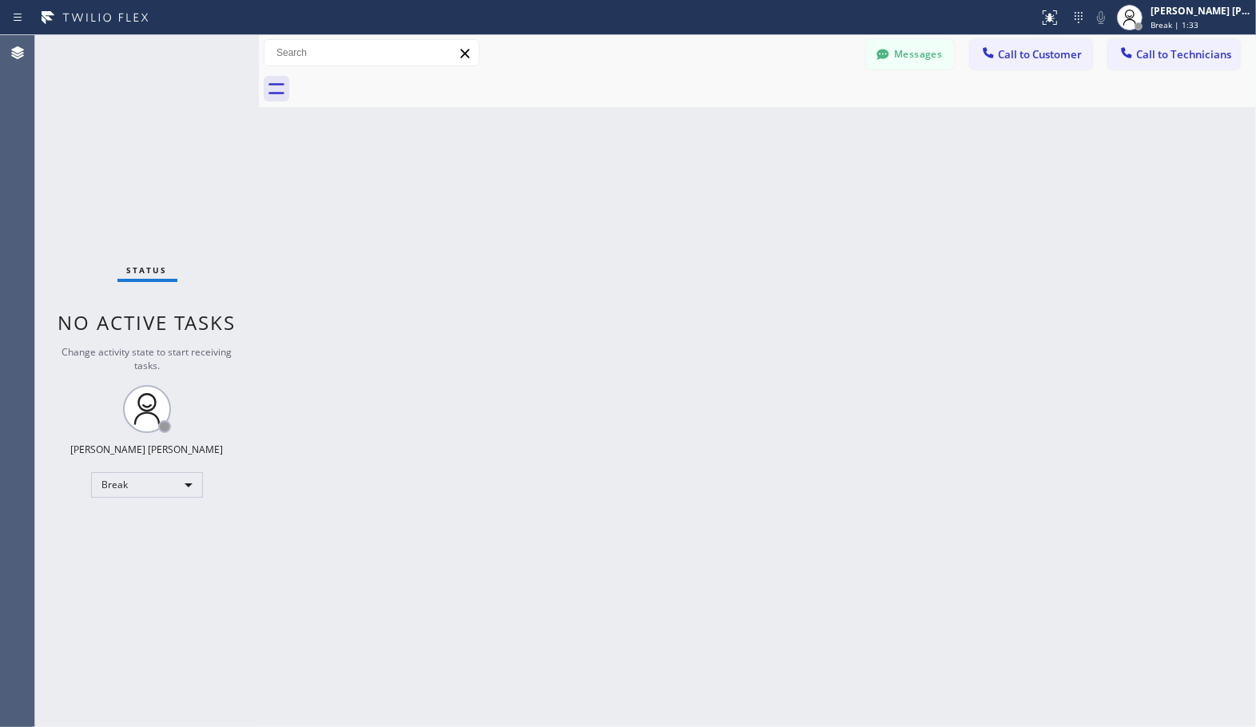
click at [807, 112] on div "Back to Dashboard Change Sender ID Customers Technicians Select a contact Outbo…" at bounding box center [757, 381] width 997 height 692
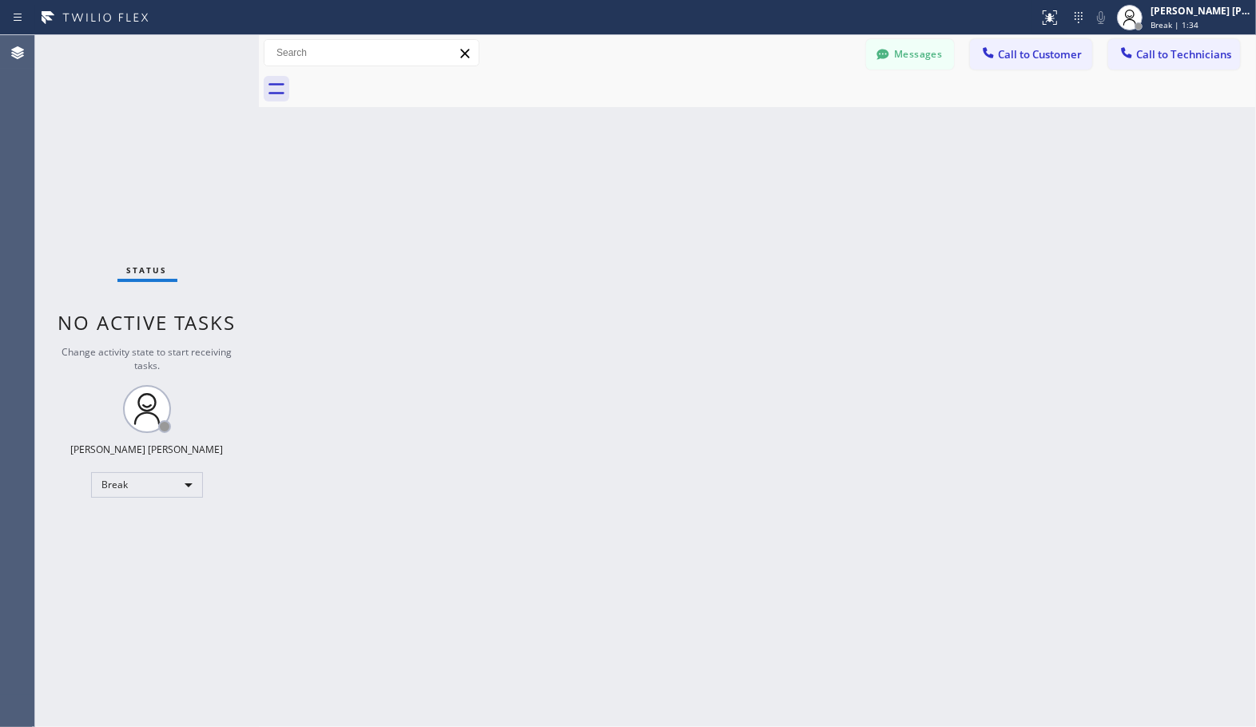
click at [807, 112] on div "Back to Dashboard Change Sender ID Customers Technicians Select a contact Outbo…" at bounding box center [757, 381] width 997 height 692
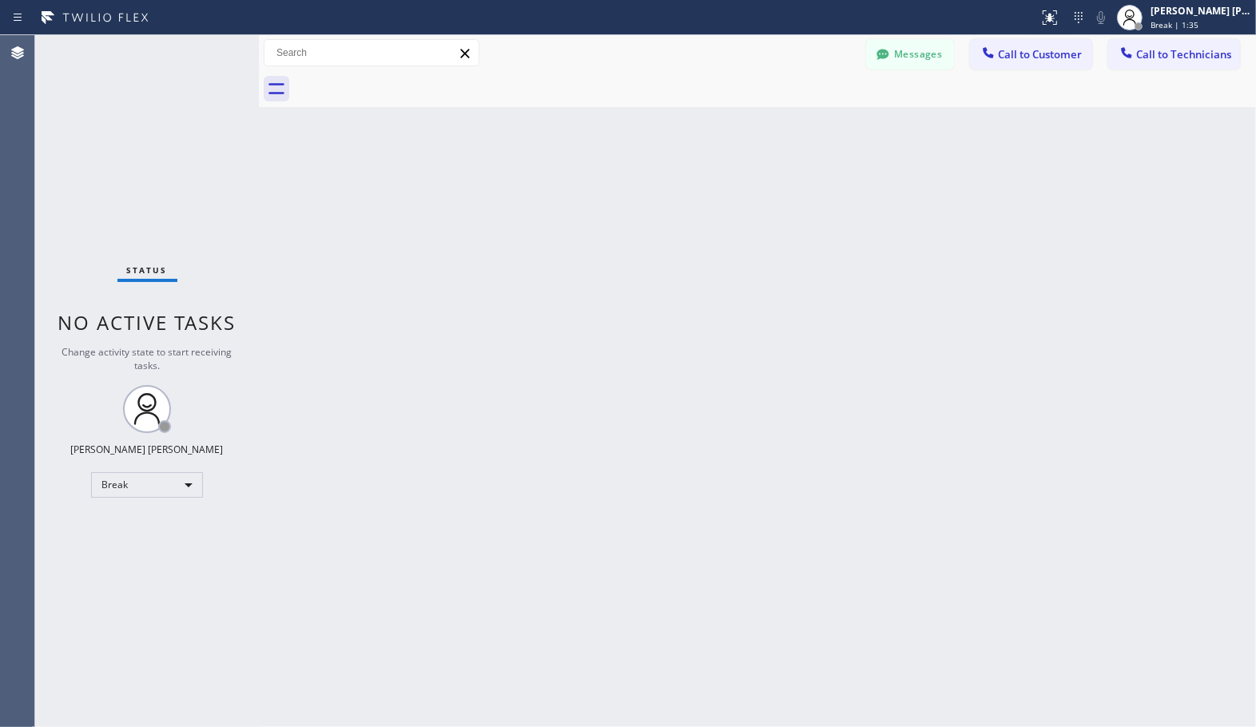
click at [807, 112] on div "Back to Dashboard Change Sender ID Customers Technicians Select a contact Outbo…" at bounding box center [757, 381] width 997 height 692
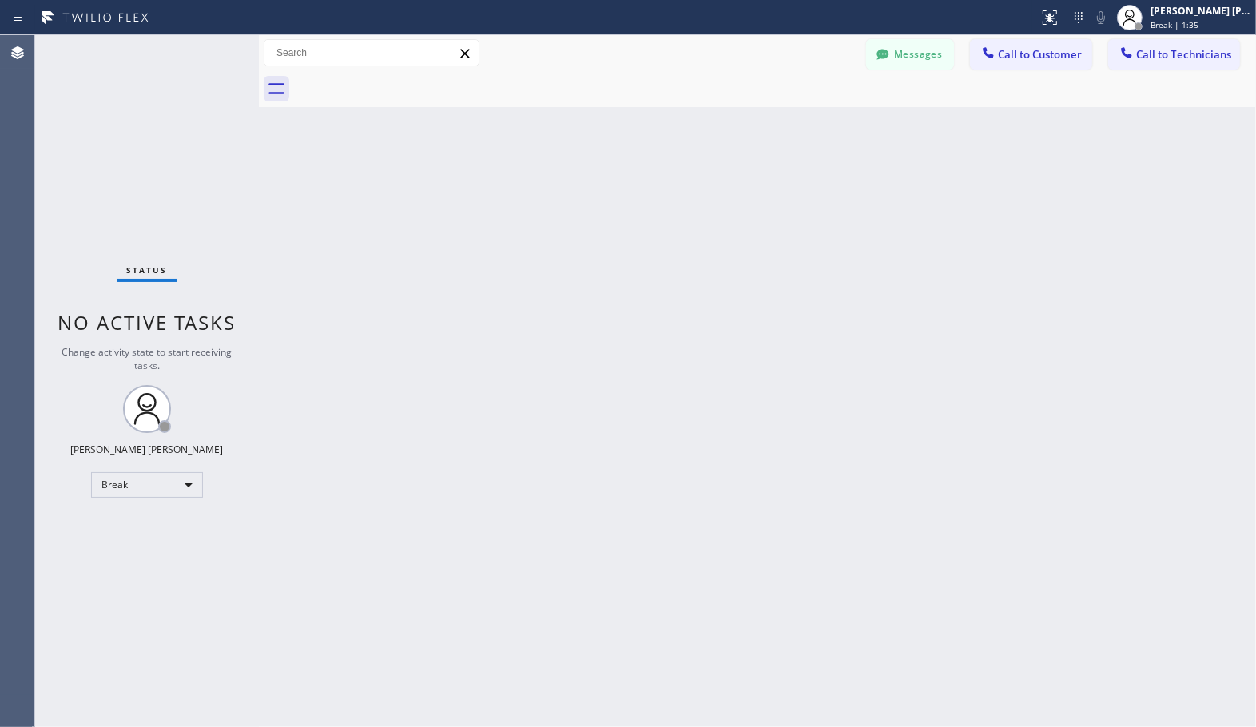
click at [807, 112] on div "Back to Dashboard Change Sender ID Customers Technicians Select a contact Outbo…" at bounding box center [757, 381] width 997 height 692
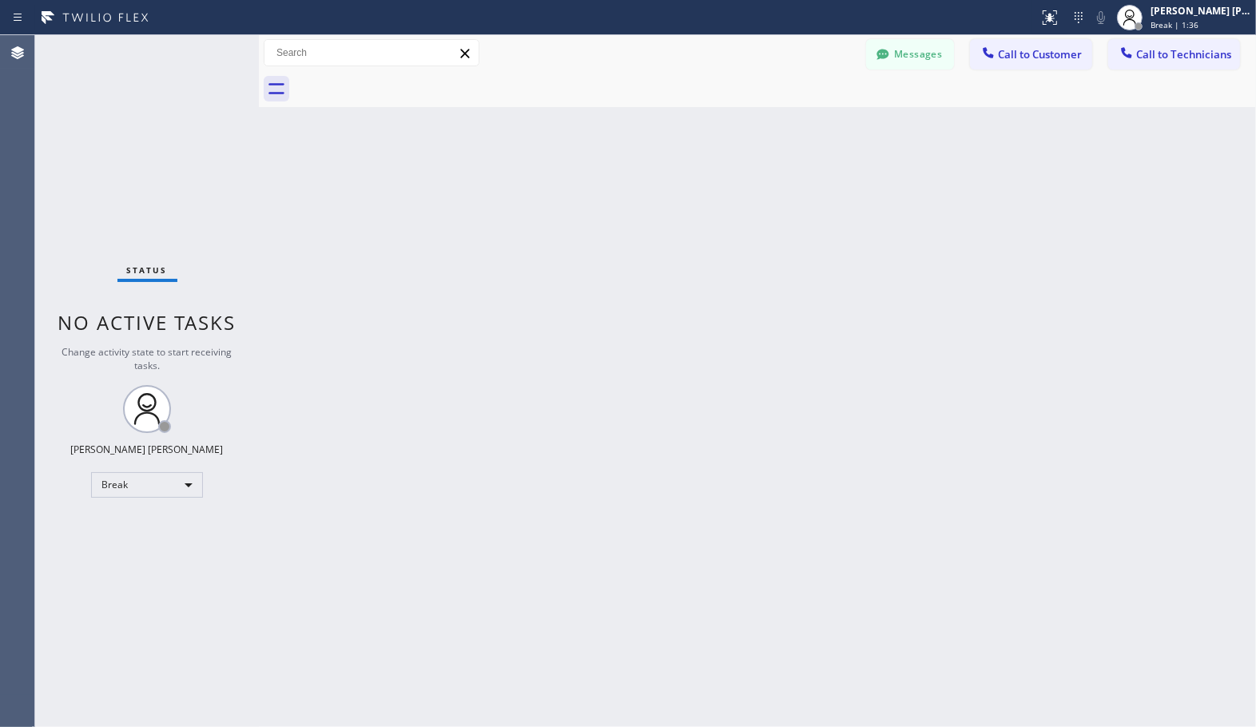
click at [807, 112] on div "Back to Dashboard Change Sender ID Customers Technicians Select a contact Outbo…" at bounding box center [757, 381] width 997 height 692
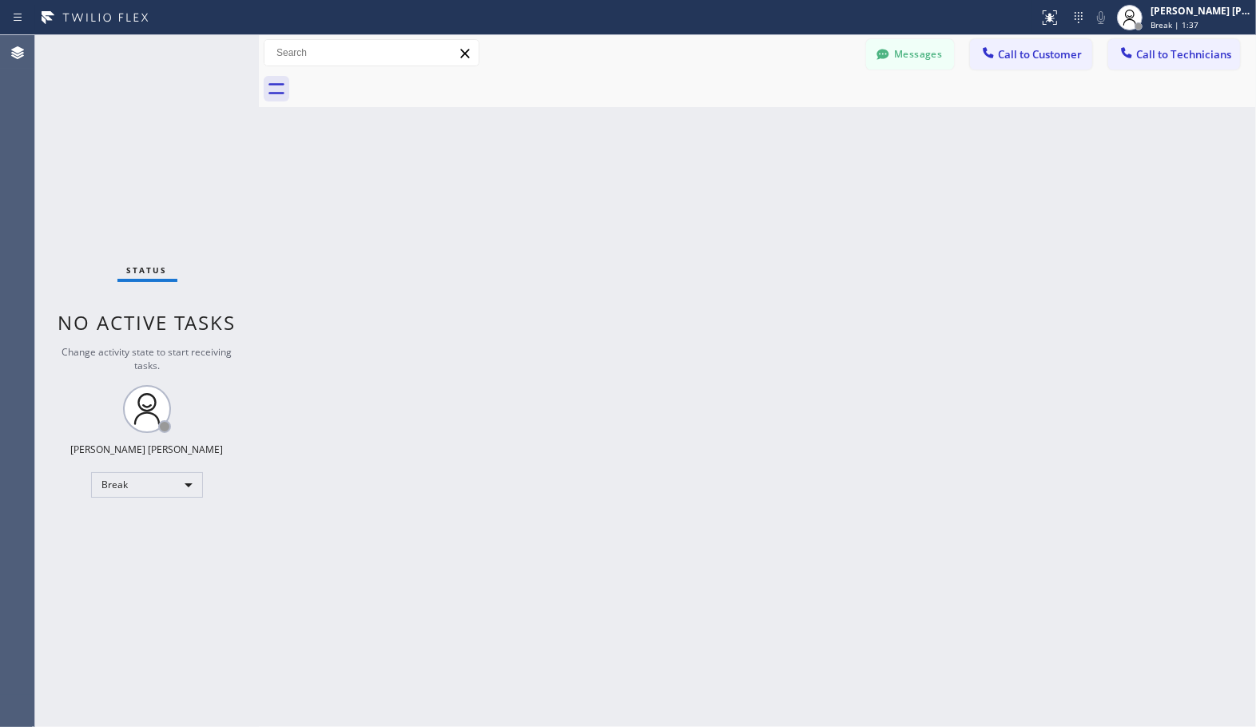
click at [807, 112] on div "Back to Dashboard Change Sender ID Customers Technicians Select a contact Outbo…" at bounding box center [757, 381] width 997 height 692
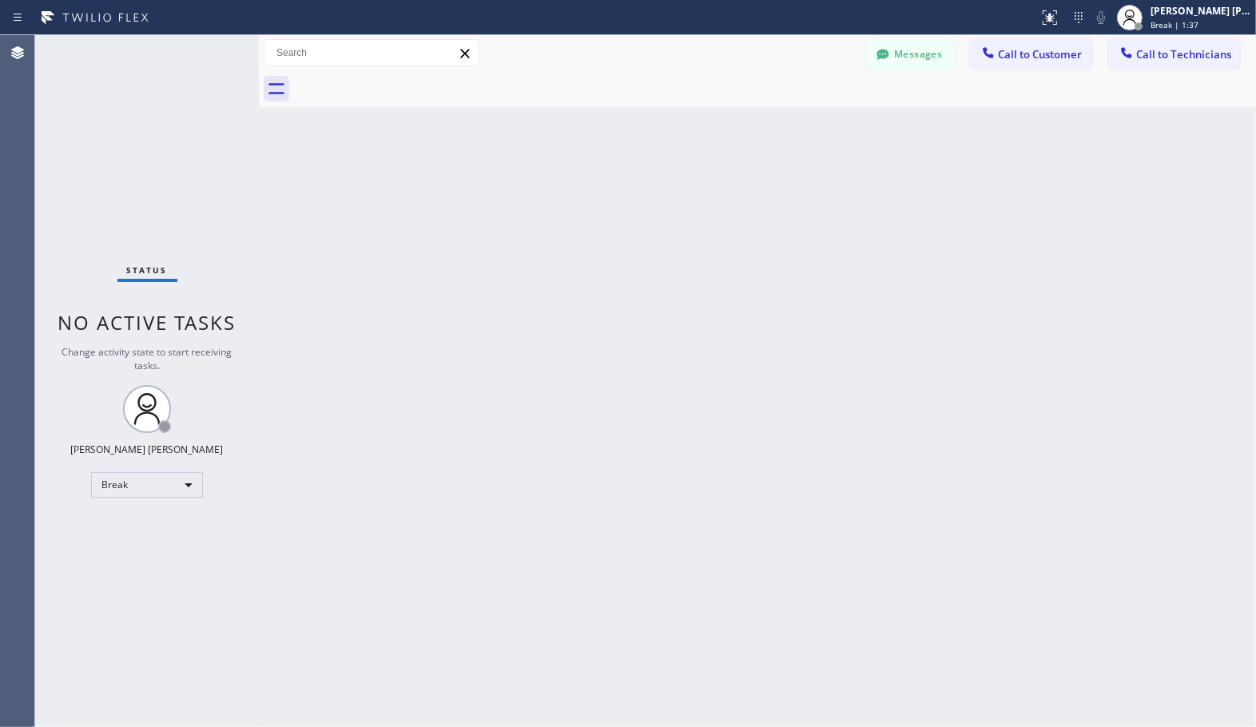
click at [807, 112] on div "Back to Dashboard Change Sender ID Customers Technicians Select a contact Outbo…" at bounding box center [757, 381] width 997 height 692
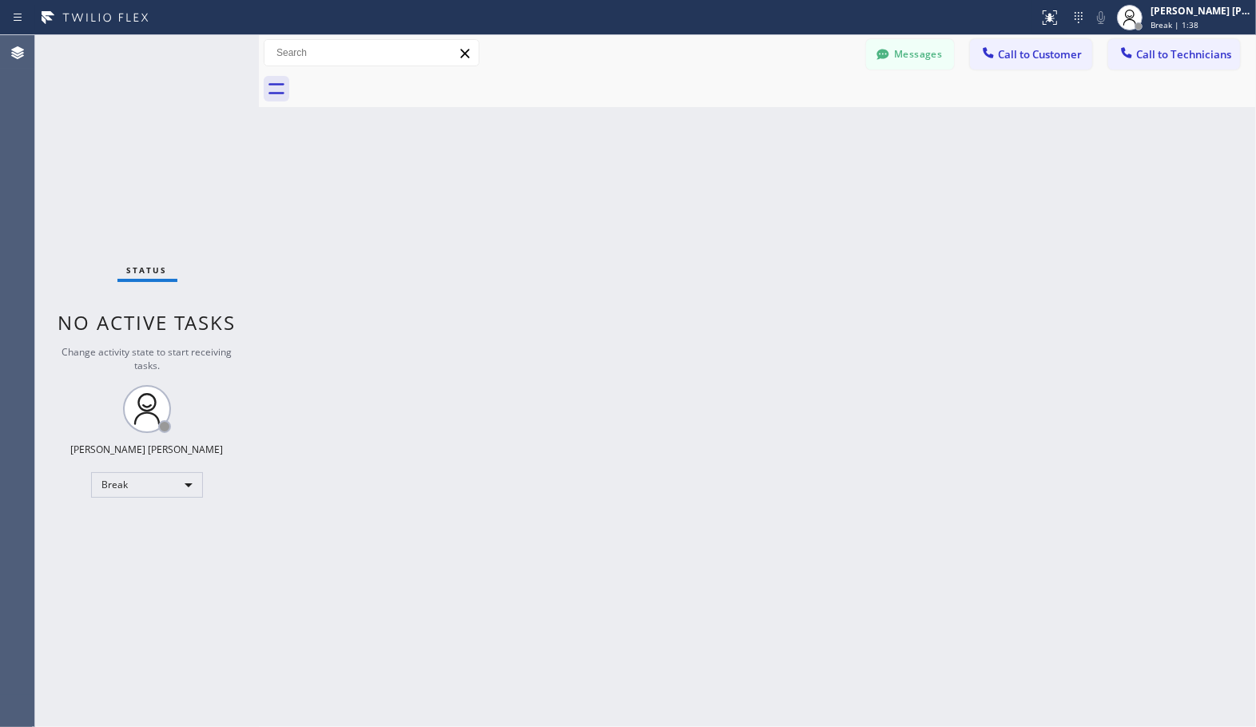
click at [807, 112] on div "Back to Dashboard Change Sender ID Customers Technicians Select a contact Outbo…" at bounding box center [757, 381] width 997 height 692
